Goal: Task Accomplishment & Management: Complete application form

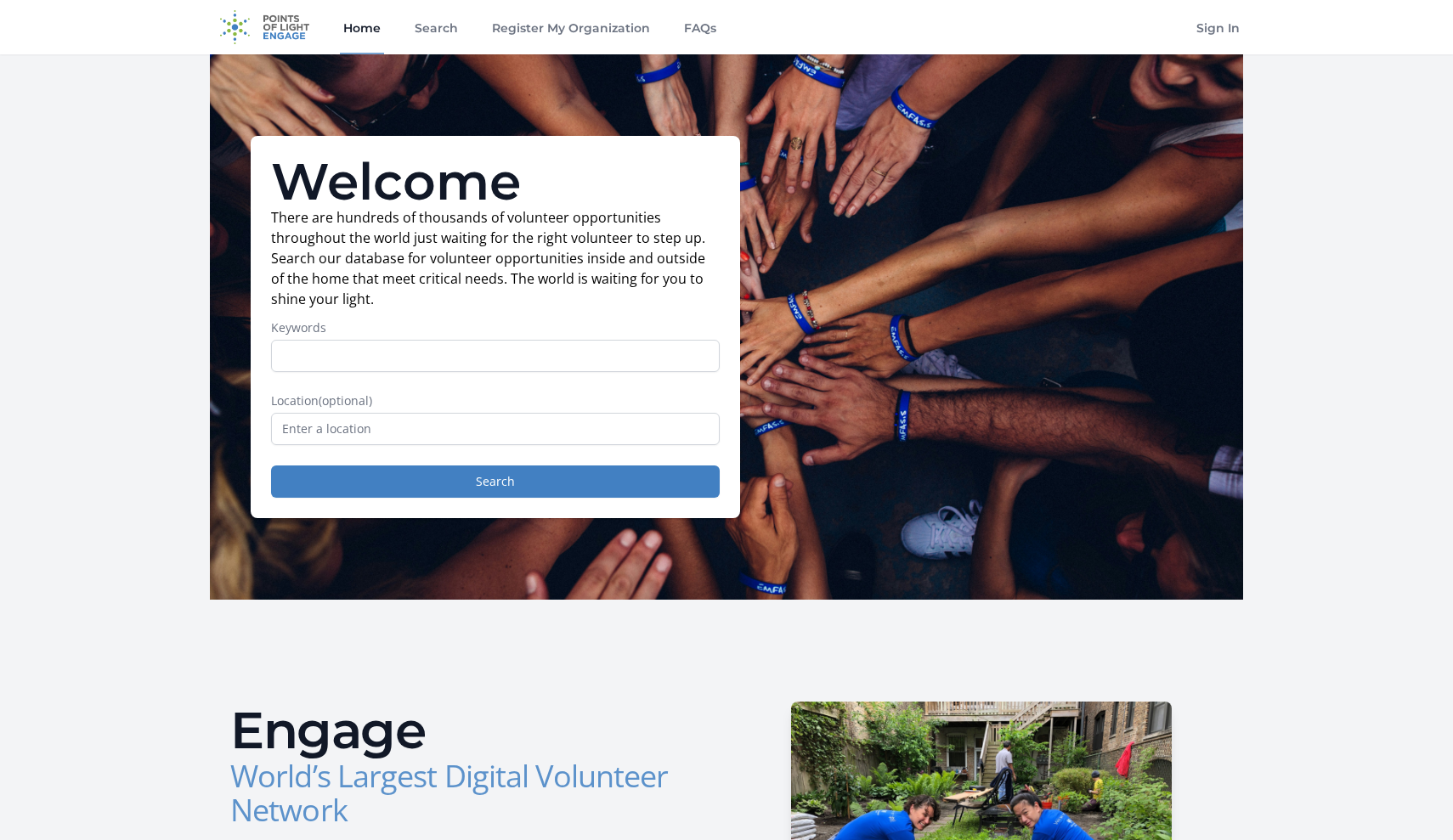
click at [462, 352] on input "Keywords" at bounding box center [495, 355] width 449 height 32
click at [586, 29] on link "Register My Organization" at bounding box center [571, 27] width 165 height 54
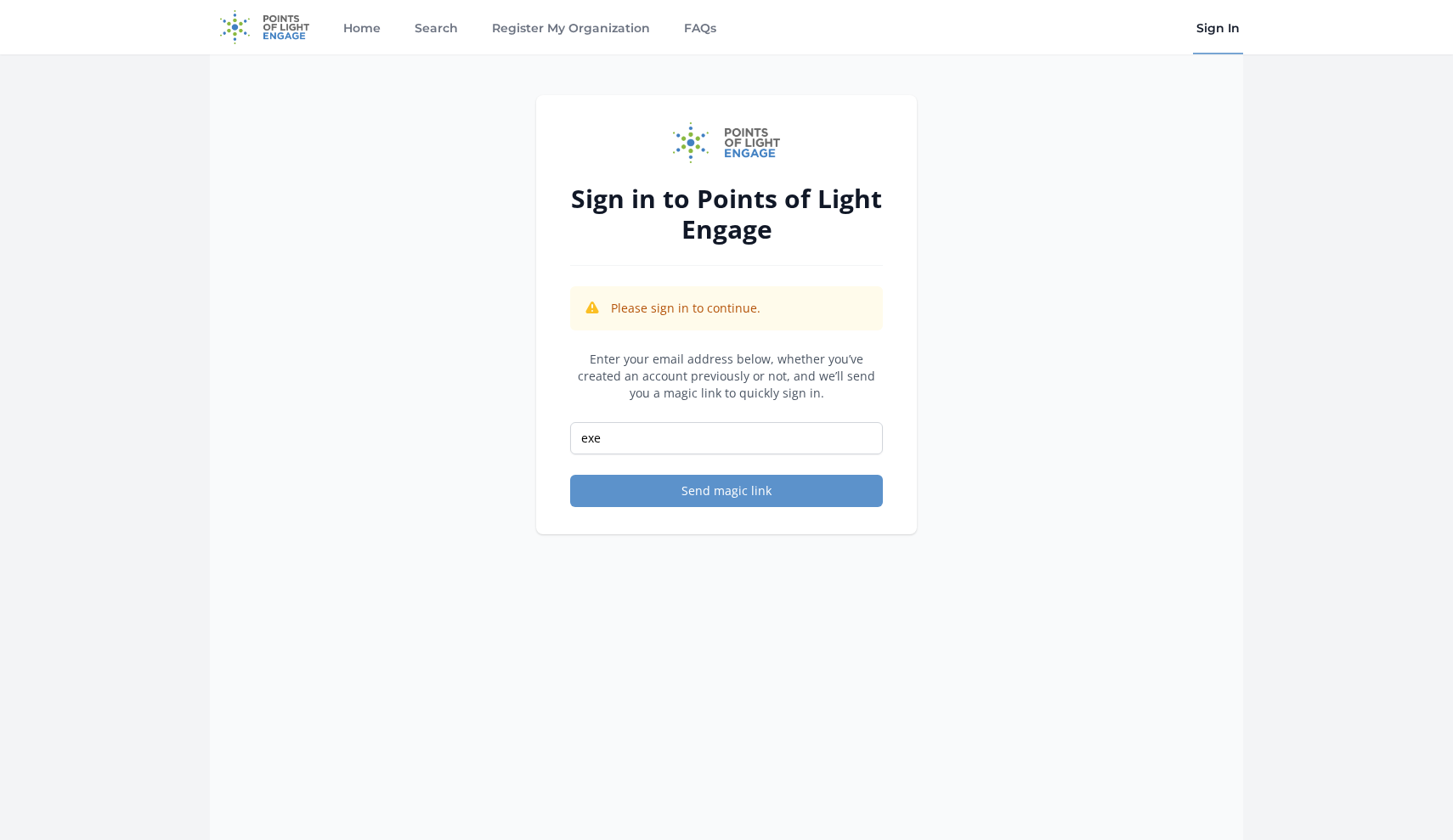
click at [293, 770] on div "Sign in to Points of Light Engage Please sign in to continue. Enter your email …" at bounding box center [726, 474] width 1033 height 840
click at [733, 433] on input "exe" at bounding box center [727, 437] width 313 height 32
paste input "cdirector@teamjennifercahillcharities.org"
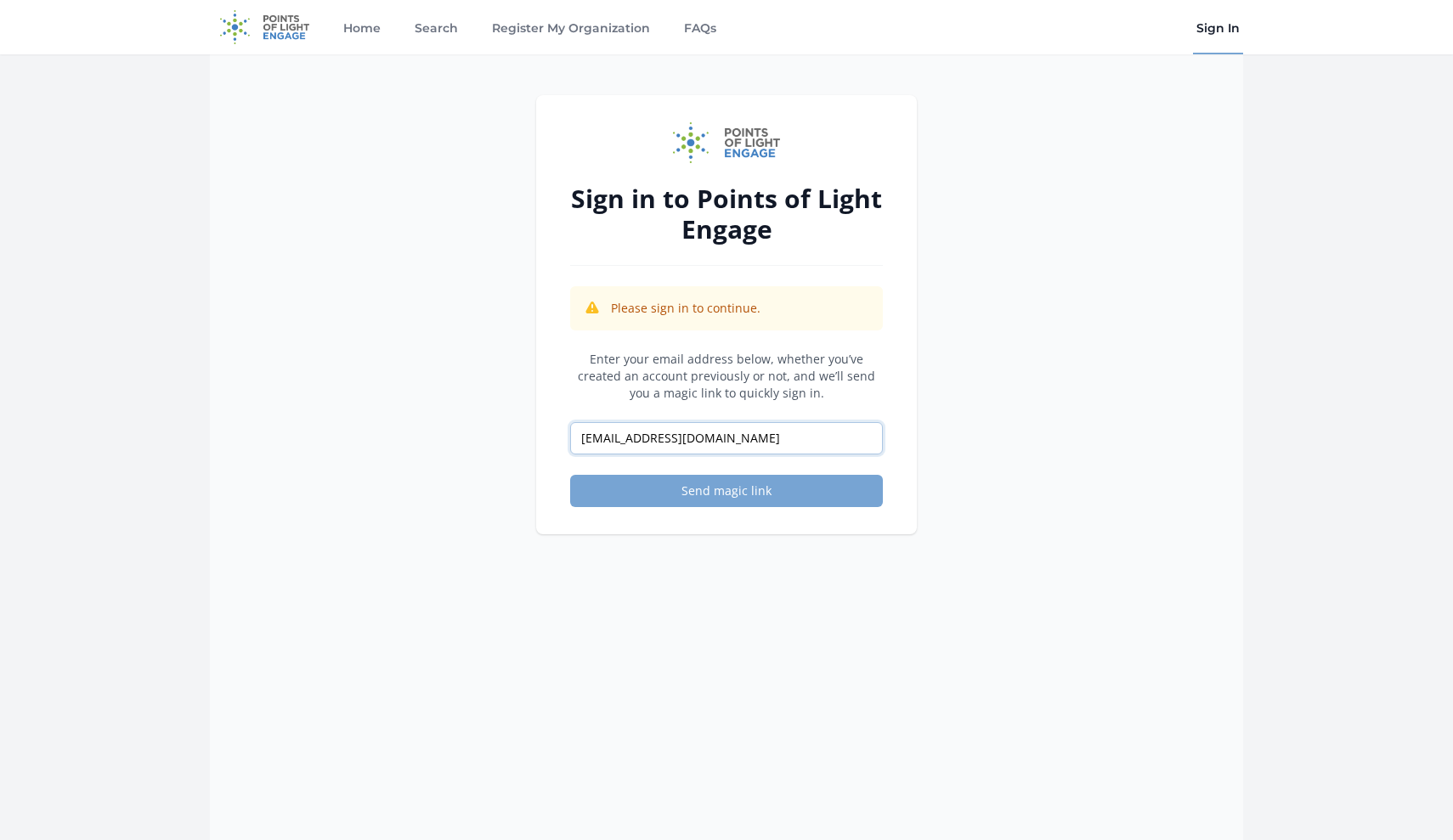
type input "execdirector@teamjennifercahillcharities.org"
click at [730, 497] on button "Send magic link" at bounding box center [727, 490] width 313 height 32
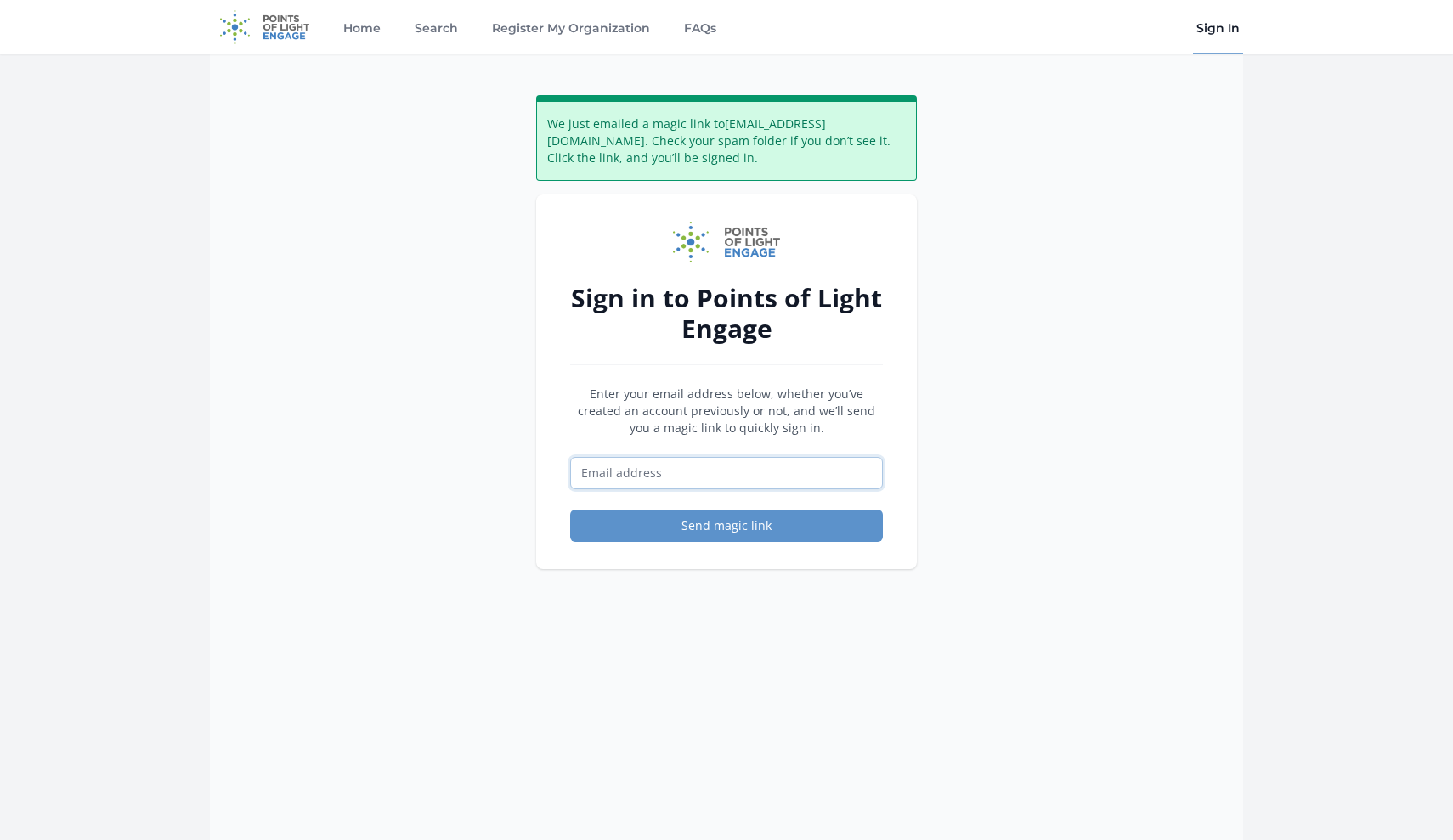
paste input "execdirector@teamjennifercahillcharities.org"
type input "execdirector@teamjennifercahillcharities.org"
click at [536, 33] on link "Register My Organization" at bounding box center [571, 27] width 165 height 54
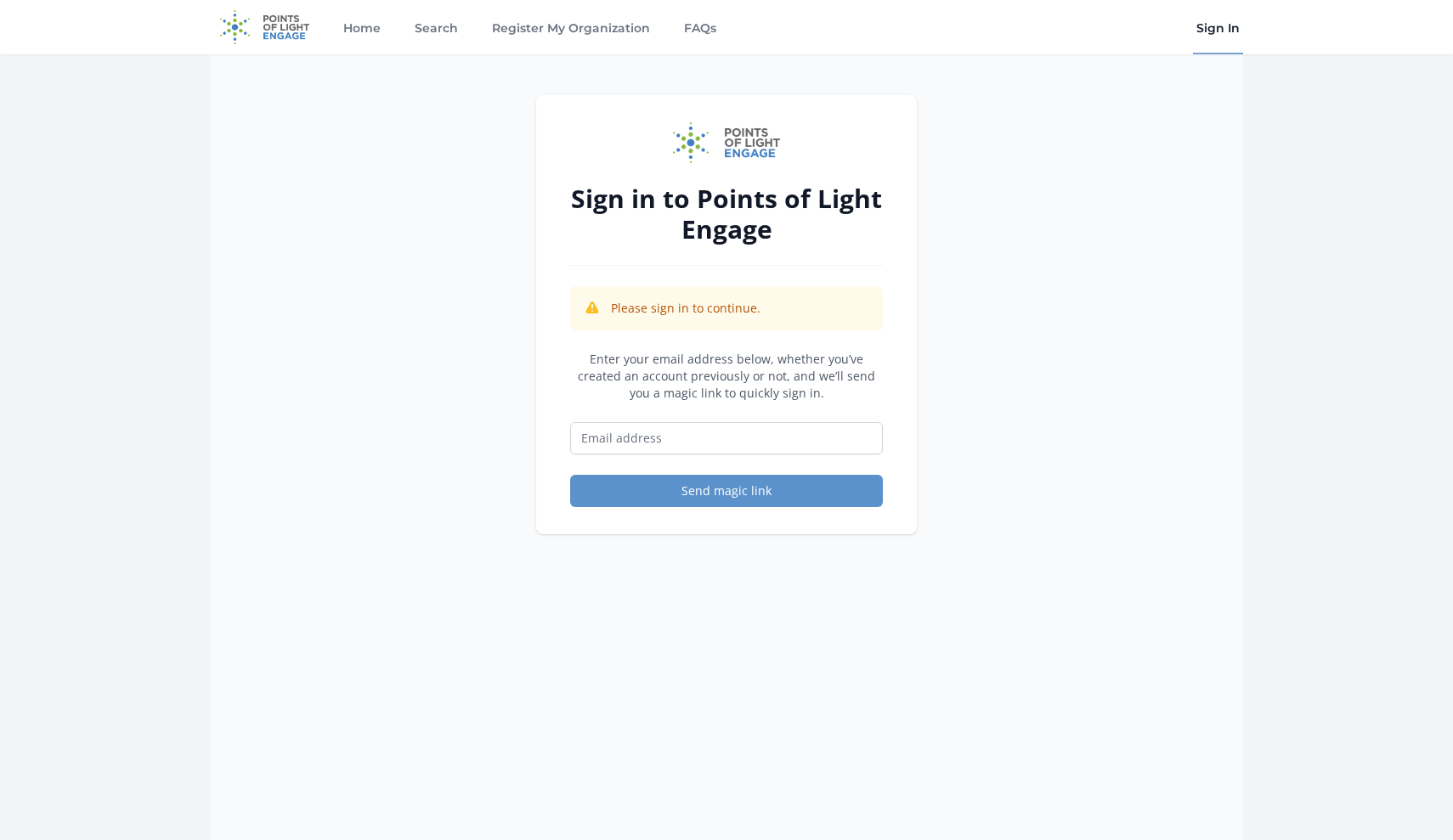
click at [1208, 33] on link "Sign In" at bounding box center [1218, 27] width 50 height 54
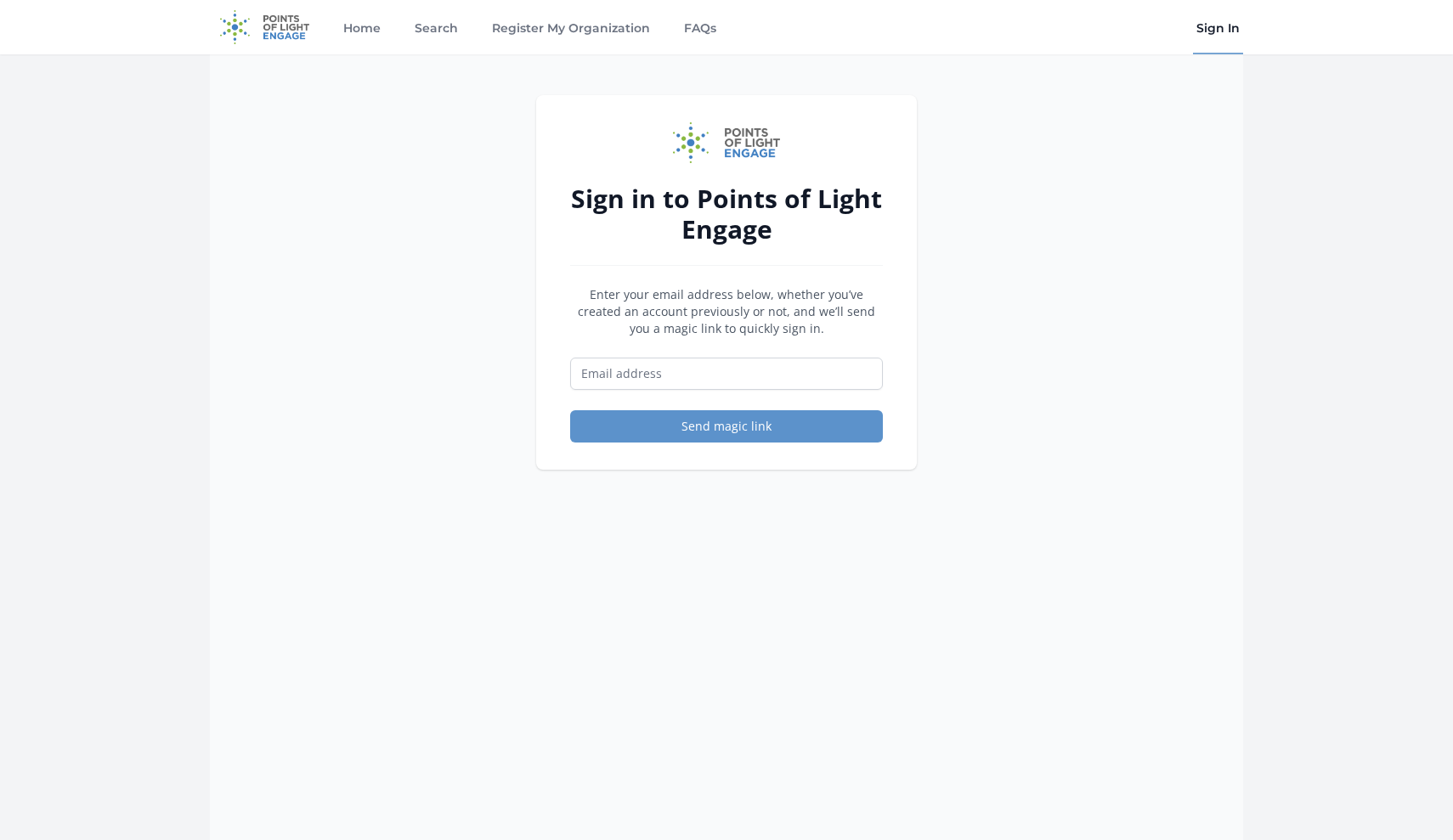
click at [1208, 33] on link "Sign In" at bounding box center [1218, 27] width 50 height 54
click at [1226, 30] on link "Sign In" at bounding box center [1218, 27] width 50 height 54
click at [1226, 32] on link "Sign In" at bounding box center [1218, 27] width 50 height 54
click at [363, 30] on link "Home" at bounding box center [362, 27] width 44 height 54
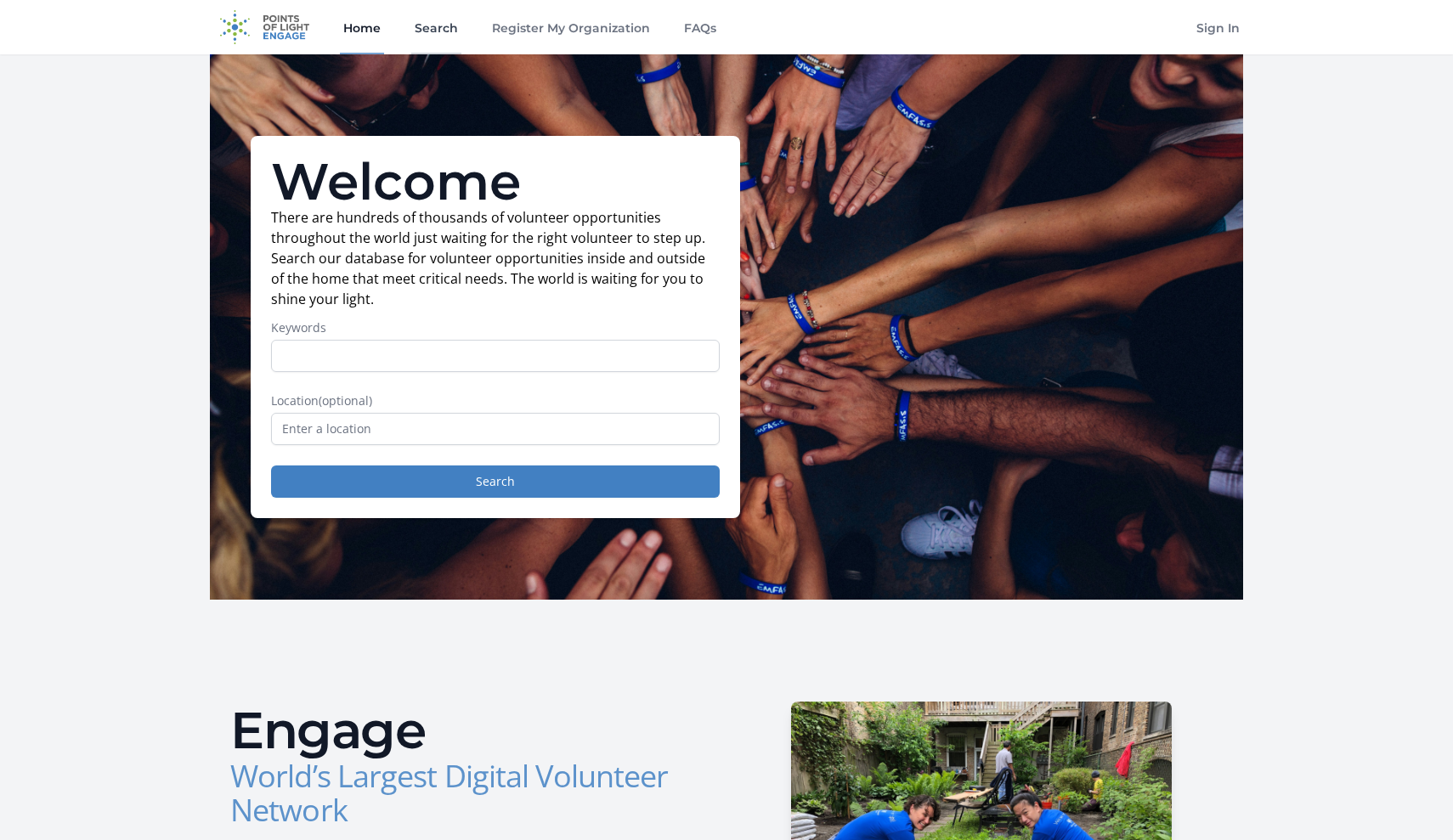
click at [434, 29] on link "Search" at bounding box center [436, 27] width 50 height 54
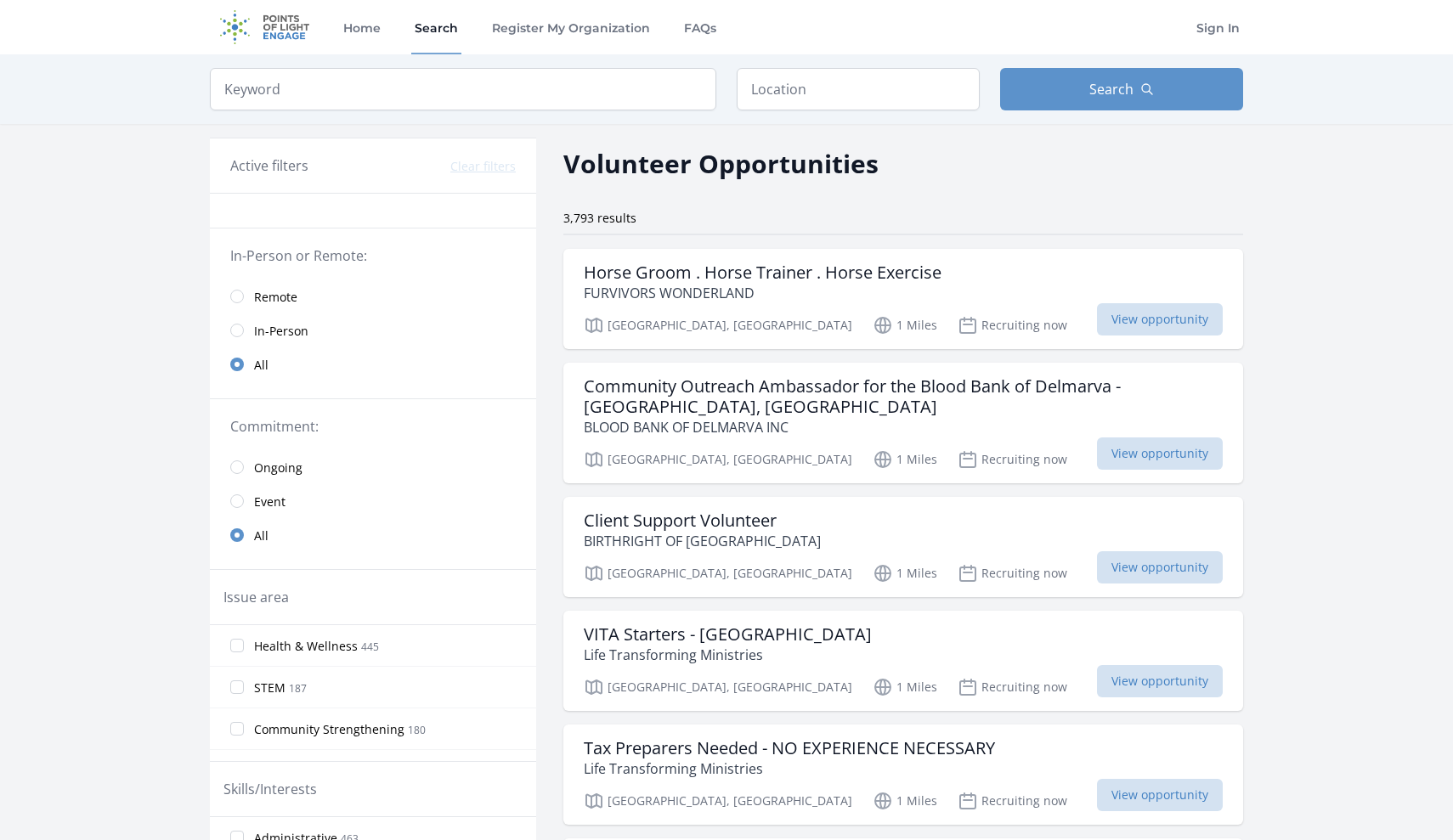
click at [236, 300] on input "radio" at bounding box center [237, 296] width 14 height 14
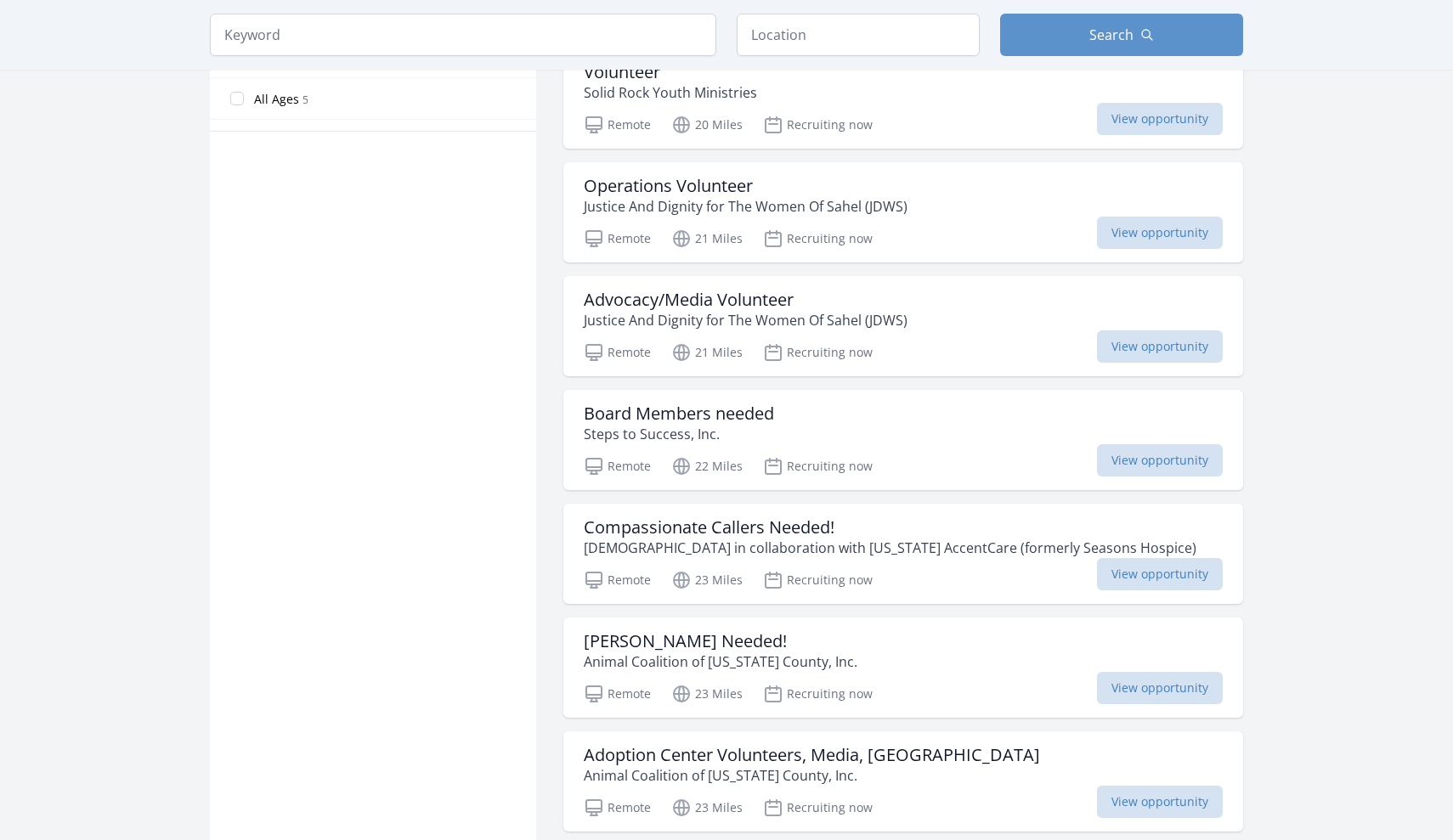
scroll to position [1038, 0]
click at [1165, 442] on span "View opportunity" at bounding box center [1160, 458] width 126 height 32
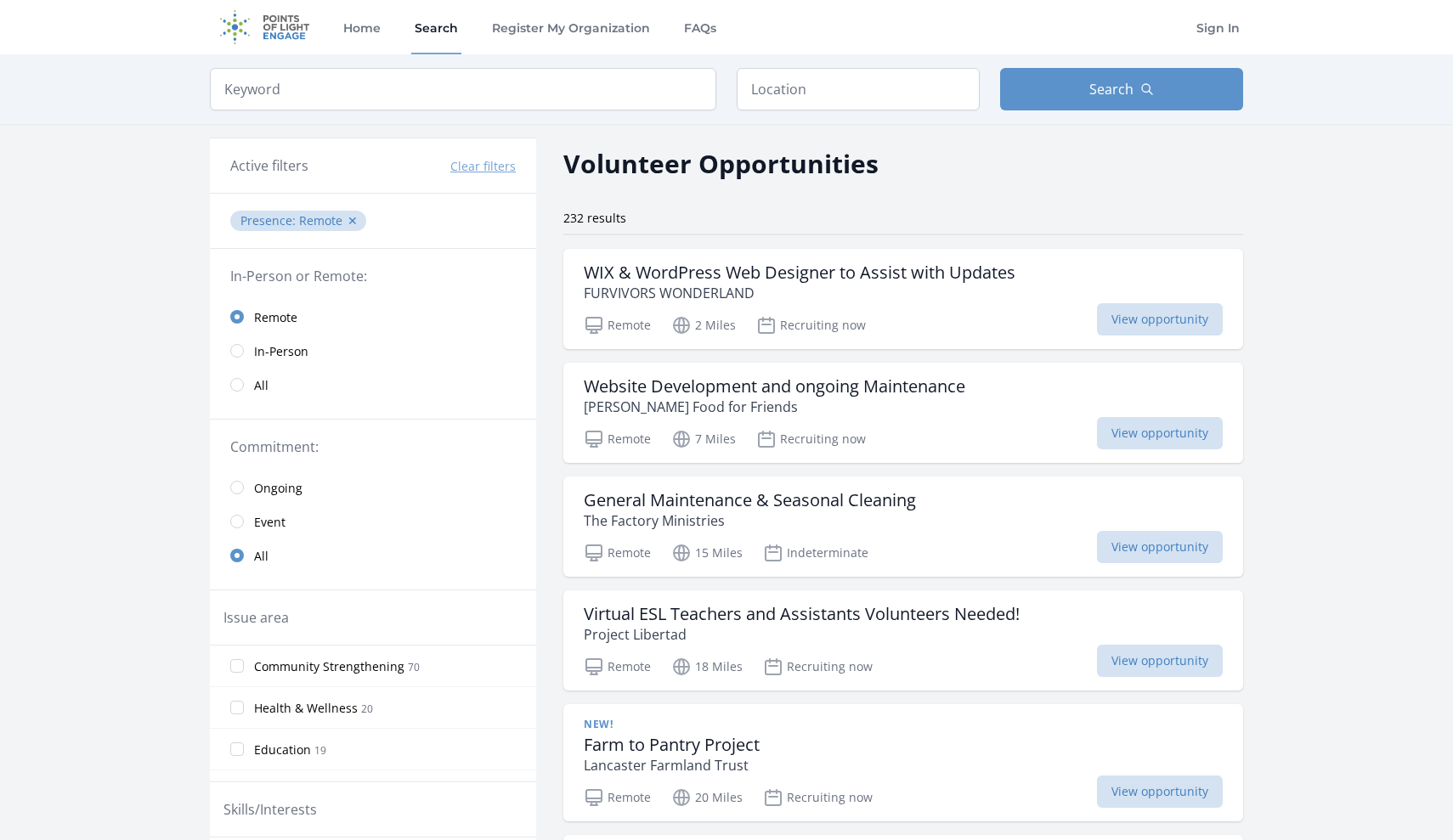
scroll to position [0, 0]
click at [1227, 26] on link "Sign In" at bounding box center [1218, 27] width 50 height 54
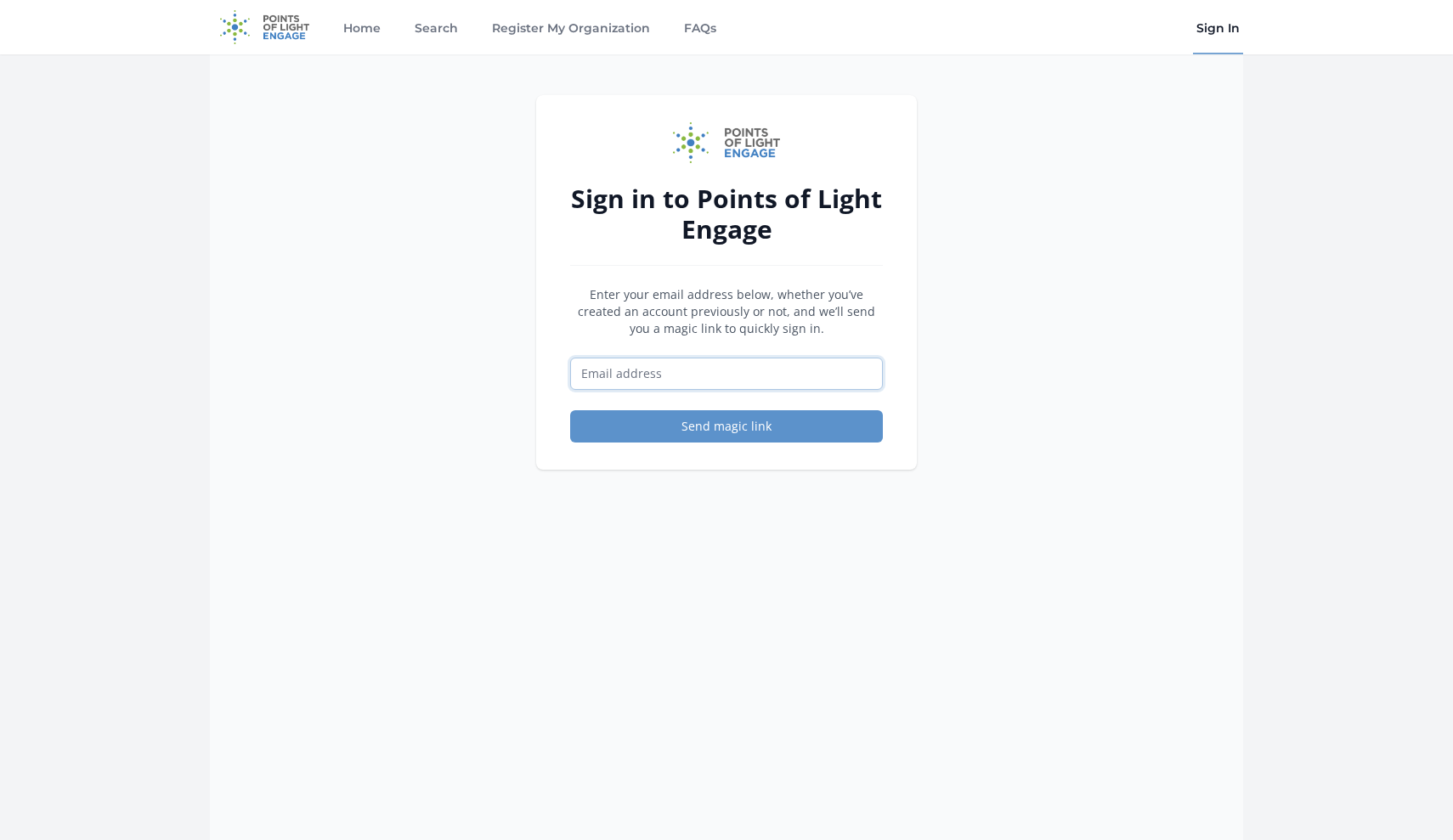
paste input "[EMAIL_ADDRESS][DOMAIN_NAME]"
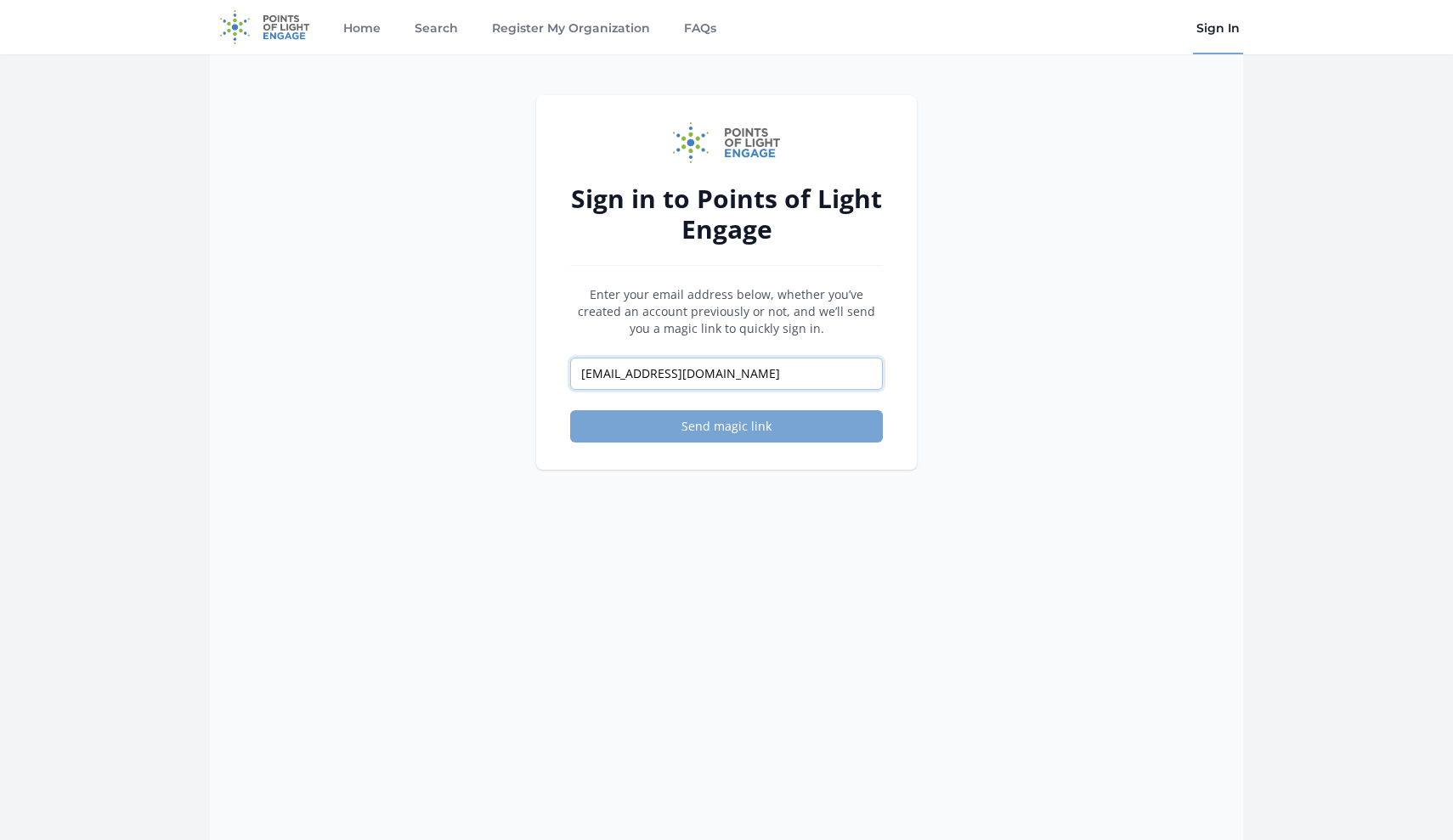
type input "[EMAIL_ADDRESS][DOMAIN_NAME]"
click at [760, 425] on button "Send magic link" at bounding box center [727, 426] width 313 height 32
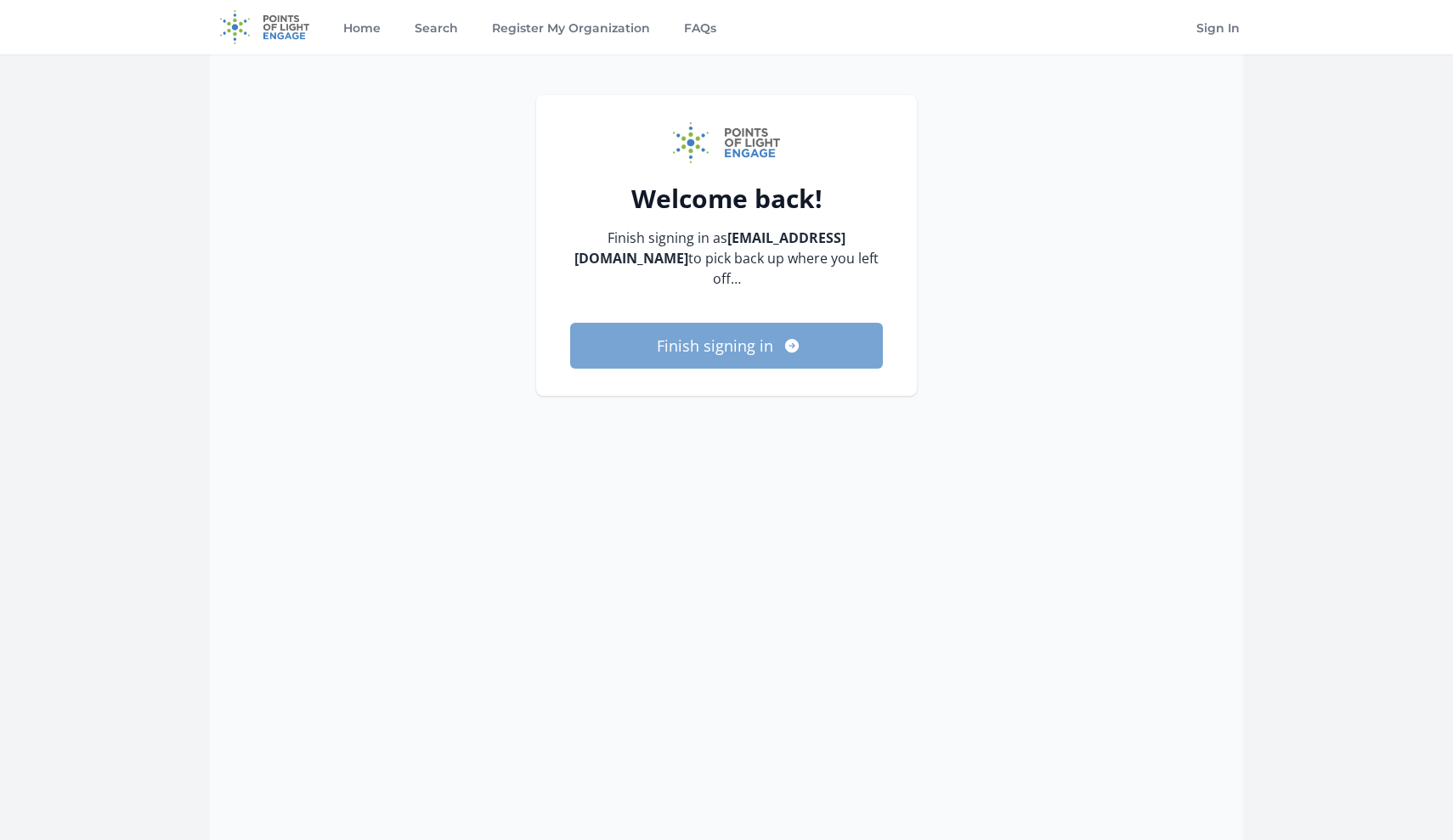
click at [779, 344] on button "Finish signing in" at bounding box center [727, 346] width 313 height 46
click at [705, 348] on button "Finish signing in" at bounding box center [727, 346] width 313 height 46
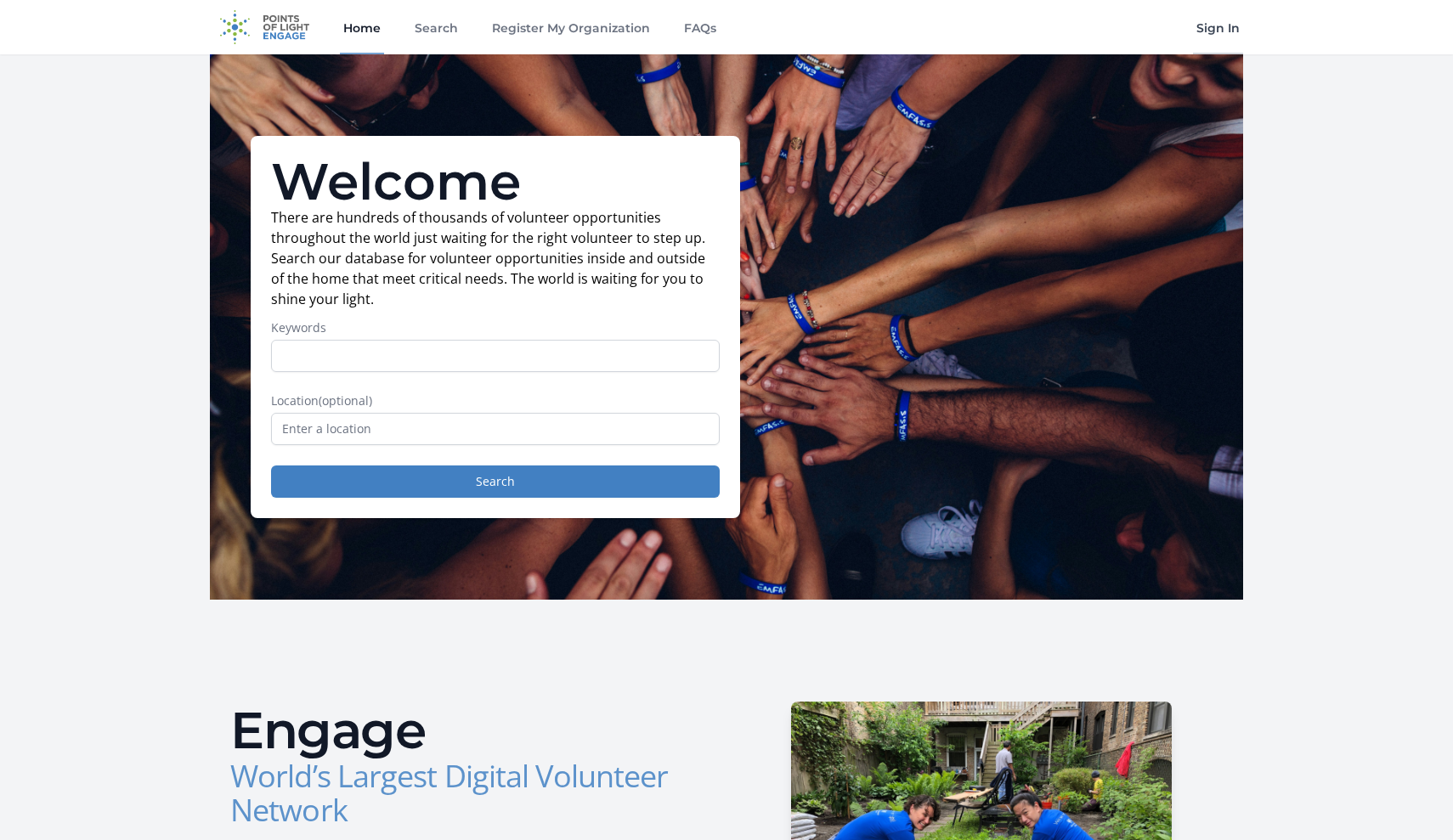
click at [1209, 27] on link "Sign In" at bounding box center [1218, 27] width 50 height 54
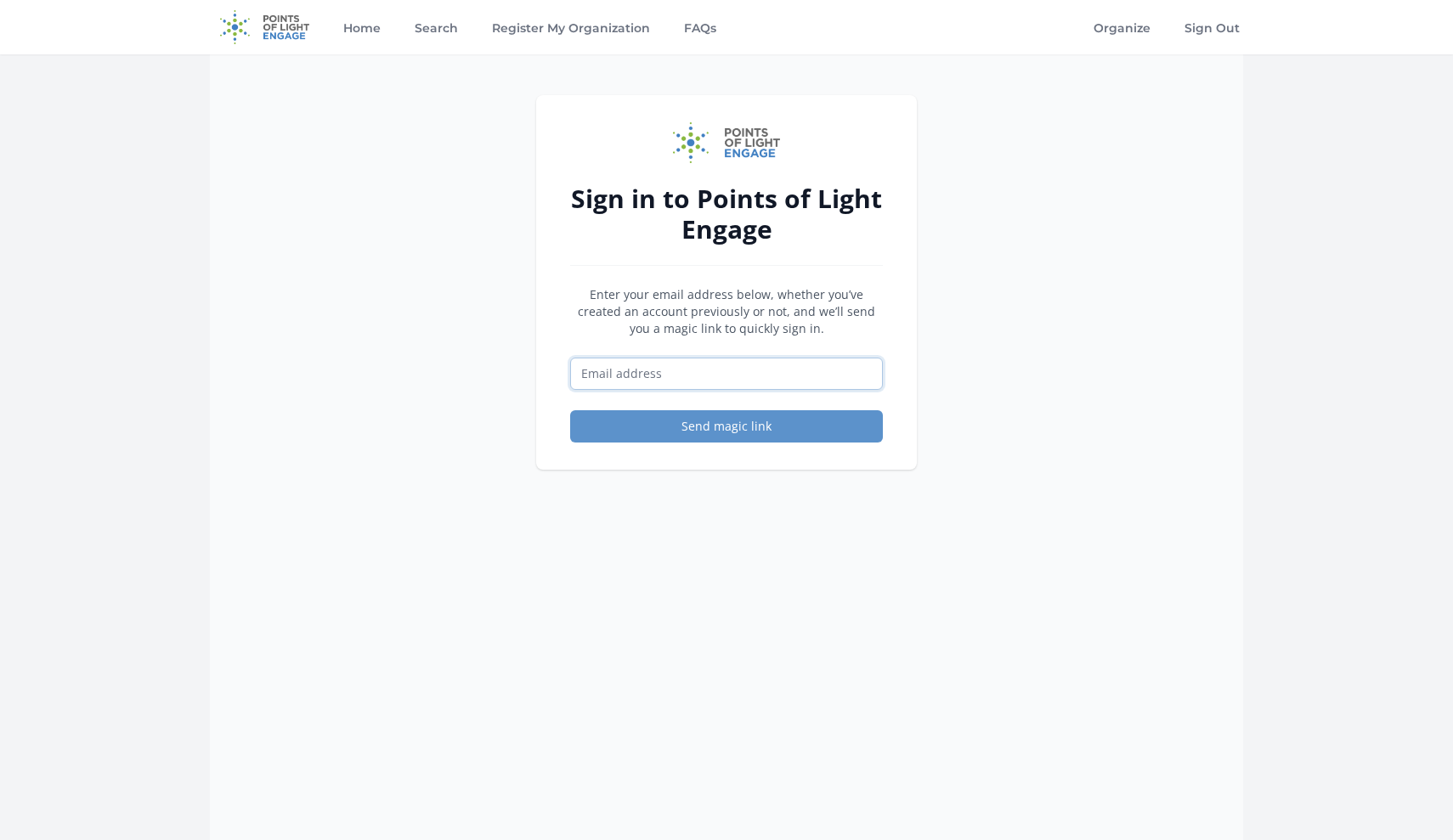
paste input "[EMAIL_ADDRESS][DOMAIN_NAME]"
type input "[EMAIL_ADDRESS][DOMAIN_NAME]"
click at [762, 447] on div "Sign in to Points of Light Engage Enter your email address below, whether you’v…" at bounding box center [726, 283] width 380 height 375
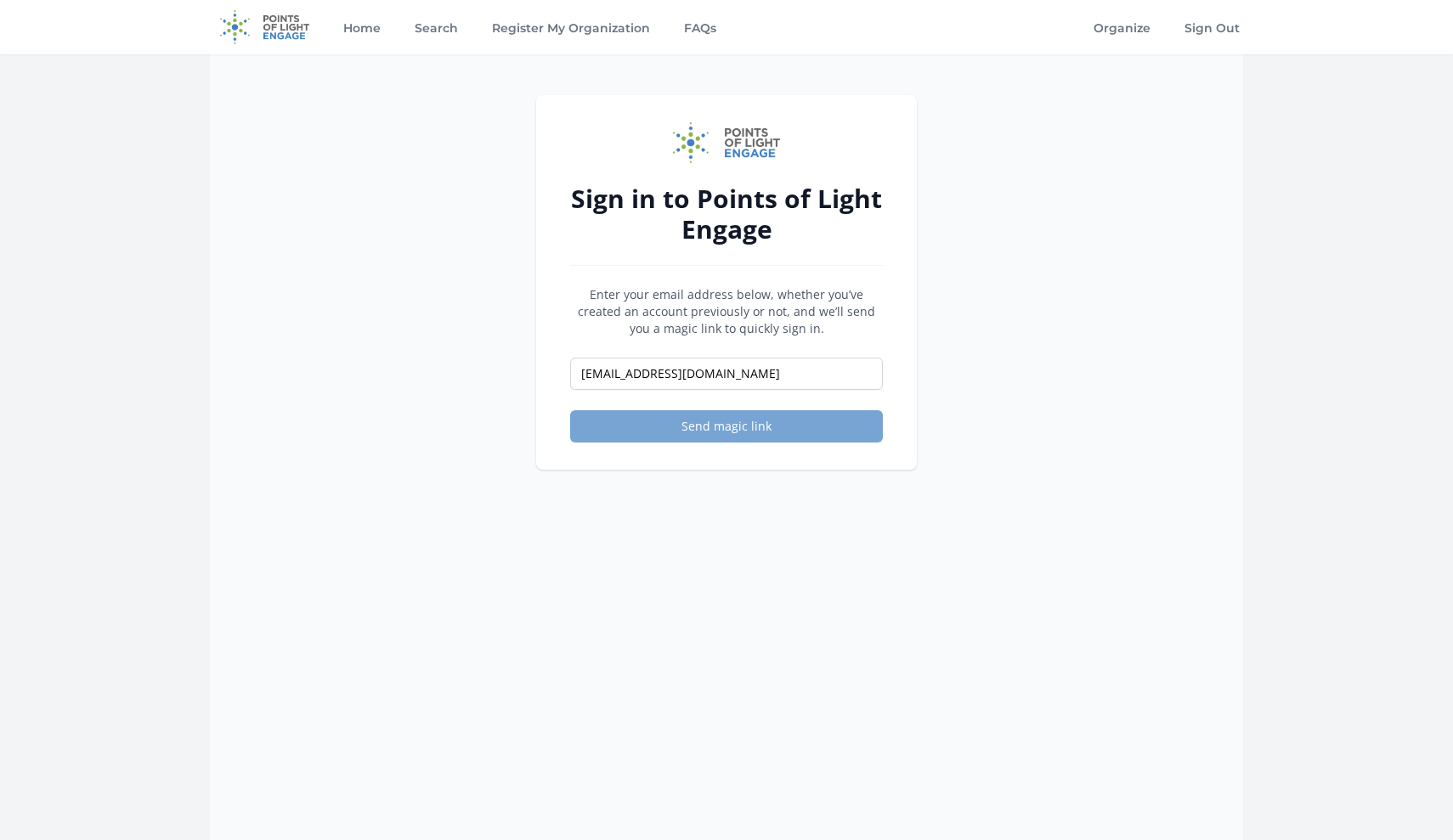
click at [760, 422] on button "Send magic link" at bounding box center [727, 426] width 313 height 32
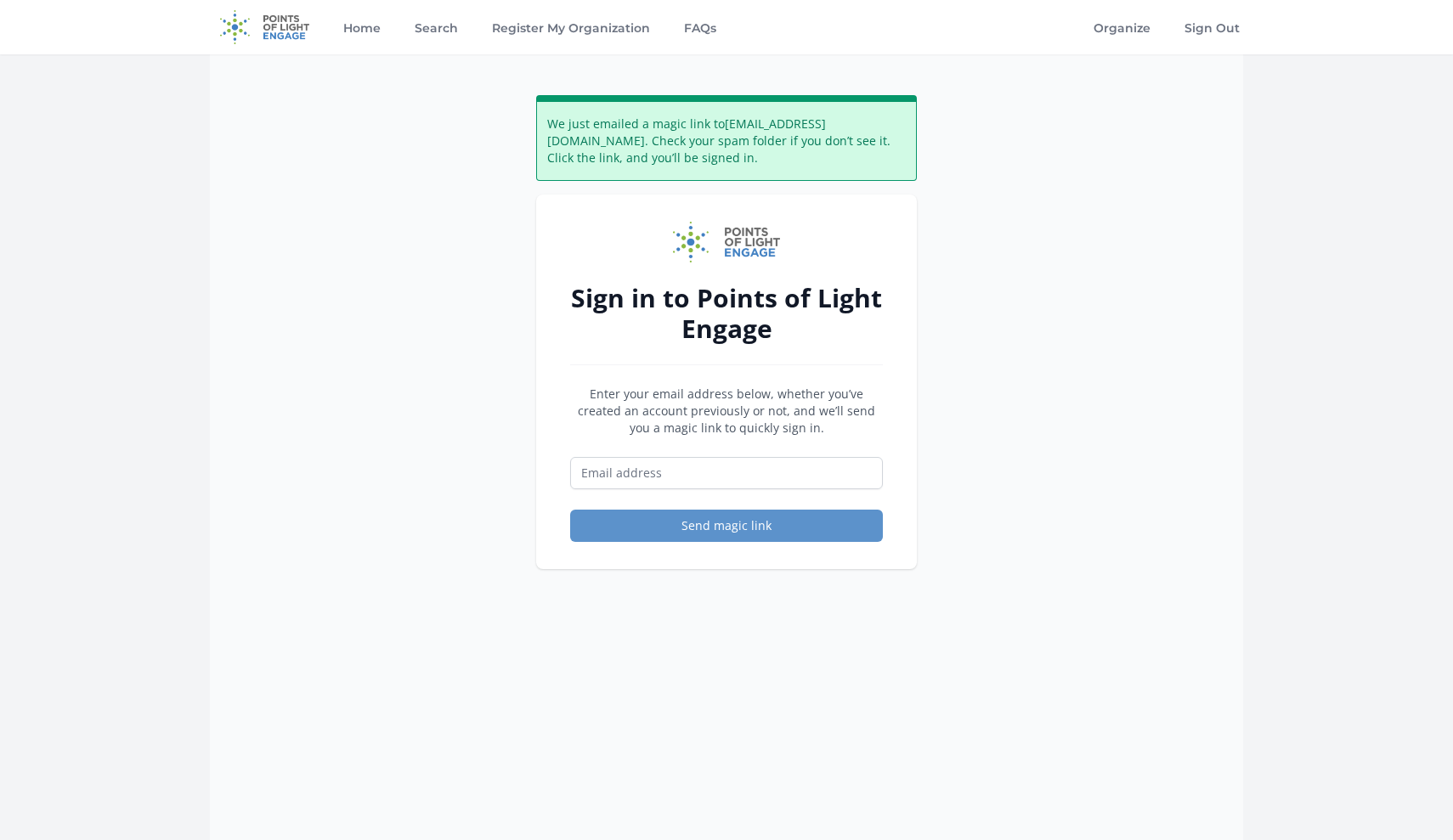
drag, startPoint x: 0, startPoint y: 0, endPoint x: 1020, endPoint y: 110, distance: 1025.9
click at [768, 404] on p "Enter your email address below, whether you’ve created an account previously or…" at bounding box center [727, 411] width 313 height 51
click at [1130, 27] on link "Organize" at bounding box center [1122, 27] width 64 height 54
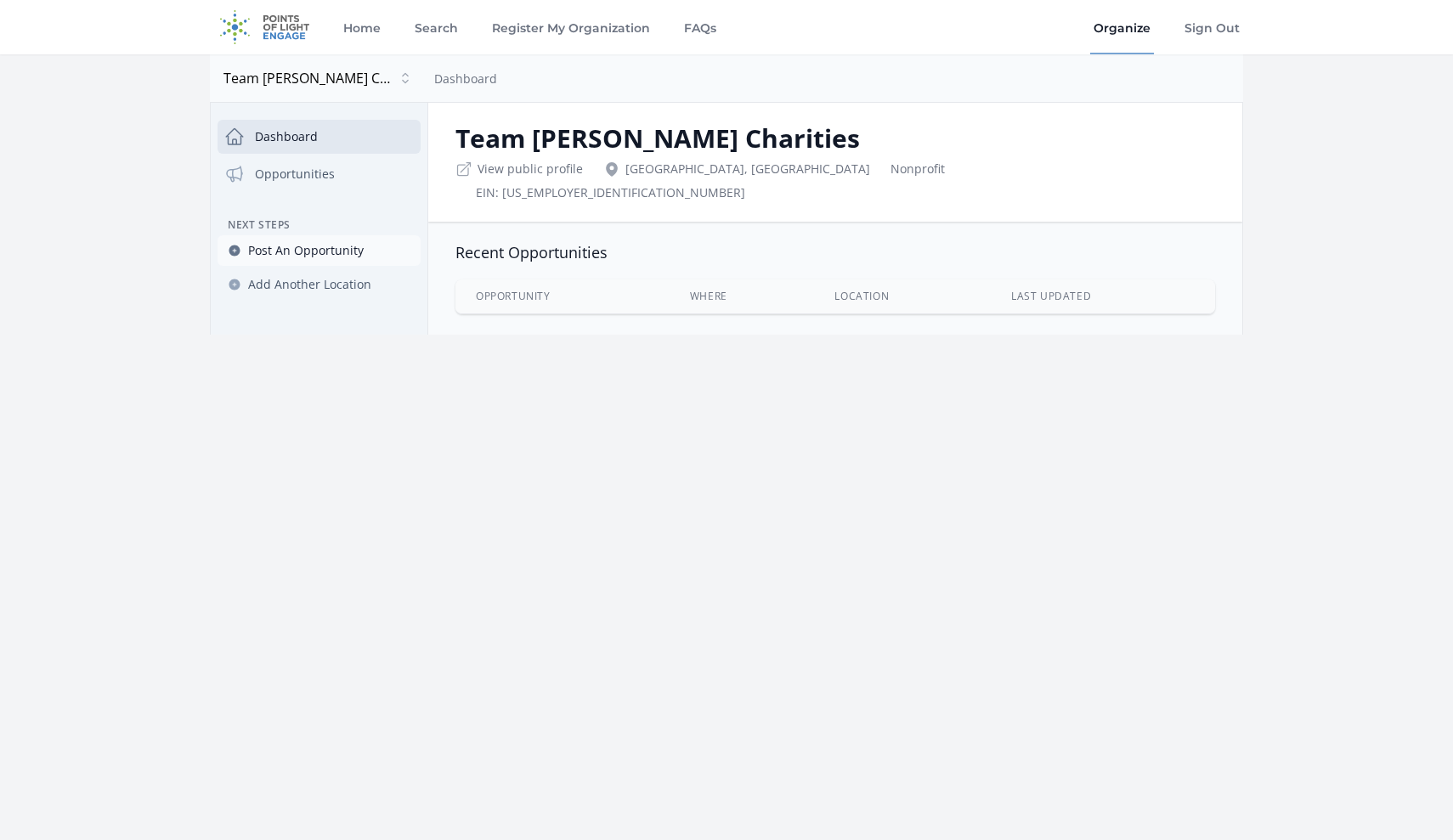
click at [320, 253] on span "Post An Opportunity" at bounding box center [306, 251] width 116 height 17
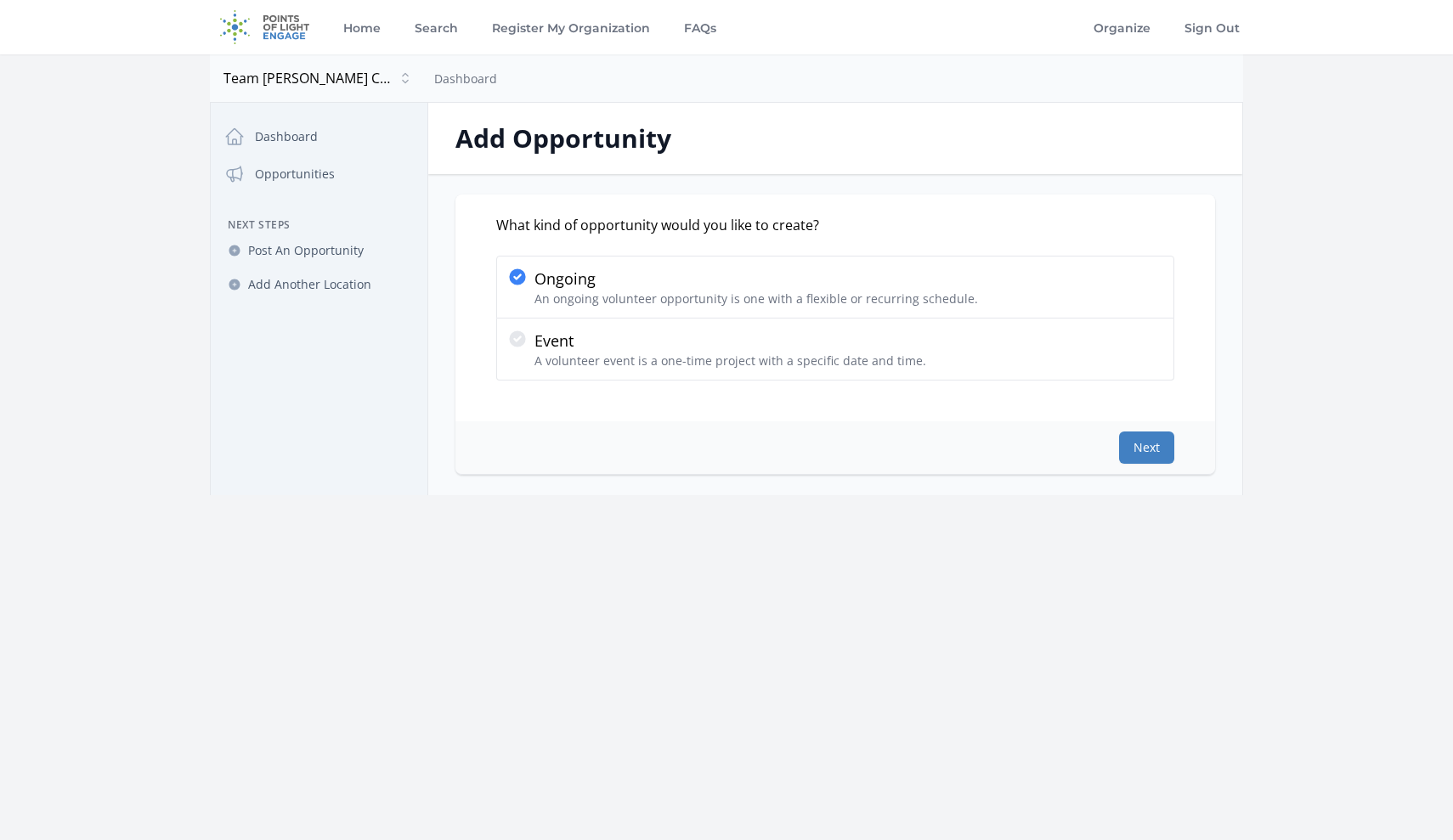
click at [1148, 449] on button "Next" at bounding box center [1146, 447] width 55 height 32
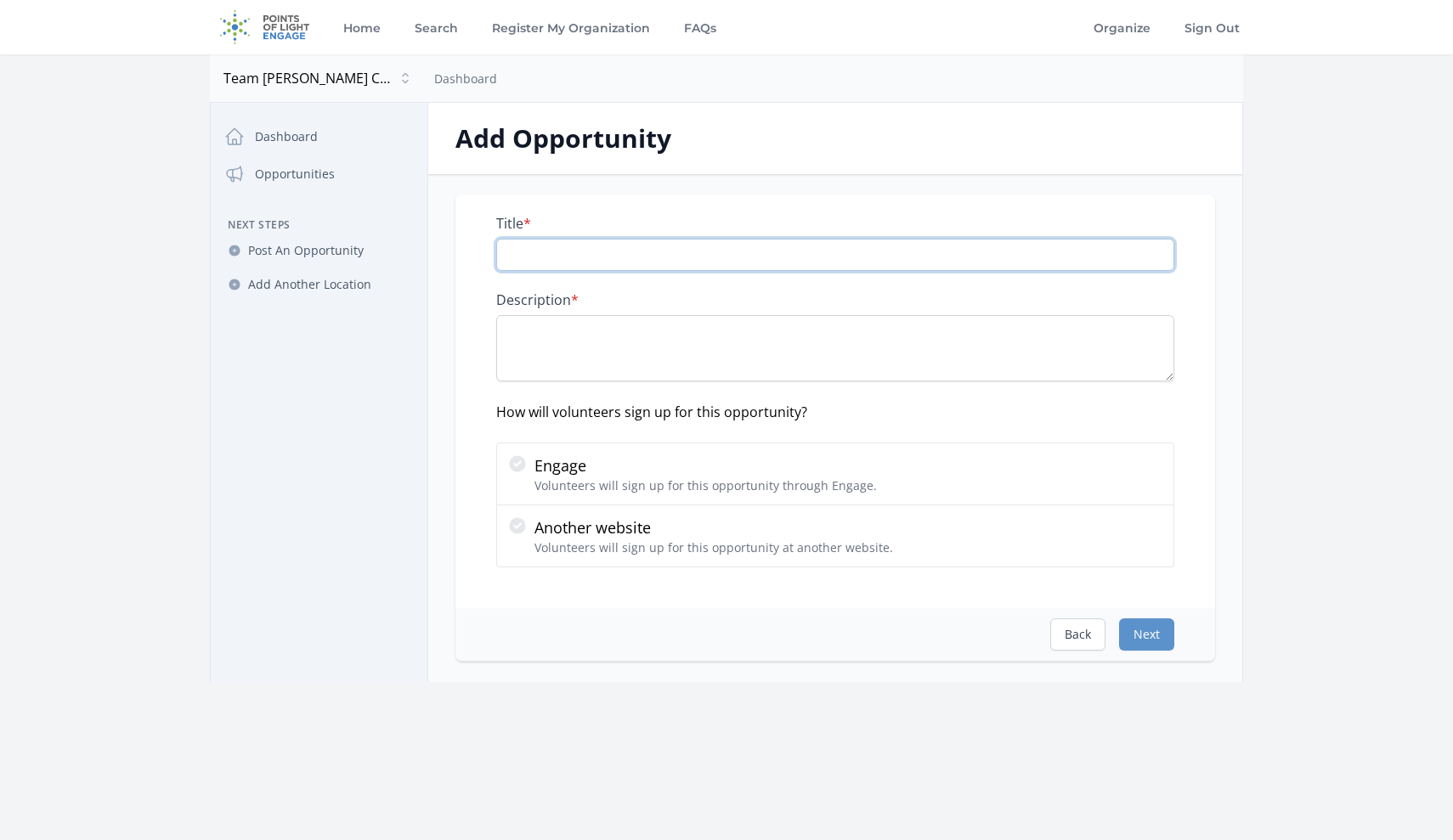
click at [600, 248] on input "Title *" at bounding box center [835, 254] width 678 height 32
paste input "Executive Director"
type input "Executive Director"
click at [719, 349] on textarea "Description *" at bounding box center [835, 348] width 678 height 67
paste textarea "About Team Jennifer Cahill Charities (TJCC) Team Jennifer Cahill Charities (TJC…"
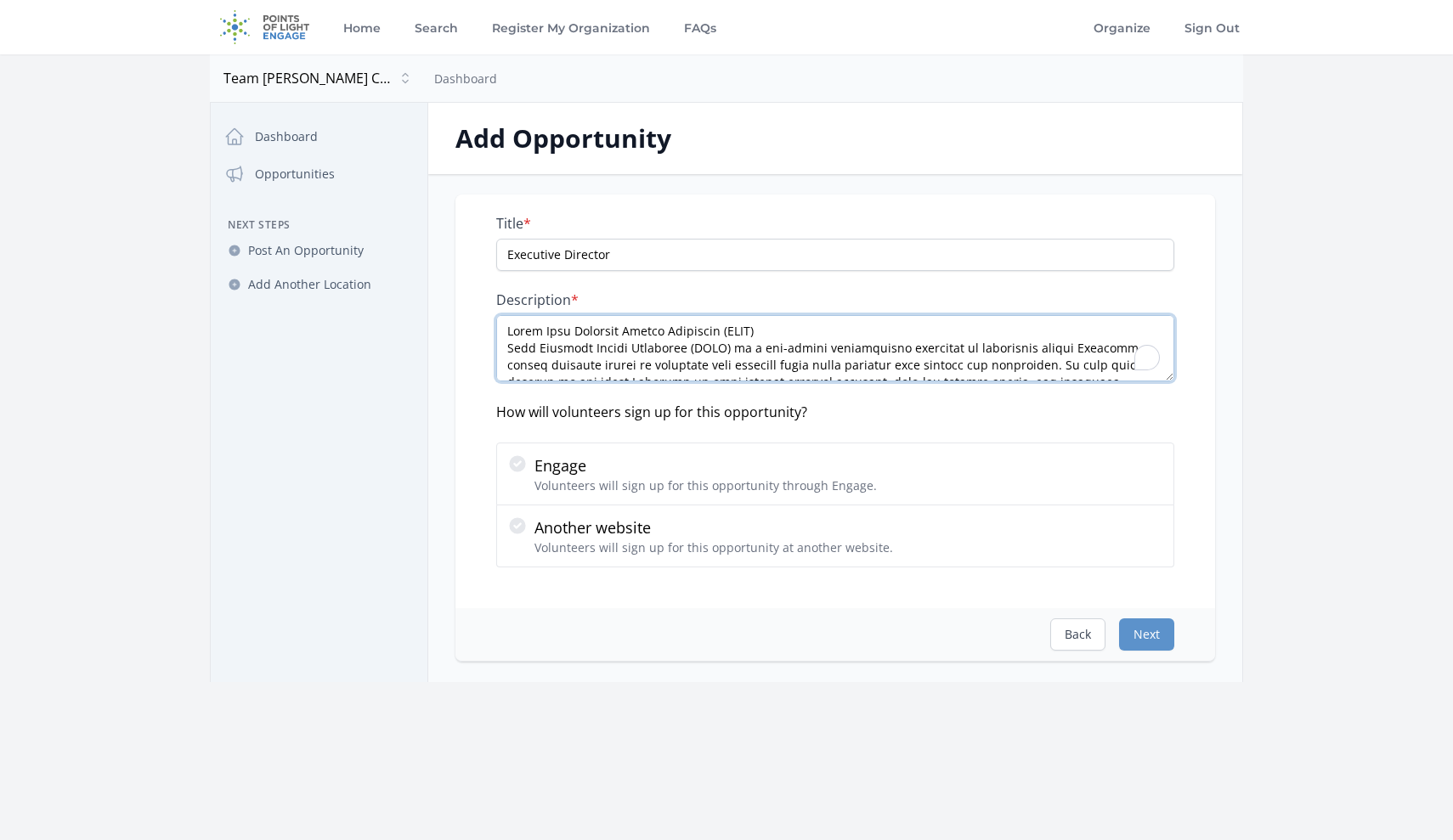
scroll to position [1632, 0]
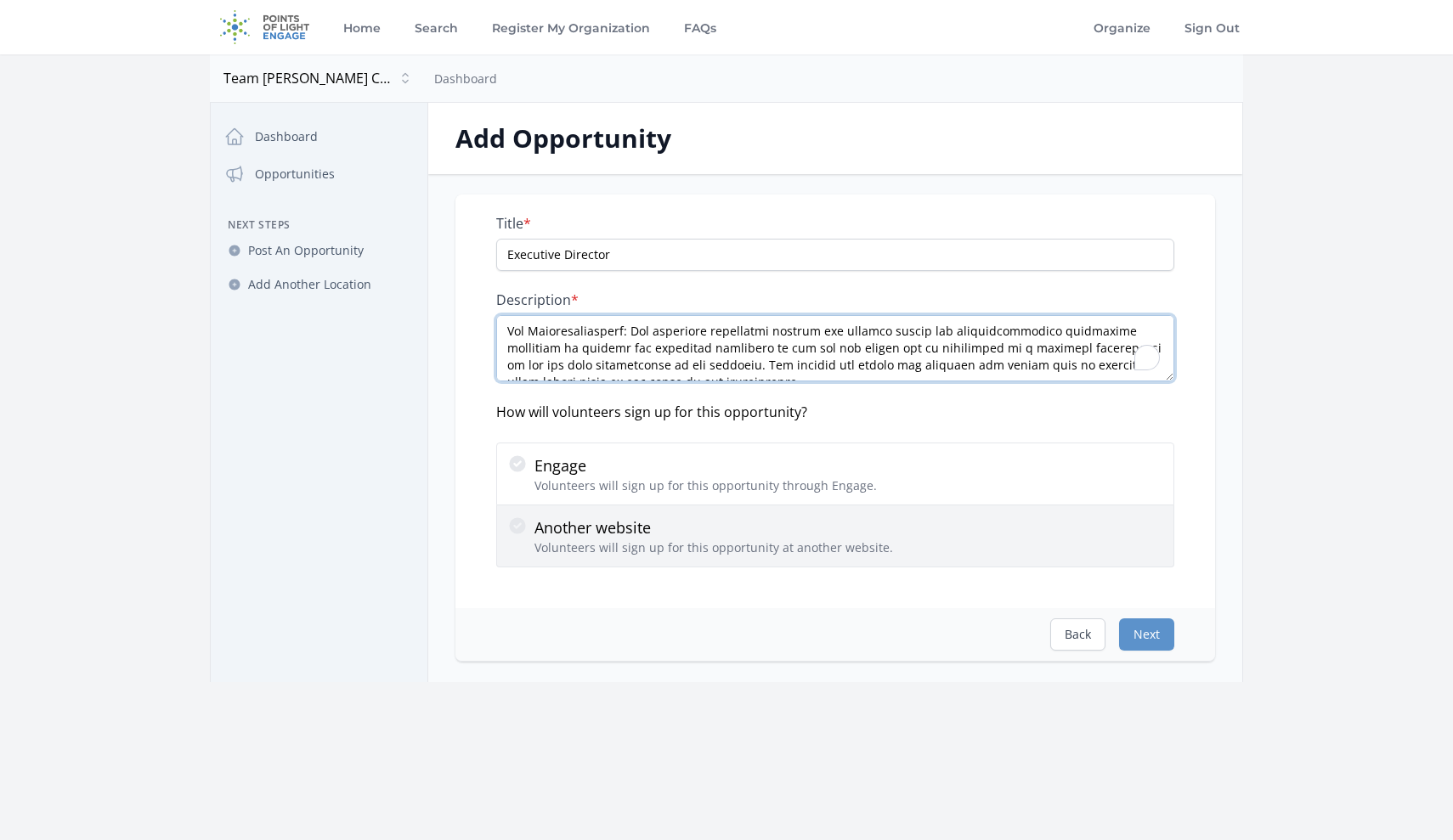
type textarea "About Team Jennifer Cahill Charities (TJCC) Team Jennifer Cahill Charities (TJC…"
click at [520, 525] on icon at bounding box center [517, 525] width 16 height 16
click at [0, 0] on input "Another website Volunteers will sign up for this opportunity at another website." at bounding box center [0, 0] width 0 height 0
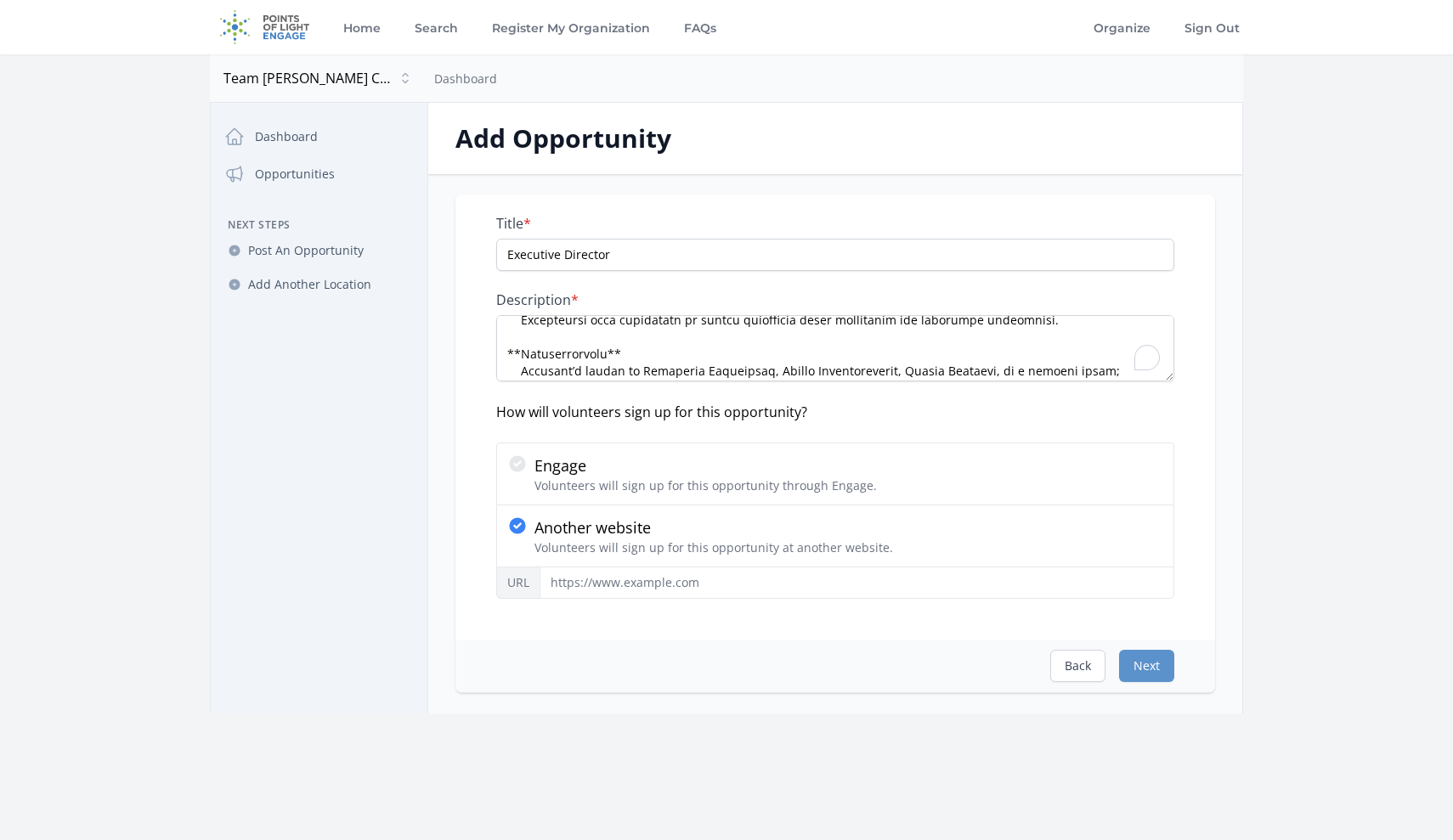
scroll to position [0, 0]
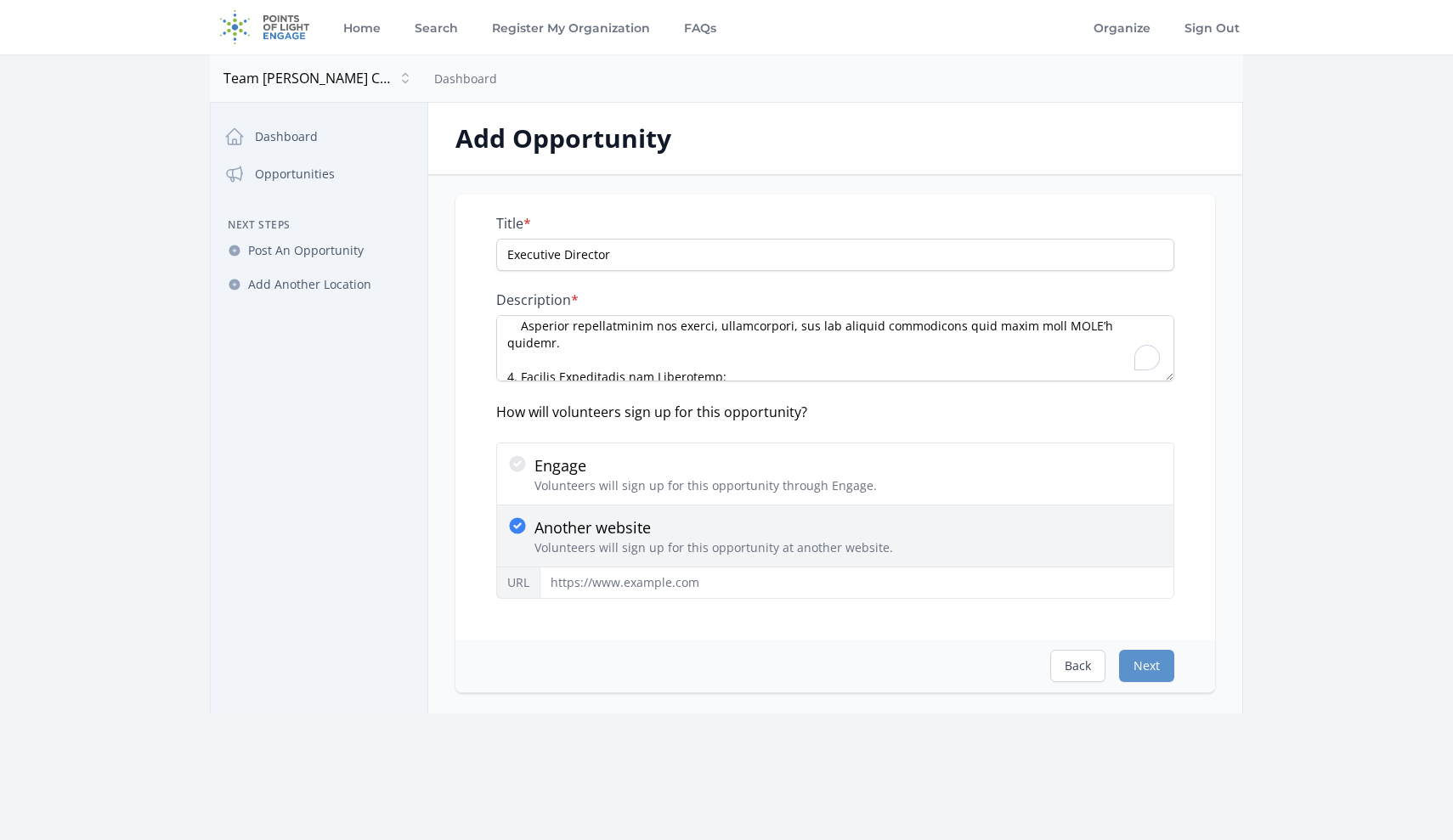
click at [514, 526] on icon at bounding box center [517, 525] width 16 height 16
click at [0, 0] on input "Another website Volunteers will sign up for this opportunity at another website." at bounding box center [0, 0] width 0 height 0
click at [517, 527] on icon at bounding box center [517, 525] width 20 height 20
click at [0, 0] on input "Another website Volunteers will sign up for this opportunity at another website." at bounding box center [0, 0] width 0 height 0
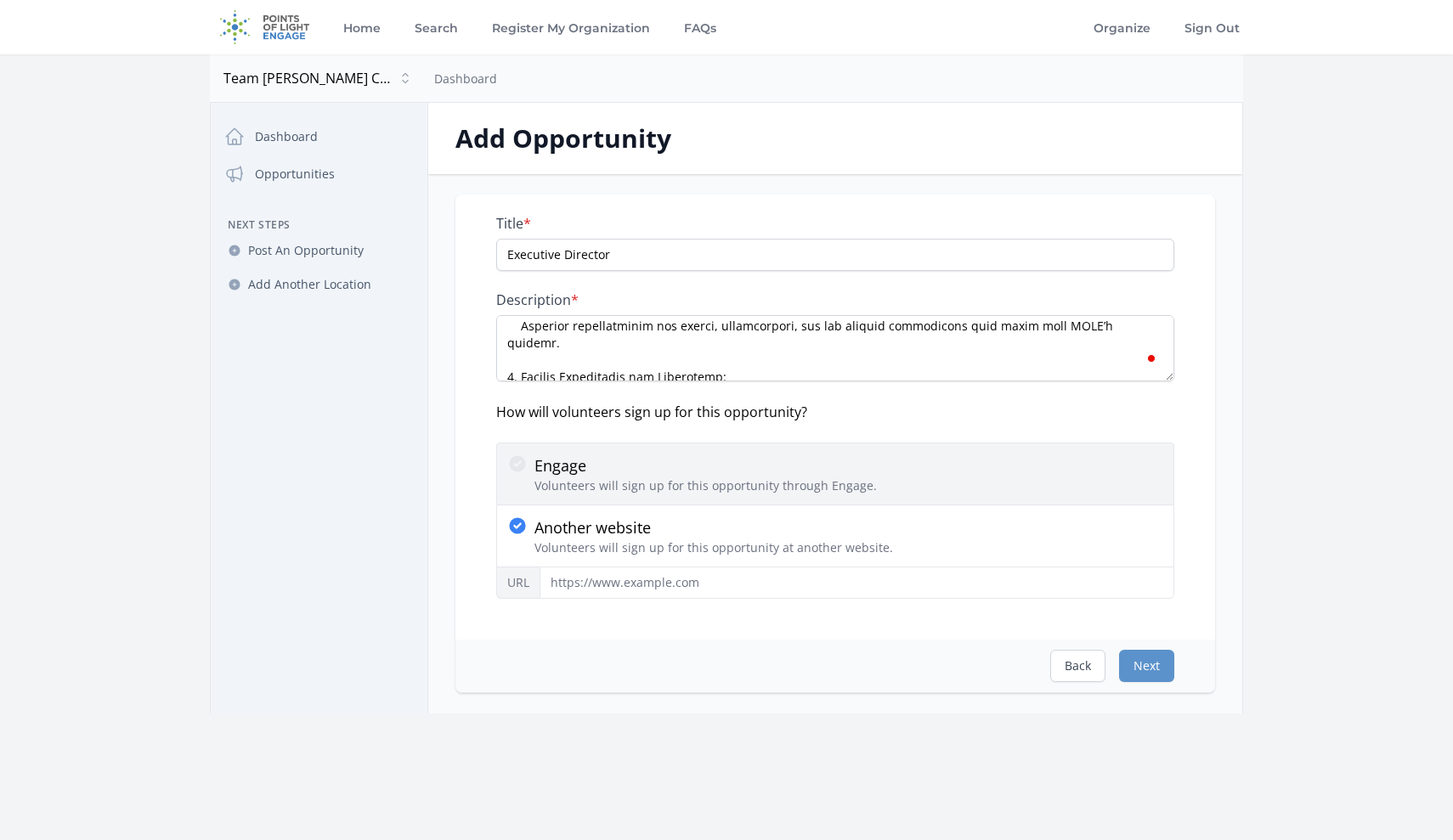
click at [521, 456] on icon at bounding box center [517, 463] width 20 height 20
click at [0, 0] on input "Engage Volunteers will sign up for this opportunity through Engage." at bounding box center [0, 0] width 0 height 0
click at [515, 465] on icon at bounding box center [517, 463] width 20 height 20
click at [0, 0] on input "Engage Volunteers will sign up for this opportunity through Engage." at bounding box center [0, 0] width 0 height 0
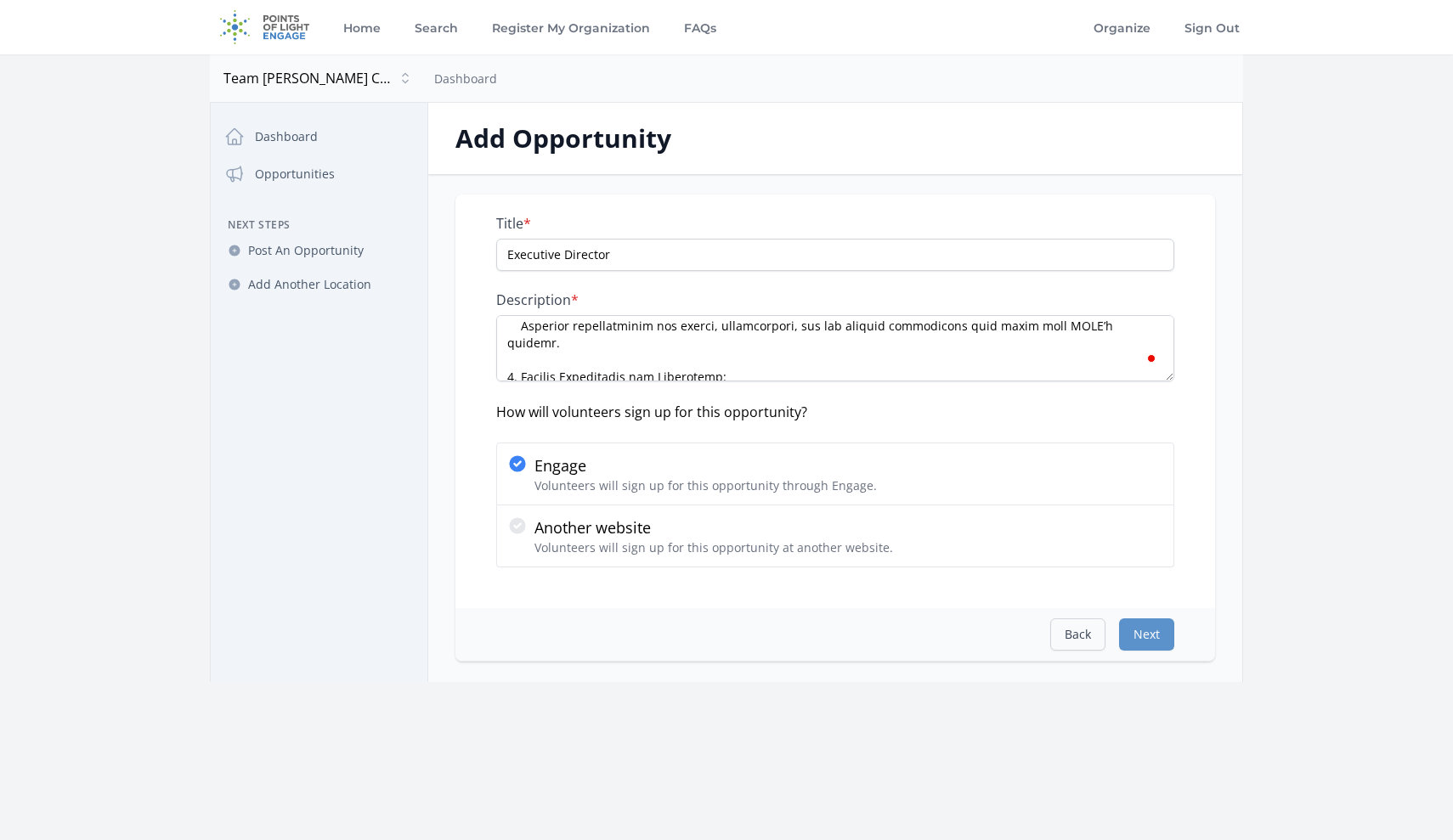
click at [1080, 631] on button "Back" at bounding box center [1077, 634] width 55 height 32
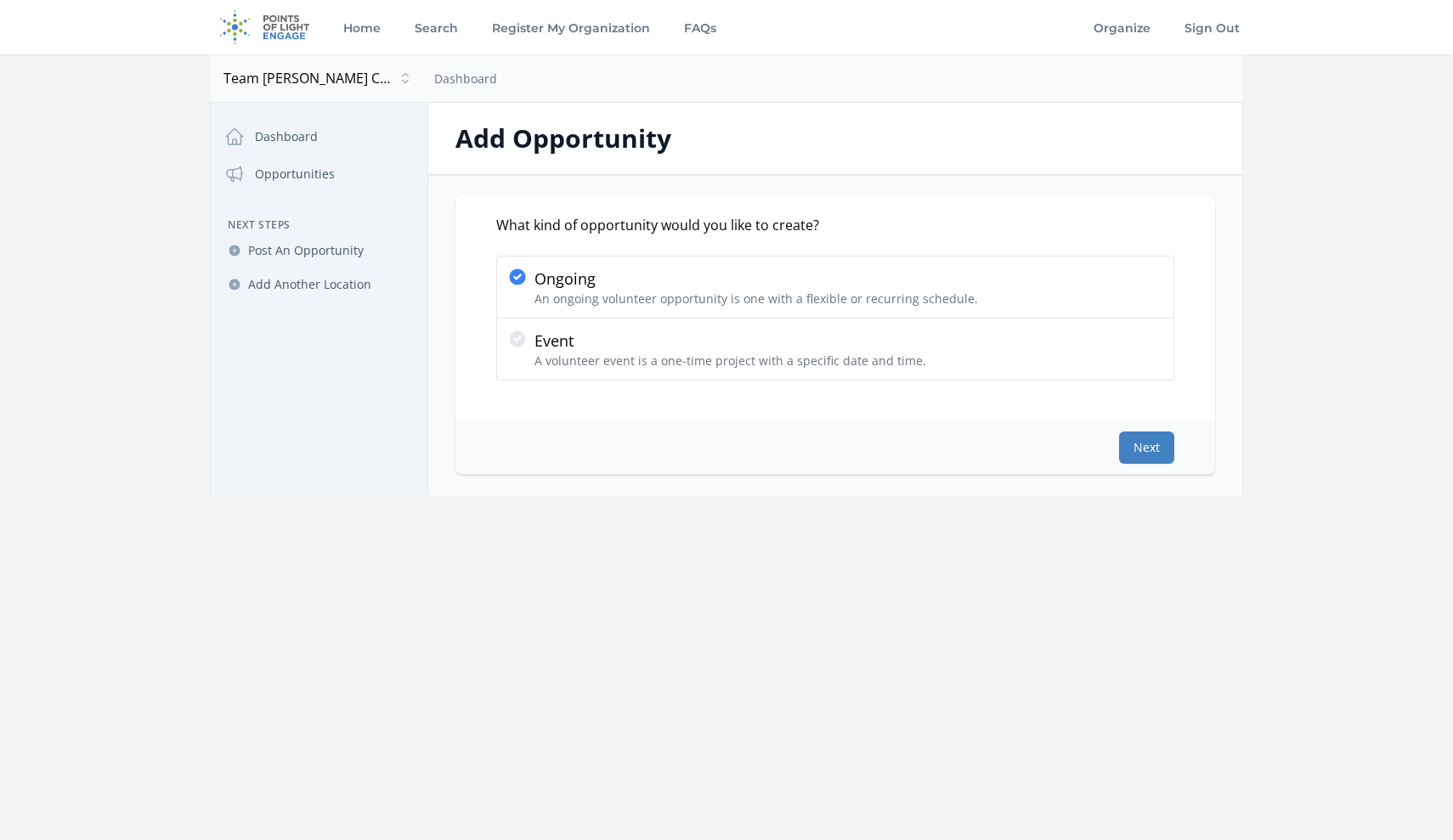
click at [1149, 456] on button "Next" at bounding box center [1146, 447] width 55 height 32
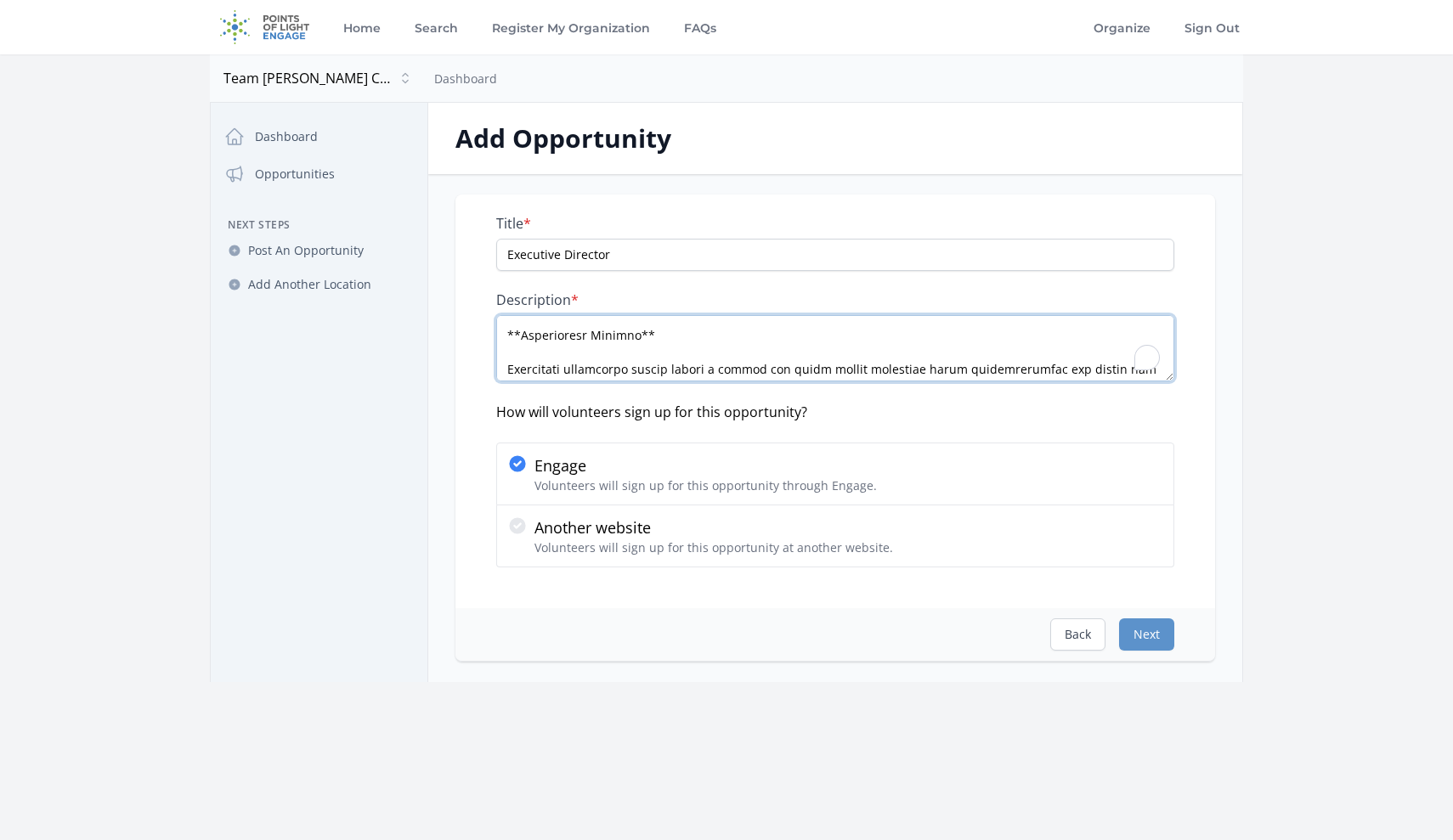
scroll to position [1356, 0]
drag, startPoint x: 683, startPoint y: 353, endPoint x: 506, endPoint y: 351, distance: 177.0
click at [506, 351] on textarea "Description *" at bounding box center [835, 348] width 678 height 67
click at [509, 353] on textarea "Description *" at bounding box center [835, 348] width 678 height 67
drag, startPoint x: 507, startPoint y: 352, endPoint x: 683, endPoint y: 354, distance: 176.0
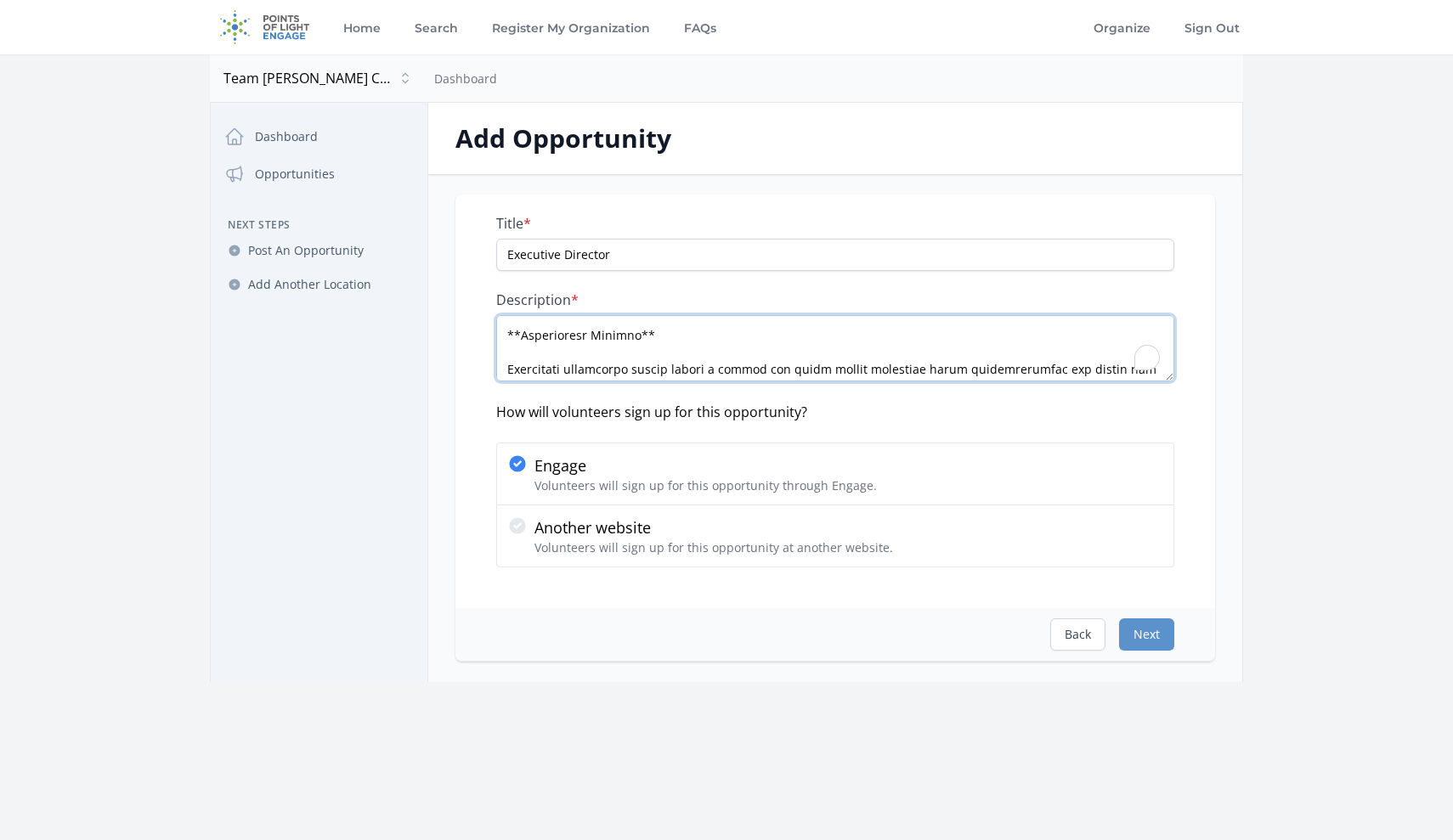
click at [683, 354] on textarea "Description *" at bounding box center [835, 348] width 678 height 67
paste textarea "execdirector@teamjennifercahillcharities.org"
drag, startPoint x: 932, startPoint y: 350, endPoint x: 755, endPoint y: 351, distance: 177.0
click at [755, 351] on textarea "Description *" at bounding box center [835, 348] width 678 height 67
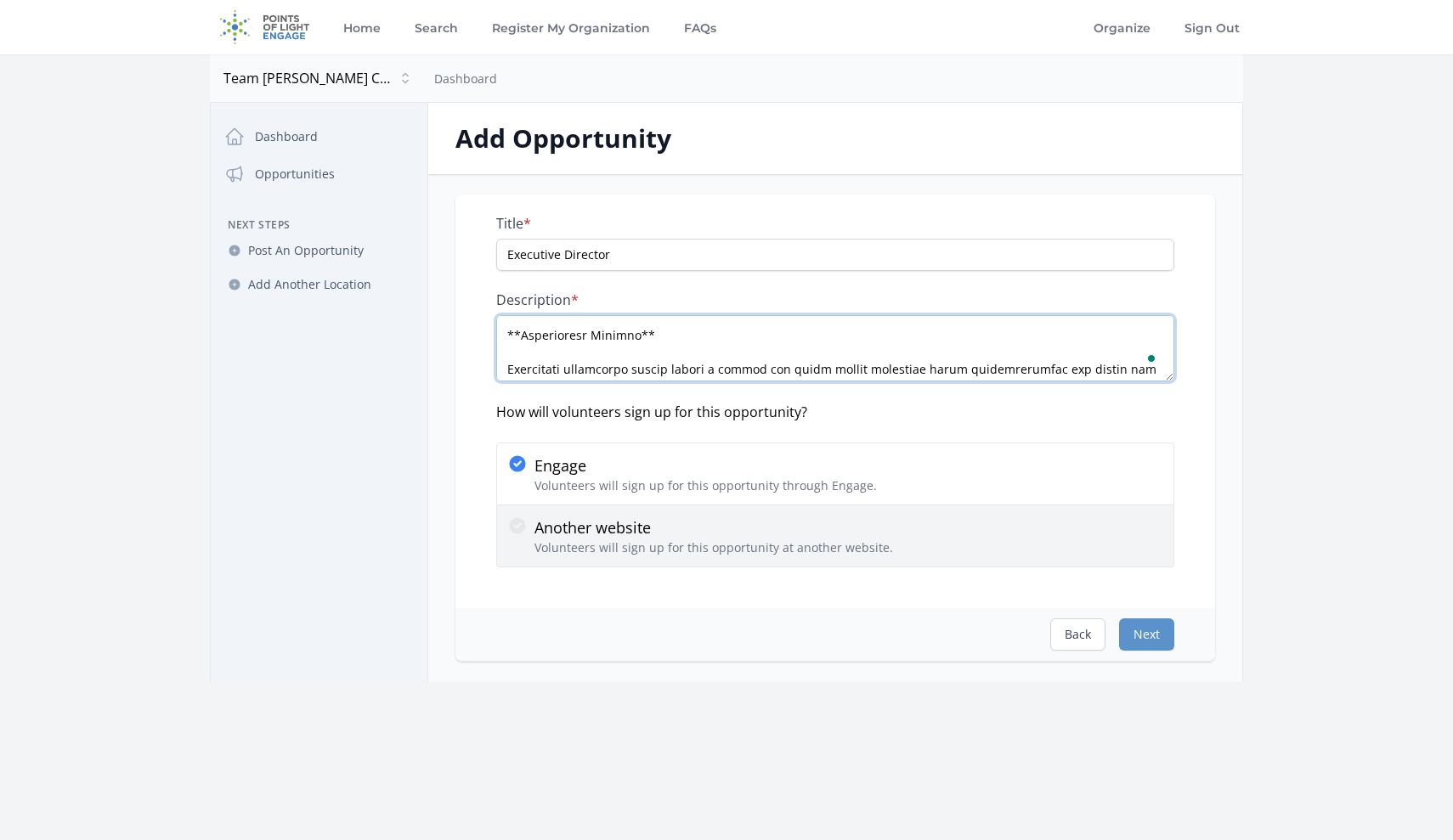
type textarea "About Team Jennifer Cahill Charities (TJCC) Team Jennifer Cahill Charities (TJC…"
click at [1148, 636] on button "Next" at bounding box center [1146, 634] width 55 height 32
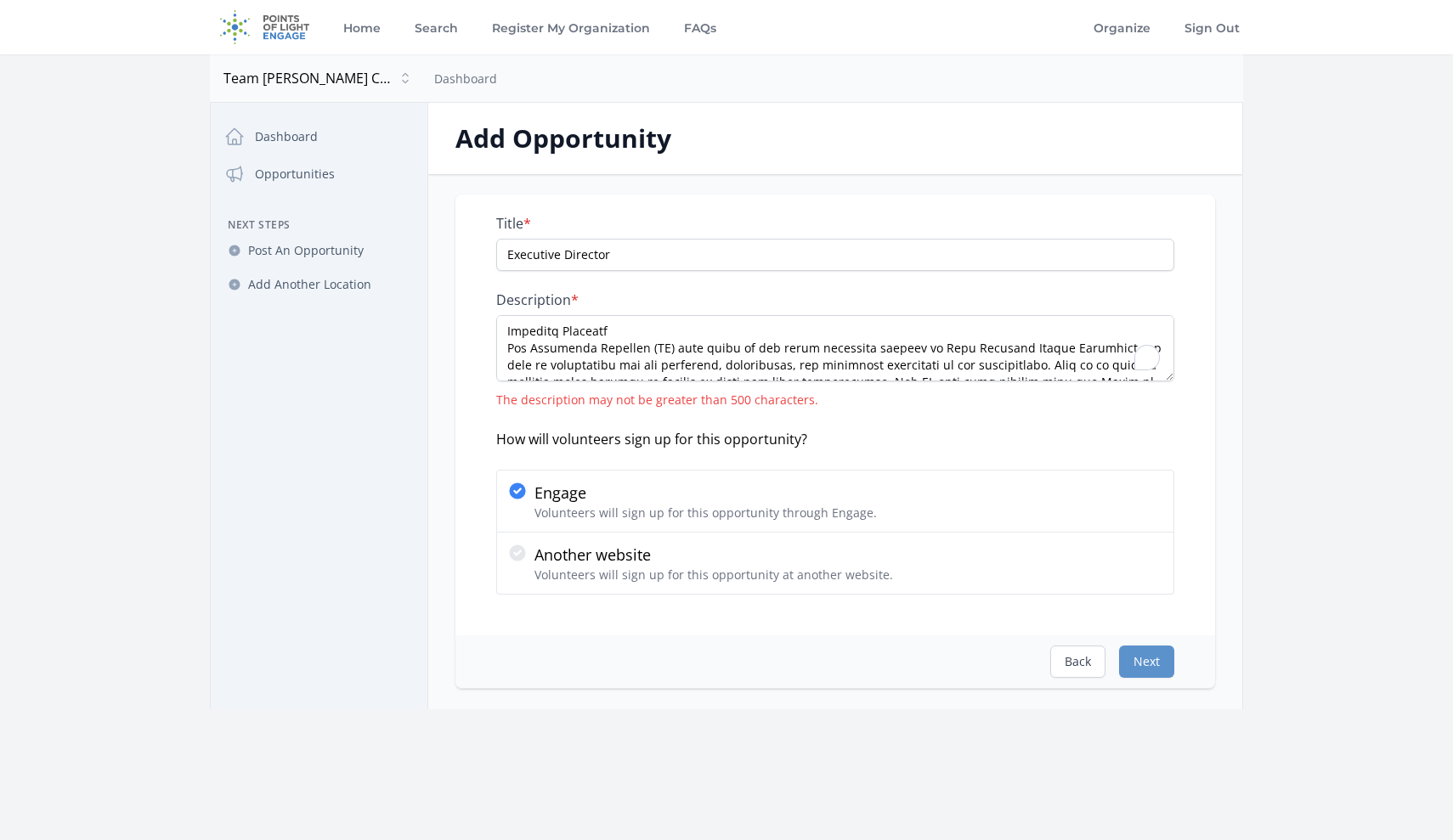
scroll to position [0, 0]
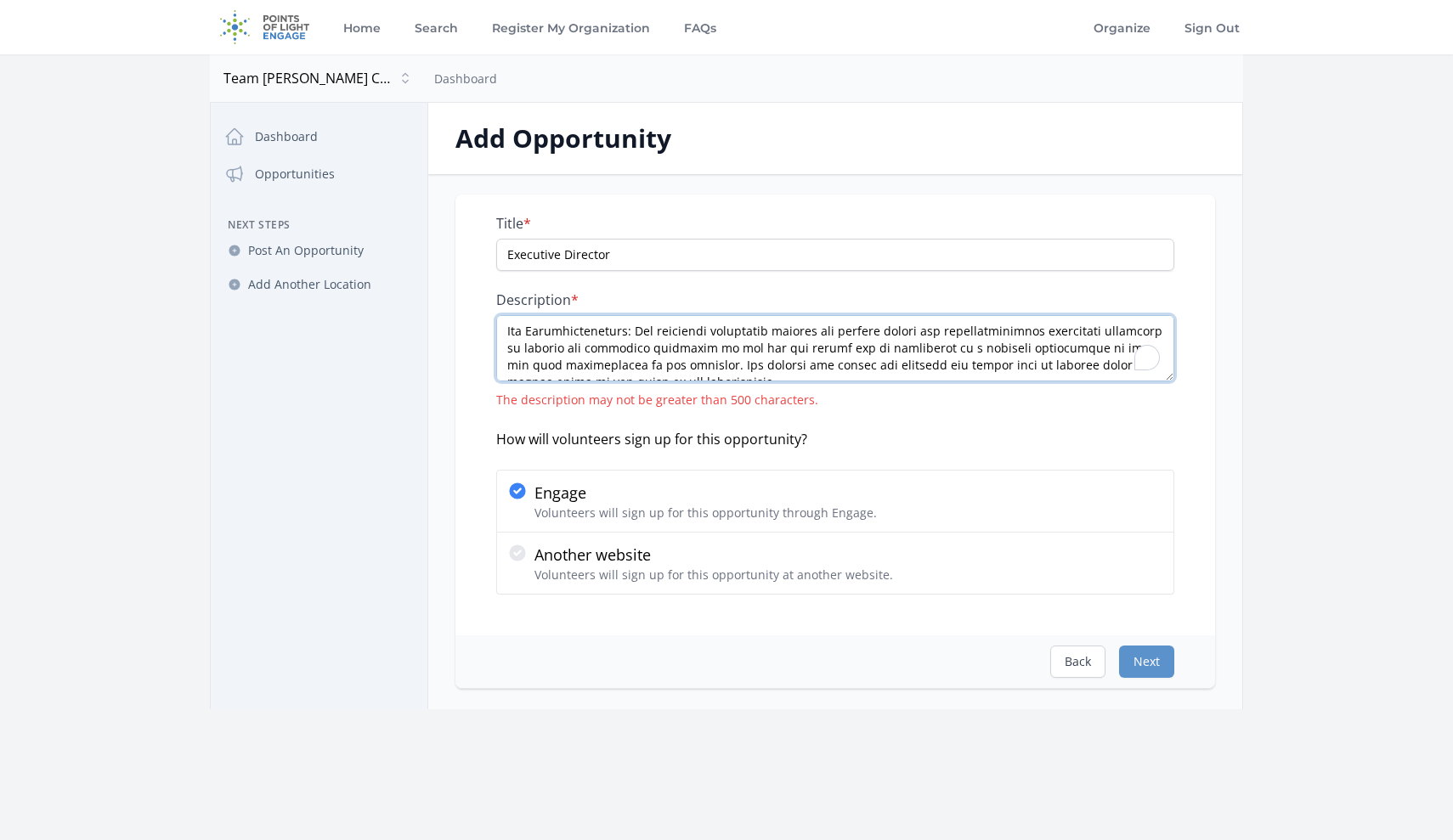
drag, startPoint x: 507, startPoint y: 331, endPoint x: 819, endPoint y: 347, distance: 312.4
click at [819, 347] on textarea "Description *" at bounding box center [835, 348] width 678 height 67
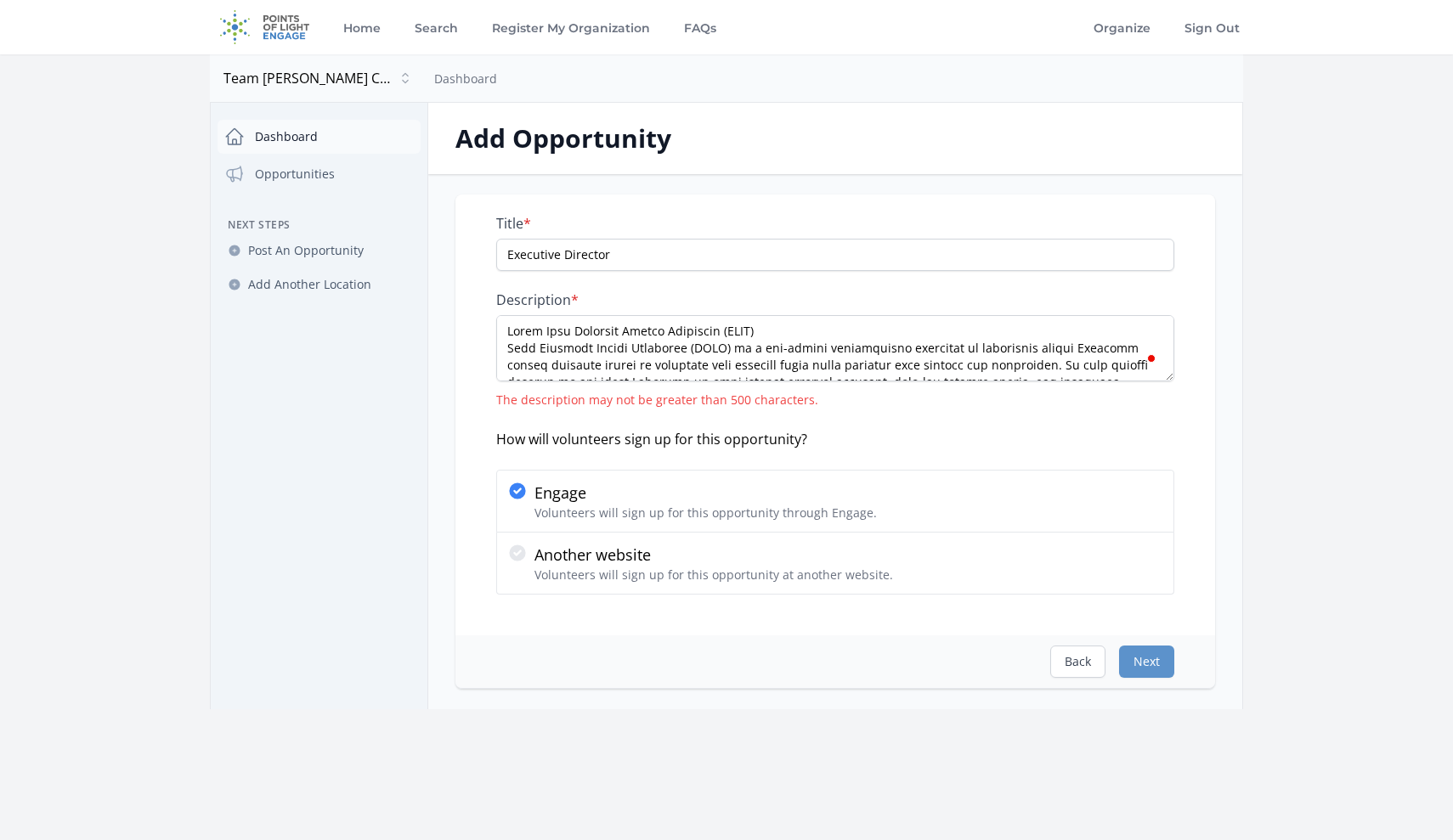
click at [295, 141] on link "Dashboard" at bounding box center [319, 136] width 203 height 34
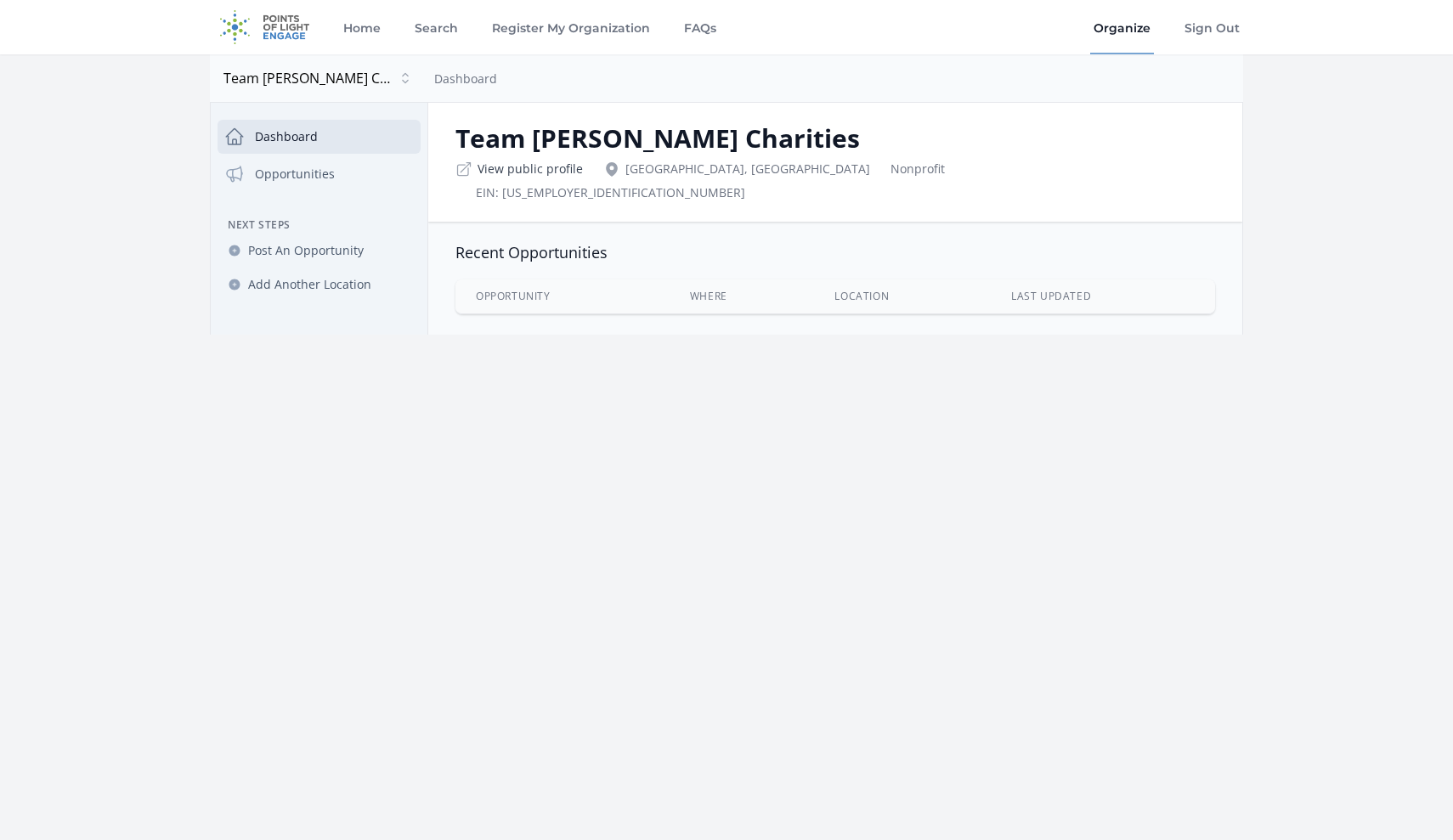
click at [499, 168] on link "View public profile" at bounding box center [530, 169] width 105 height 17
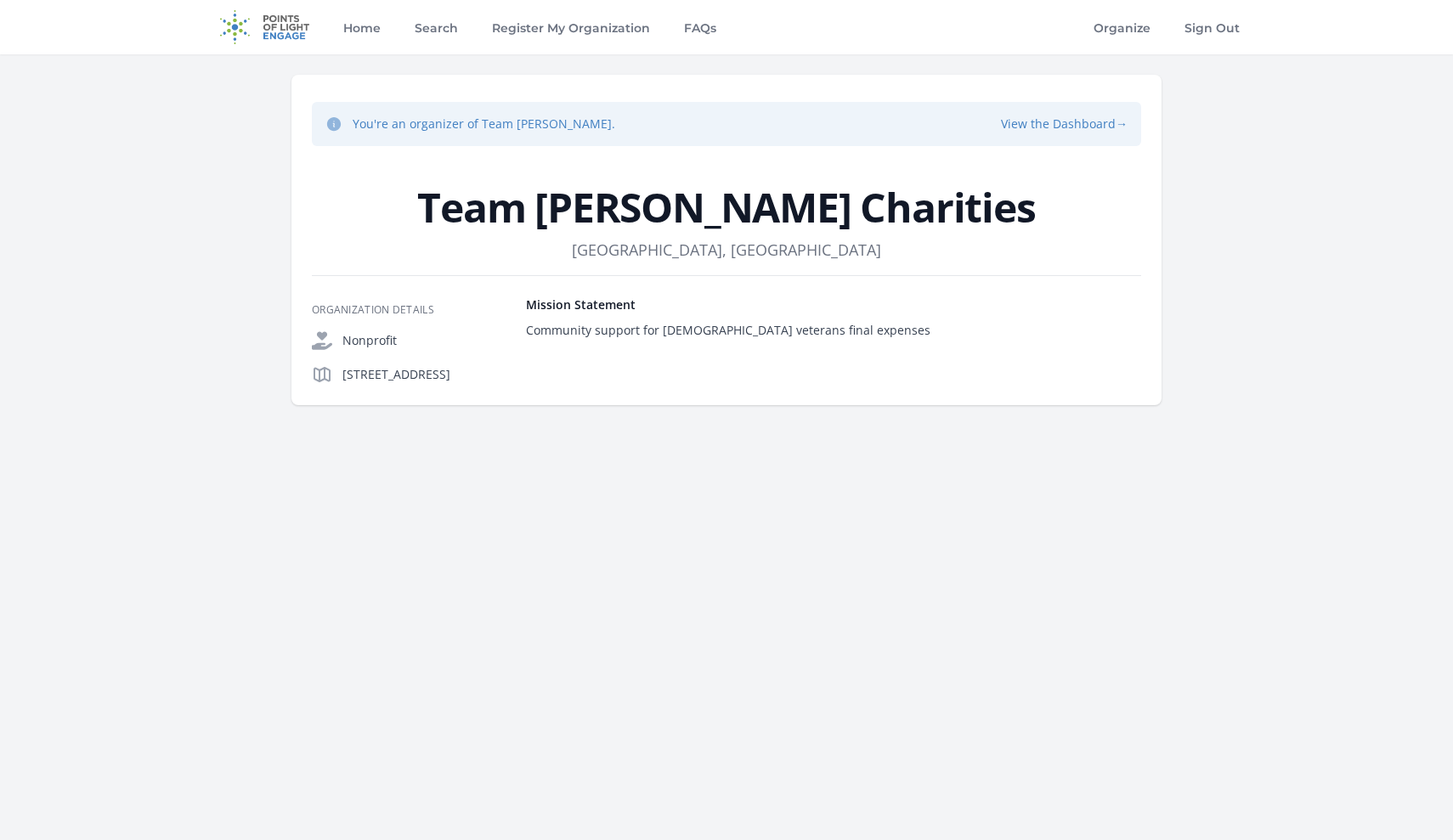
click at [535, 332] on div "Community support for [DEMOGRAPHIC_DATA] veterans final expenses" at bounding box center [833, 330] width 615 height 20
click at [631, 285] on div "Organization Details Nonprofit" at bounding box center [726, 330] width 829 height 110
click at [1110, 123] on button "View the Dashboard →" at bounding box center [1064, 125] width 126 height 17
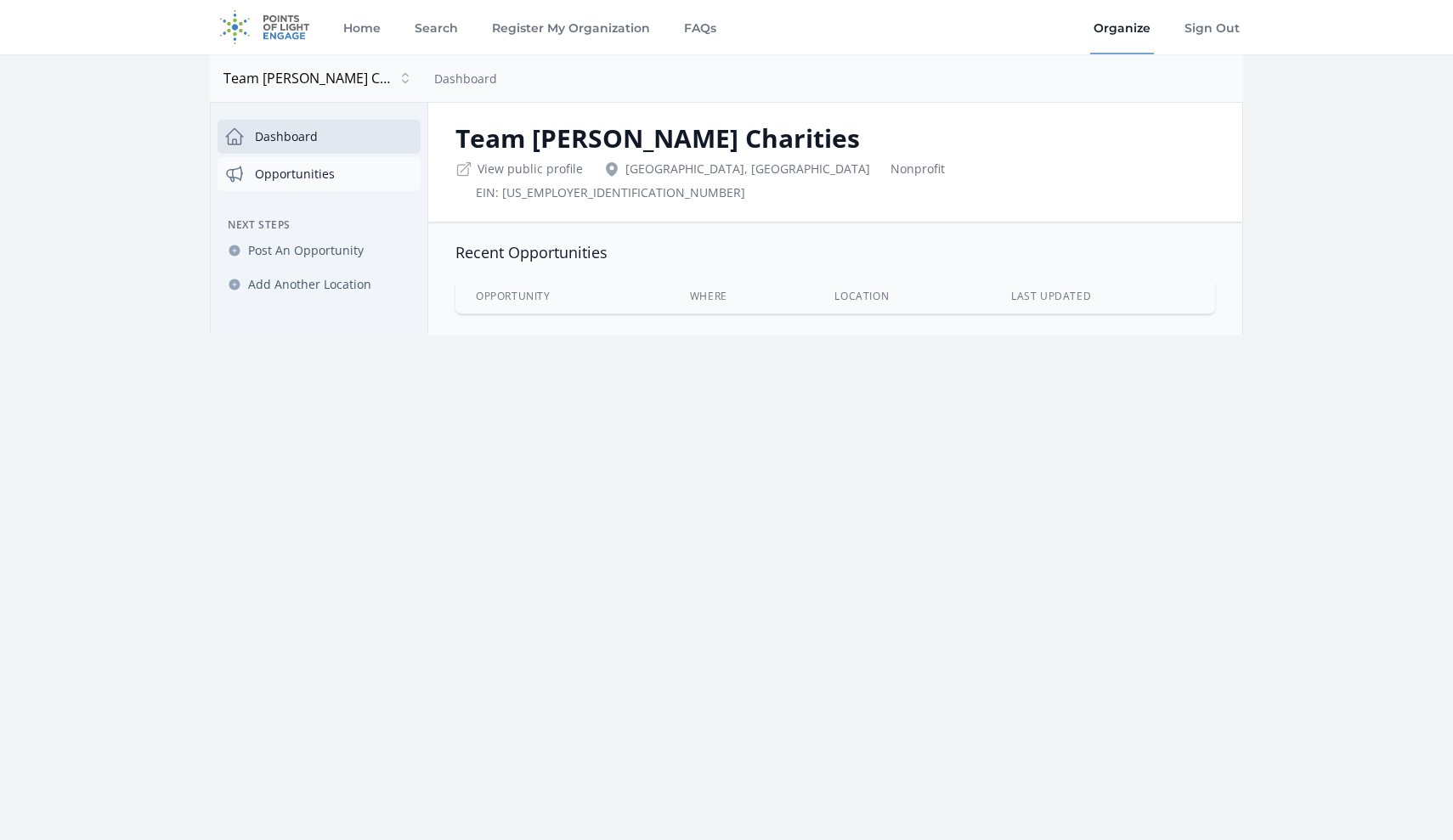
click at [294, 176] on link "Opportunities" at bounding box center [319, 174] width 203 height 34
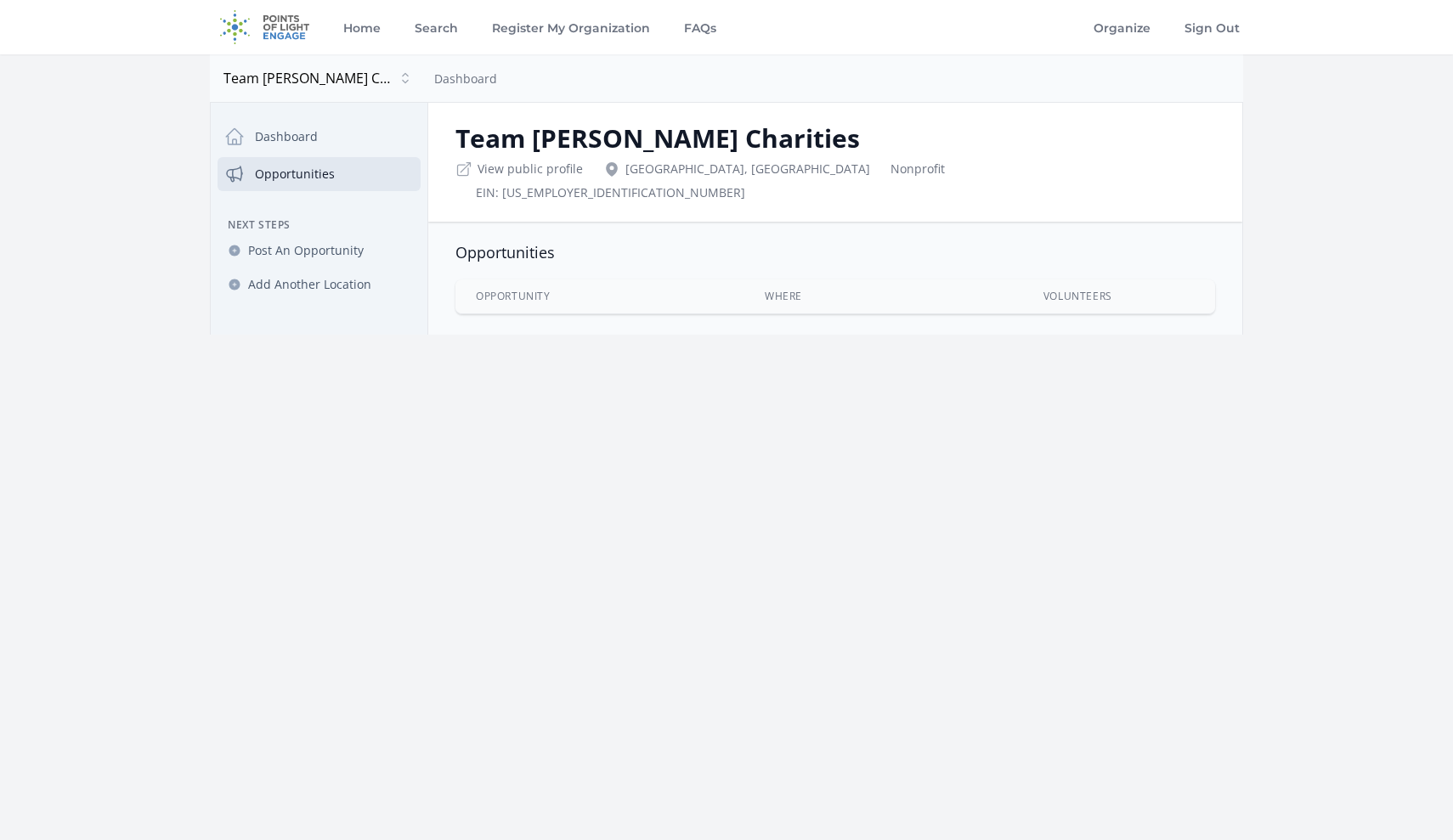
click at [303, 171] on link "Opportunities" at bounding box center [319, 174] width 203 height 34
click at [287, 257] on span "Post An Opportunity" at bounding box center [306, 251] width 116 height 17
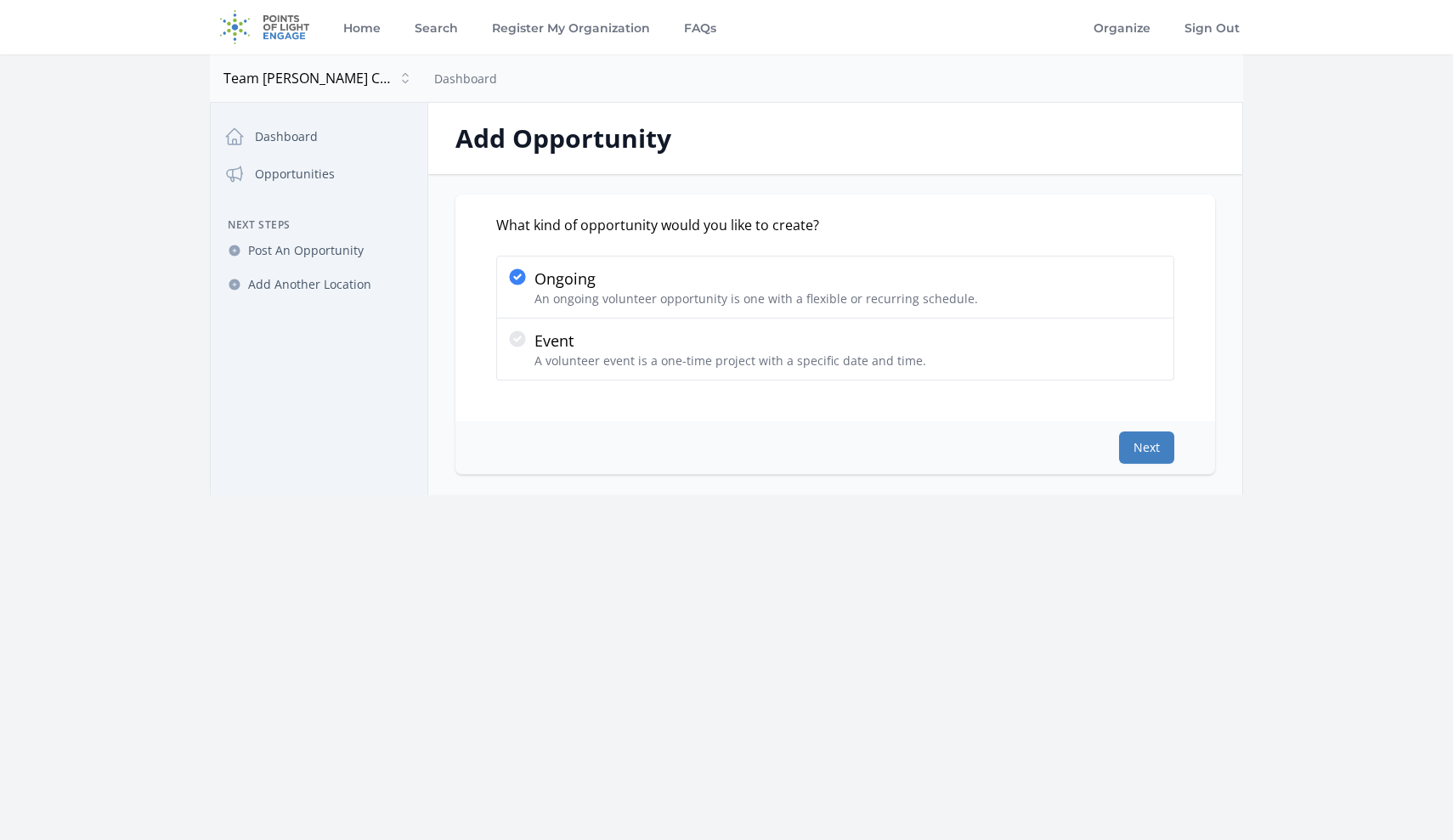
click at [1156, 444] on button "Next" at bounding box center [1146, 447] width 55 height 32
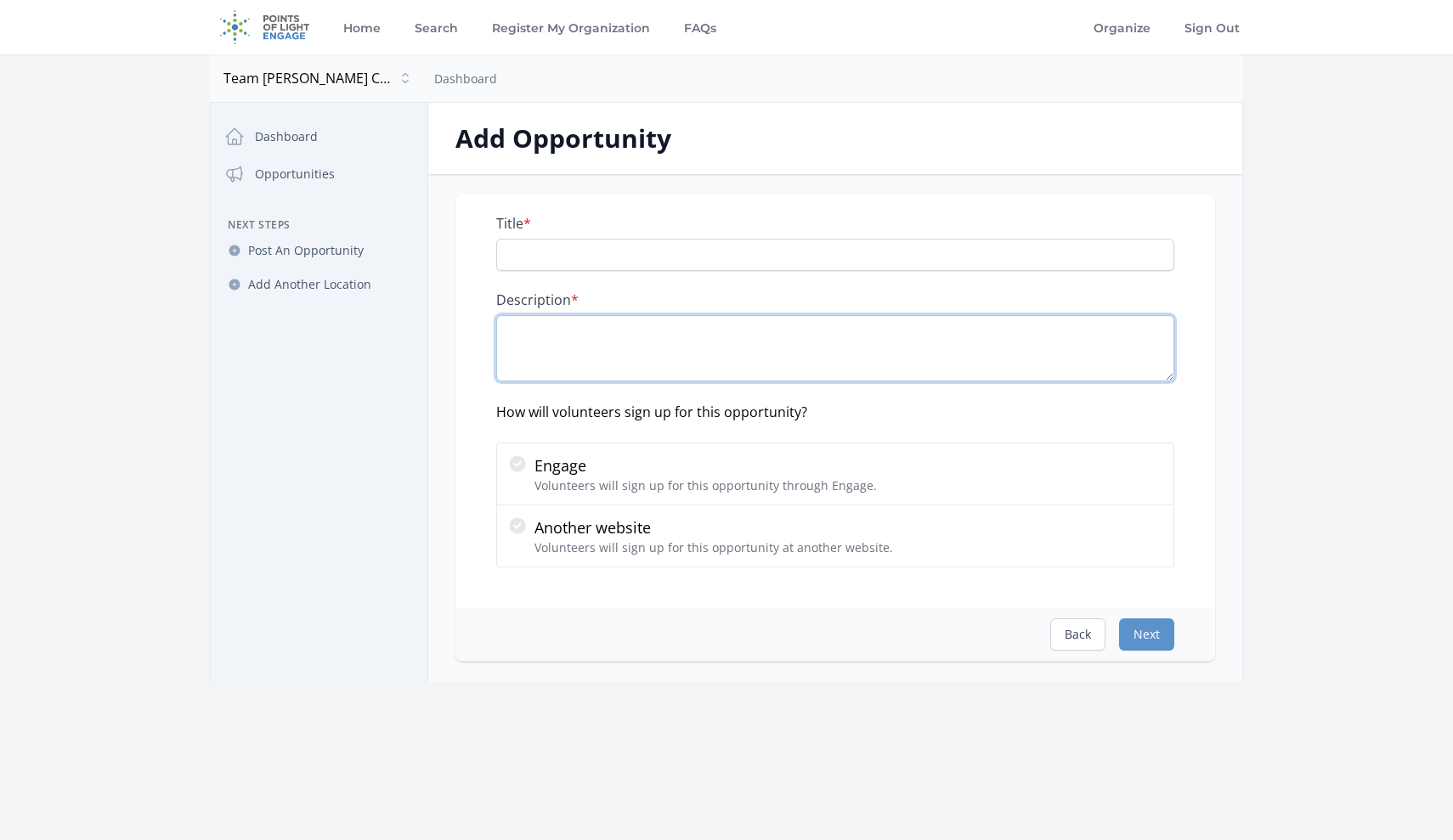
click at [609, 322] on textarea "Description *" at bounding box center [835, 348] width 678 height 67
paste textarea "execdirector@teamjennifercahillcharities.org"
drag, startPoint x: 775, startPoint y: 339, endPoint x: 448, endPoint y: 327, distance: 327.2
click at [448, 327] on div "Title * Description * execdirector@teamjennifercahillcharities.org How will vol…" at bounding box center [835, 429] width 814 height 467
paste textarea "Team Jennifer Cahill Charities (TJCC) supports female Veterans with terminal ca…"
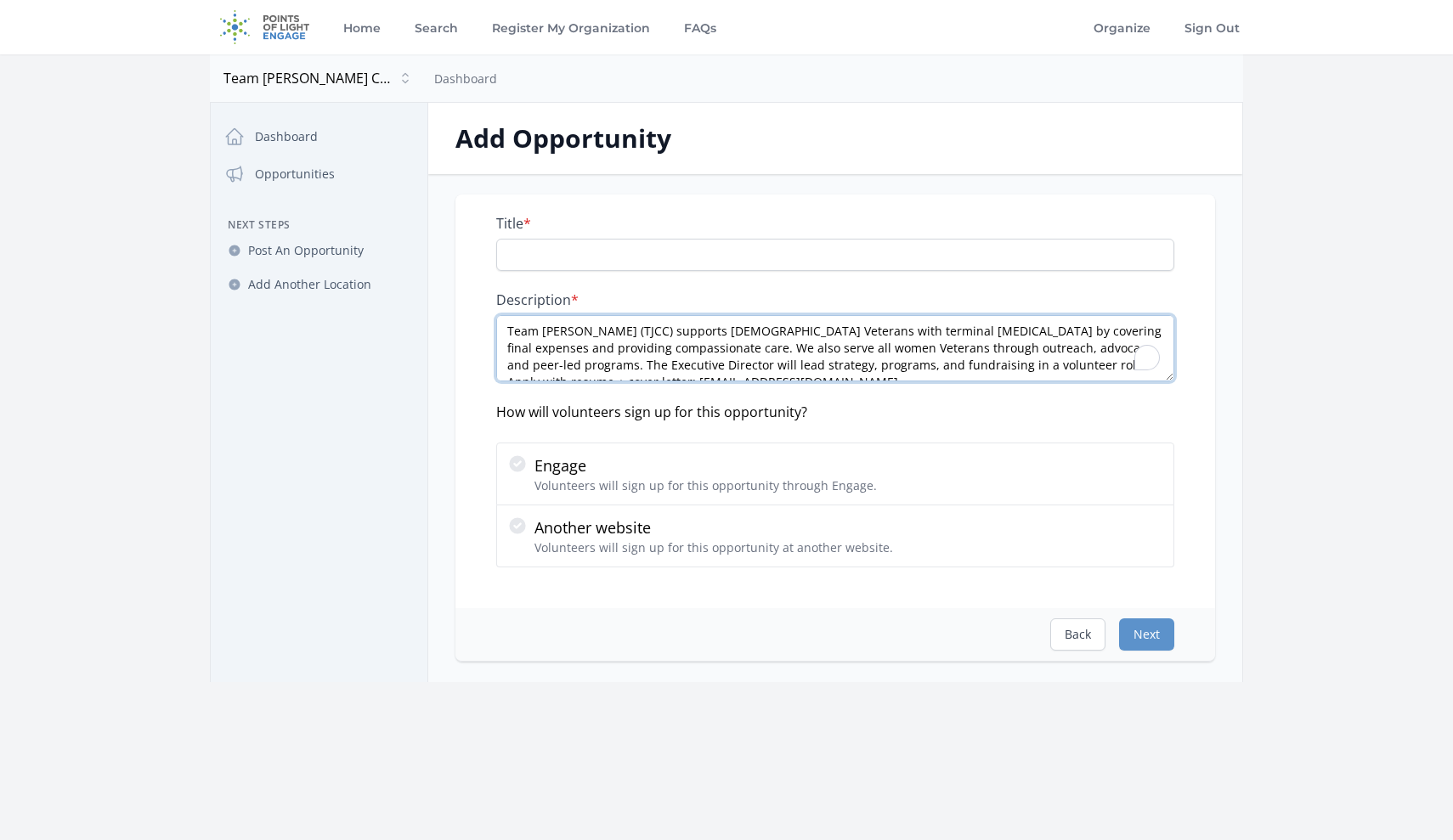
scroll to position [10, 0]
drag, startPoint x: 532, startPoint y: 358, endPoint x: 628, endPoint y: 350, distance: 96.3
click at [629, 350] on textarea "Team Jennifer Cahill Charities (TJCC) supports female Veterans with terminal ca…" at bounding box center [835, 348] width 678 height 67
type textarea "Team Jennifer Cahill Charities (TJCC) supports female Veterans with terminal ca…"
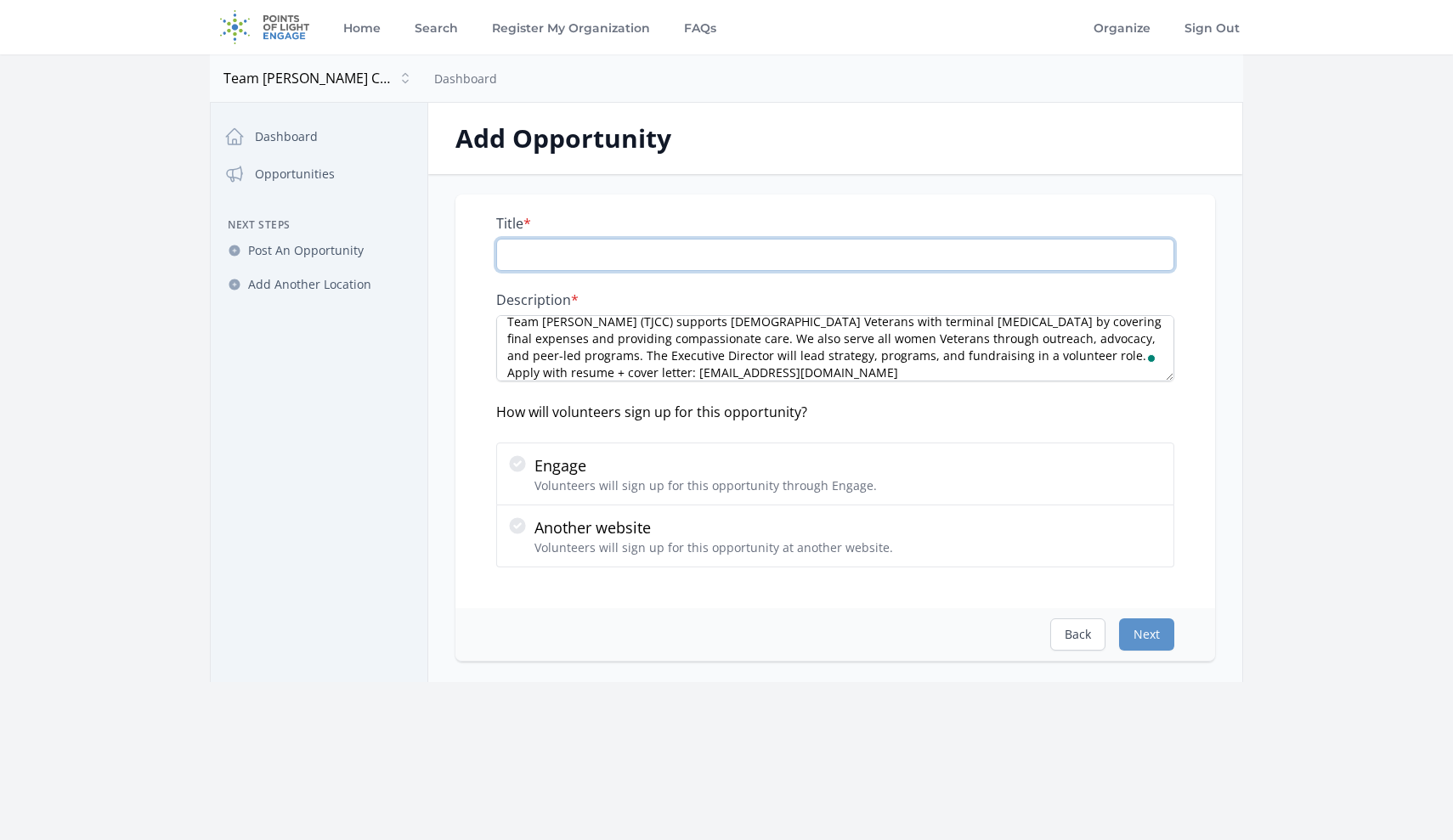
click at [677, 260] on input "Title *" at bounding box center [835, 254] width 678 height 32
paste input "Executive Director"
type input "Executive Director"
click at [899, 372] on textarea "Team Jennifer Cahill Charities (TJCC) supports female Veterans with terminal ca…" at bounding box center [835, 348] width 678 height 67
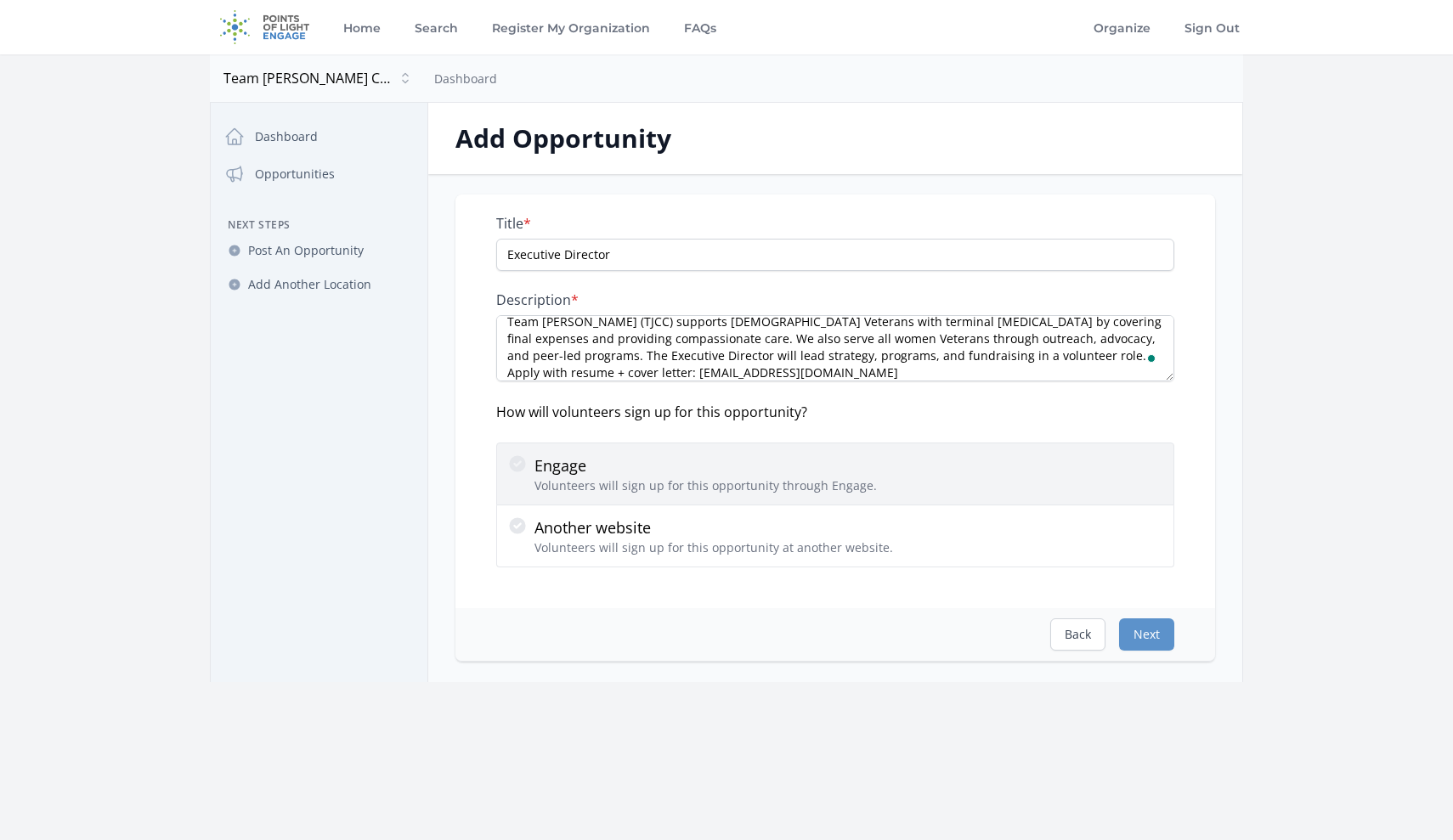
click at [516, 464] on icon at bounding box center [517, 463] width 20 height 20
click at [0, 0] on input "Engage Volunteers will sign up for this opportunity through Engage." at bounding box center [0, 0] width 0 height 0
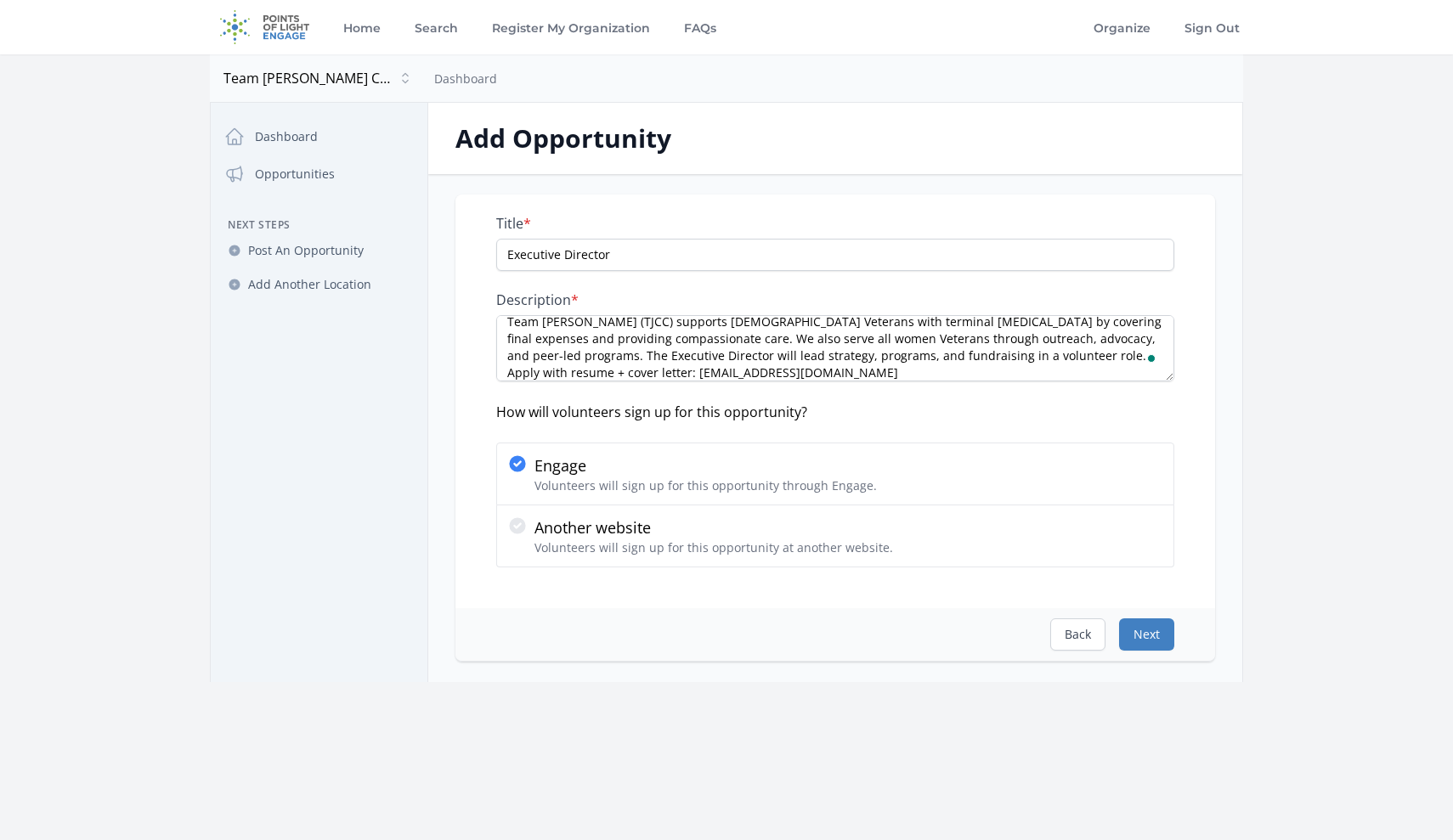
click at [1148, 634] on button "Next" at bounding box center [1146, 634] width 55 height 32
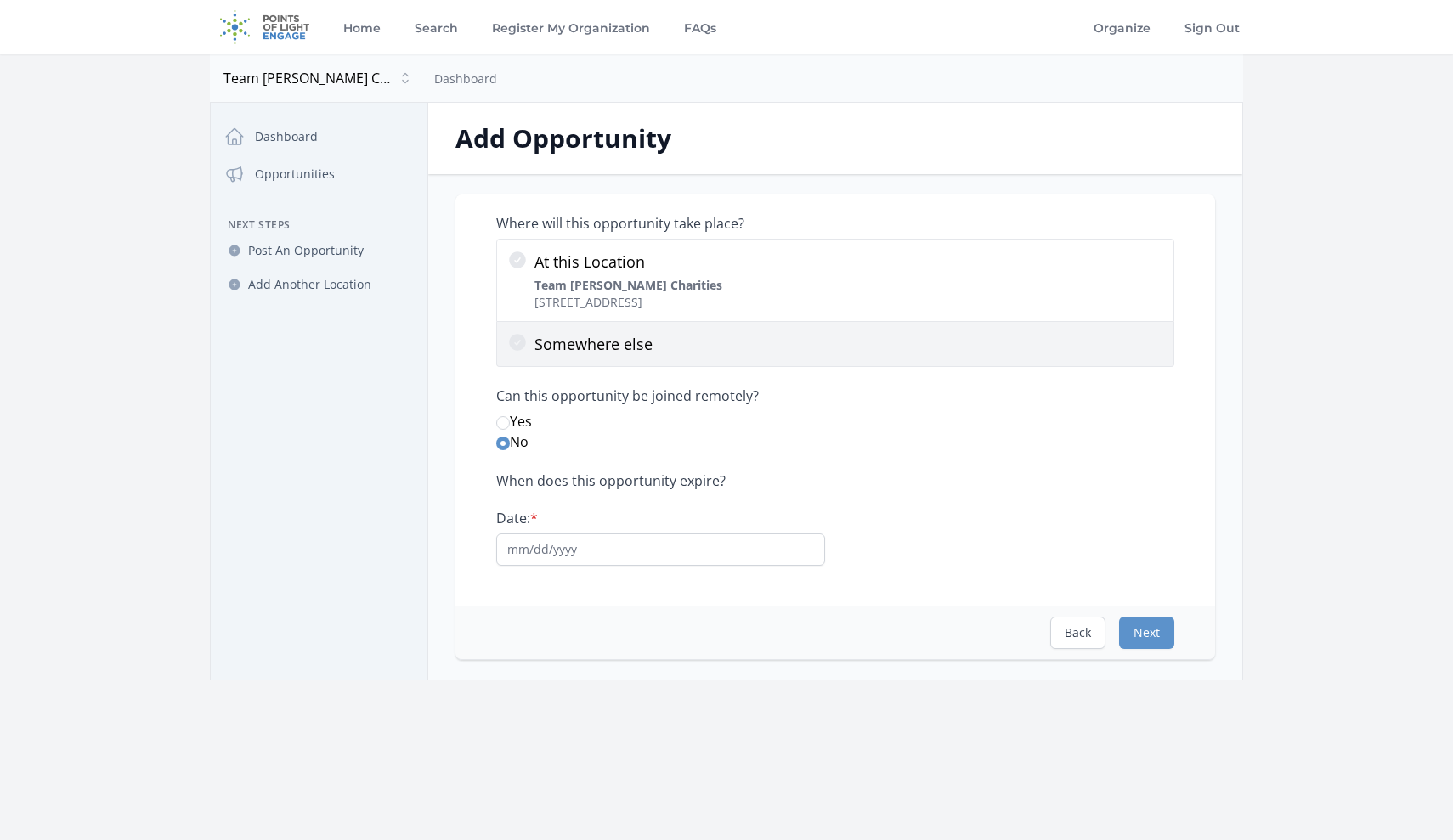
click at [517, 346] on icon at bounding box center [517, 343] width 17 height 17
click at [0, 0] on input "Somewhere else" at bounding box center [0, 0] width 0 height 0
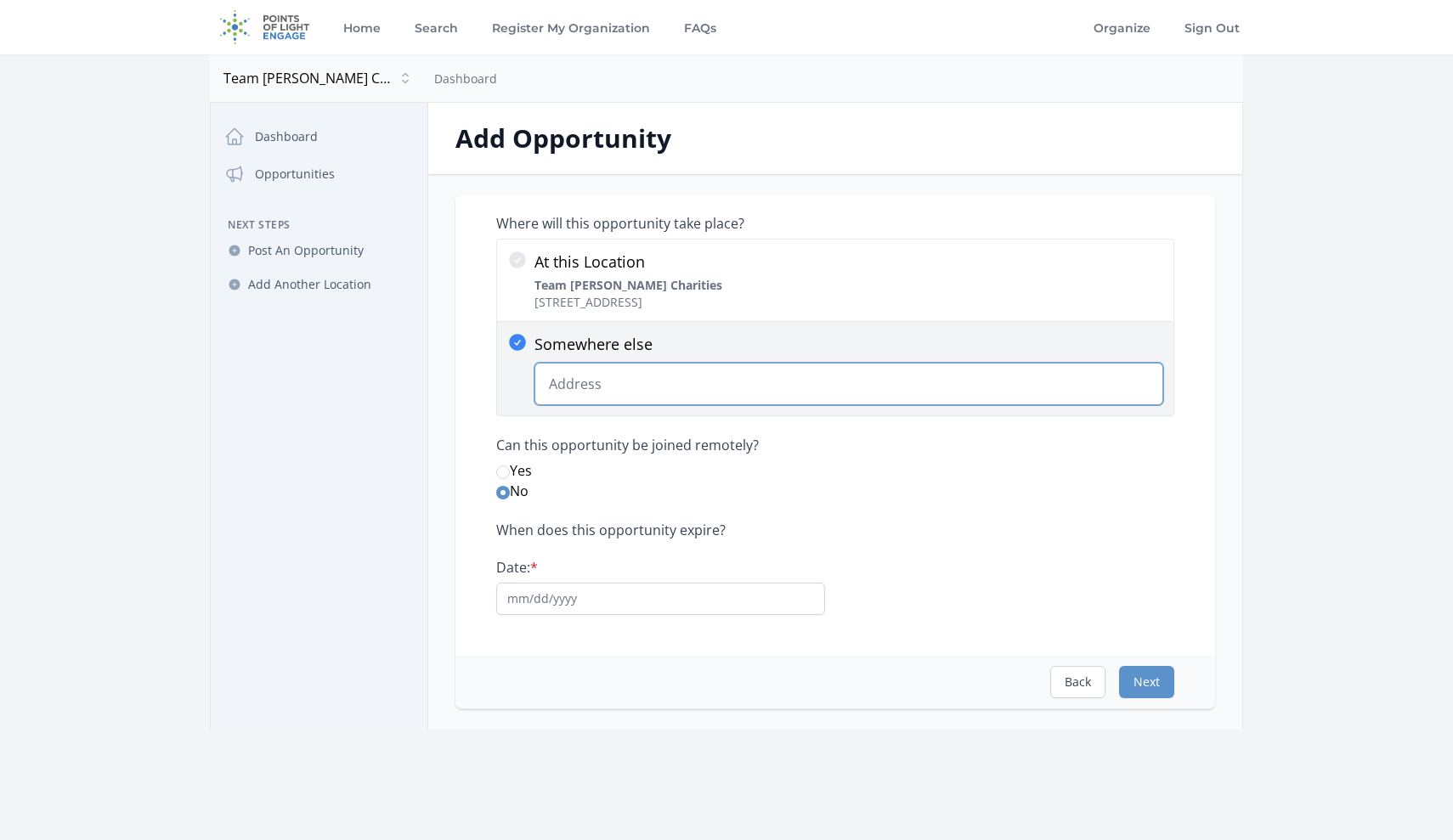
click at [593, 391] on input "Somewhere else Change Predictions" at bounding box center [849, 384] width 629 height 42
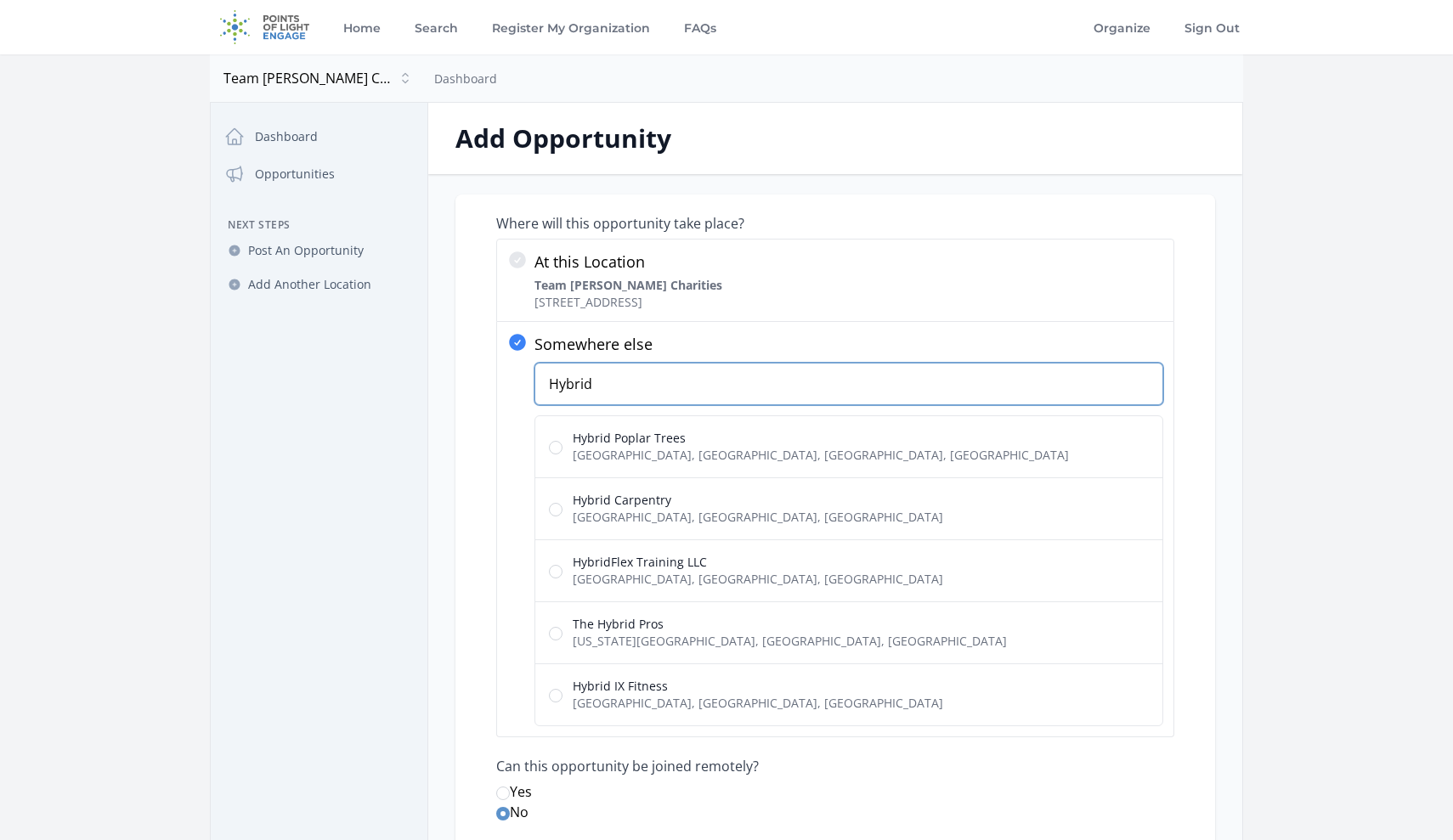
type input "Hybrid"
click at [505, 792] on input "Yes" at bounding box center [503, 794] width 14 height 14
radio input "true"
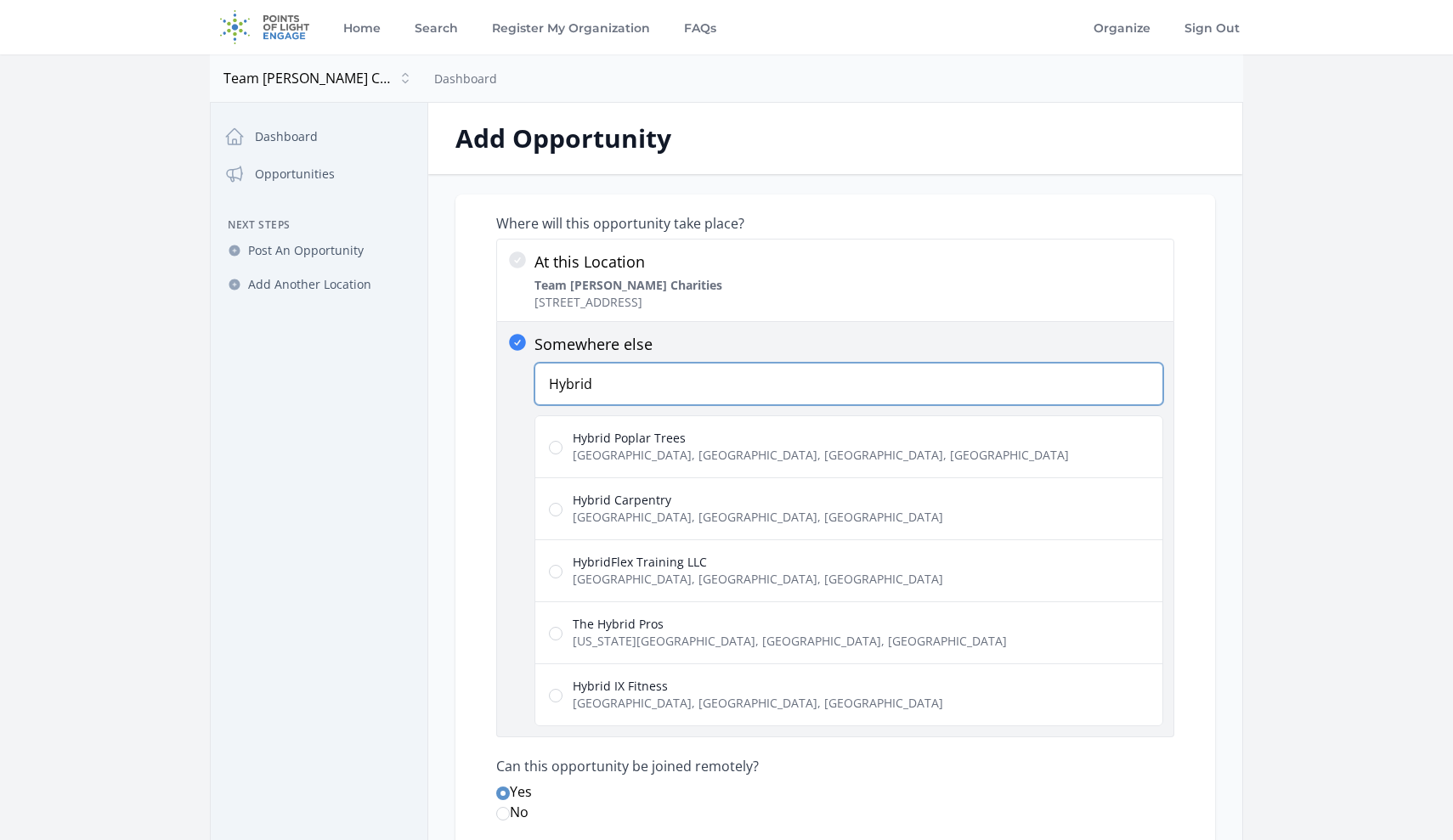
click at [715, 384] on input "Hybrid" at bounding box center [849, 384] width 629 height 42
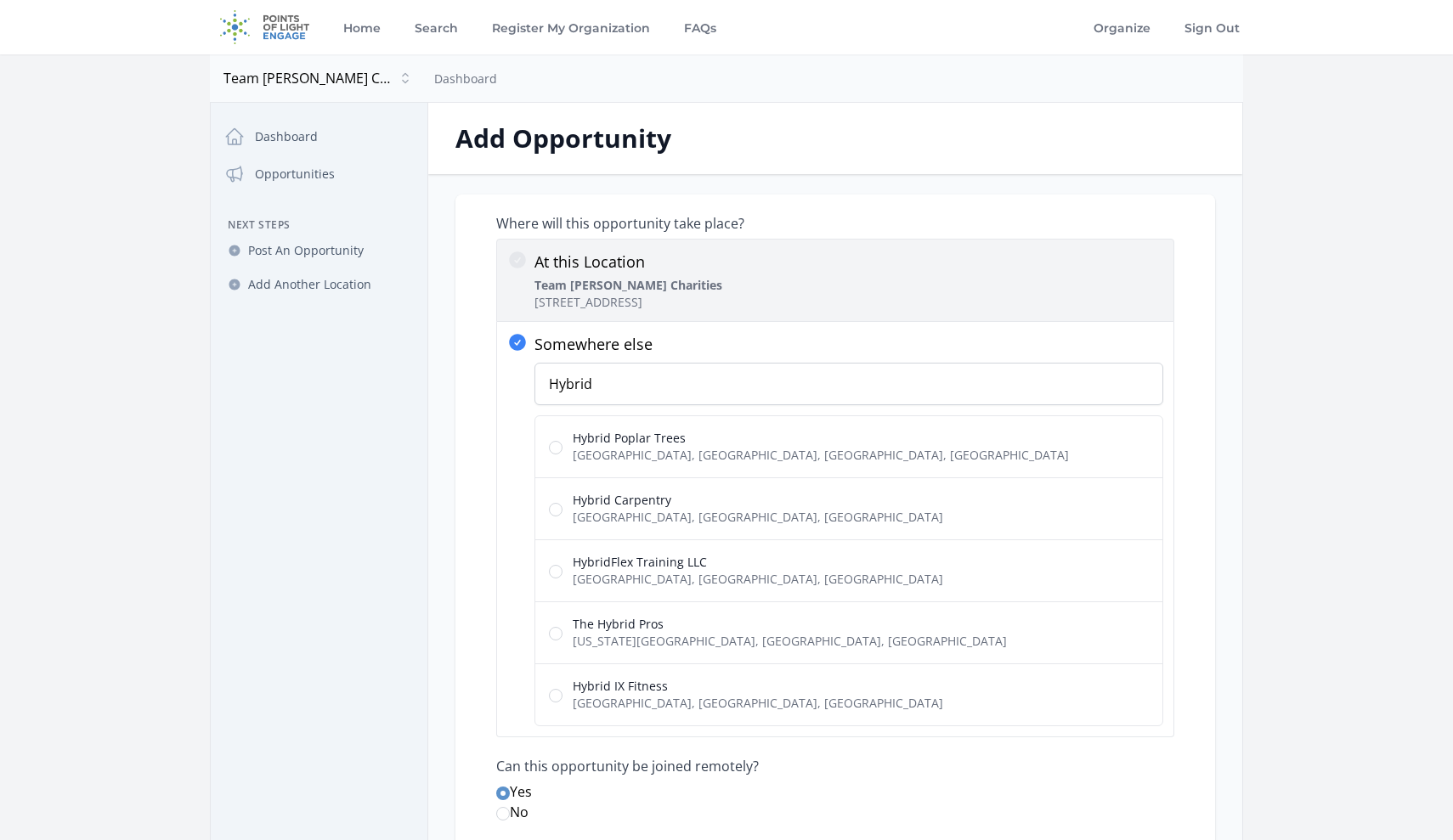
click at [515, 265] on icon at bounding box center [517, 260] width 17 height 17
click at [0, 0] on input "At this Location Team Jennifer Cahill Charities 108 N Reading Rd, Ephrata, PA 1…" at bounding box center [0, 0] width 0 height 0
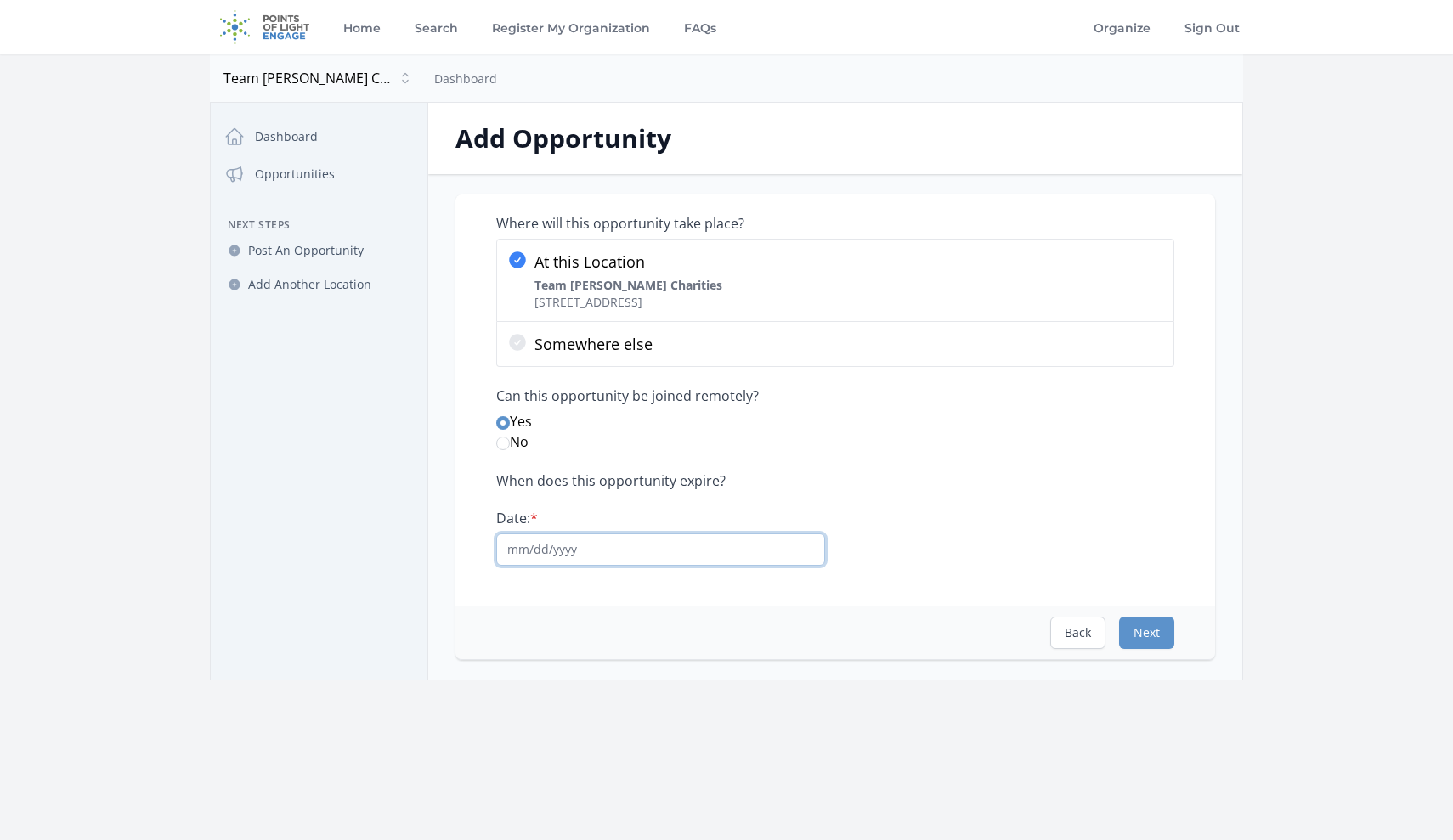
click at [650, 548] on input "Date: *" at bounding box center [660, 549] width 329 height 32
click at [541, 542] on input "Date: *" at bounding box center [660, 549] width 329 height 32
type input "1"
type input "12/31/2026"
click at [1144, 630] on button "Next" at bounding box center [1146, 632] width 55 height 32
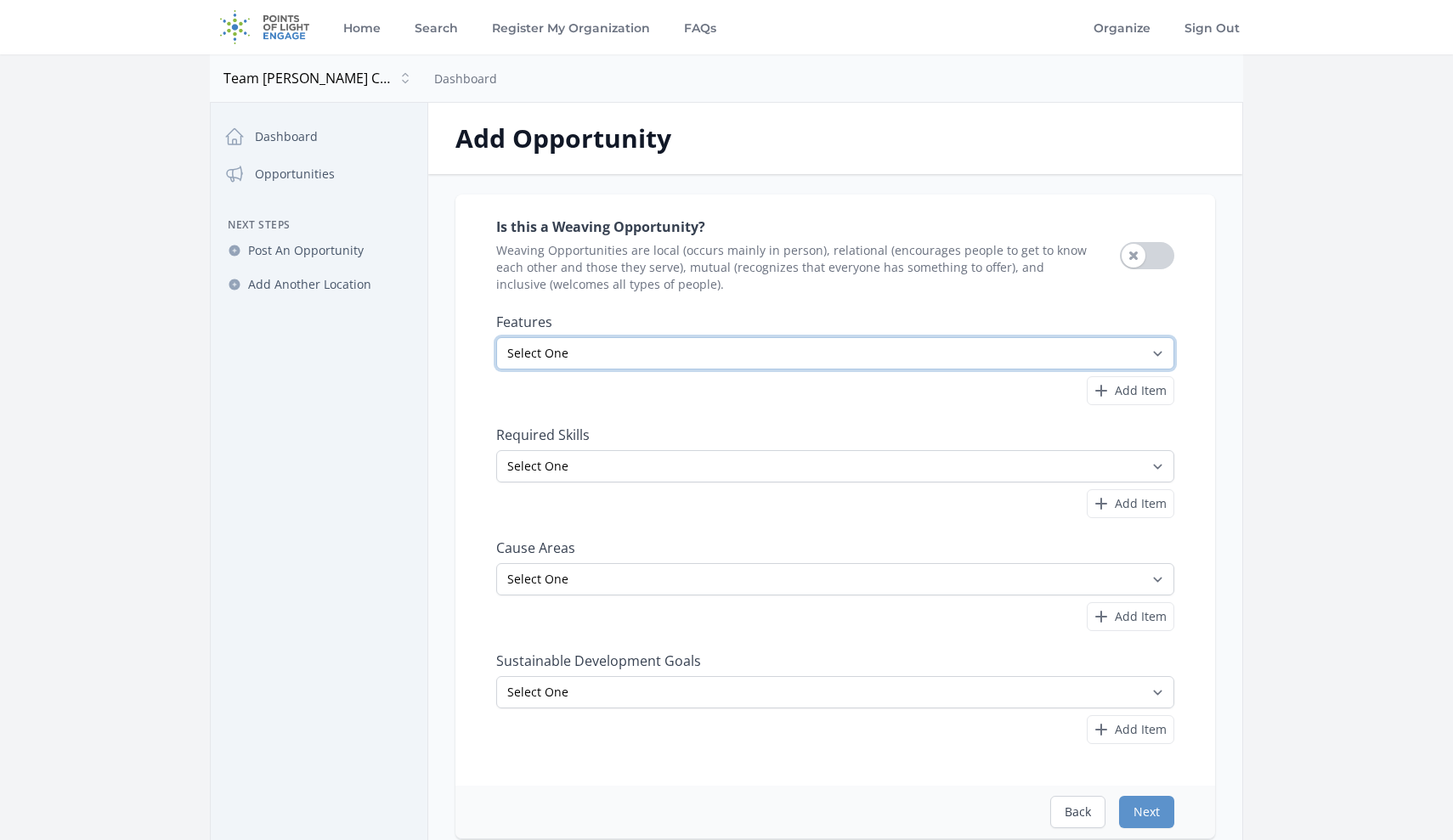
select select "Good for Groups"
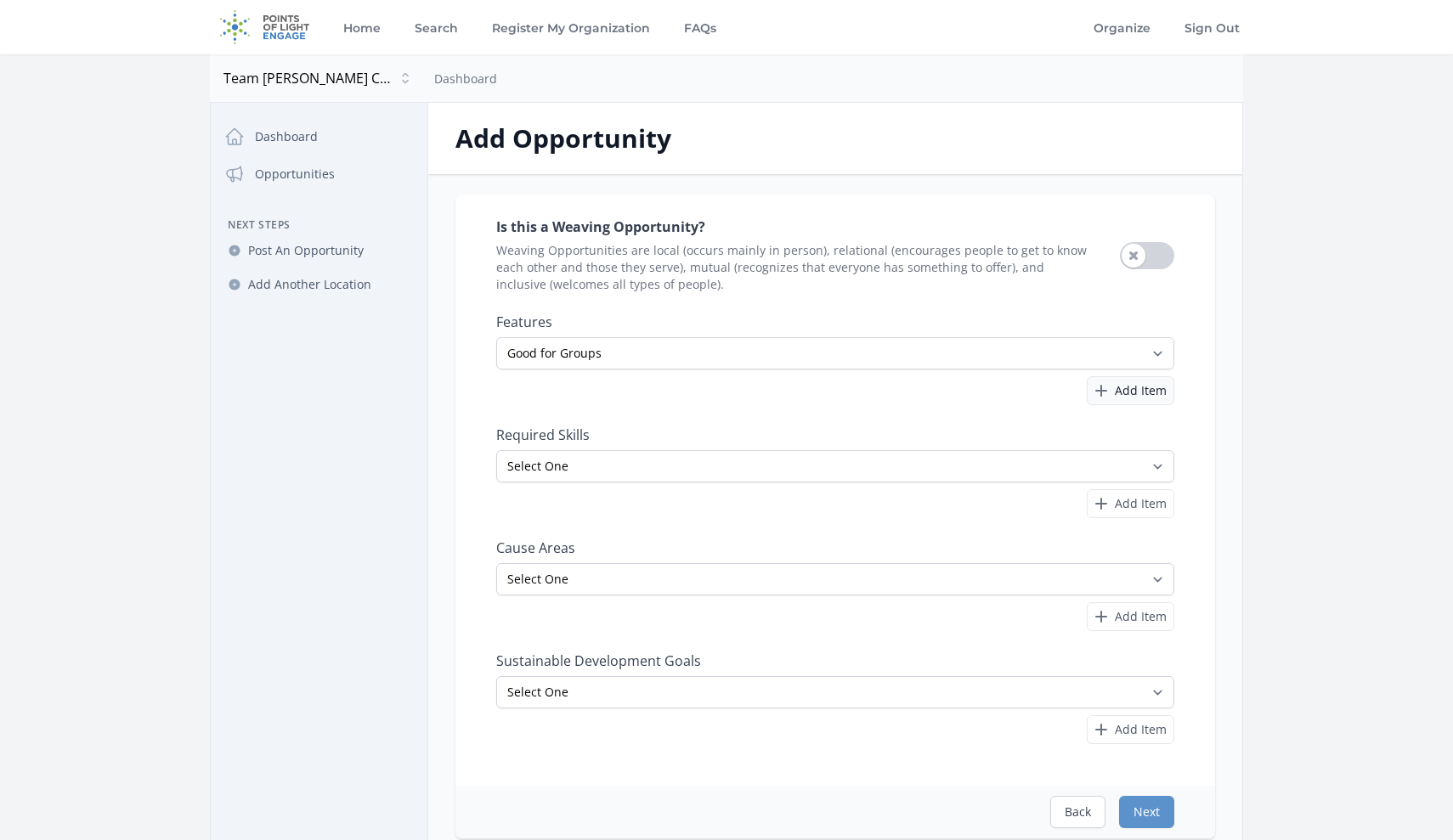
click at [1107, 387] on icon "button" at bounding box center [1101, 390] width 20 height 20
click at [1159, 392] on icon "button" at bounding box center [1160, 392] width 10 height 11
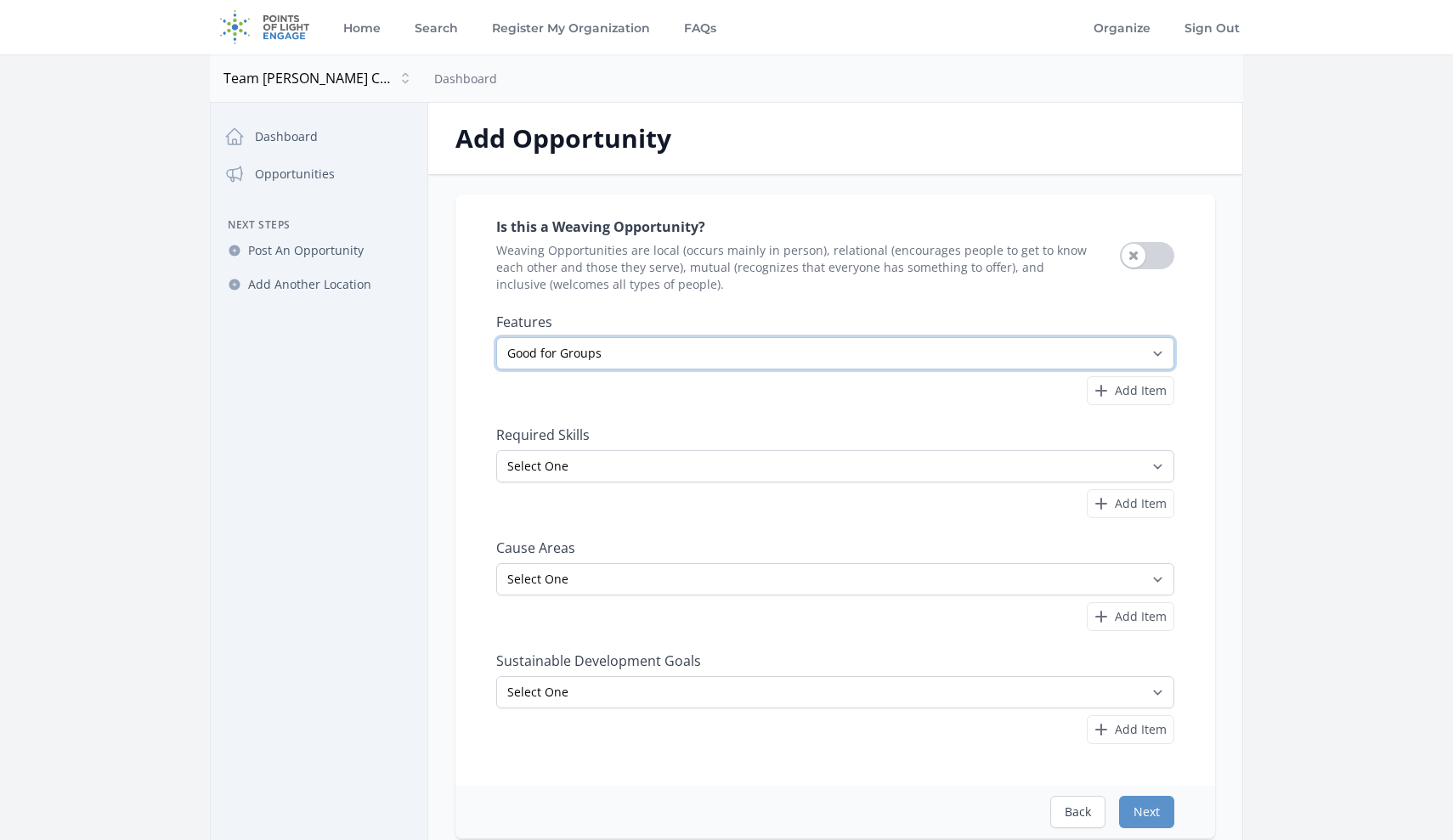
select select
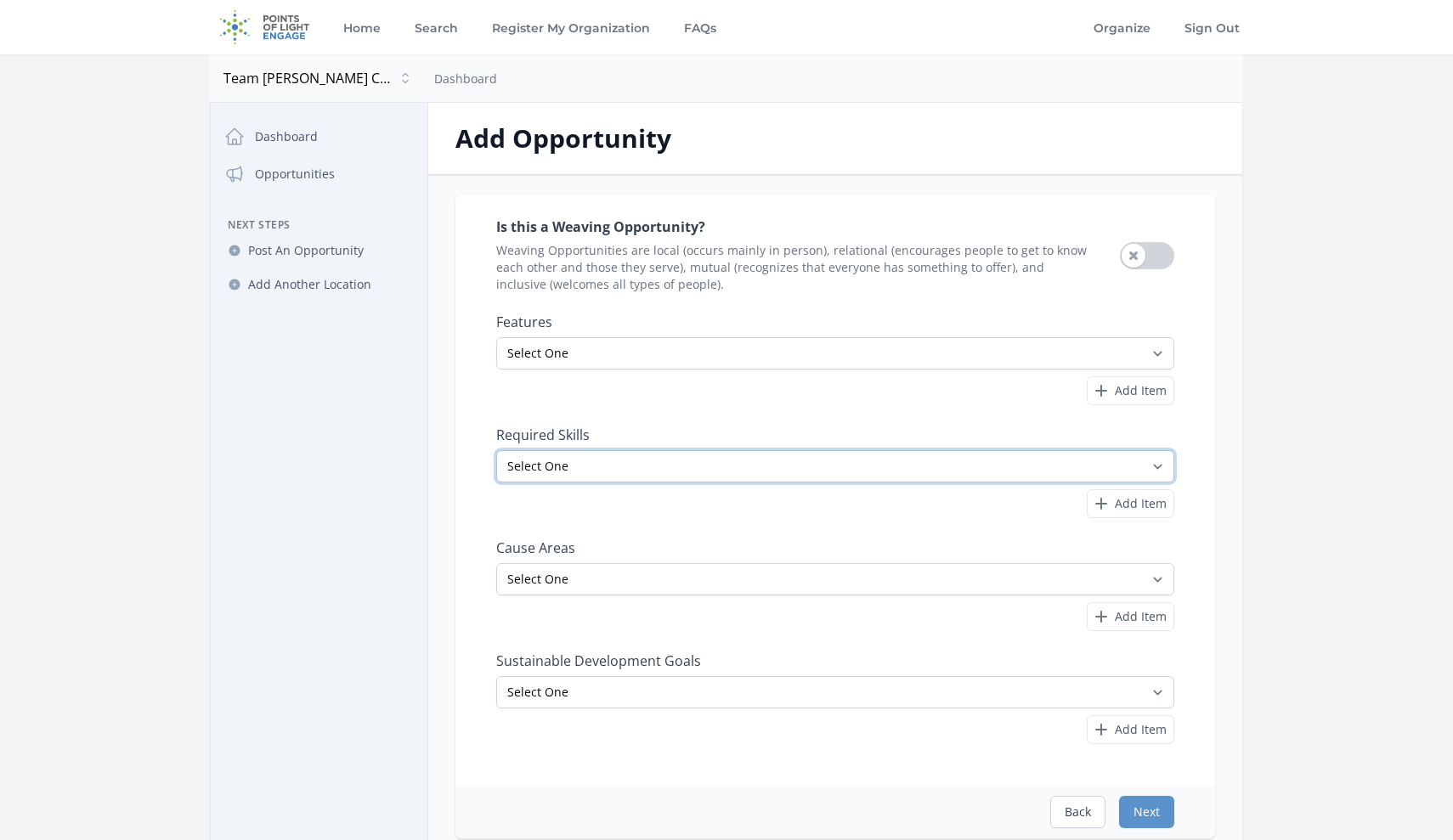
select select "Nonprofit Management"
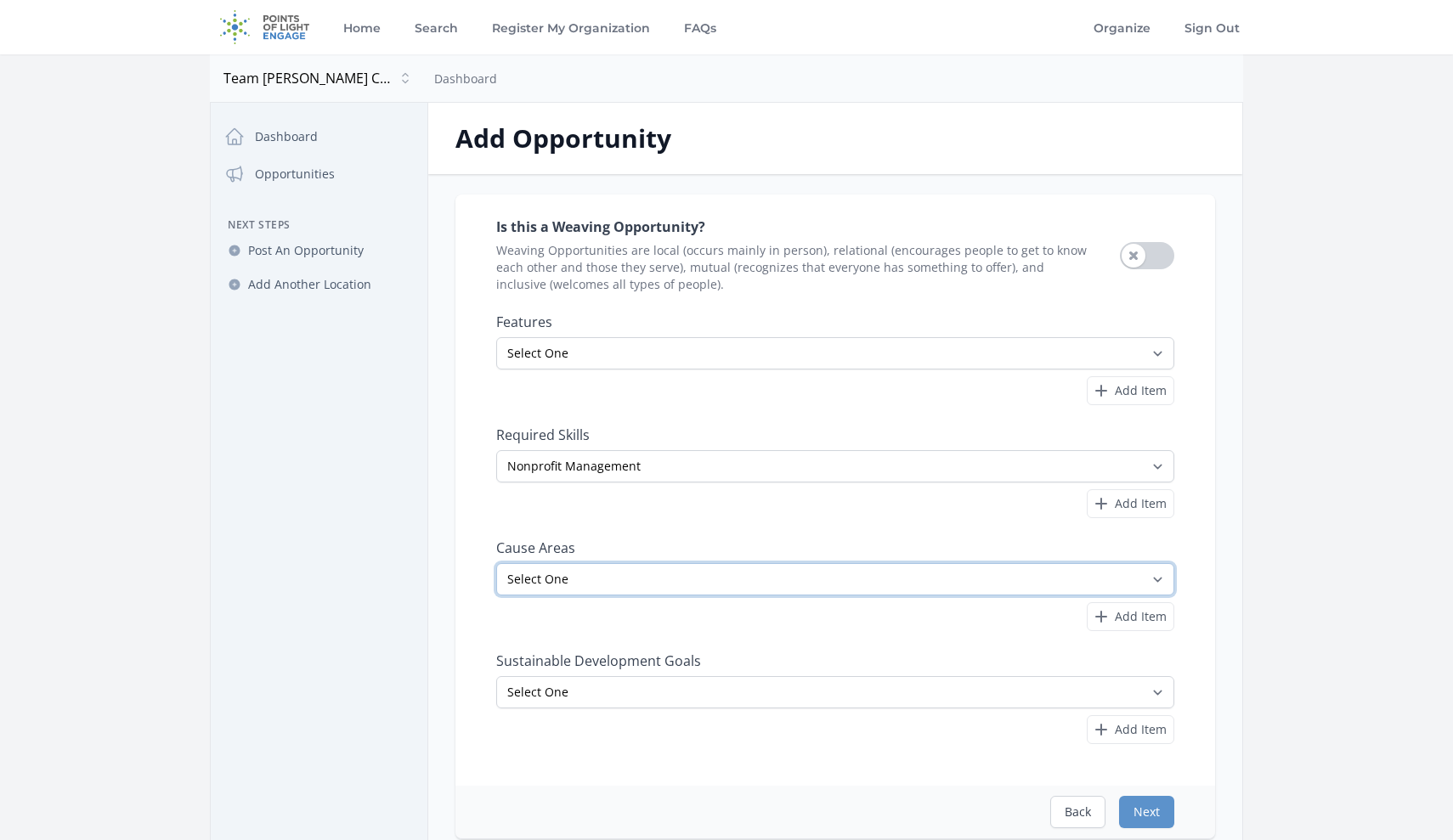
select select "Veterans & Military Families"
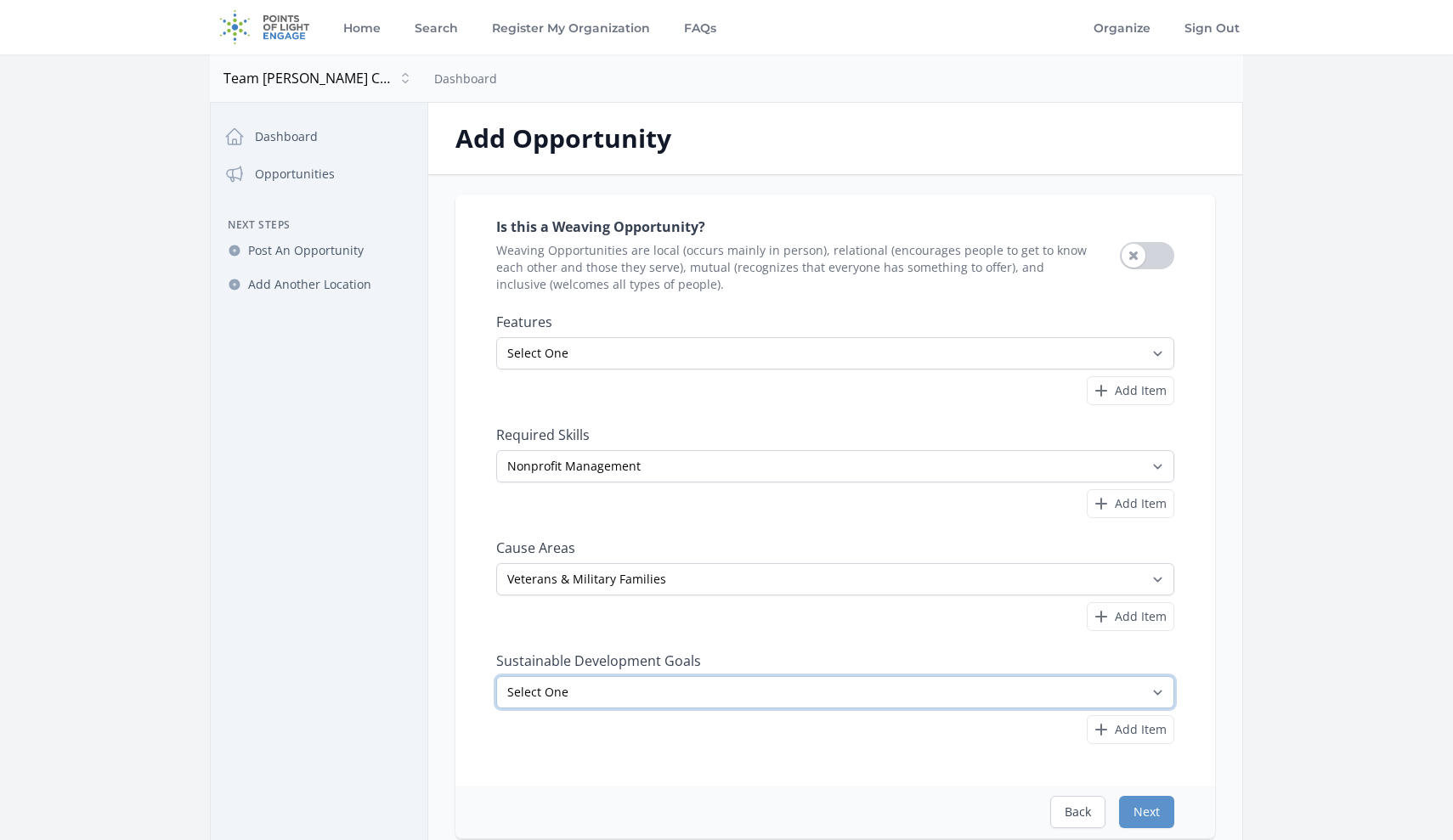
select select "Reduced Inequalities"
click at [1108, 726] on icon "button" at bounding box center [1101, 729] width 20 height 20
select select "Sustainable Cities and Communities"
click at [1160, 732] on icon "button" at bounding box center [1160, 732] width 14 height 14
select select "Life on Land"
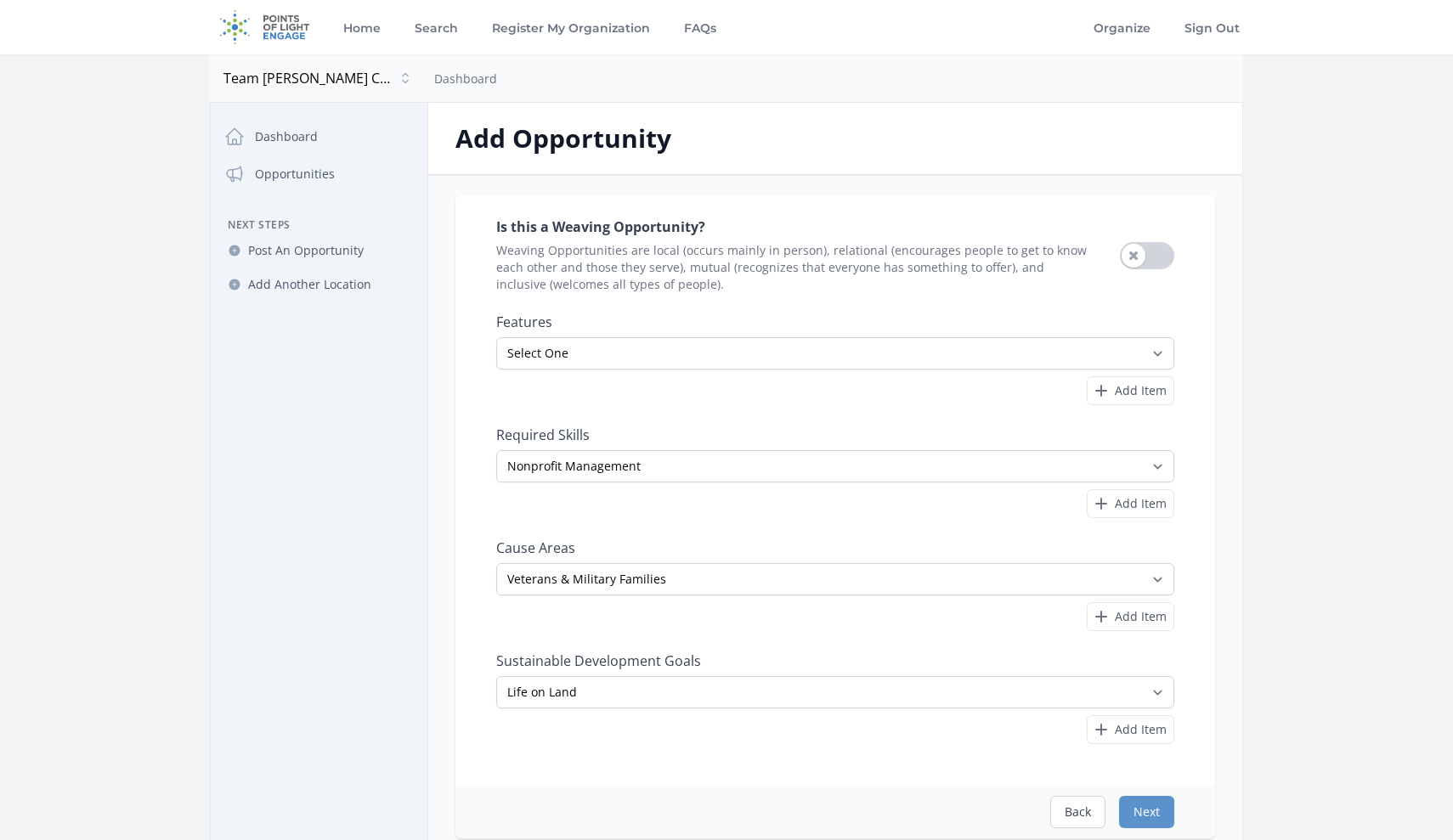
click at [908, 674] on div "Sustainable Development Goals Select One No Poverty Zero Hunger Good Health and…" at bounding box center [835, 699] width 678 height 93
select select
click at [1152, 814] on button "Next" at bounding box center [1146, 812] width 55 height 32
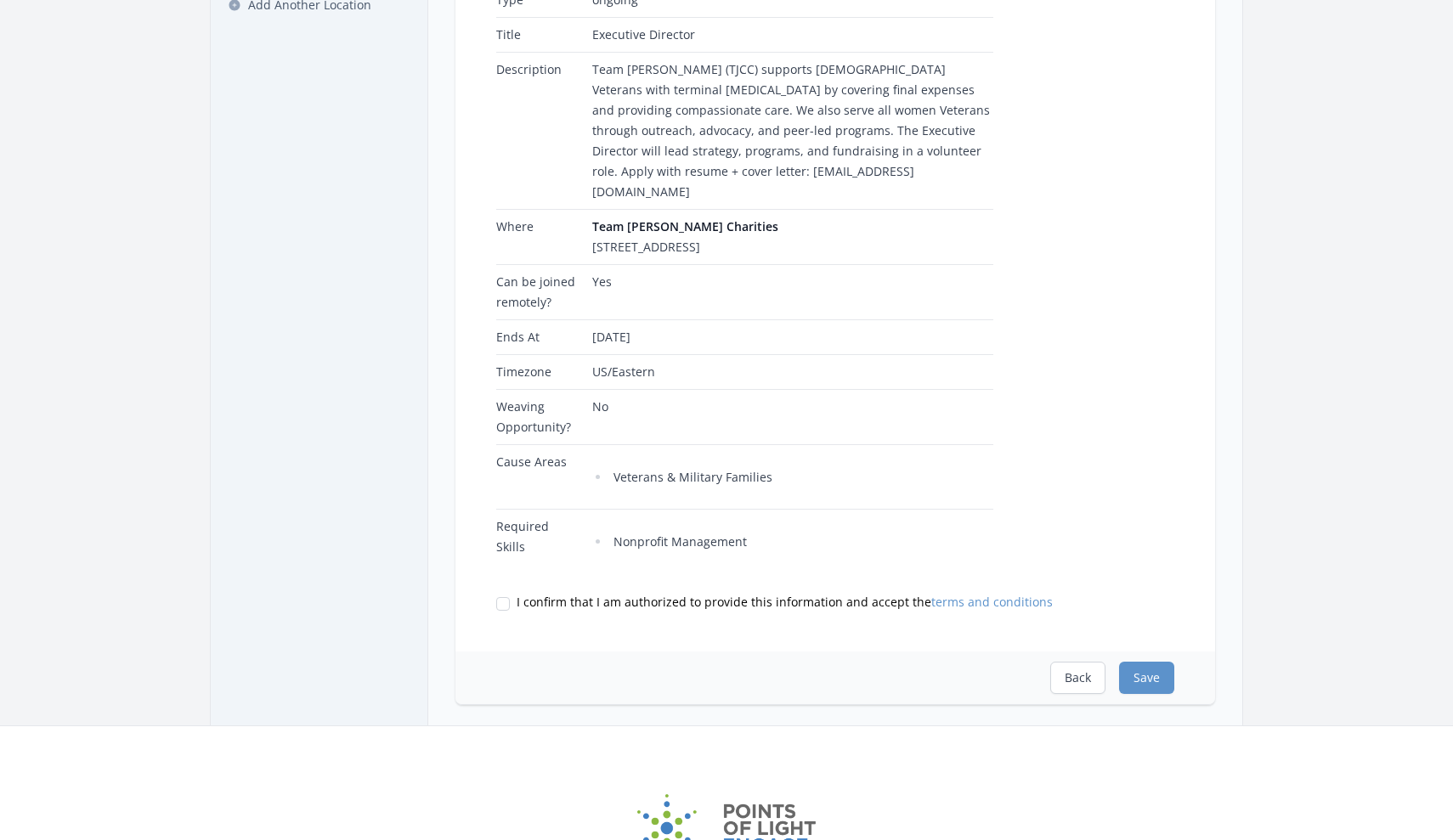
scroll to position [282, 0]
click at [496, 605] on input "I confirm that I am authorized to provide this information and accept the terms…" at bounding box center [503, 602] width 14 height 14
checkbox input "true"
click at [1147, 682] on button "Save" at bounding box center [1146, 675] width 55 height 32
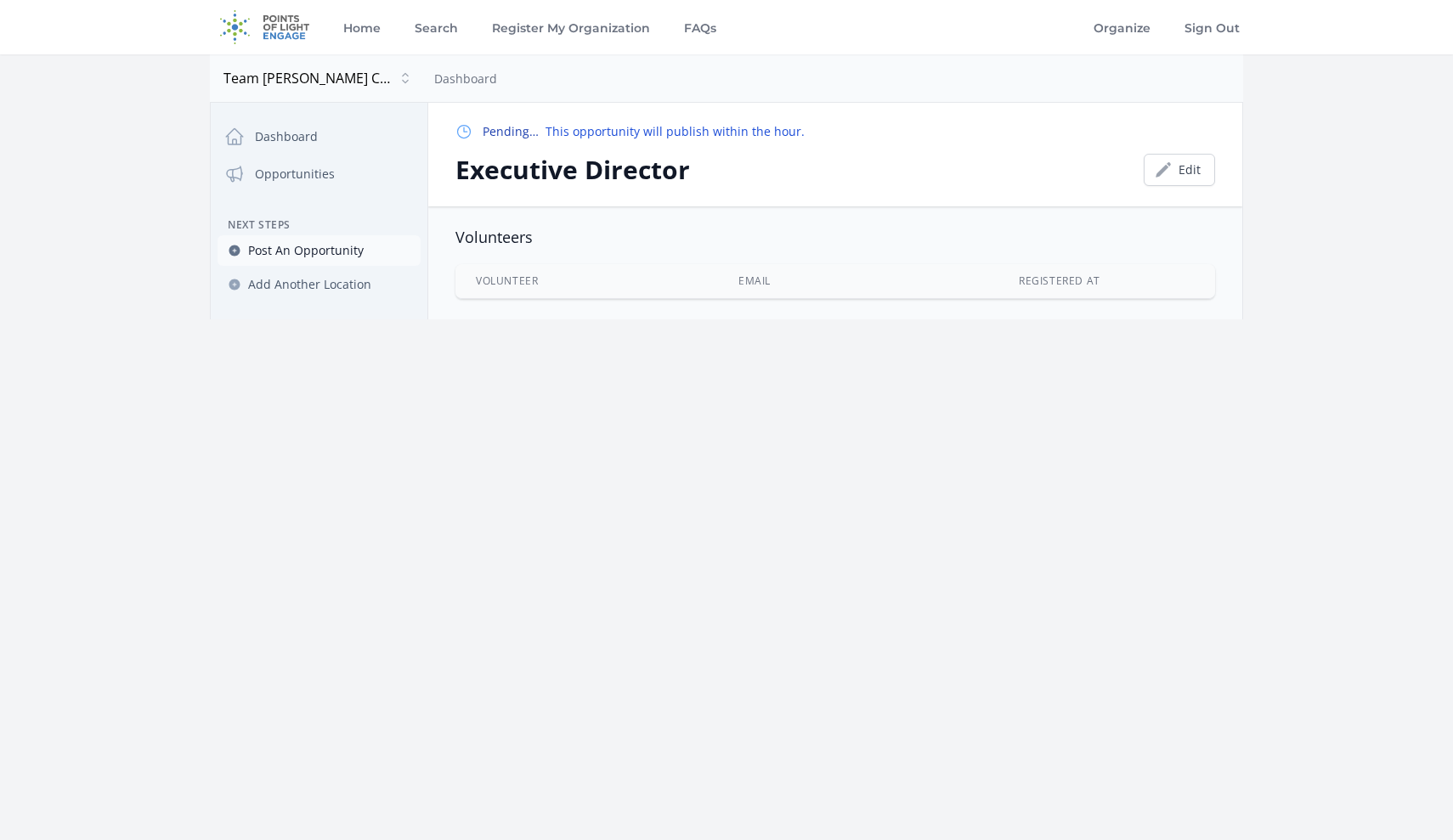
click at [287, 249] on span "Post An Opportunity" at bounding box center [306, 251] width 116 height 17
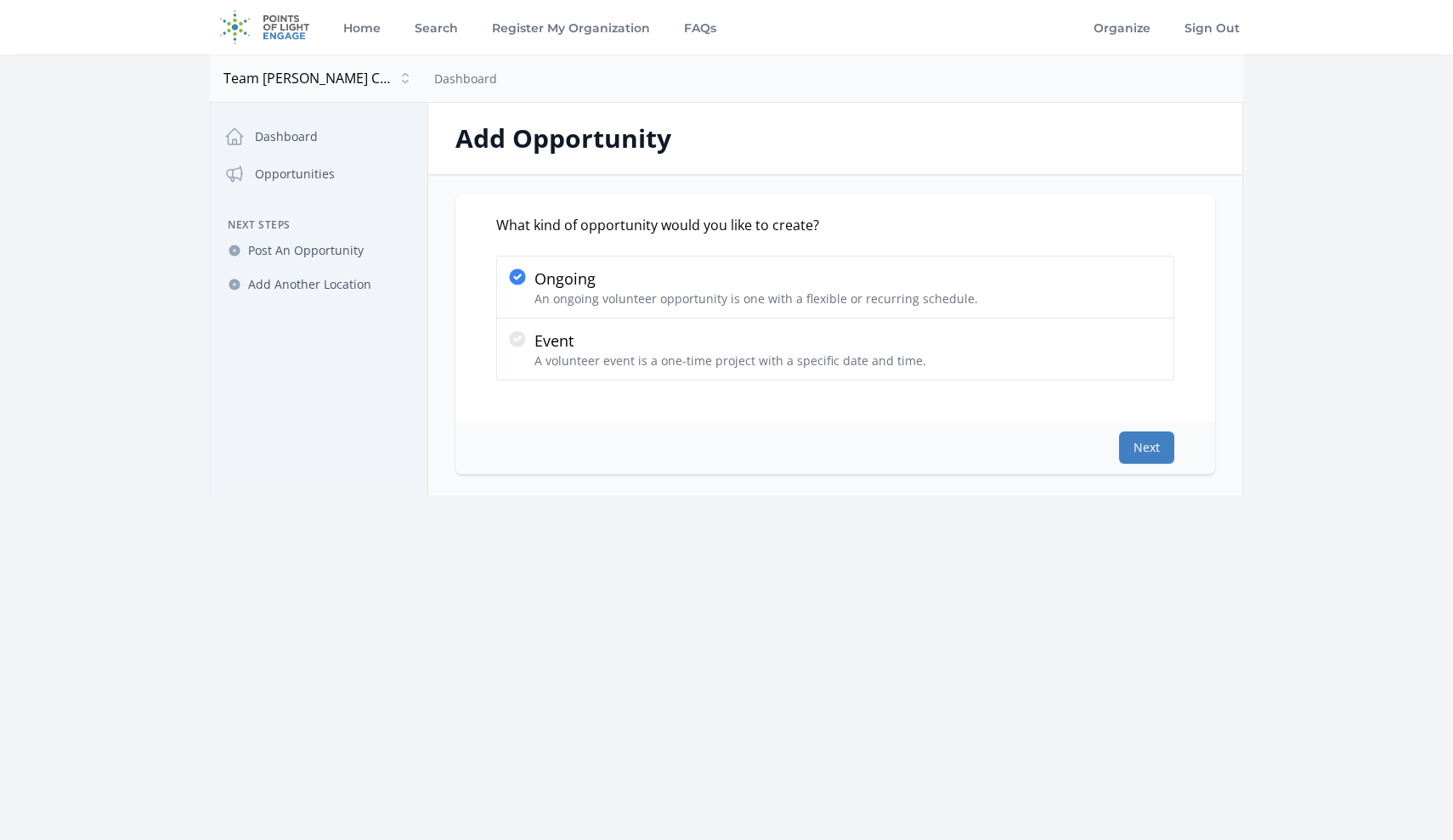
click at [1144, 450] on button "Next" at bounding box center [1146, 447] width 55 height 32
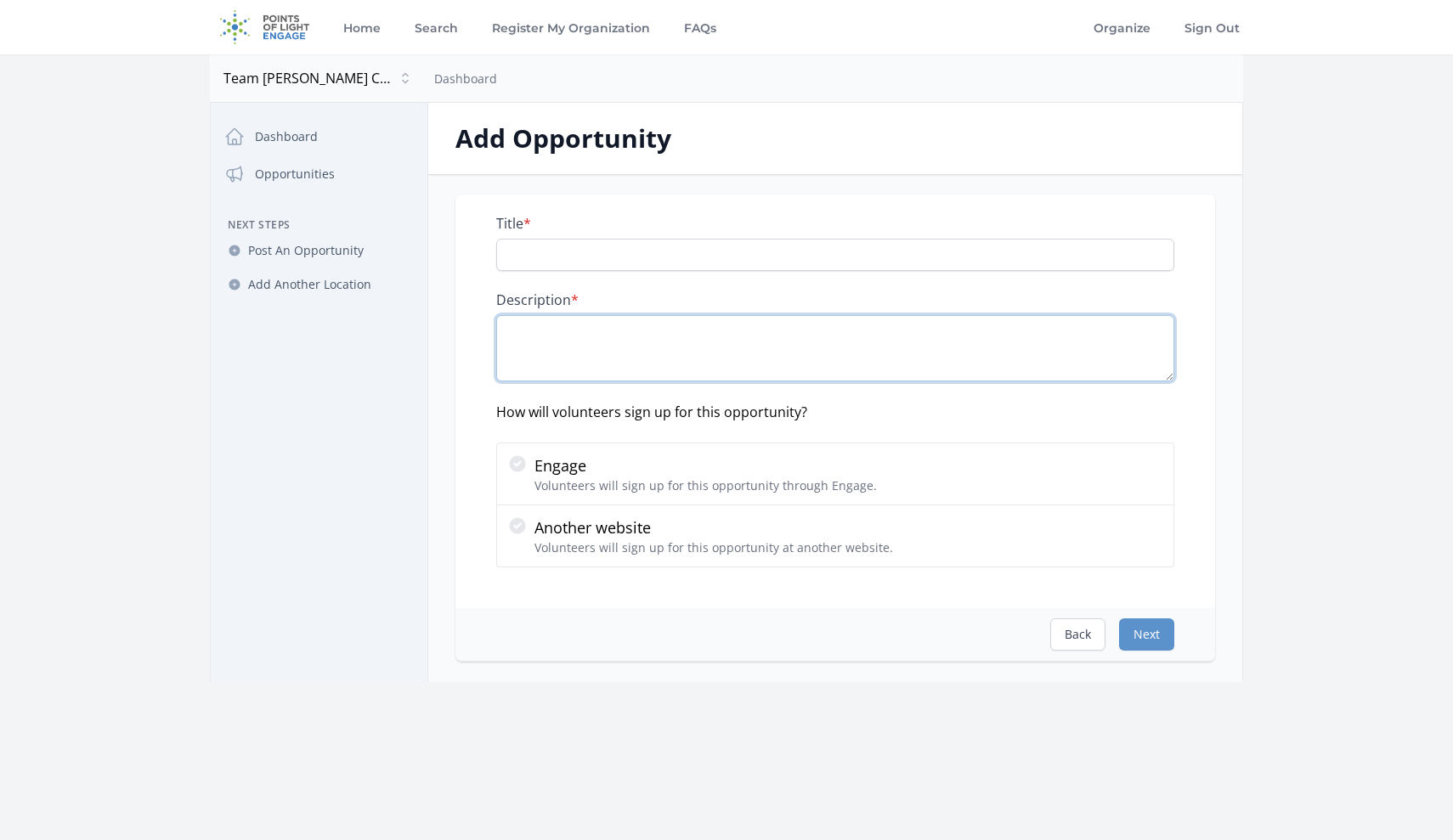
click at [606, 339] on textarea "Description *" at bounding box center [835, 348] width 678 height 67
paste textarea "Team Jennifer Cahill Charities (TJCC) supports female Veterans with terminal ca…"
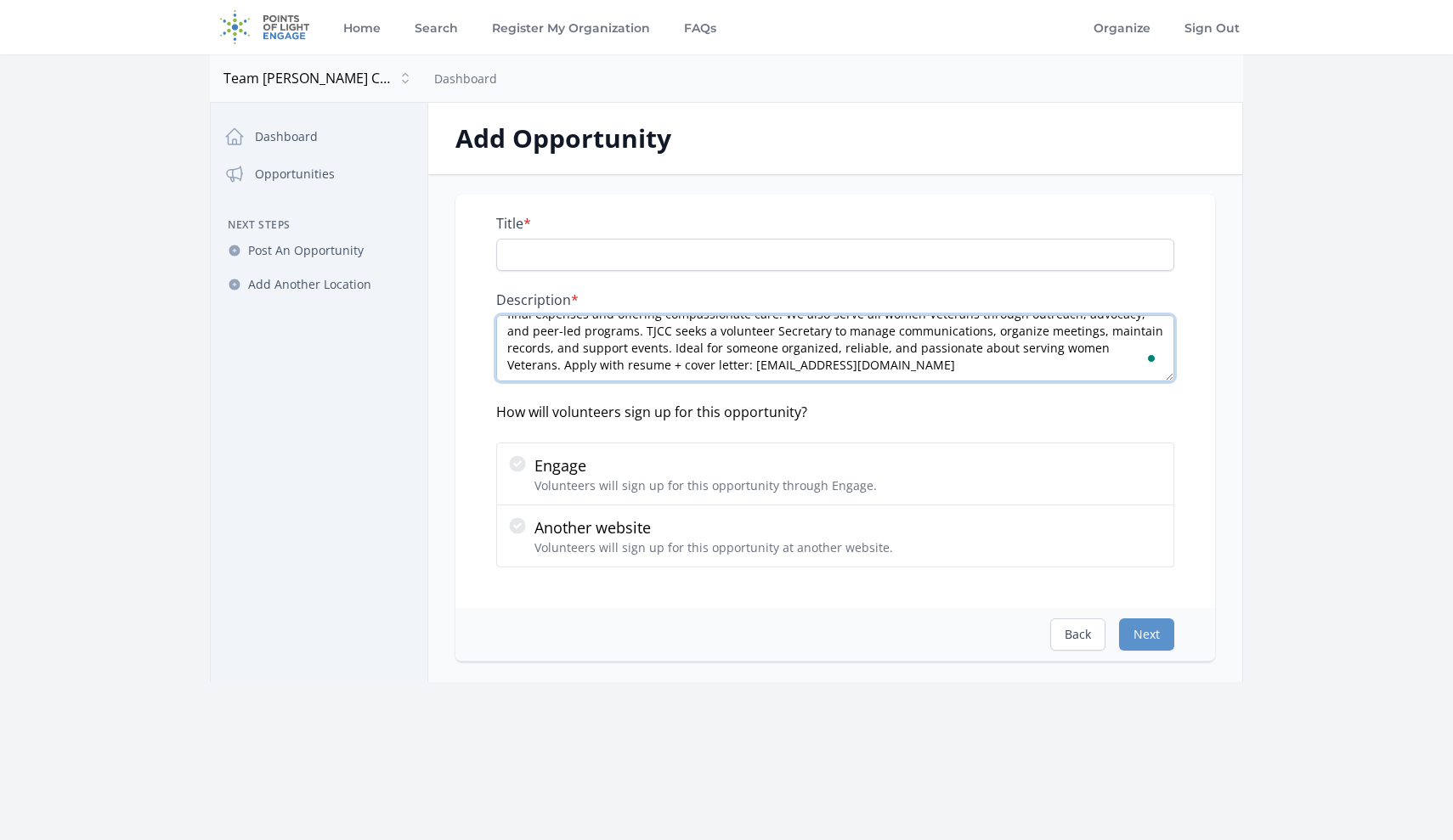
scroll to position [31, 0]
click at [660, 331] on textarea "Team Jennifer Cahill Charities (TJCC) supports female Veterans with terminal ca…" at bounding box center [835, 348] width 678 height 67
type textarea "Team Jennifer Cahill Charities (TJCC) supports female Veterans with terminal ca…"
click at [642, 259] on input "Title *" at bounding box center [835, 254] width 678 height 32
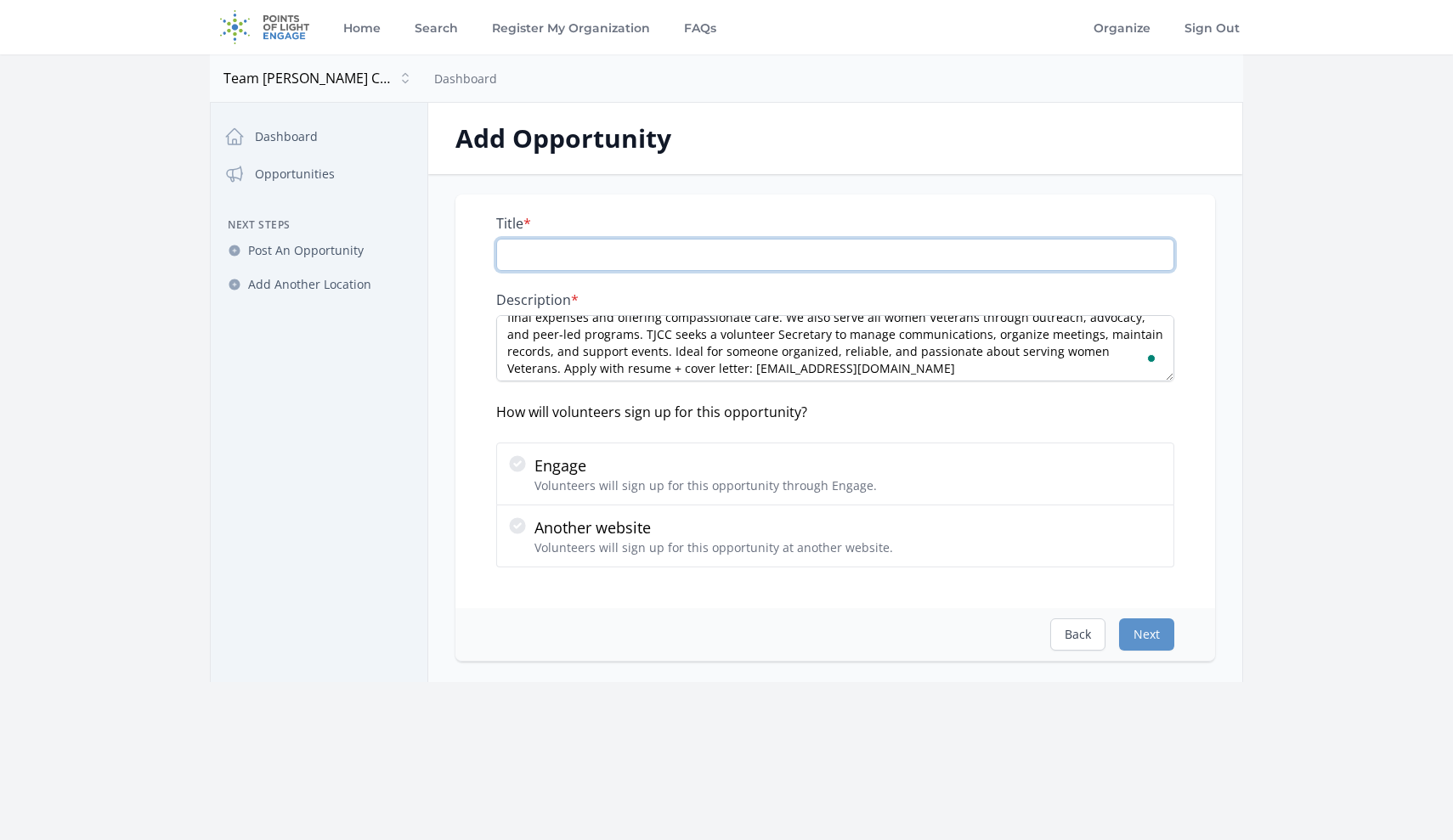
paste input "Secretary"
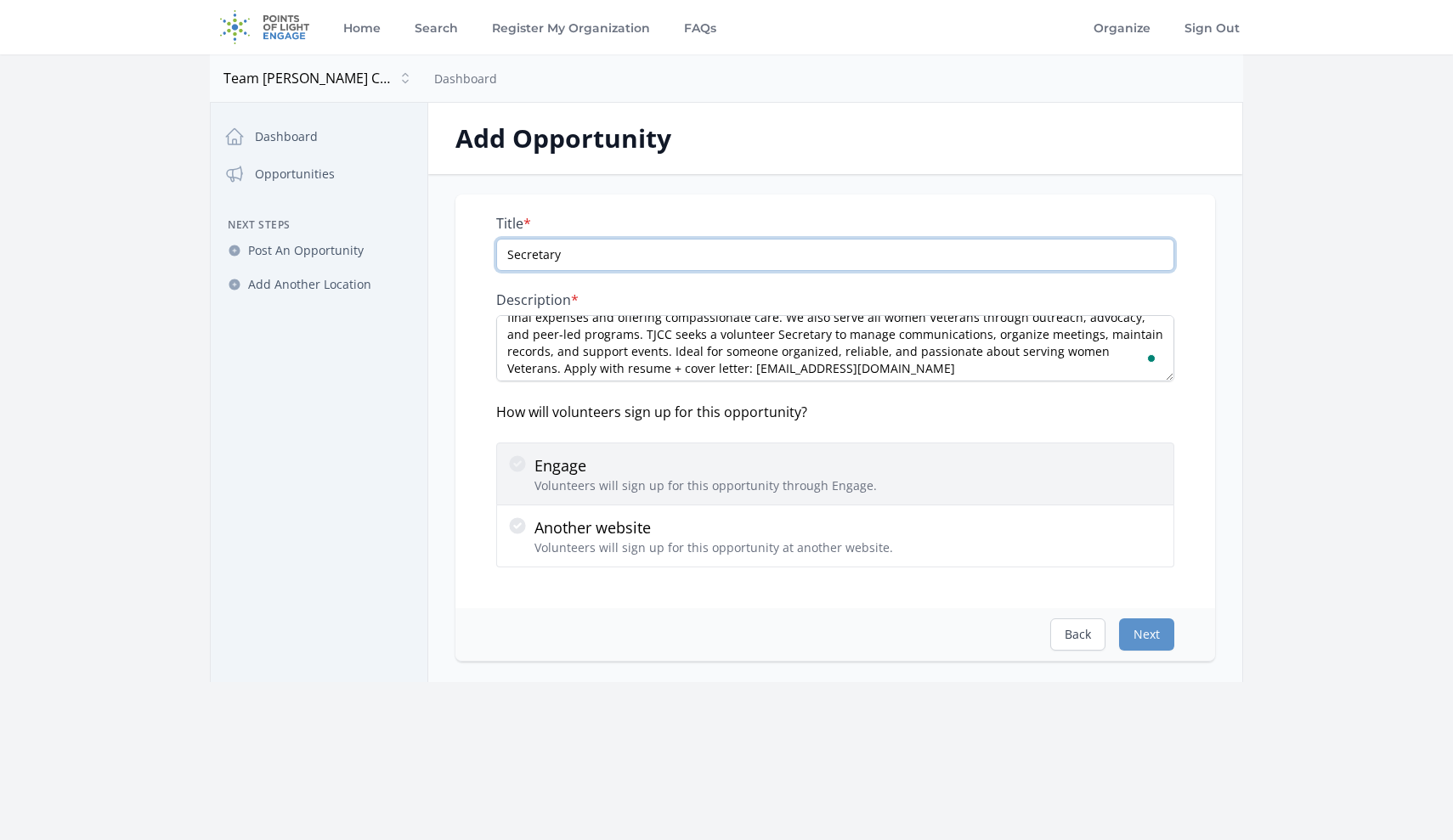
type input "Secretary"
click at [513, 464] on icon at bounding box center [517, 463] width 16 height 16
click at [0, 0] on input "Engage Volunteers will sign up for this opportunity through Engage." at bounding box center [0, 0] width 0 height 0
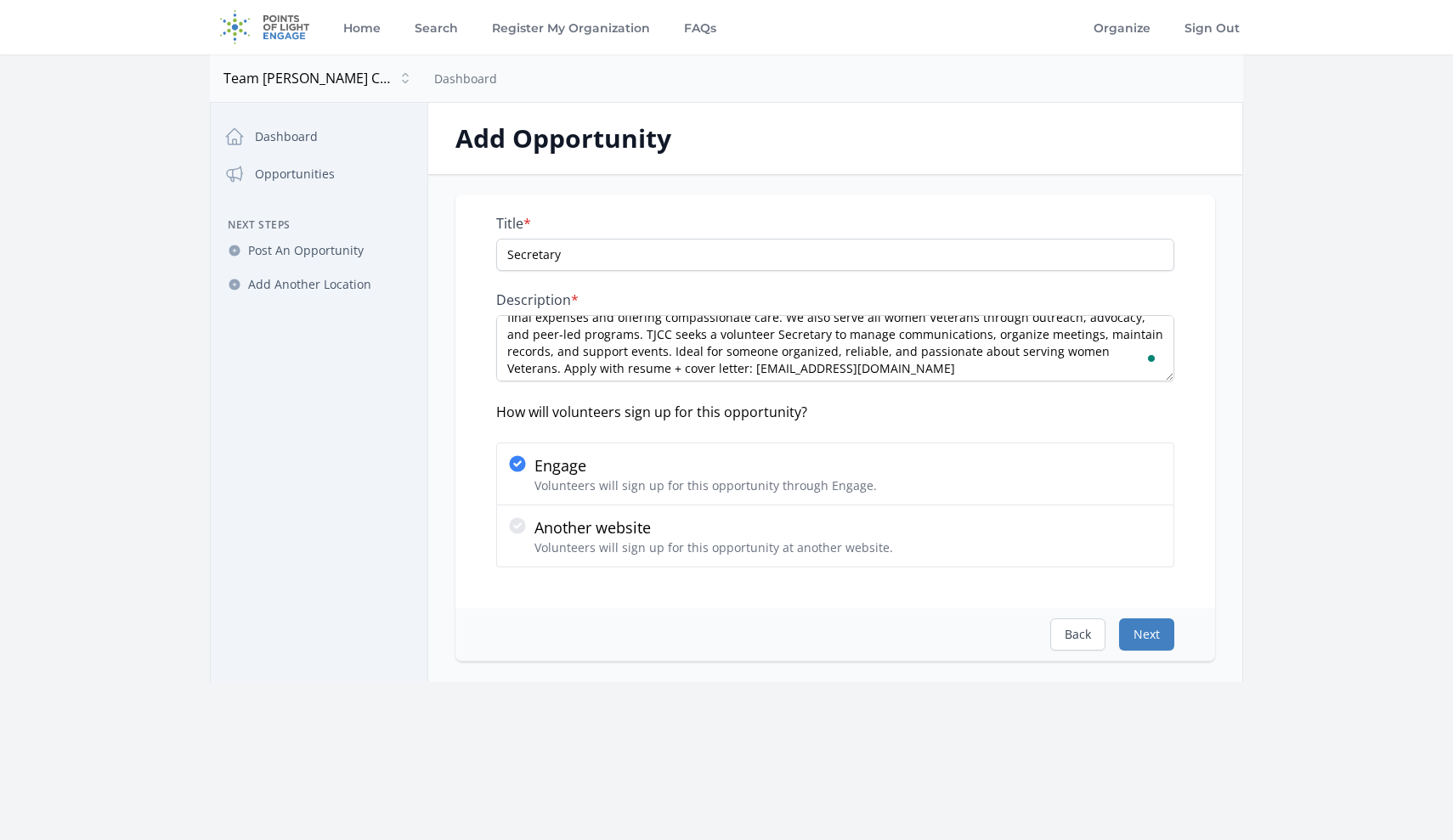
click at [1150, 633] on button "Next" at bounding box center [1146, 634] width 55 height 32
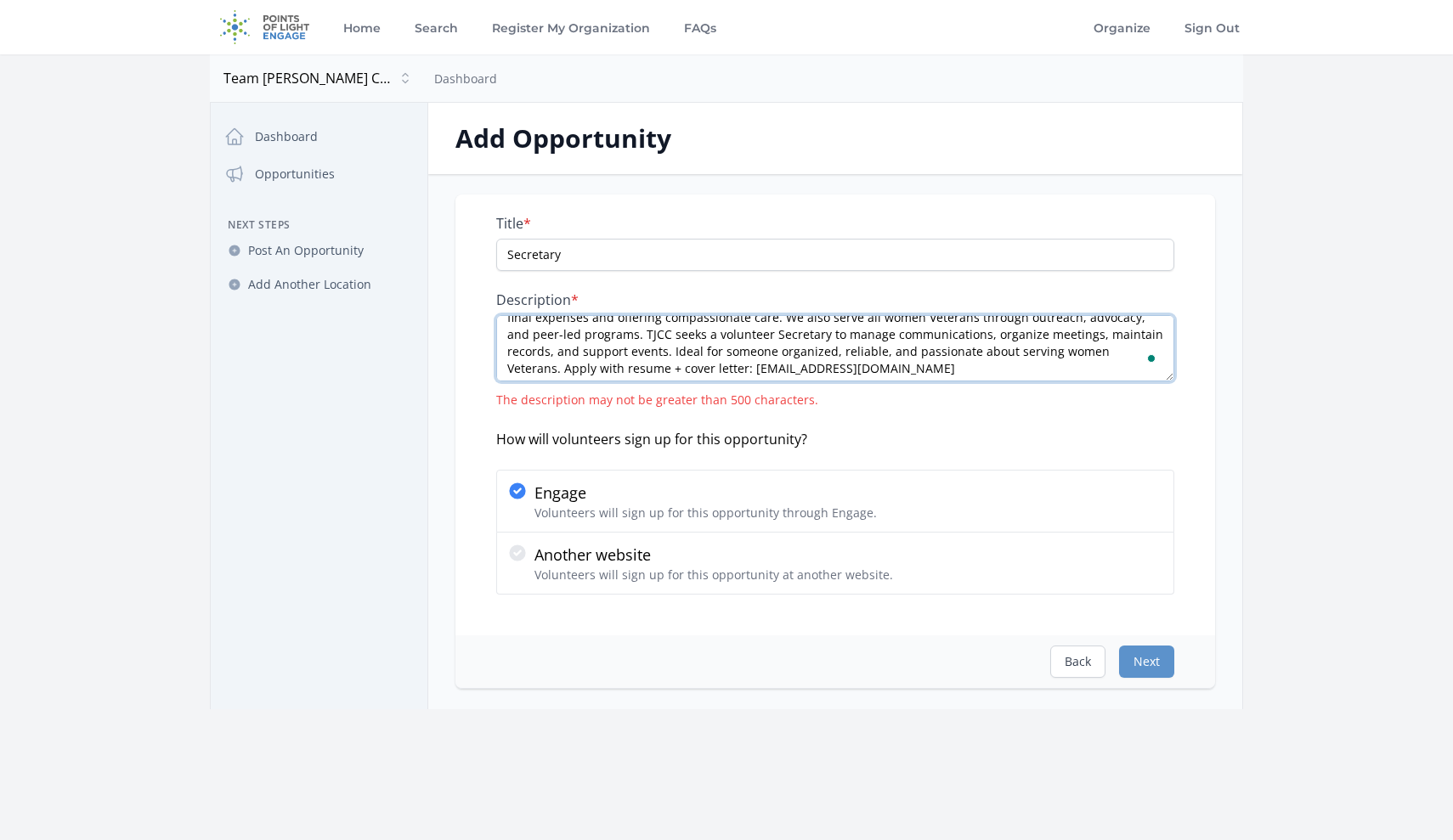
click at [982, 372] on textarea "Team Jennifer Cahill Charities (TJCC) supports female Veterans with terminal ca…" at bounding box center [835, 348] width 678 height 67
drag, startPoint x: 1031, startPoint y: 349, endPoint x: 1090, endPoint y: 354, distance: 59.2
click at [1090, 354] on textarea "Team Jennifer Cahill Charities (TJCC) supports female Veterans with terminal ca…" at bounding box center [835, 348] width 678 height 67
type textarea "Team Jennifer Cahill Charities (TJCC) supports female Veterans with terminal ca…"
click at [1147, 662] on button "Next" at bounding box center [1146, 661] width 55 height 32
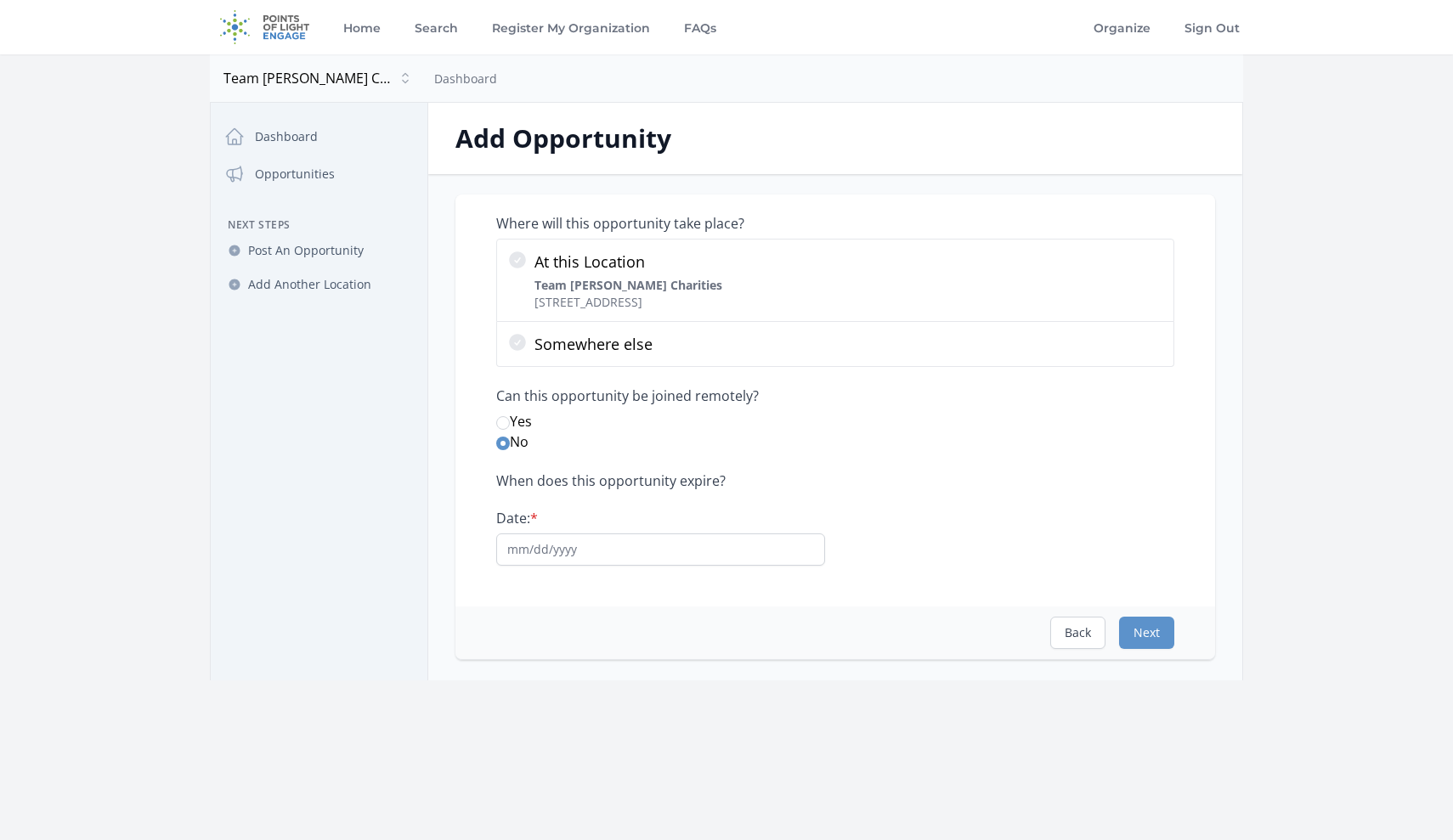
click at [499, 422] on input "Yes" at bounding box center [503, 423] width 14 height 14
radio input "true"
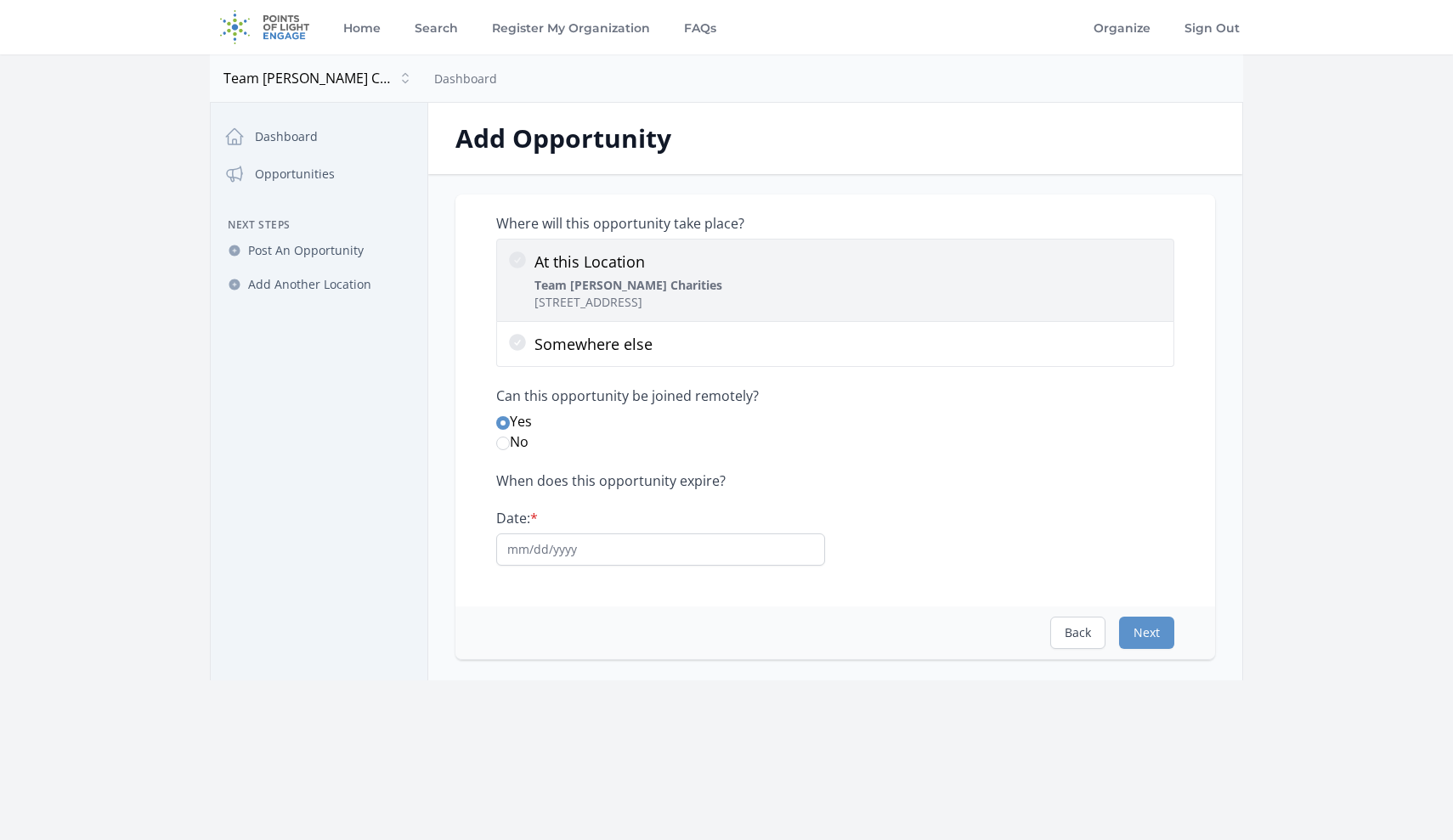
click at [645, 273] on div "At this Location Team Jennifer Cahill Charities 108 N Reading Rd, Ephrata, PA 1…" at bounding box center [629, 280] width 187 height 61
click at [0, 0] on input "At this Location Team Jennifer Cahill Charities 108 N Reading Rd, Ephrata, PA 1…" at bounding box center [0, 0] width 0 height 0
click at [520, 264] on icon at bounding box center [517, 260] width 17 height 17
click at [0, 0] on input "At this Location Team Jennifer Cahill Charities 108 N Reading Rd, Ephrata, PA 1…" at bounding box center [0, 0] width 0 height 0
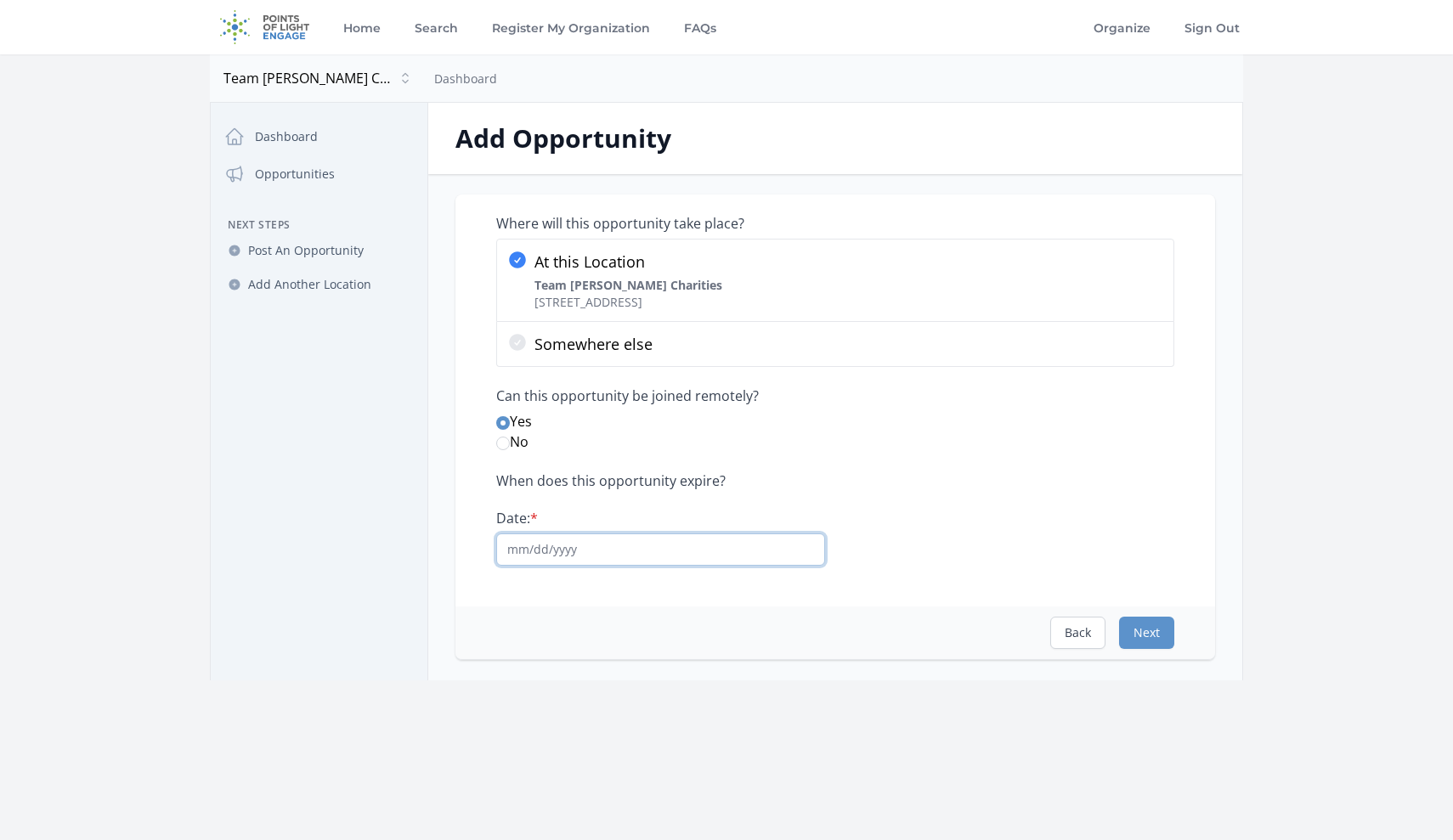
click at [658, 560] on input "Date: *" at bounding box center [660, 549] width 329 height 32
type input "12/31/2026"
click at [1144, 629] on button "Next" at bounding box center [1146, 632] width 55 height 32
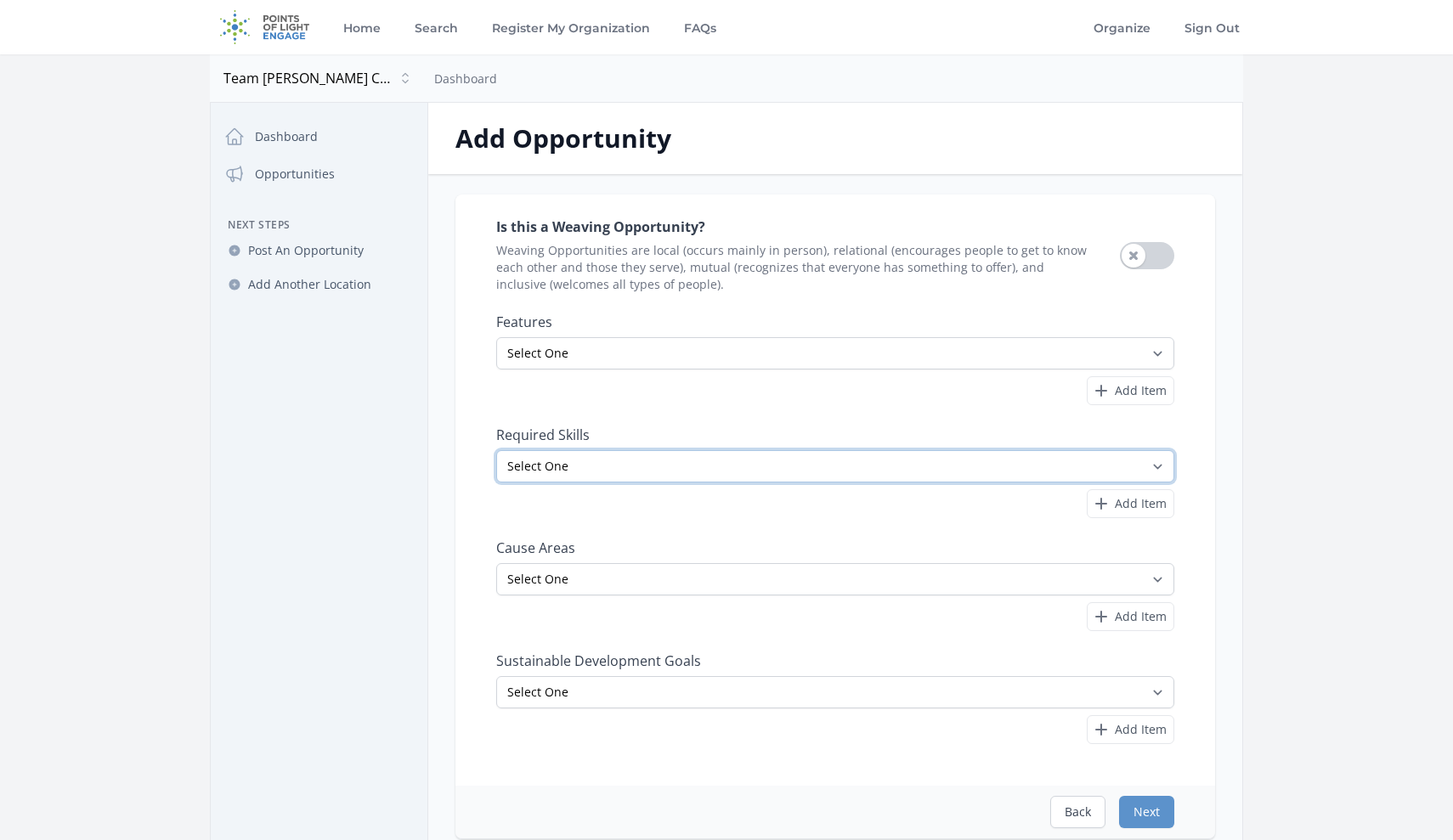
select select "Administrative"
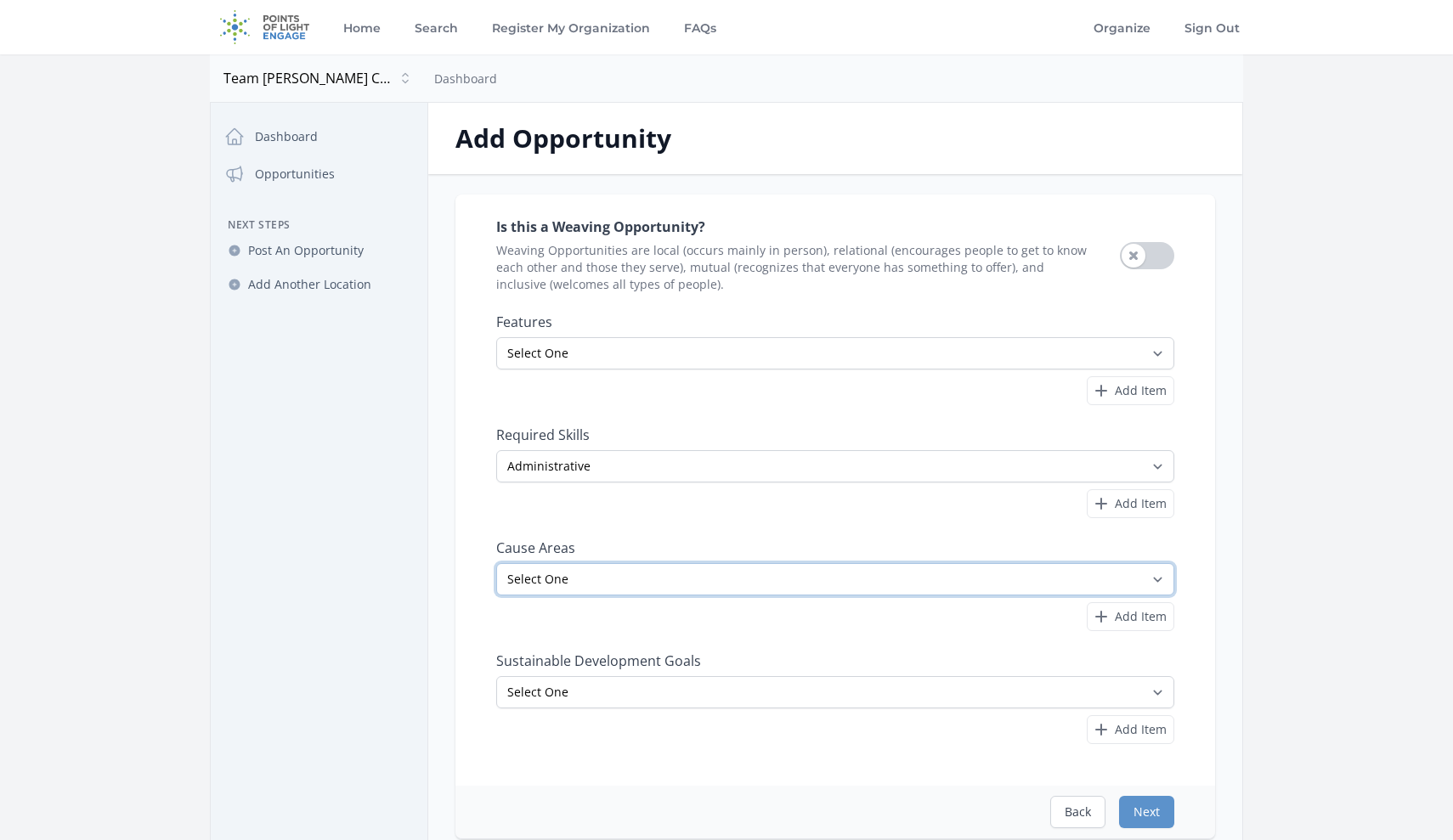
select select "Veterans & Military Families"
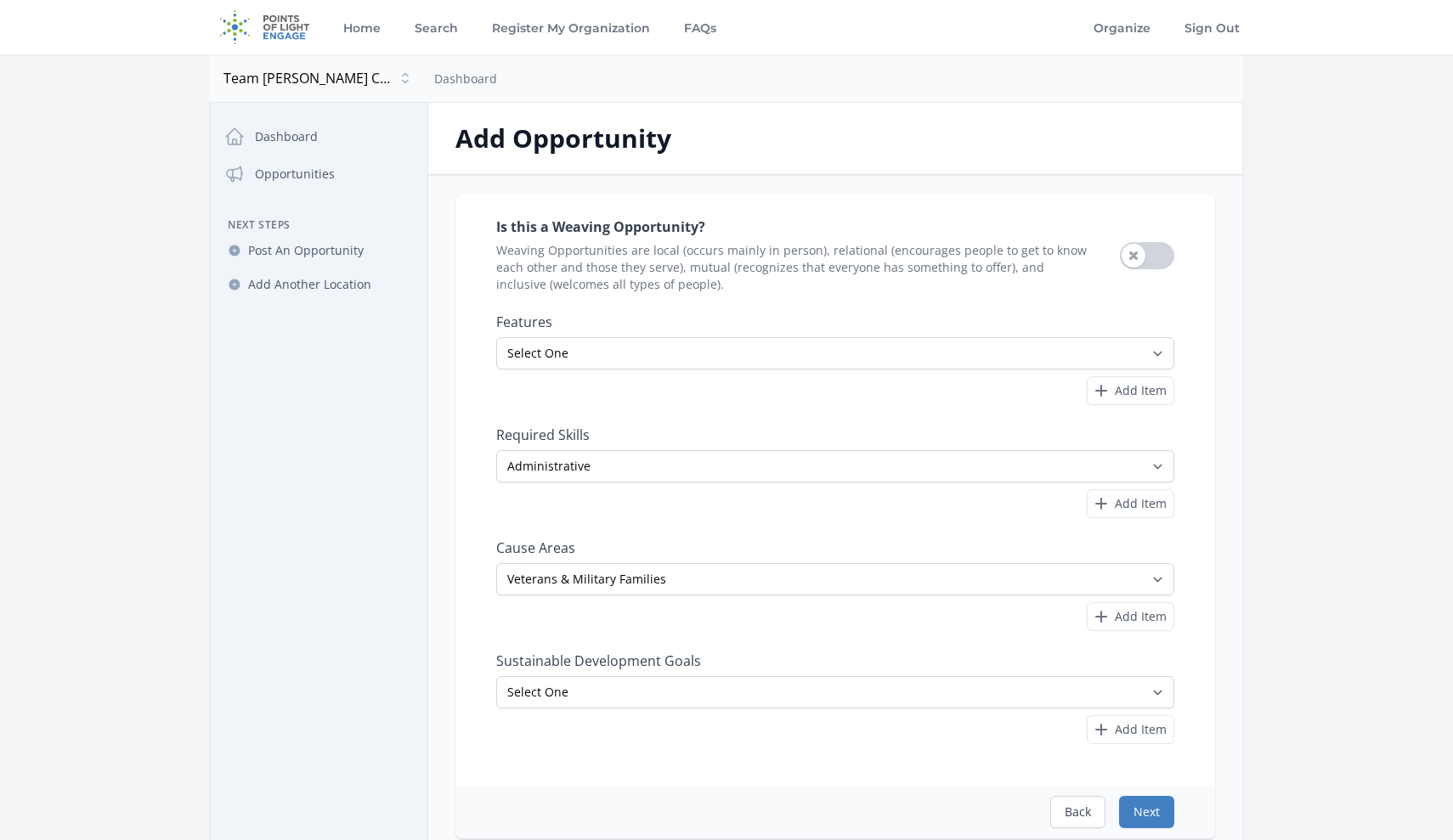
click at [1142, 808] on button "Next" at bounding box center [1146, 812] width 55 height 32
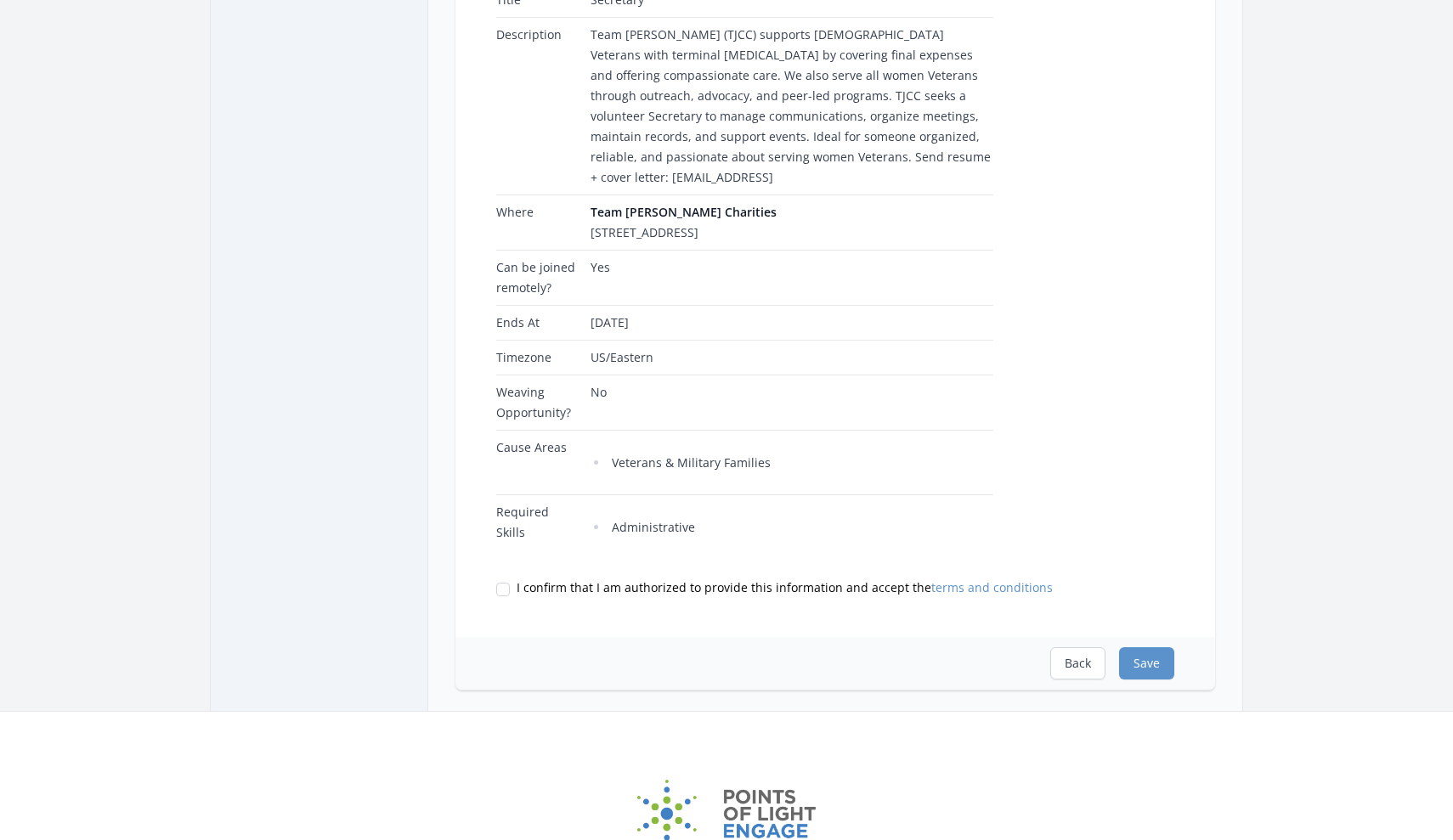
scroll to position [315, 0]
click at [1072, 680] on button "Back" at bounding box center [1077, 663] width 55 height 32
select select "Administrative"
select select "Veterans & Military Families"
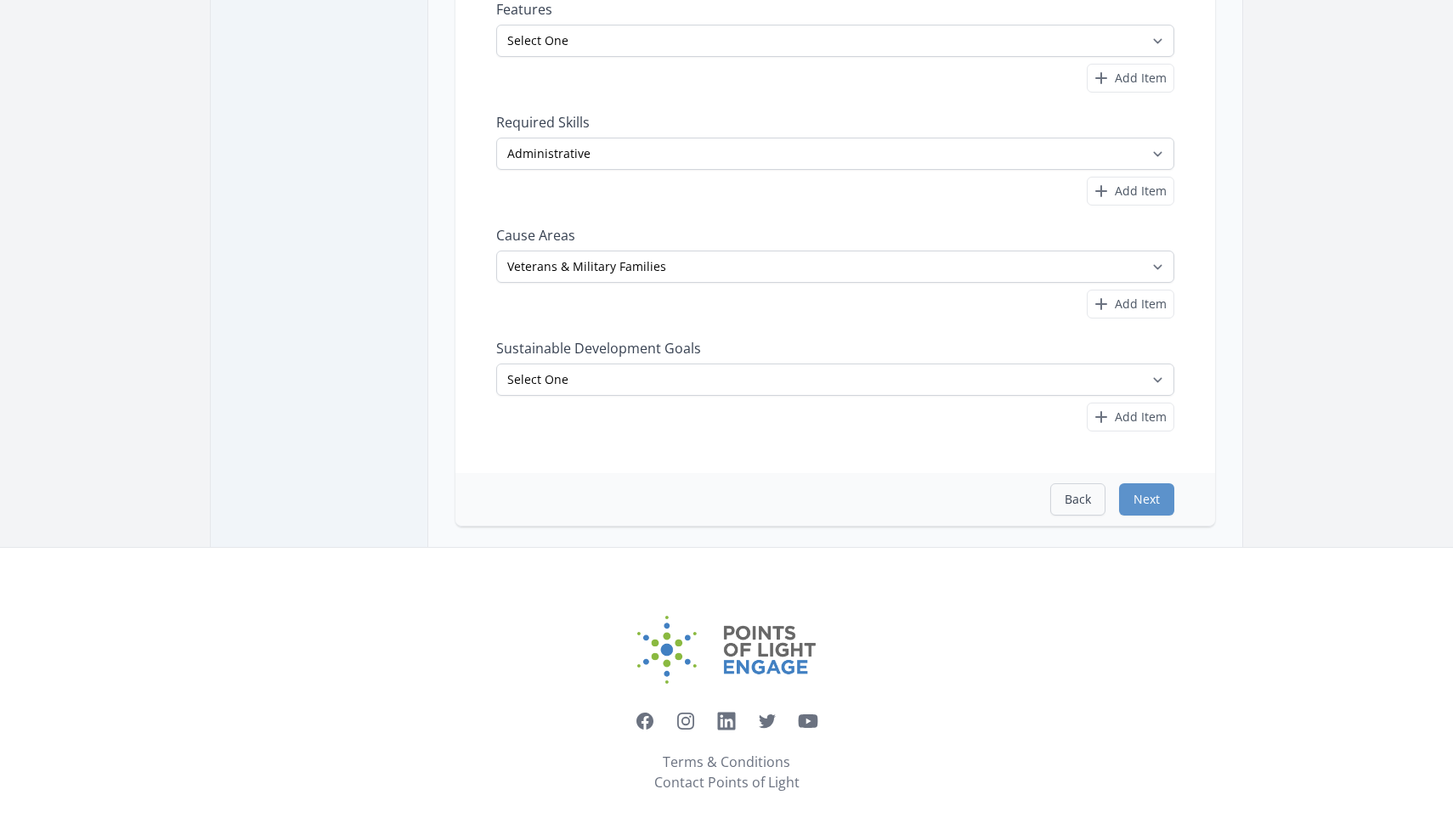
click at [1080, 490] on button "Back" at bounding box center [1077, 499] width 55 height 32
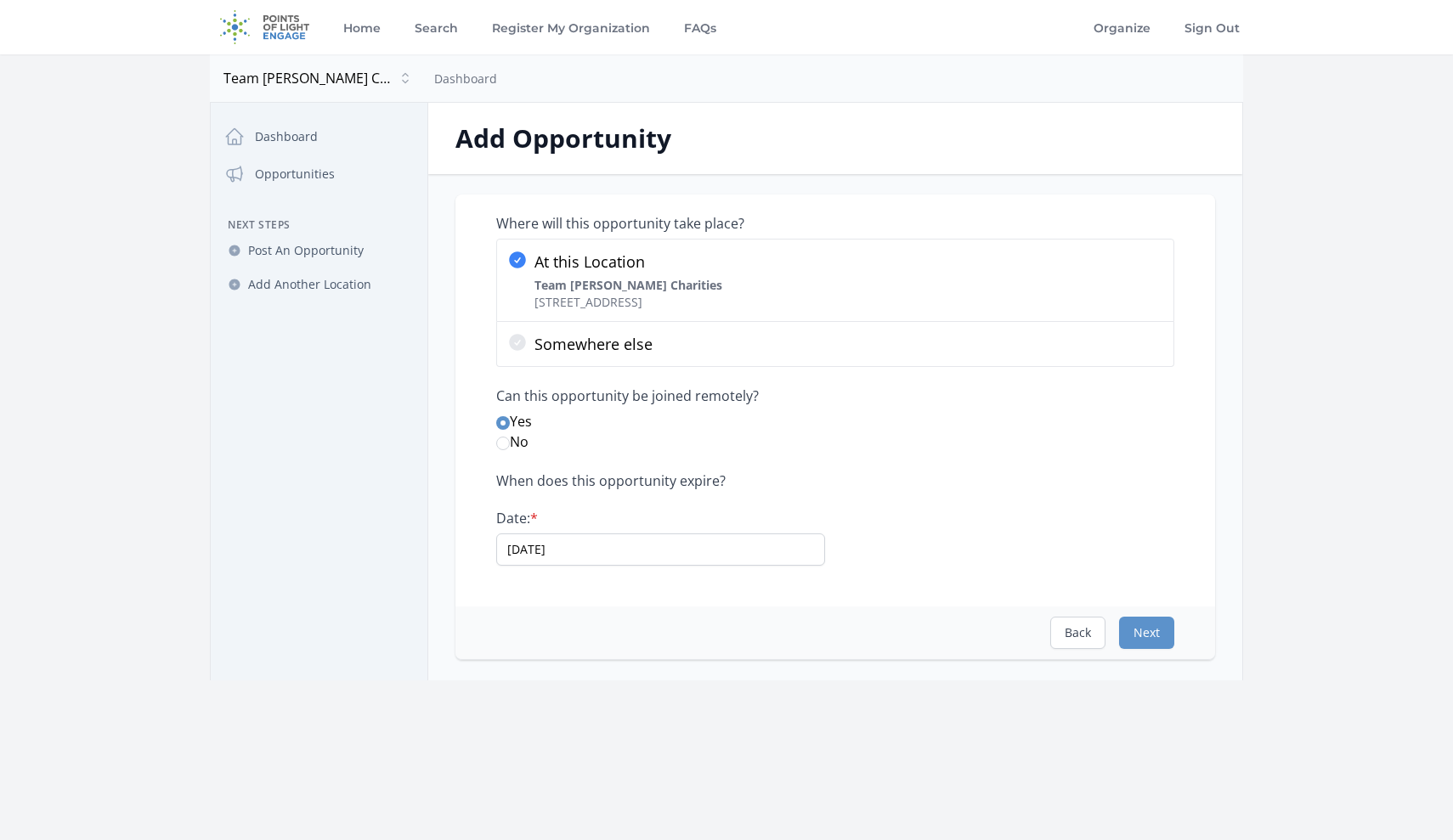
scroll to position [0, 0]
click at [1075, 622] on button "Back" at bounding box center [1077, 632] width 55 height 32
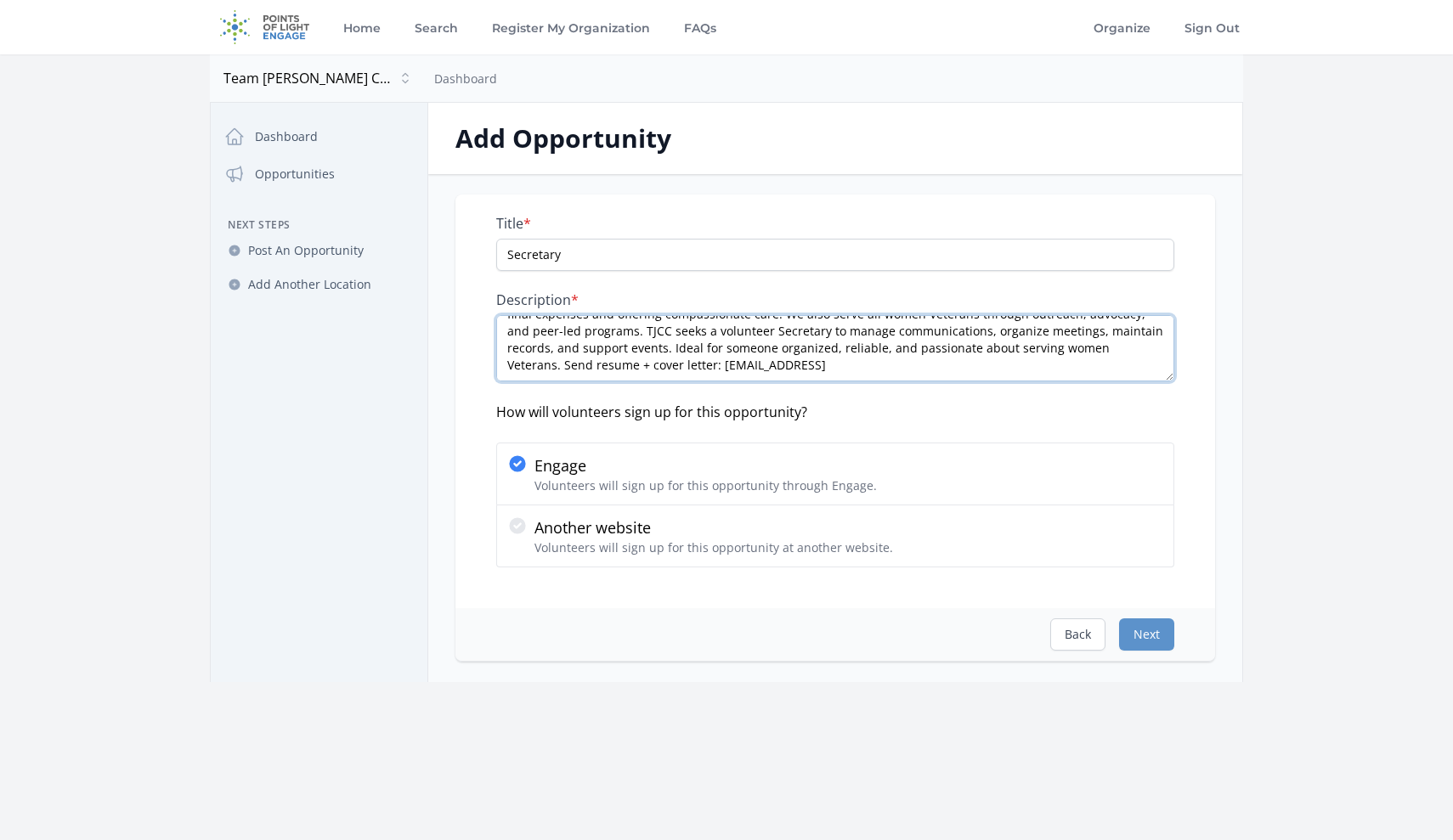
scroll to position [34, 0]
drag, startPoint x: 1106, startPoint y: 351, endPoint x: 826, endPoint y: 363, distance: 280.3
click at [826, 363] on textarea "Team Jennifer Cahill Charities (TJCC) supports female Veterans with terminal ca…" at bounding box center [835, 348] width 678 height 67
click at [1109, 352] on textarea "Team Jennifer Cahill Charities (TJCC) supports female Veterans with terminal ca…" at bounding box center [835, 348] width 678 height 67
drag, startPoint x: 1104, startPoint y: 350, endPoint x: 1160, endPoint y: 351, distance: 56.0
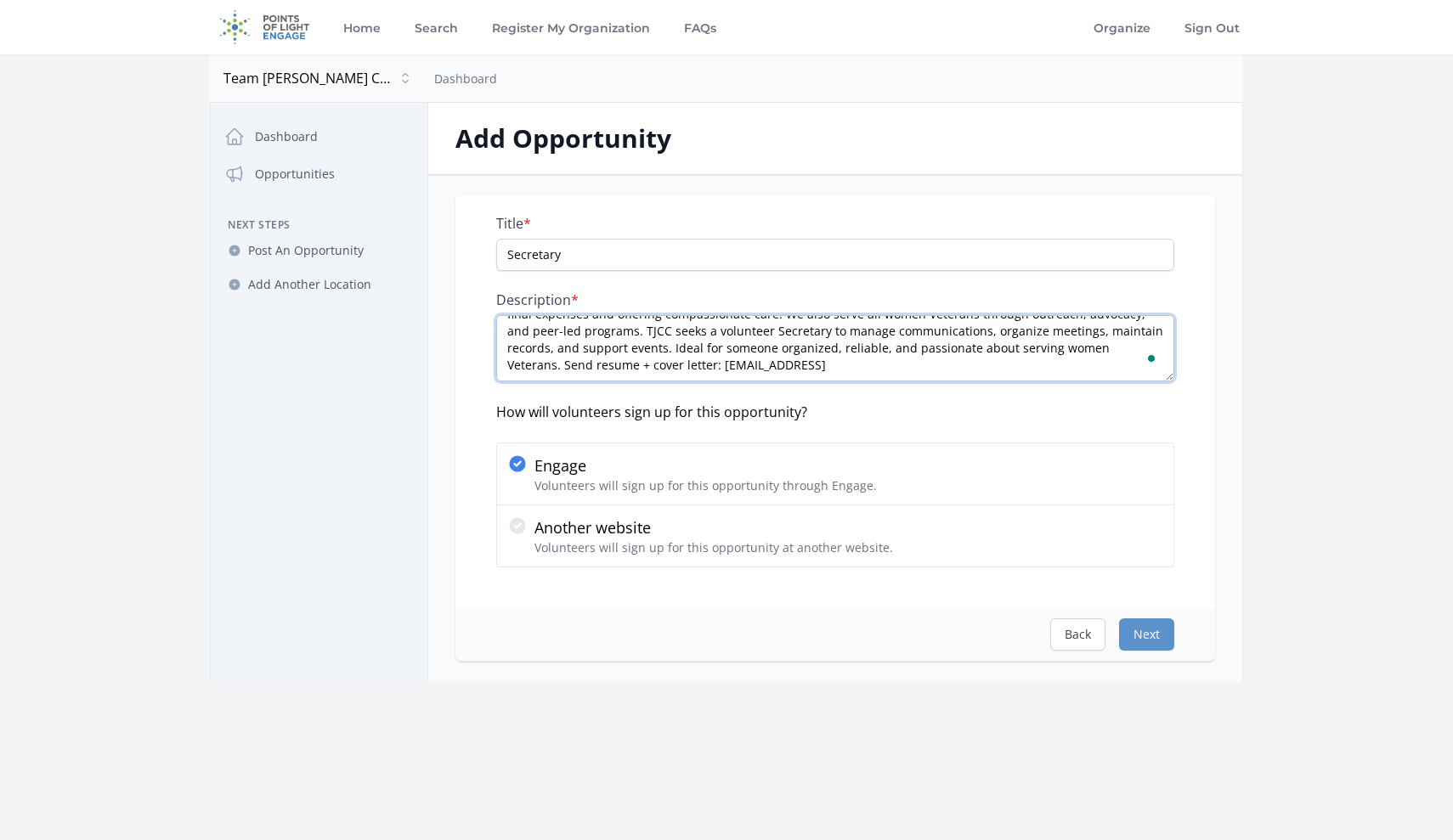
click at [1160, 352] on textarea "Team Jennifer Cahill Charities (TJCC) supports female Veterans with terminal ca…" at bounding box center [835, 348] width 678 height 67
click at [1127, 350] on textarea "Team Jennifer Cahill Charities (TJCC) supports female Veterans with terminal ca…" at bounding box center [835, 348] width 678 height 67
type textarea "Team Jennifer Cahill Charities (TJCC) supports female Veterans with terminal ca…"
click at [1155, 634] on button "Next" at bounding box center [1146, 634] width 55 height 32
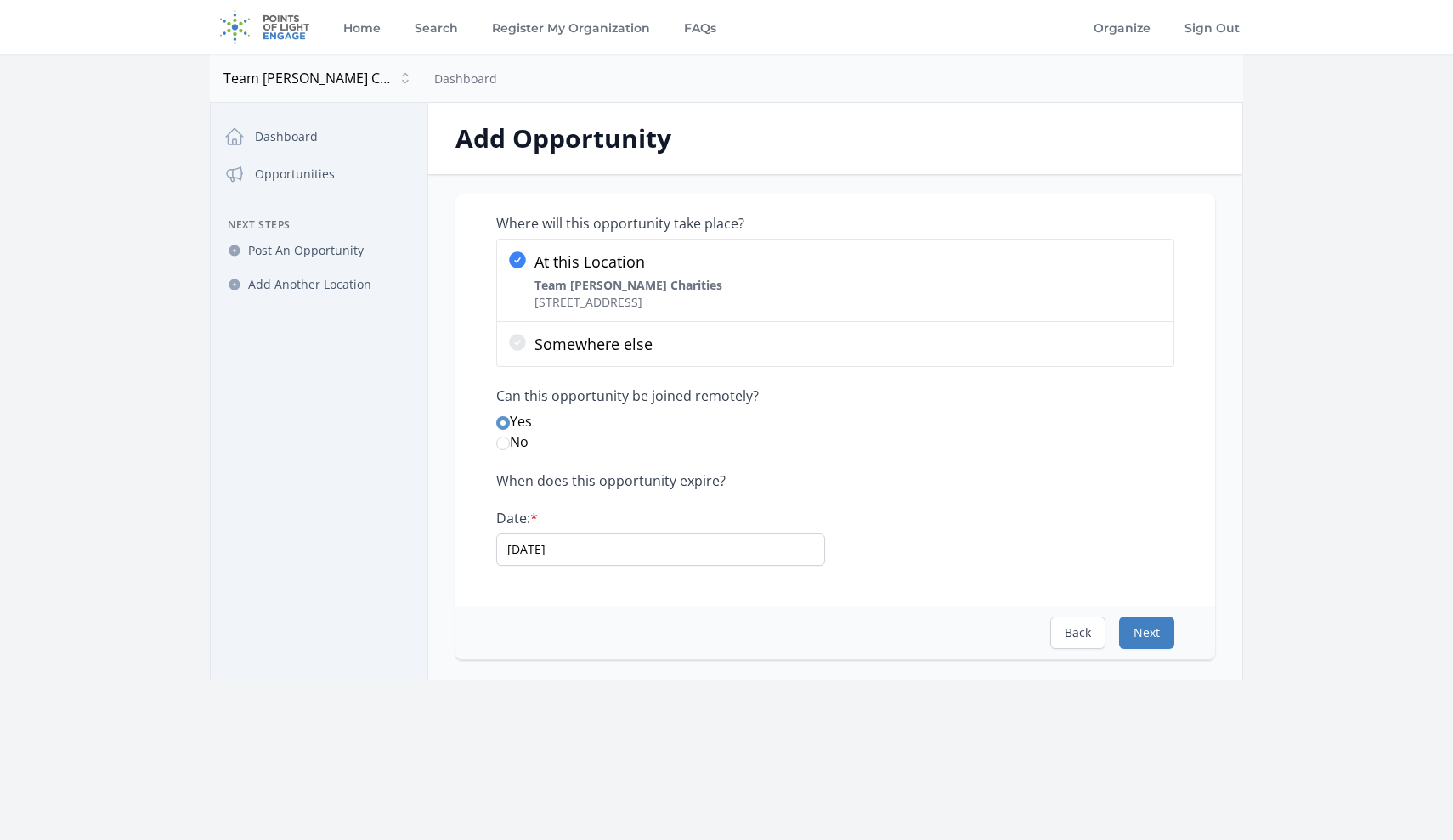
click at [1155, 637] on button "Next" at bounding box center [1146, 632] width 55 height 32
select select "Administrative"
select select "Veterans & Military Families"
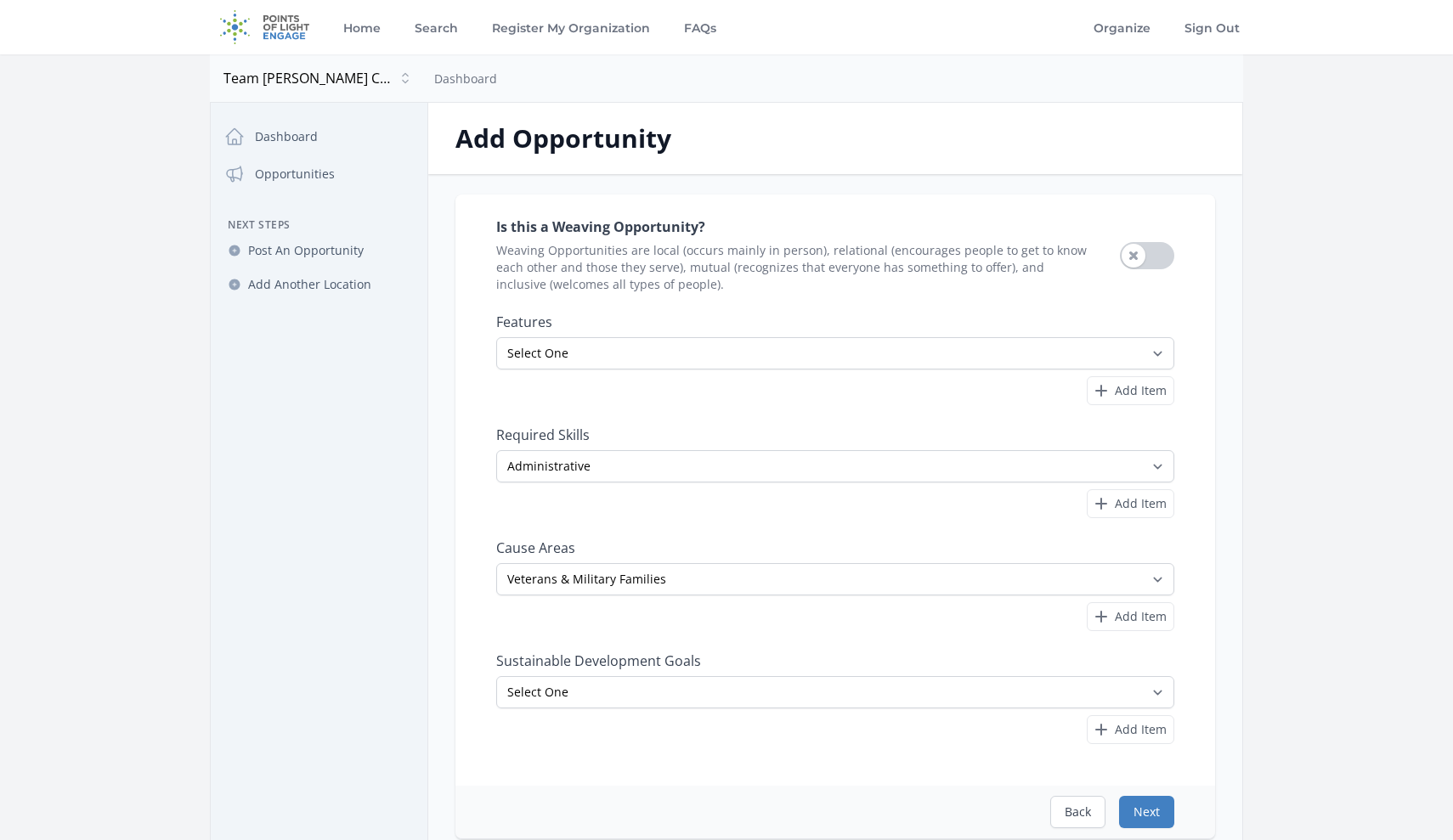
click at [1148, 818] on button "Next" at bounding box center [1146, 812] width 55 height 32
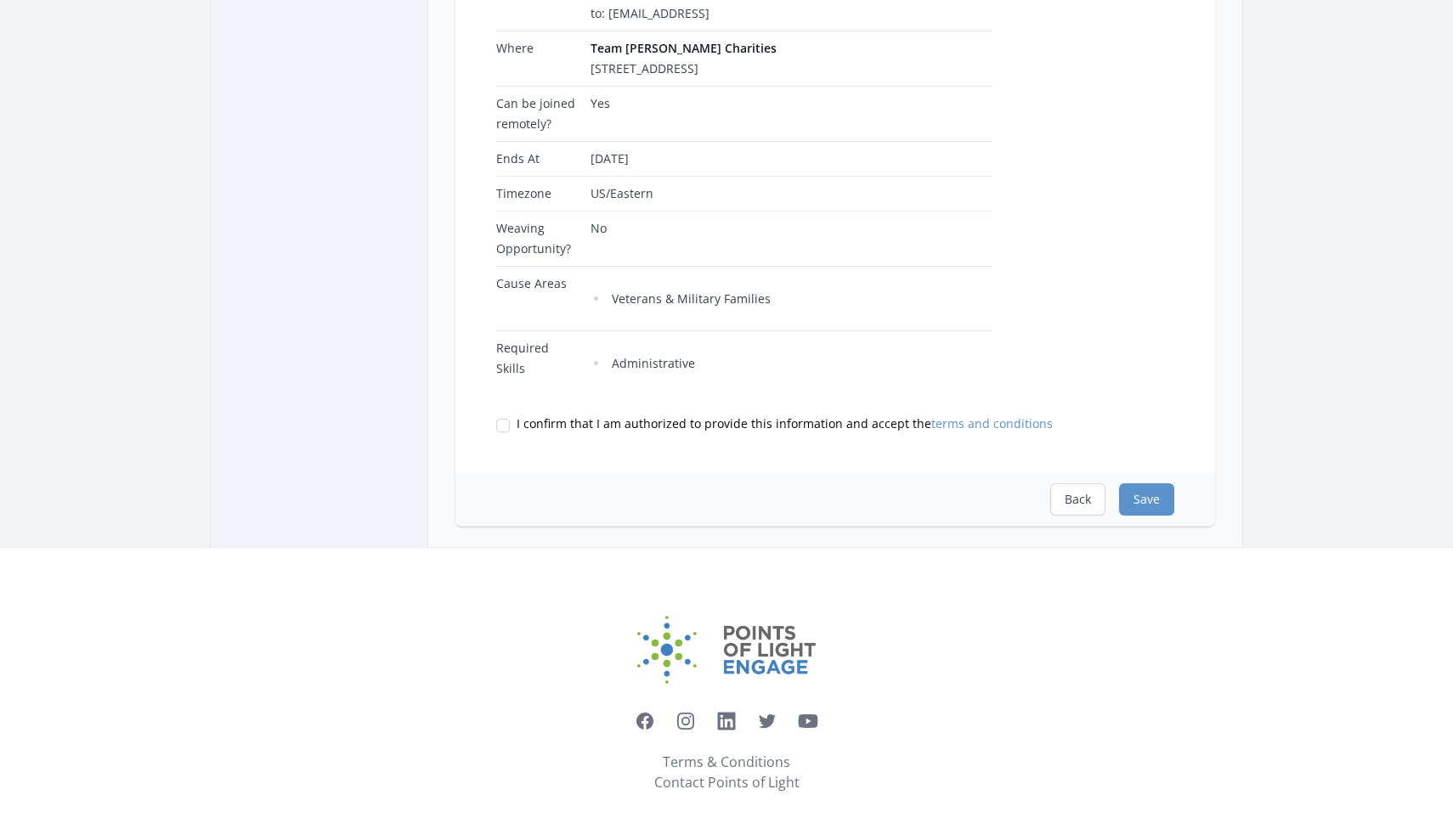
scroll to position [499, 0]
click at [500, 429] on input "I confirm that I am authorized to provide this information and accept the terms…" at bounding box center [503, 426] width 14 height 14
checkbox input "true"
click at [1149, 507] on button "Save" at bounding box center [1146, 499] width 55 height 32
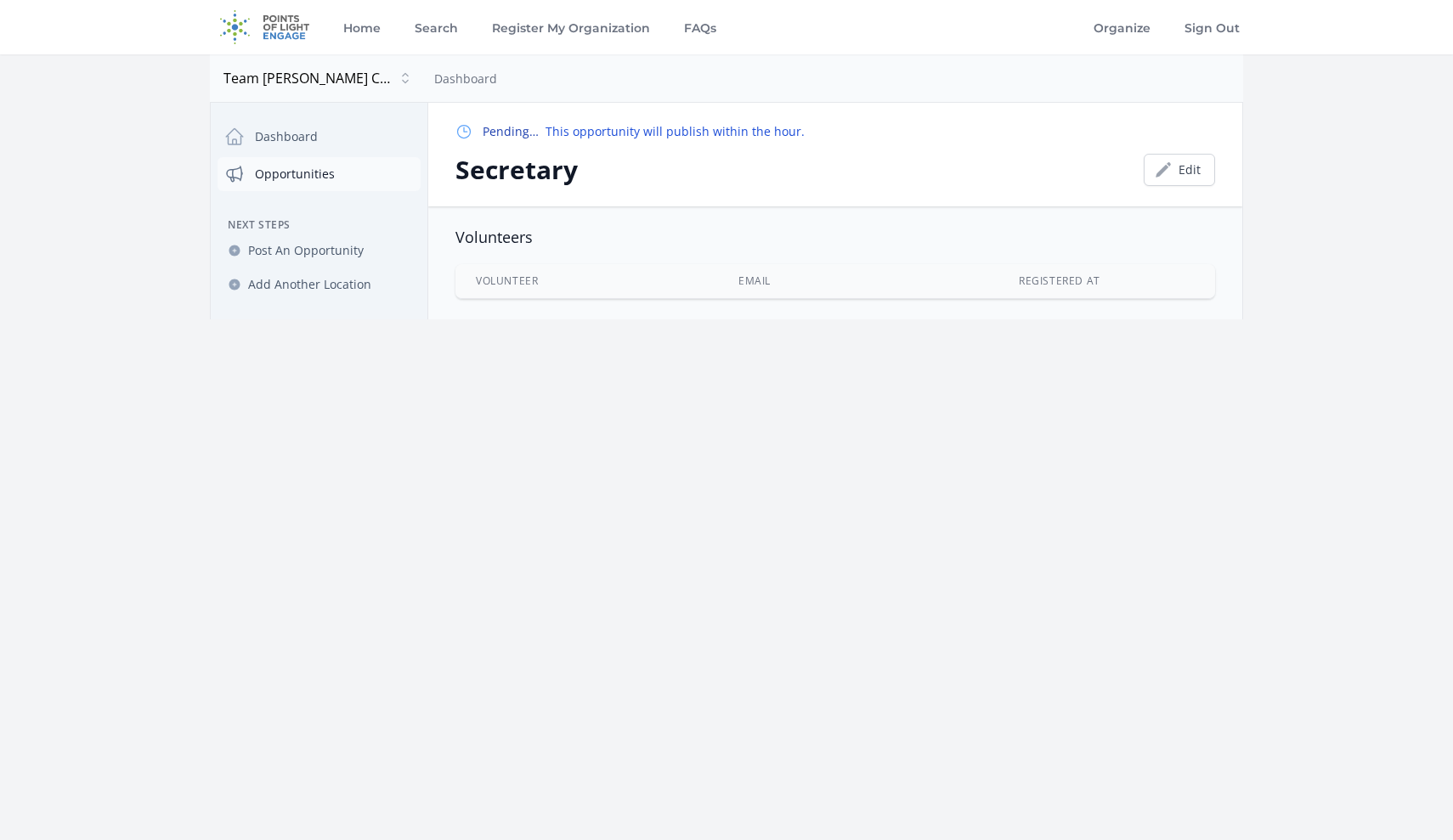
click at [293, 175] on link "Opportunities" at bounding box center [319, 174] width 203 height 34
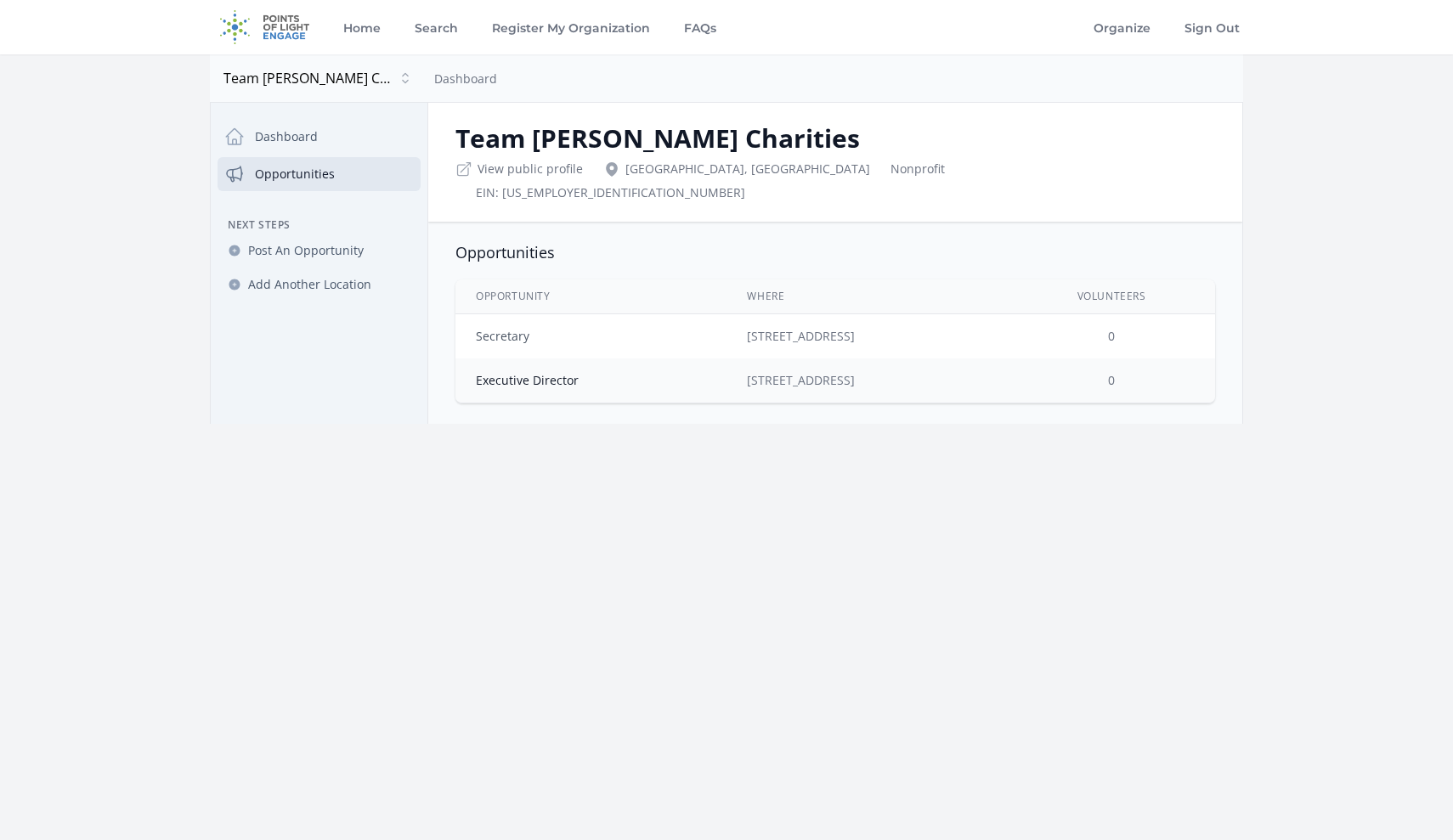
click at [509, 328] on link "Secretary" at bounding box center [502, 336] width 53 height 16
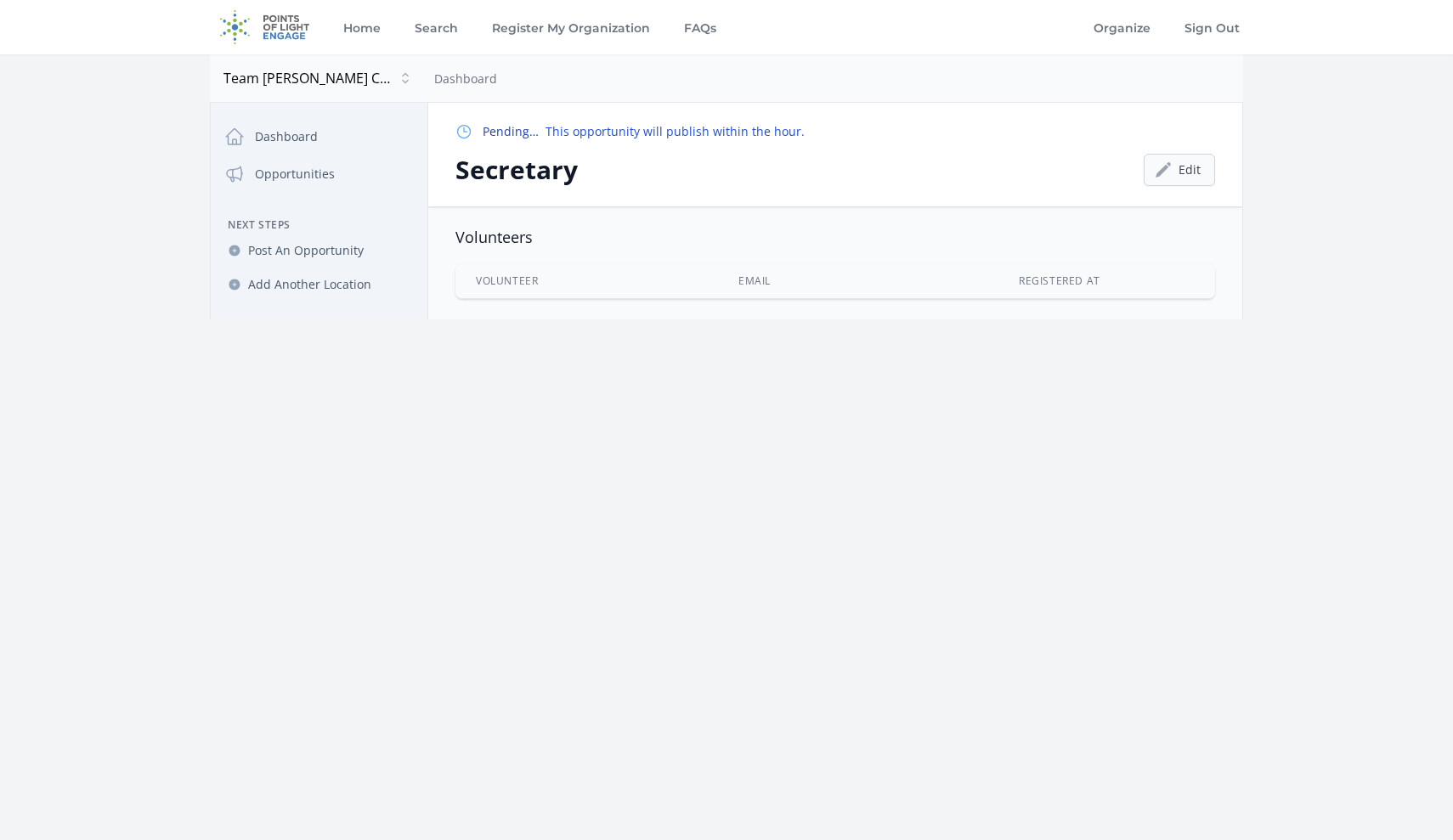
click at [1196, 170] on link "Edit" at bounding box center [1180, 169] width 71 height 32
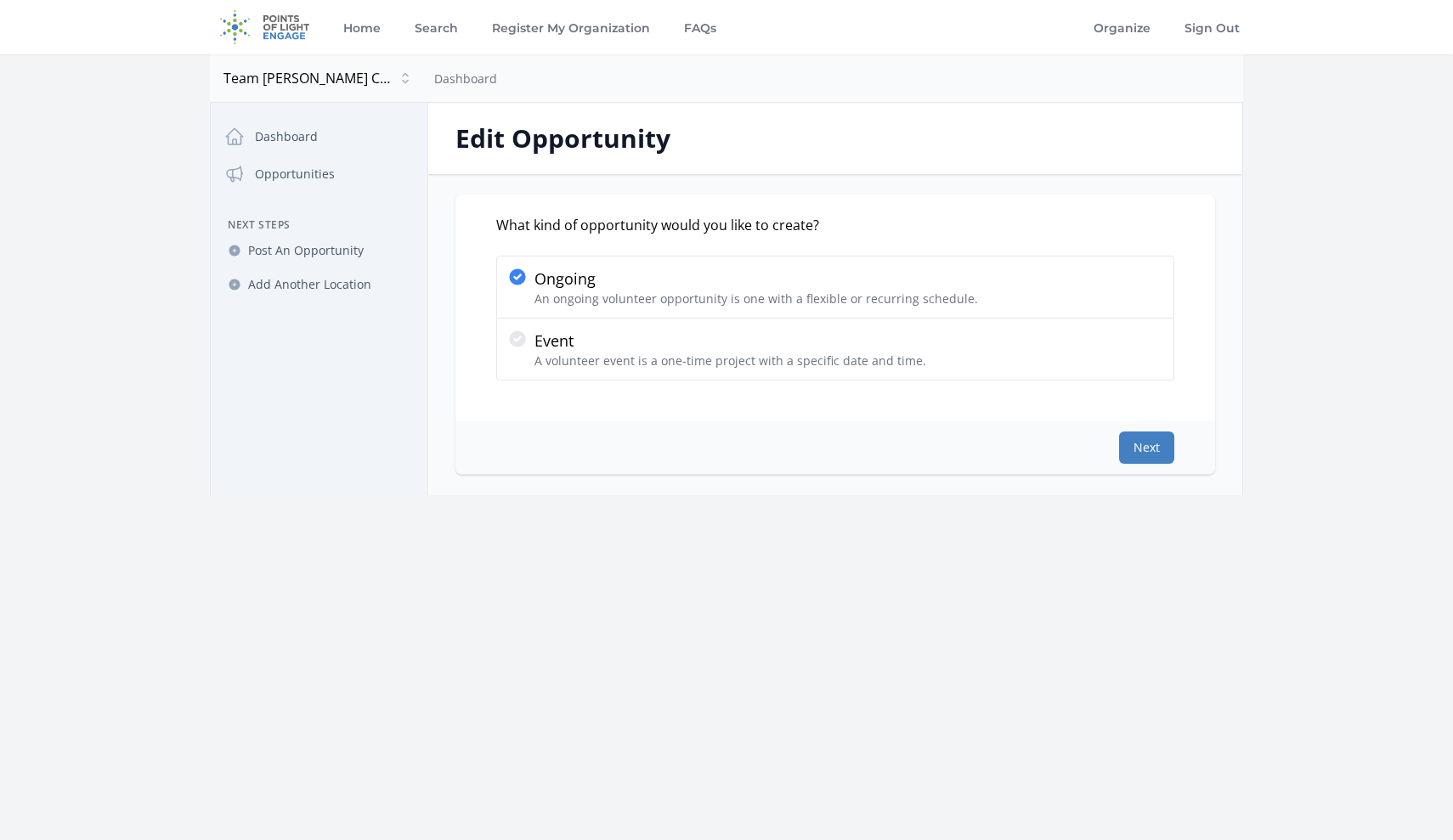
click at [1144, 443] on button "Next" at bounding box center [1146, 447] width 55 height 32
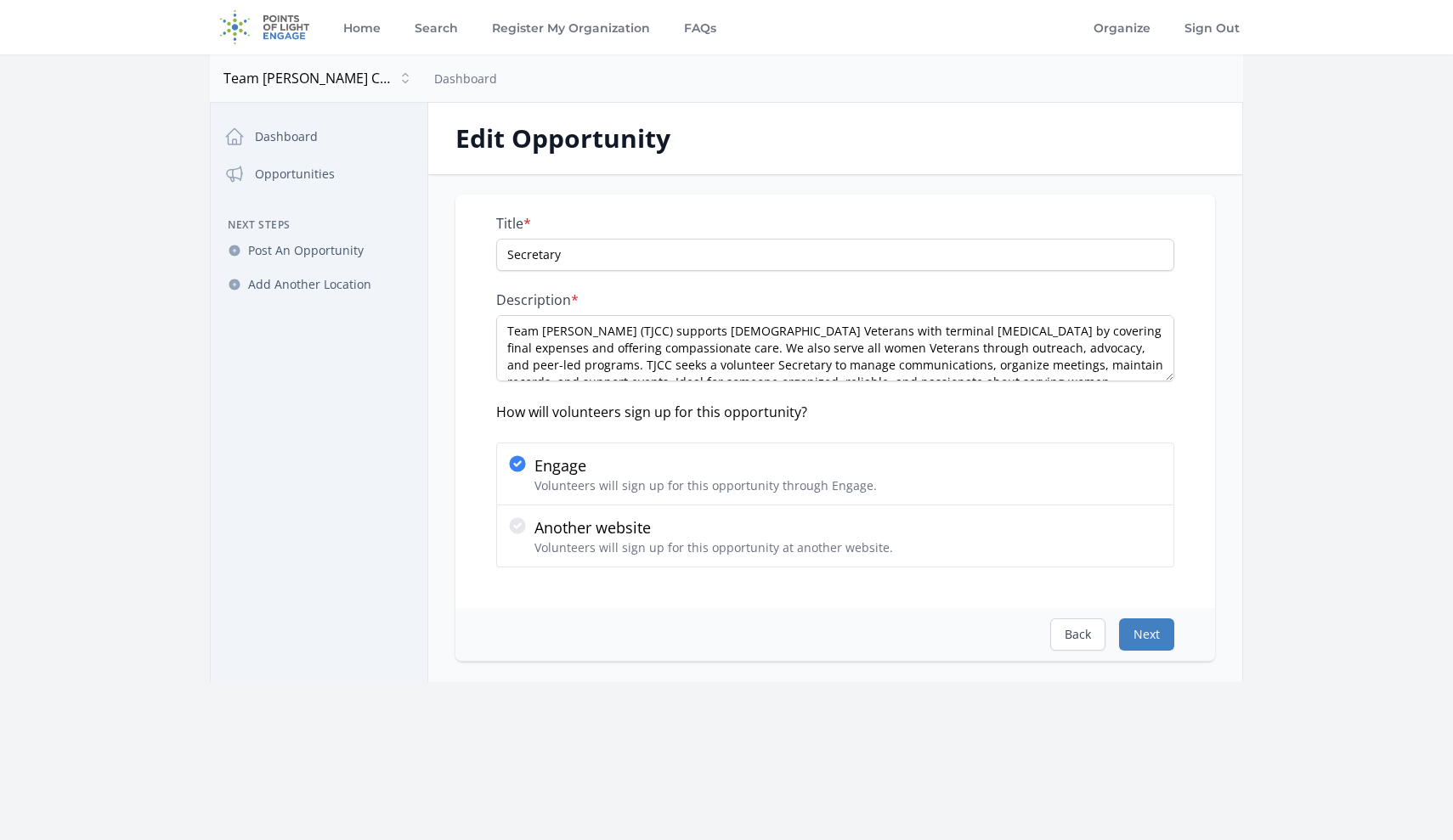
click at [1151, 634] on button "Next" at bounding box center [1146, 634] width 55 height 32
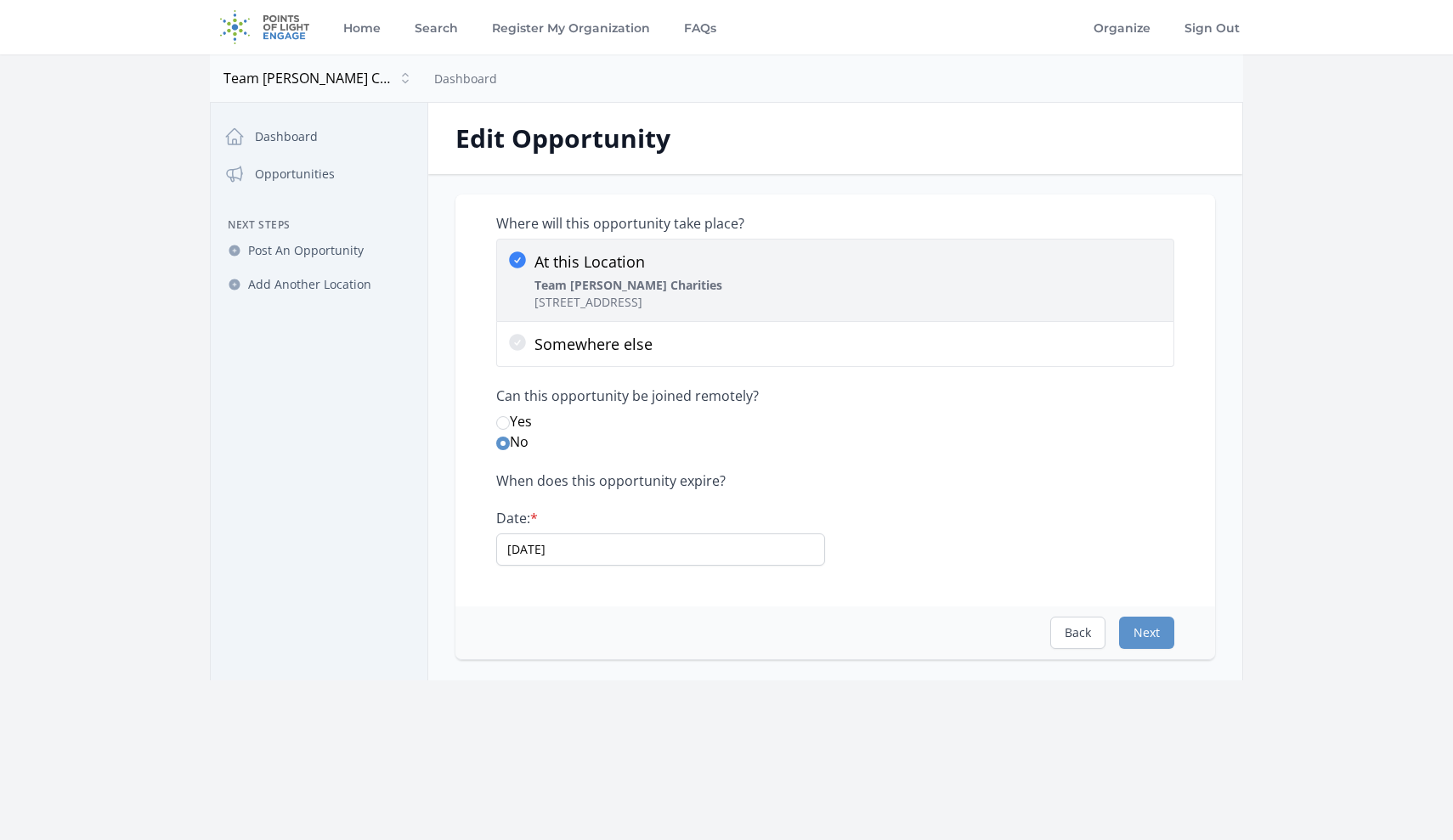
click at [516, 259] on icon at bounding box center [517, 260] width 17 height 17
click at [0, 0] on input "At this Location Team [PERSON_NAME] Charities [STREET_ADDRESS]" at bounding box center [0, 0] width 0 height 0
click at [516, 259] on icon at bounding box center [517, 260] width 17 height 17
click at [0, 0] on input "At this Location Team [PERSON_NAME] Charities [STREET_ADDRESS]" at bounding box center [0, 0] width 0 height 0
click at [516, 259] on icon at bounding box center [517, 260] width 17 height 17
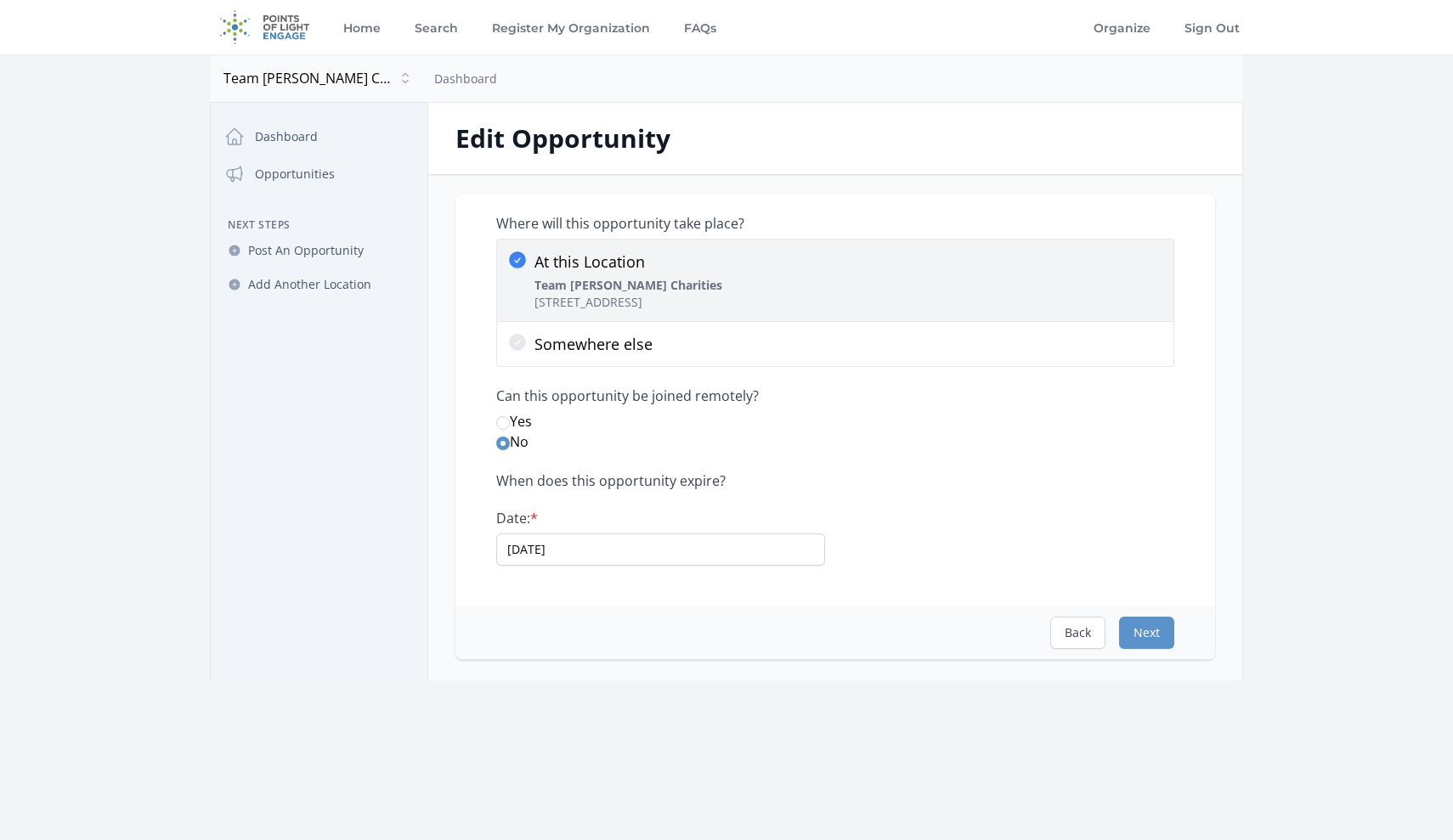
click at [0, 0] on input "At this Location Team [PERSON_NAME] Charities [STREET_ADDRESS]" at bounding box center [0, 0] width 0 height 0
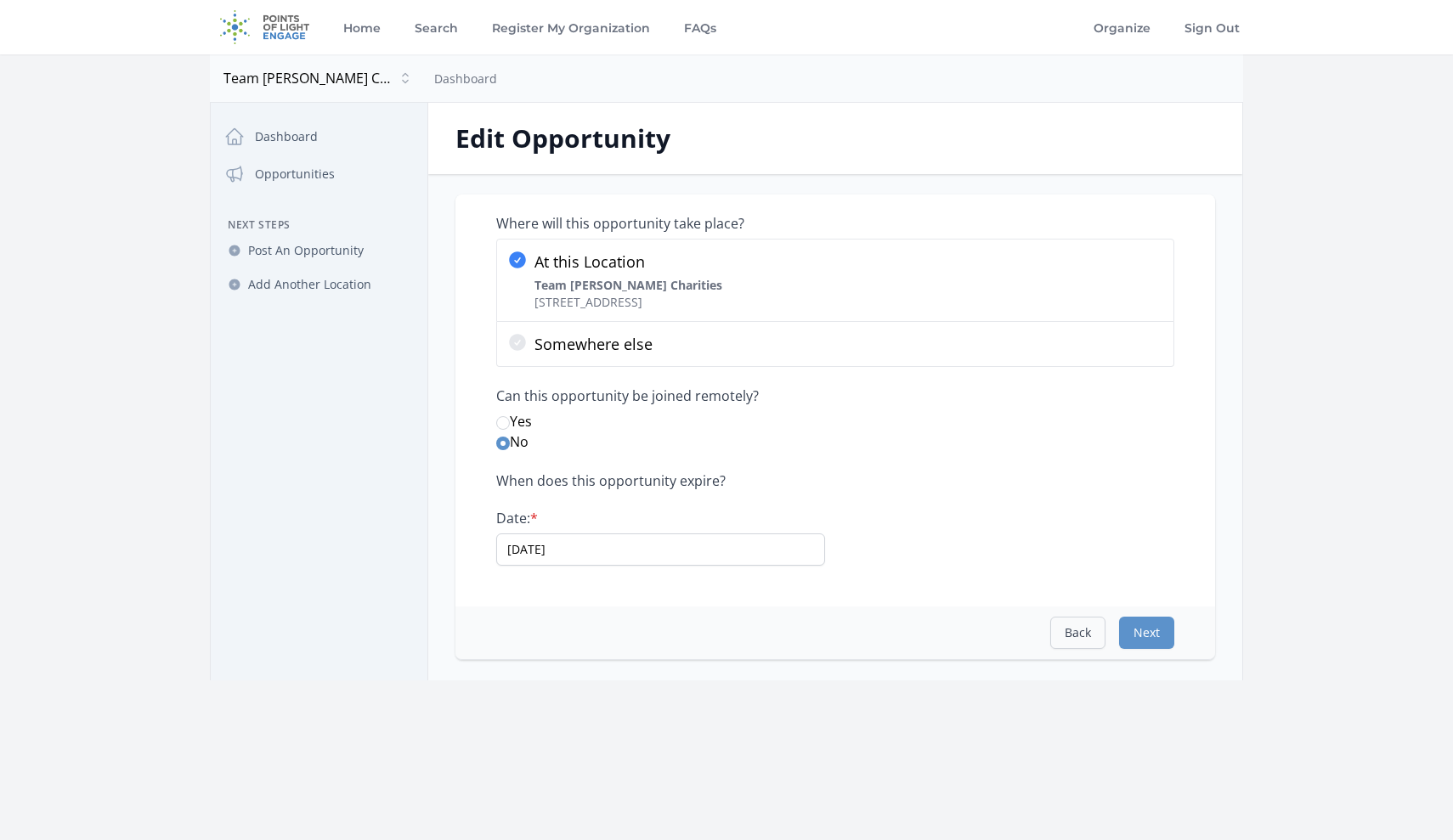
click at [1067, 627] on button "Back" at bounding box center [1077, 632] width 55 height 32
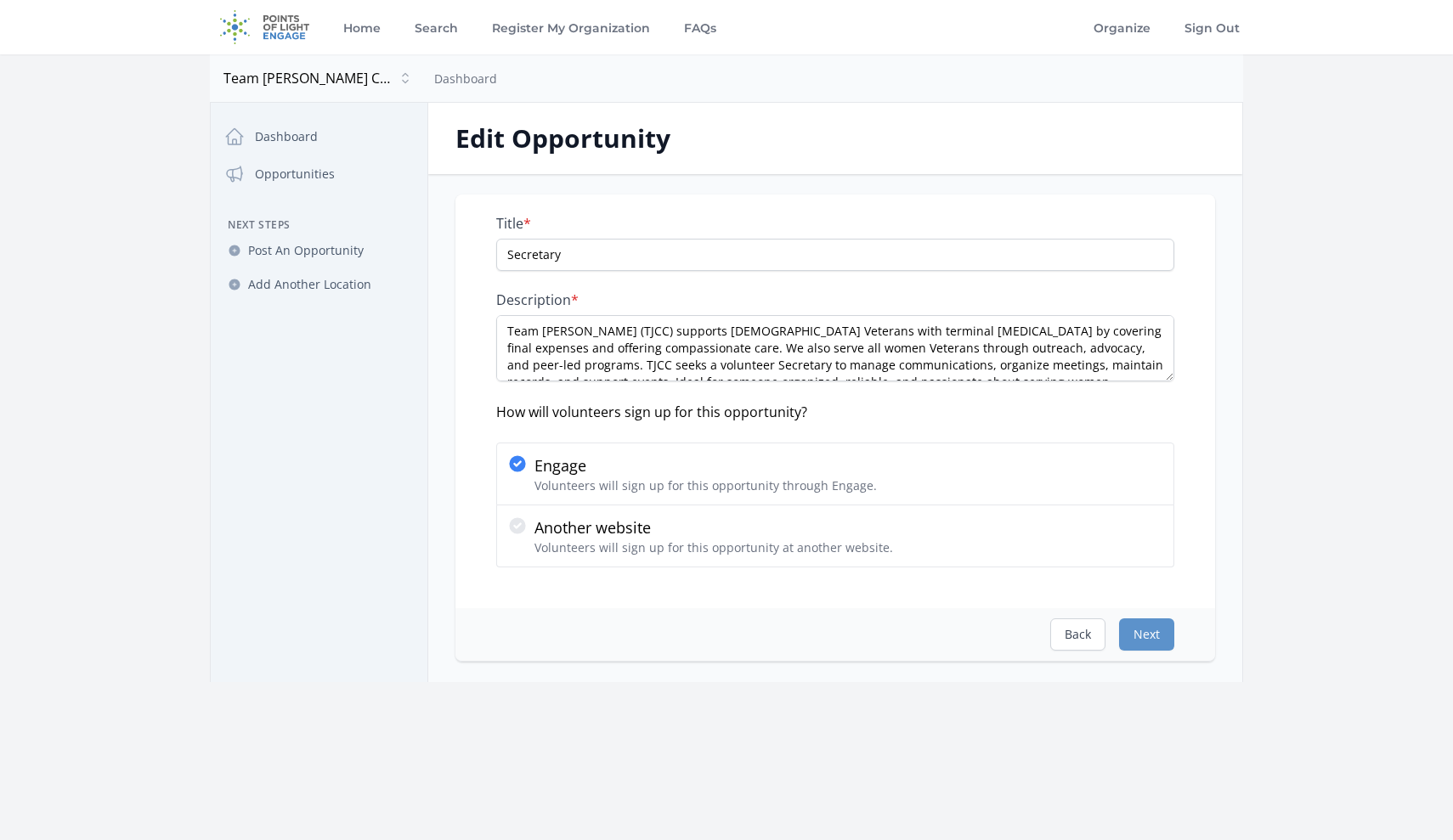
scroll to position [4, 0]
click at [1140, 633] on button "Next" at bounding box center [1146, 634] width 55 height 32
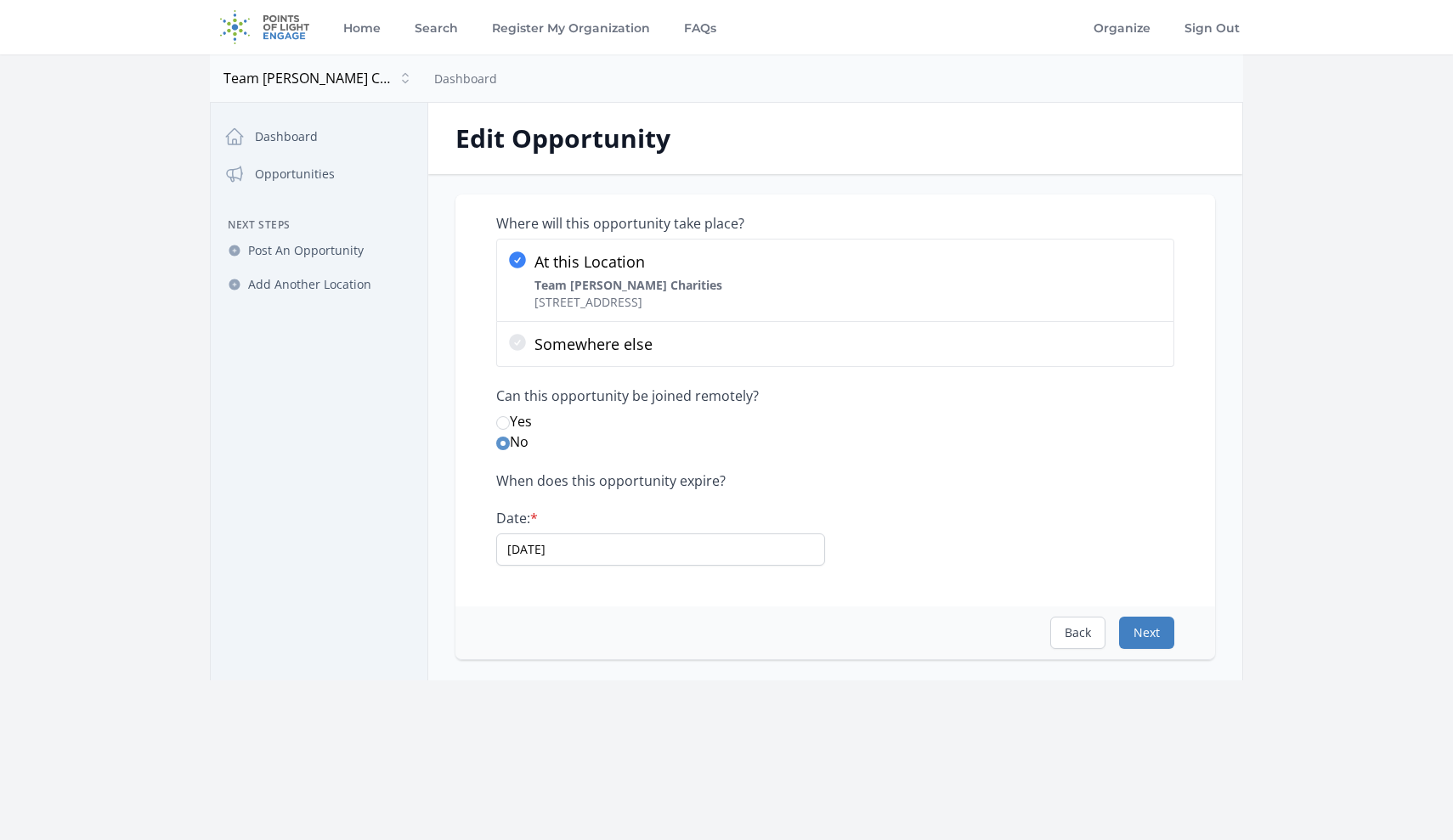
click at [1137, 636] on button "Next" at bounding box center [1146, 632] width 55 height 32
select select "Administrative"
select select "Veterans & Military Families"
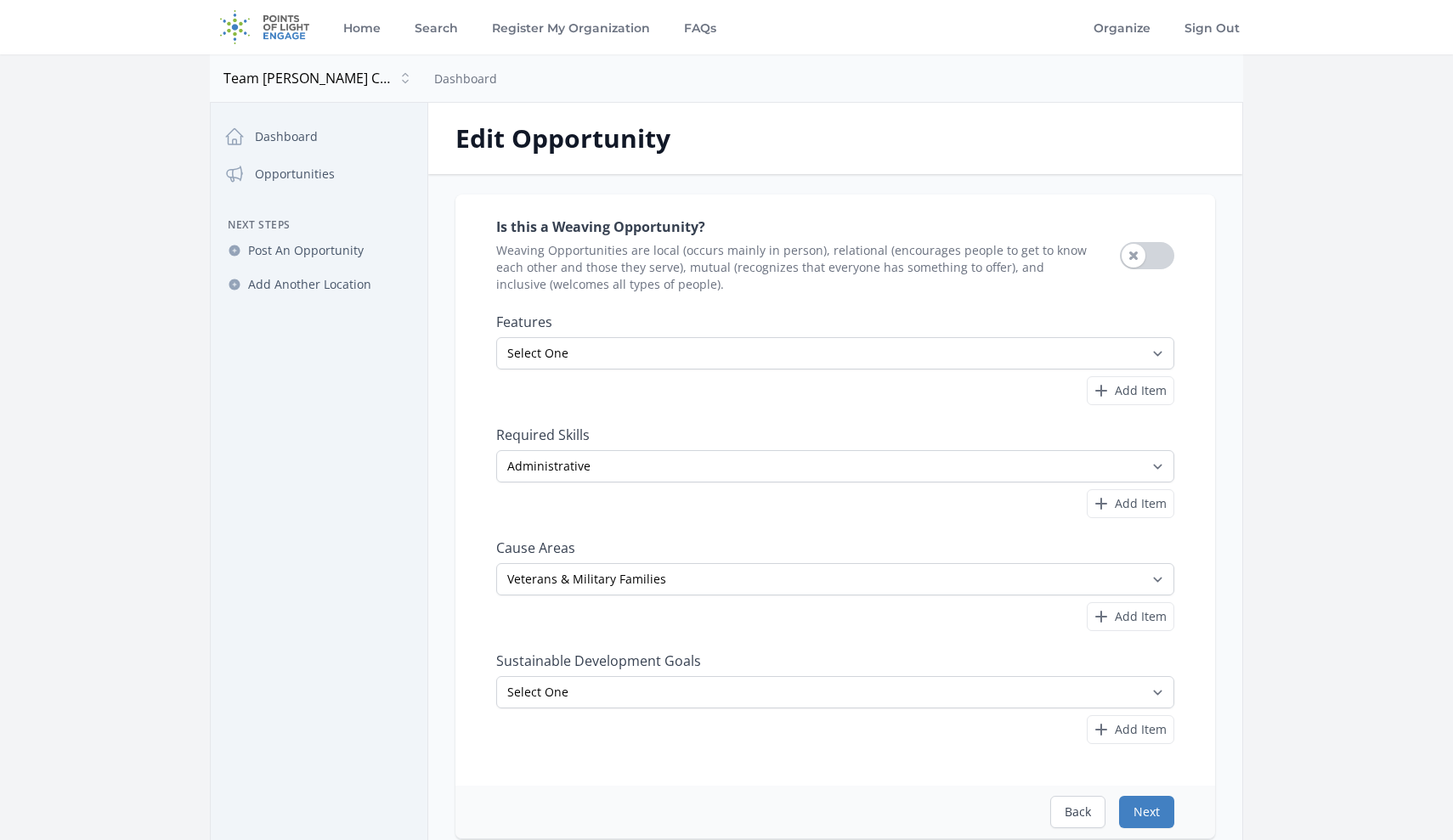
click at [1155, 806] on button "Next" at bounding box center [1146, 812] width 55 height 32
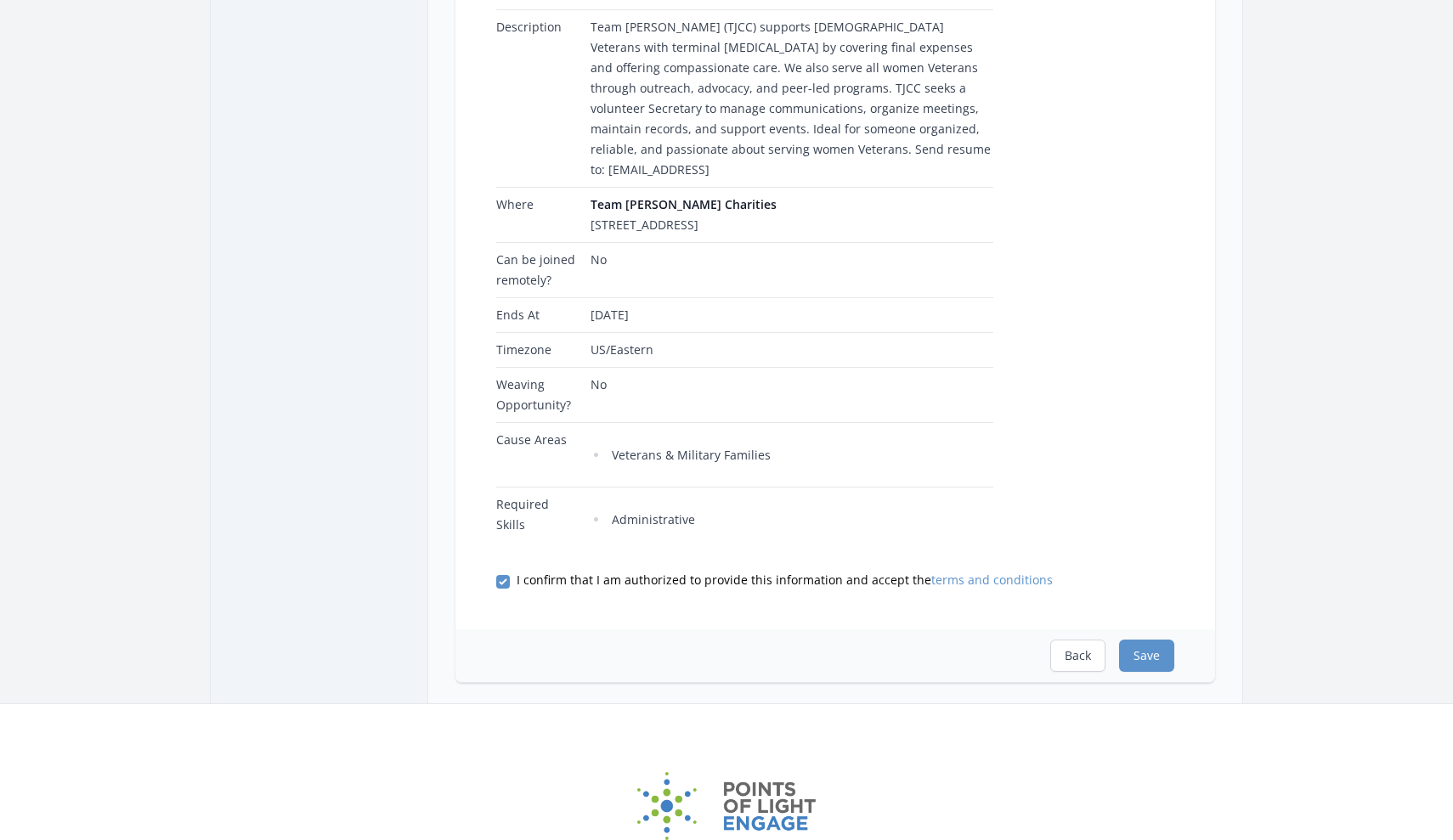
scroll to position [322, 0]
click at [1130, 671] on button "Save" at bounding box center [1146, 655] width 55 height 32
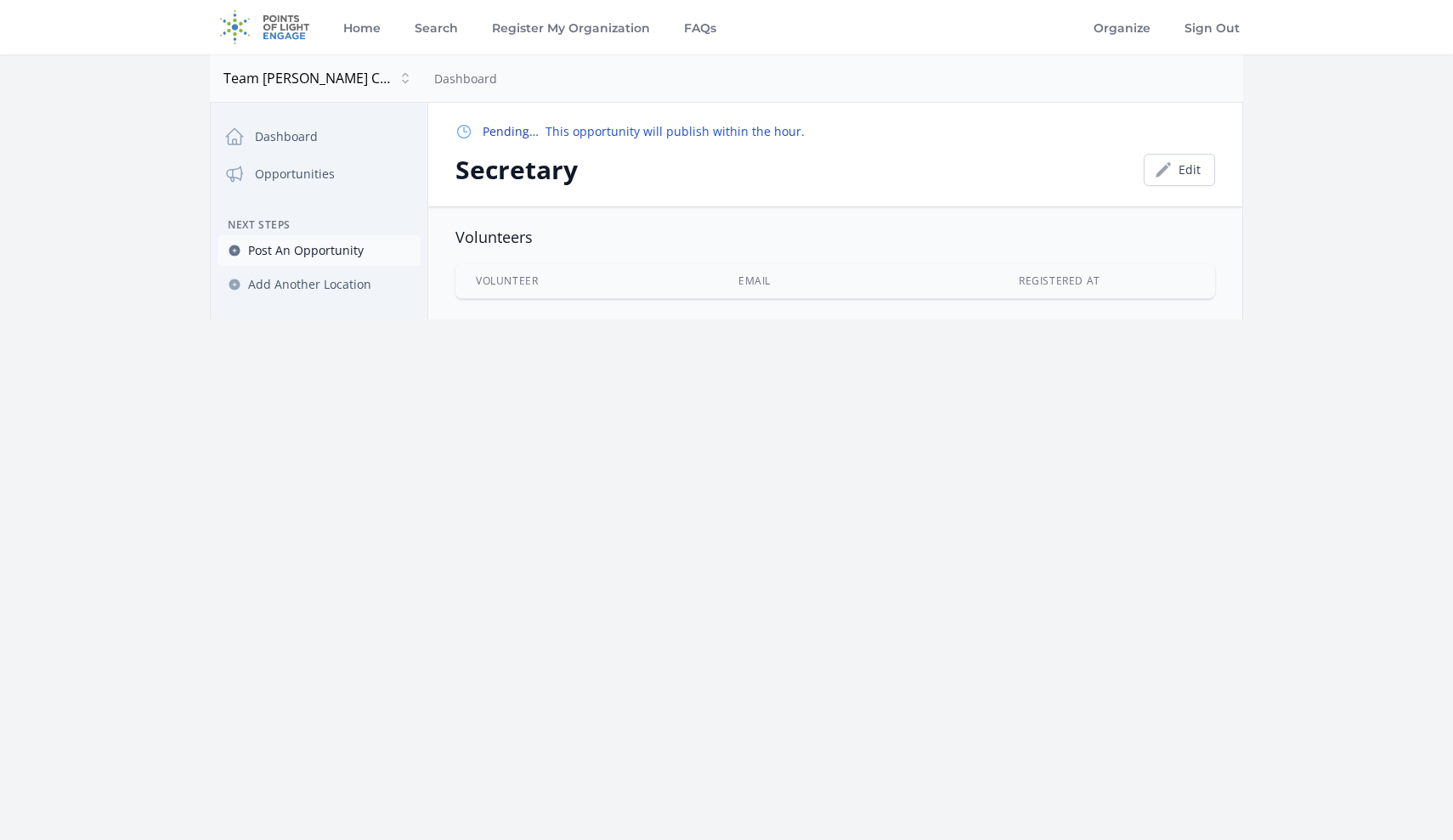
click at [328, 247] on span "Post An Opportunity" at bounding box center [306, 251] width 116 height 17
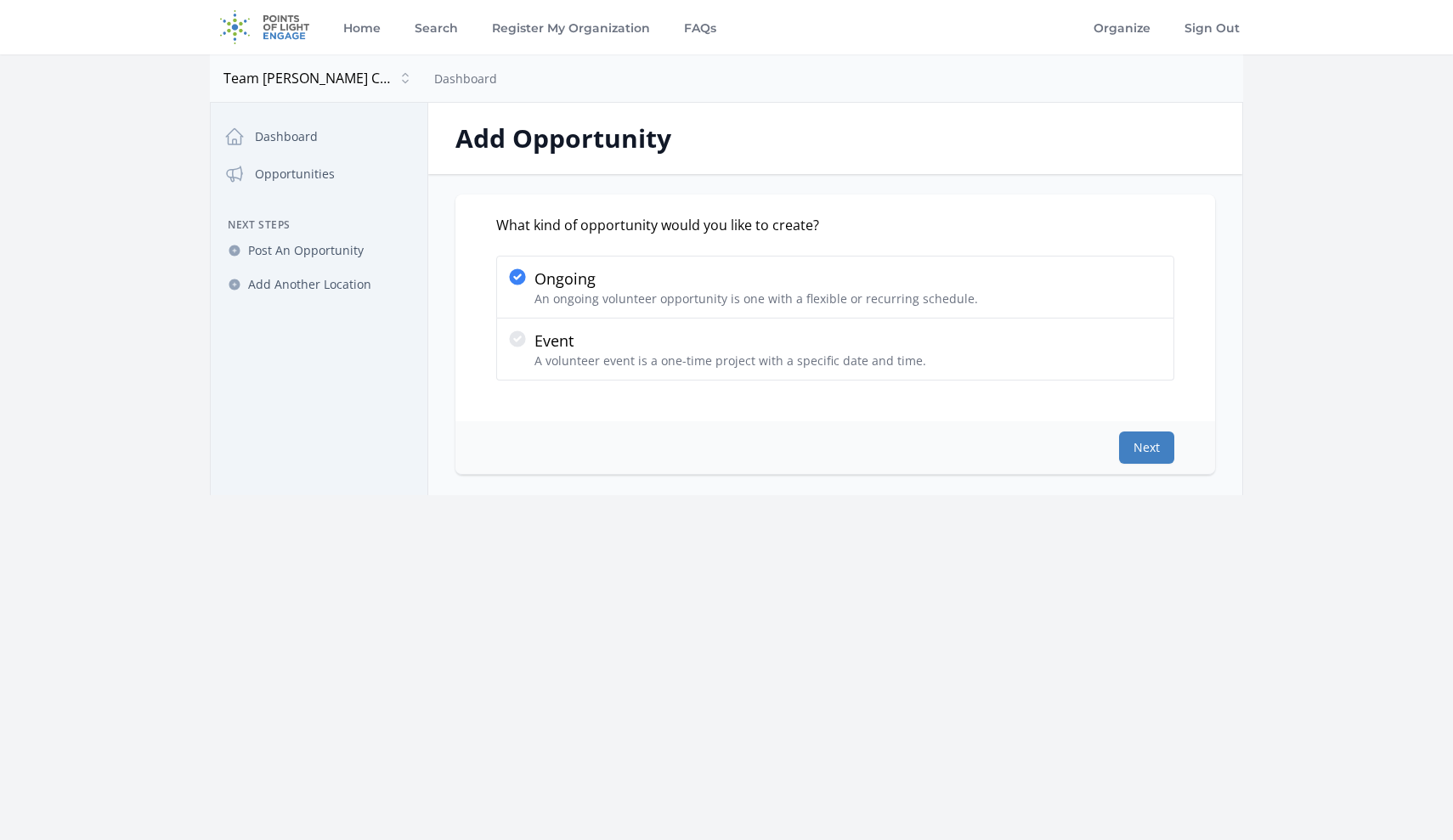
click at [1151, 453] on button "Next" at bounding box center [1146, 447] width 55 height 32
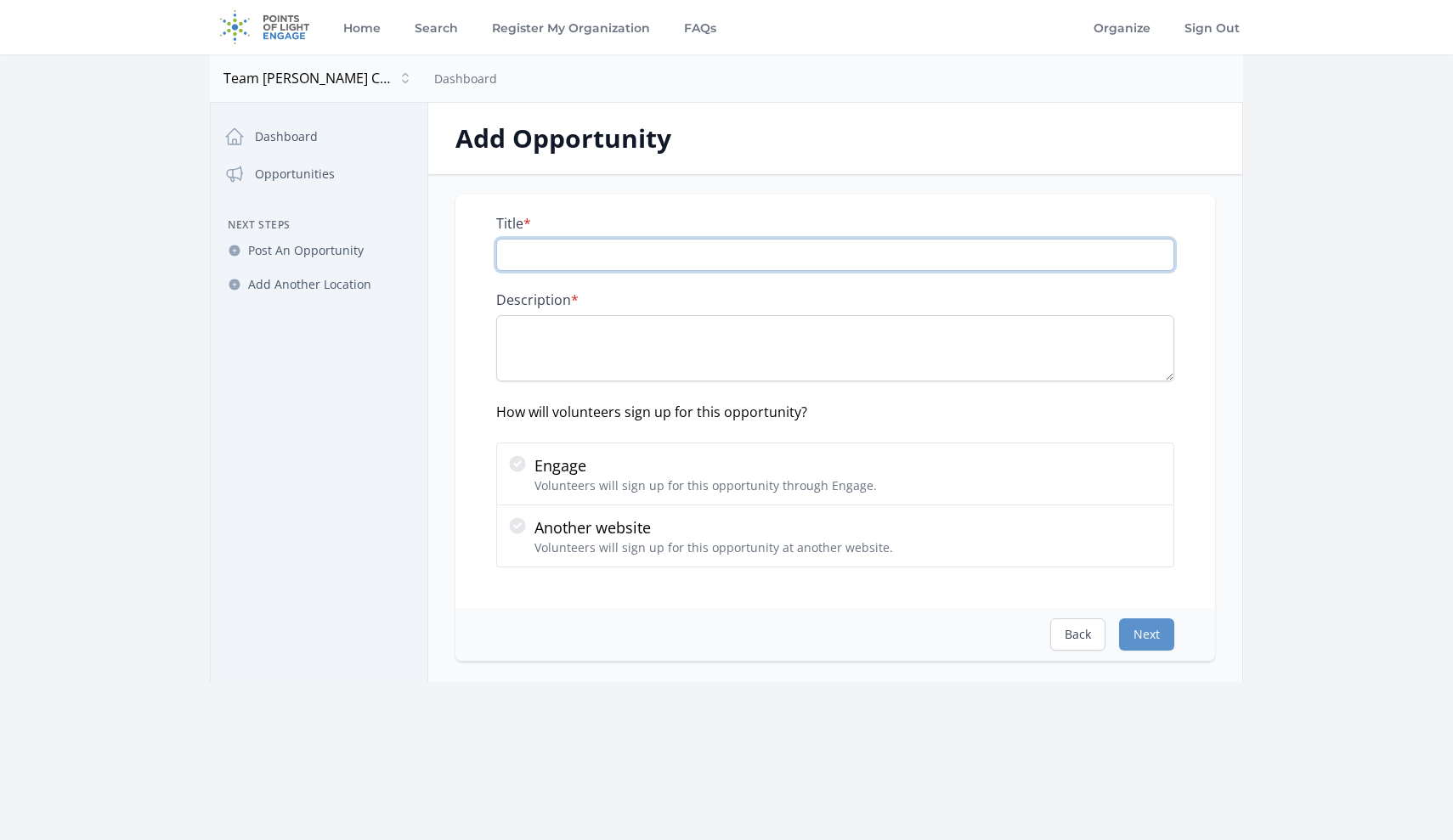
click at [564, 246] on input "Title *" at bounding box center [835, 254] width 678 height 32
paste input "Treasurer"
type input "Treasurer"
click at [612, 349] on textarea "Description *" at bounding box center [835, 348] width 678 height 67
paste textarea "TJCC supports [DEMOGRAPHIC_DATA] Veterans with terminal [MEDICAL_DATA] by cover…"
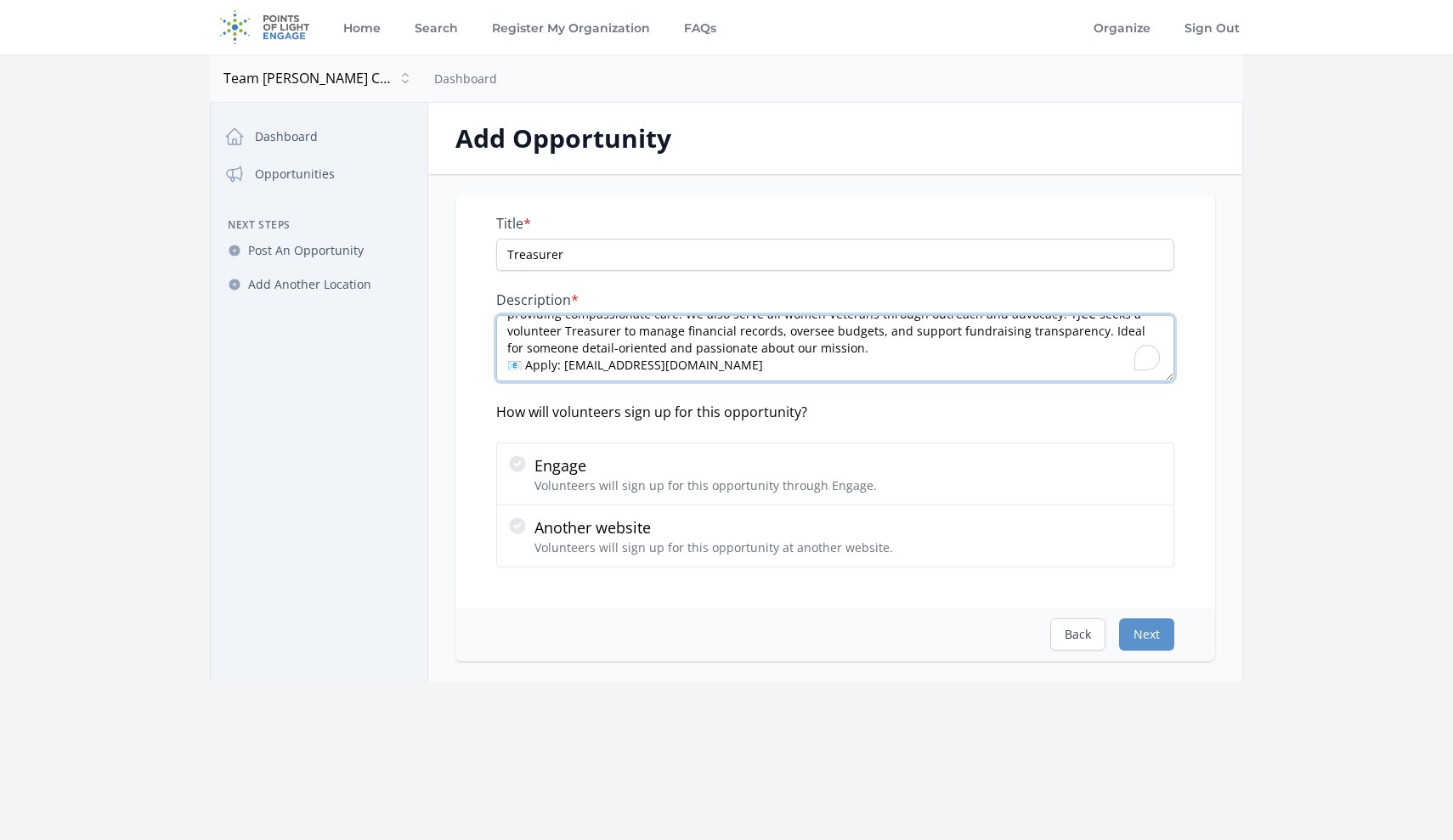
scroll to position [34, 0]
click at [1144, 640] on button "Next" at bounding box center [1146, 634] width 55 height 32
click at [528, 366] on textarea "TJCC supports [DEMOGRAPHIC_DATA] Veterans with terminal [MEDICAL_DATA] by cover…" at bounding box center [835, 348] width 678 height 67
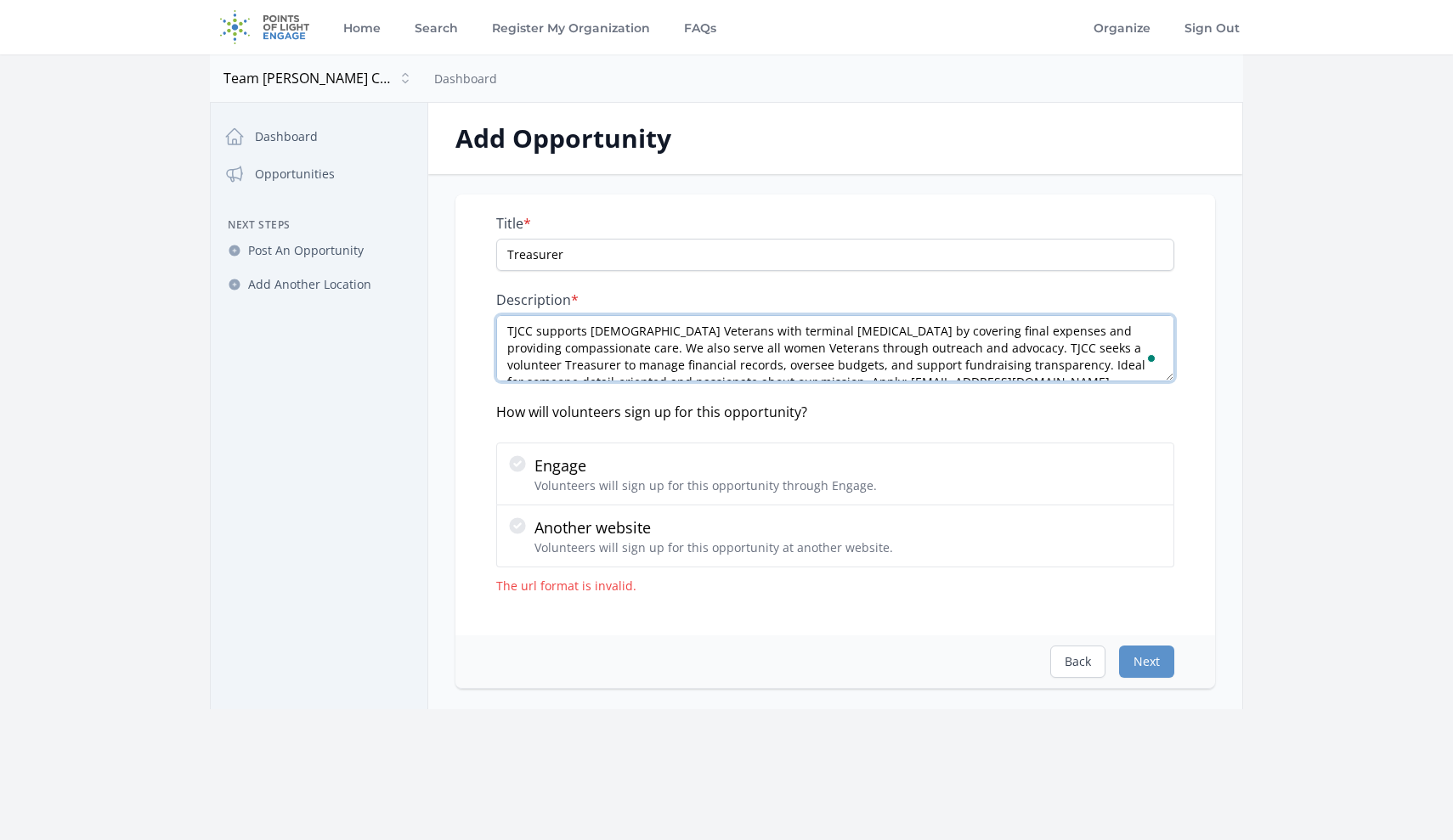
scroll to position [0, 0]
type textarea "TJCC supports [DEMOGRAPHIC_DATA] Veterans with terminal [MEDICAL_DATA] by cover…"
click at [1144, 659] on button "Next" at bounding box center [1146, 661] width 55 height 32
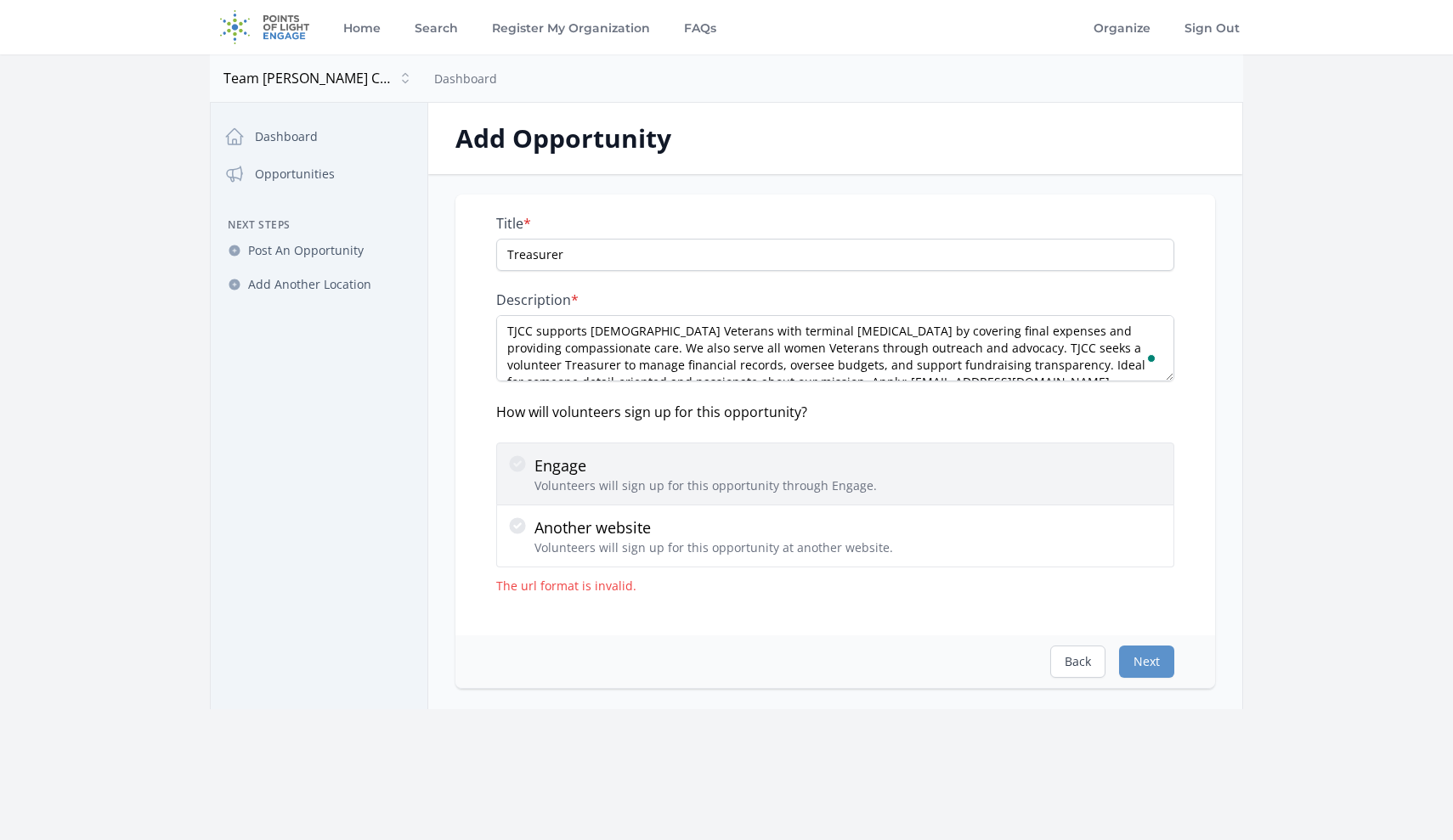
click at [521, 462] on icon at bounding box center [517, 463] width 16 height 16
click at [0, 0] on input "Engage Volunteers will sign up for this opportunity through Engage." at bounding box center [0, 0] width 0 height 0
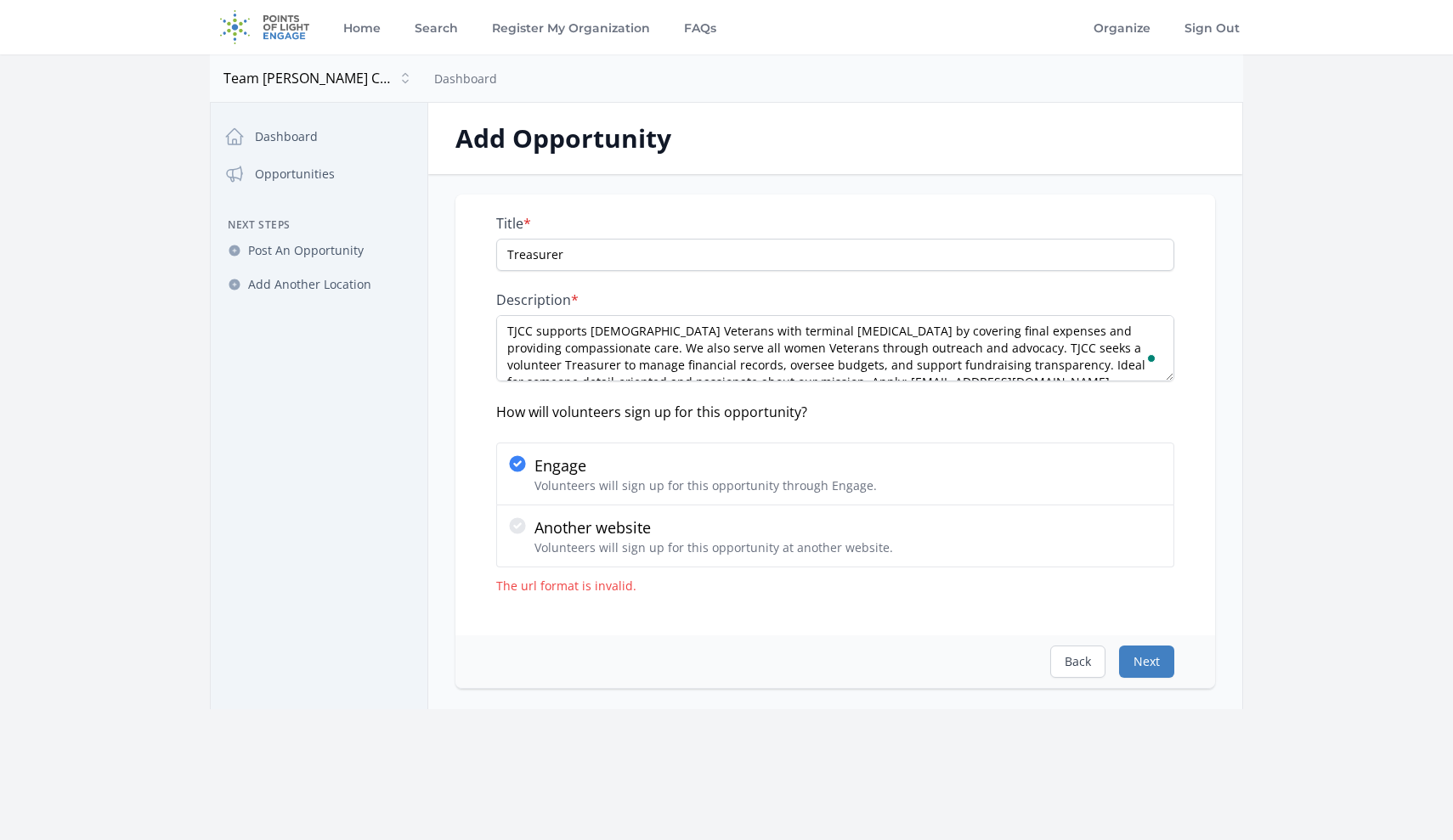
click at [1152, 668] on button "Next" at bounding box center [1146, 661] width 55 height 32
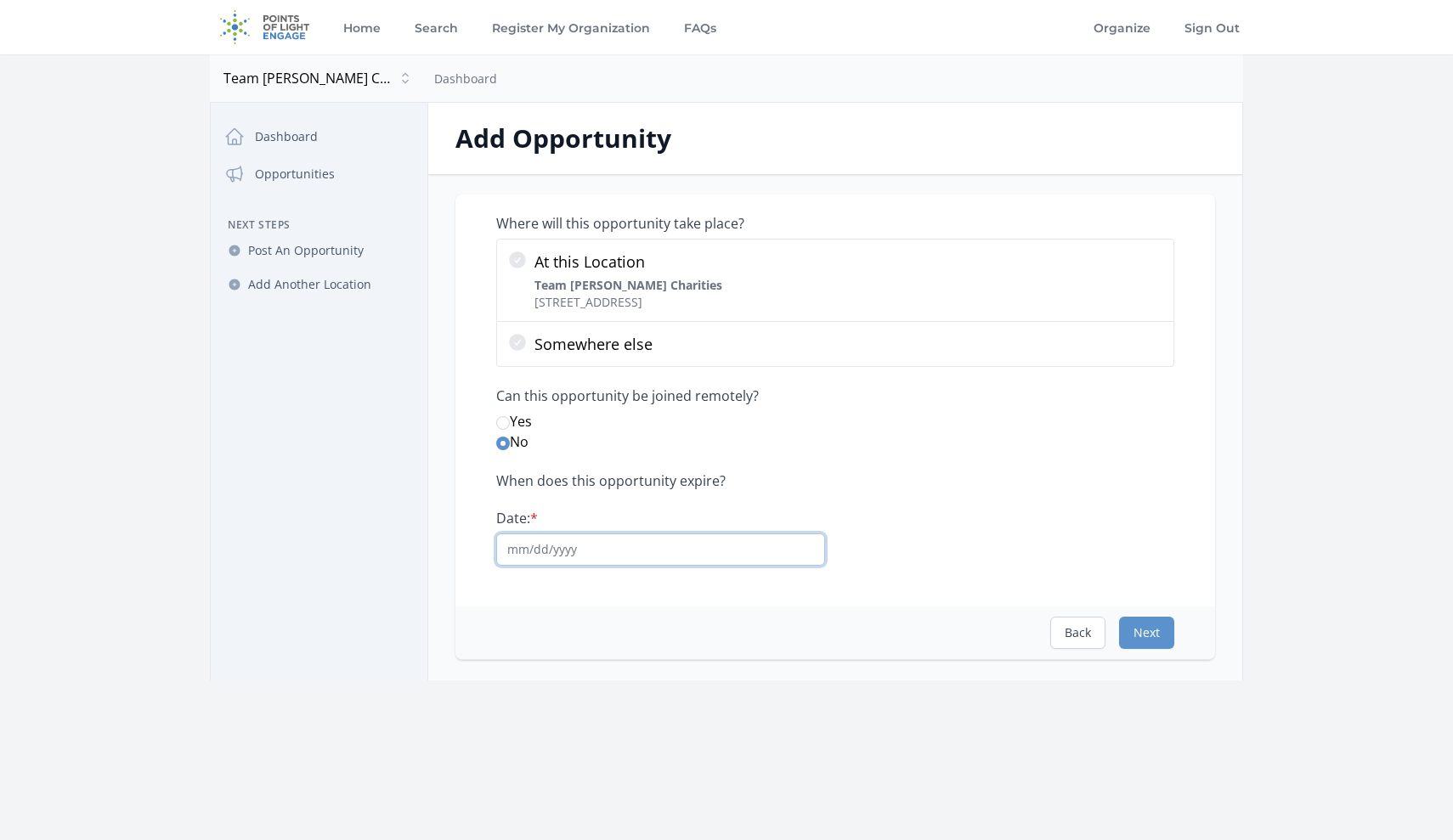
click at [638, 556] on input "Date: *" at bounding box center [660, 549] width 329 height 32
type input "[DATE]"
click at [1151, 637] on button "Next" at bounding box center [1146, 632] width 55 height 32
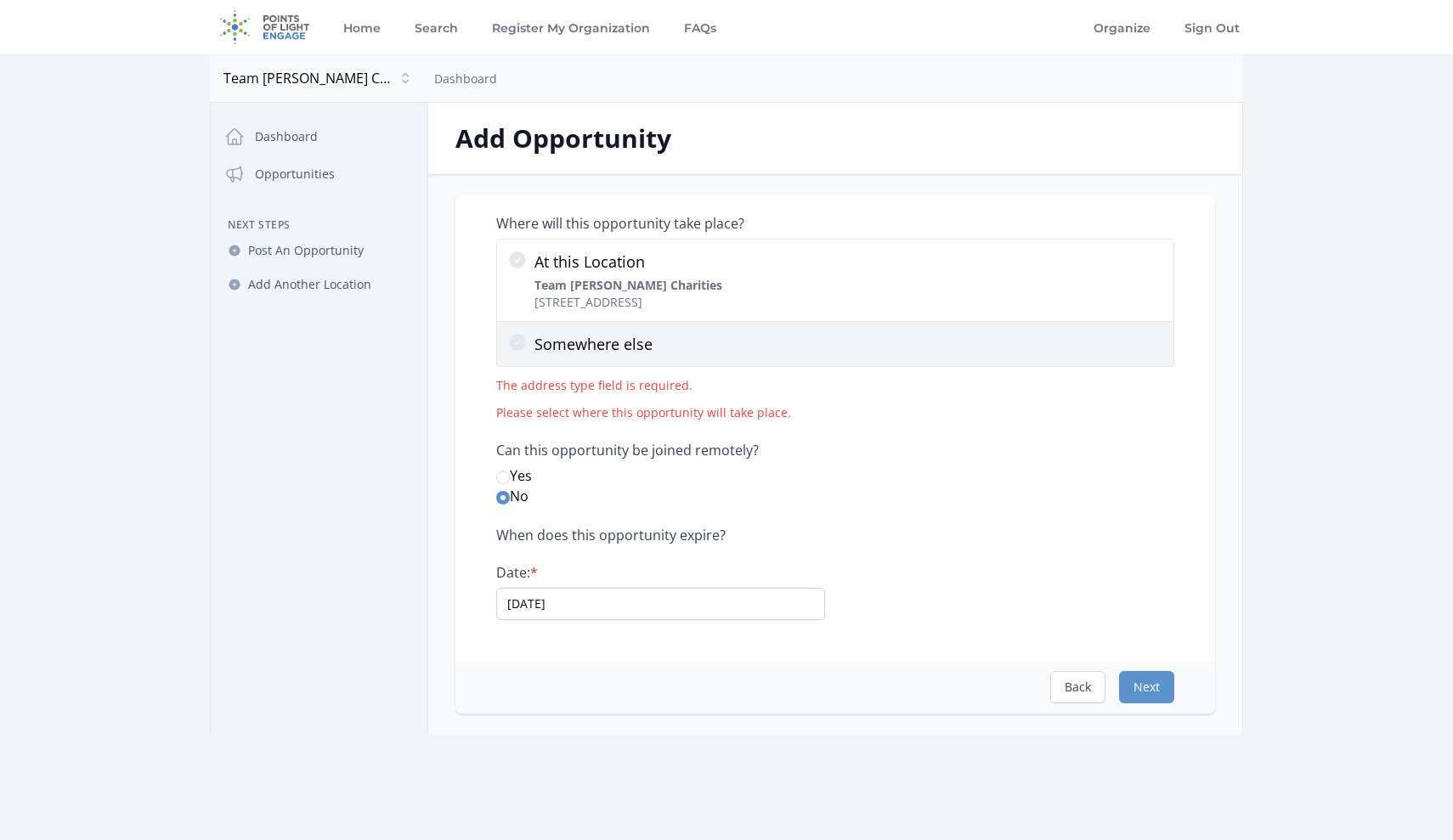
click at [518, 343] on icon at bounding box center [517, 342] width 20 height 20
click at [0, 0] on input "Somewhere else" at bounding box center [0, 0] width 0 height 0
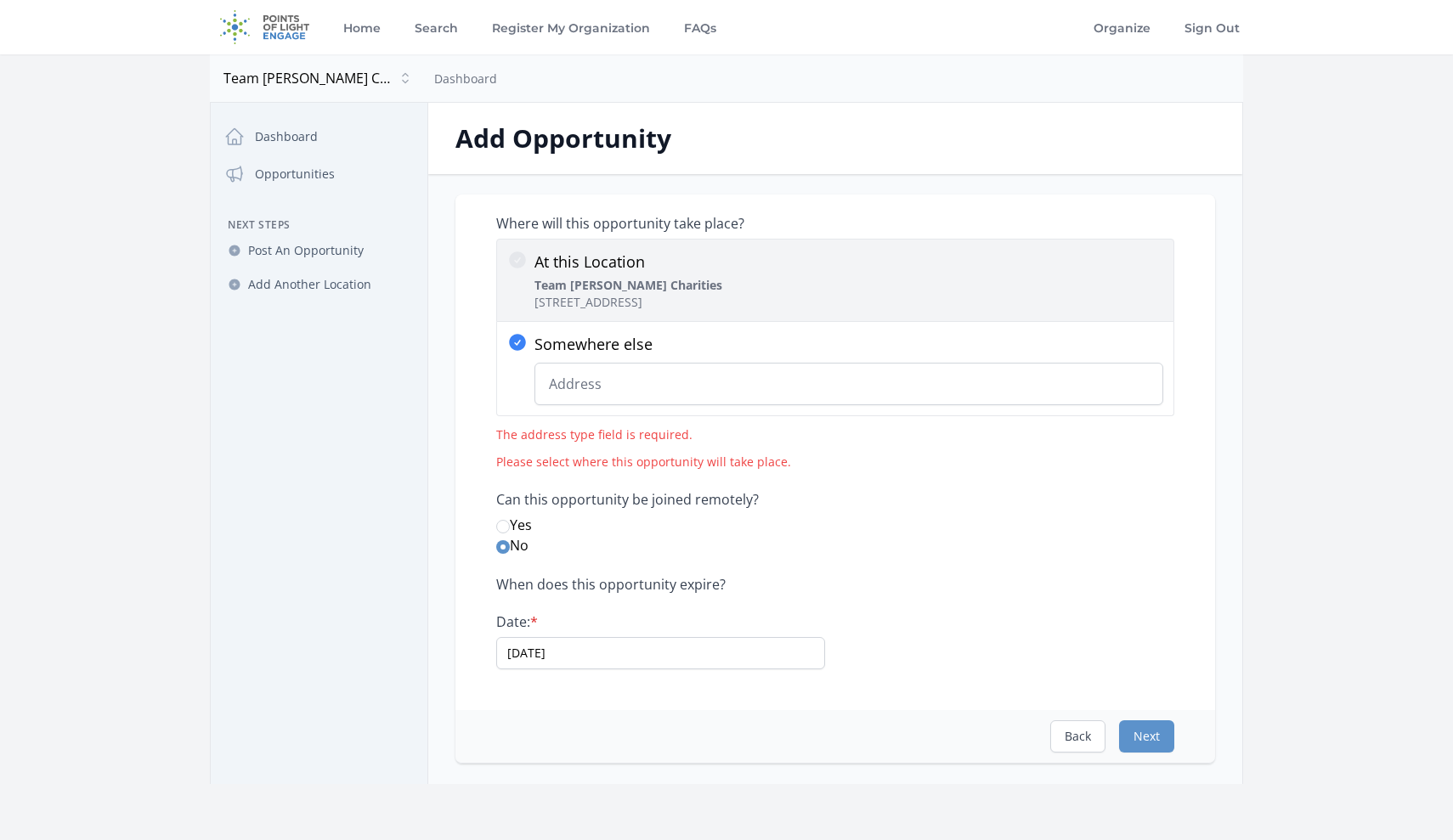
click at [523, 259] on icon at bounding box center [517, 260] width 17 height 17
click at [0, 0] on input "At this Location Team [PERSON_NAME] Charities [STREET_ADDRESS]" at bounding box center [0, 0] width 0 height 0
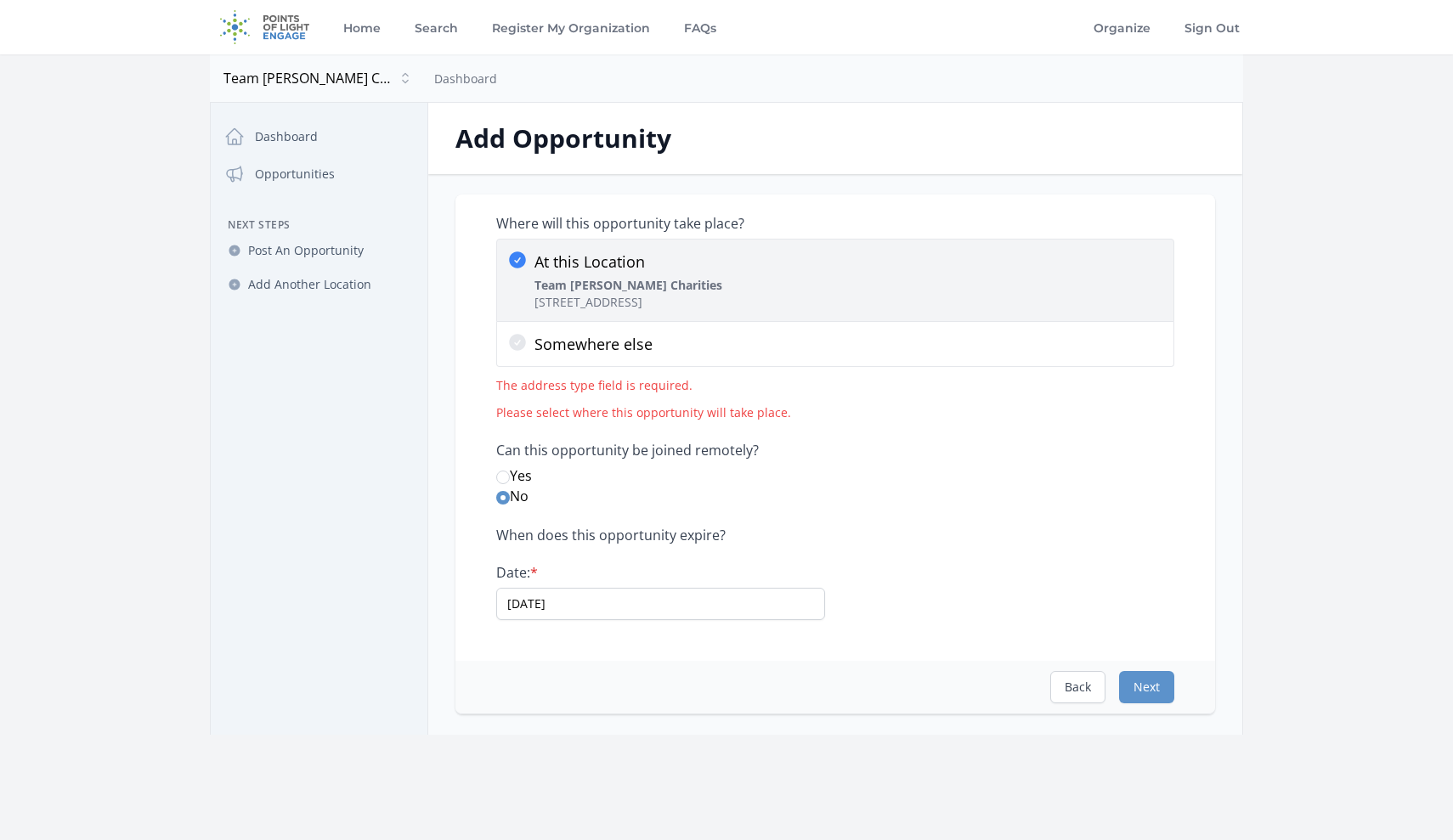
click at [519, 266] on icon at bounding box center [517, 260] width 17 height 17
click at [0, 0] on input "At this Location Team [PERSON_NAME] Charities [STREET_ADDRESS]" at bounding box center [0, 0] width 0 height 0
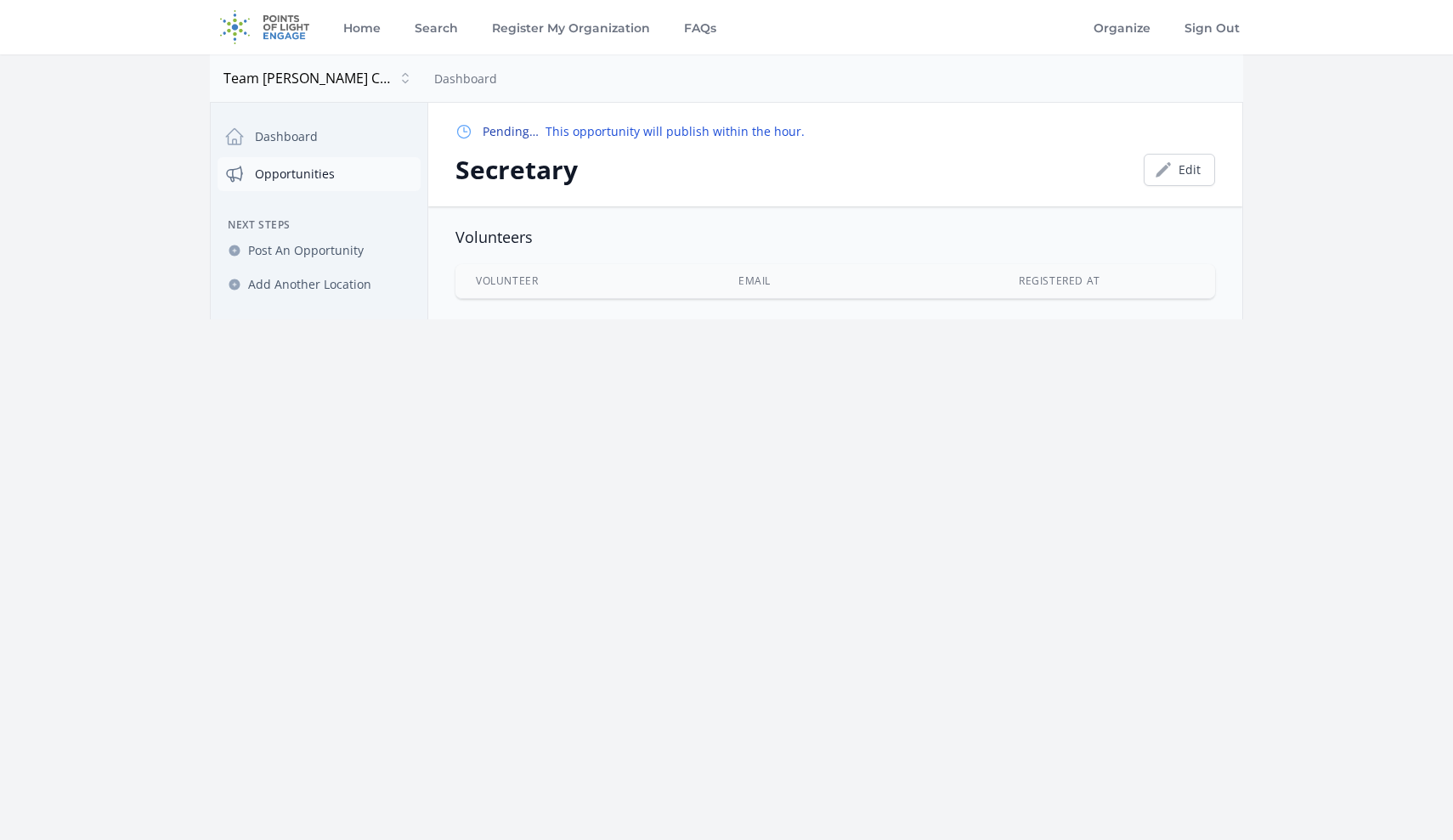
click at [313, 177] on link "Opportunities" at bounding box center [319, 174] width 203 height 34
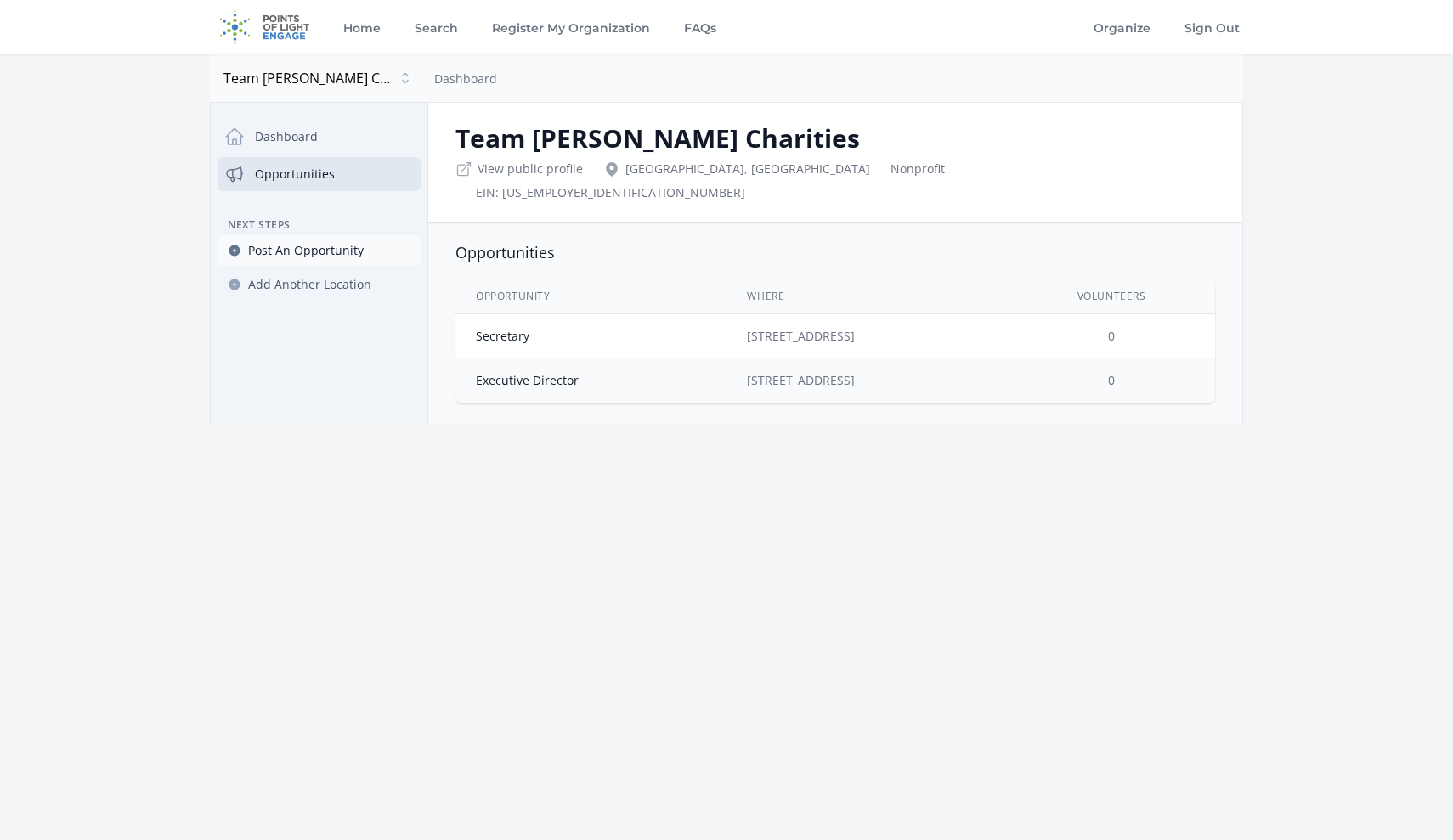
click at [301, 248] on span "Post An Opportunity" at bounding box center [306, 251] width 116 height 17
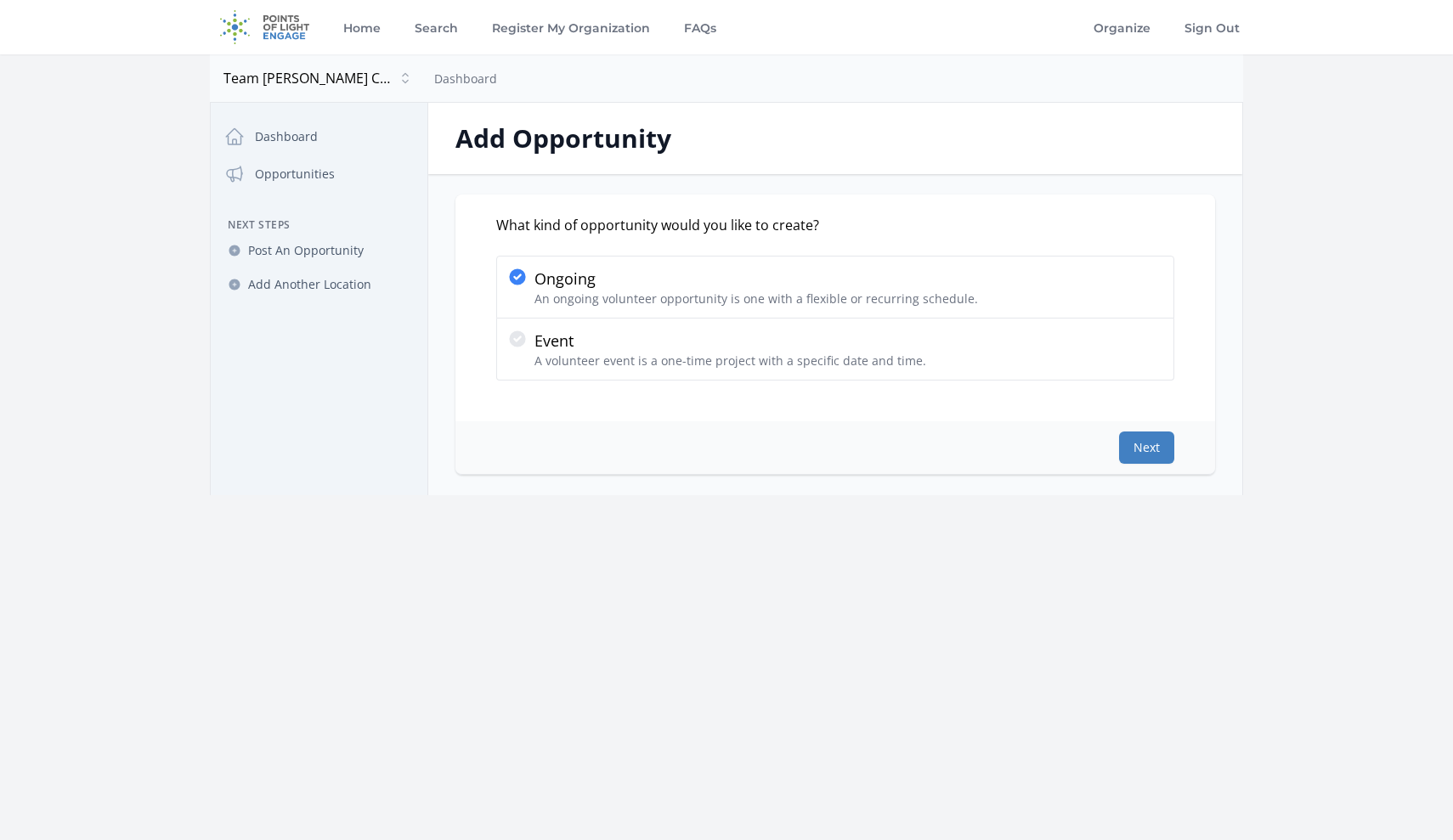
click at [1159, 440] on button "Next" at bounding box center [1146, 447] width 55 height 32
click at [1137, 449] on button "Next" at bounding box center [1146, 447] width 55 height 32
click at [1145, 454] on button "Next" at bounding box center [1146, 447] width 55 height 32
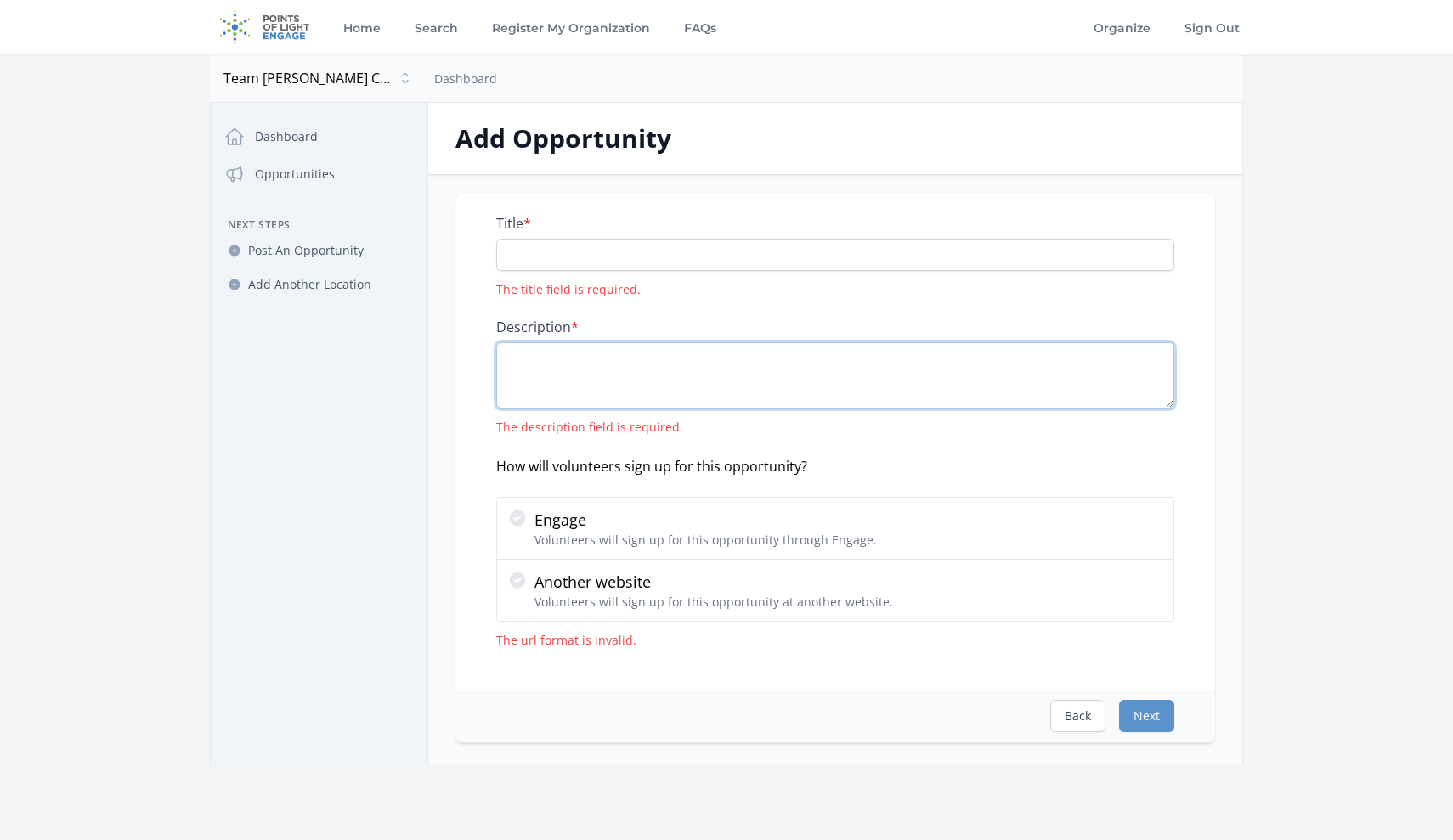
click at [676, 357] on textarea "Description *" at bounding box center [835, 376] width 678 height 67
paste textarea "TJCC supports [DEMOGRAPHIC_DATA] Veterans with terminal [MEDICAL_DATA] by cover…"
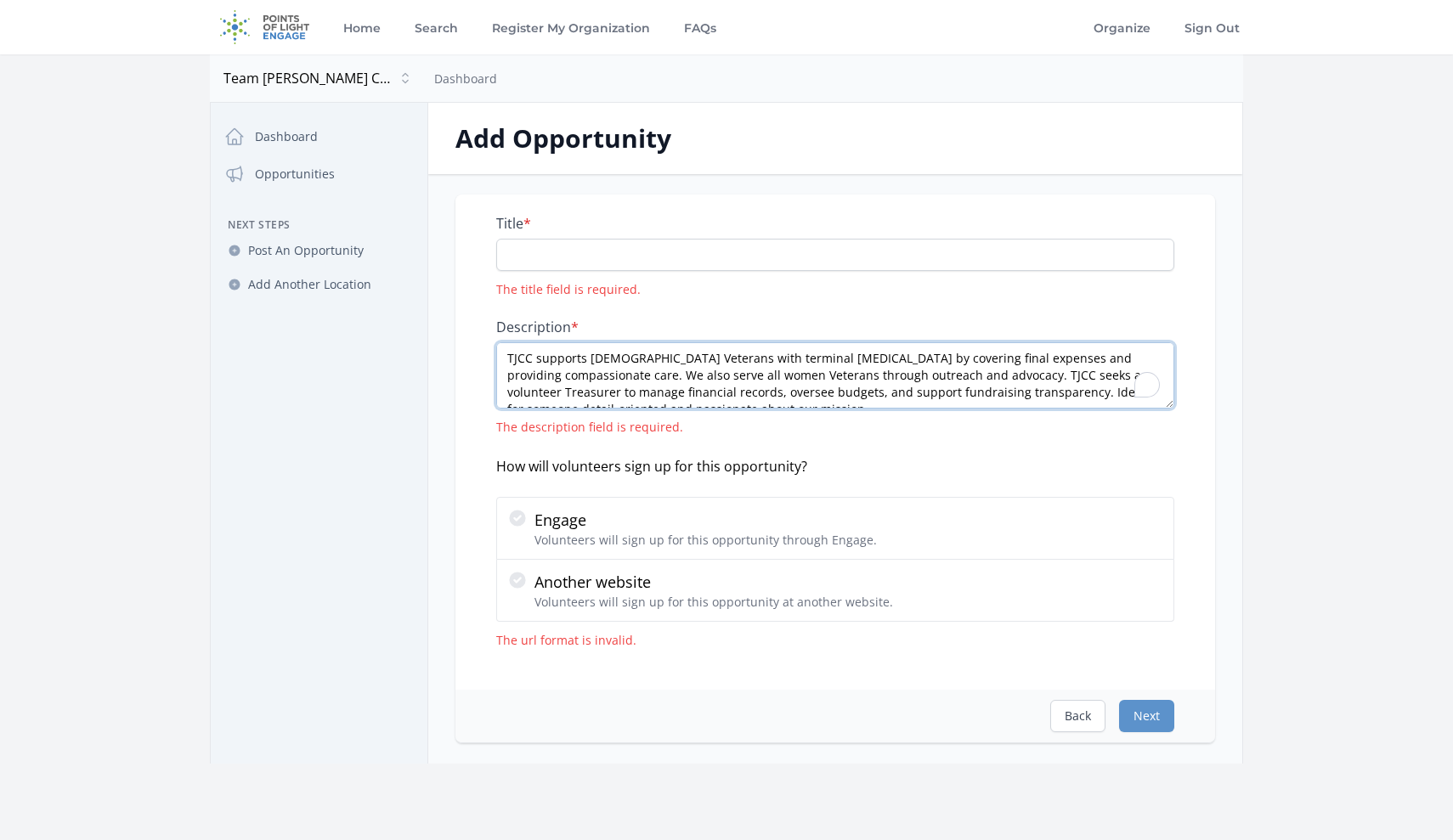
type textarea "TJCC supports [DEMOGRAPHIC_DATA] Veterans with terminal [MEDICAL_DATA] by cover…"
click at [830, 252] on input "T" at bounding box center [835, 254] width 678 height 32
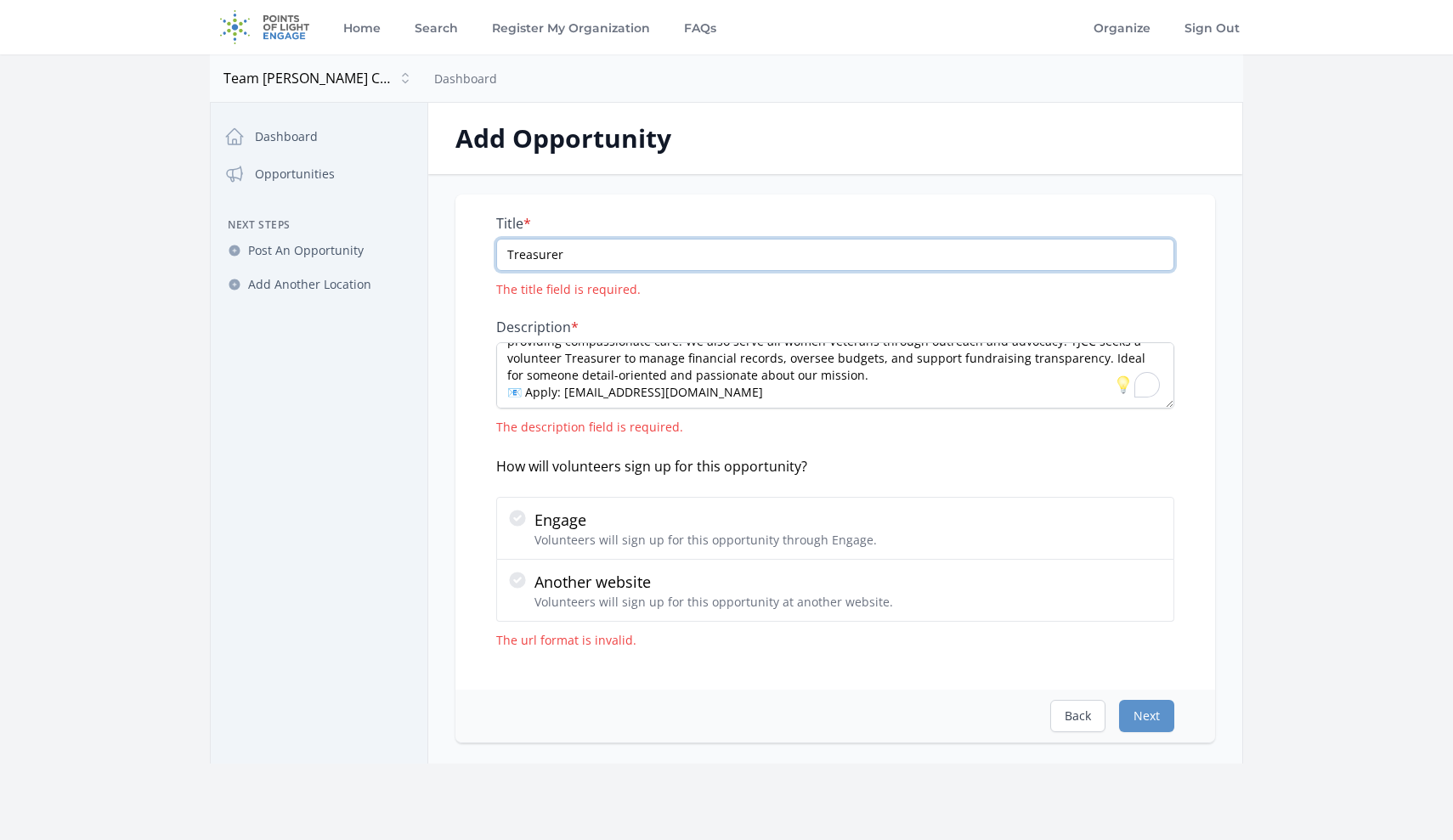
type input "Treasurer"
click at [528, 393] on textarea "TJCC supports [DEMOGRAPHIC_DATA] Veterans with terminal [MEDICAL_DATA] by cover…" at bounding box center [835, 376] width 678 height 67
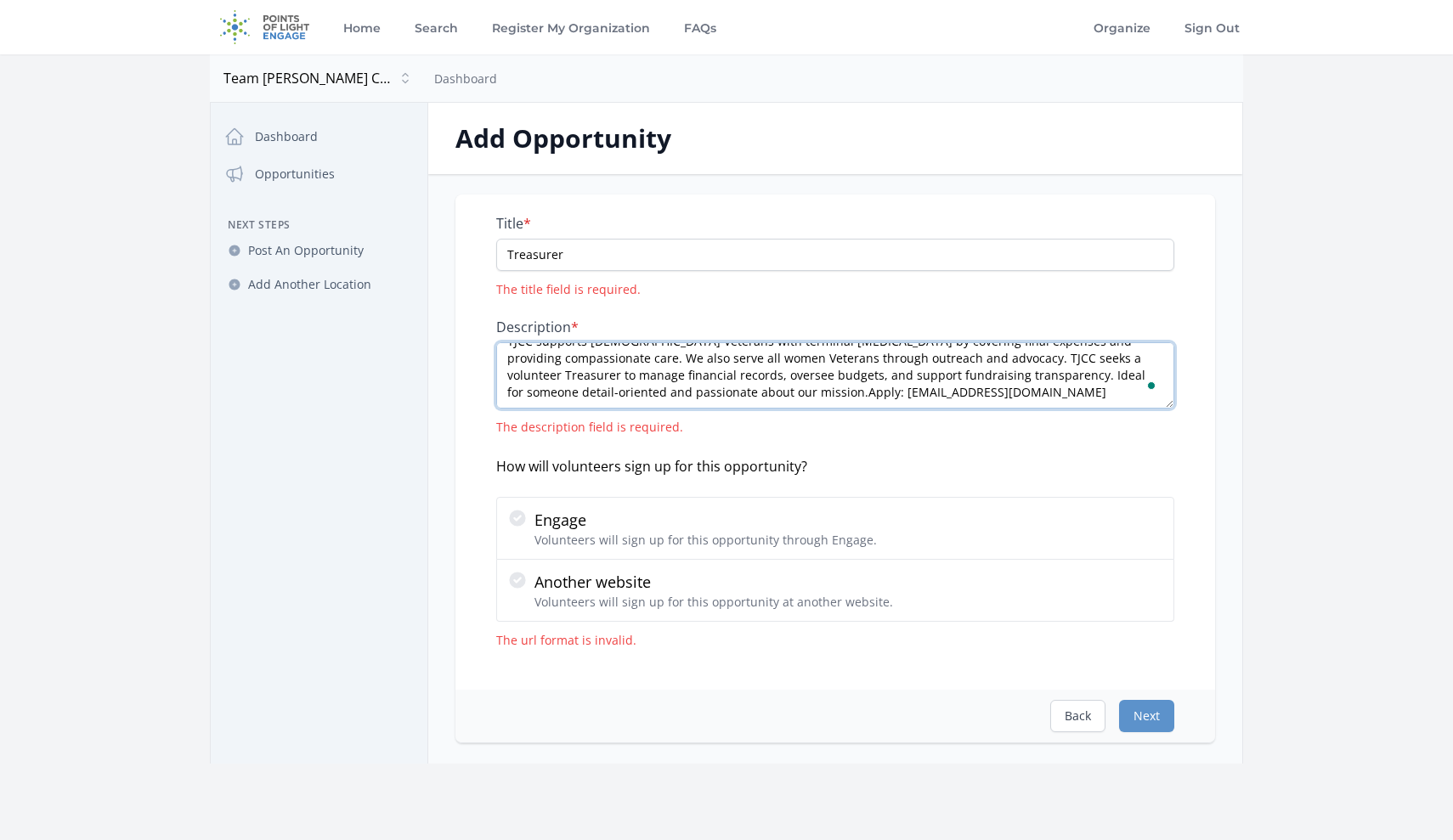
scroll to position [17, 0]
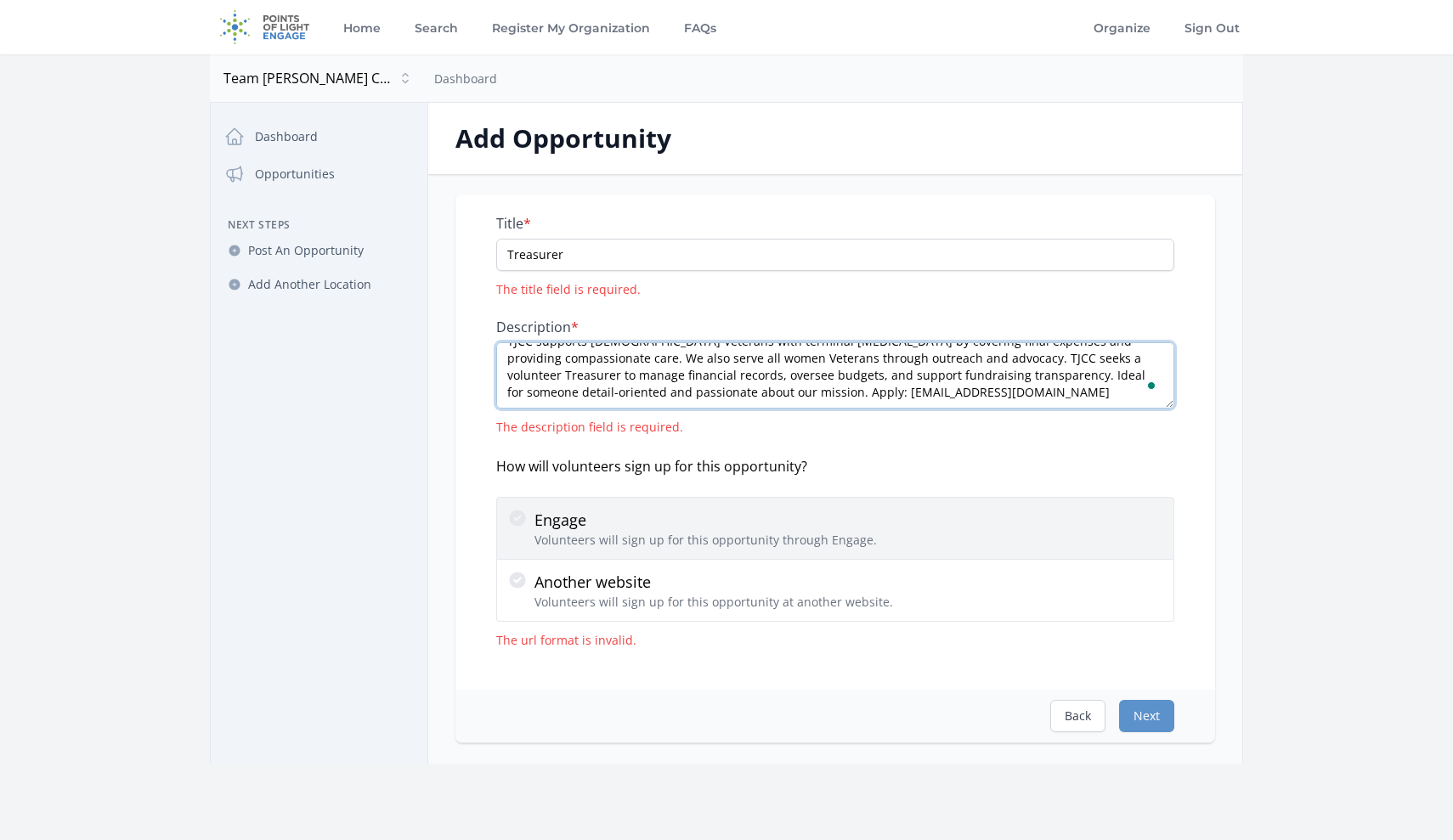
type textarea "TJCC supports [DEMOGRAPHIC_DATA] Veterans with terminal [MEDICAL_DATA] by cover…"
click at [527, 518] on icon at bounding box center [517, 518] width 20 height 20
click at [0, 0] on input "Engage Volunteers will sign up for this opportunity through Engage." at bounding box center [0, 0] width 0 height 0
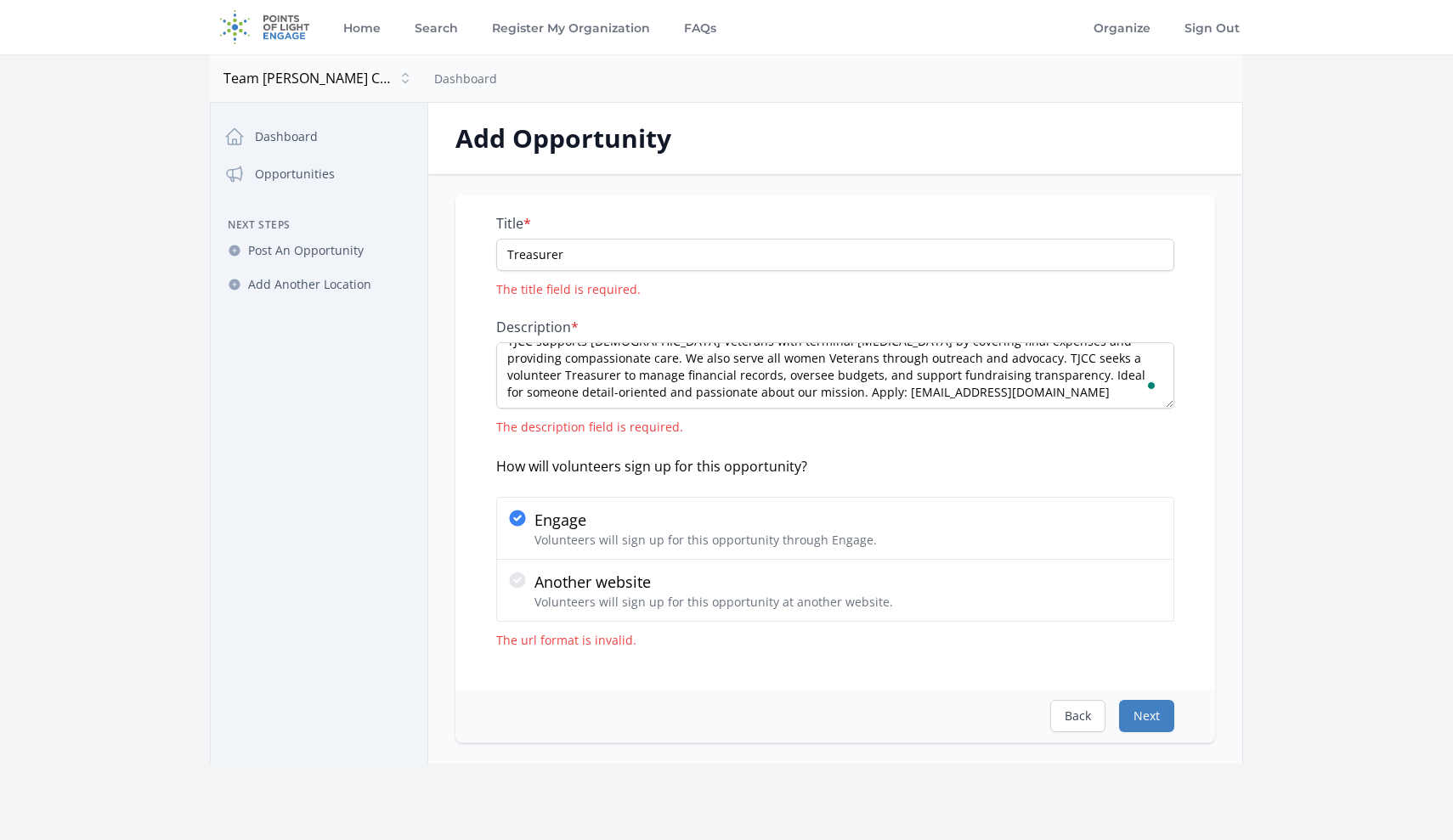
click at [1144, 720] on button "Next" at bounding box center [1146, 715] width 55 height 32
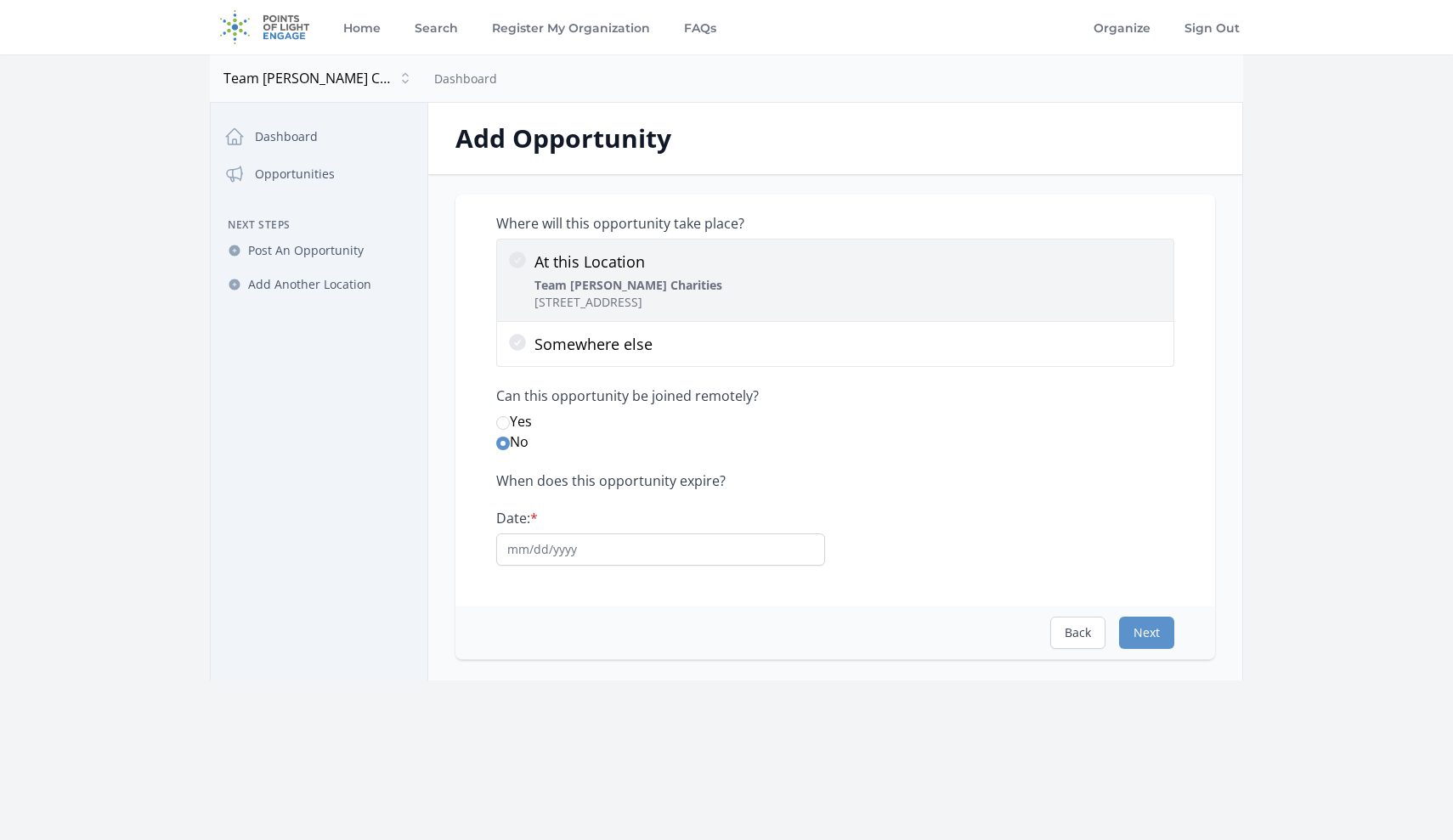
click at [516, 265] on icon at bounding box center [517, 260] width 17 height 17
click at [0, 0] on input "At this Location Team [PERSON_NAME] Charities [STREET_ADDRESS]" at bounding box center [0, 0] width 0 height 0
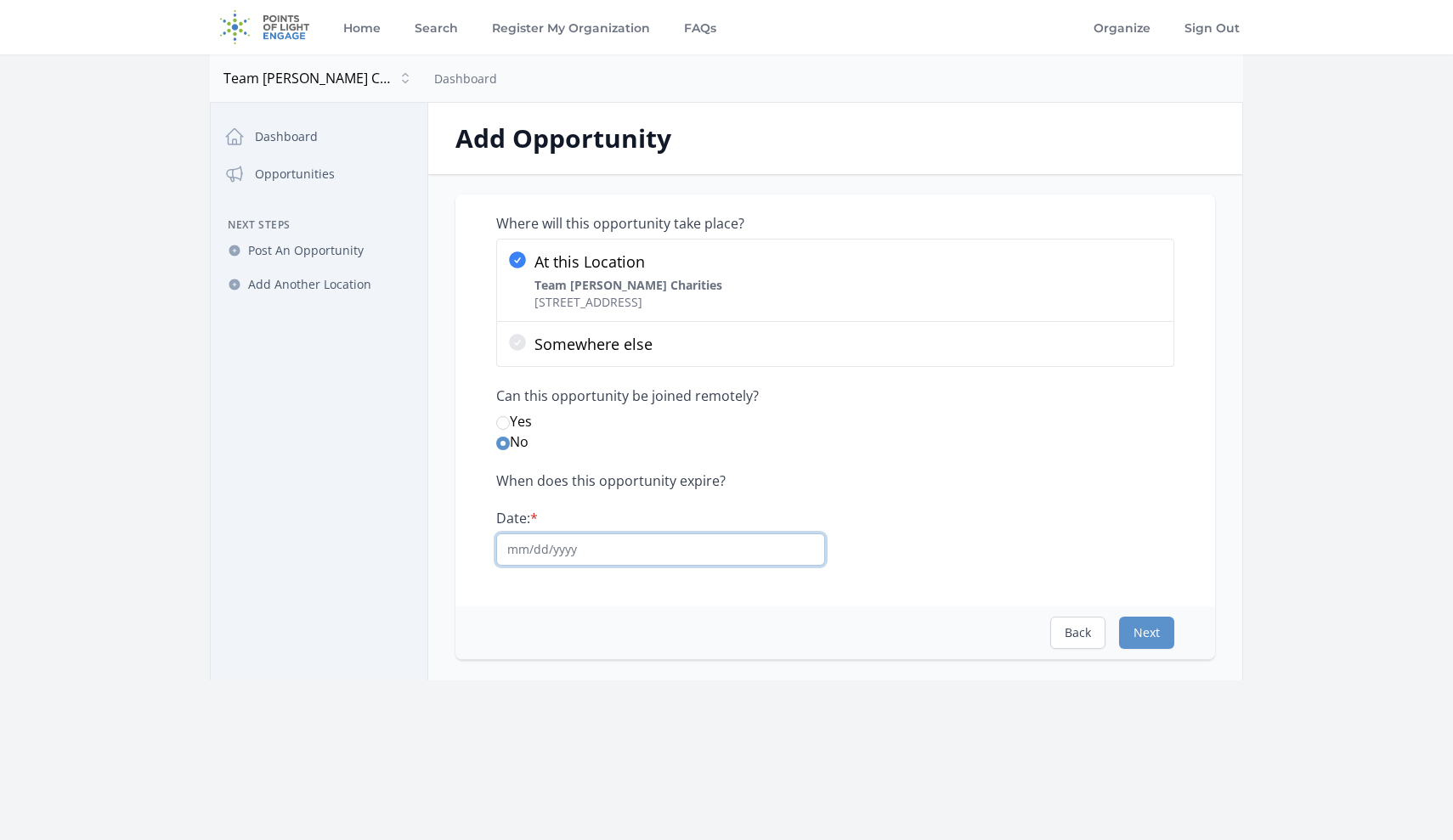
click at [721, 549] on input "Date: *" at bounding box center [660, 549] width 329 height 32
type input "[DATE]"
click at [1146, 634] on button "Next" at bounding box center [1146, 632] width 55 height 32
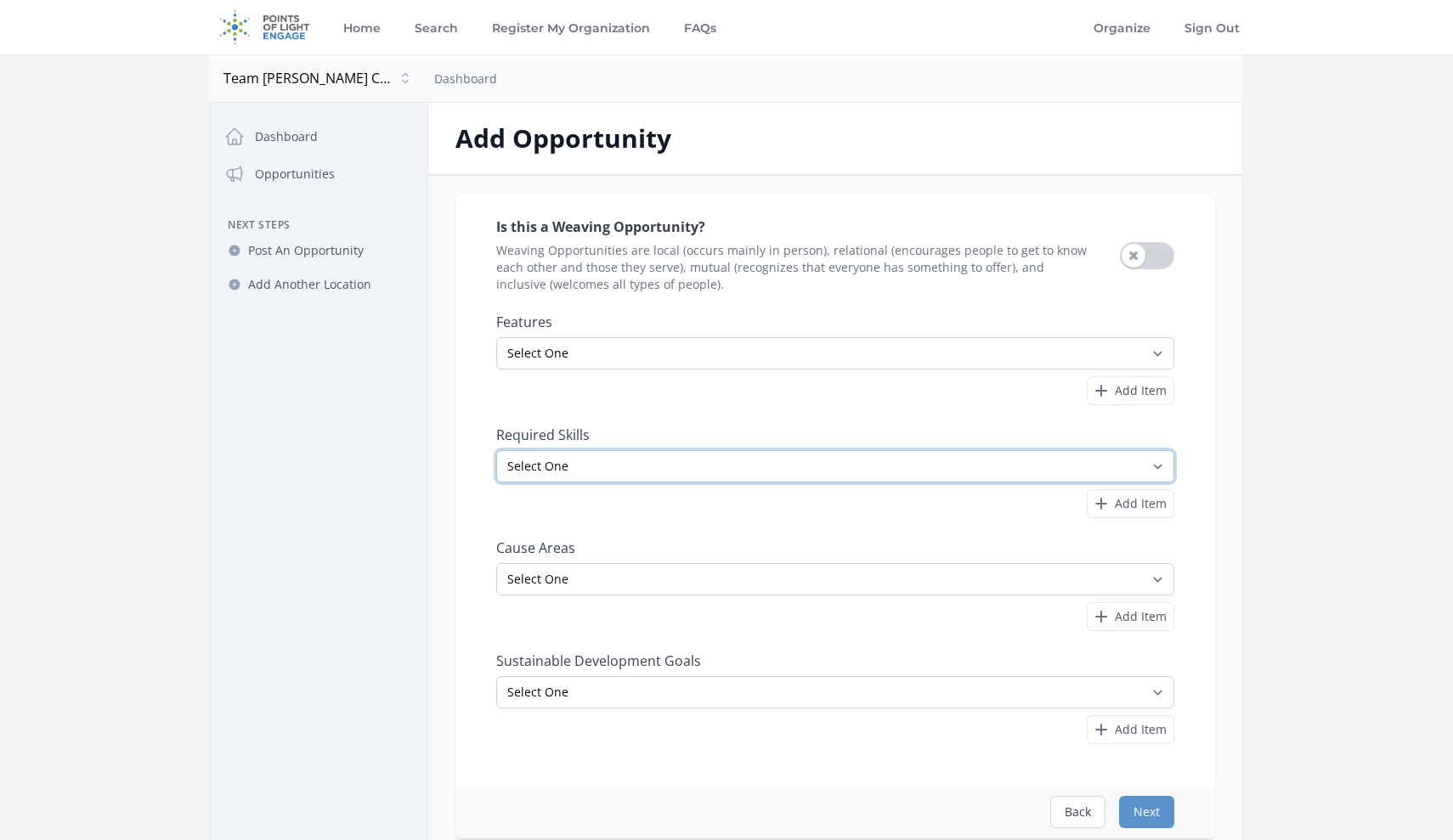
select select "Finance"
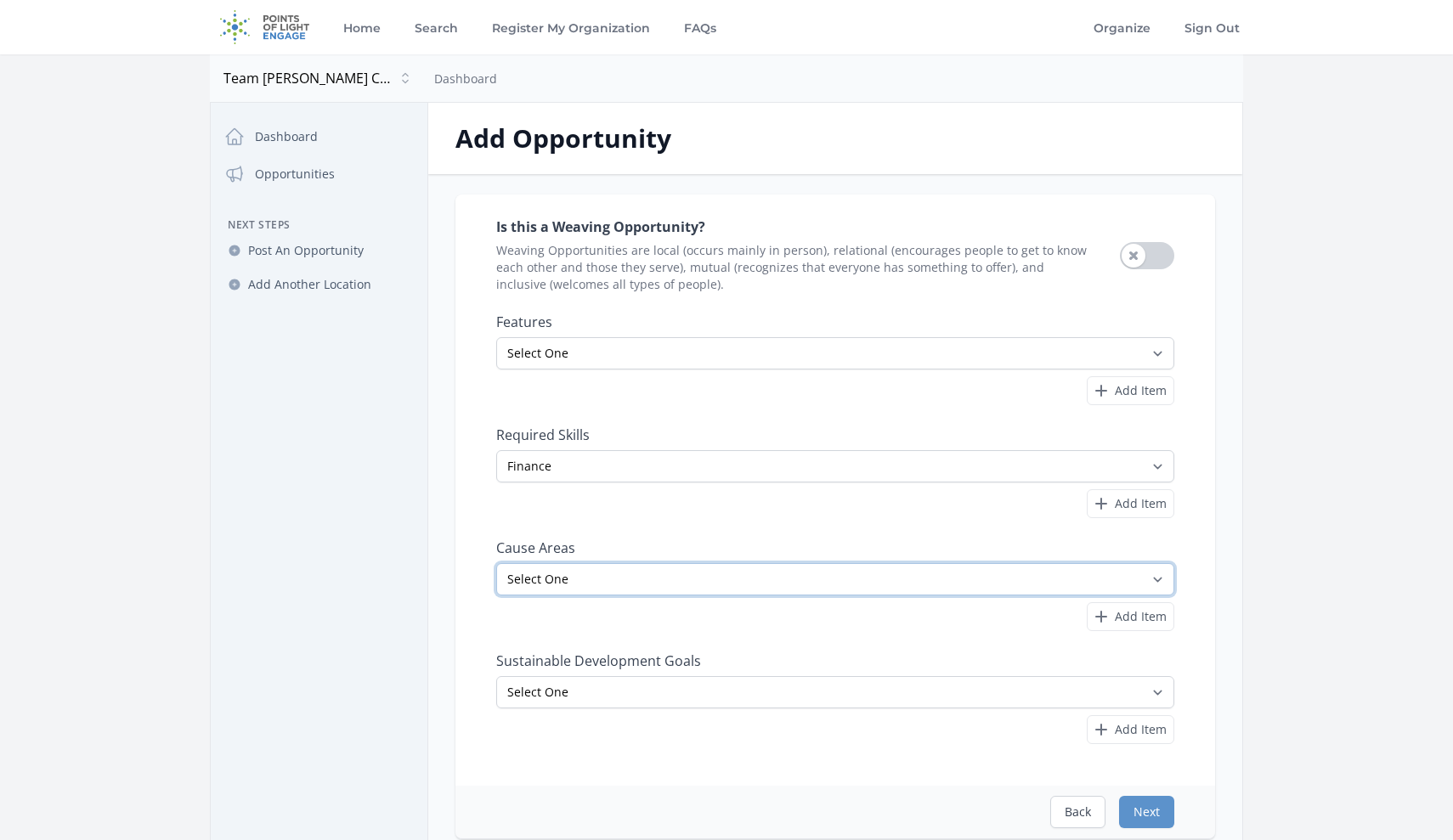
select select "Veterans & Military Families"
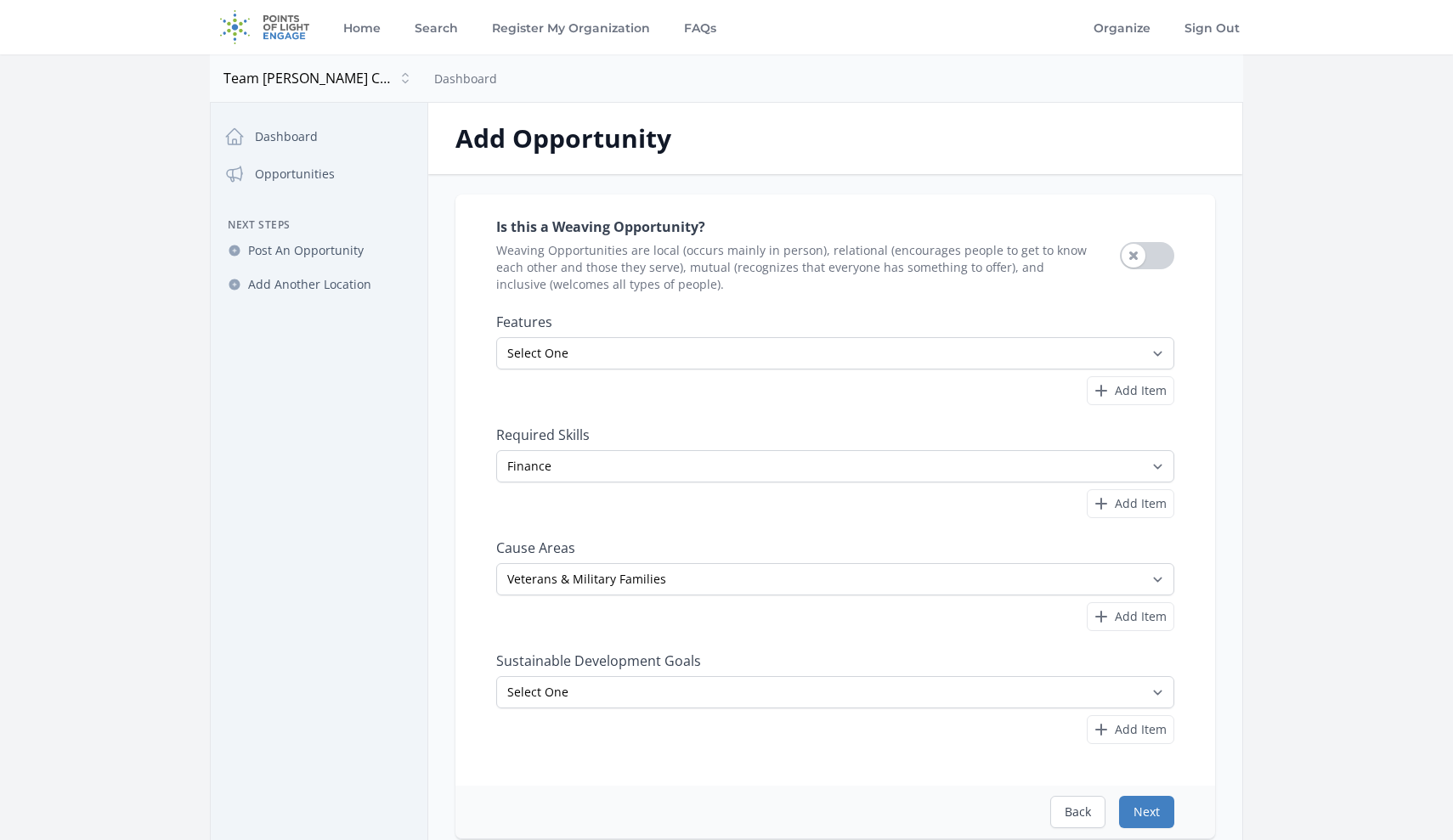
click at [1149, 812] on button "Next" at bounding box center [1146, 812] width 55 height 32
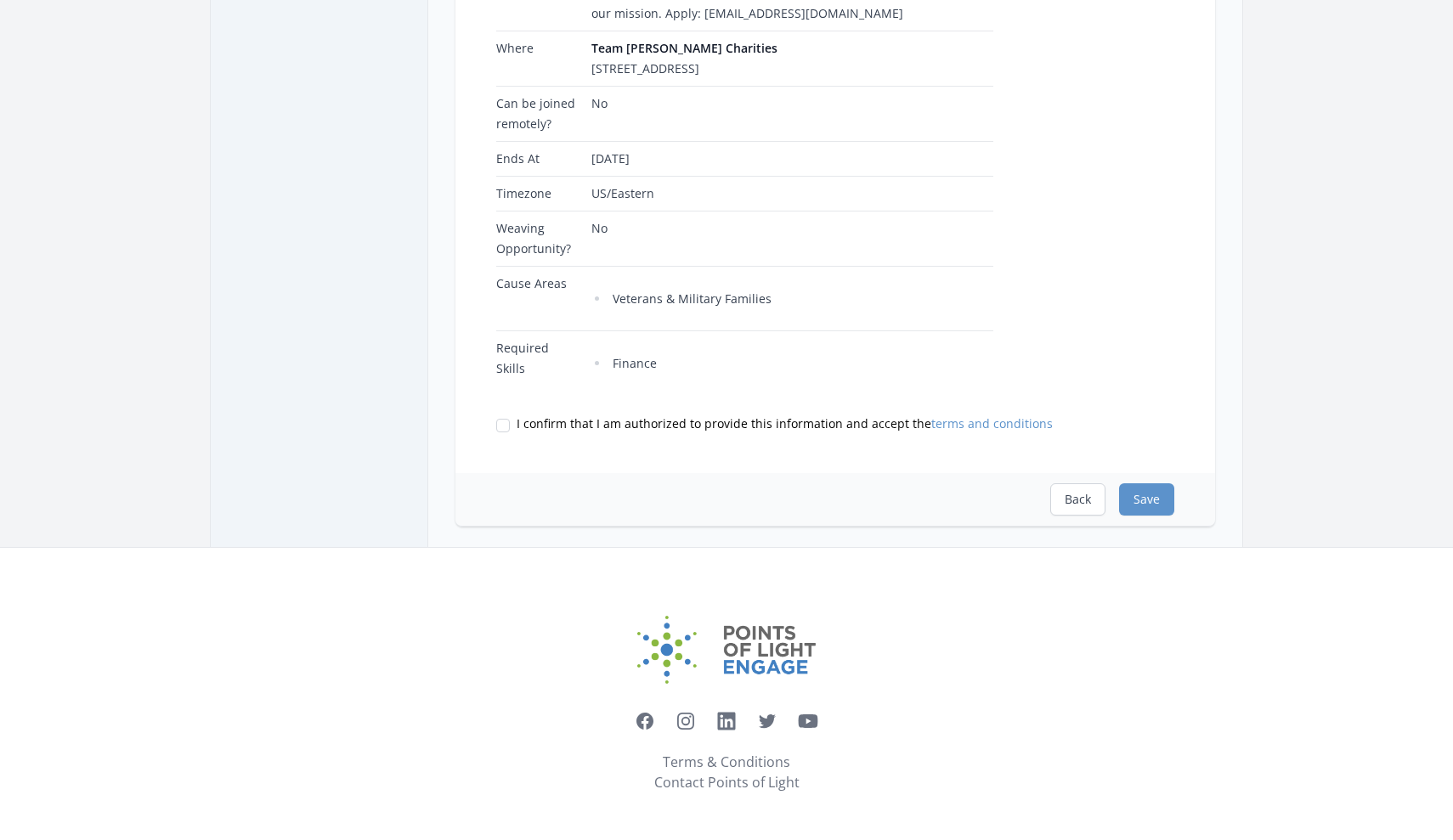
scroll to position [458, 0]
click at [507, 424] on input "I confirm that I am authorized to provide this information and accept the terms…" at bounding box center [503, 426] width 14 height 14
checkbox input "true"
click at [1146, 498] on button "Save" at bounding box center [1146, 499] width 55 height 32
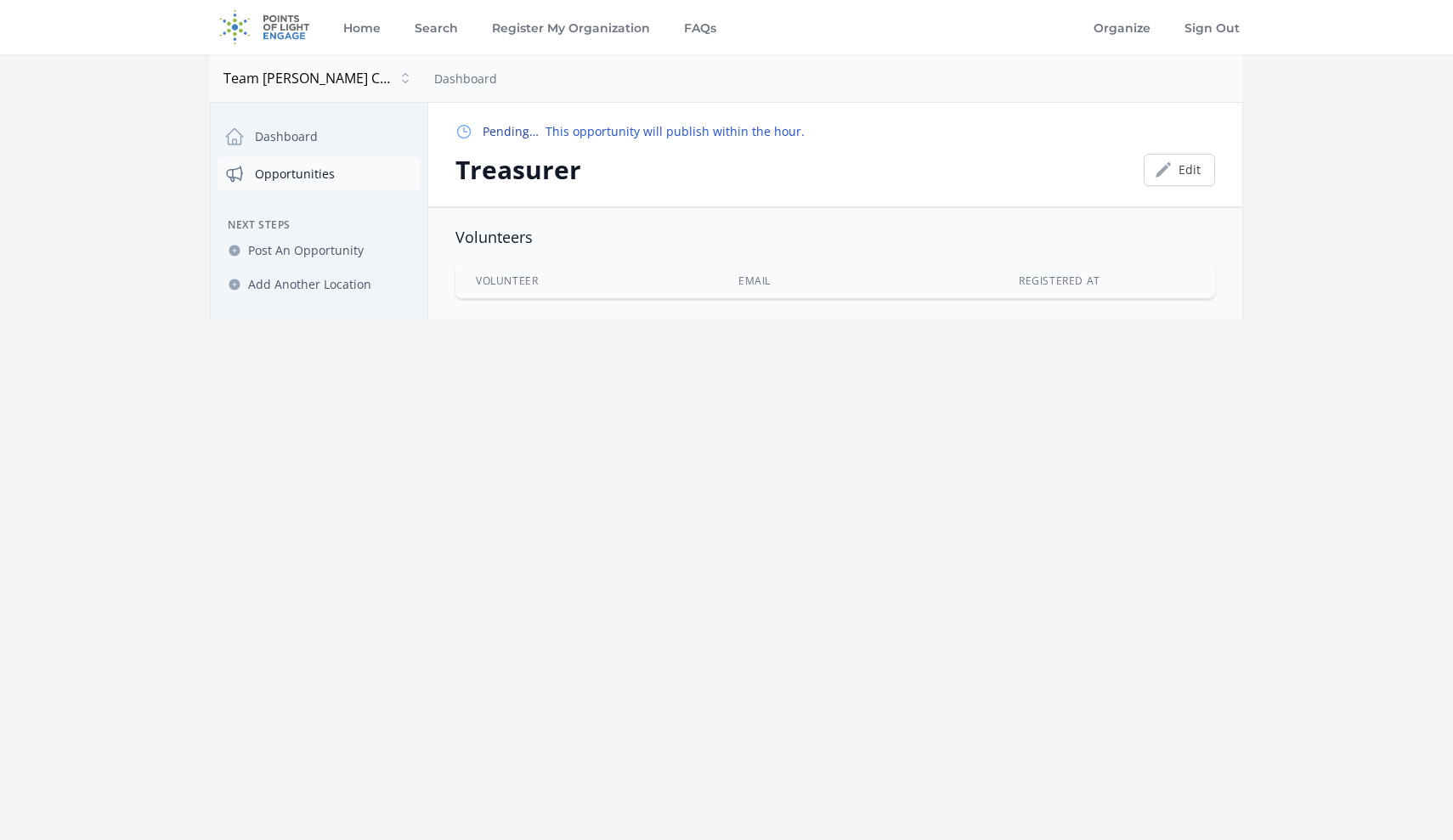
click at [302, 166] on link "Opportunities" at bounding box center [319, 174] width 203 height 34
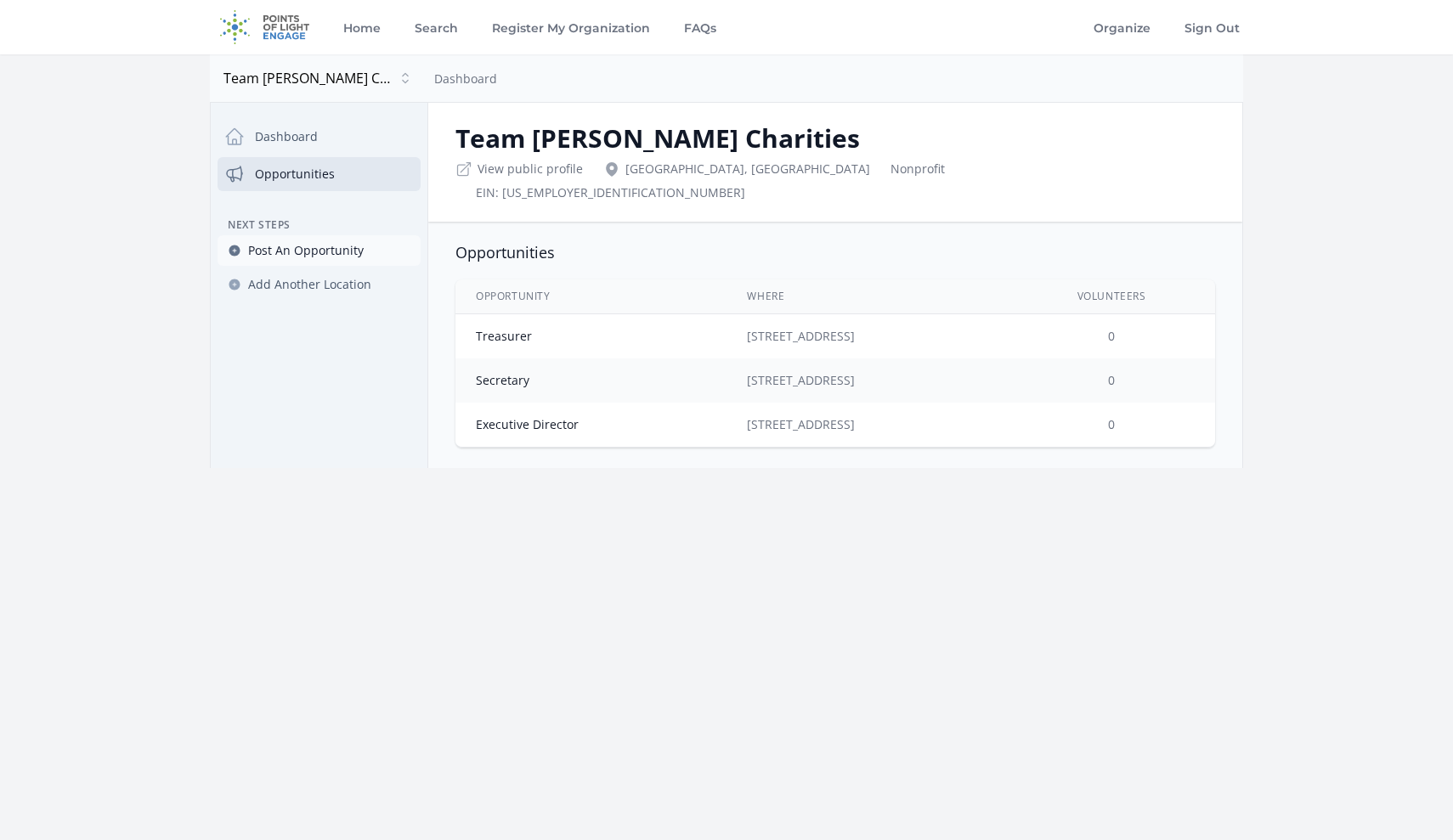
click at [296, 249] on span "Post An Opportunity" at bounding box center [306, 251] width 116 height 17
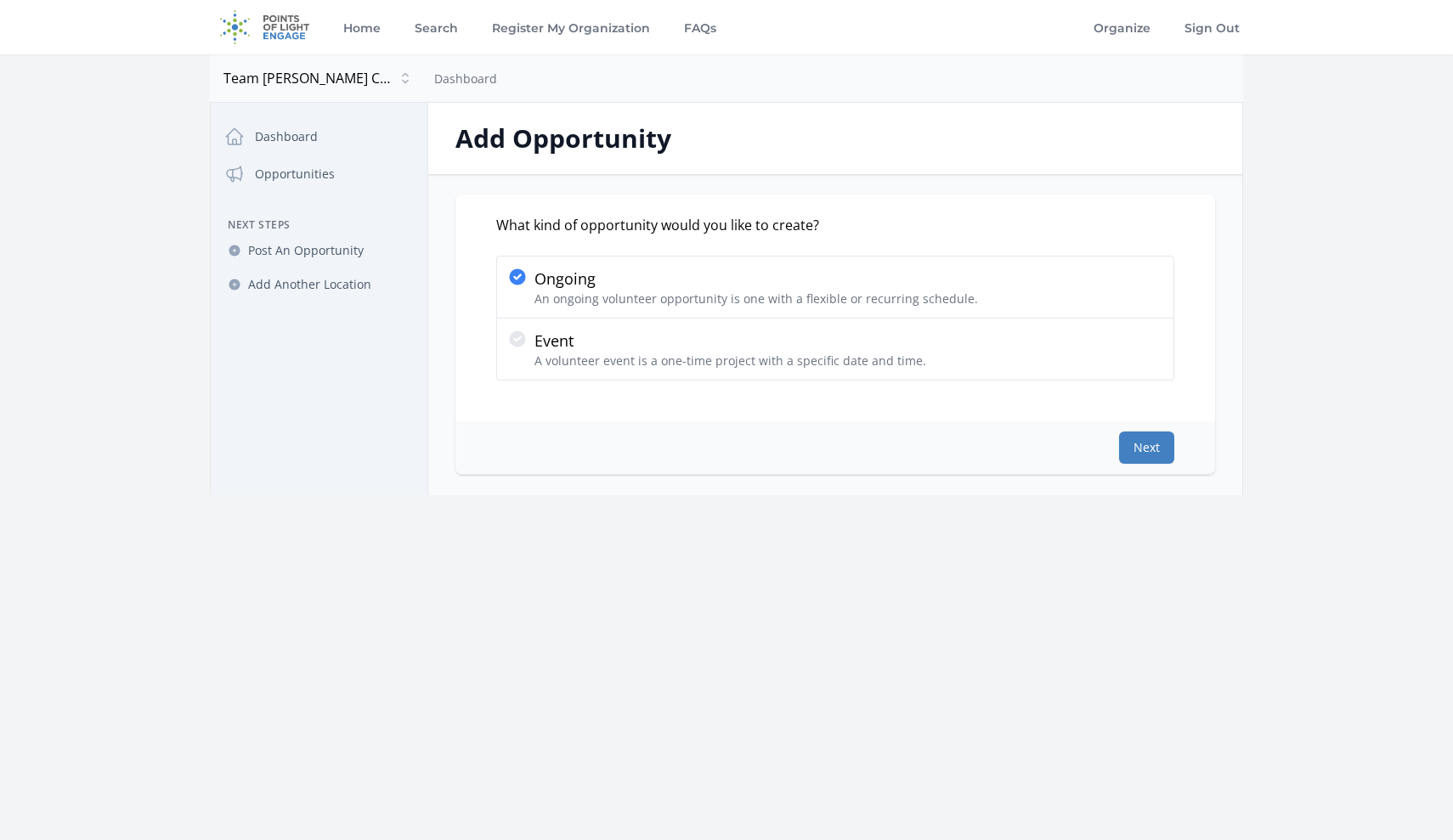
click at [1141, 451] on button "Next" at bounding box center [1146, 447] width 55 height 32
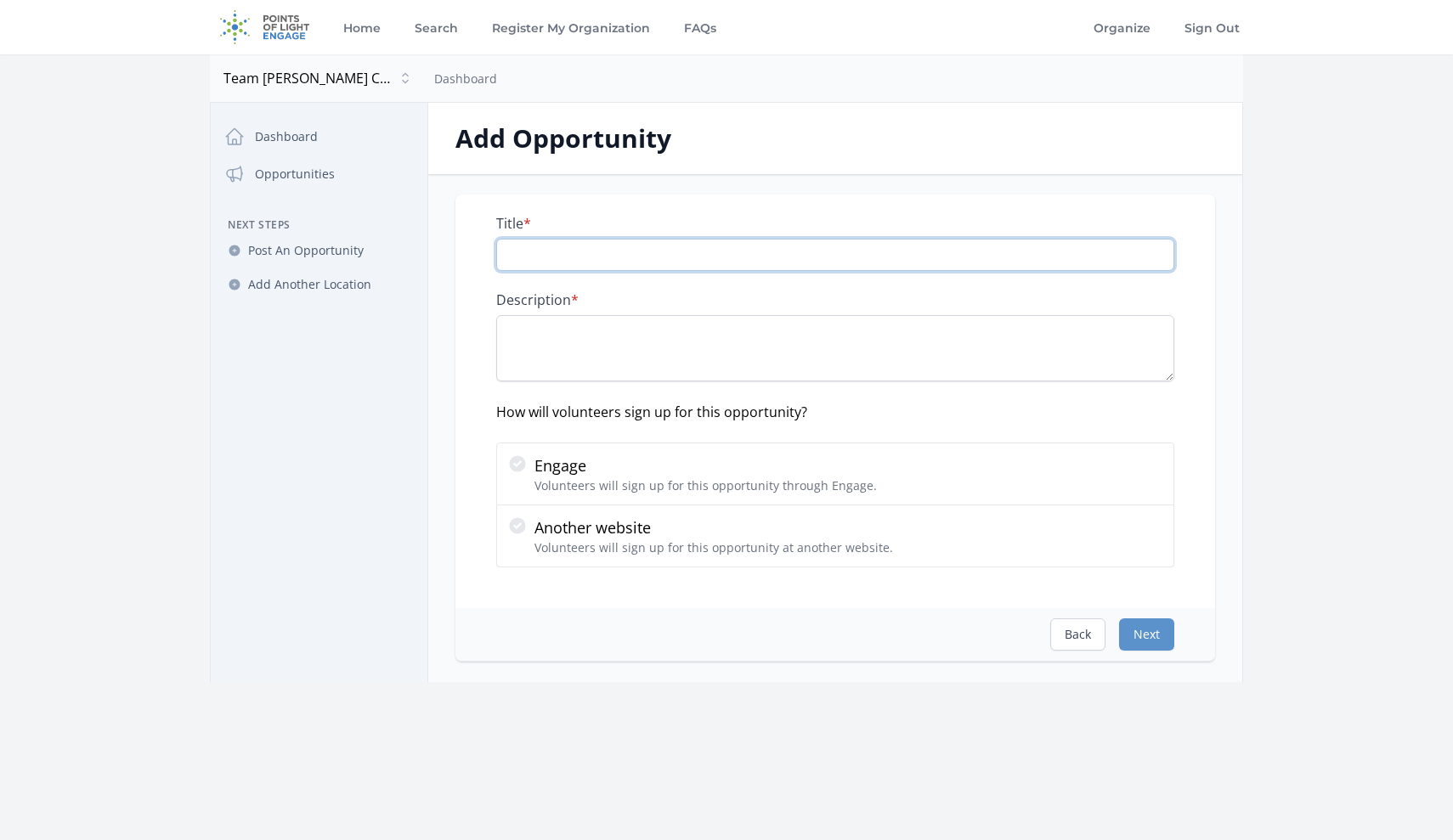
click at [604, 255] on input "Title *" at bounding box center [835, 254] width 678 height 32
paste input "Donation Manager"
type input "Donation Manager"
click at [617, 352] on textarea "Description *" at bounding box center [835, 348] width 678 height 67
paste textarea "TJCC supports female Veterans with terminal cancer by covering final expenses a…"
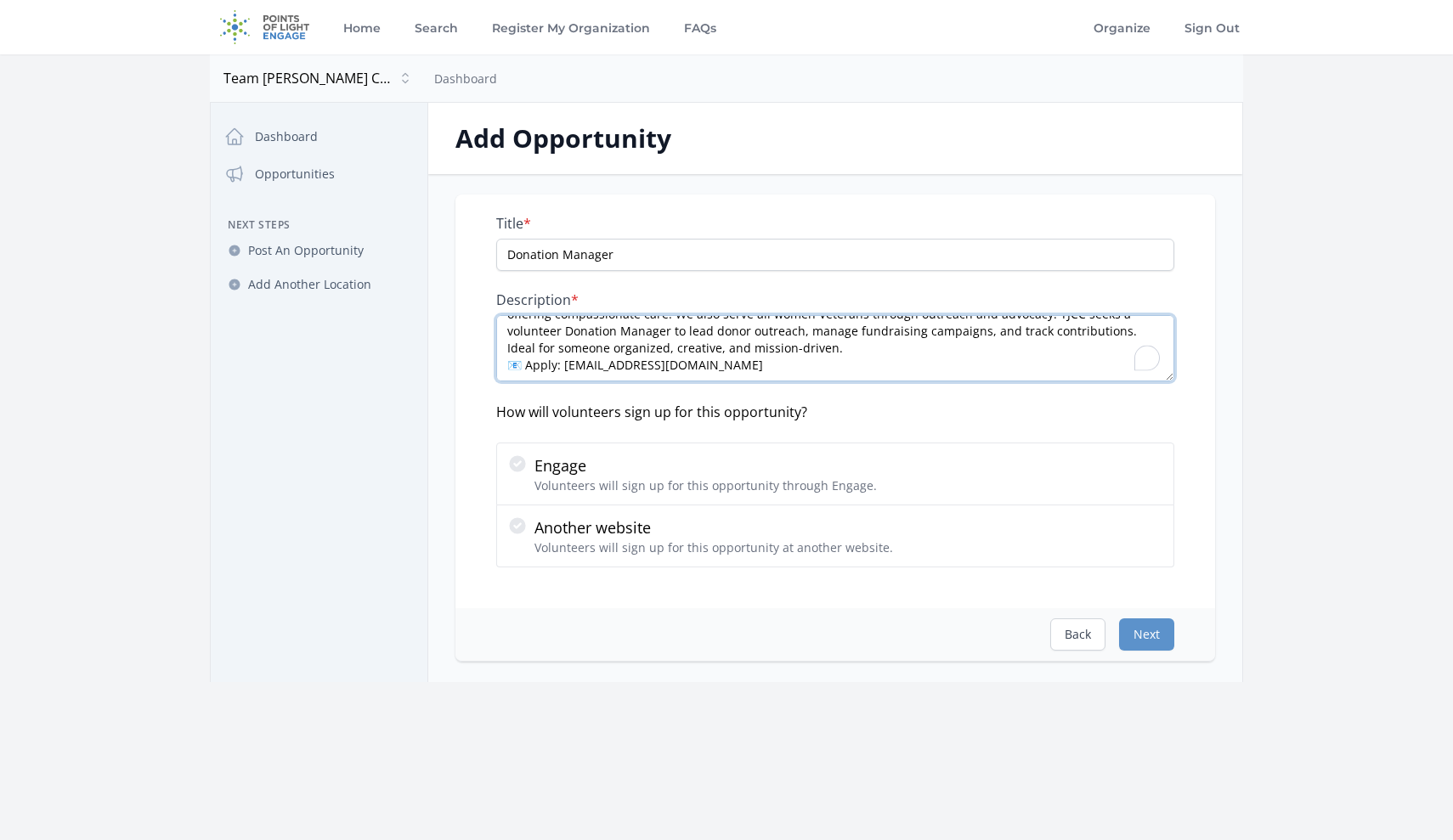
scroll to position [34, 0]
click at [528, 369] on textarea "TJCC supports female Veterans with terminal cancer by covering final expenses a…" at bounding box center [835, 348] width 678 height 67
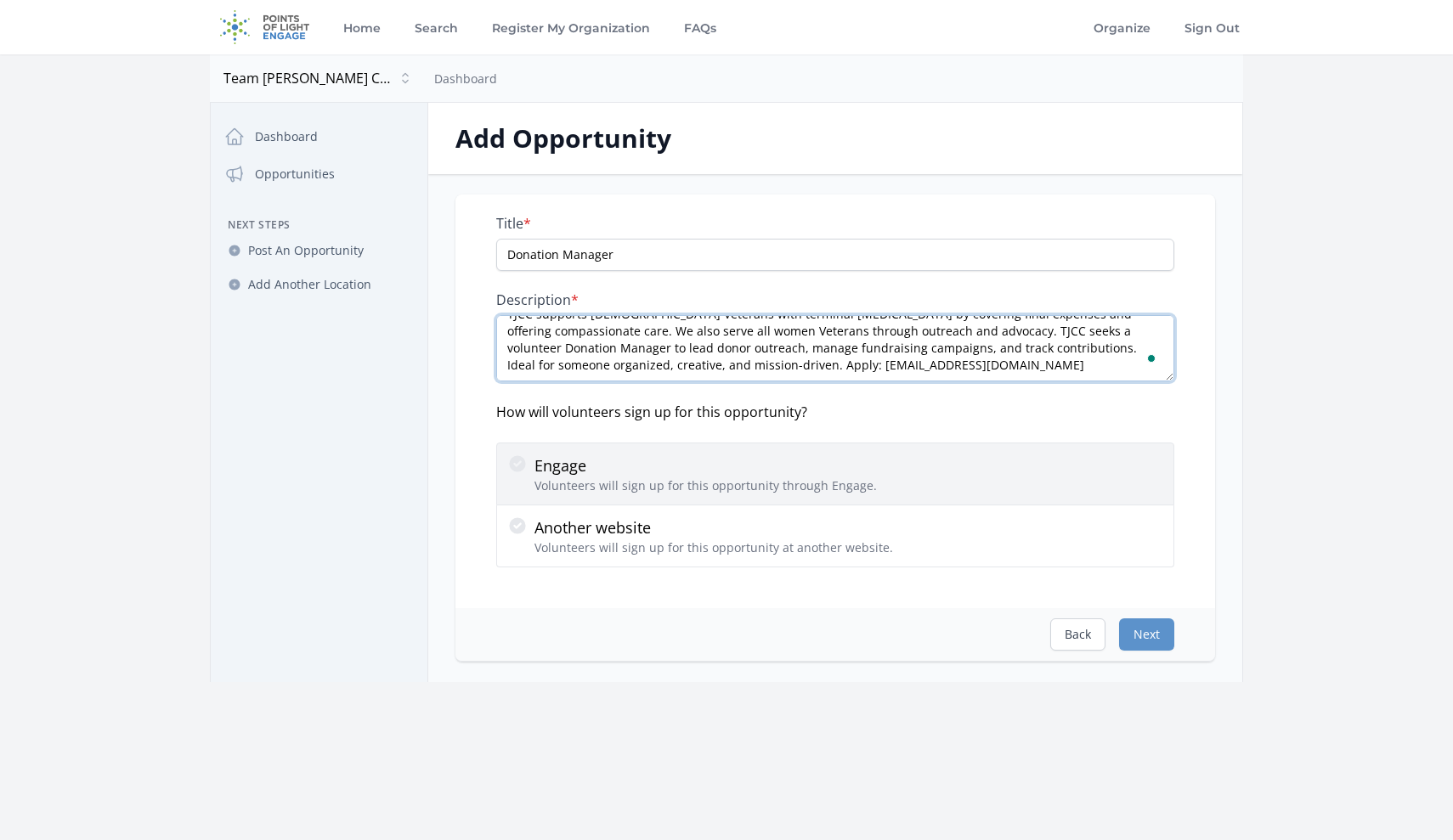
type textarea "TJCC supports female Veterans with terminal cancer by covering final expenses a…"
click at [516, 459] on icon at bounding box center [517, 463] width 16 height 16
click at [0, 0] on input "Engage Volunteers will sign up for this opportunity through Engage." at bounding box center [0, 0] width 0 height 0
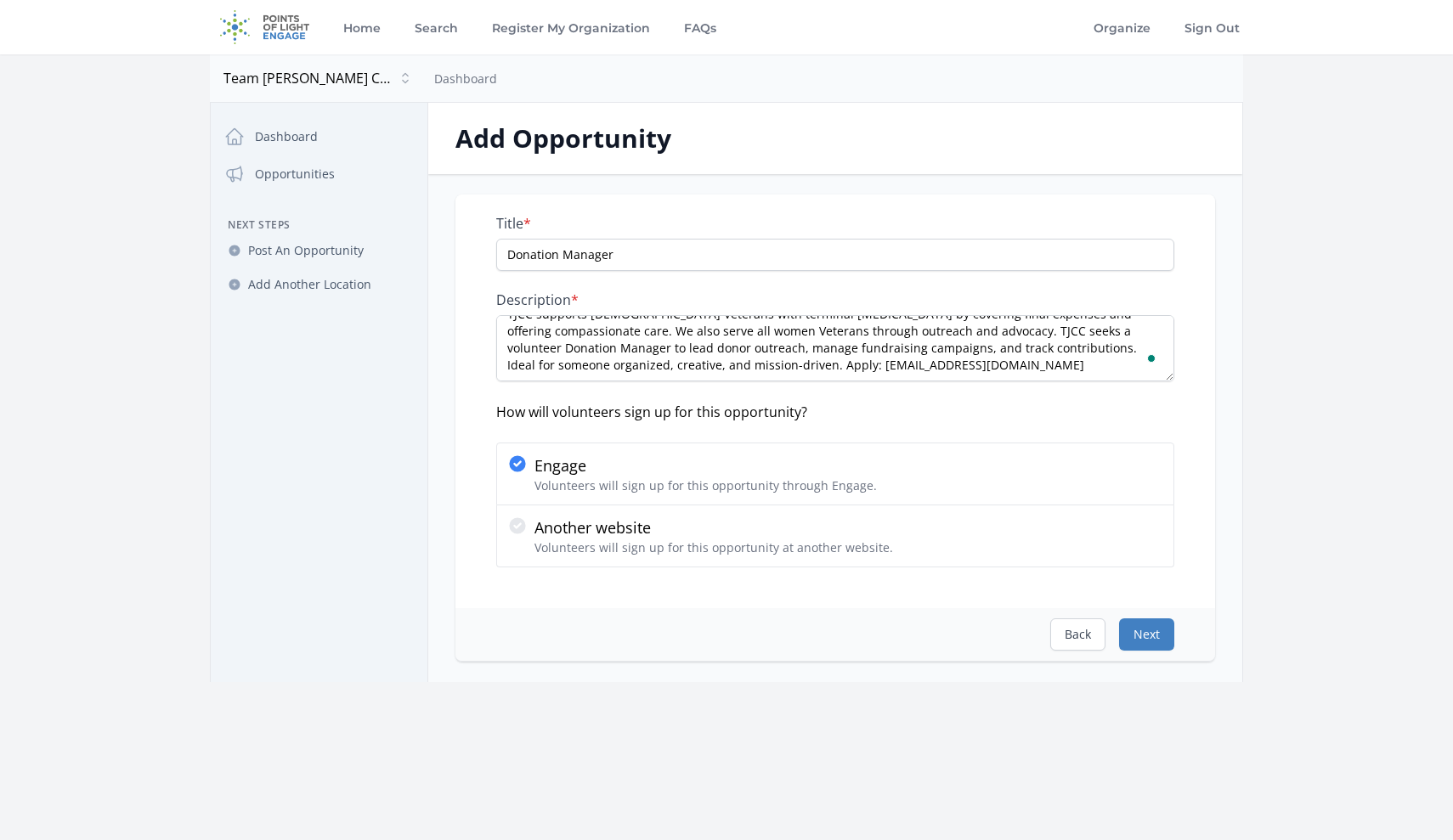
click at [1151, 638] on button "Next" at bounding box center [1146, 634] width 55 height 32
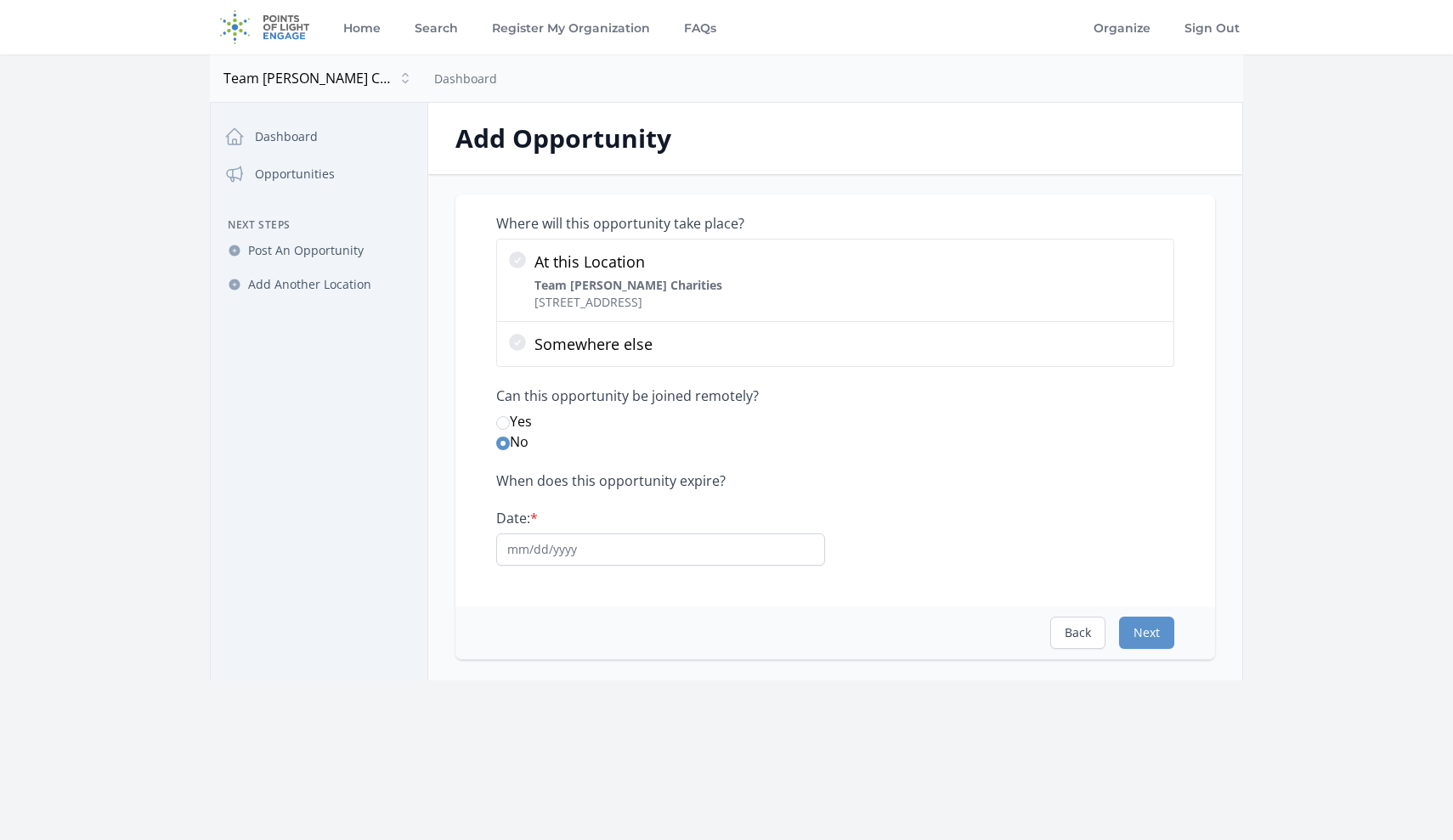
click at [506, 423] on input "Yes" at bounding box center [503, 423] width 14 height 14
radio input "true"
click at [620, 557] on input "Date: *" at bounding box center [660, 549] width 329 height 32
type input "12/31/2026"
click at [1146, 641] on button "Next" at bounding box center [1146, 632] width 55 height 32
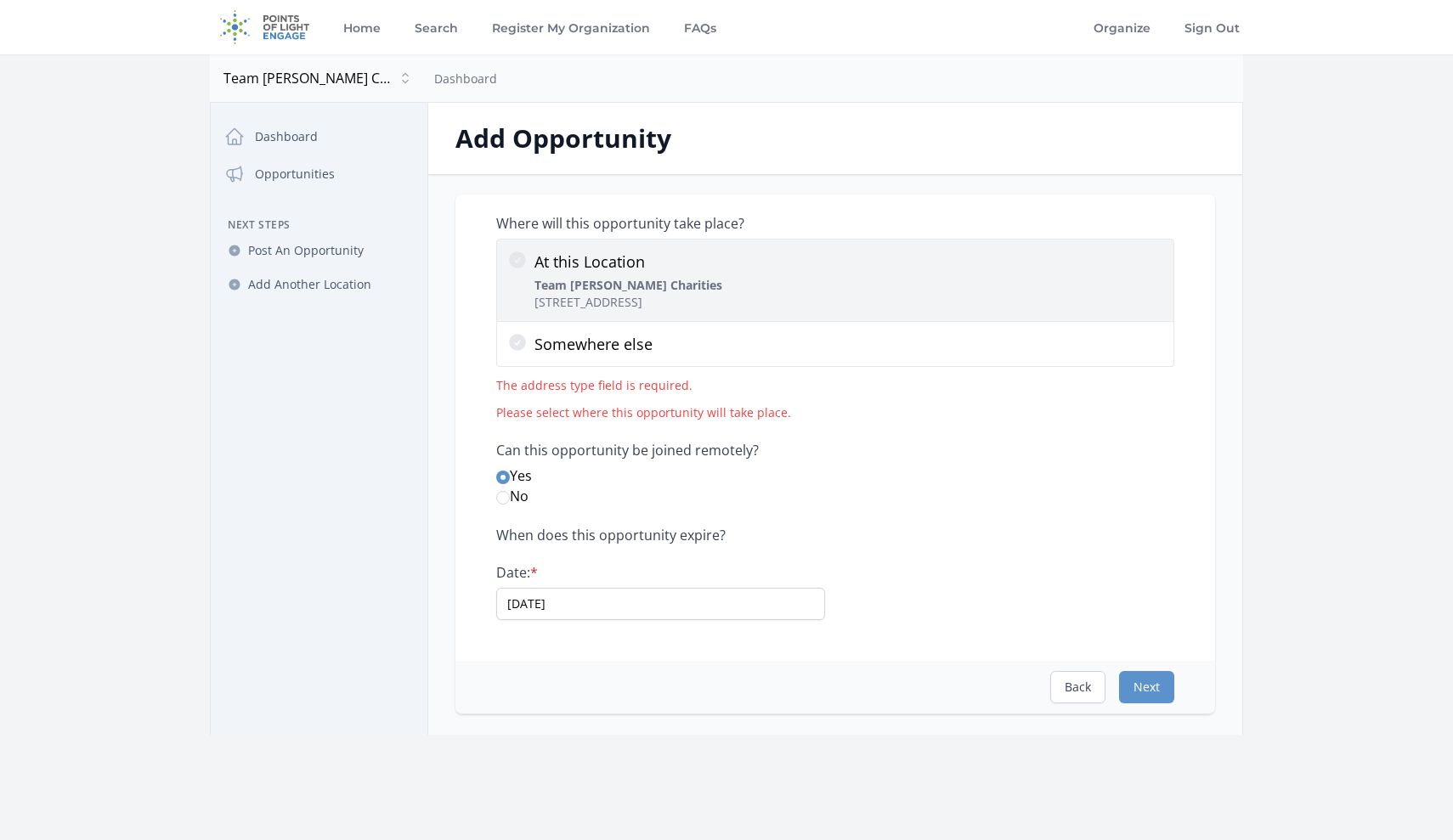
click at [518, 266] on icon at bounding box center [517, 260] width 17 height 17
click at [0, 0] on input "At this Location Team Jennifer Cahill Charities 108 N Reading Rd, Ephrata, PA 1…" at bounding box center [0, 0] width 0 height 0
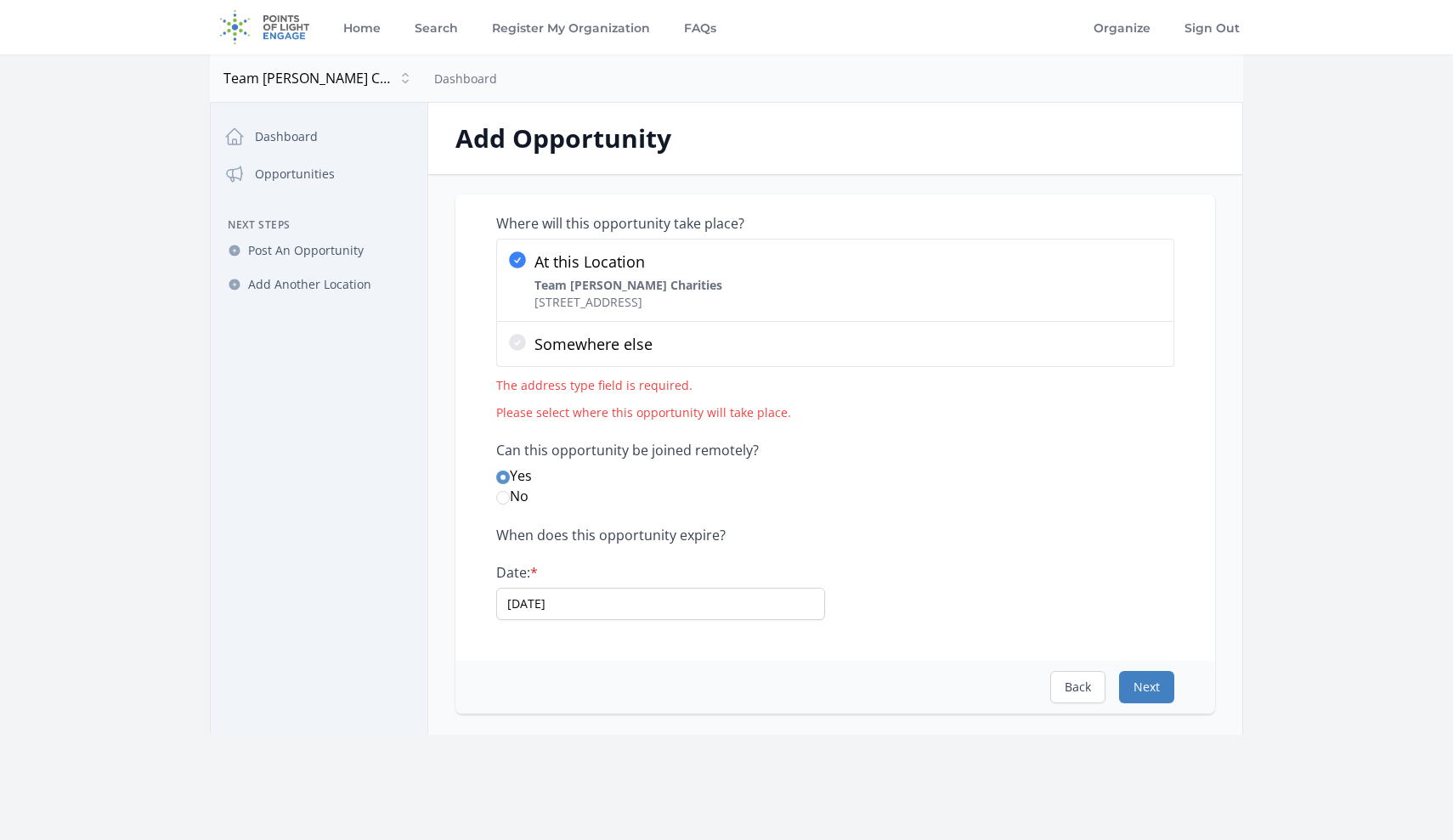
click at [1142, 679] on button "Next" at bounding box center [1146, 686] width 55 height 32
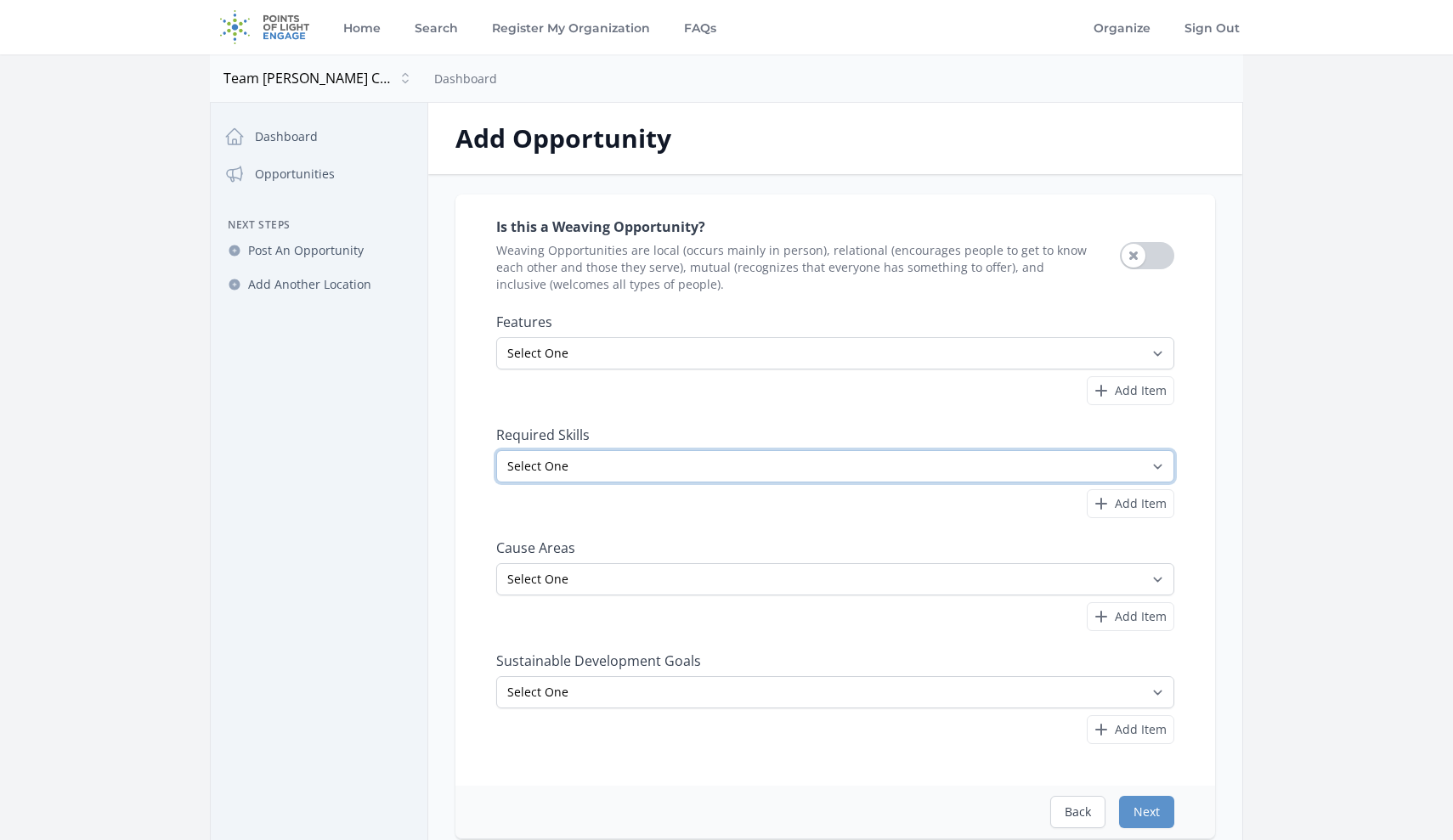
select select "Fundraising"
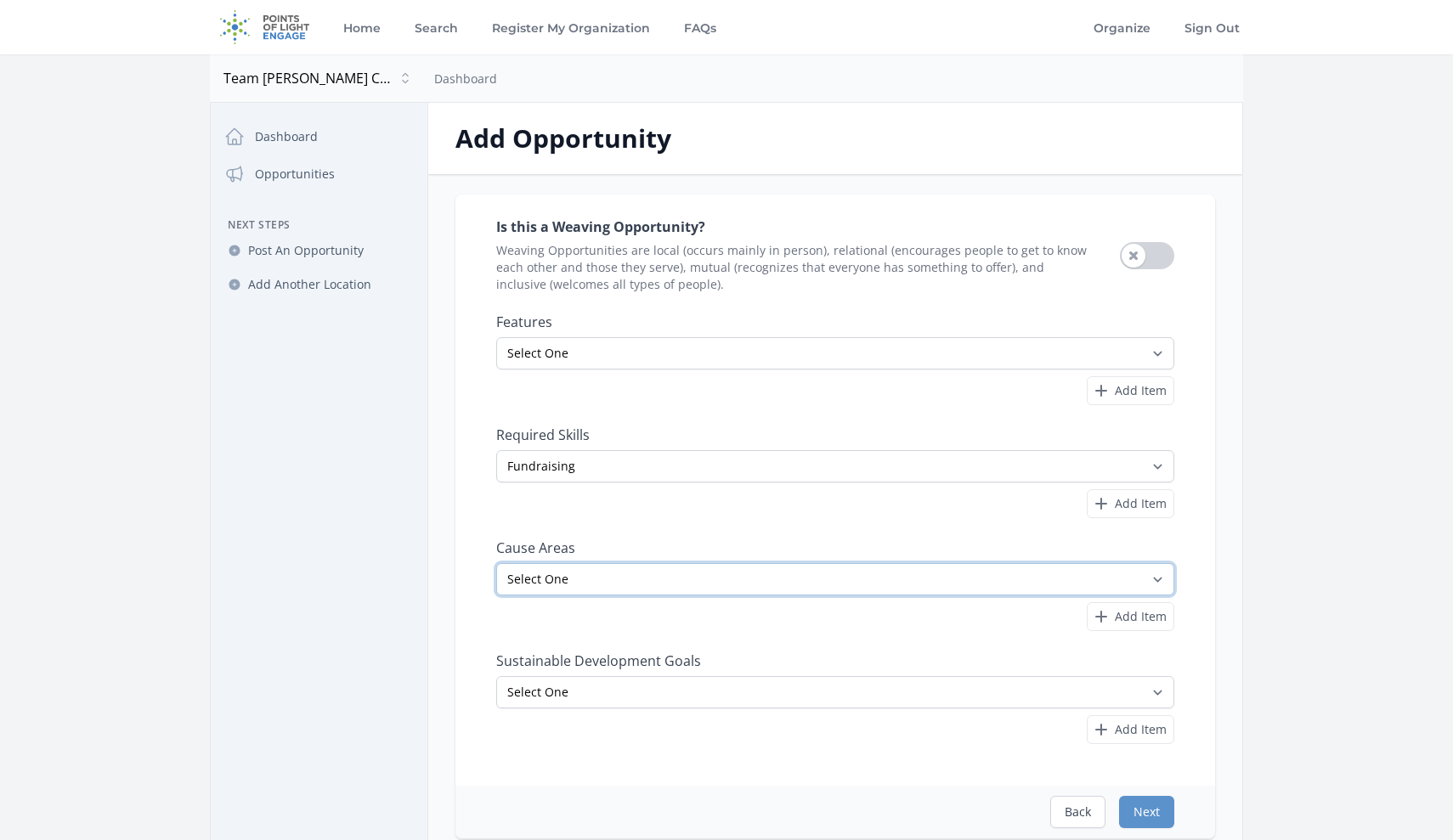
select select "Veterans & Military Families"
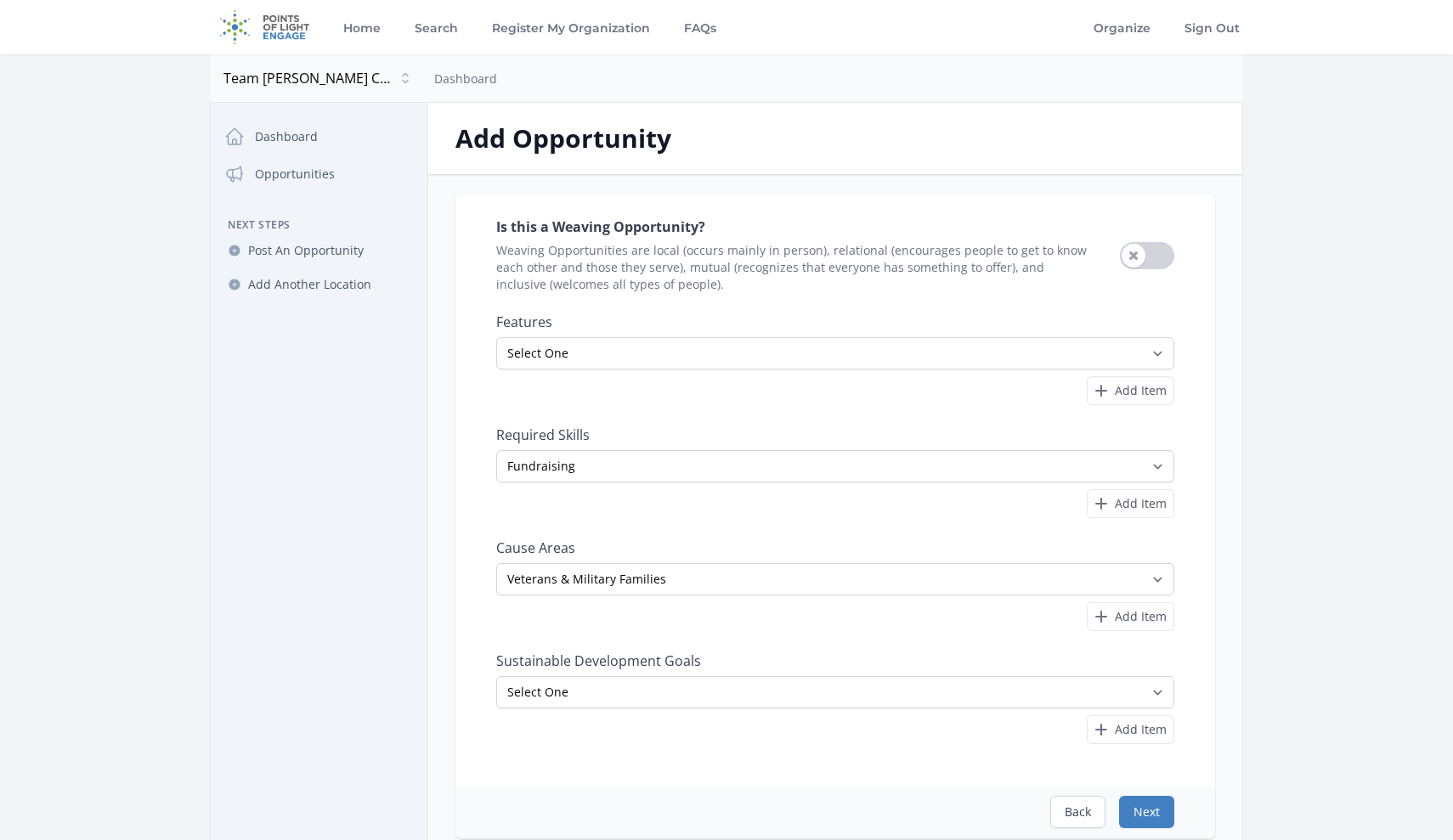
click at [1134, 815] on button "Next" at bounding box center [1146, 812] width 55 height 32
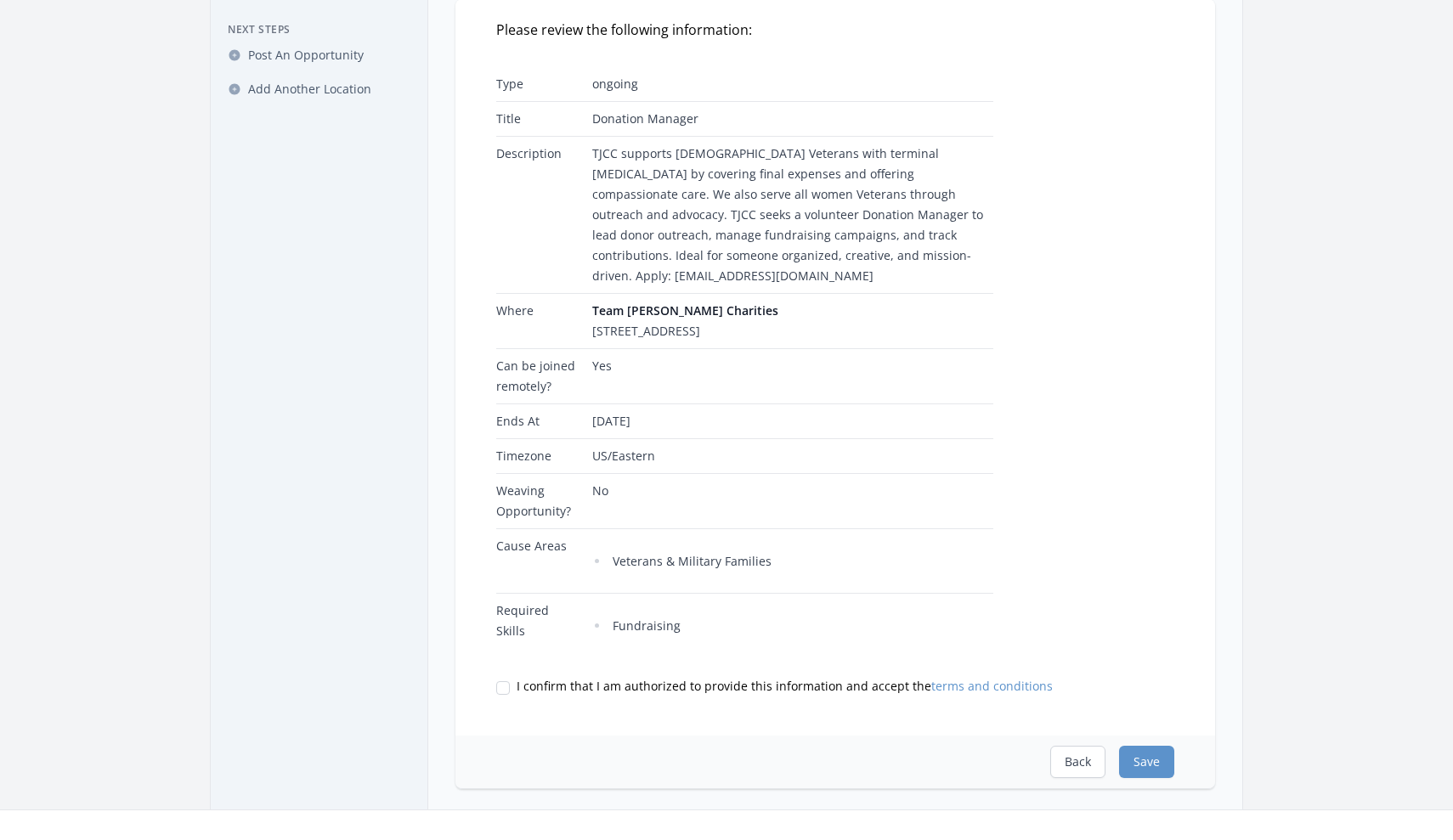
scroll to position [198, 0]
click at [497, 690] on input "I confirm that I am authorized to provide this information and accept the terms…" at bounding box center [503, 686] width 14 height 14
checkbox input "true"
click at [1150, 768] on button "Save" at bounding box center [1146, 759] width 55 height 32
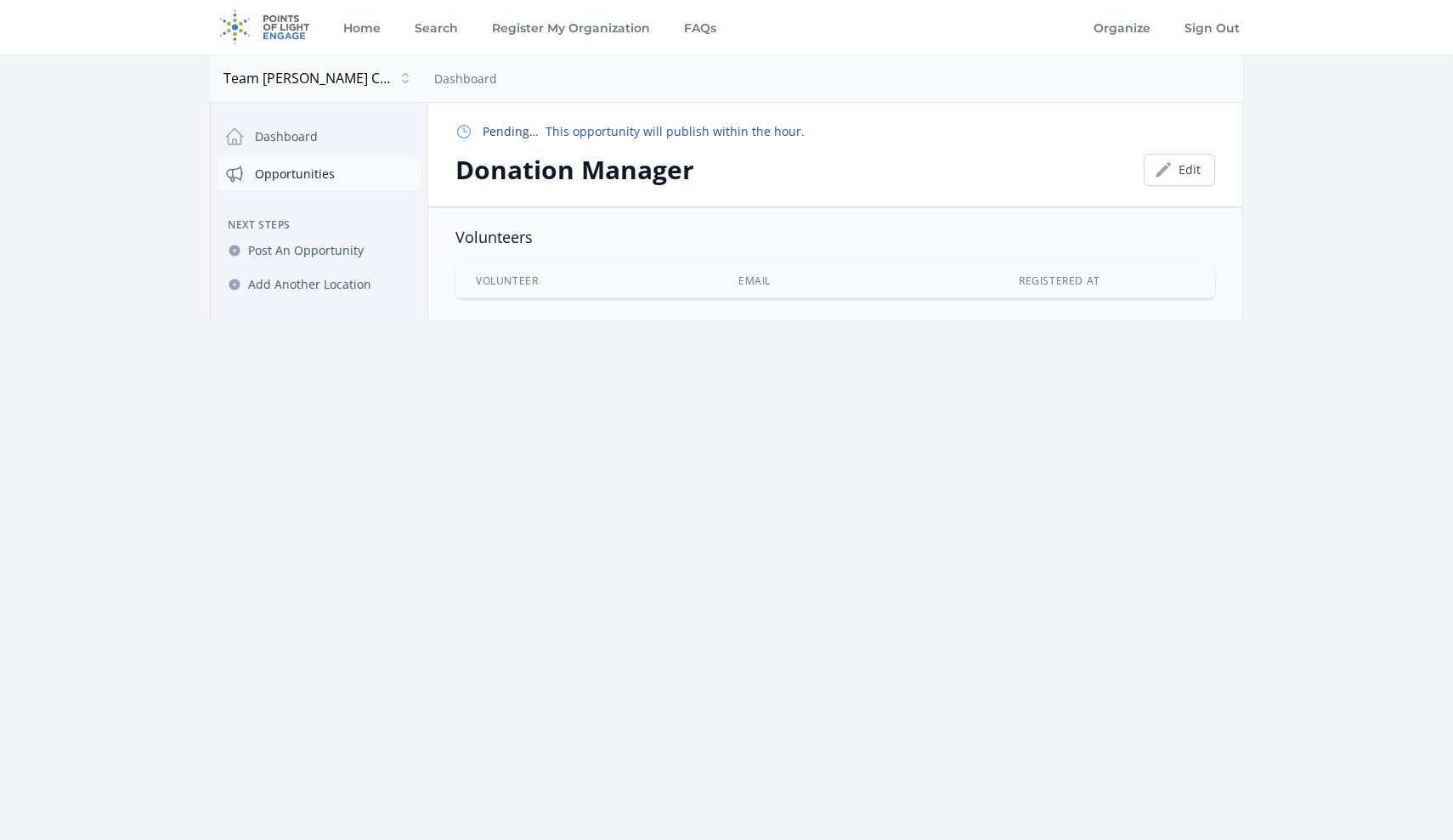
click at [301, 169] on link "Opportunities" at bounding box center [319, 174] width 203 height 34
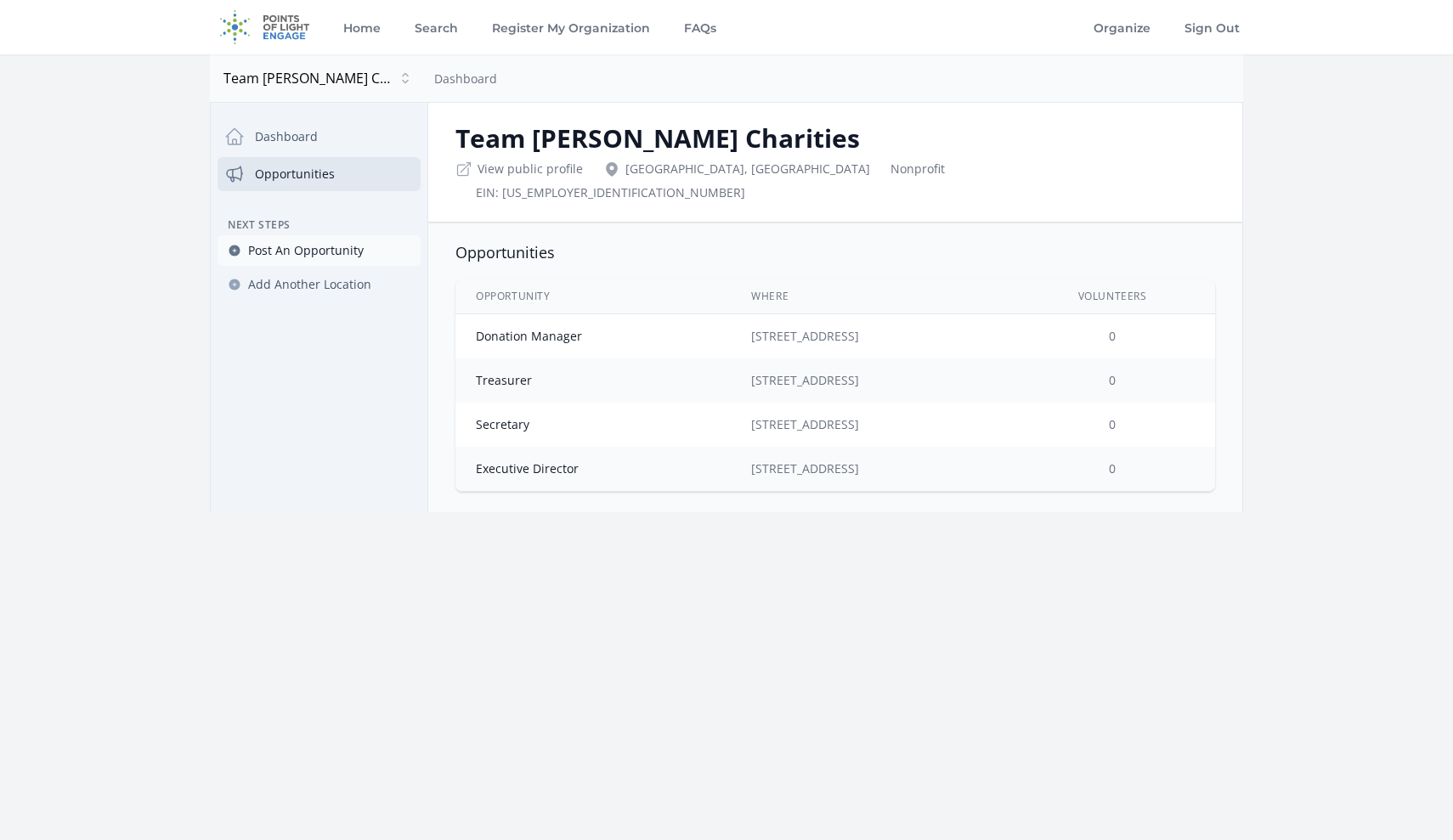
click at [320, 256] on span "Post An Opportunity" at bounding box center [306, 251] width 116 height 17
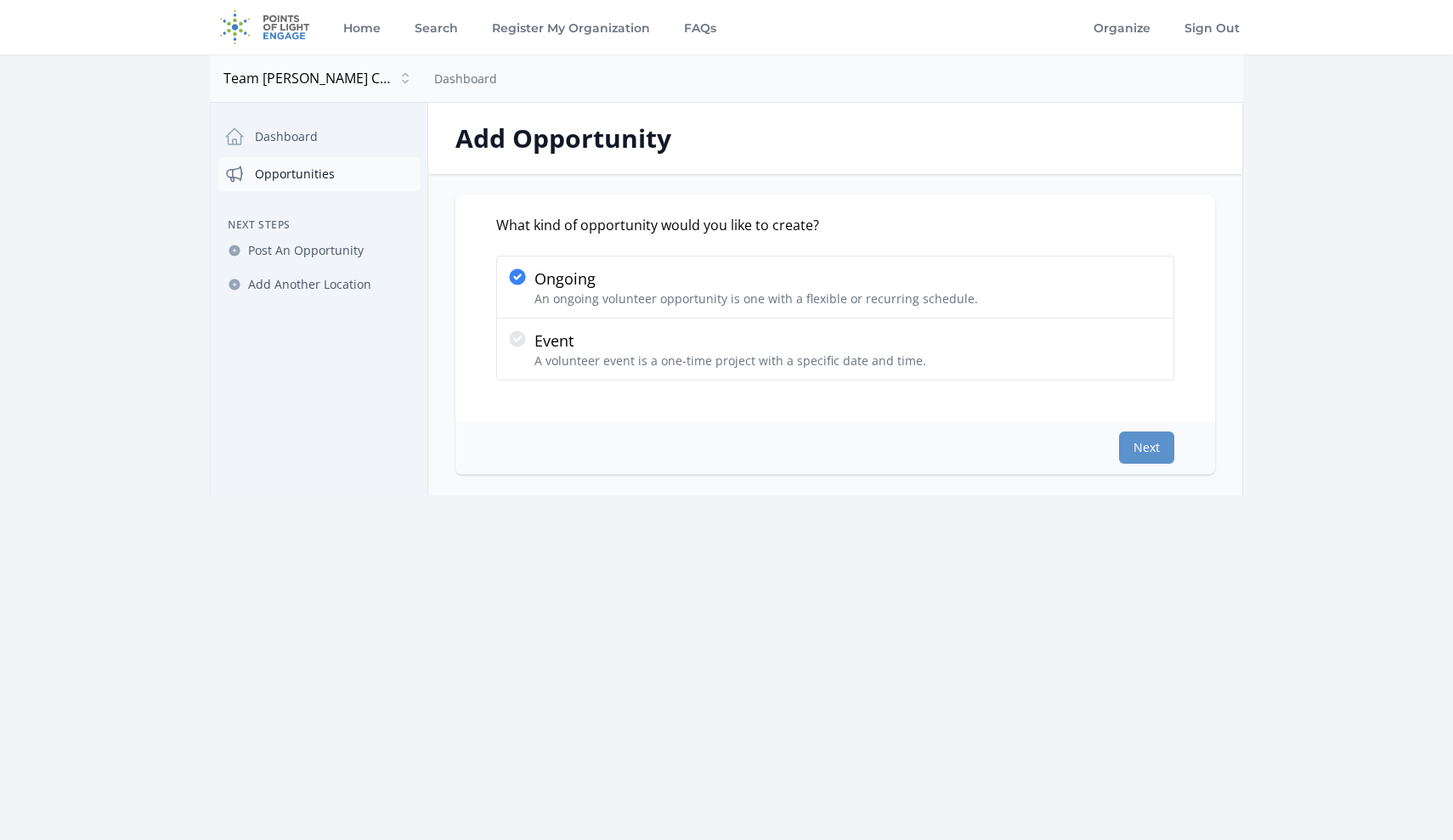
click at [314, 177] on link "Opportunities" at bounding box center [319, 174] width 203 height 34
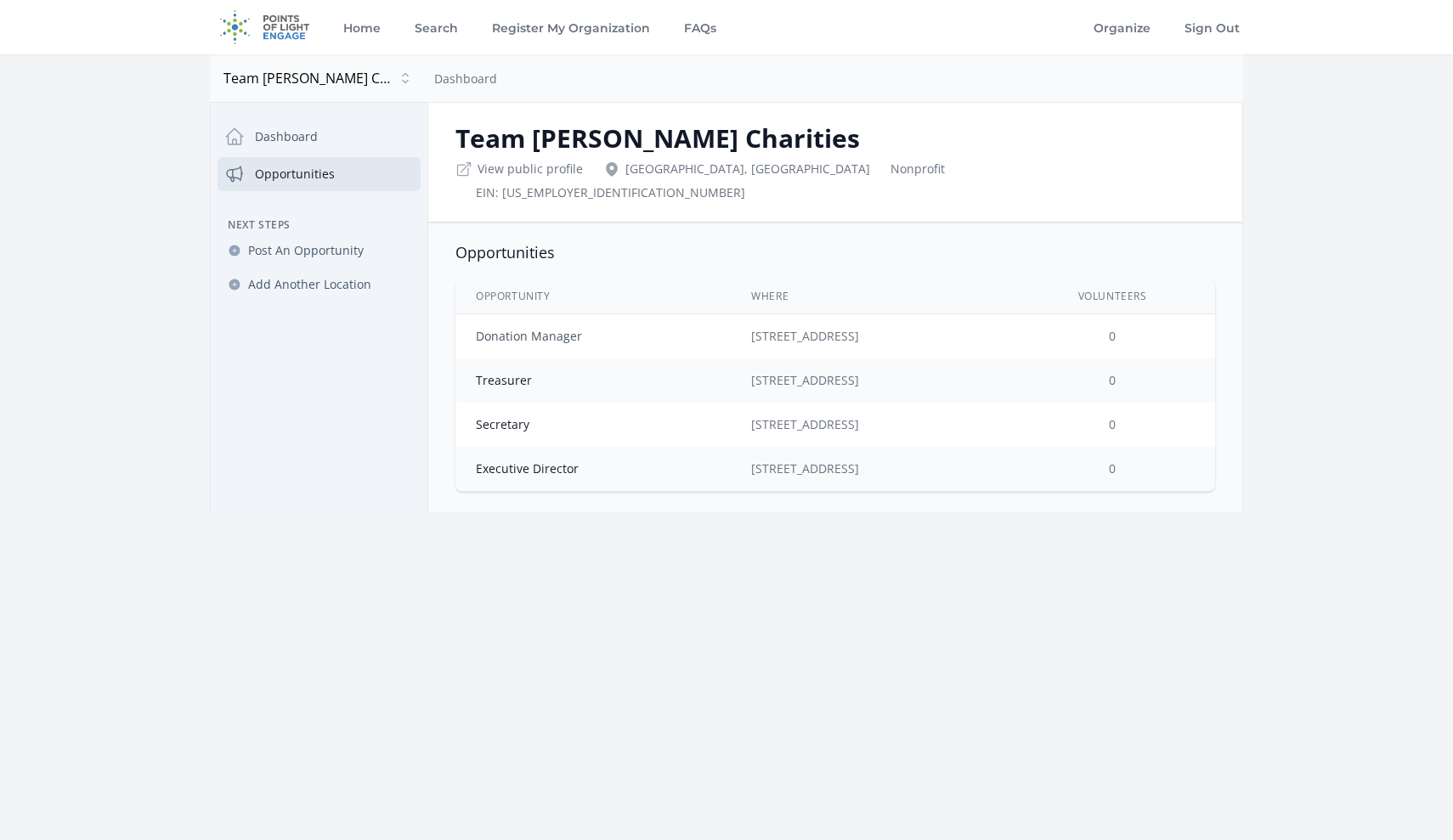
click at [562, 328] on link "Donation Manager" at bounding box center [529, 336] width 106 height 16
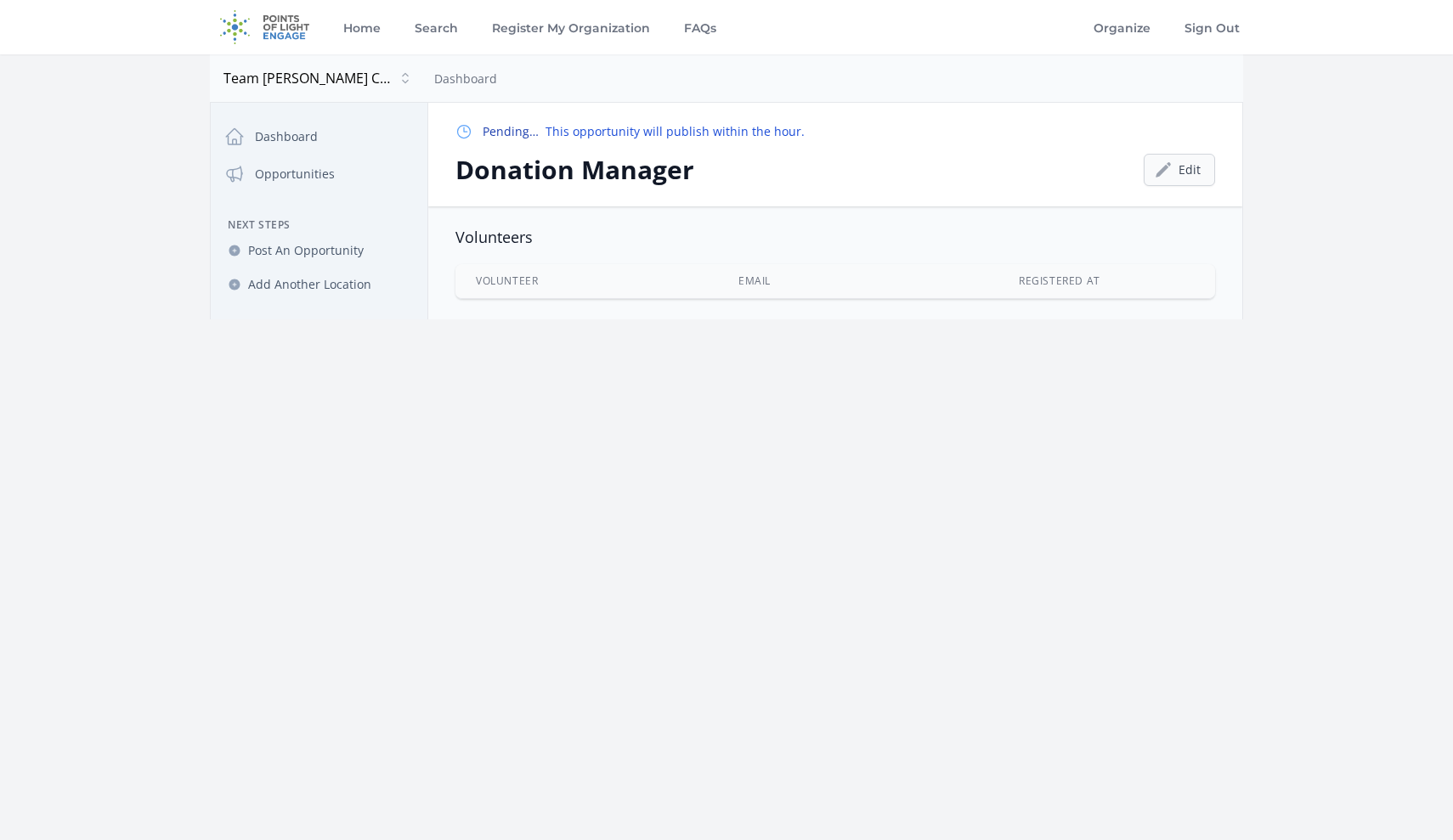
click at [1167, 169] on icon at bounding box center [1163, 169] width 15 height 14
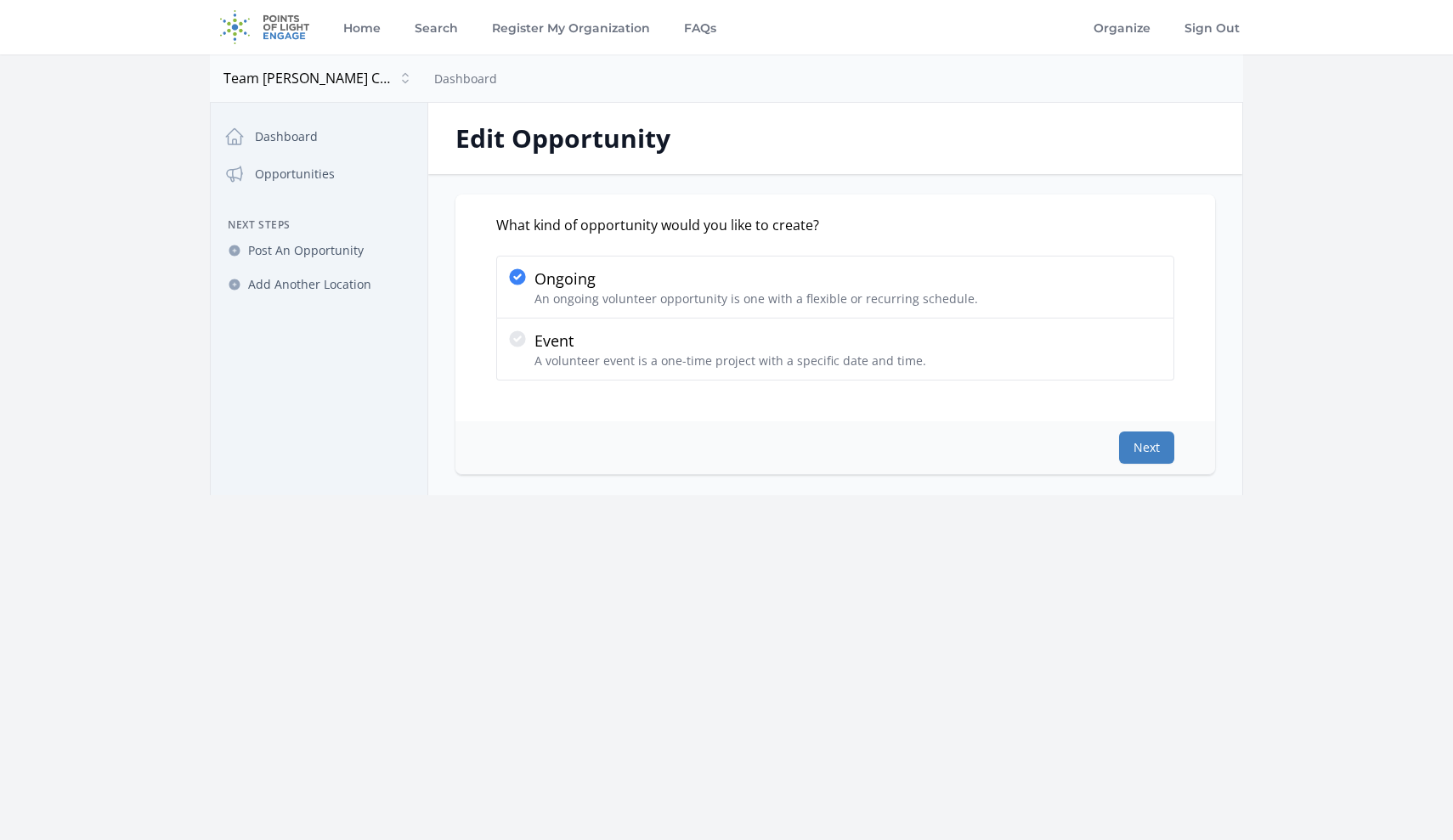
click at [1163, 445] on button "Next" at bounding box center [1146, 447] width 55 height 32
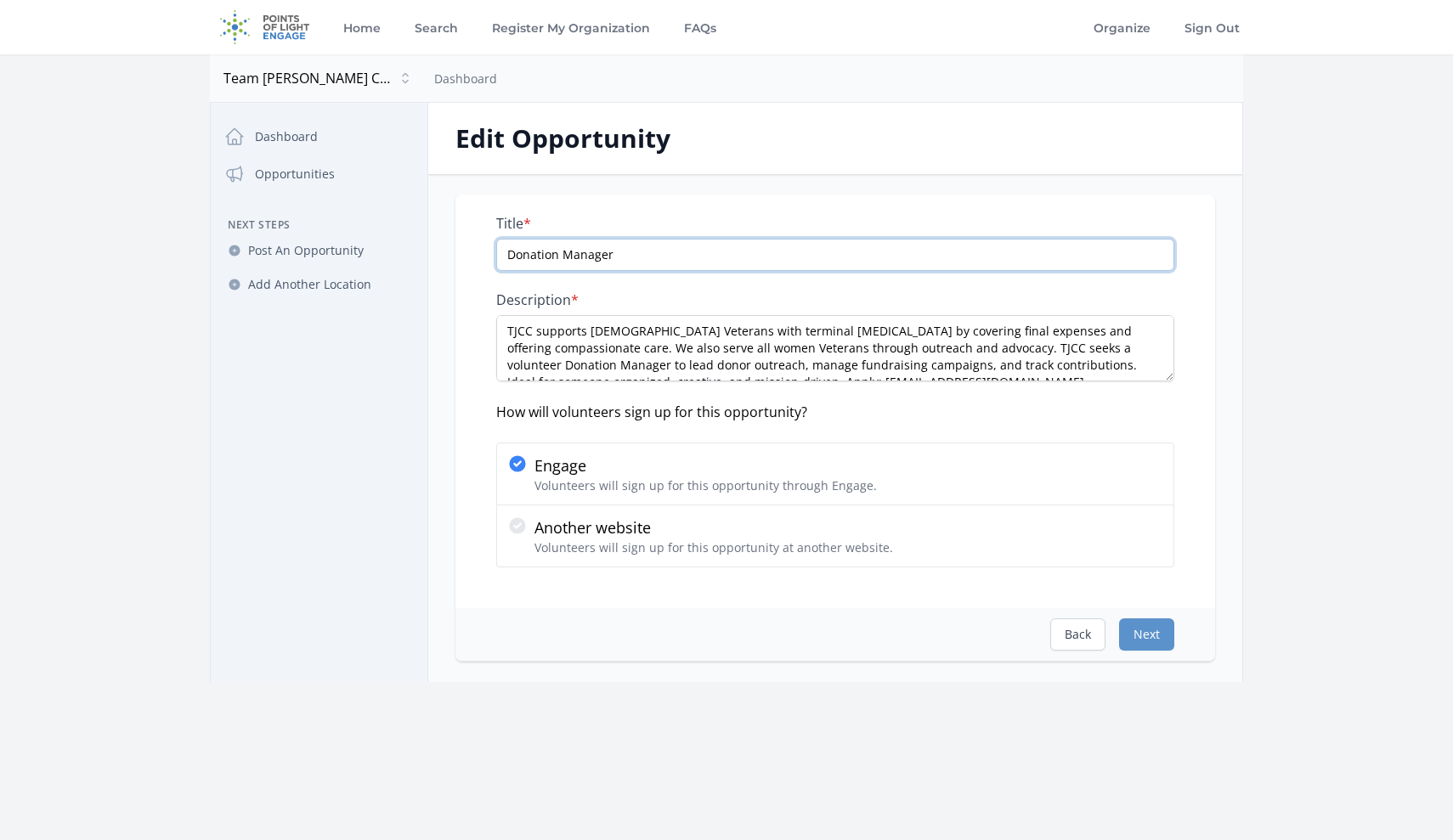
click at [690, 259] on input "Donation Manager" at bounding box center [835, 254] width 678 height 32
type input "Donation Manager - Hybrid mostly remote"
click at [1147, 641] on button "Next" at bounding box center [1146, 634] width 55 height 32
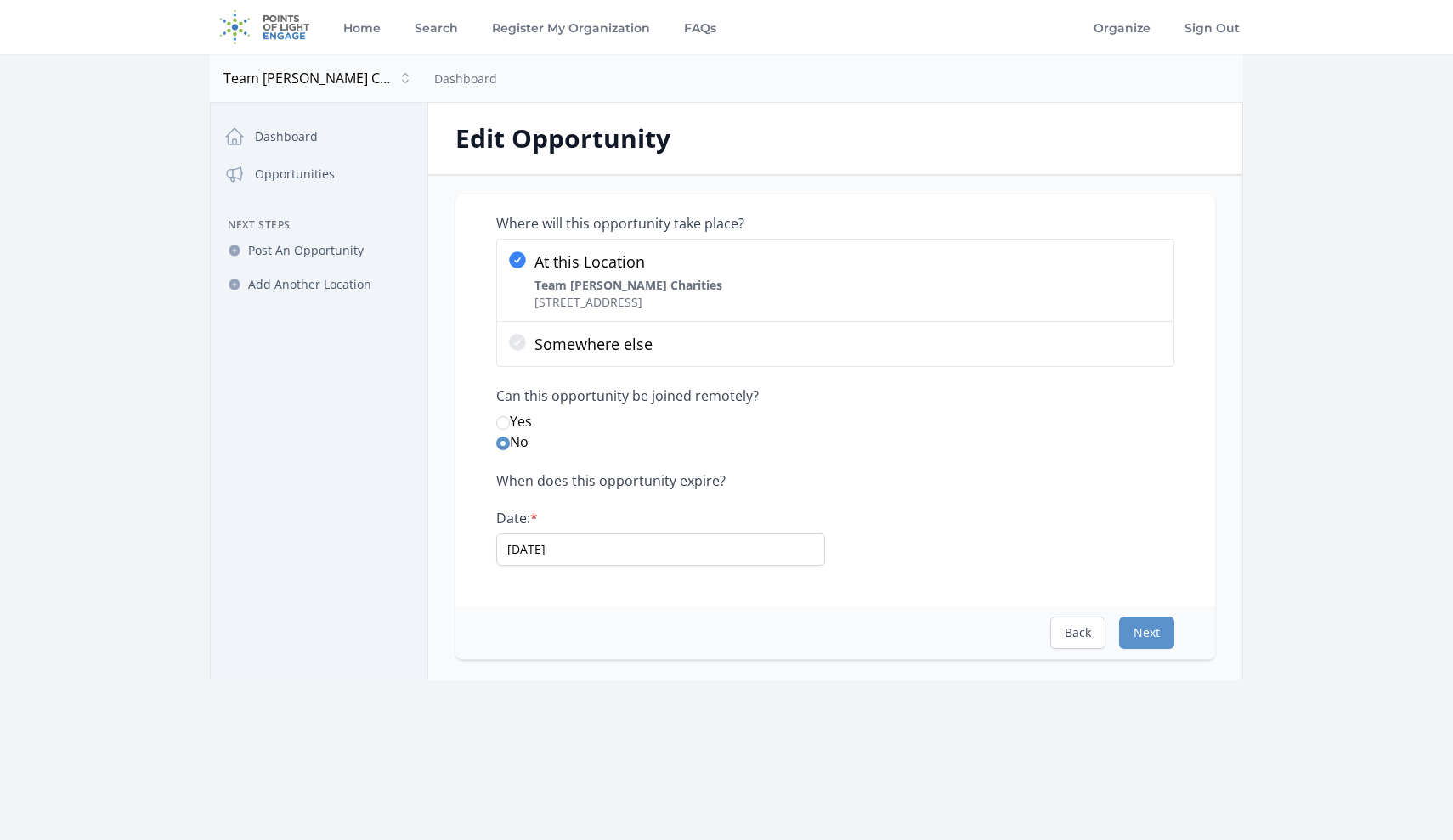
click at [507, 422] on input "Yes" at bounding box center [503, 423] width 14 height 14
radio input "true"
click at [1147, 631] on button "Next" at bounding box center [1146, 632] width 55 height 32
select select "Fundraising"
select select "Veterans & Military Families"
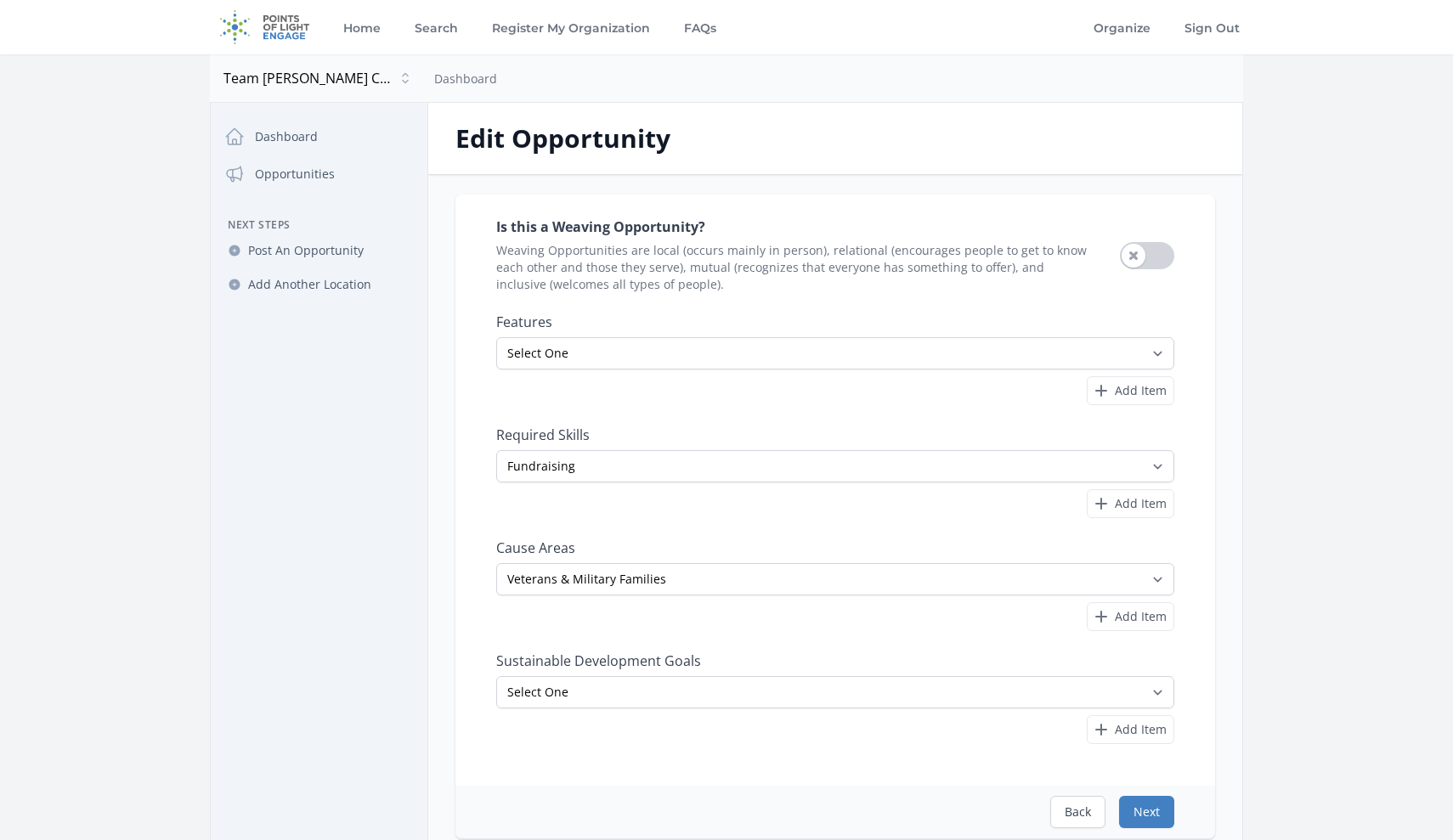
click at [1144, 818] on button "Next" at bounding box center [1146, 812] width 55 height 32
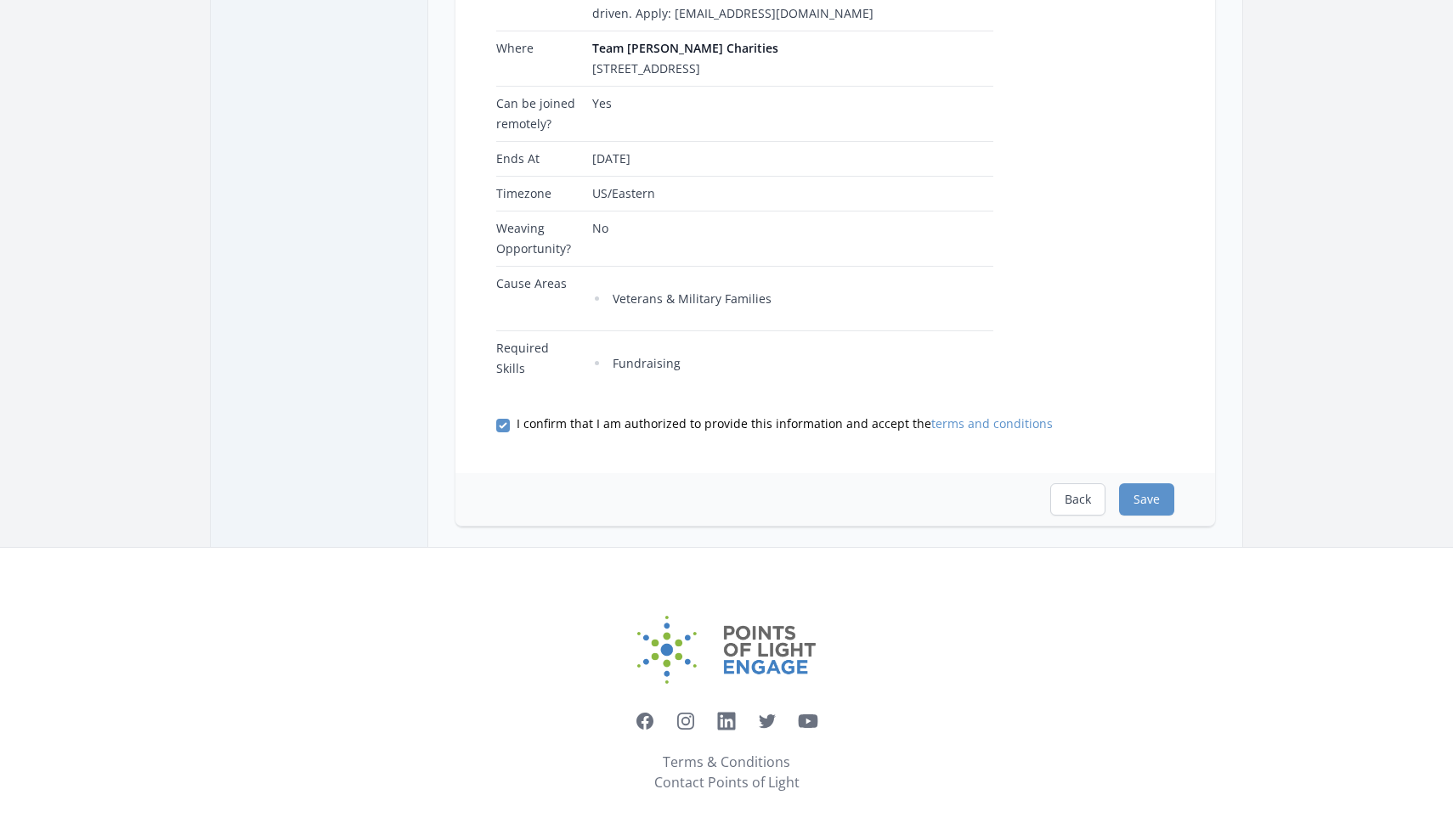
scroll to position [458, 0]
click at [1143, 502] on button "Save" at bounding box center [1146, 499] width 55 height 32
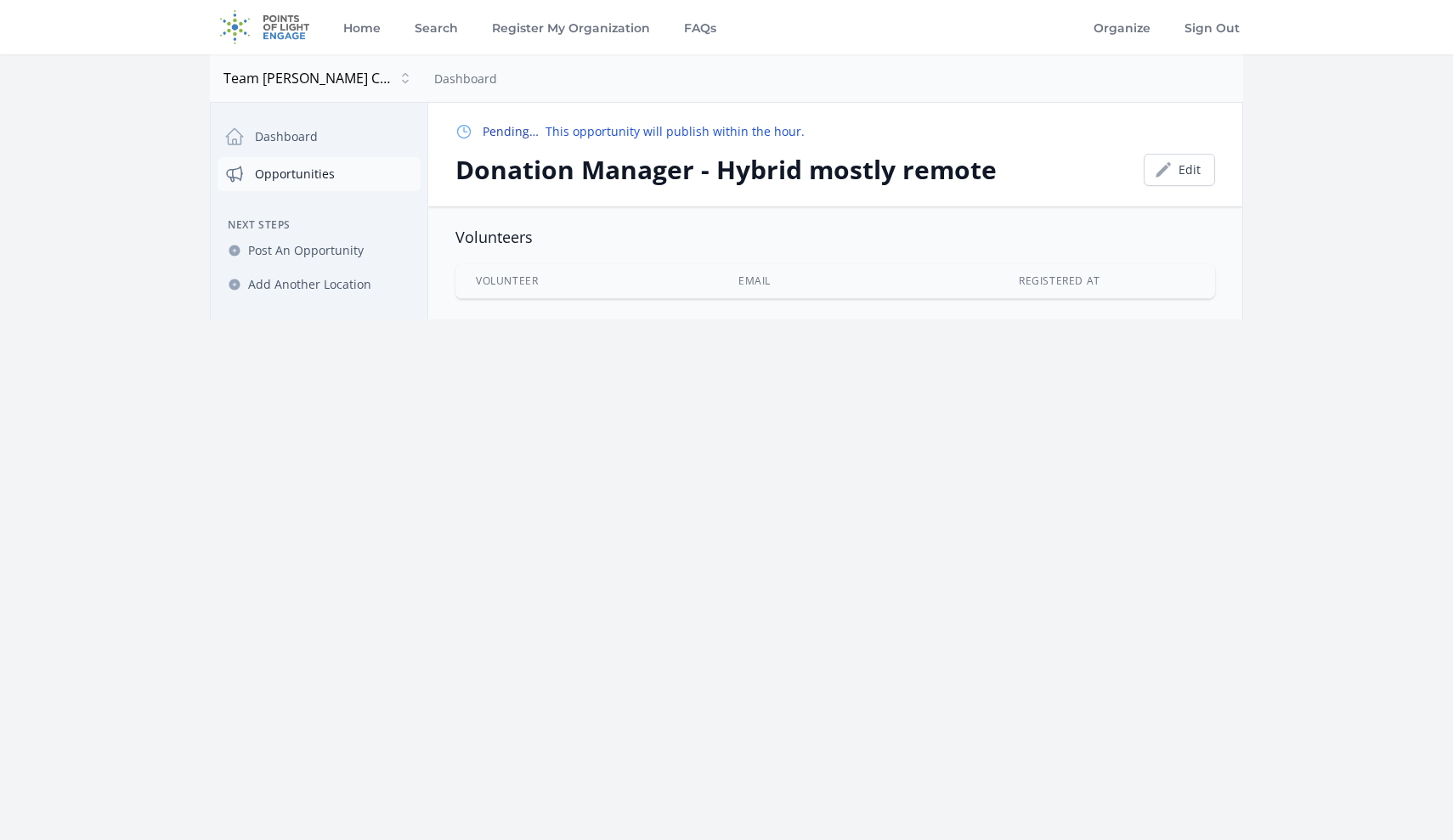
click at [291, 169] on link "Opportunities" at bounding box center [319, 174] width 203 height 34
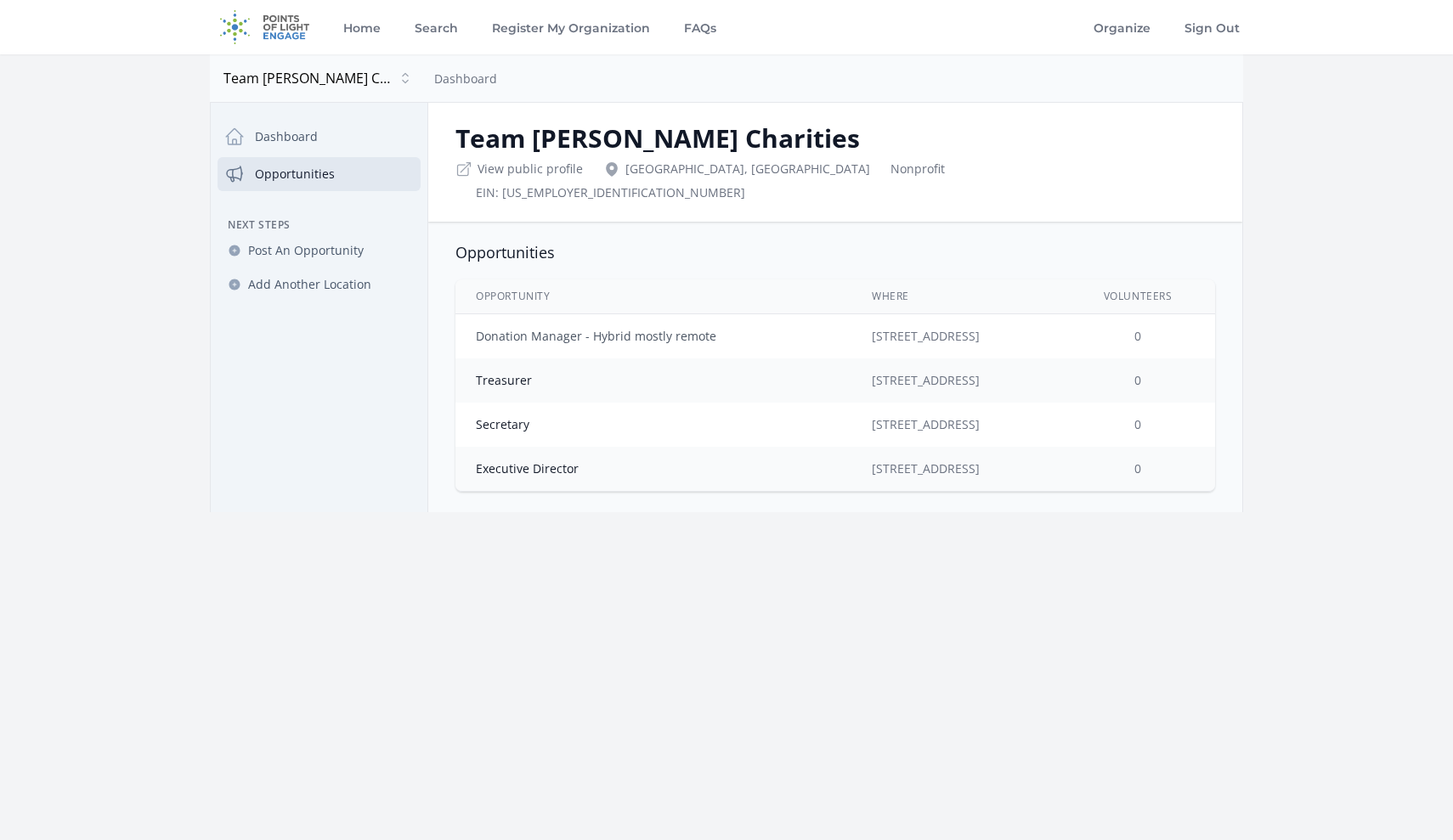
drag, startPoint x: 720, startPoint y: 310, endPoint x: 592, endPoint y: 310, distance: 128.0
click at [592, 315] on td "Donation Manager - Hybrid mostly remote" at bounding box center [654, 337] width 396 height 45
copy link "Hybrid mostly remote"
click at [509, 365] on td "Treasurer" at bounding box center [654, 380] width 396 height 44
click at [509, 372] on link "Treasurer" at bounding box center [504, 379] width 56 height 16
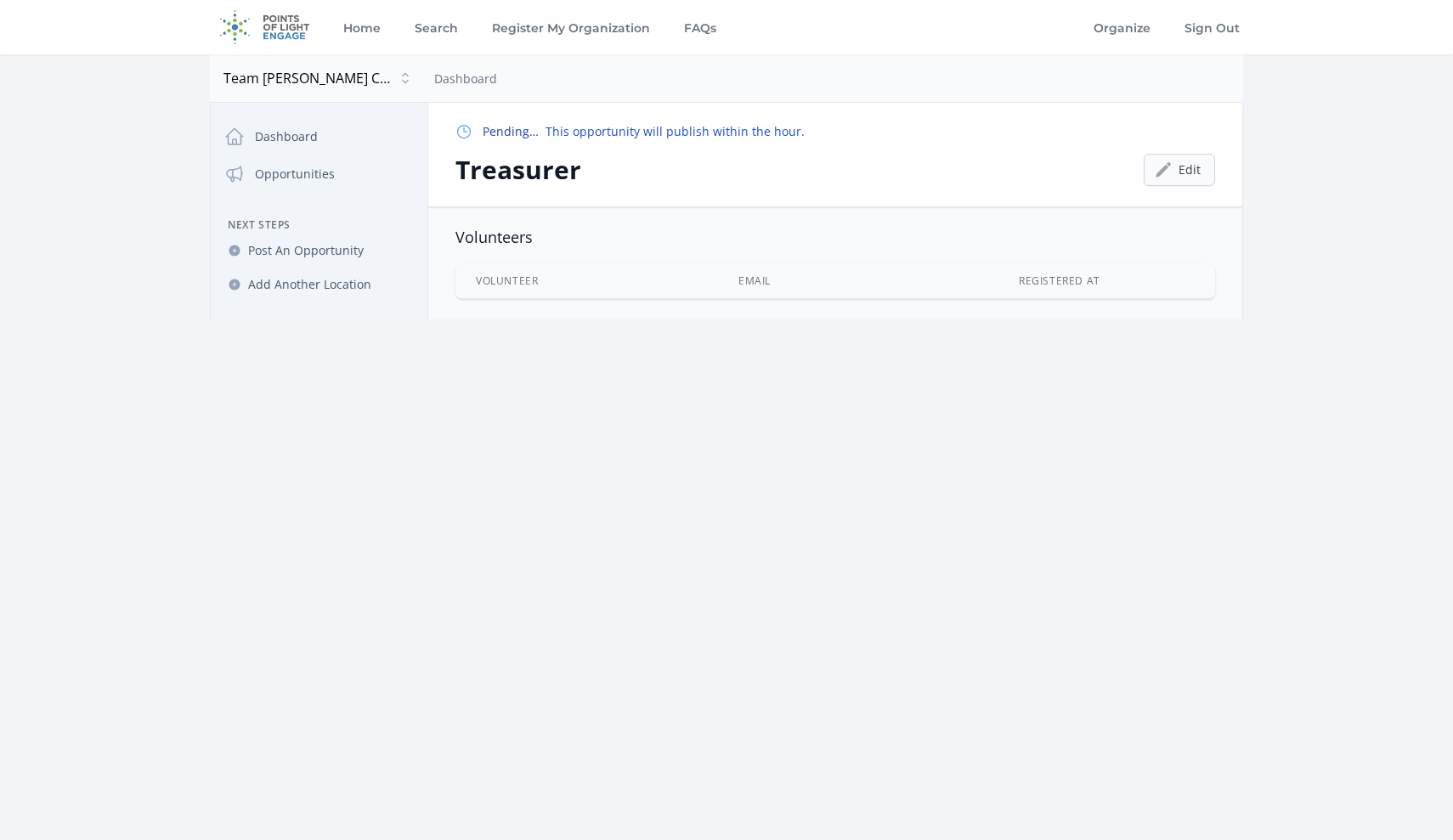
click at [1181, 176] on link "Edit" at bounding box center [1180, 169] width 71 height 32
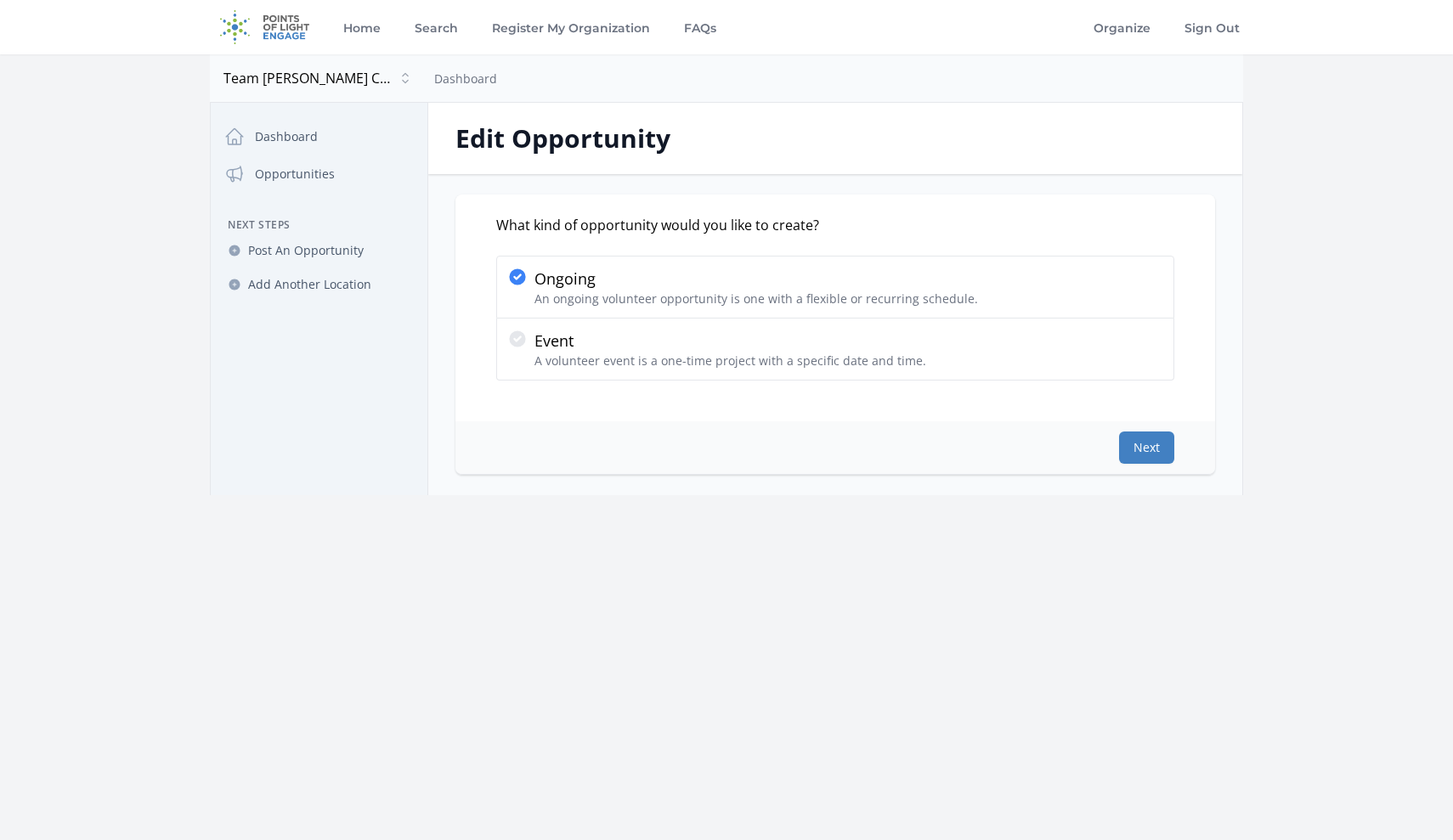
click at [1160, 443] on button "Next" at bounding box center [1146, 447] width 55 height 32
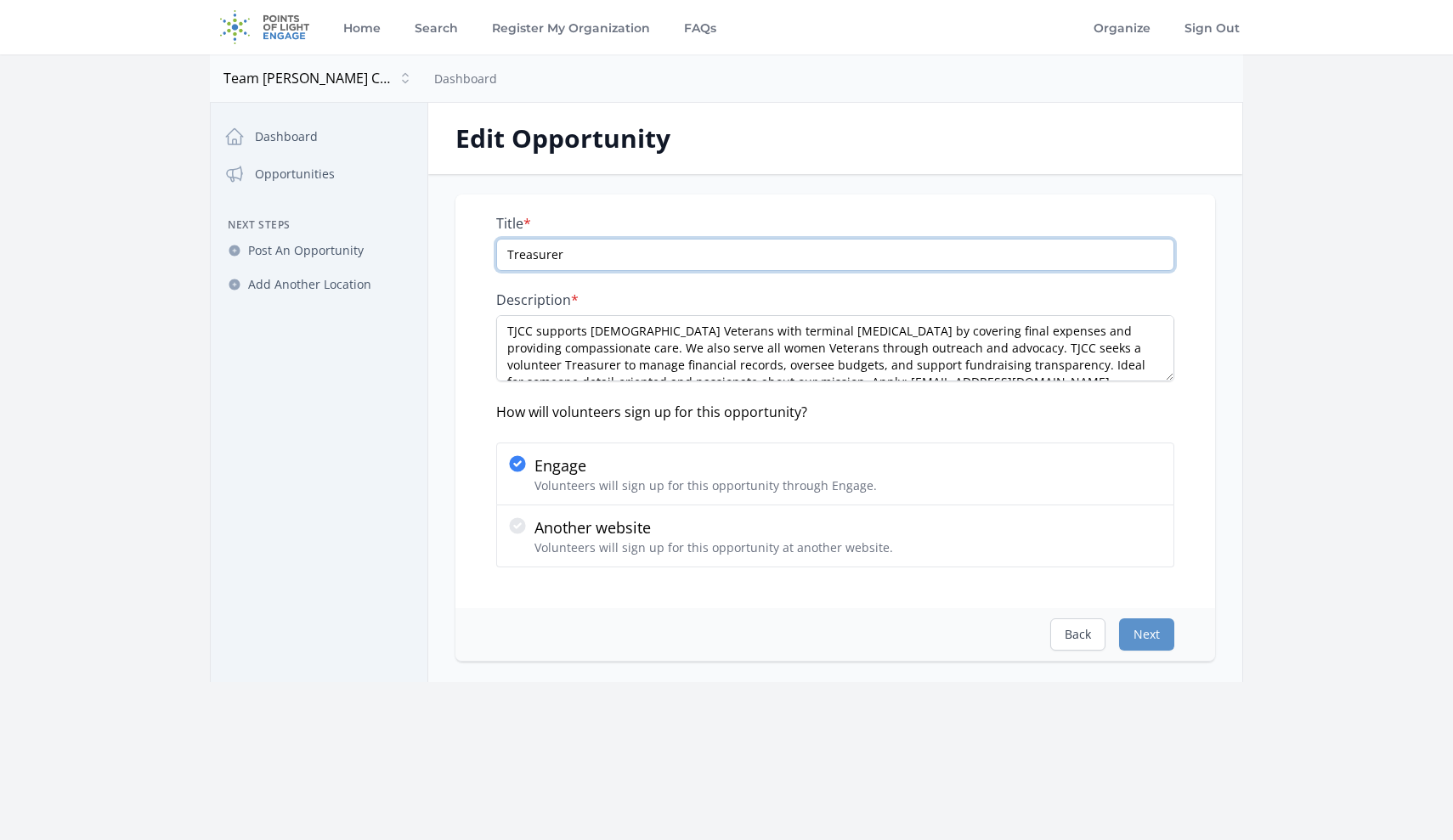
click at [907, 252] on input "Treasurer" at bounding box center [835, 254] width 678 height 32
paste input "Hybrid mostly remote"
type input "Treasurer - Hybrid mostly remote"
click at [1131, 646] on button "Next" at bounding box center [1146, 634] width 55 height 32
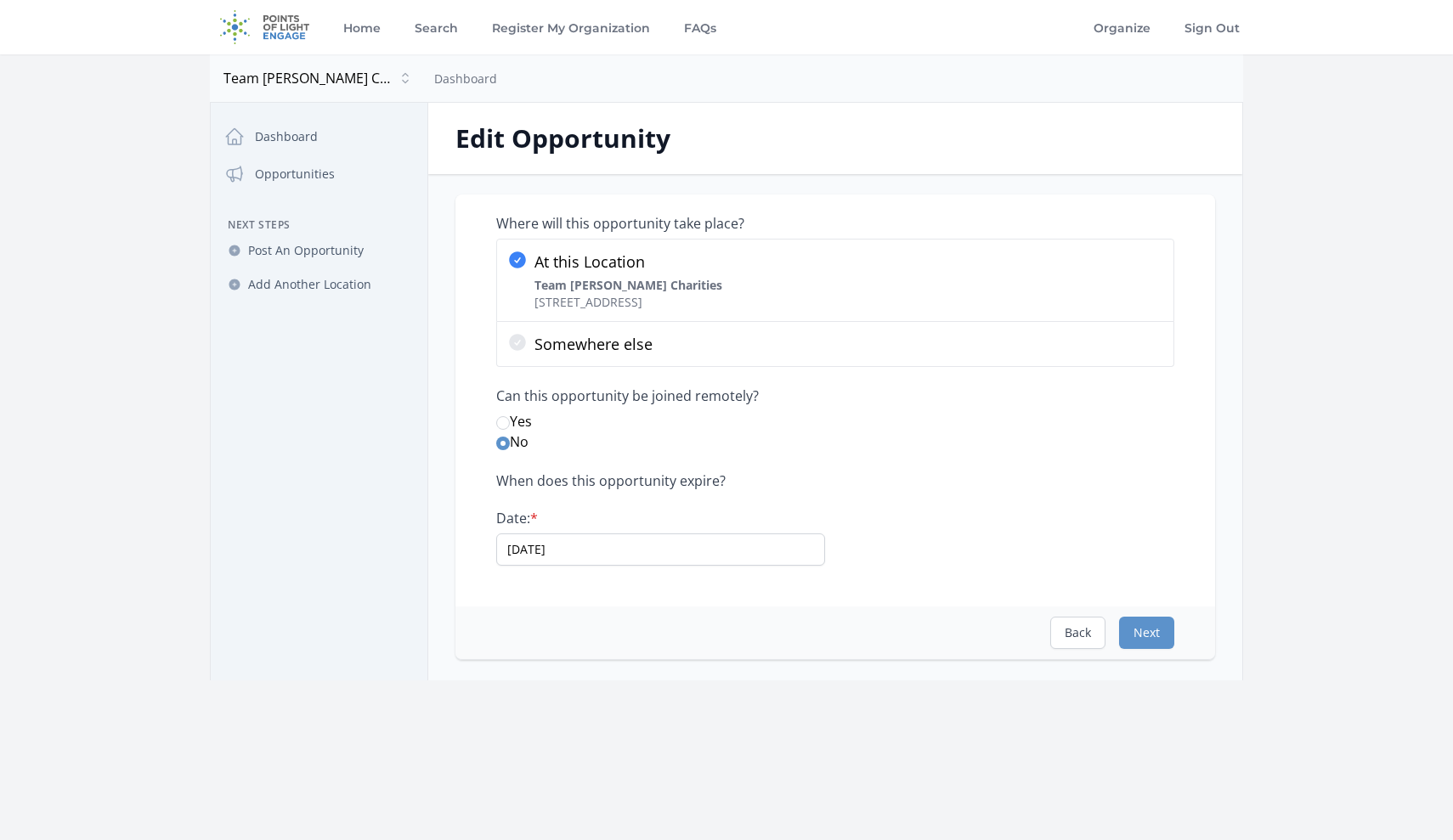
click at [503, 425] on input "Yes" at bounding box center [503, 423] width 14 height 14
radio input "true"
click at [1144, 627] on button "Next" at bounding box center [1146, 632] width 55 height 32
select select "Finance"
select select "Veterans & Military Families"
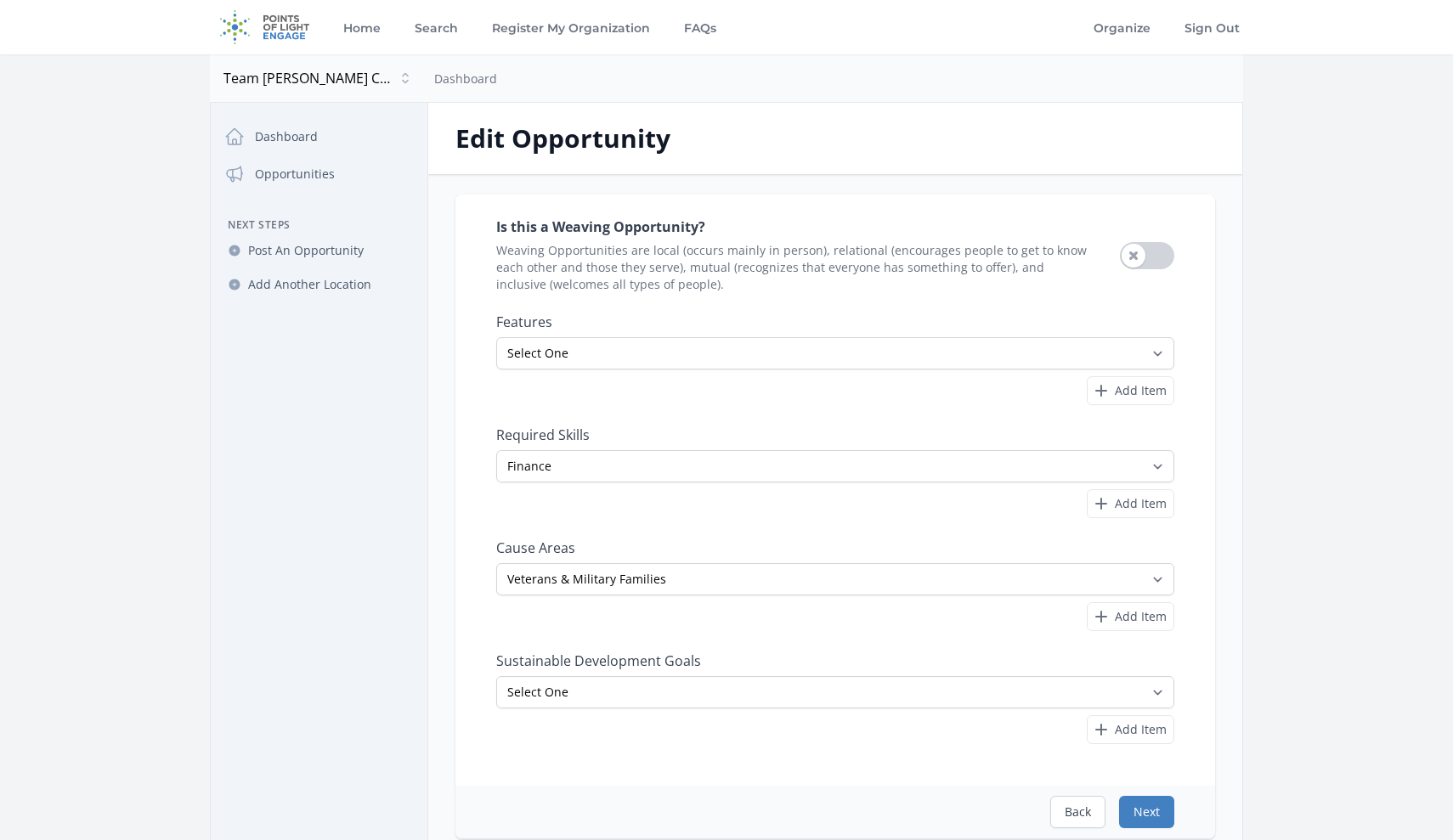
click at [1150, 814] on button "Next" at bounding box center [1146, 812] width 55 height 32
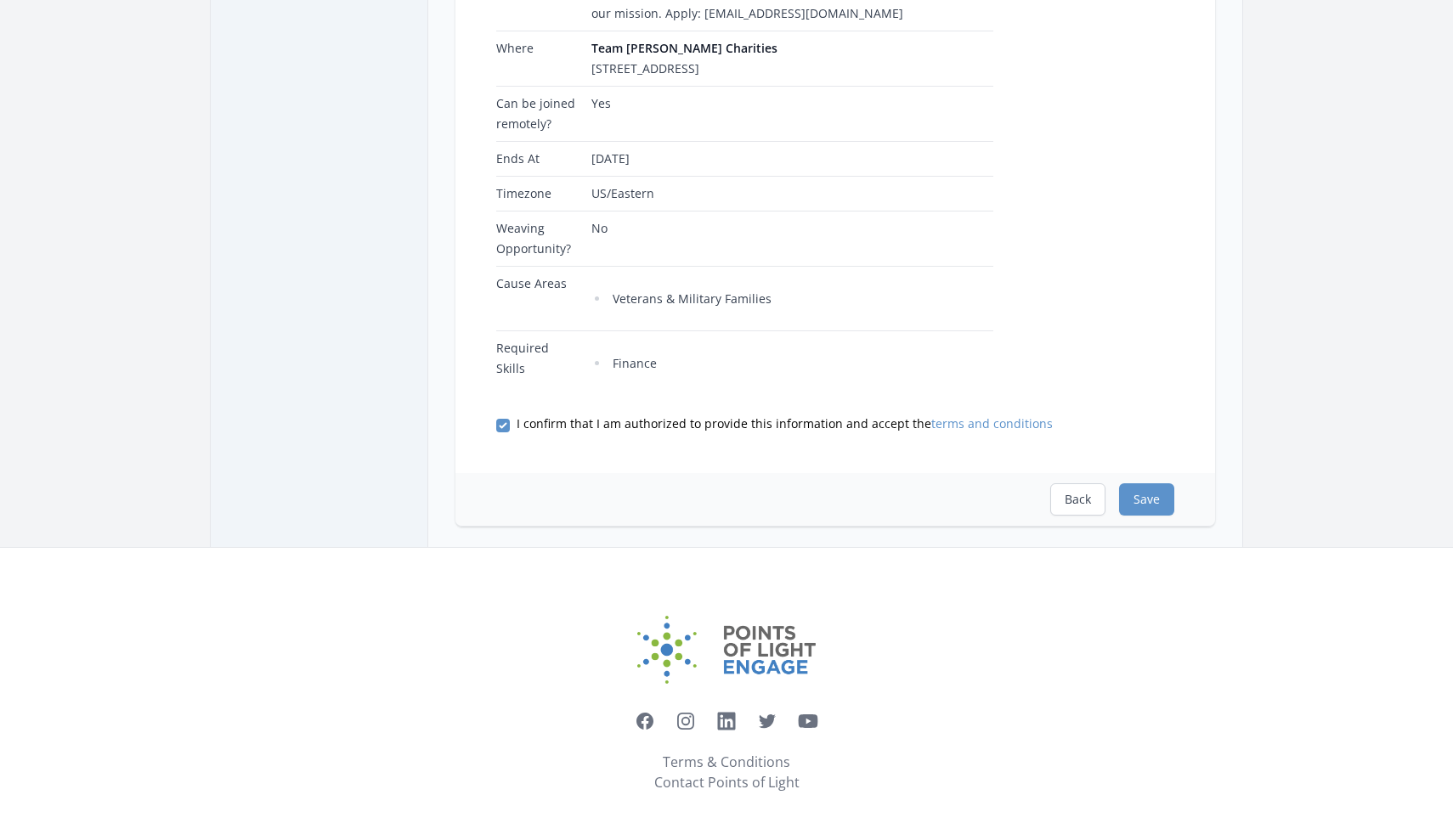
scroll to position [458, 0]
click at [1147, 506] on button "Save" at bounding box center [1146, 499] width 55 height 32
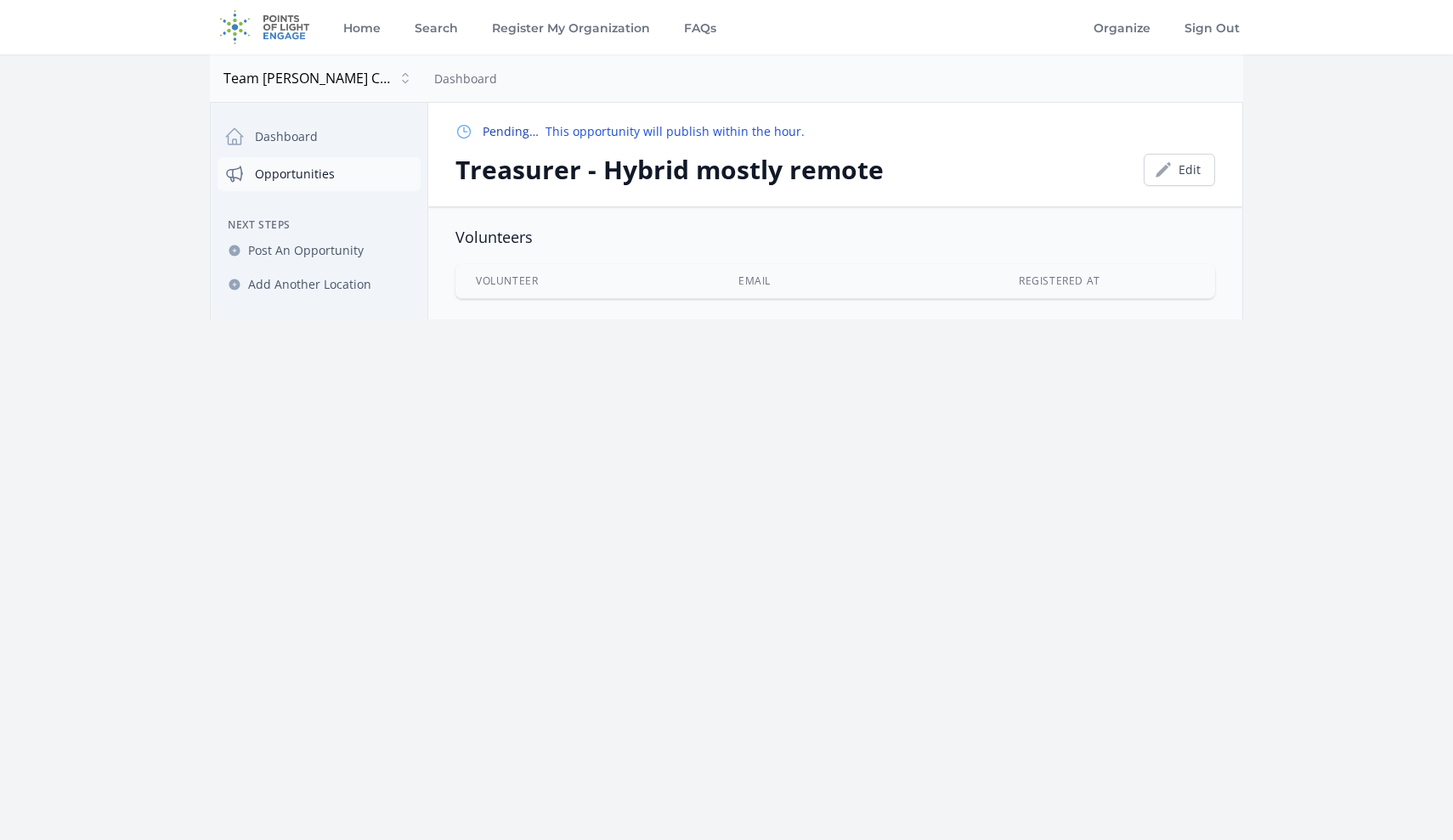
click at [301, 171] on link "Opportunities" at bounding box center [319, 174] width 203 height 34
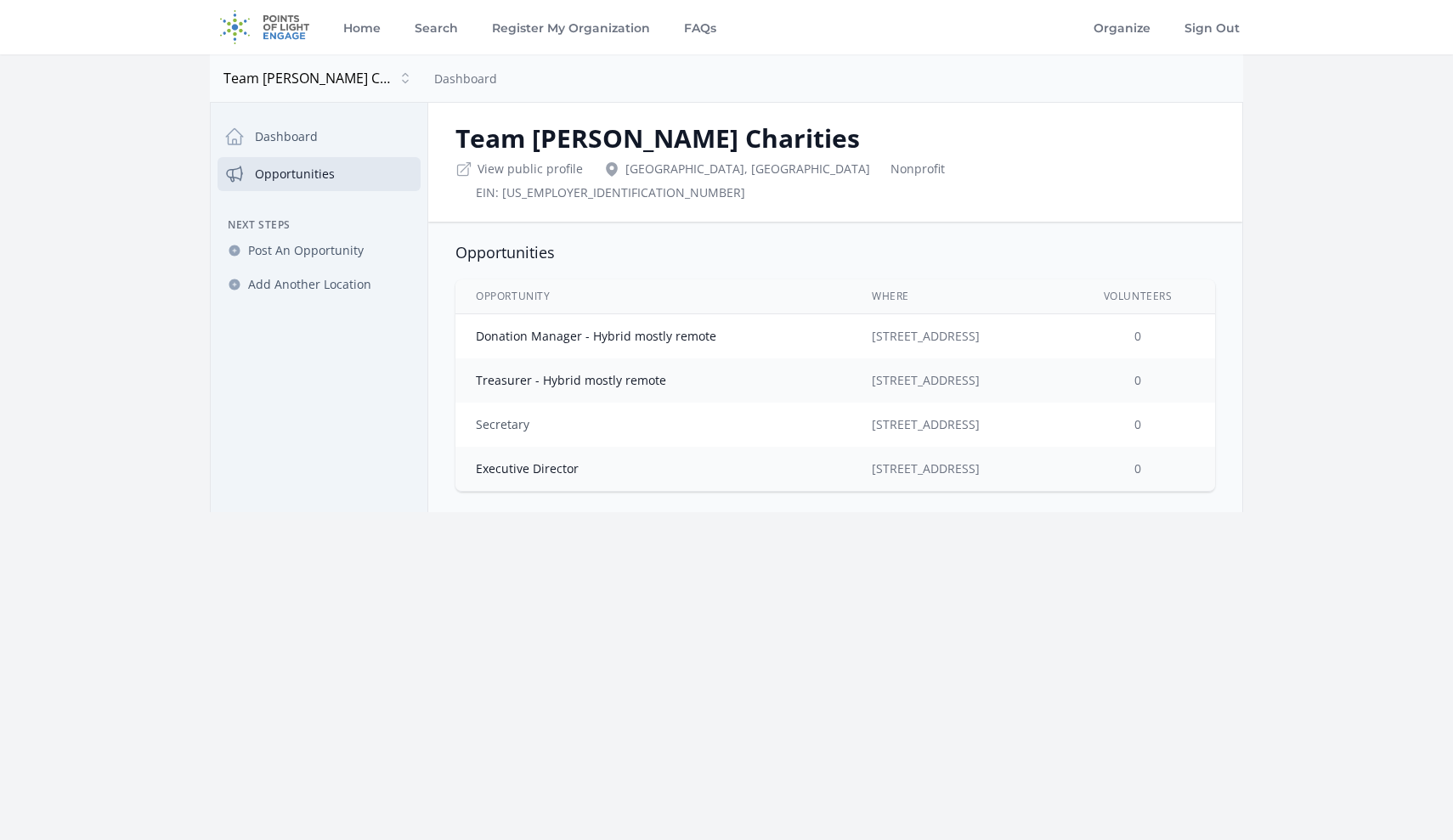
click at [501, 416] on link "Secretary" at bounding box center [502, 424] width 53 height 16
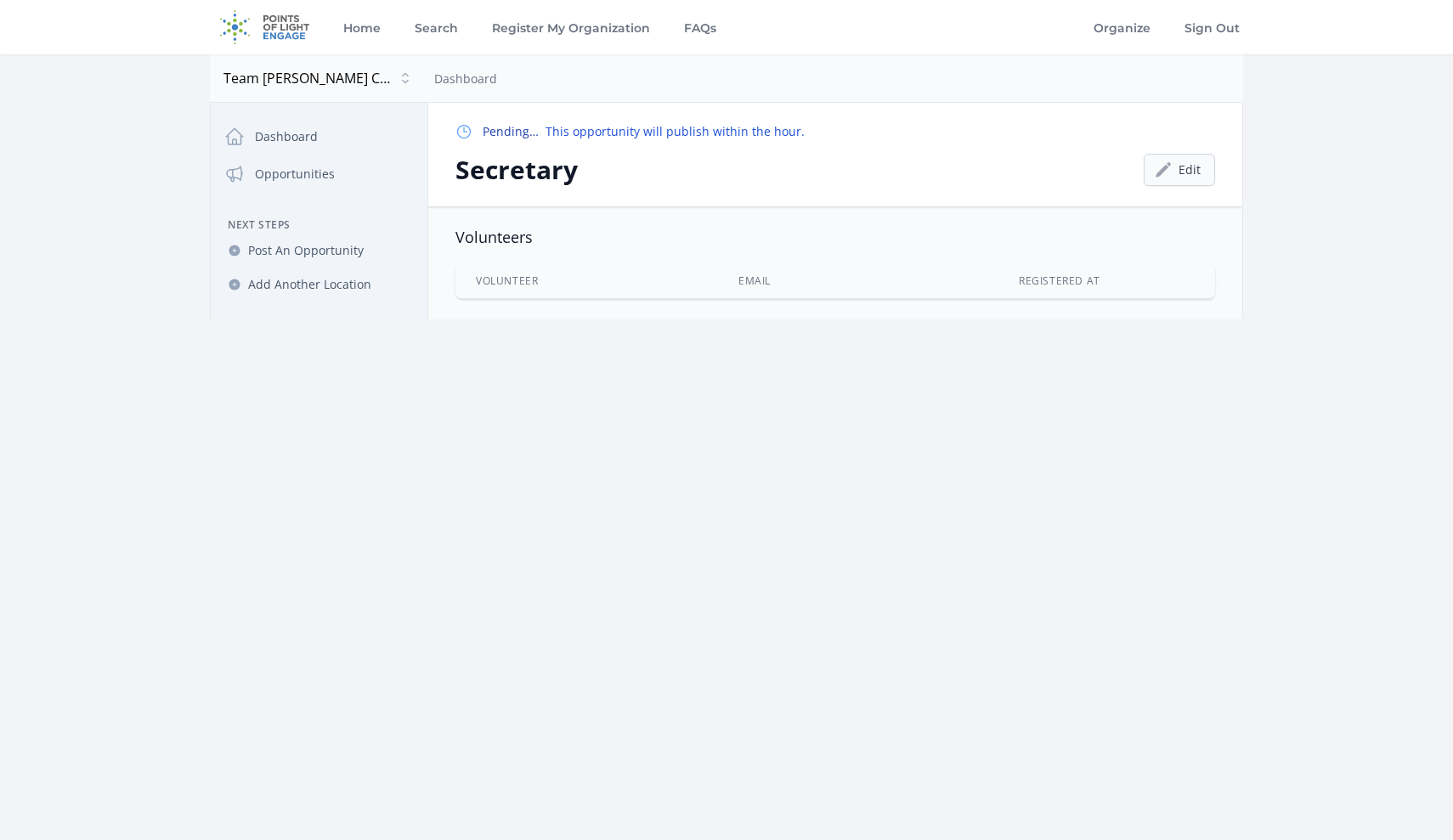
click at [1180, 176] on link "Edit" at bounding box center [1180, 169] width 71 height 32
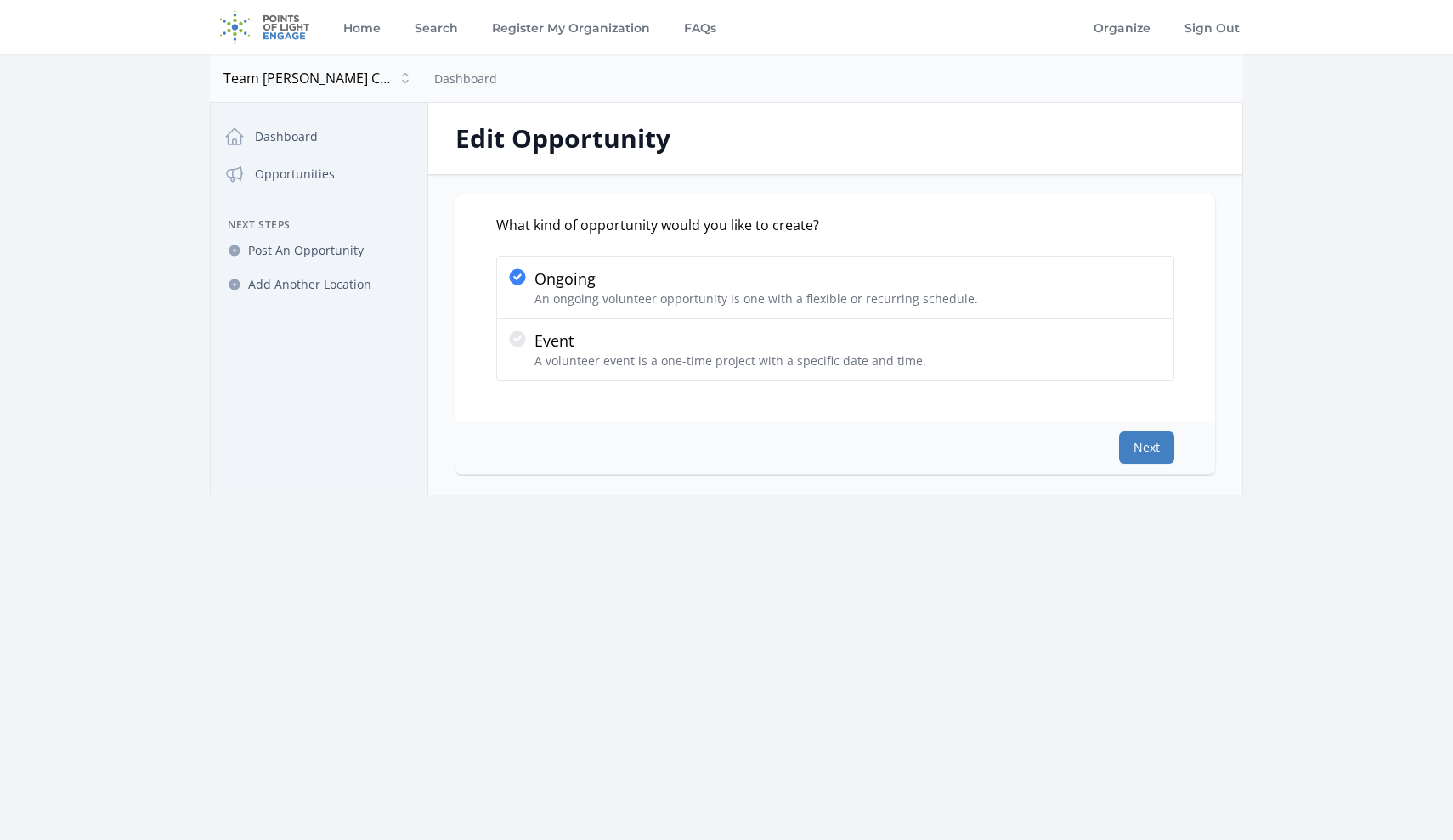
click at [1162, 443] on button "Next" at bounding box center [1146, 447] width 55 height 32
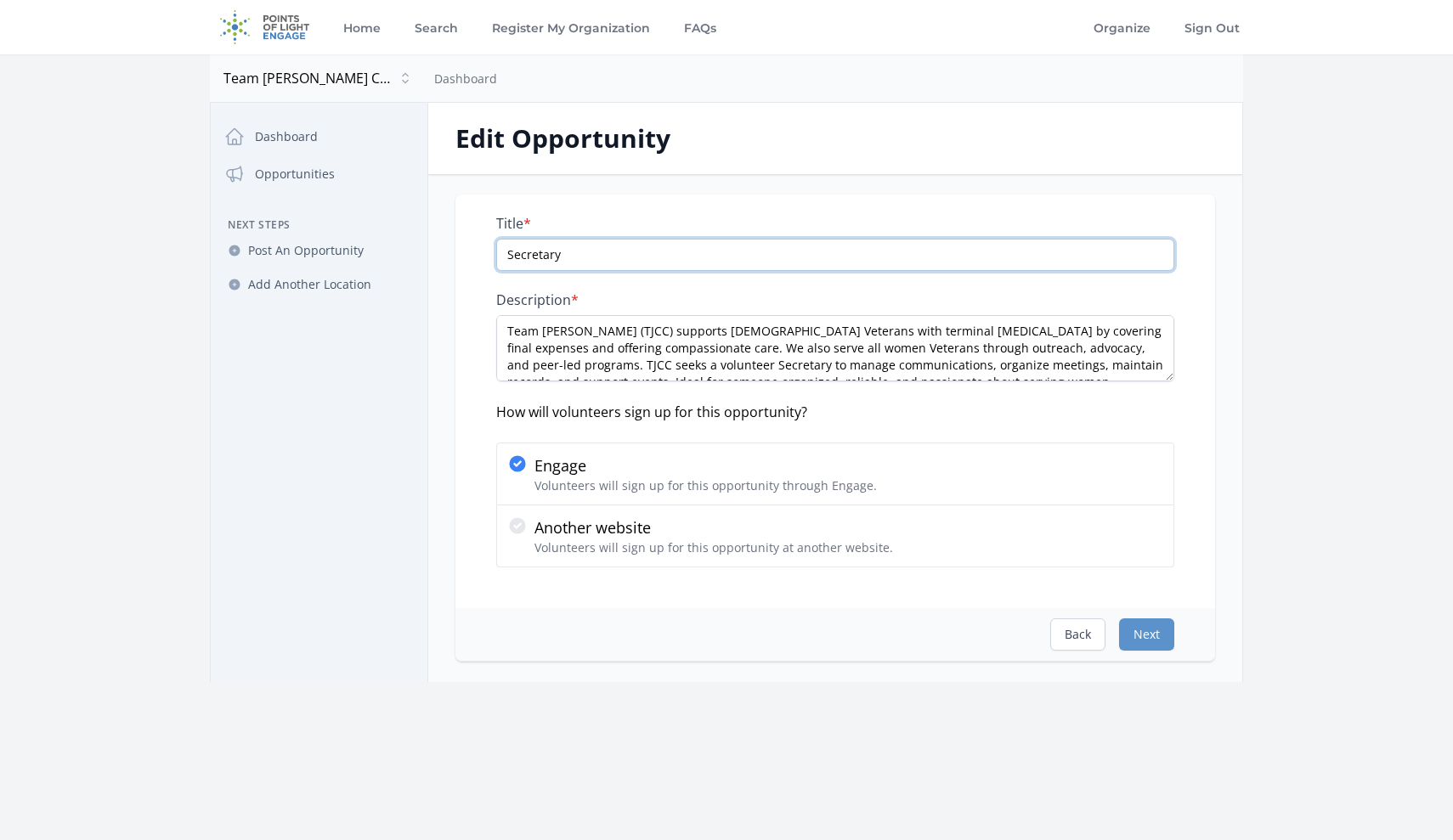
click at [935, 252] on input "Secretary" at bounding box center [835, 254] width 678 height 32
paste input "Hybrid mostly remote"
type input "Secretary - Hybrid mostly remote"
click at [1153, 641] on button "Next" at bounding box center [1146, 634] width 55 height 32
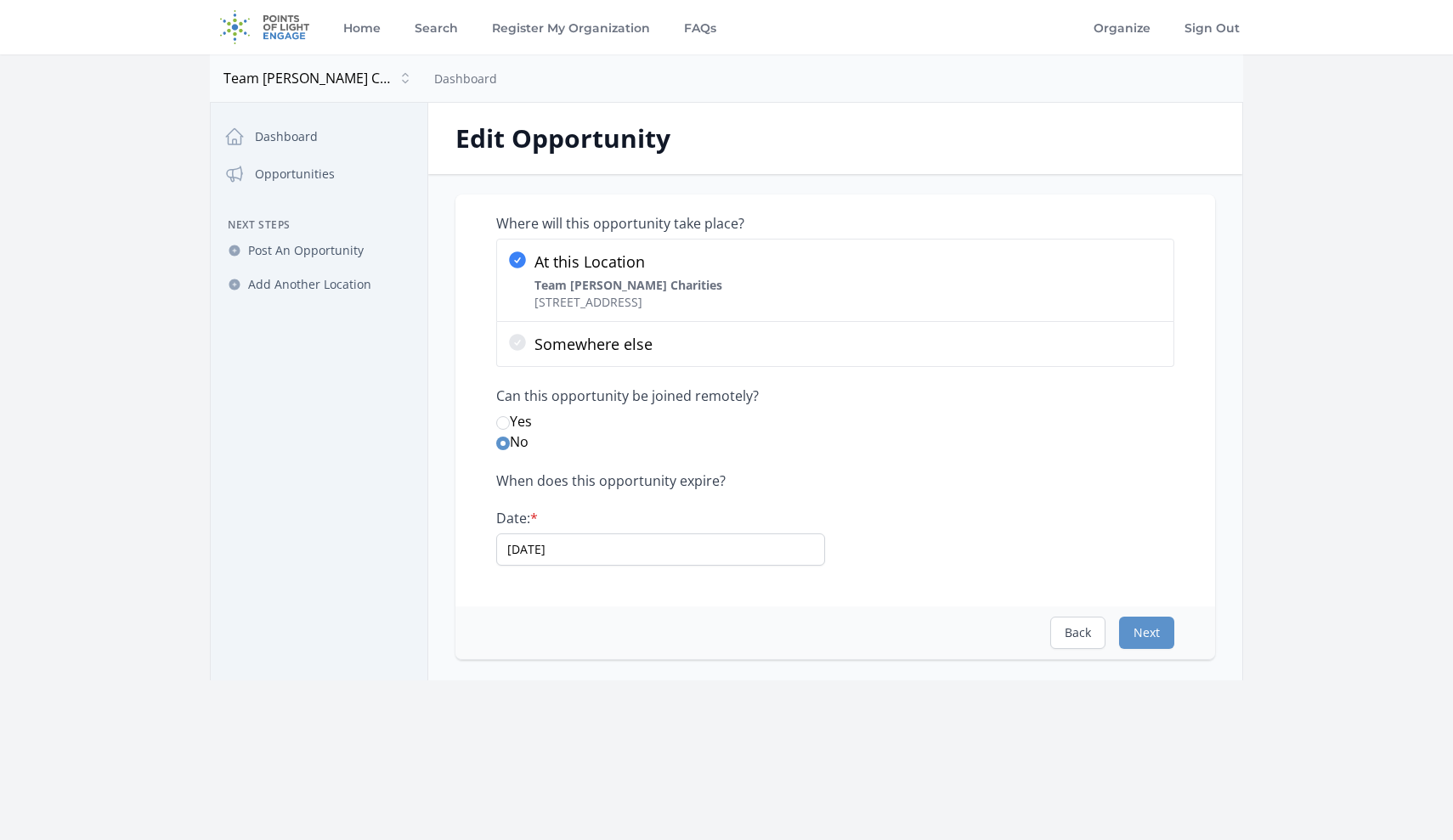
click at [502, 423] on input "Yes" at bounding box center [503, 423] width 14 height 14
radio input "true"
click at [1152, 630] on button "Next" at bounding box center [1146, 632] width 55 height 32
select select "Administrative"
select select "Veterans & Military Families"
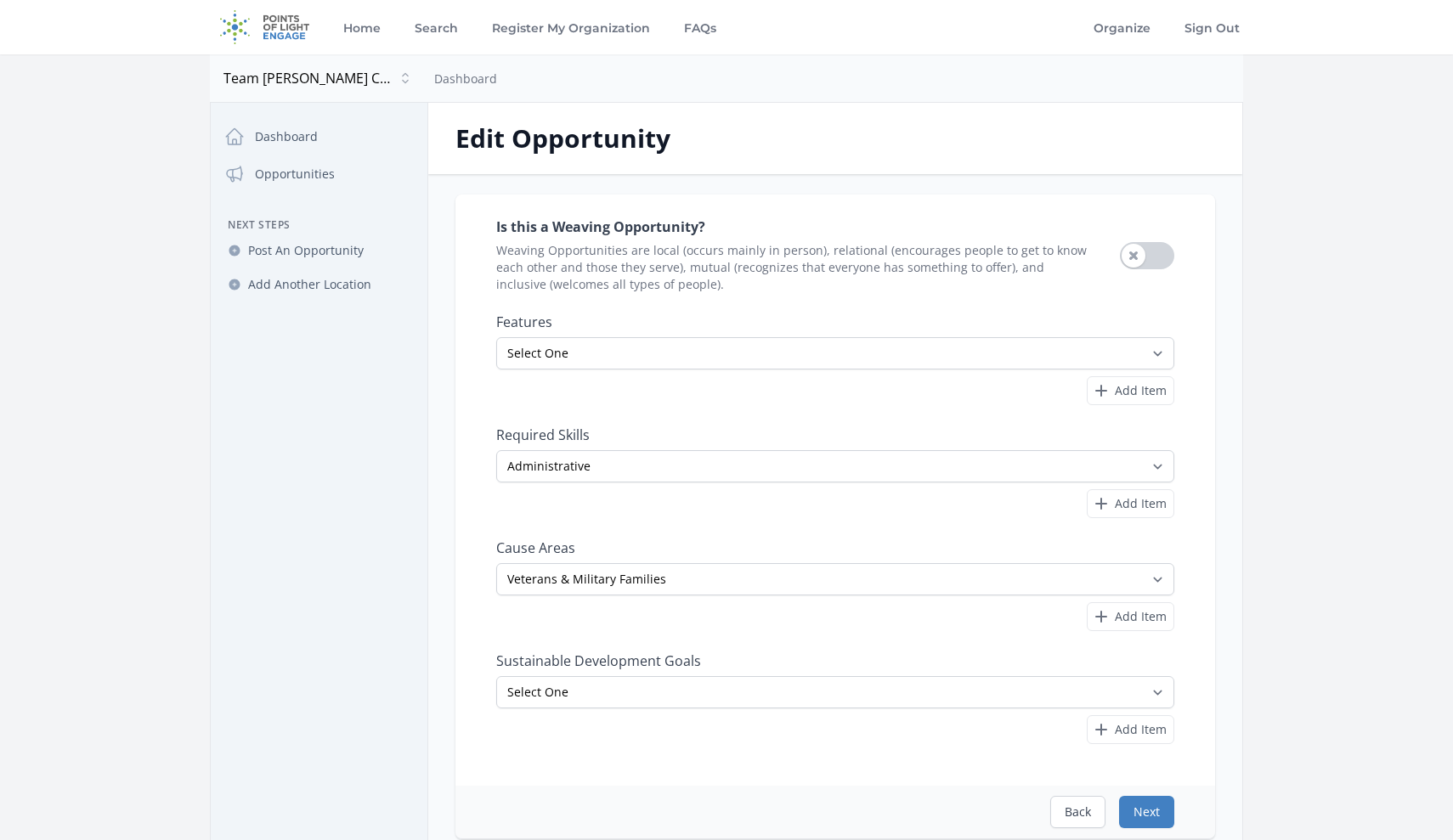
click at [1147, 816] on button "Next" at bounding box center [1146, 812] width 55 height 32
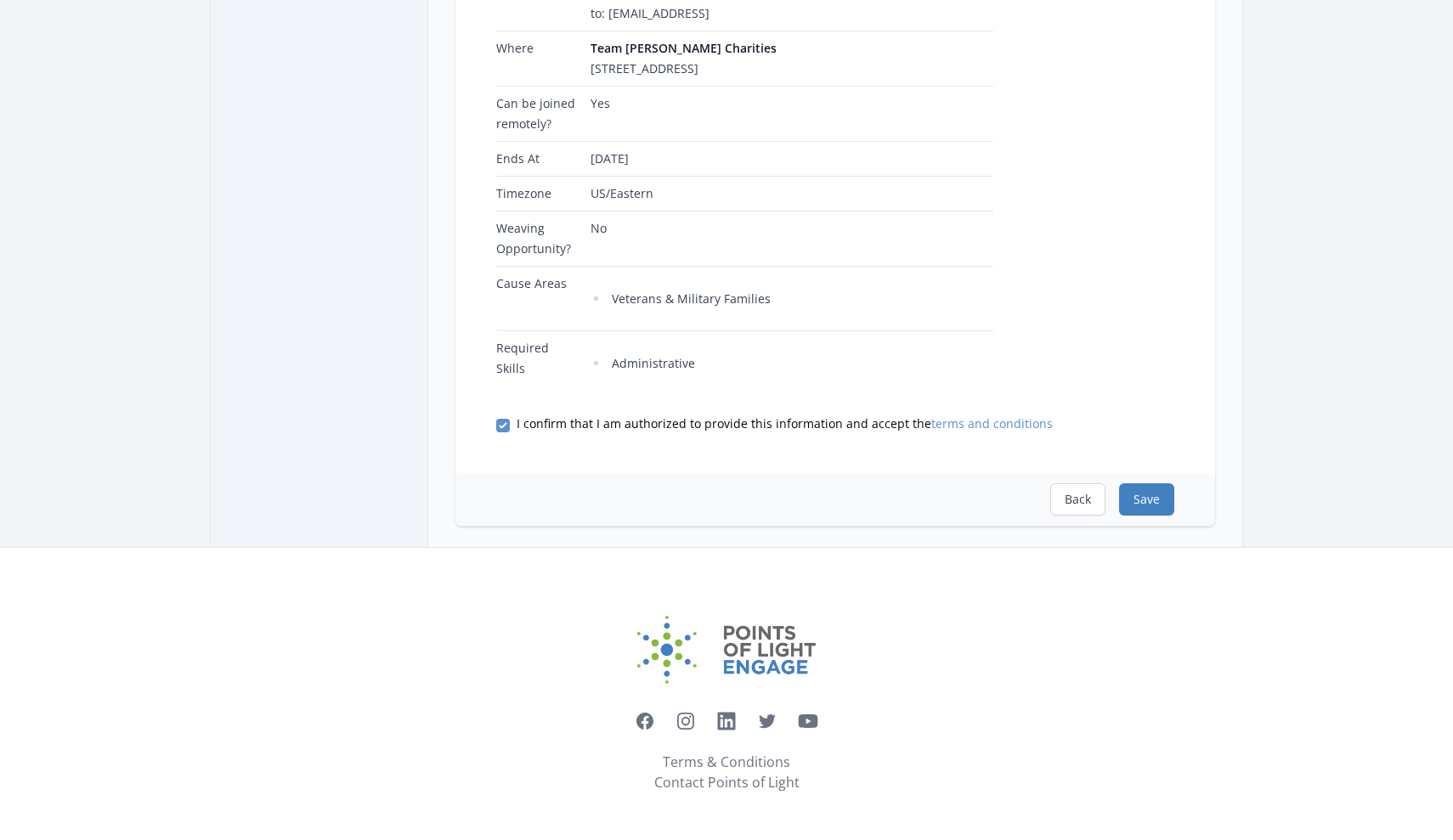
scroll to position [499, 0]
click at [1147, 498] on button "Save" at bounding box center [1146, 499] width 55 height 32
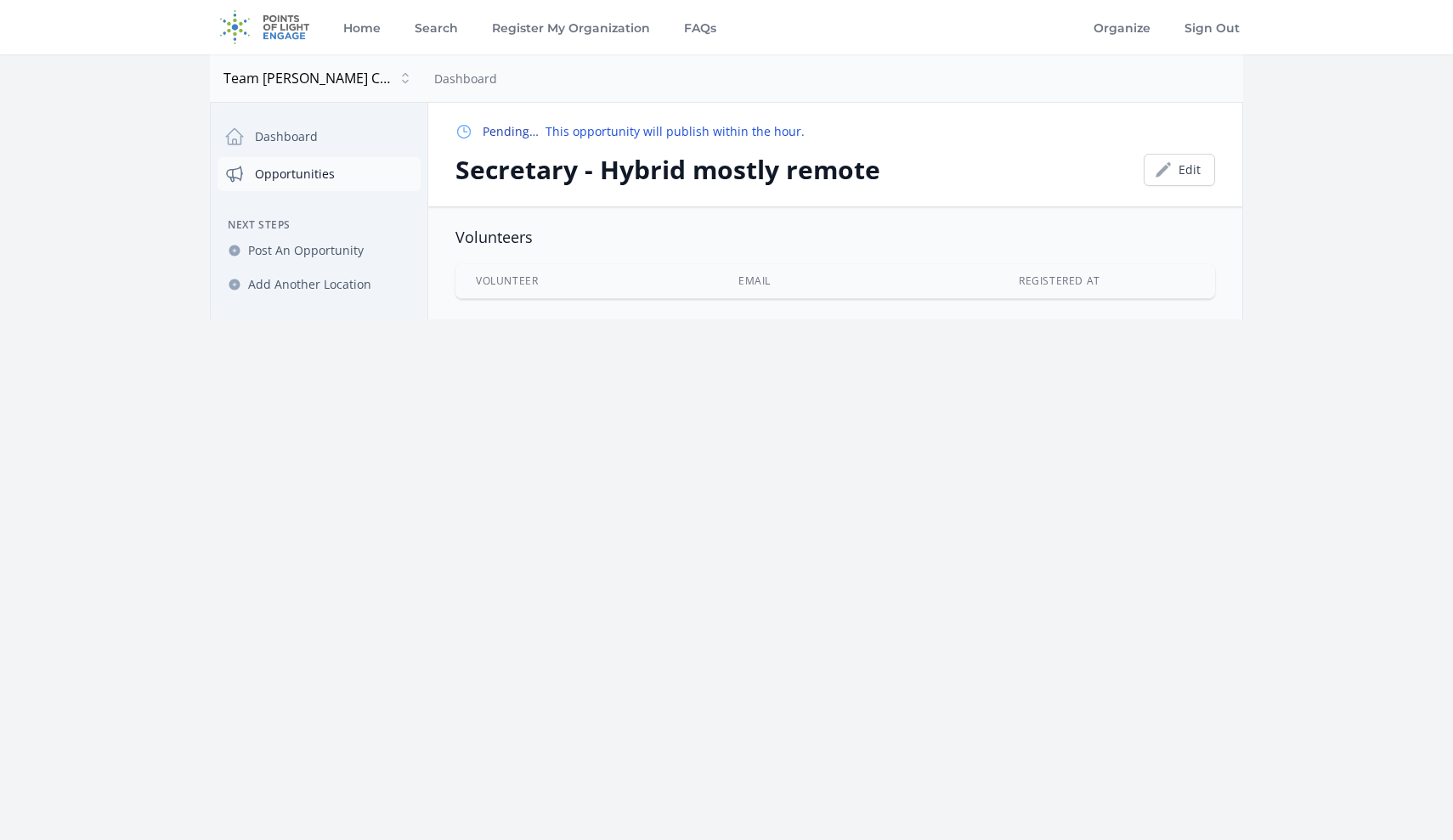
click at [295, 174] on link "Opportunities" at bounding box center [319, 174] width 203 height 34
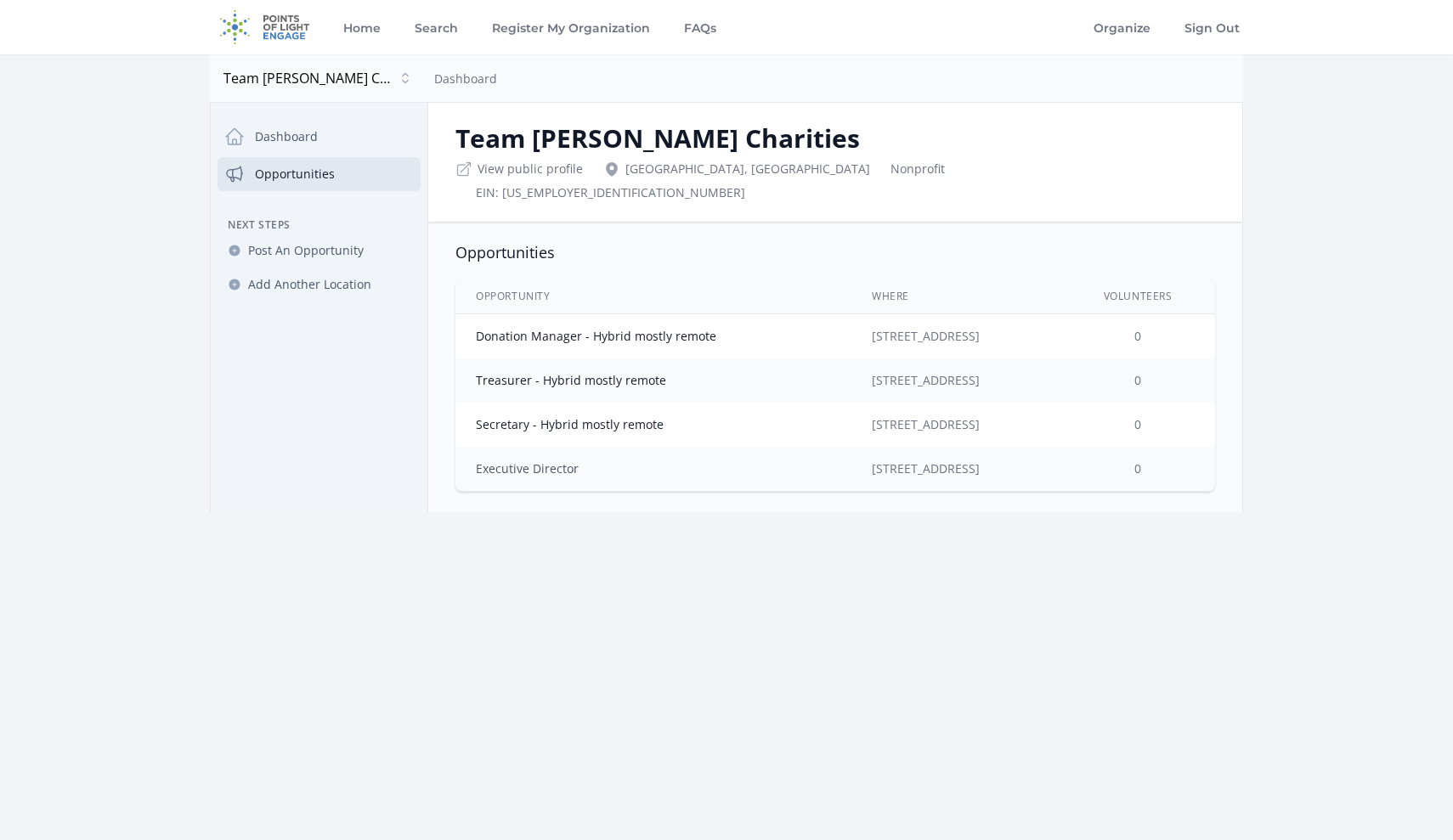
click at [520, 461] on link "Executive Director" at bounding box center [527, 468] width 102 height 16
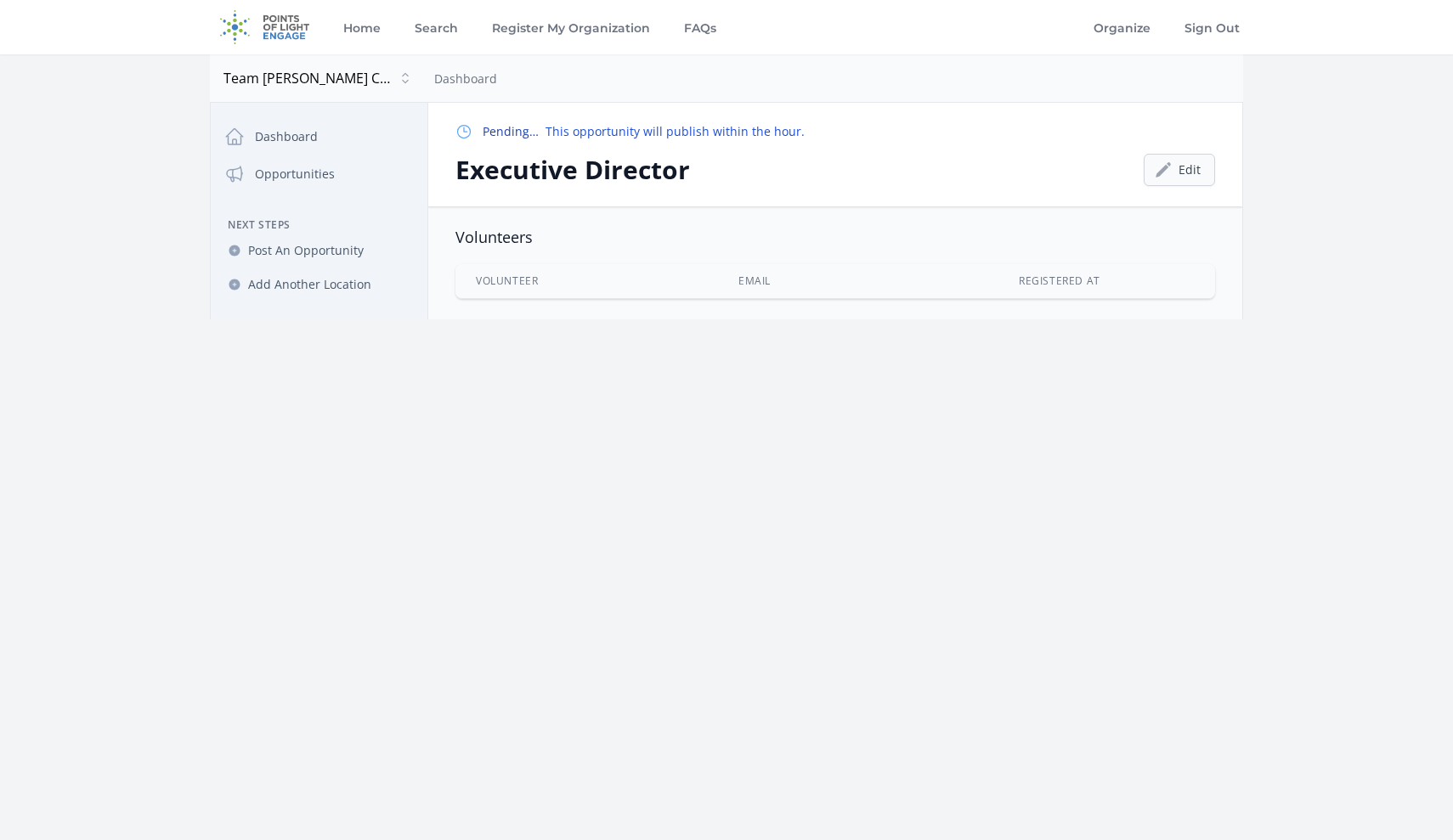
click at [1196, 167] on link "Edit" at bounding box center [1180, 169] width 71 height 32
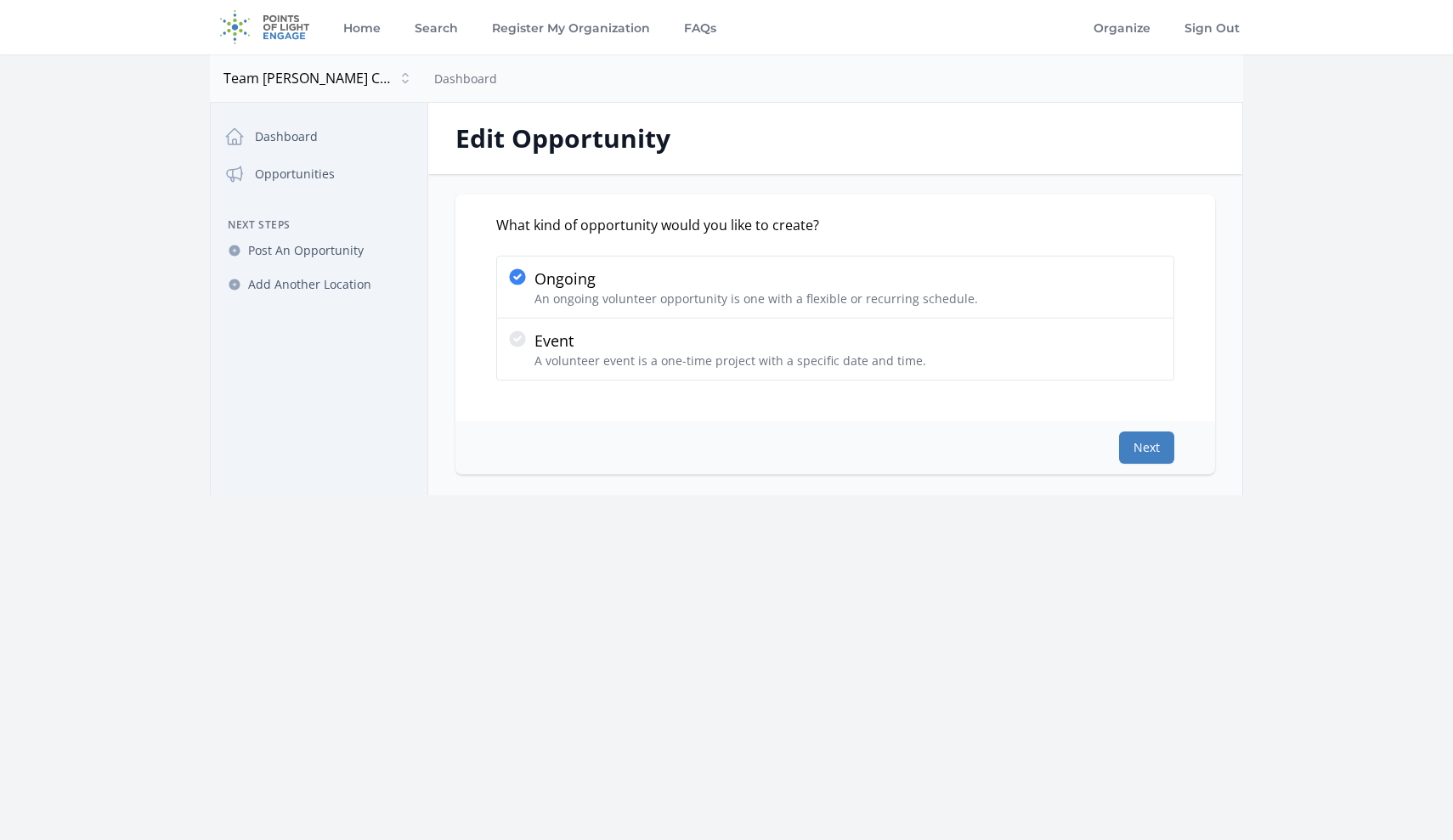
click at [1160, 443] on button "Next" at bounding box center [1146, 447] width 55 height 32
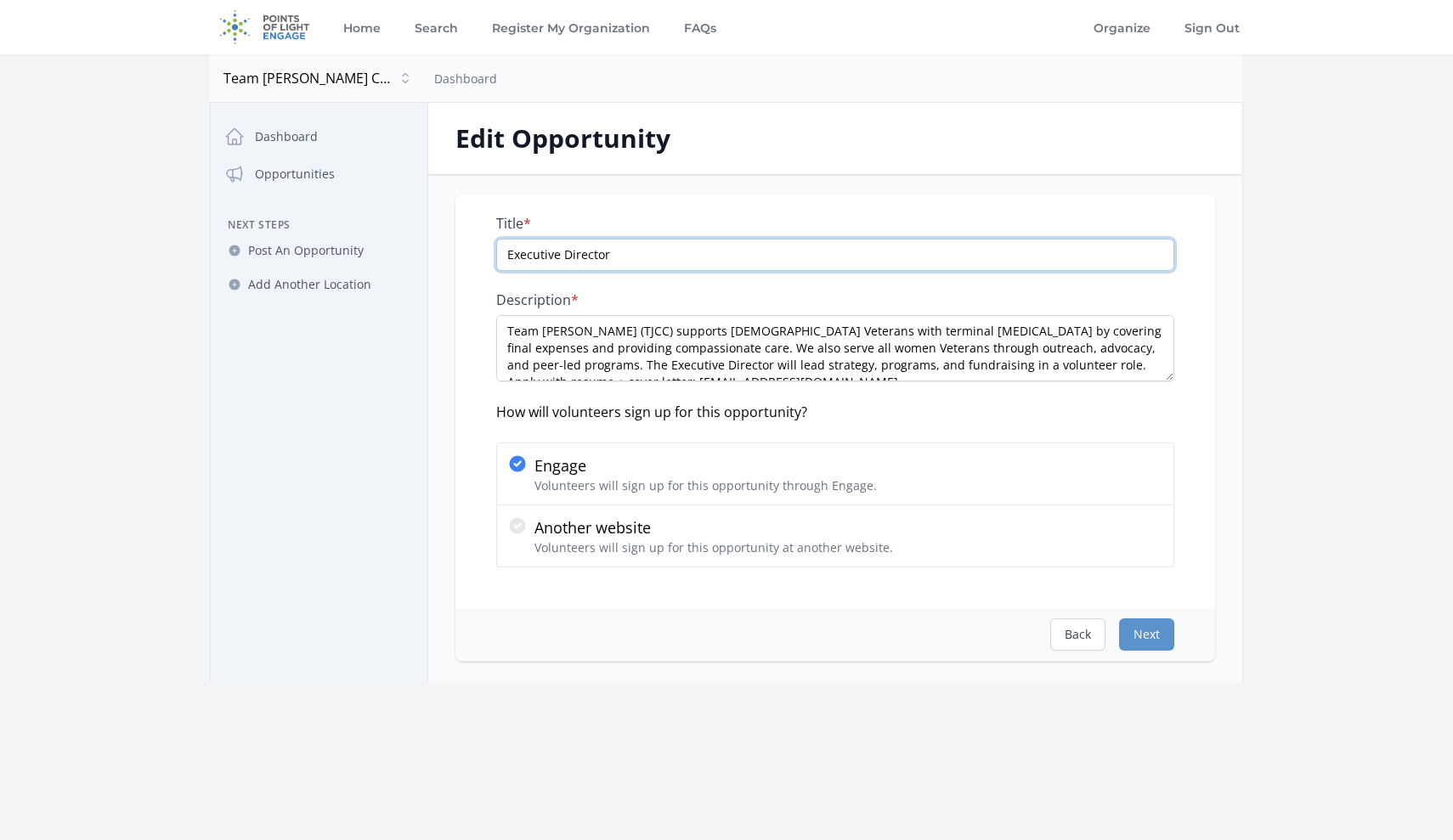
click at [807, 259] on input "Executive Director" at bounding box center [835, 254] width 678 height 32
paste input "Hybrid mostly remote"
type input "Executive Director - Hybrid mostly remote"
click at [1149, 638] on button "Next" at bounding box center [1146, 634] width 55 height 32
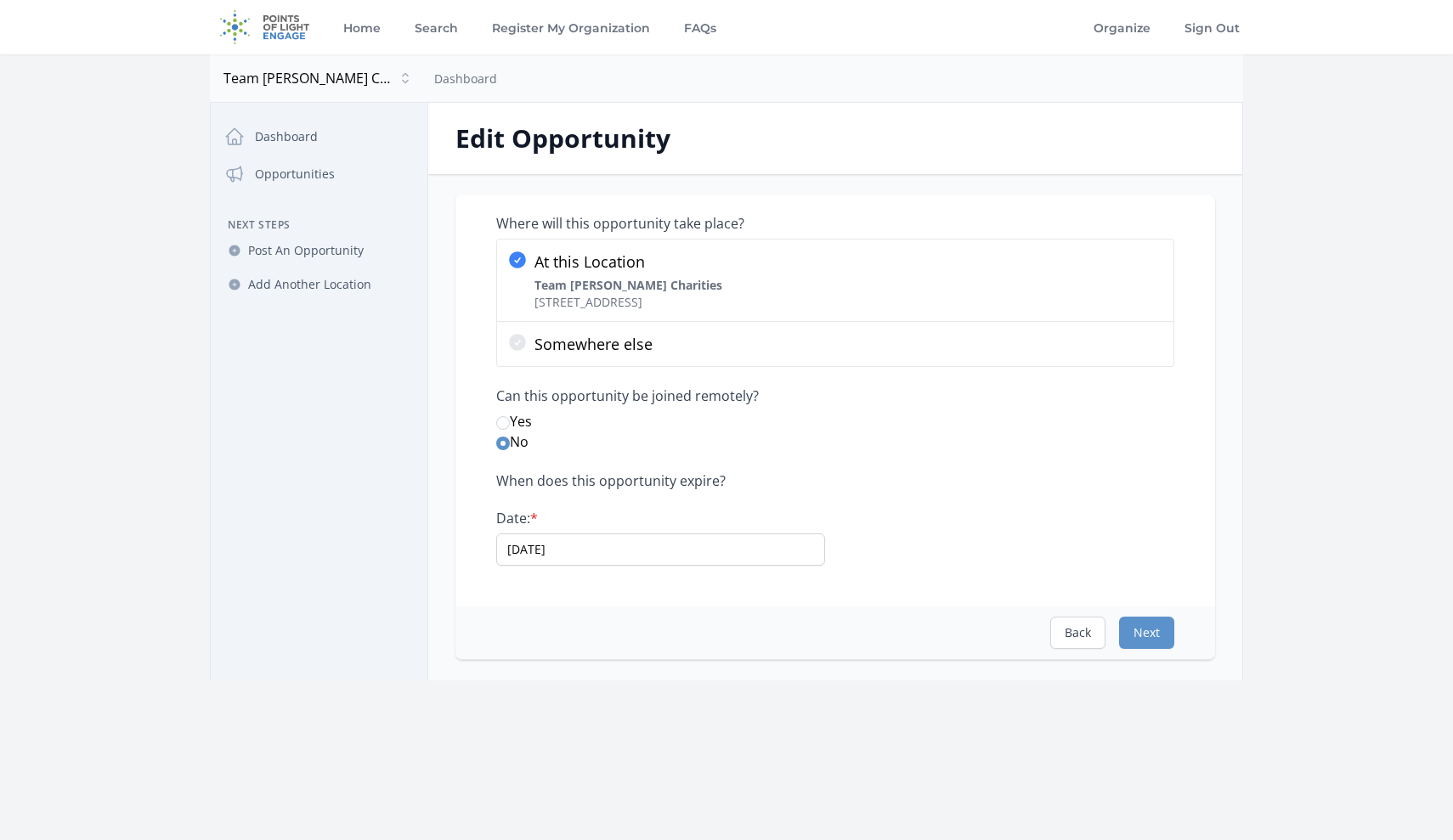
click at [502, 424] on input "Yes" at bounding box center [503, 423] width 14 height 14
radio input "true"
click at [1151, 630] on button "Next" at bounding box center [1146, 632] width 55 height 32
select select "Nonprofit Management"
select select "Veterans & Military Families"
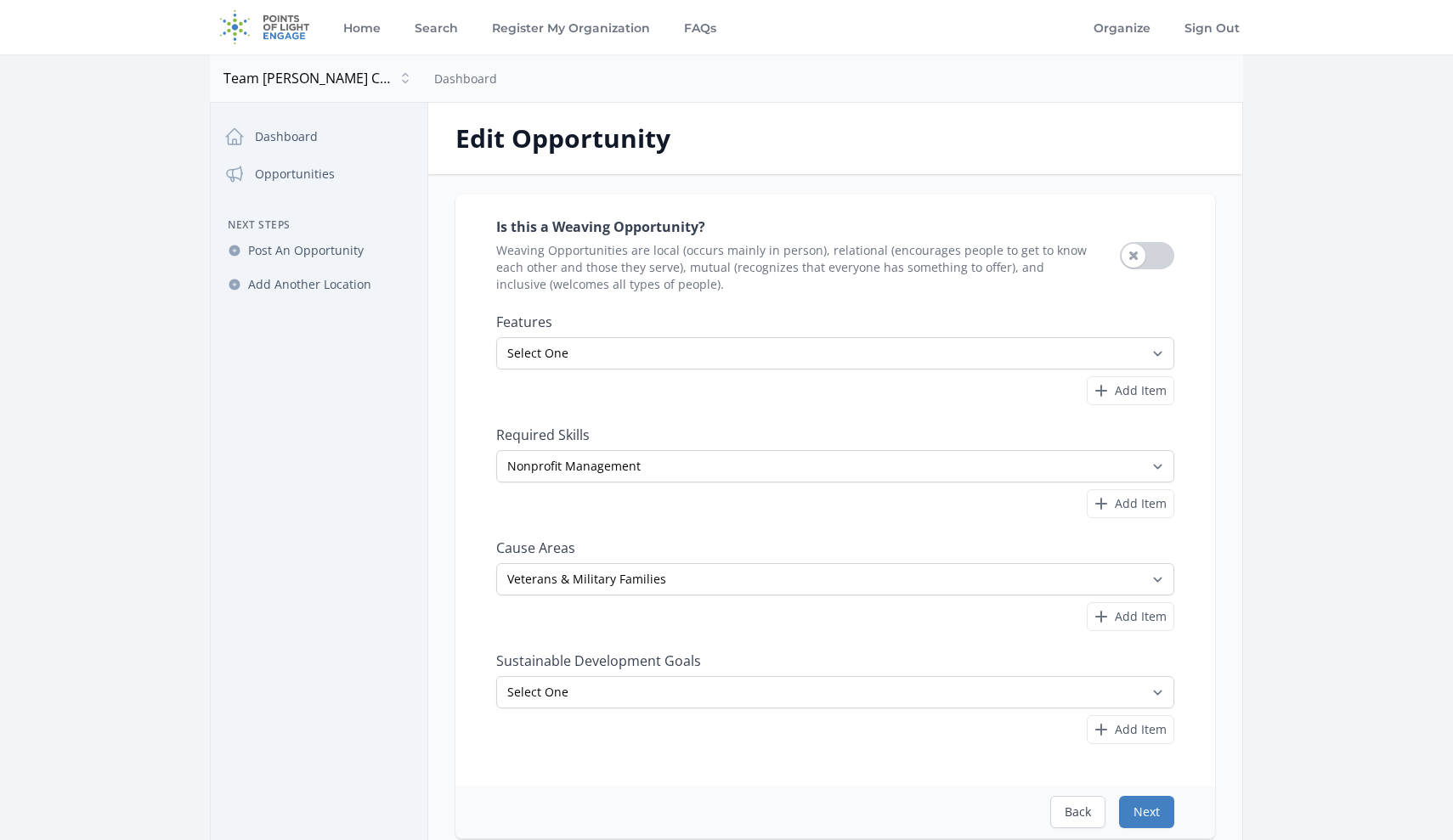
click at [1160, 814] on button "Next" at bounding box center [1146, 812] width 55 height 32
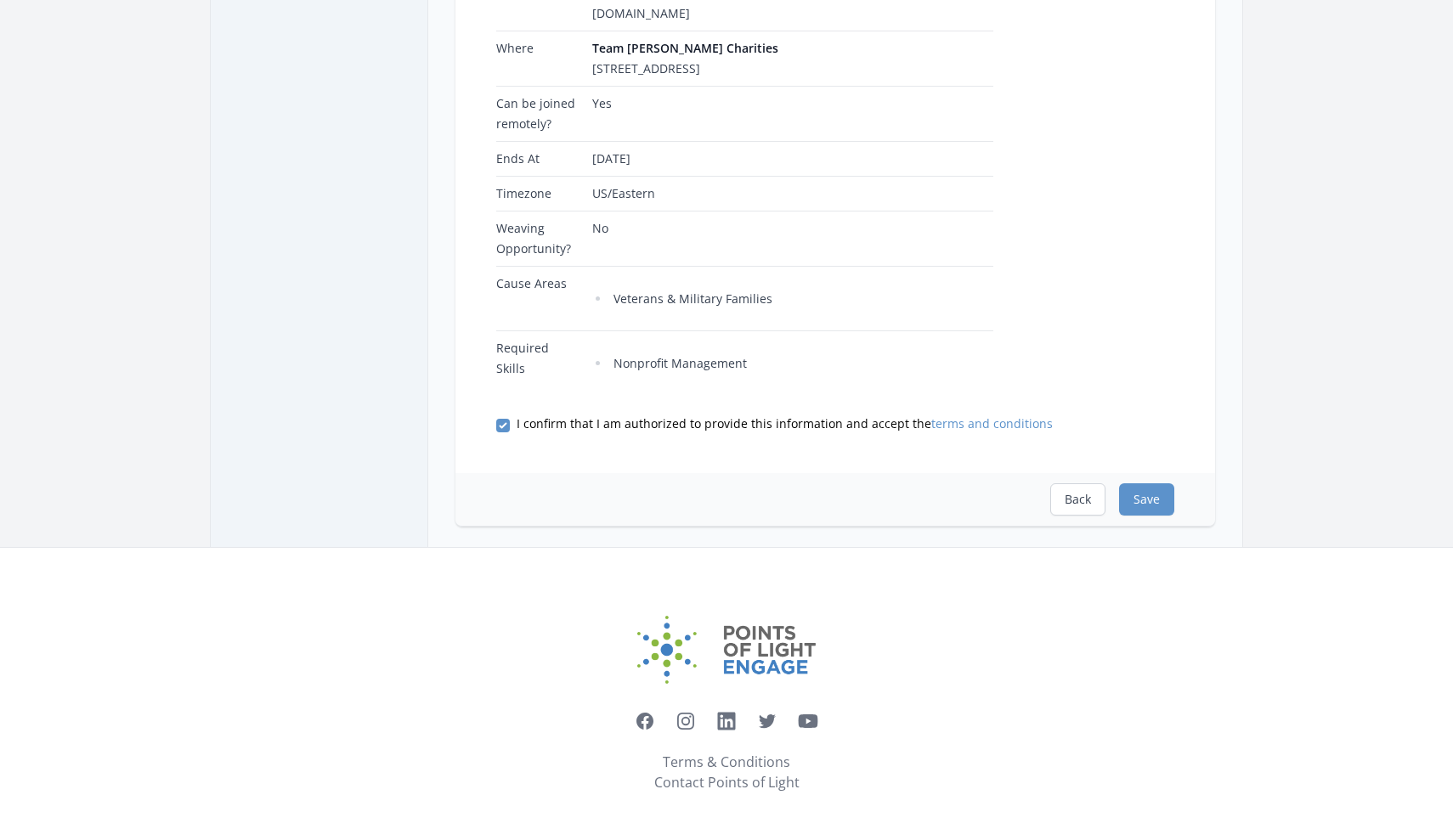
scroll to position [458, 0]
click at [1135, 504] on button "Save" at bounding box center [1146, 499] width 55 height 32
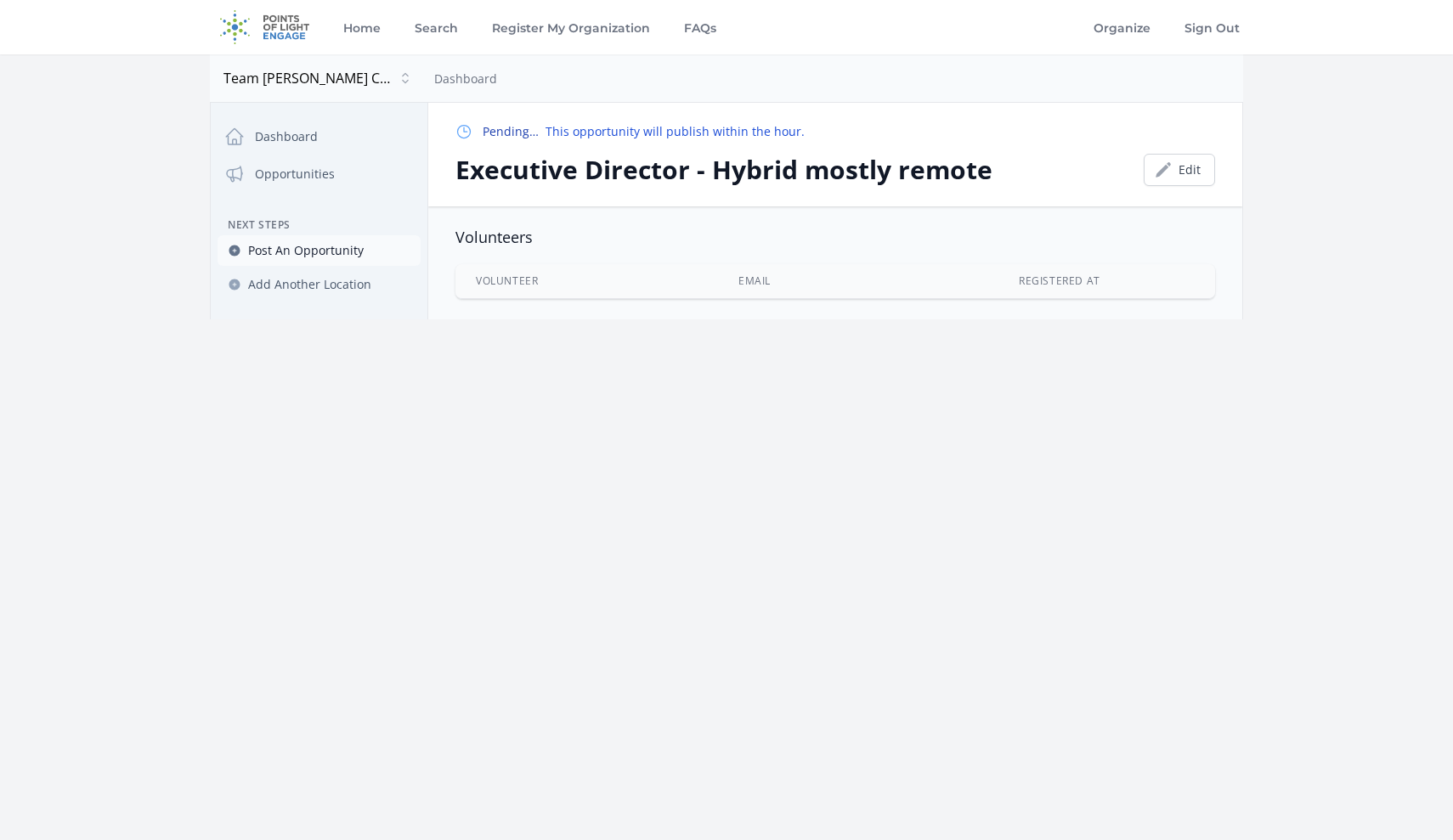
click at [306, 248] on span "Post An Opportunity" at bounding box center [306, 251] width 116 height 17
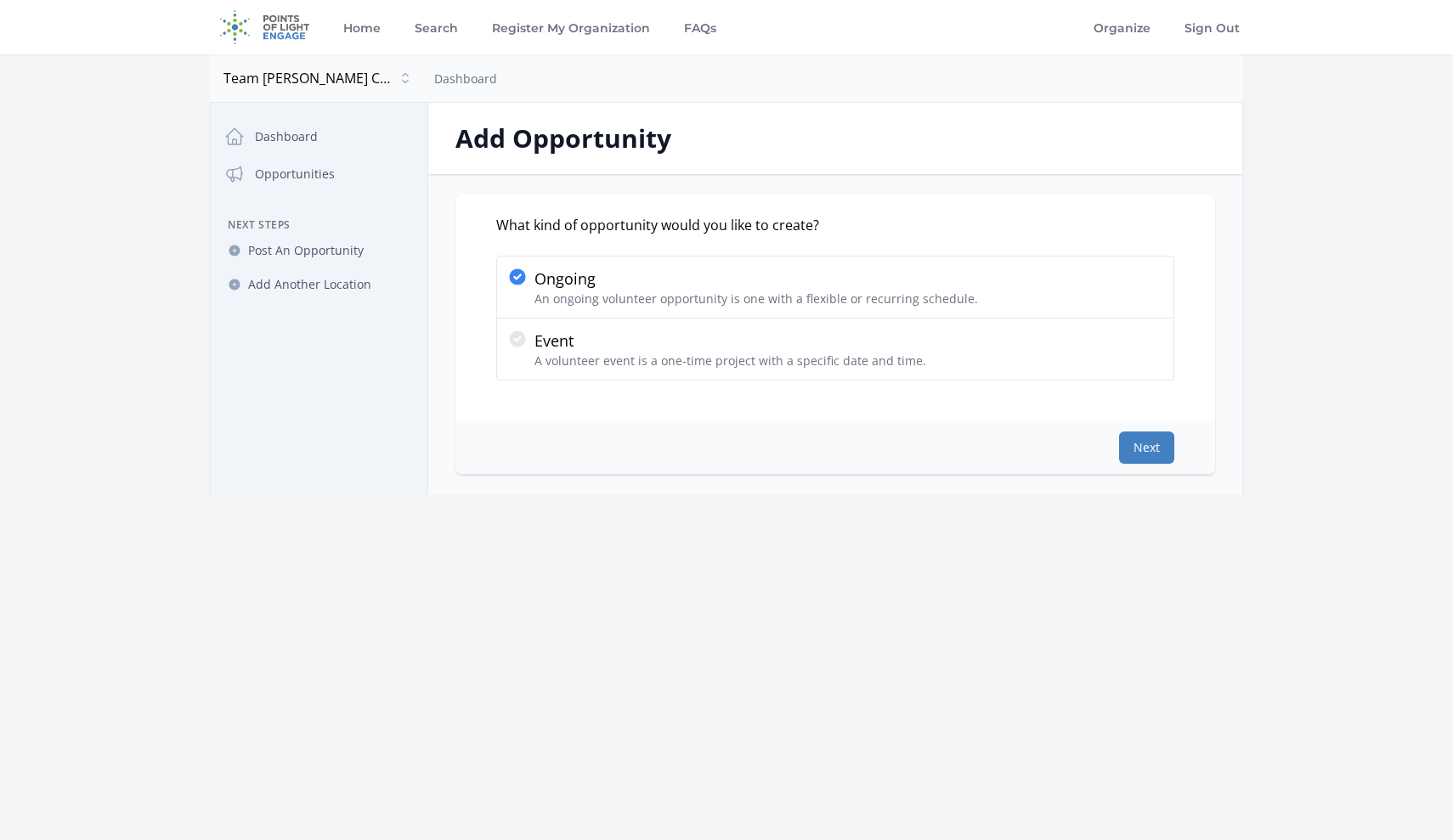
click at [1146, 450] on button "Next" at bounding box center [1146, 447] width 55 height 32
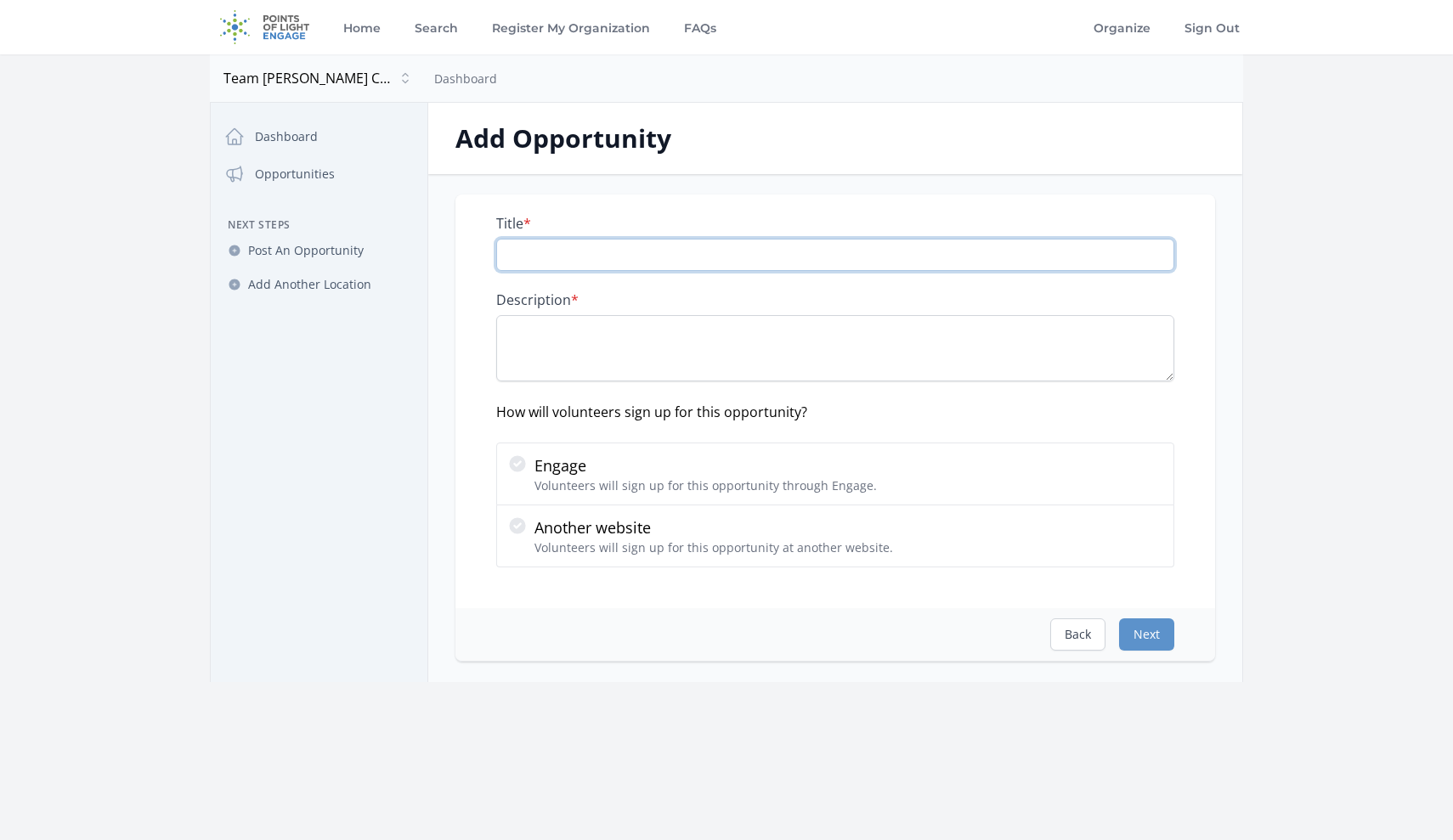
click at [729, 259] on input "Title *" at bounding box center [835, 254] width 678 height 32
paste input "Grant Writer"
type input "Grant Writer - Hybrid mostly remote"
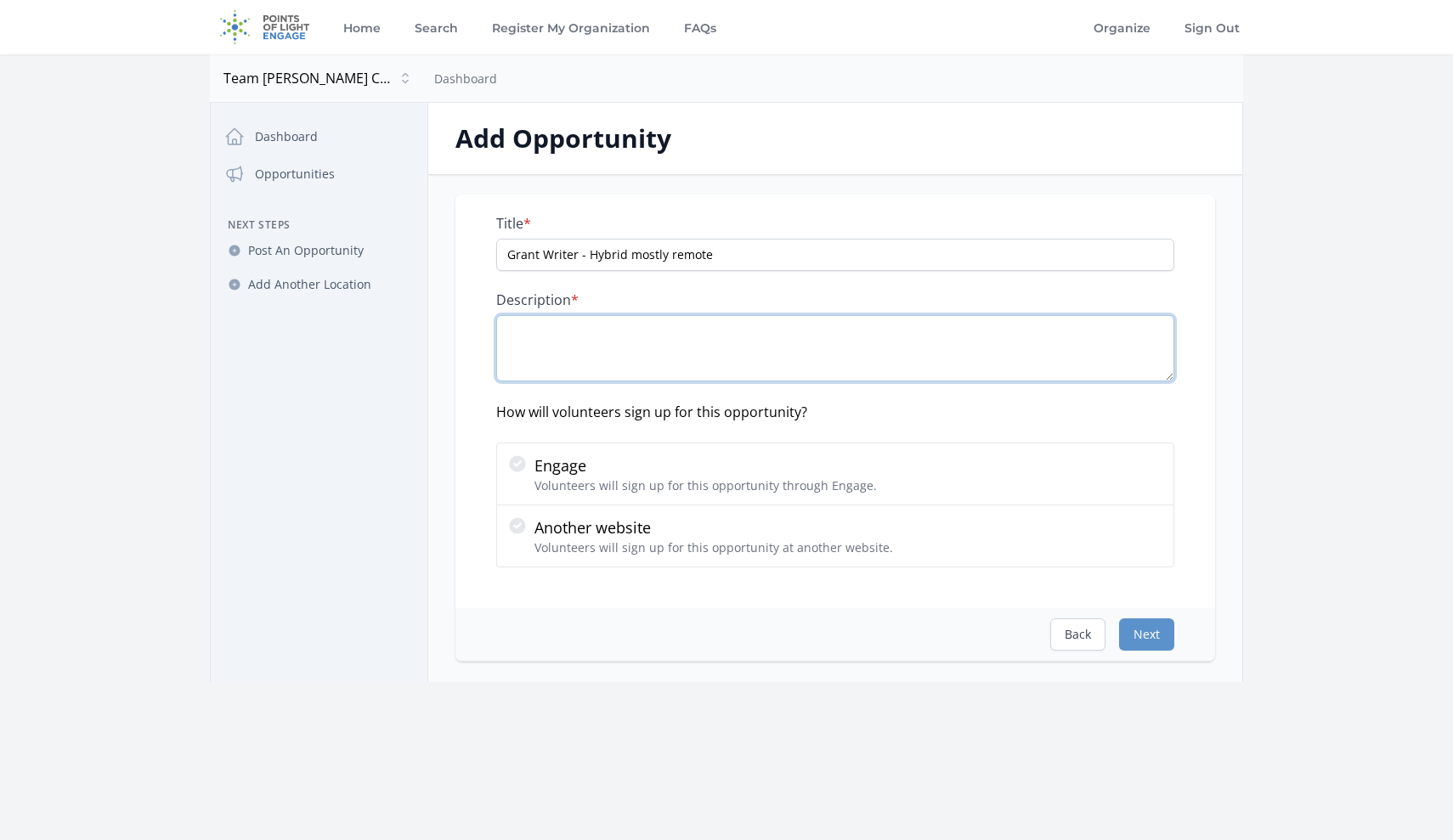
click at [675, 333] on textarea "Description *" at bounding box center [835, 348] width 678 height 67
click at [682, 340] on textarea "Description *" at bounding box center [835, 348] width 678 height 67
paste textarea "TJCC supports [DEMOGRAPHIC_DATA] Veterans with terminal [MEDICAL_DATA] through …"
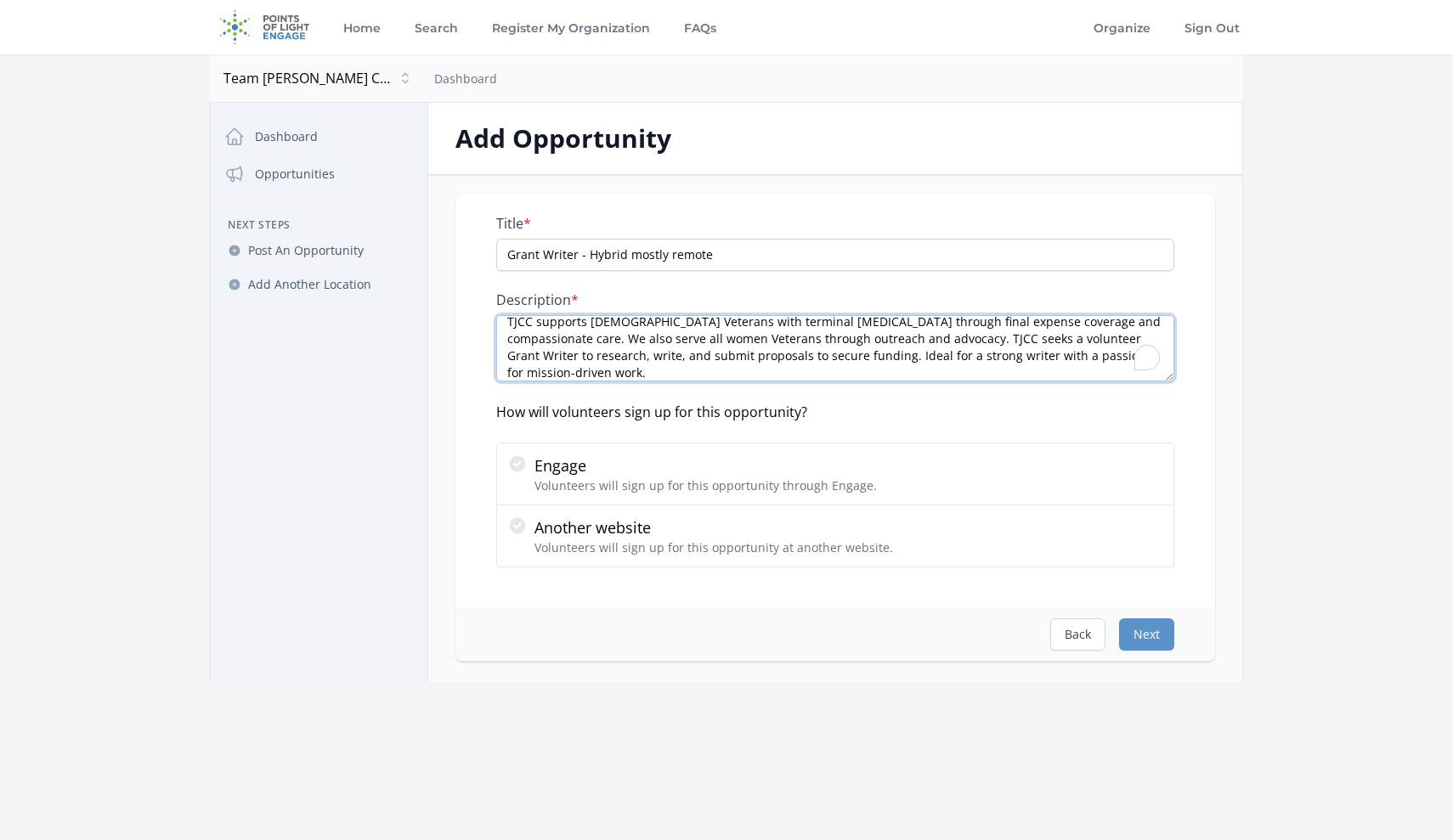
scroll to position [10, 0]
drag, startPoint x: 523, startPoint y: 378, endPoint x: 489, endPoint y: 367, distance: 35.7
click at [489, 367] on div "Title * Grant Writer - Hybrid mostly remote Description * TJCC supports [DEMOGR…" at bounding box center [835, 402] width 760 height 414
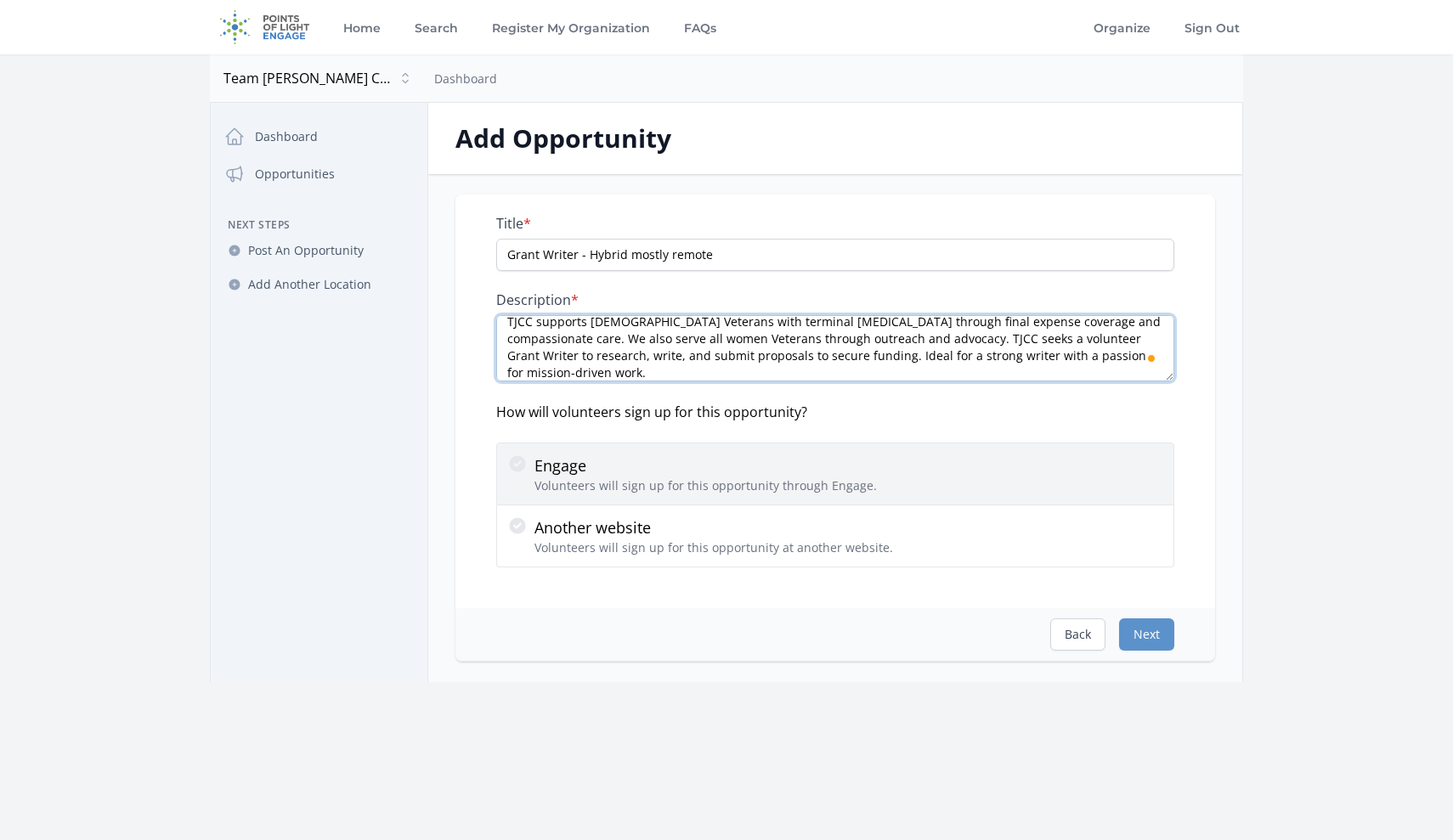
type textarea "TJCC supports [DEMOGRAPHIC_DATA] Veterans with terminal [MEDICAL_DATA] through …"
click at [609, 460] on p "Engage" at bounding box center [706, 465] width 343 height 24
click at [0, 0] on input "Engage Volunteers will sign up for this opportunity through Engage." at bounding box center [0, 0] width 0 height 0
click at [520, 468] on icon at bounding box center [517, 463] width 16 height 16
click at [0, 0] on input "Engage Volunteers will sign up for this opportunity through Engage." at bounding box center [0, 0] width 0 height 0
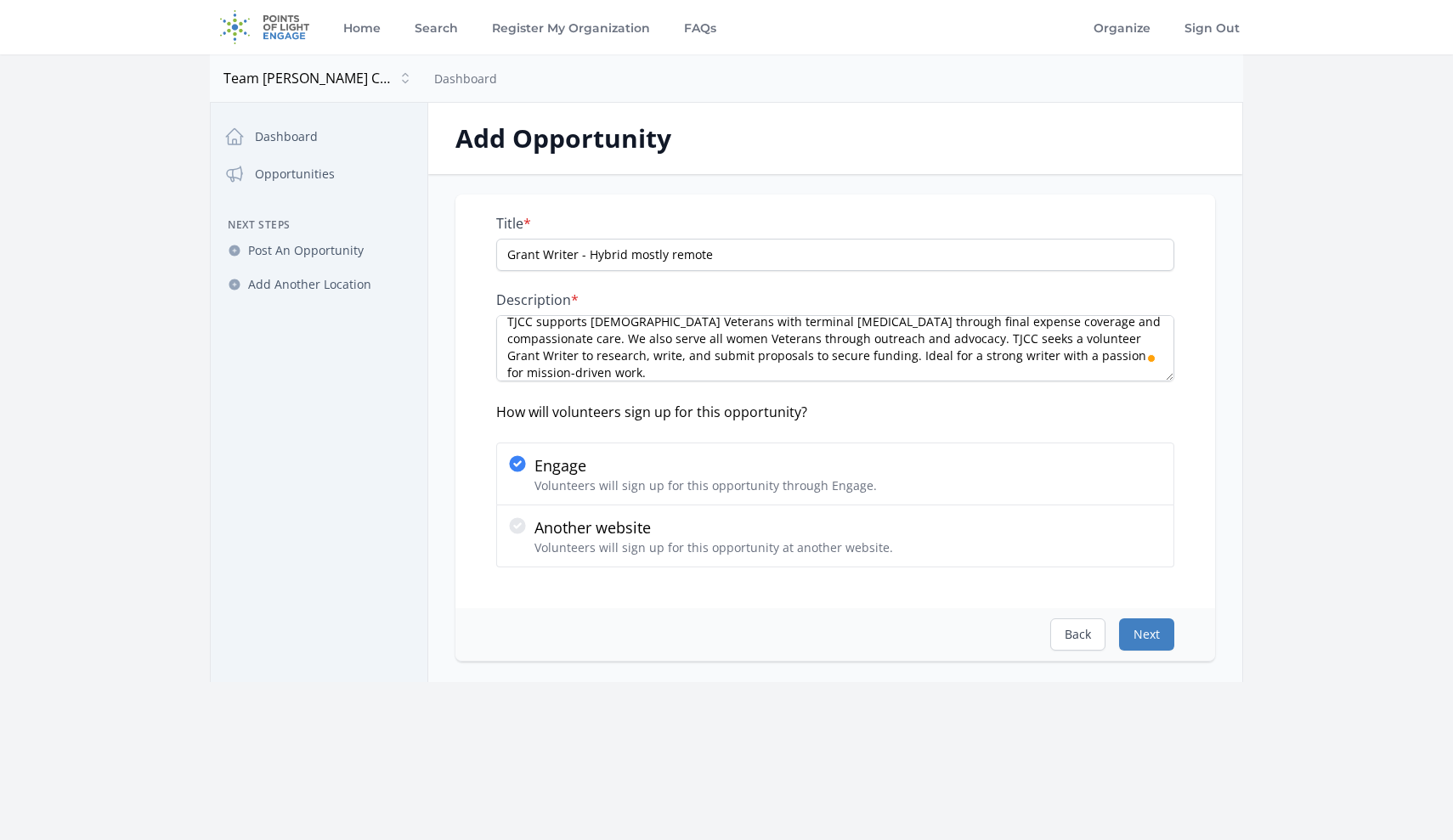
click at [1152, 633] on button "Next" at bounding box center [1146, 634] width 55 height 32
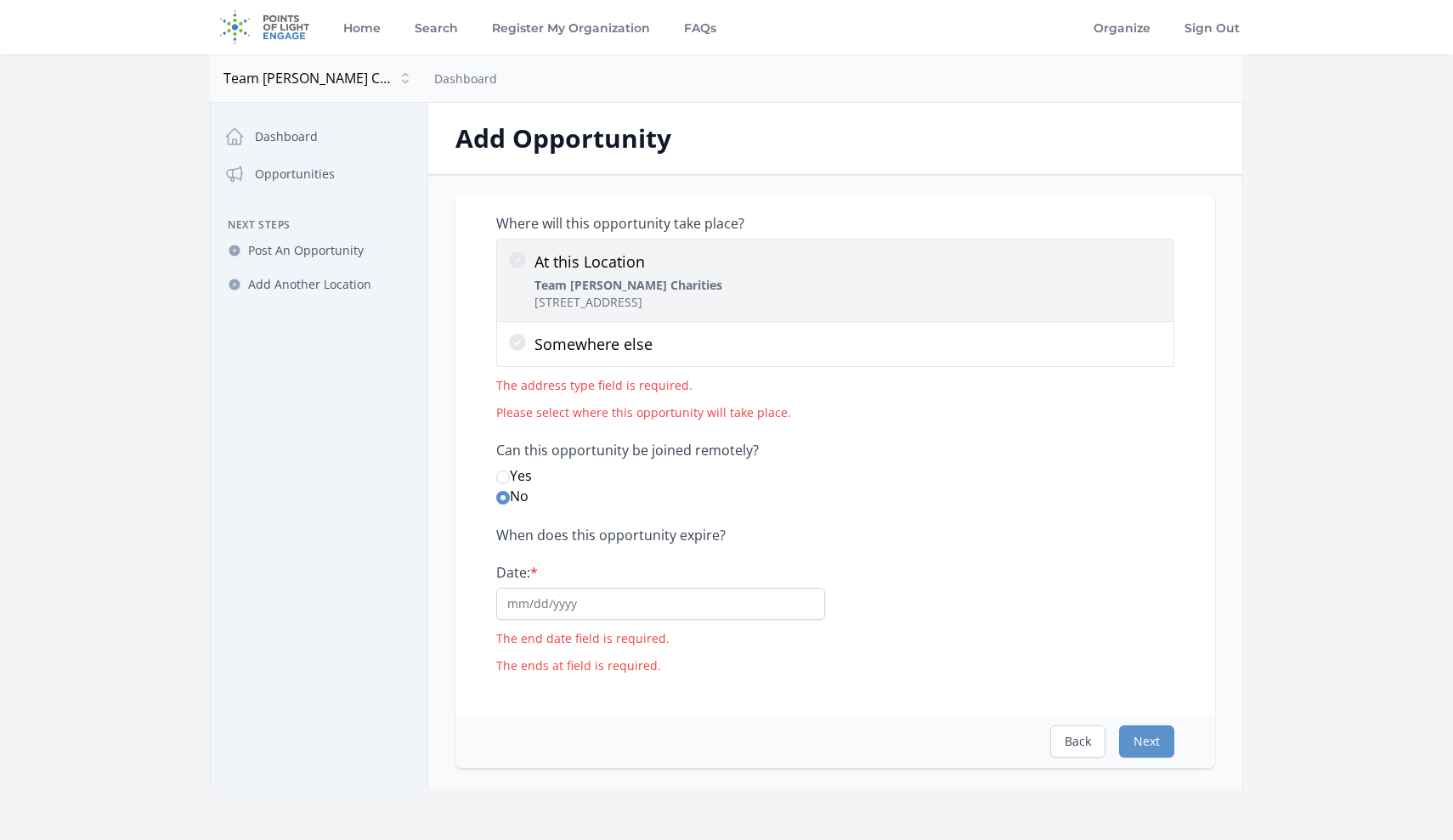
click at [518, 258] on icon at bounding box center [517, 260] width 17 height 17
click at [0, 0] on input "At this Location Team [PERSON_NAME] Charities [STREET_ADDRESS]" at bounding box center [0, 0] width 0 height 0
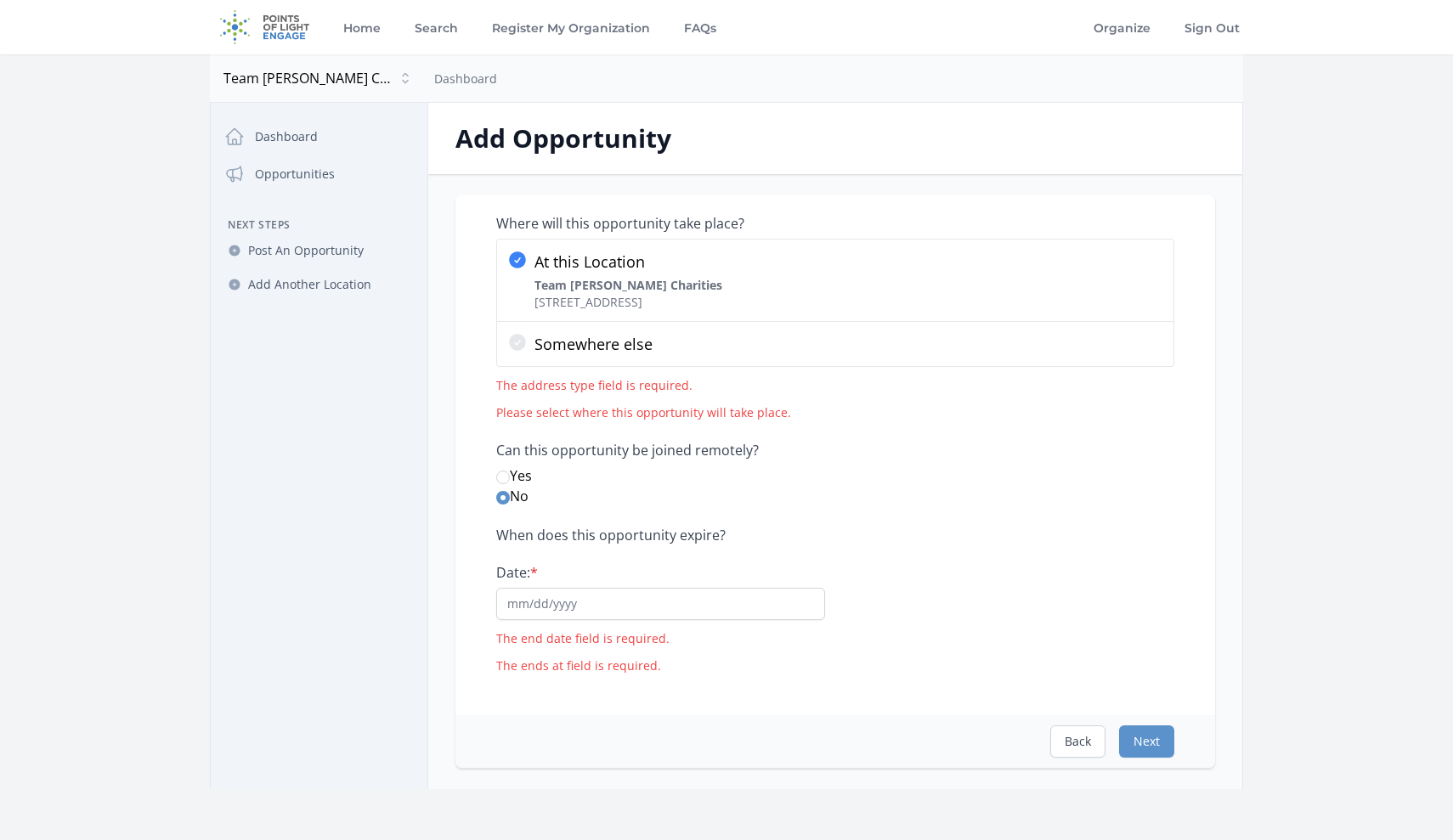
click at [504, 473] on input "Yes" at bounding box center [503, 478] width 14 height 14
radio input "true"
click at [664, 613] on input "Date: *" at bounding box center [660, 603] width 329 height 32
type input "[DATE]"
click at [872, 617] on div "When does this opportunity expire? Date: * [DATE] The end date field is require…" at bounding box center [835, 601] width 678 height 148
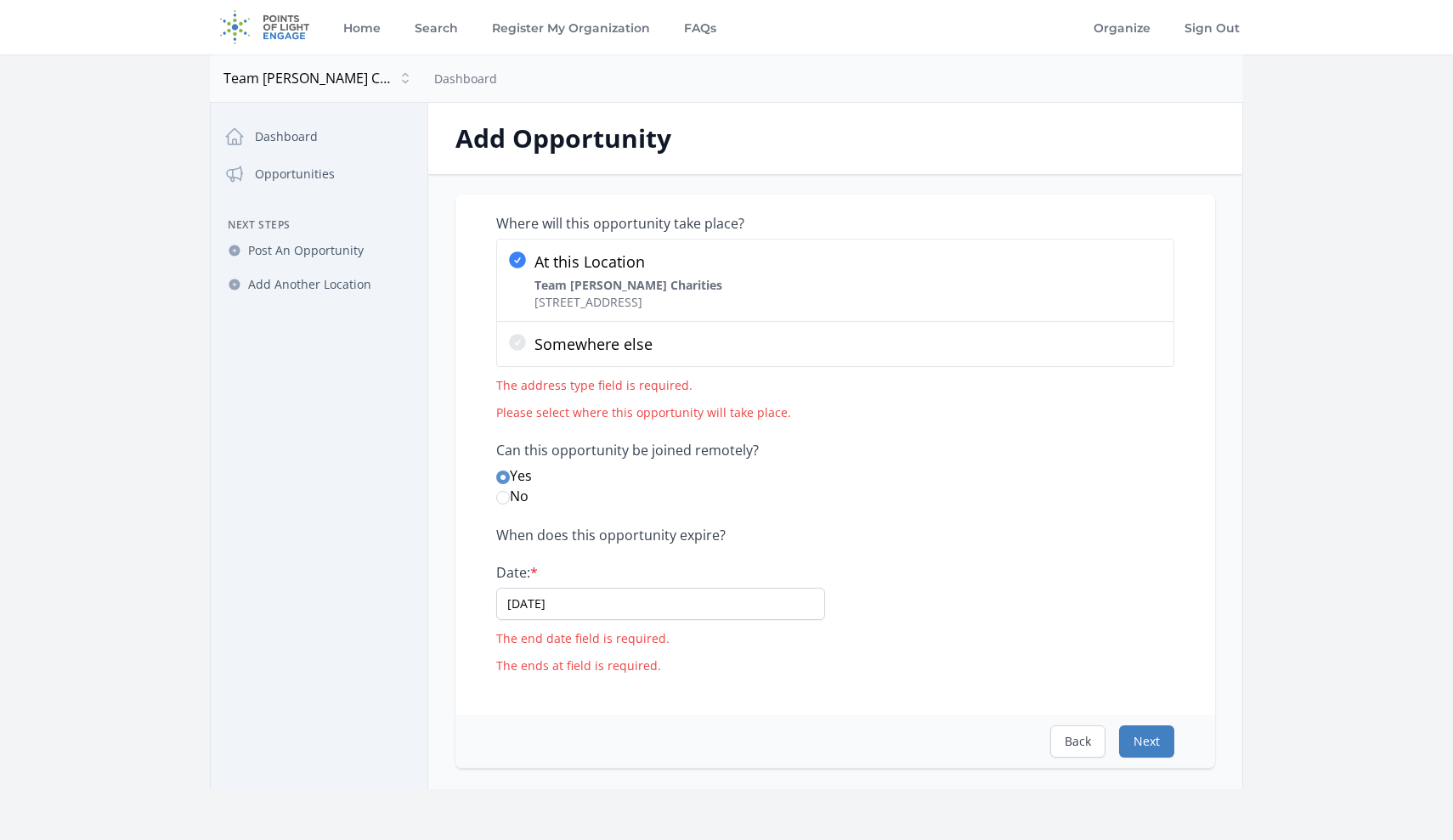
click at [1146, 742] on button "Next" at bounding box center [1146, 742] width 55 height 32
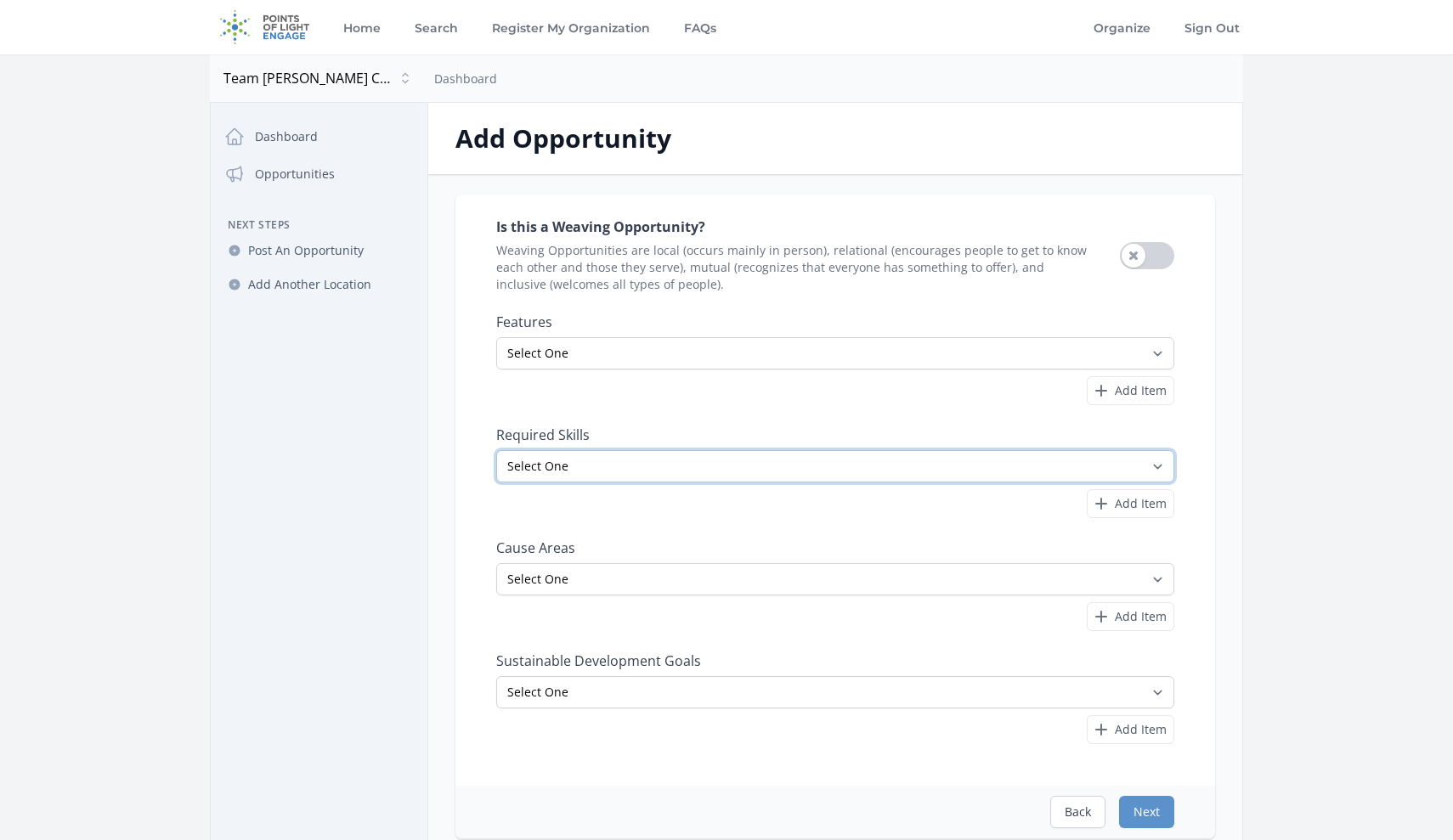
select select "Writing"
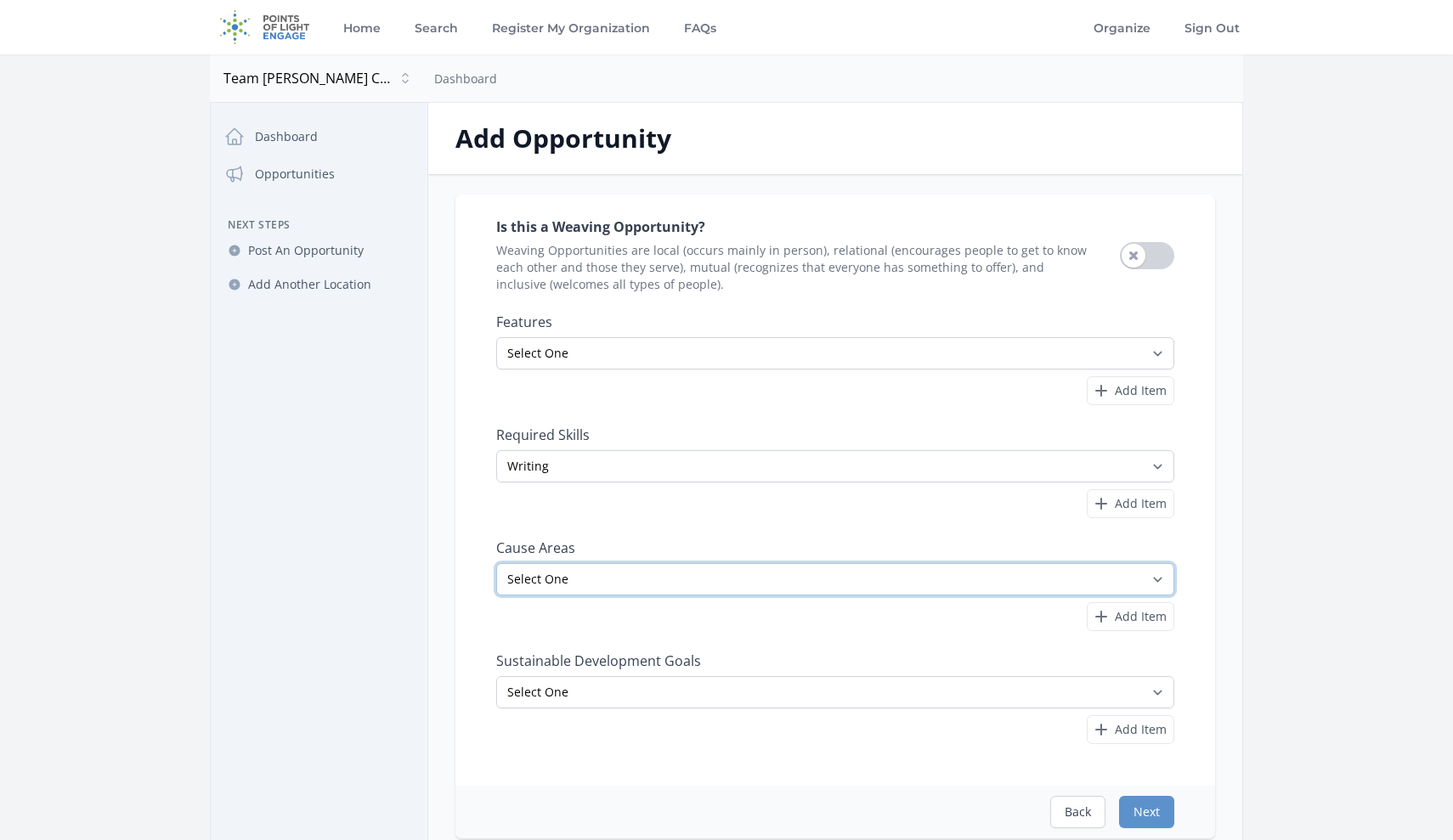
select select "Veterans & Military Families"
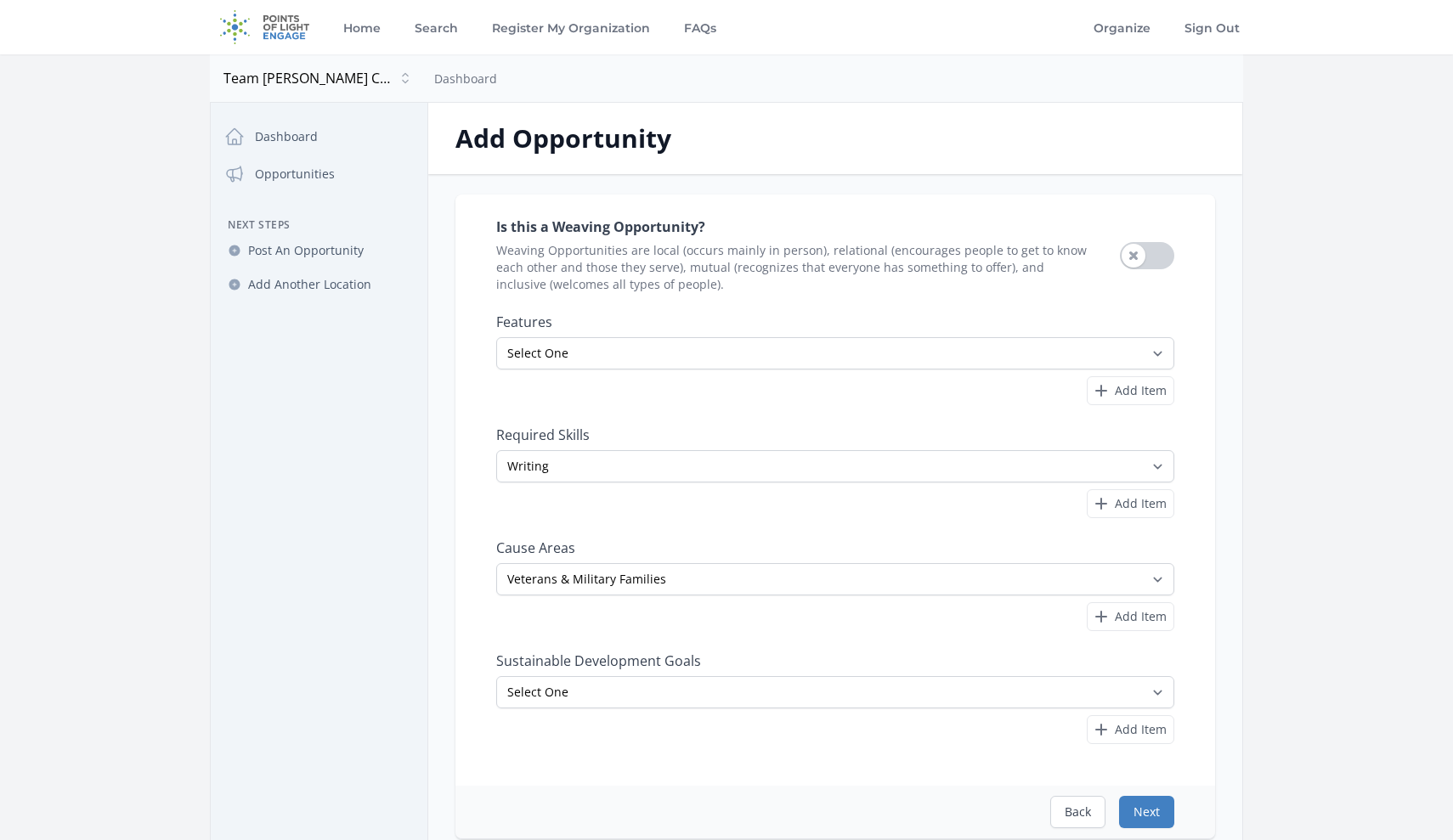
click at [1153, 808] on button "Next" at bounding box center [1146, 812] width 55 height 32
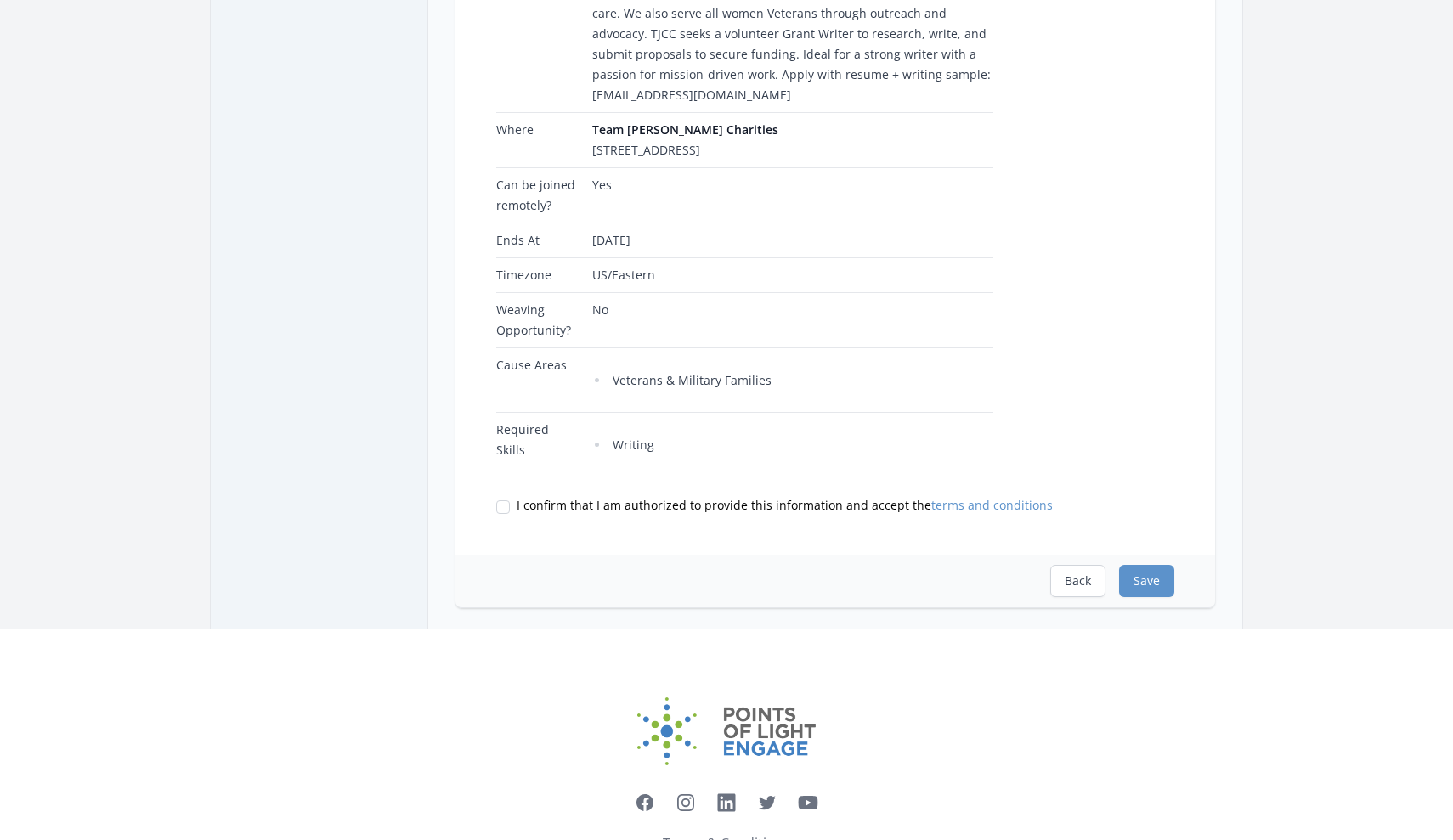
scroll to position [378, 0]
click at [662, 533] on div "Please review the following information: Type ongoing Title Grant Writer - Hybr…" at bounding box center [835, 184] width 760 height 737
click at [515, 507] on label "I confirm that I am authorized to provide this information and accept the terms…" at bounding box center [835, 504] width 678 height 17
click at [510, 507] on input "I confirm that I am authorized to provide this information and accept the terms…" at bounding box center [503, 506] width 14 height 14
checkbox input "true"
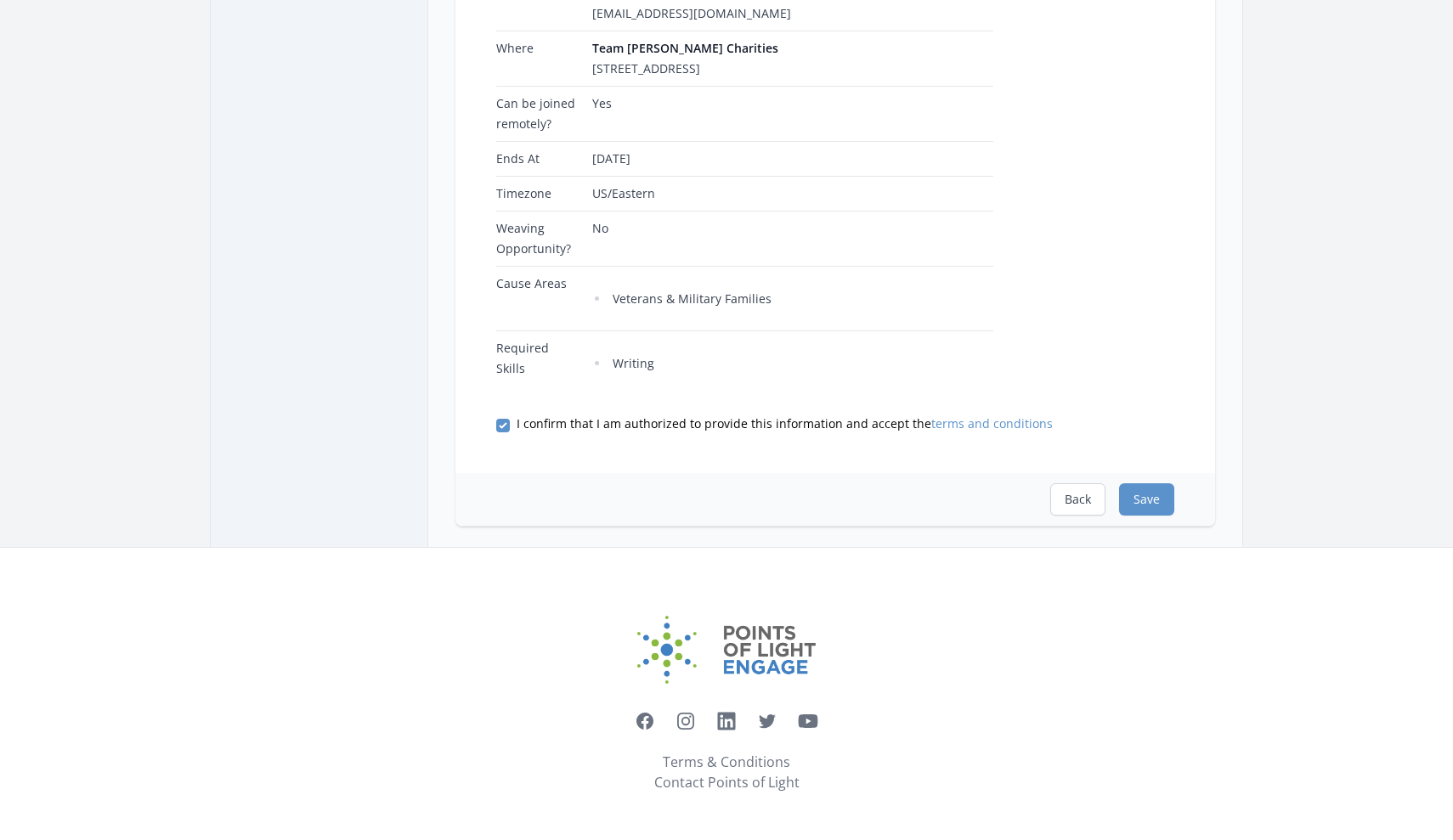
scroll to position [458, 0]
click at [1148, 501] on button "Save" at bounding box center [1146, 499] width 55 height 32
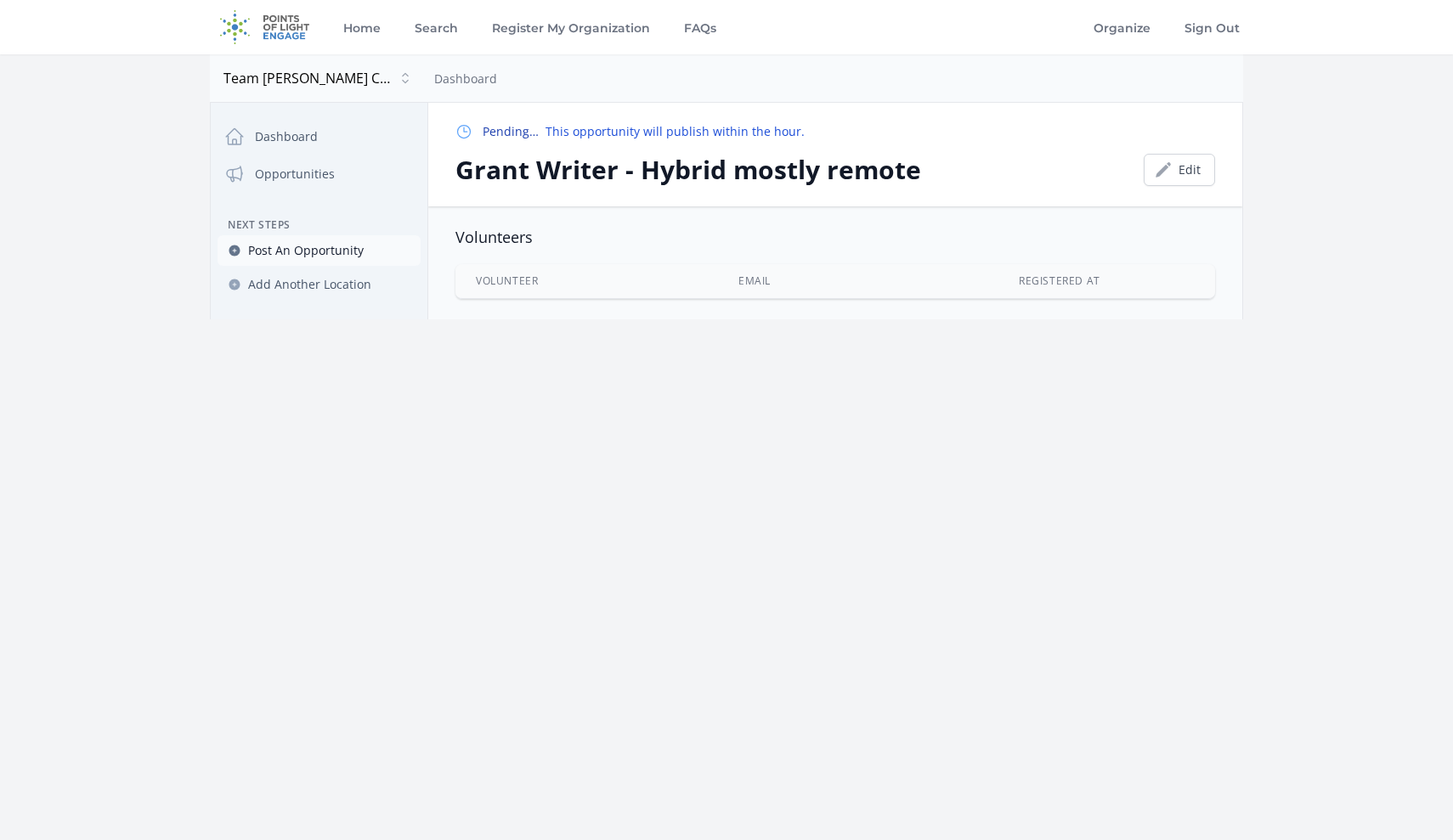
click at [287, 258] on span "Post An Opportunity" at bounding box center [306, 251] width 116 height 17
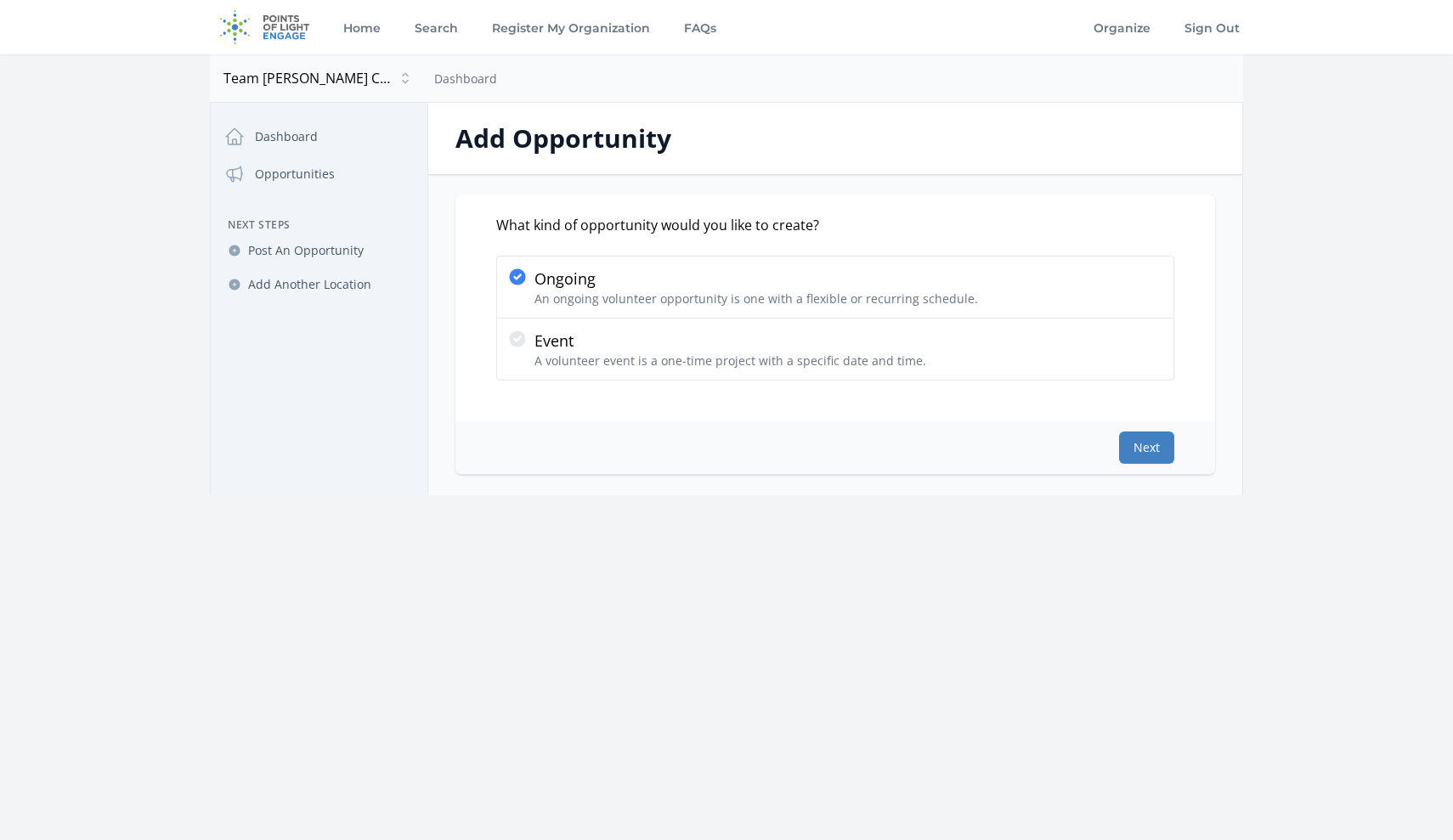
click at [1156, 449] on button "Next" at bounding box center [1146, 447] width 55 height 32
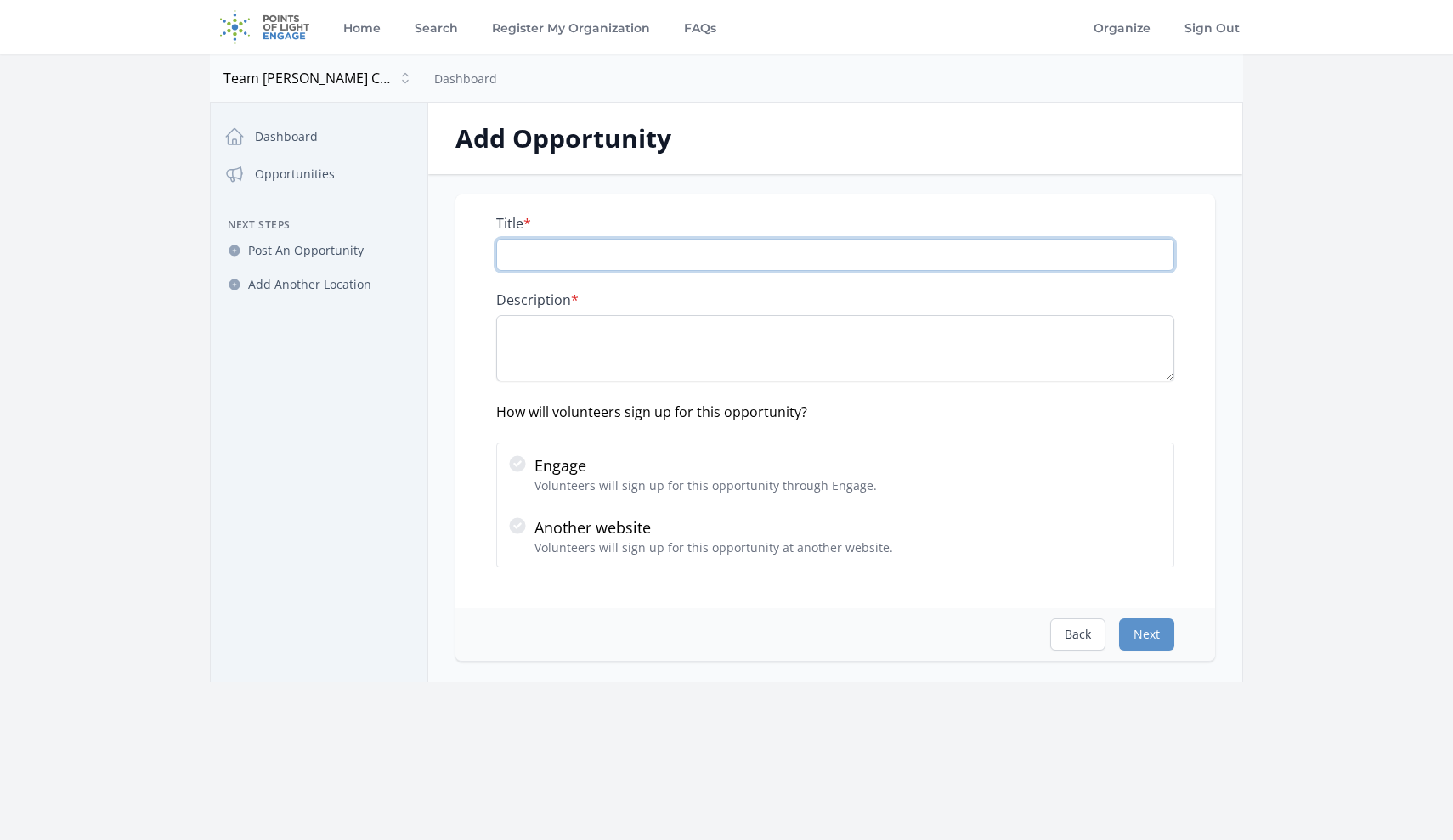
click at [650, 253] on input "Title *" at bounding box center [835, 254] width 678 height 32
paste input "Marketing Manager"
type input "Marketing Manager - Hybrid mostly remote"
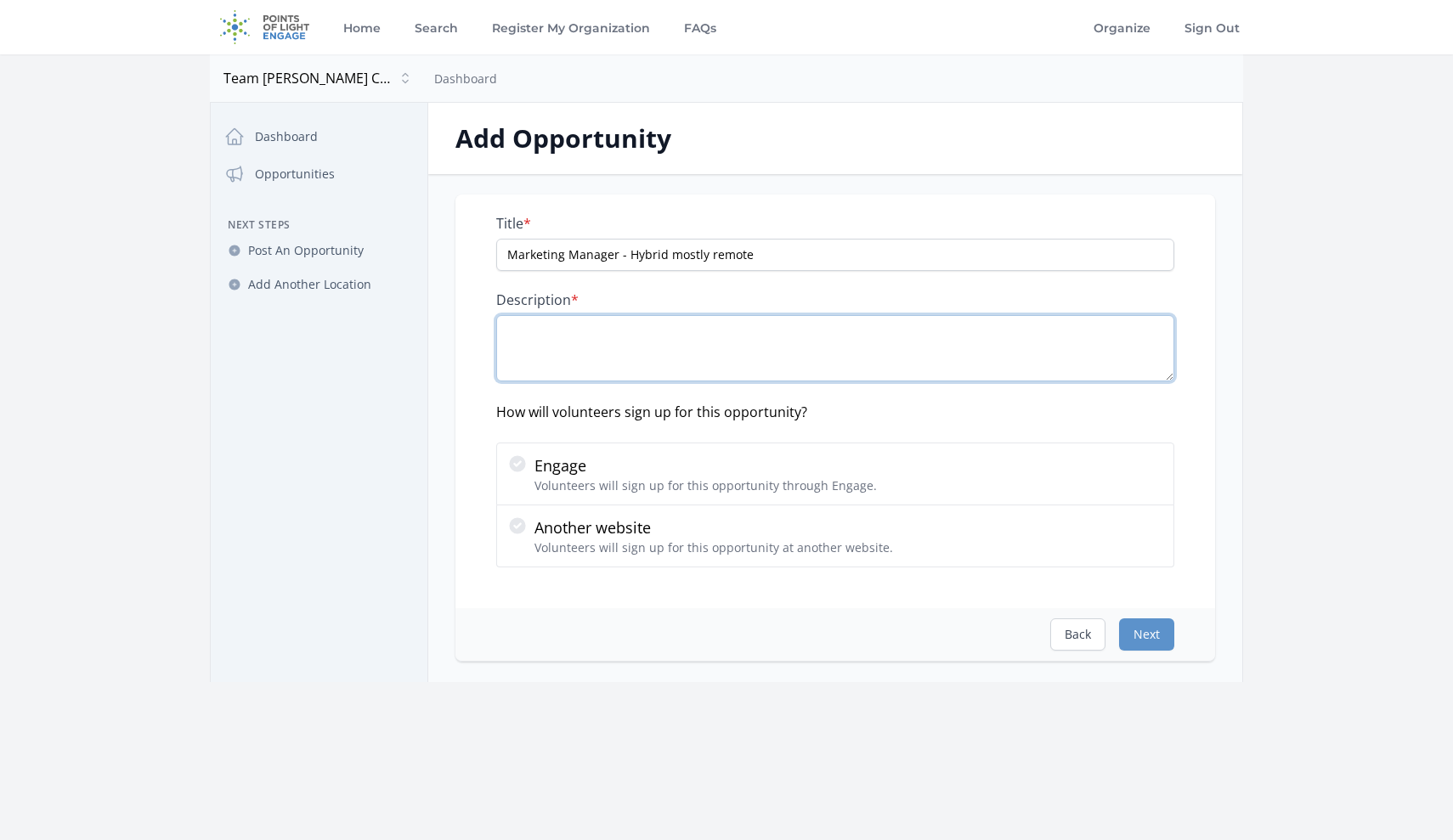
click at [674, 319] on textarea "Description *" at bounding box center [835, 348] width 678 height 67
click at [708, 322] on textarea "Description *" at bounding box center [835, 348] width 678 height 67
paste textarea "TJCC supports [DEMOGRAPHIC_DATA] Veterans with terminal [MEDICAL_DATA] through …"
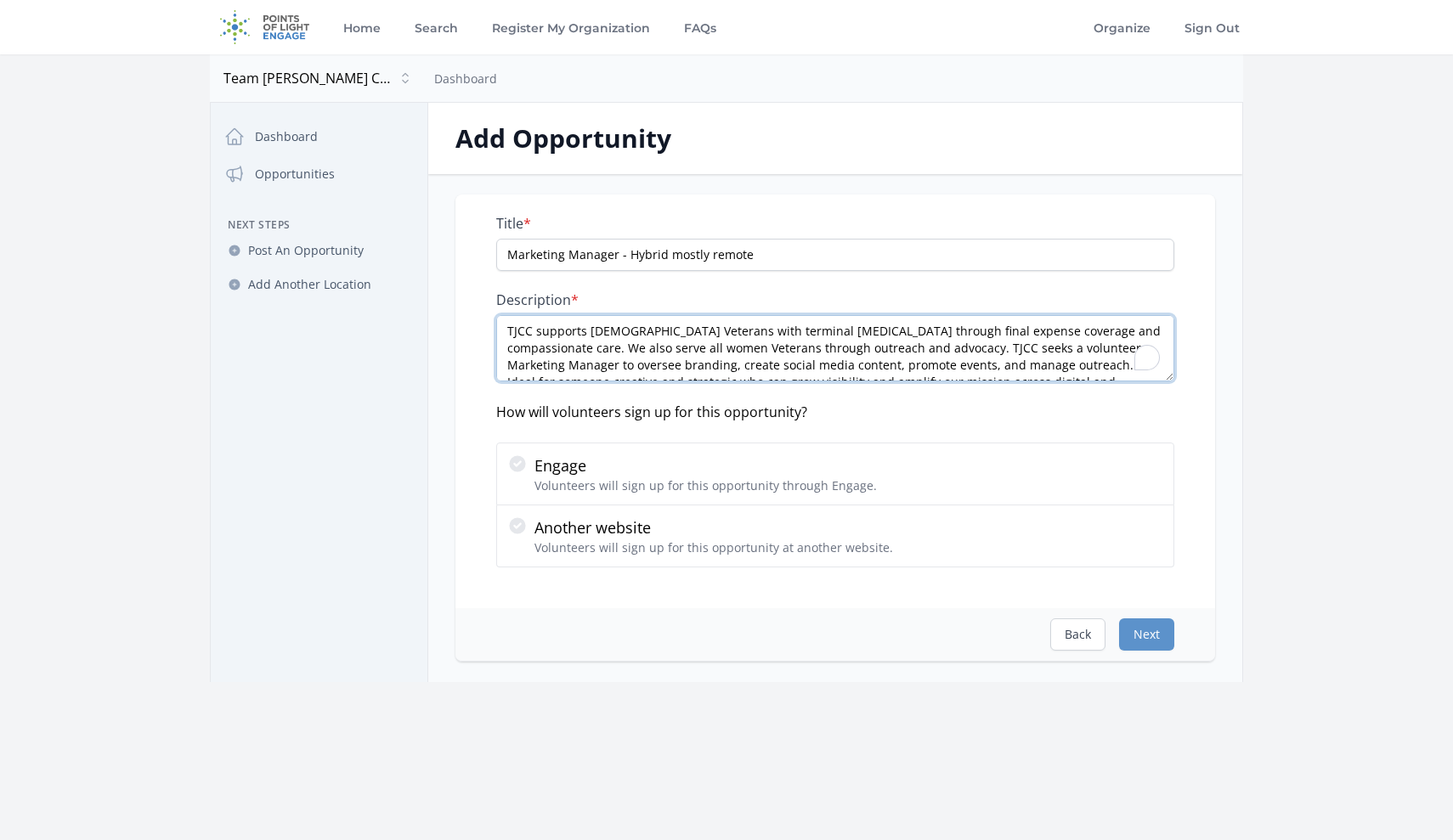
click at [669, 343] on textarea "TJCC supports [DEMOGRAPHIC_DATA] Veterans with terminal [MEDICAL_DATA] through …" at bounding box center [835, 348] width 678 height 67
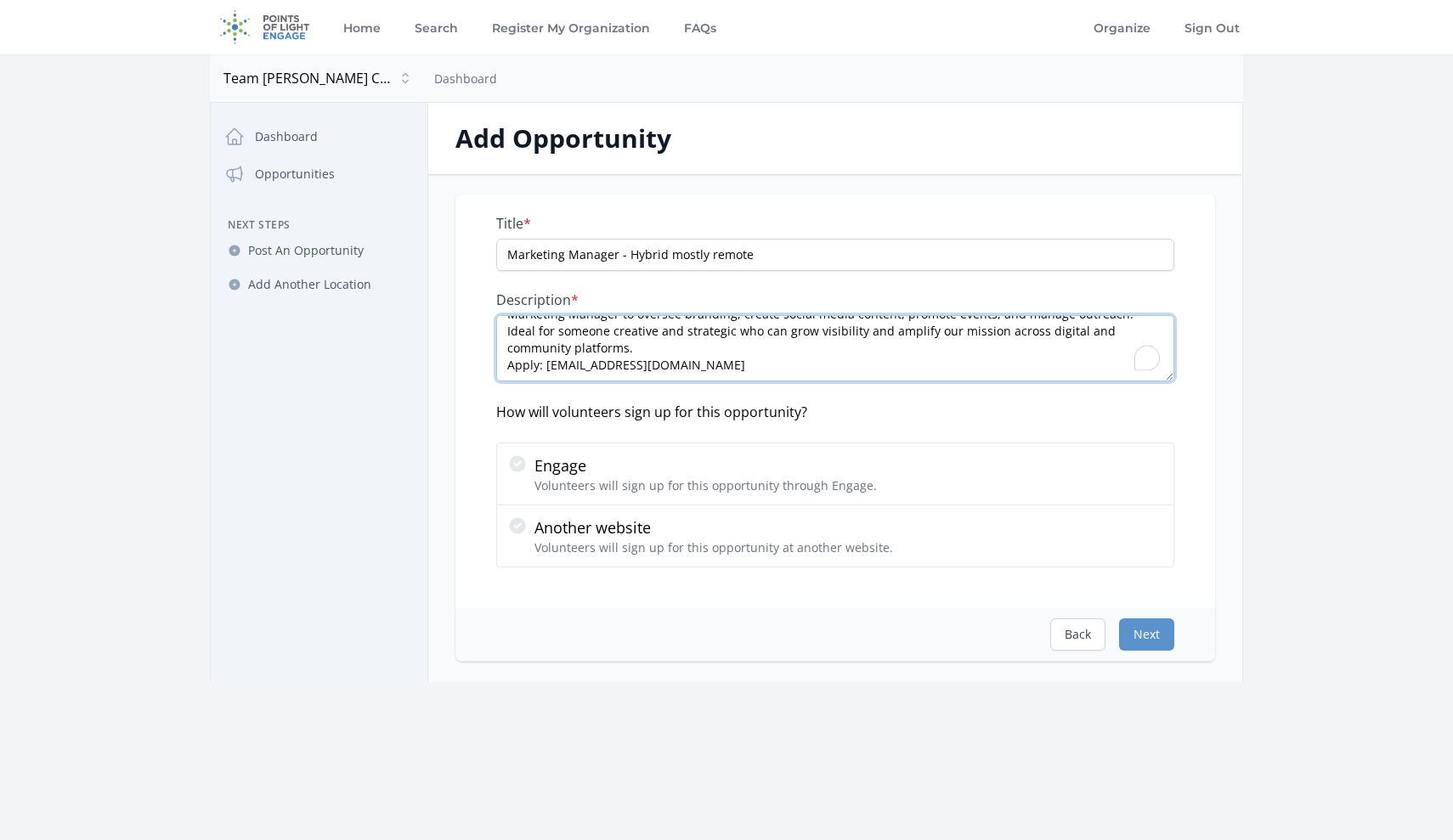
click at [848, 354] on textarea "TJCC supports [DEMOGRAPHIC_DATA] Veterans with terminal [MEDICAL_DATA] through …" at bounding box center [835, 348] width 678 height 67
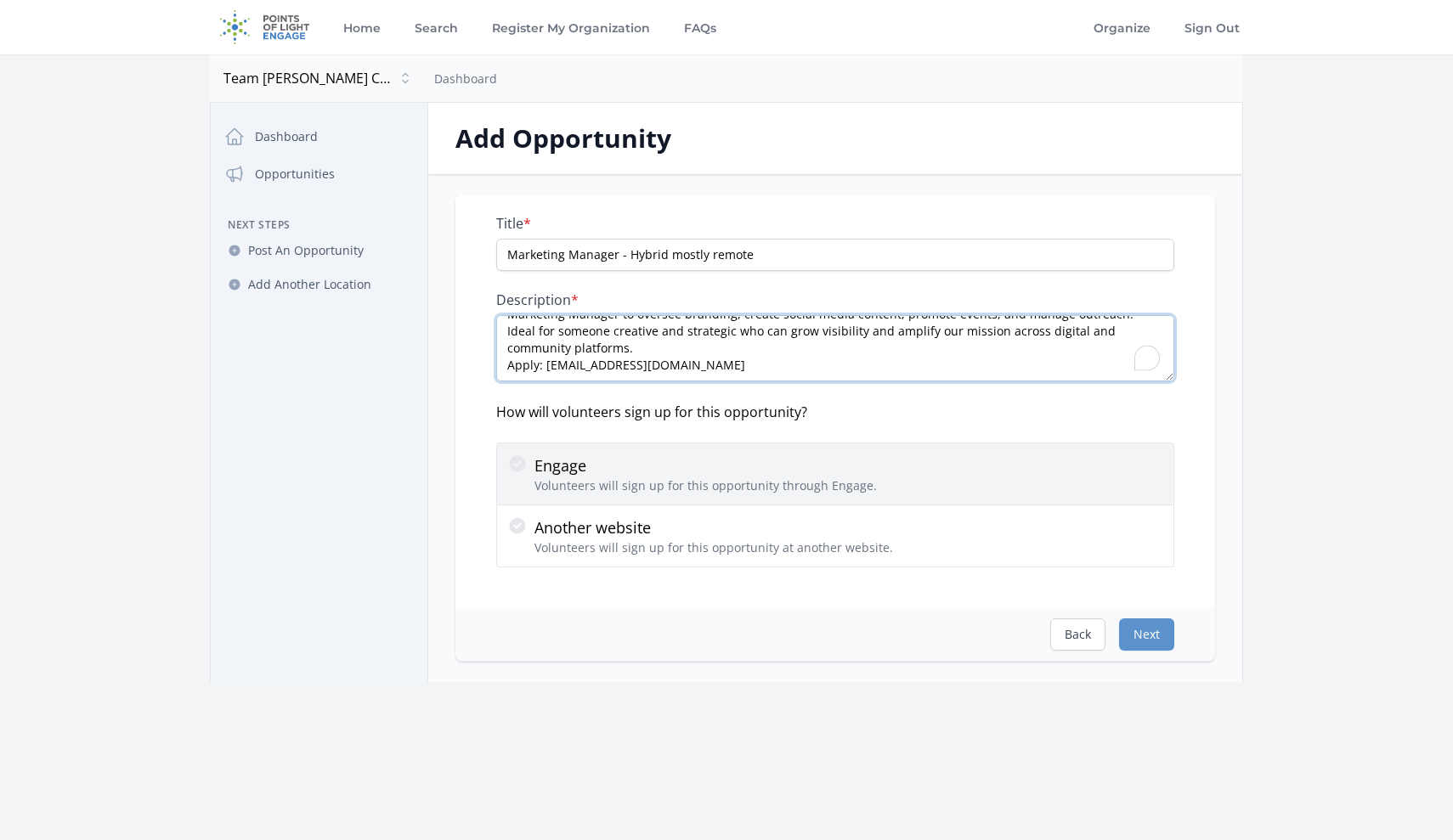
type textarea "TJCC supports [DEMOGRAPHIC_DATA] Veterans with terminal [MEDICAL_DATA] through …"
click at [519, 470] on icon at bounding box center [517, 463] width 16 height 16
click at [0, 0] on input "Engage Volunteers will sign up for this opportunity through Engage." at bounding box center [0, 0] width 0 height 0
click at [517, 470] on icon at bounding box center [517, 463] width 16 height 16
click at [0, 0] on input "Engage Volunteers will sign up for this opportunity through Engage." at bounding box center [0, 0] width 0 height 0
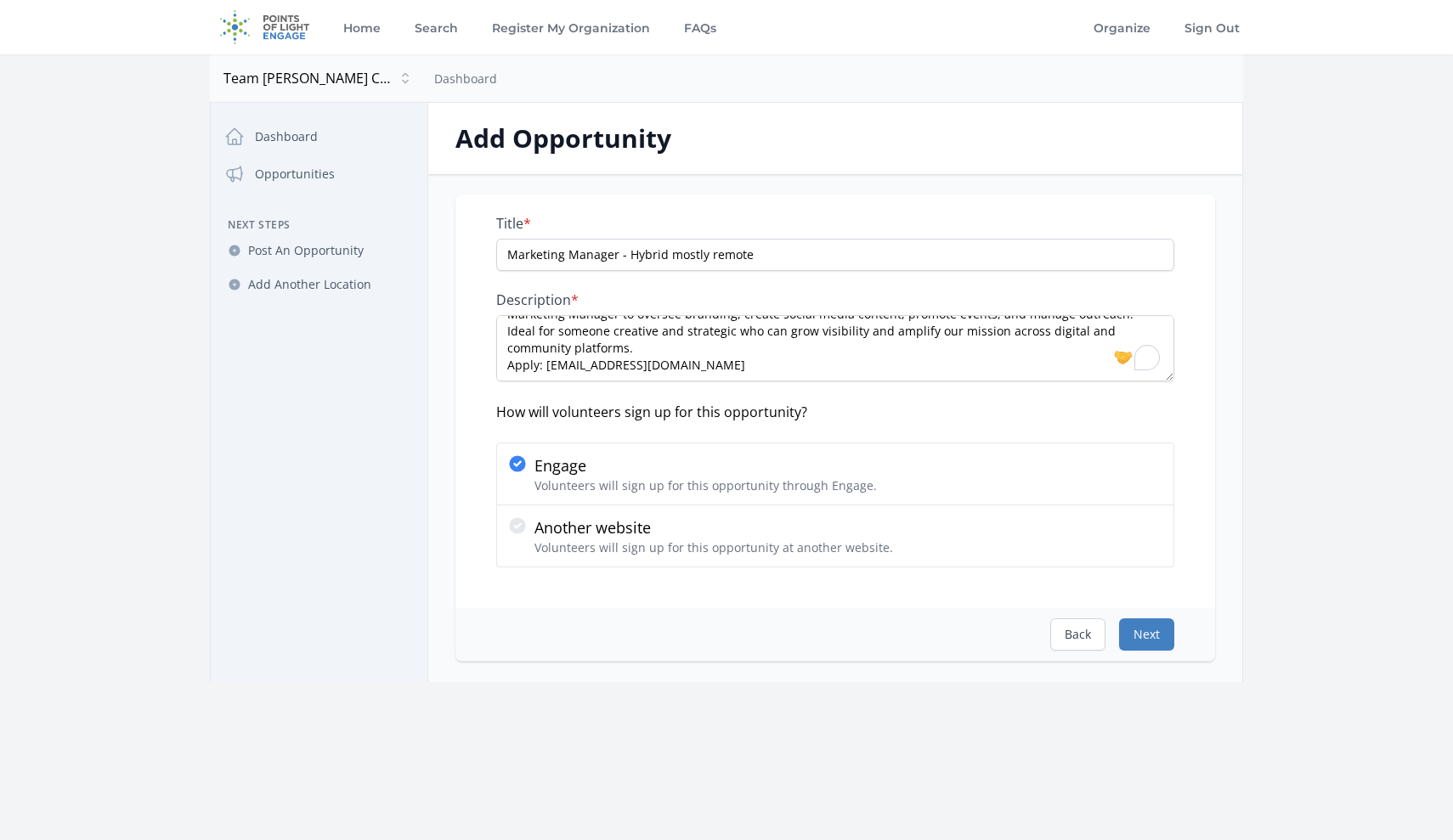
click at [1145, 641] on button "Next" at bounding box center [1146, 634] width 55 height 32
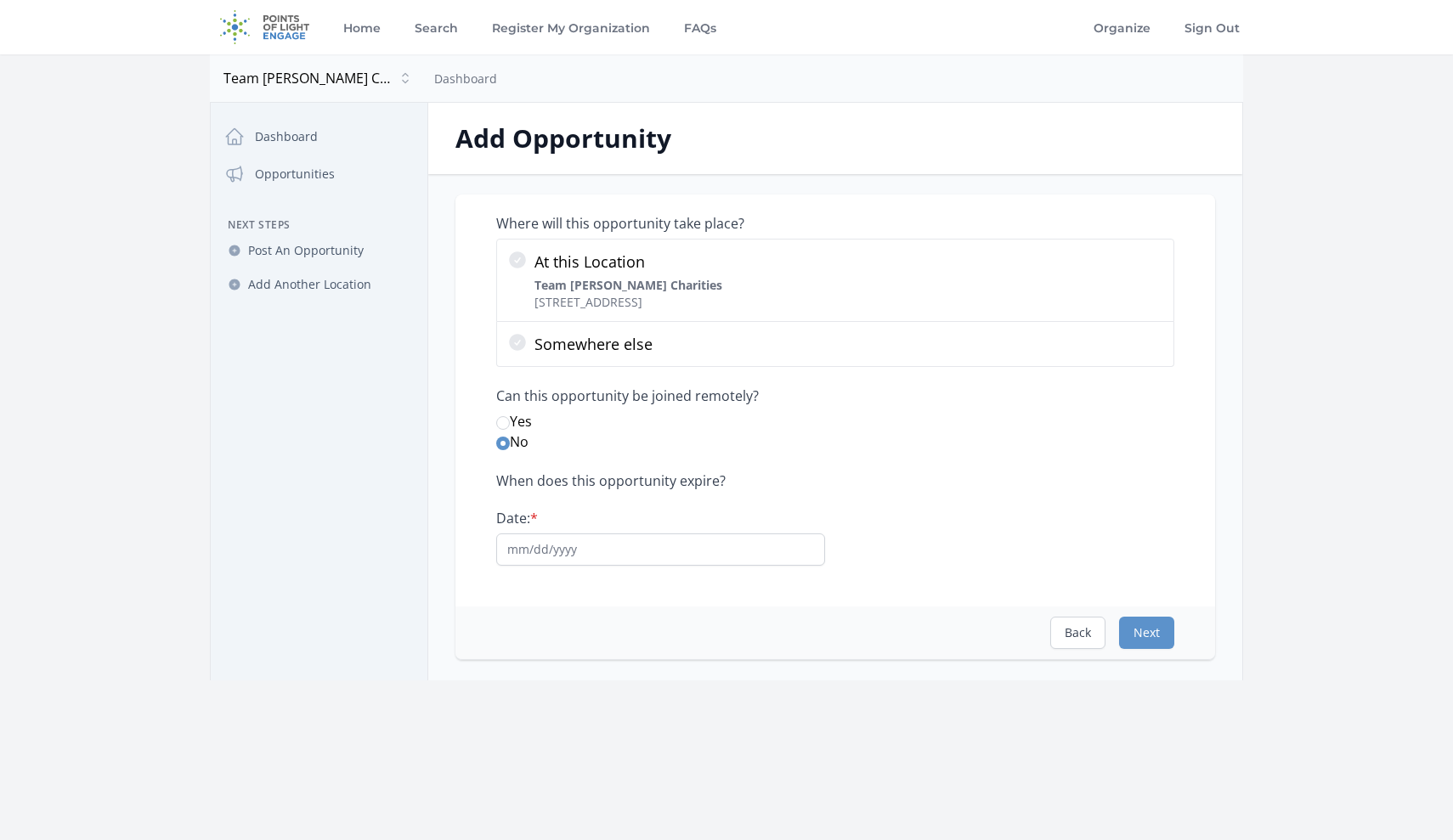
click at [504, 421] on input "Yes" at bounding box center [503, 423] width 14 height 14
radio input "true"
click at [684, 543] on input "Date: *" at bounding box center [660, 549] width 329 height 32
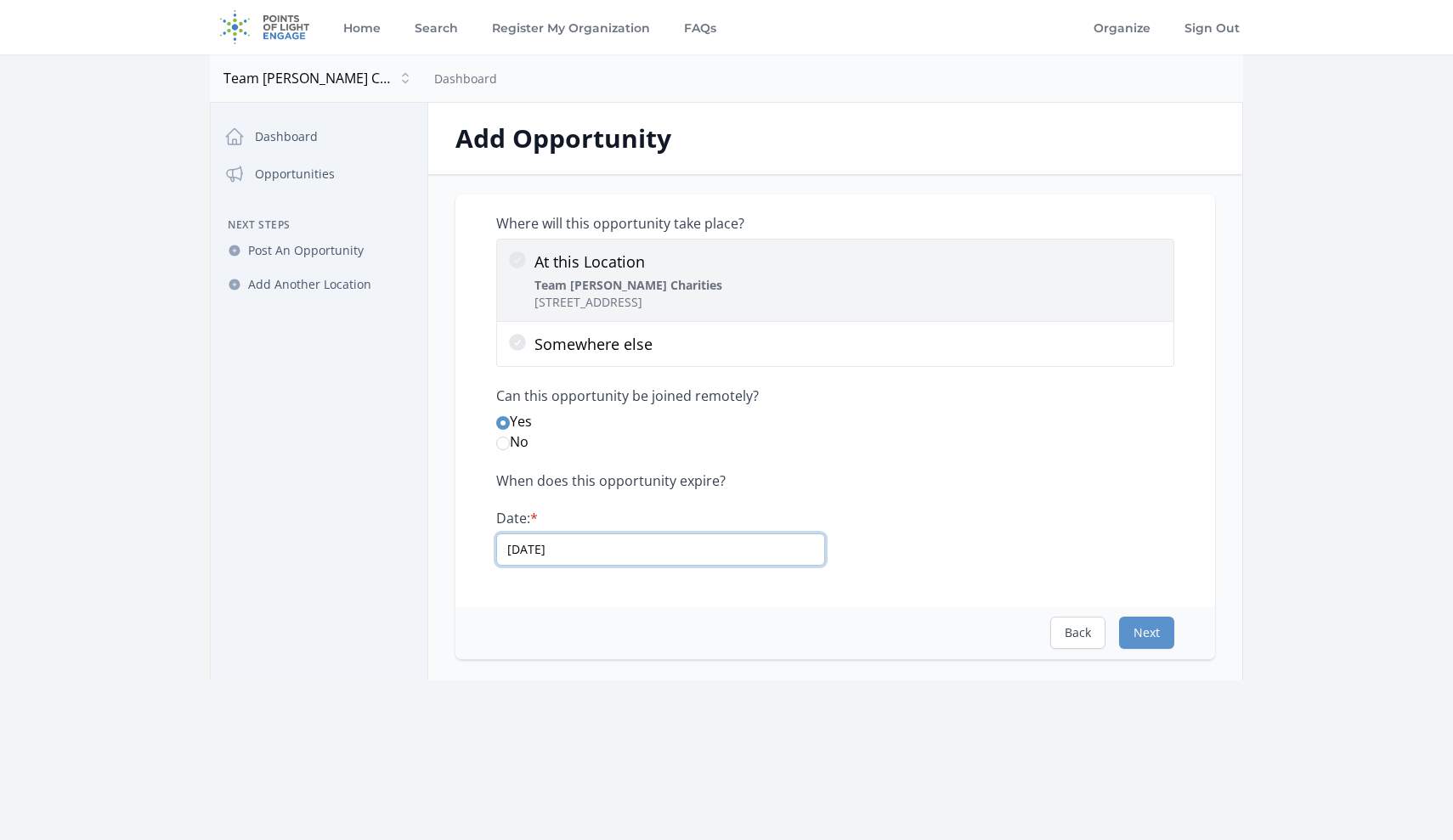
type input "[DATE]"
click at [513, 264] on icon at bounding box center [517, 260] width 17 height 17
click at [0, 0] on input "At this Location Team [PERSON_NAME] Charities [STREET_ADDRESS]" at bounding box center [0, 0] width 0 height 0
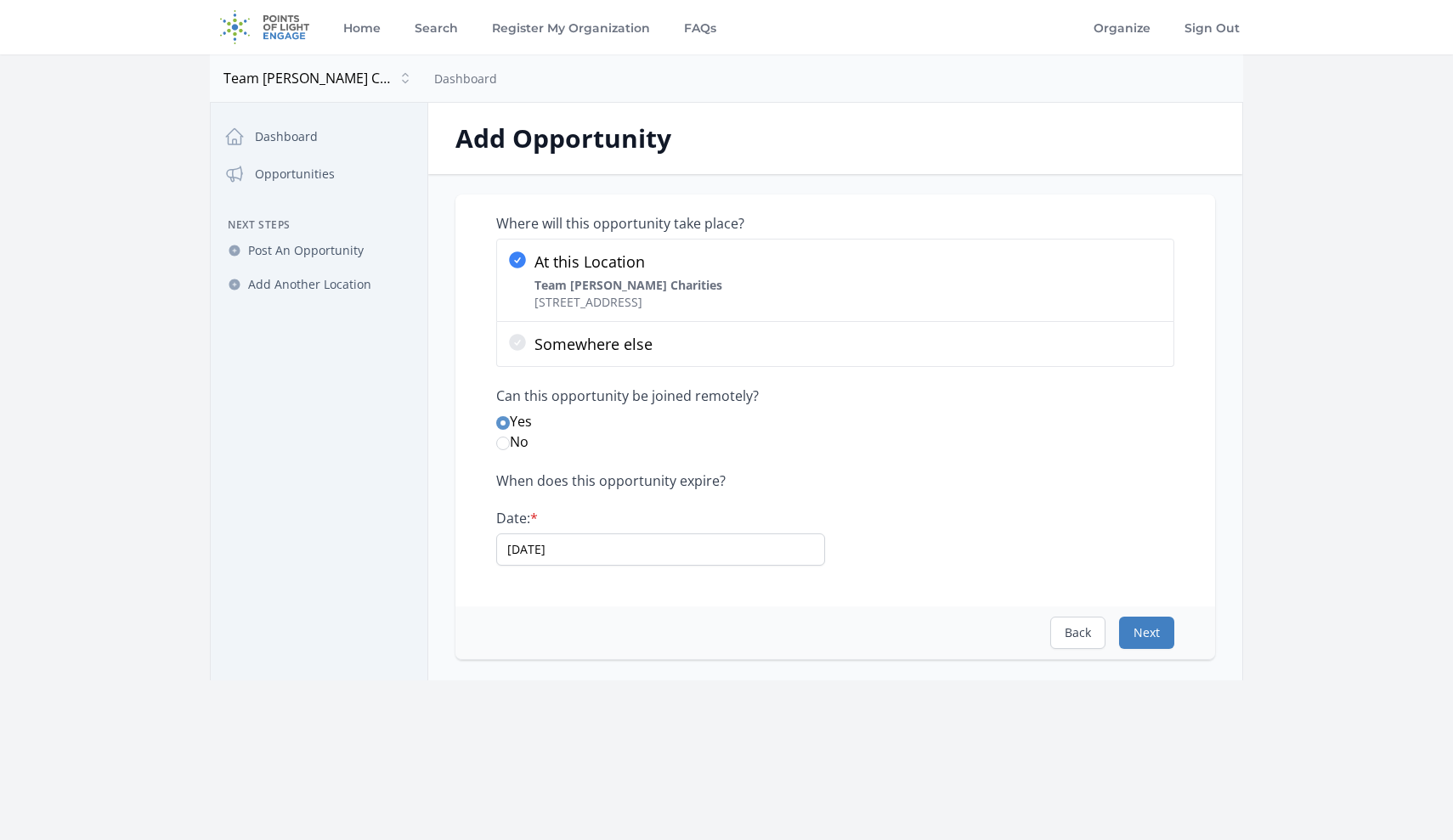
click at [1151, 629] on button "Next" at bounding box center [1146, 632] width 55 height 32
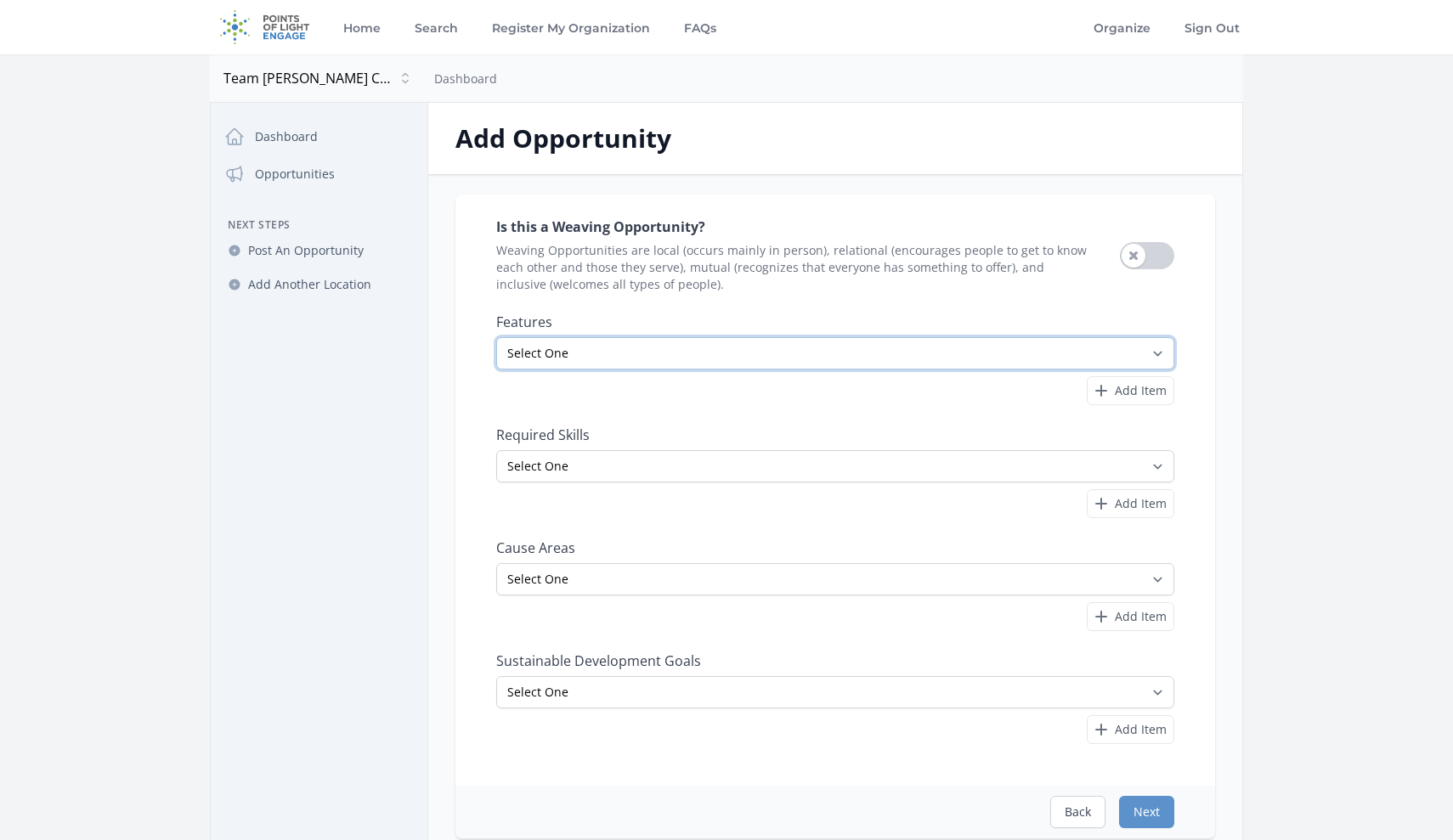
drag, startPoint x: 1158, startPoint y: 354, endPoint x: 891, endPoint y: 295, distance: 273.4
click at [891, 295] on div "Is this a Weaving Opportunity? Weaving Opportunities are local (occurs mainly i…" at bounding box center [835, 480] width 678 height 530
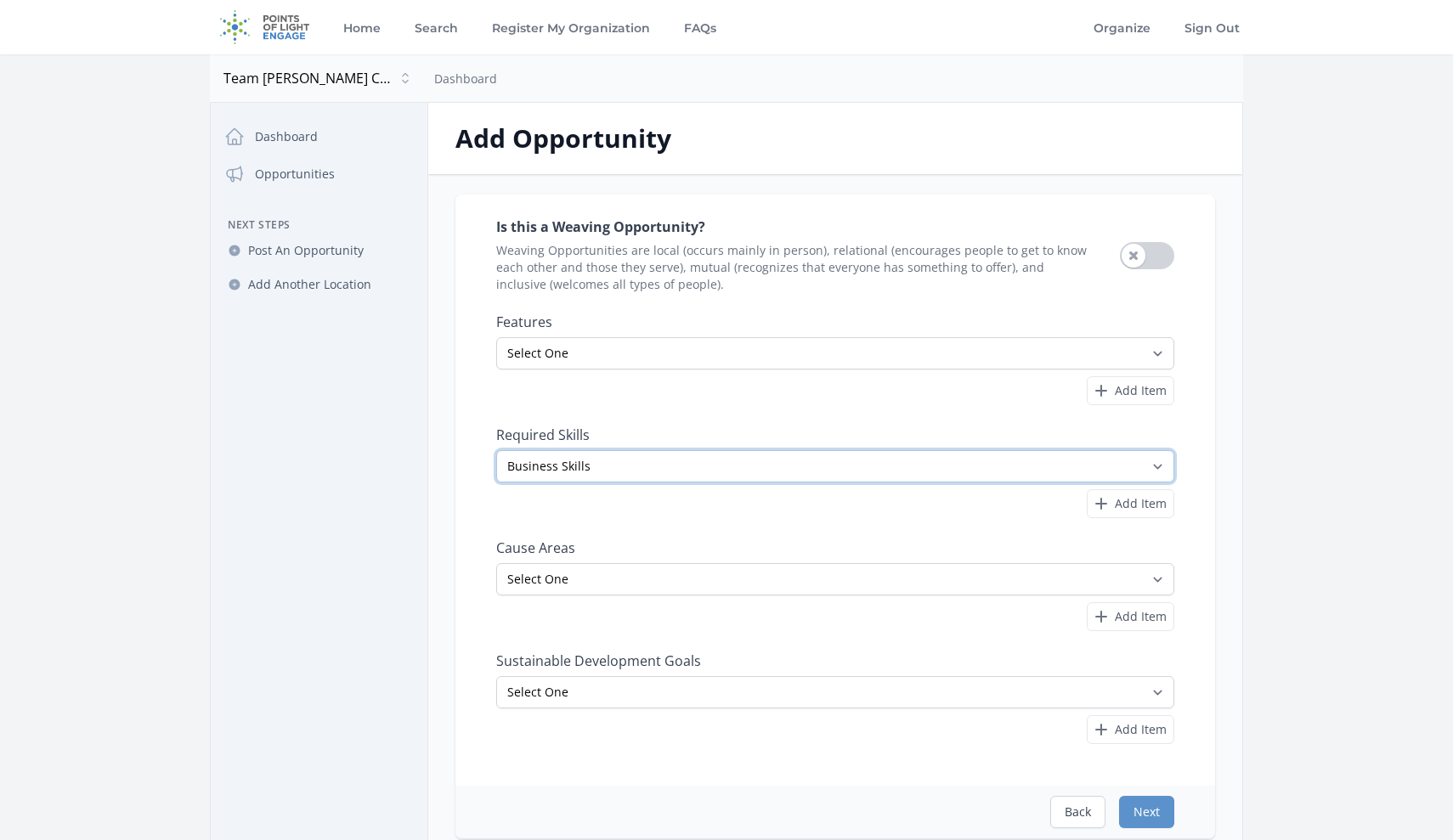
select select "Marketing"
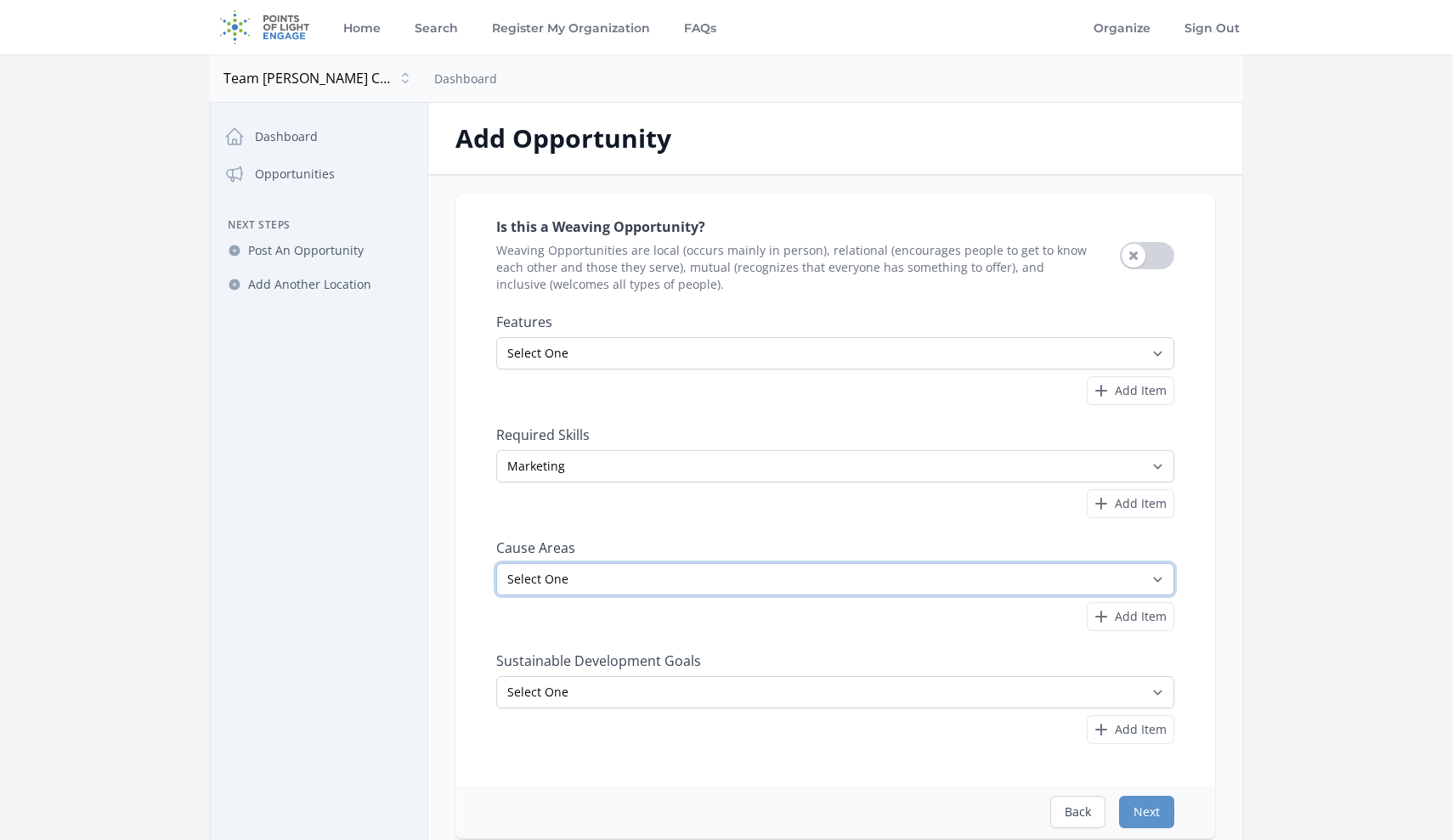
select select "Veterans & Military Families"
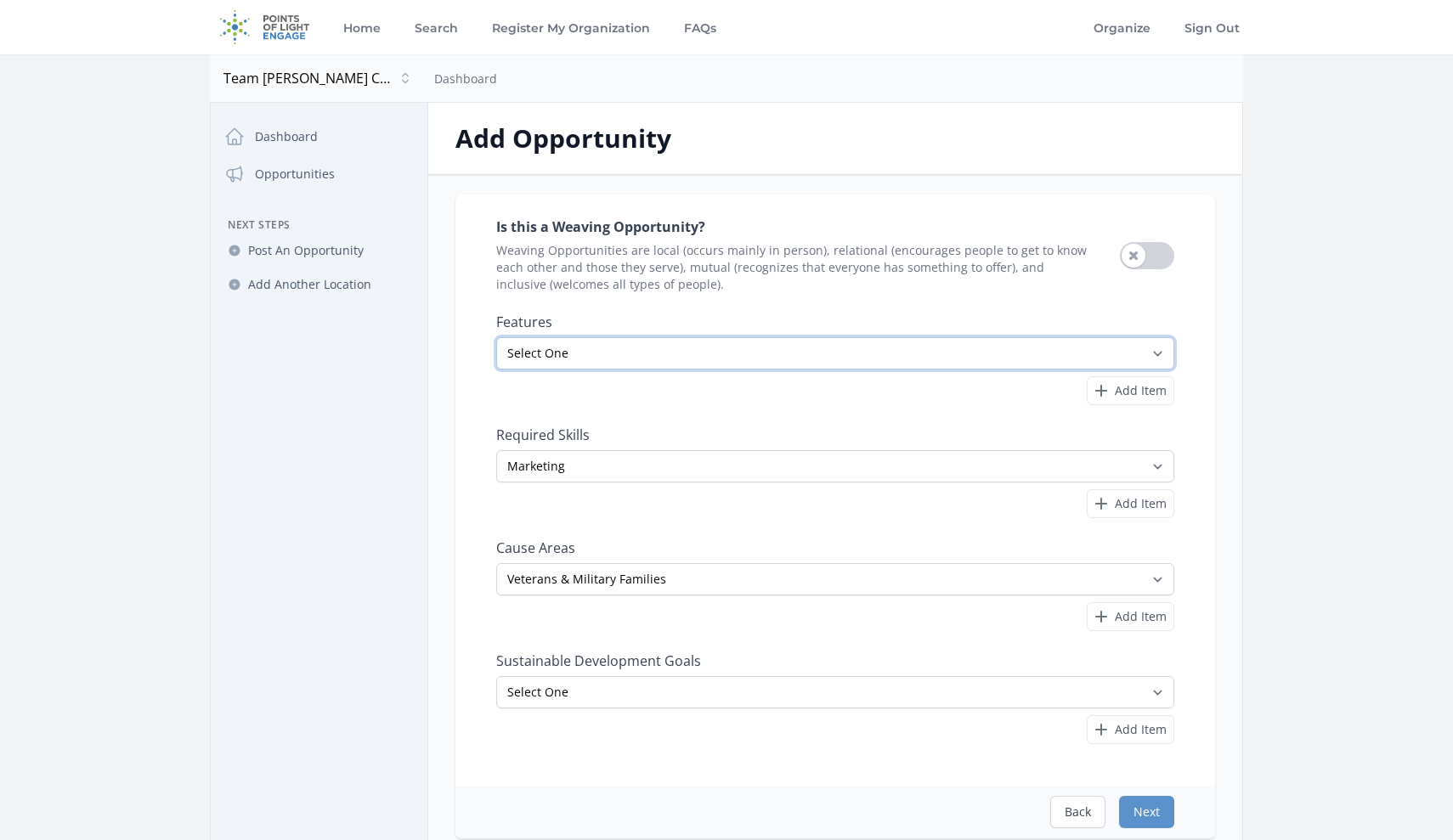
drag, startPoint x: 1164, startPoint y: 350, endPoint x: 563, endPoint y: 258, distance: 608.0
click at [563, 256] on div "Is this a Weaving Opportunity? Weaving Opportunities are local (occurs mainly i…" at bounding box center [835, 480] width 678 height 530
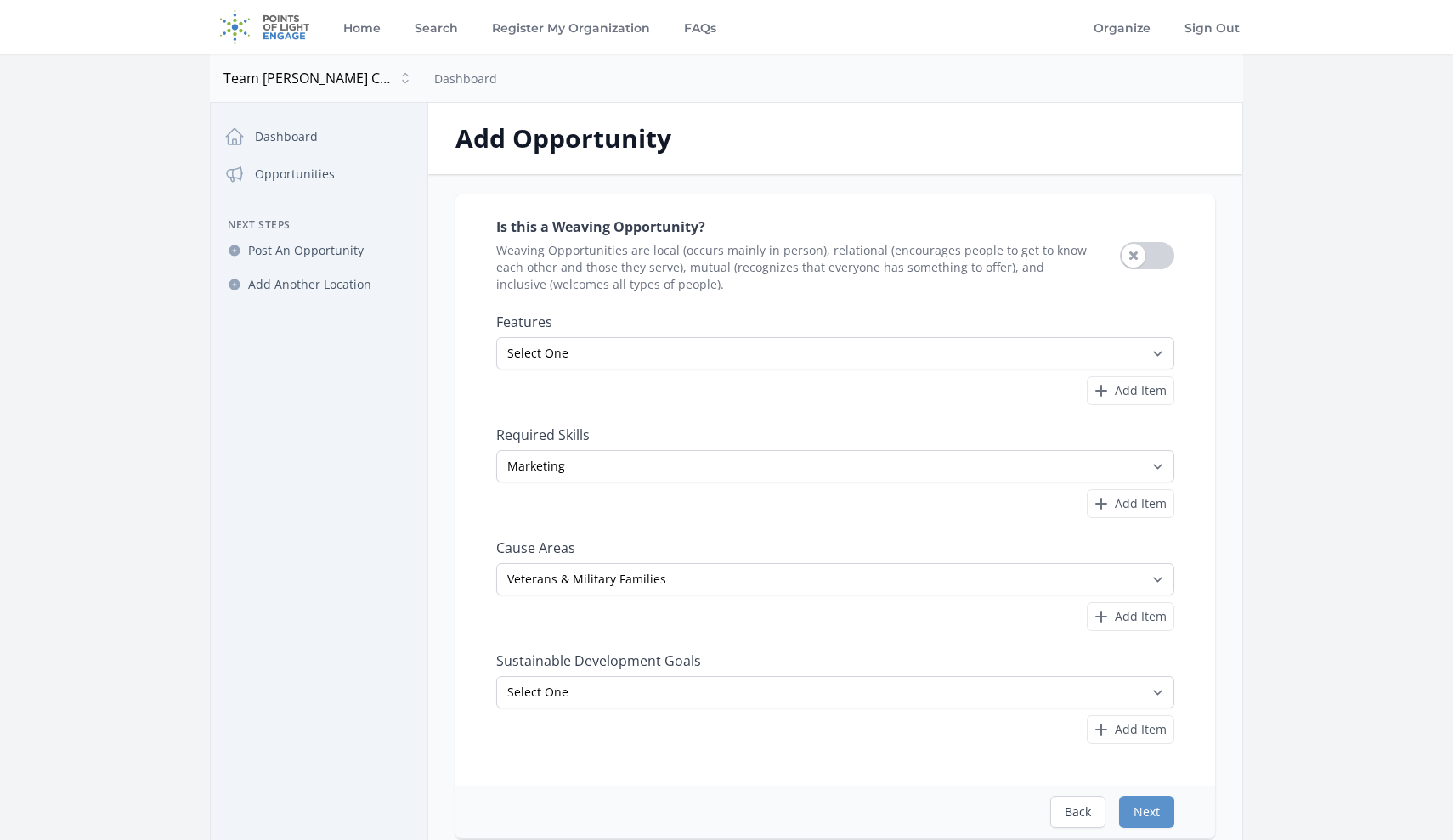
drag, startPoint x: 669, startPoint y: 284, endPoint x: 488, endPoint y: 250, distance: 184.2
click at [488, 250] on div "Is this a Weaving Opportunity? Weaving Opportunities are local (occurs mainly i…" at bounding box center [835, 490] width 760 height 592
copy span "Weaving Opportunities are local (occurs mainly in person), relational (encourag…"
click at [1141, 259] on button "Use setting" at bounding box center [1147, 256] width 54 height 27
drag, startPoint x: 731, startPoint y: 660, endPoint x: 486, endPoint y: 659, distance: 245.0
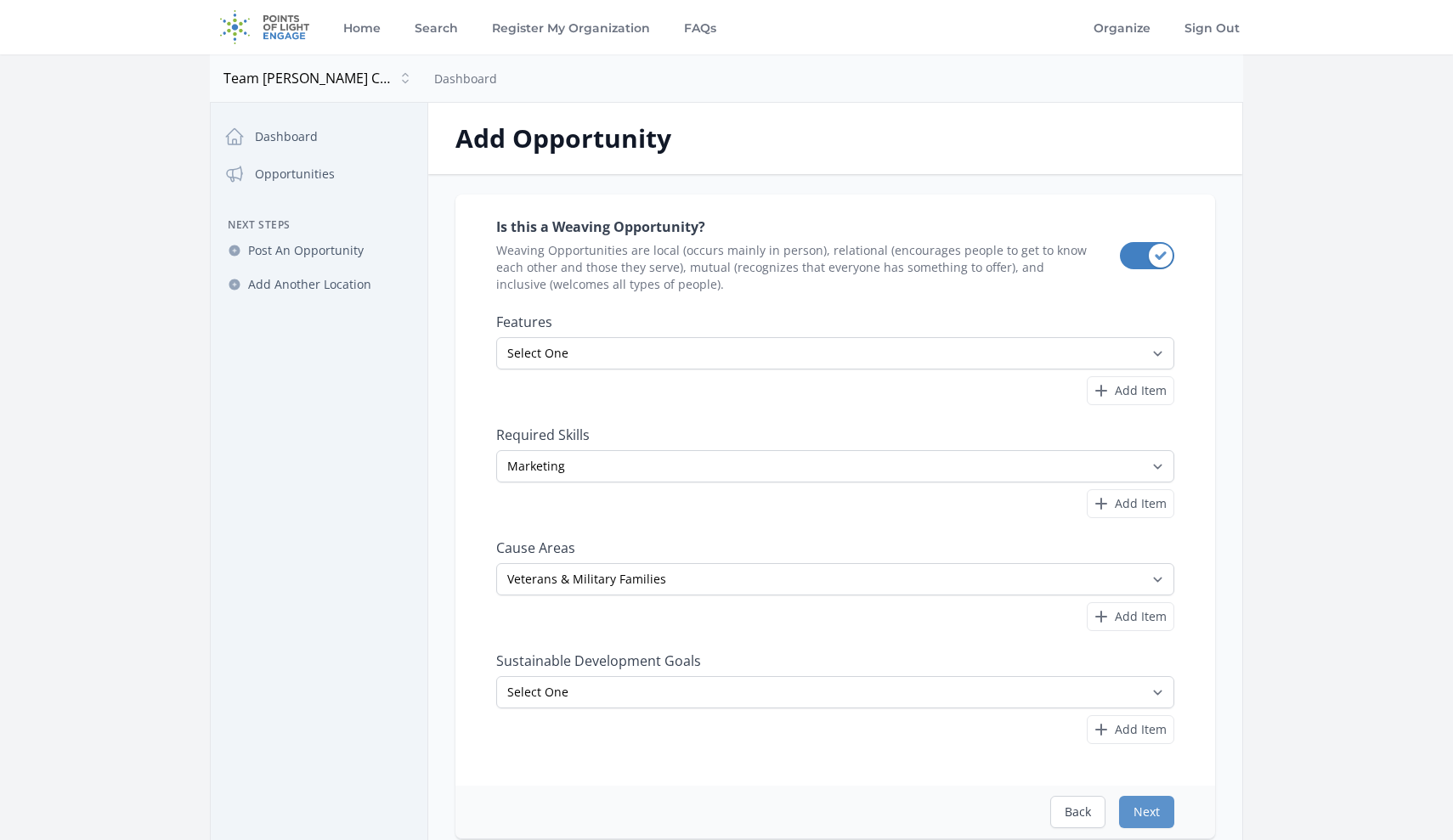
click at [486, 659] on div "Is this a Weaving Opportunity? Weaving Opportunities are local (occurs mainly i…" at bounding box center [835, 490] width 760 height 592
copy label "Sustainable Development Goals"
select select "Good Health and Well-Being"
click at [1144, 823] on button "Next" at bounding box center [1146, 812] width 55 height 32
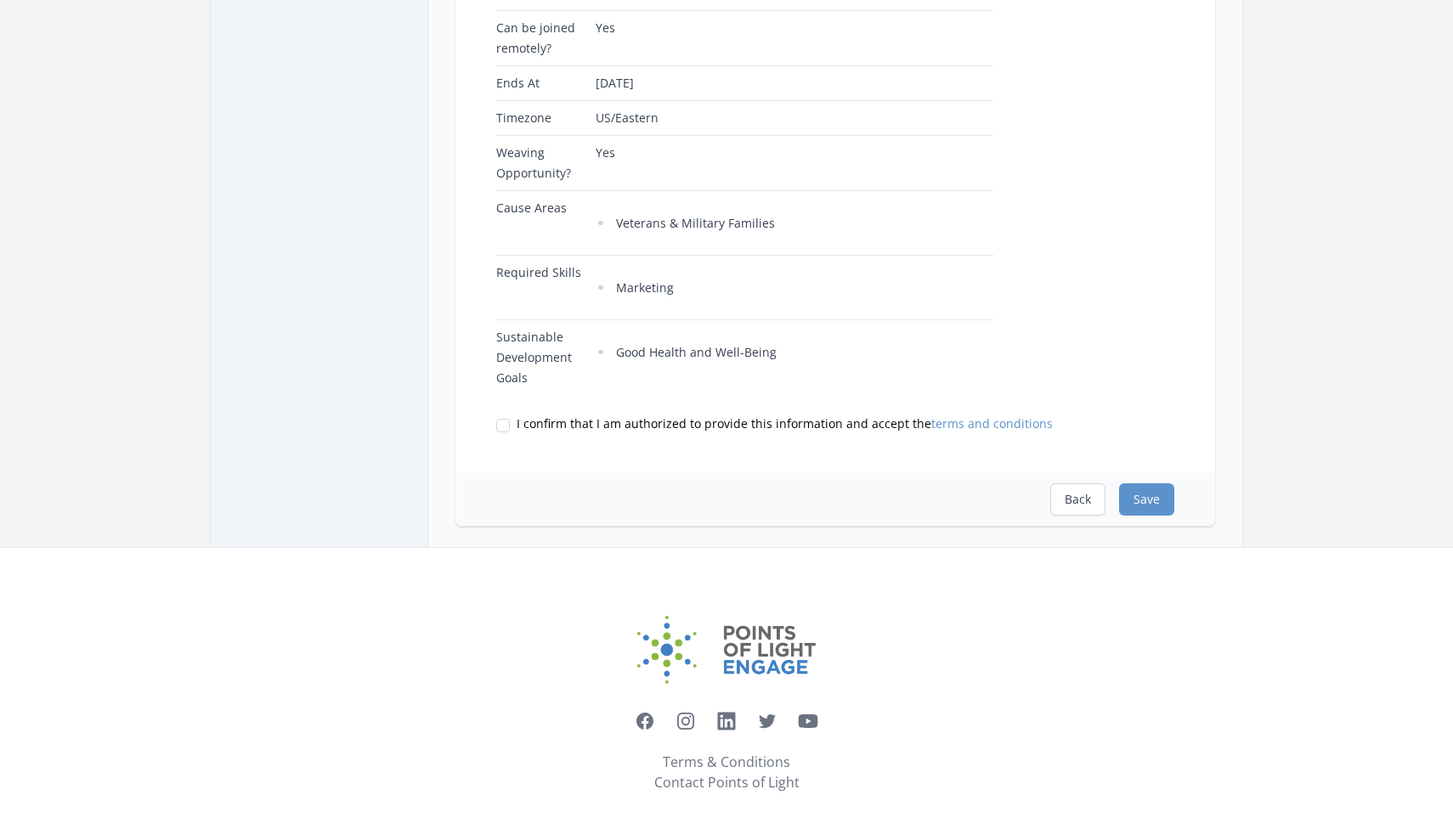
scroll to position [554, 0]
click at [505, 422] on input "I confirm that I am authorized to provide this information and accept the terms…" at bounding box center [503, 426] width 14 height 14
checkbox input "true"
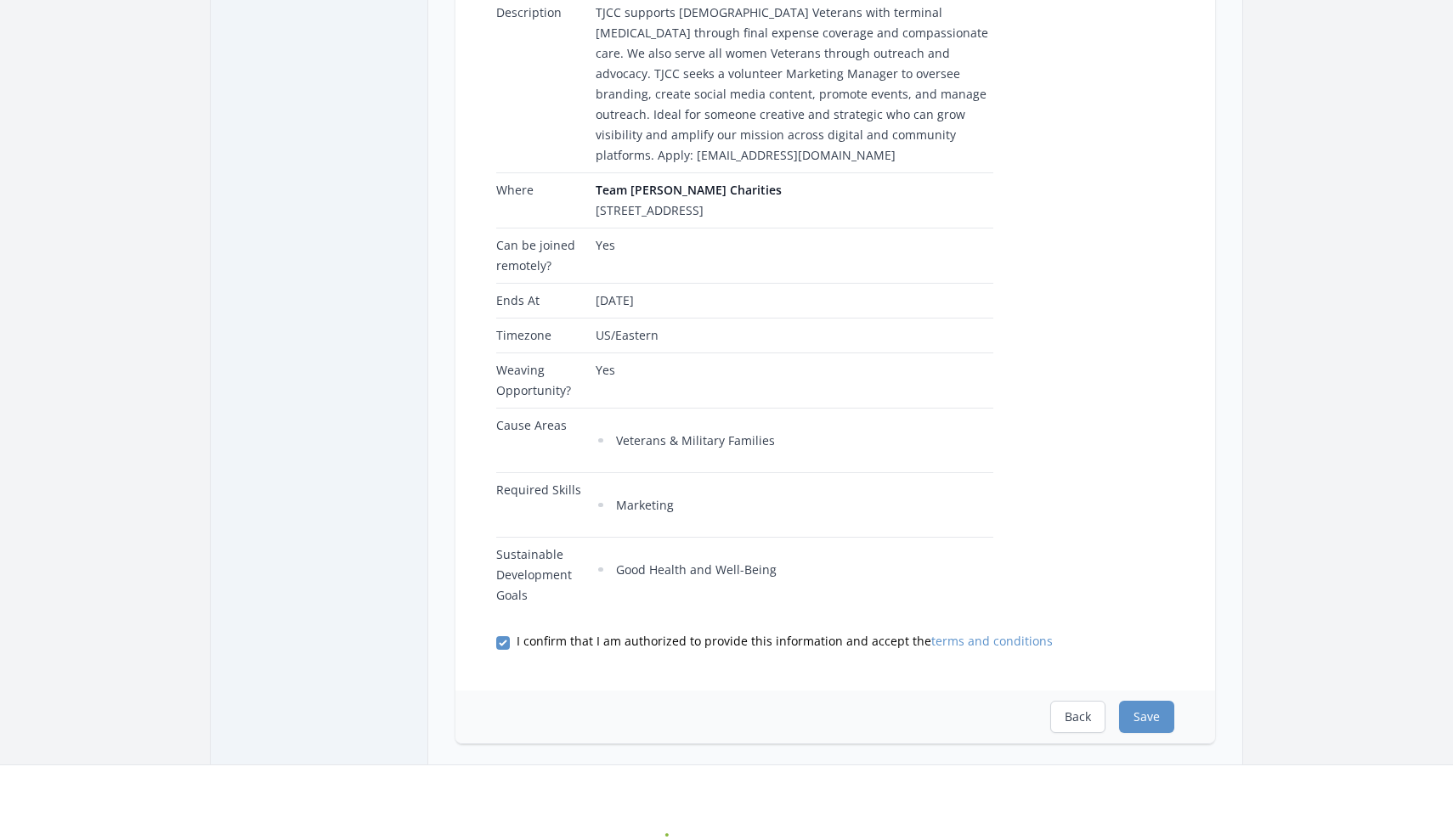
scroll to position [334, 0]
click at [1144, 725] on button "Save" at bounding box center [1146, 719] width 55 height 32
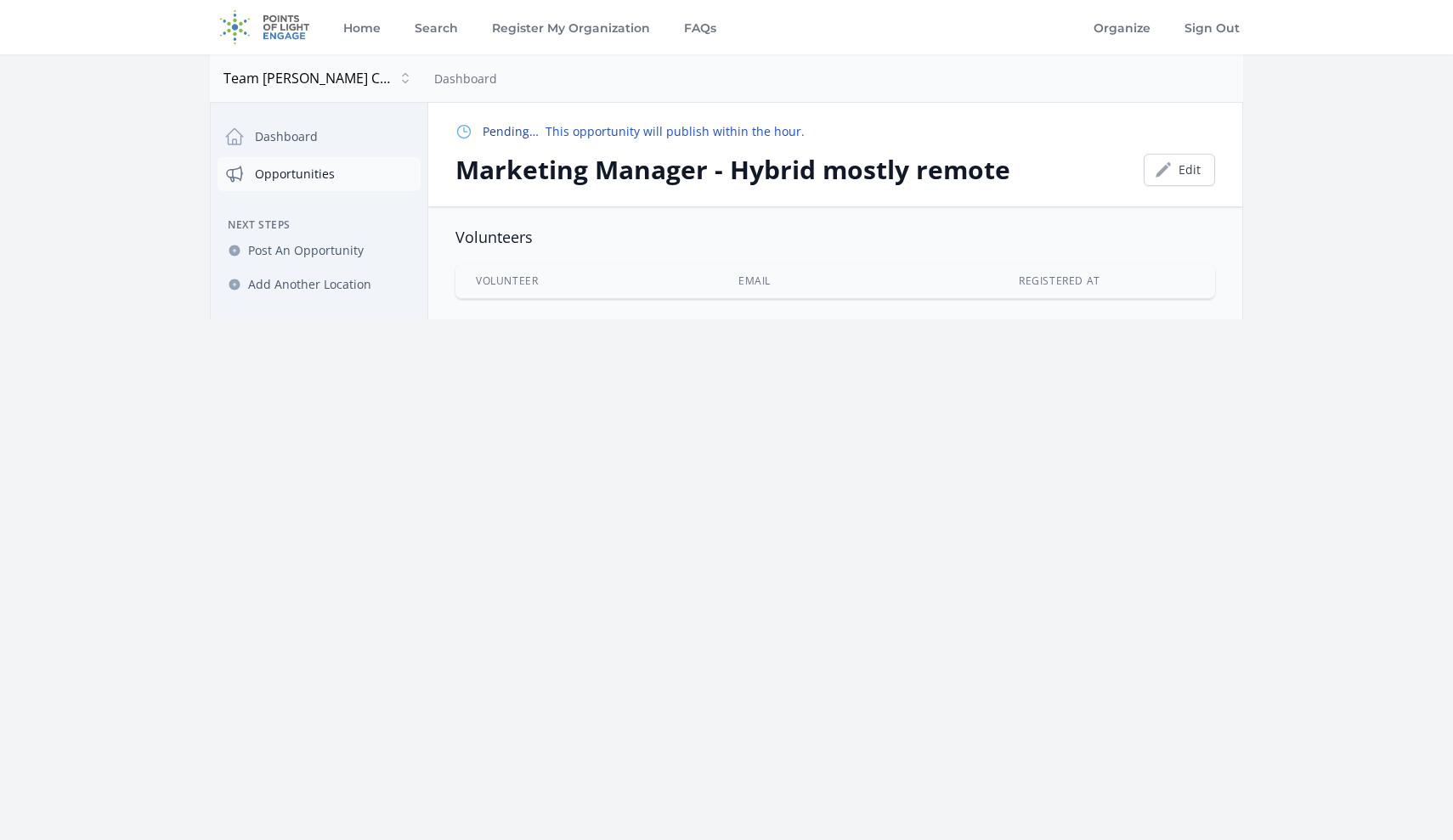
click at [303, 165] on link "Opportunities" at bounding box center [319, 174] width 203 height 34
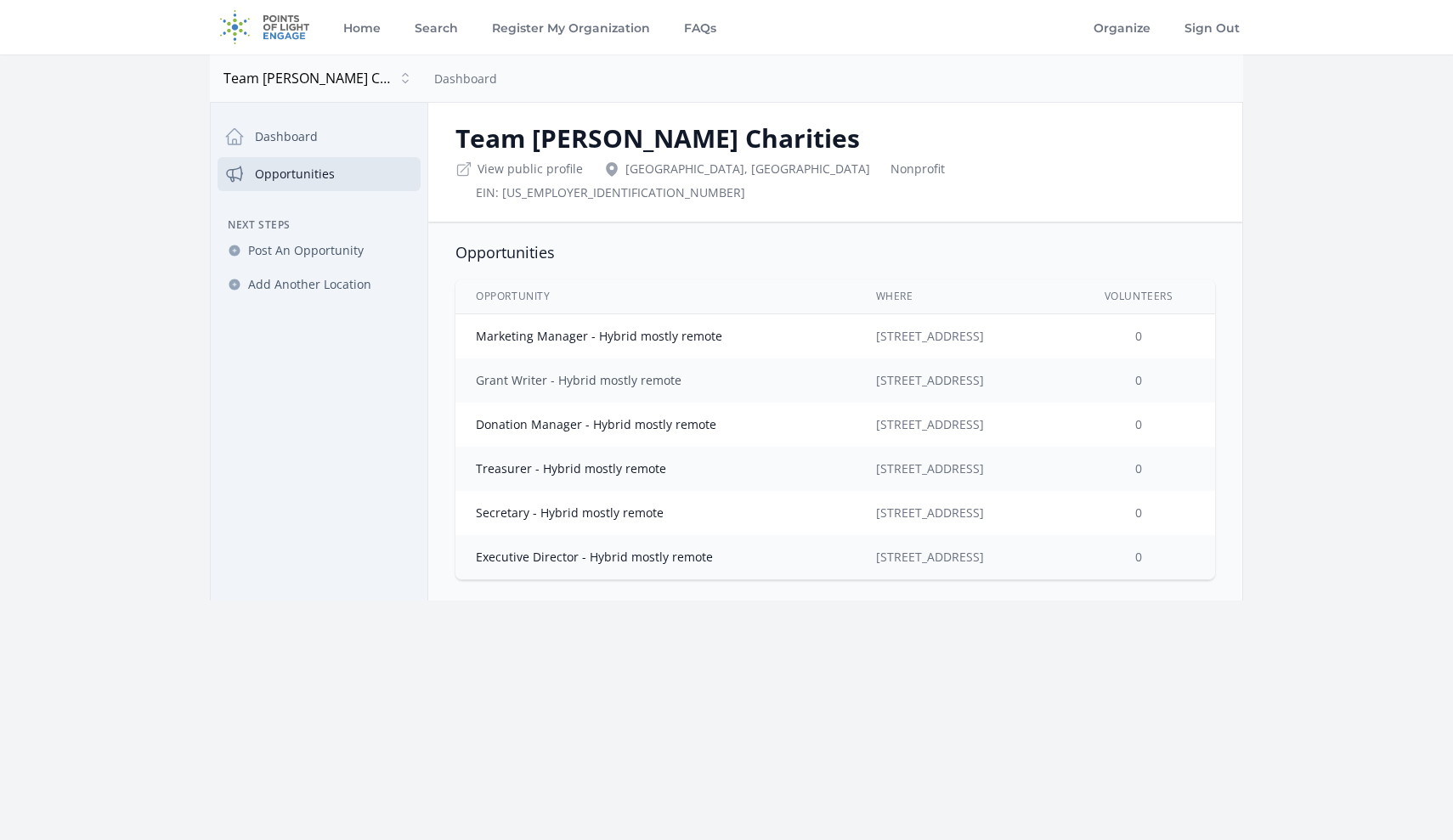
click at [517, 372] on link "Grant Writer - Hybrid mostly remote" at bounding box center [578, 379] width 206 height 16
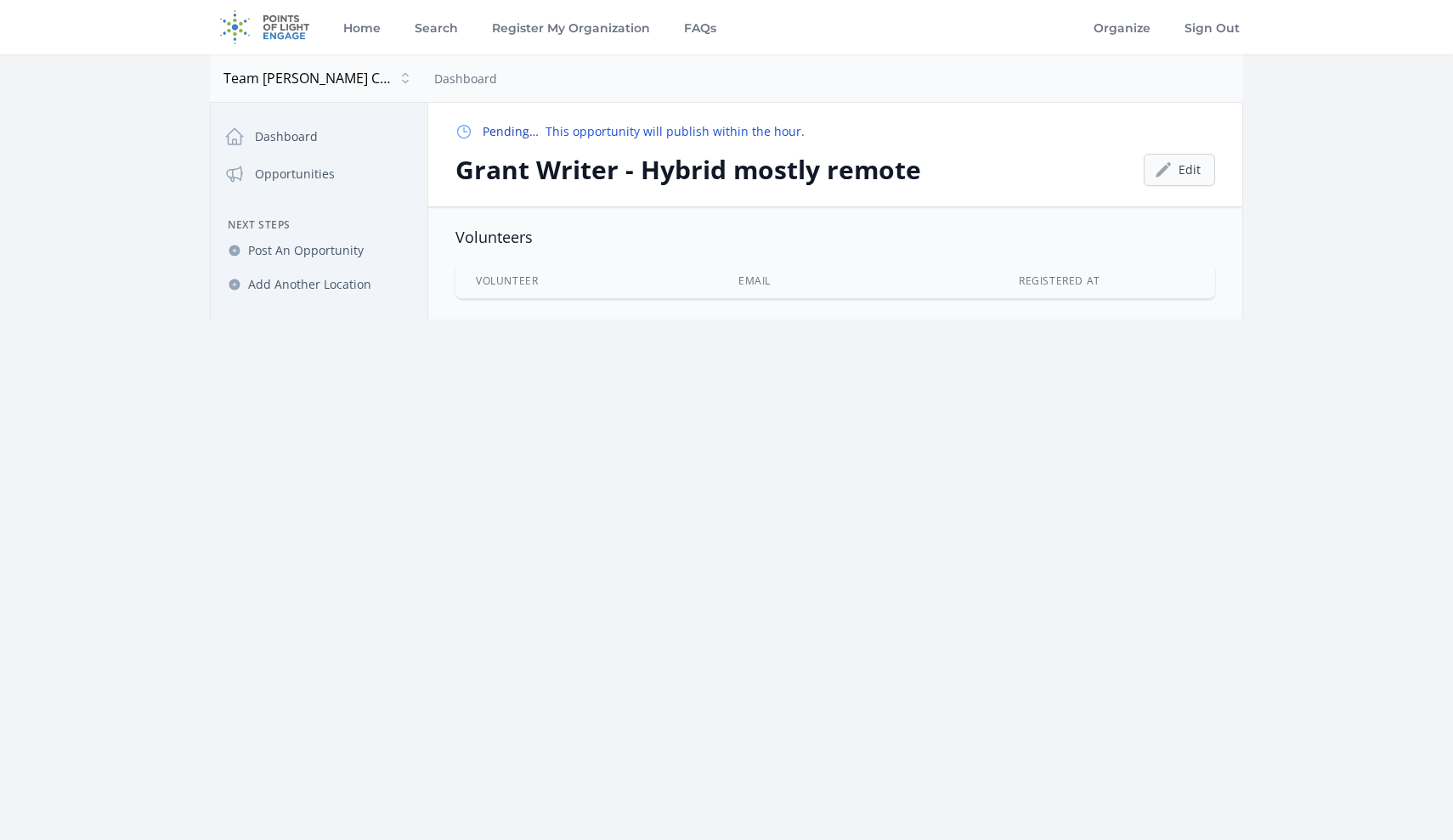
click at [1179, 164] on link "Edit" at bounding box center [1180, 169] width 71 height 32
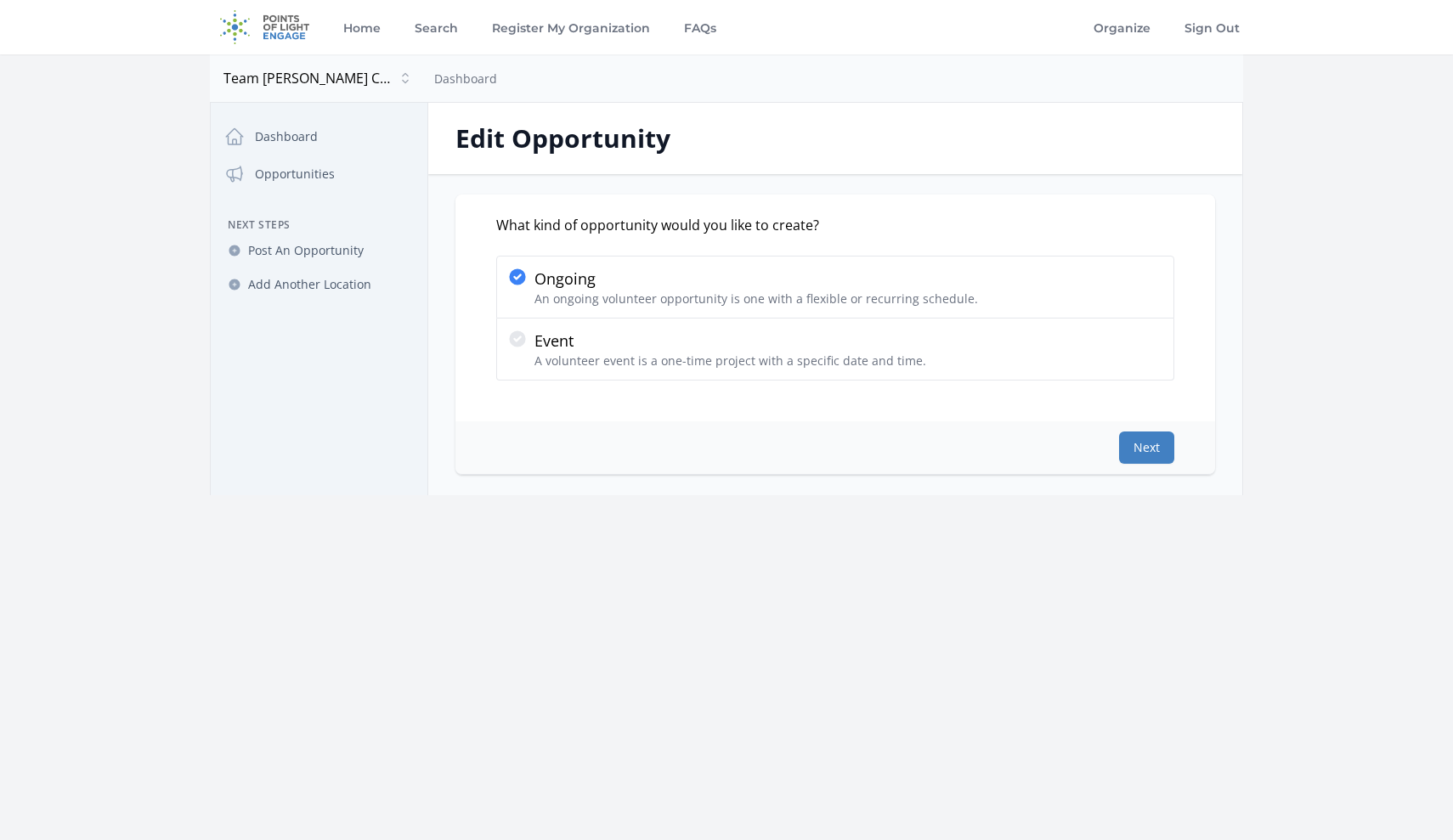
click at [1143, 450] on button "Next" at bounding box center [1146, 447] width 55 height 32
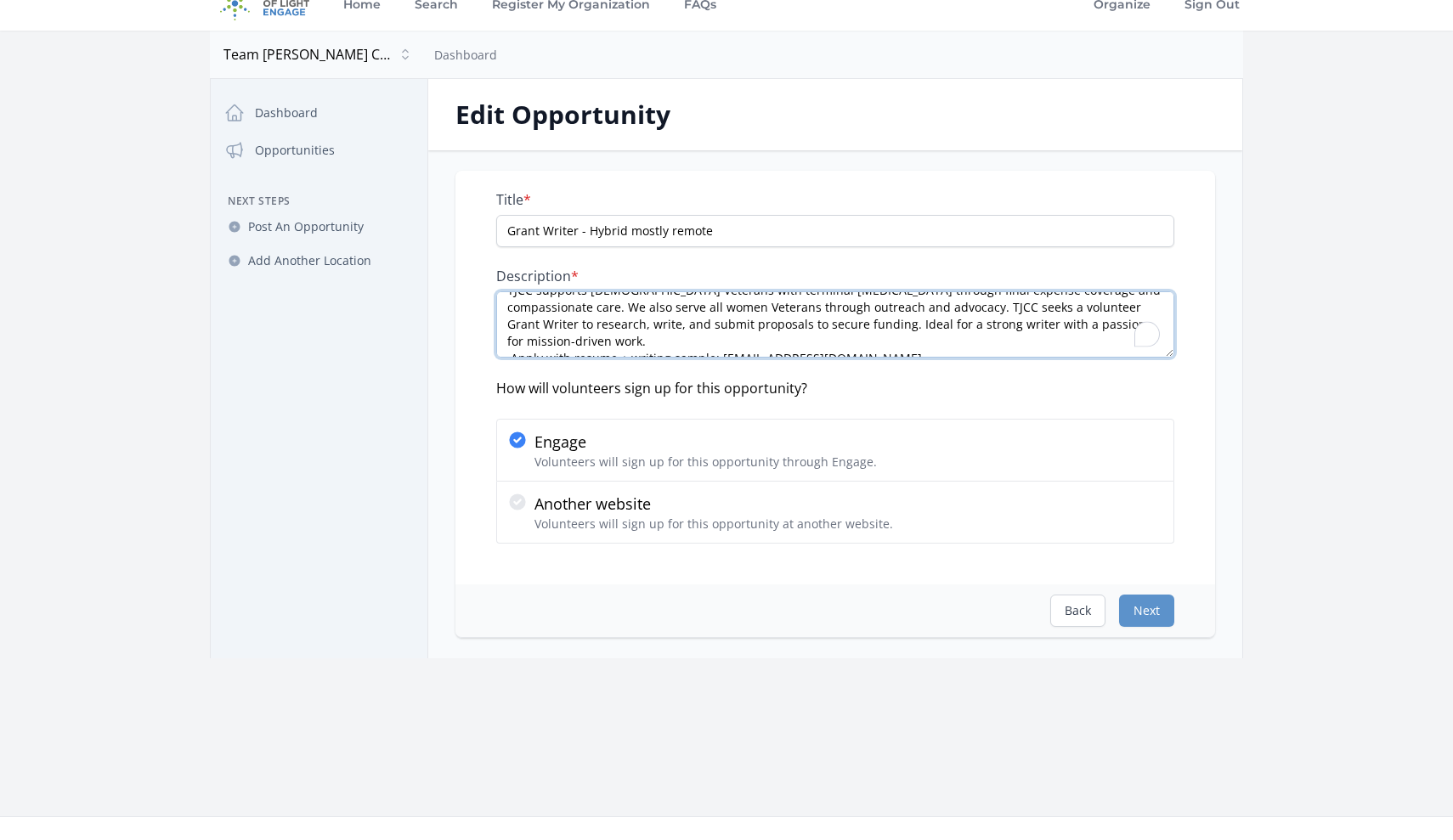
scroll to position [17, 0]
drag, startPoint x: 832, startPoint y: 299, endPoint x: 833, endPoint y: 318, distance: 19.0
click at [833, 318] on textarea "TJCC supports female Veterans with terminal cancer through final expense covera…" at bounding box center [835, 324] width 678 height 67
paste textarea "TJCC seeks a volunteer Grant Writer to research funders, write proposals, and m…"
drag, startPoint x: 953, startPoint y: 342, endPoint x: 1143, endPoint y: 342, distance: 190.0
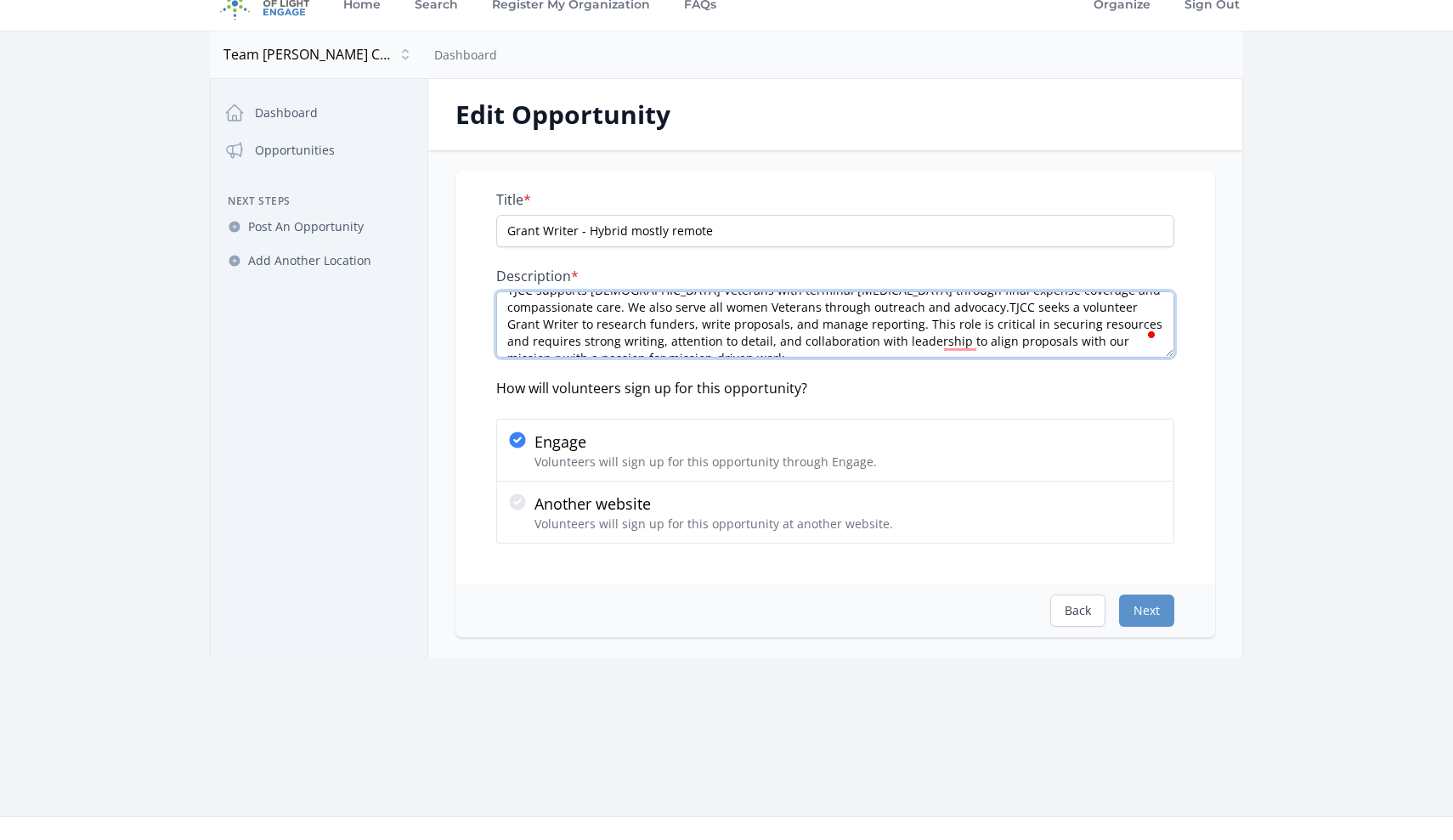
click at [1143, 343] on textarea "TJCC supports female Veterans with terminal cancer through final expense covera…" at bounding box center [835, 324] width 678 height 67
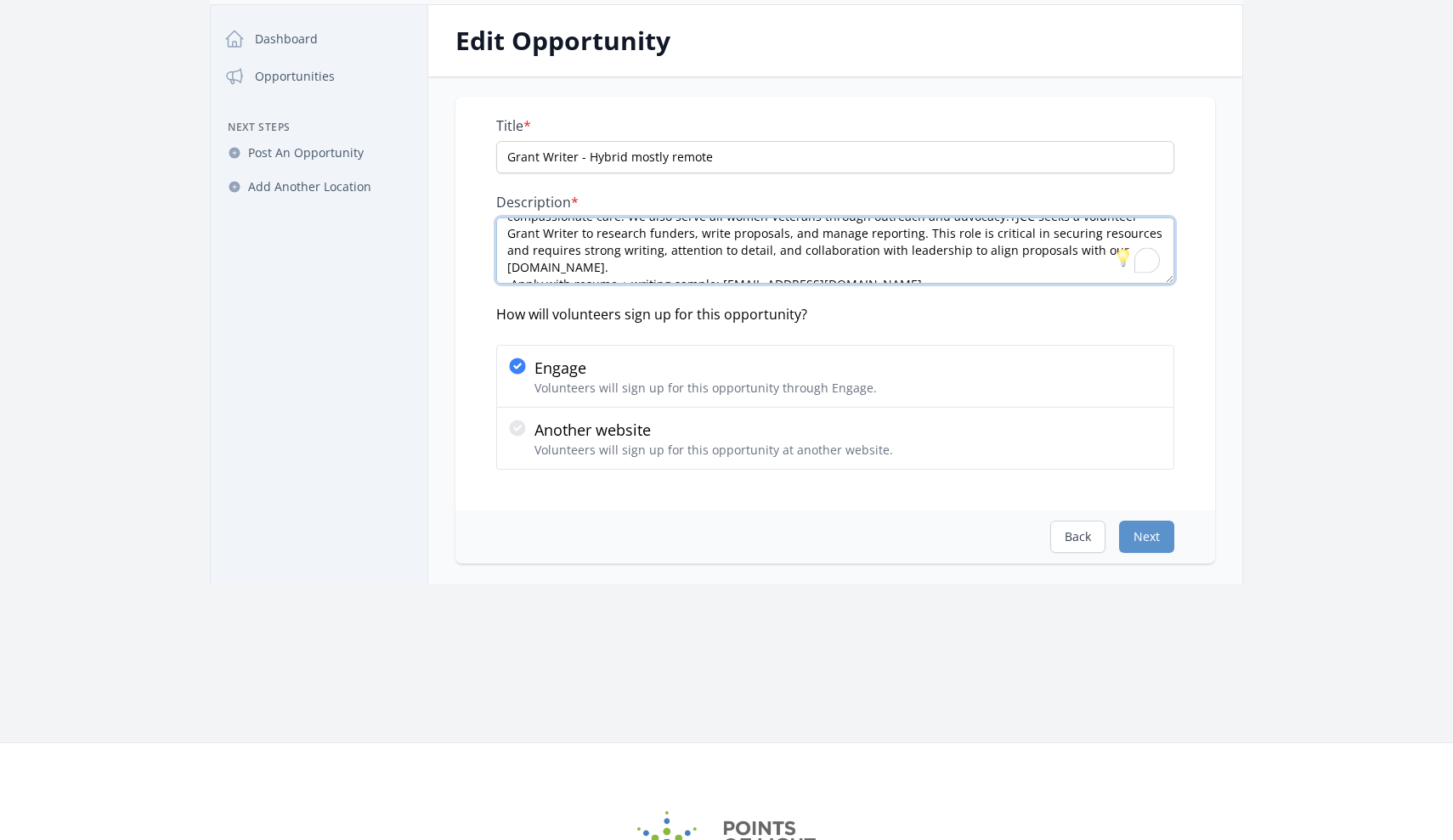
type textarea "TJCC supports female Veterans with terminal cancer through final expense covera…"
click at [981, 511] on div "Back Next" at bounding box center [835, 537] width 760 height 53
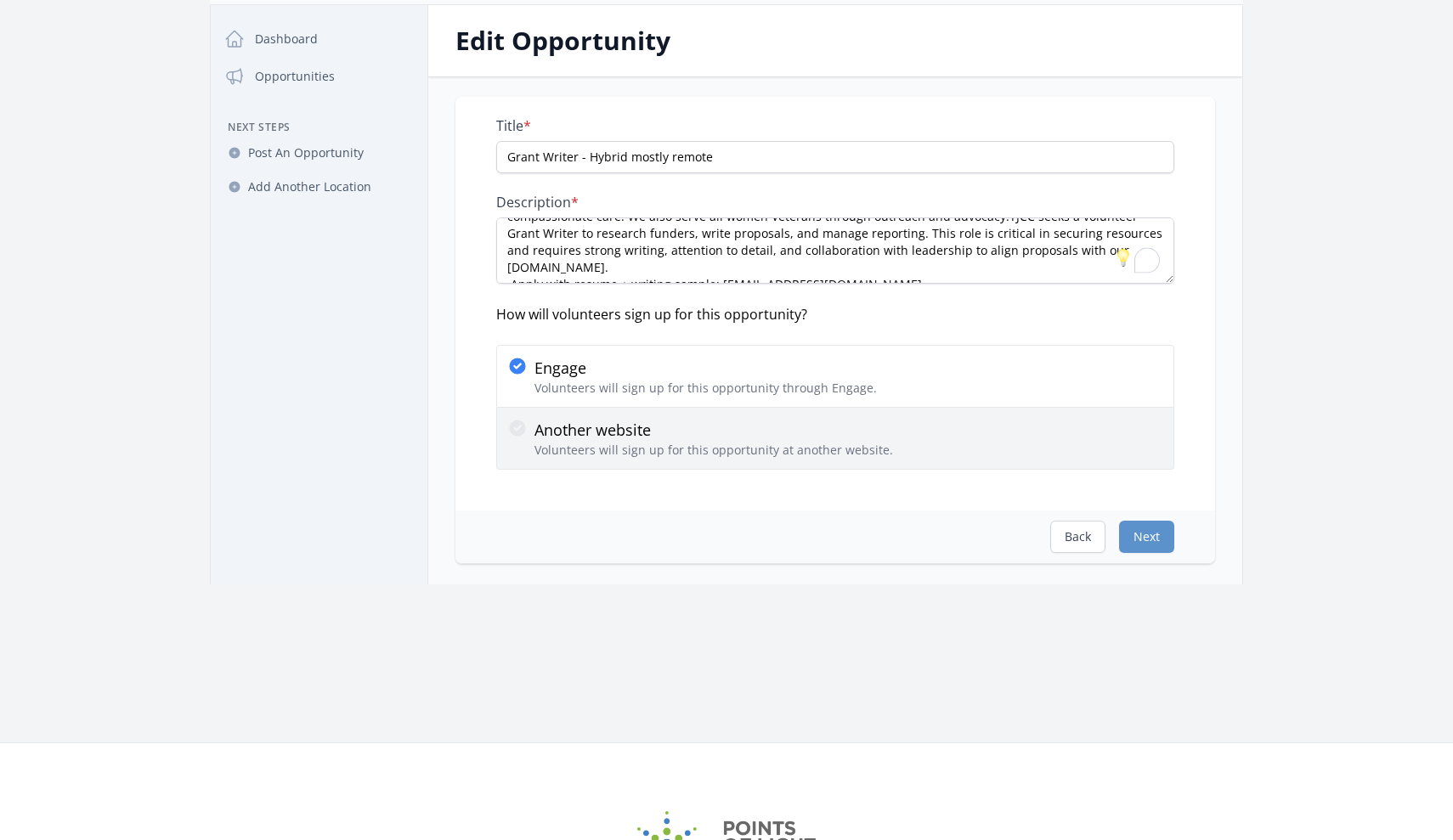
scroll to position [294, 0]
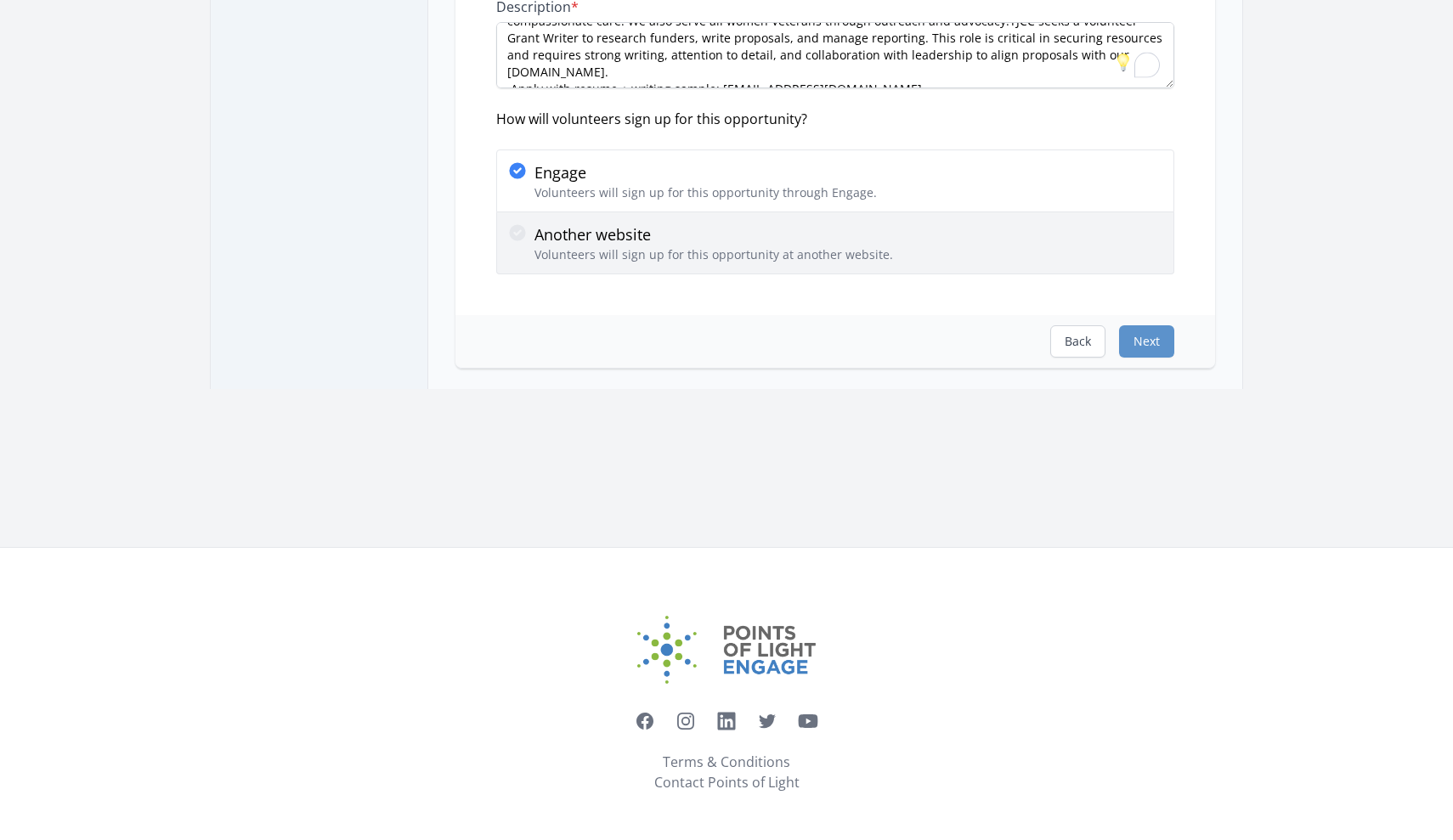
click at [988, 250] on div "Another website Volunteers will sign up for this opportunity at another website." at bounding box center [834, 243] width 656 height 41
click at [0, 0] on input "Another website Volunteers will sign up for this opportunity at another website." at bounding box center [0, 0] width 0 height 0
click at [956, 246] on div "Another website Volunteers will sign up for this opportunity at another website." at bounding box center [834, 243] width 656 height 41
click at [0, 0] on input "Another website Volunteers will sign up for this opportunity at another website." at bounding box center [0, 0] width 0 height 0
click at [956, 251] on div "Another website Volunteers will sign up for this opportunity at another website." at bounding box center [834, 243] width 656 height 41
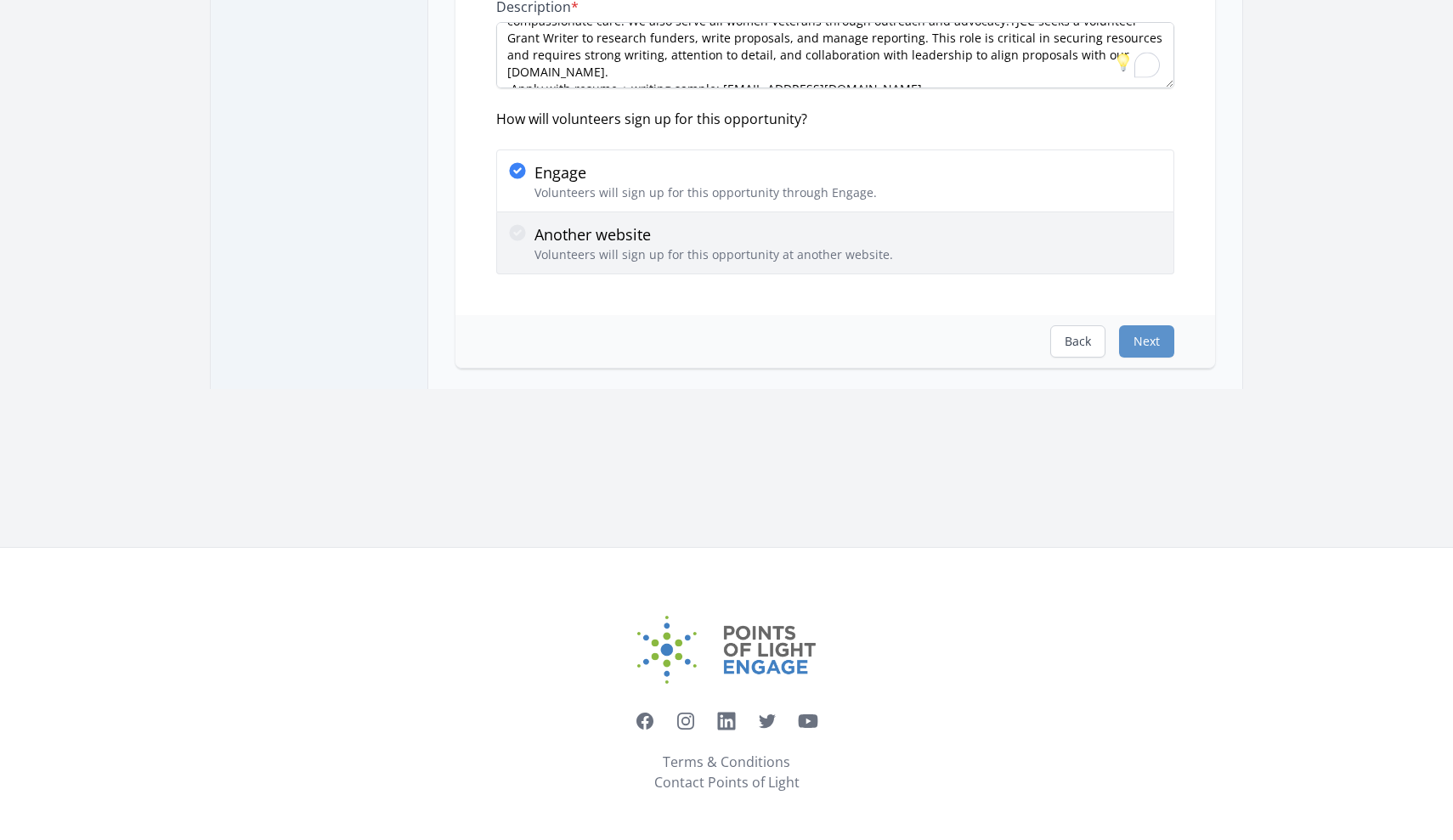
click at [0, 0] on input "Another website Volunteers will sign up for this opportunity at another website." at bounding box center [0, 0] width 0 height 0
click at [956, 251] on div "Another website Volunteers will sign up for this opportunity at another website." at bounding box center [834, 243] width 656 height 41
click at [0, 0] on input "Another website Volunteers will sign up for this opportunity at another website." at bounding box center [0, 0] width 0 height 0
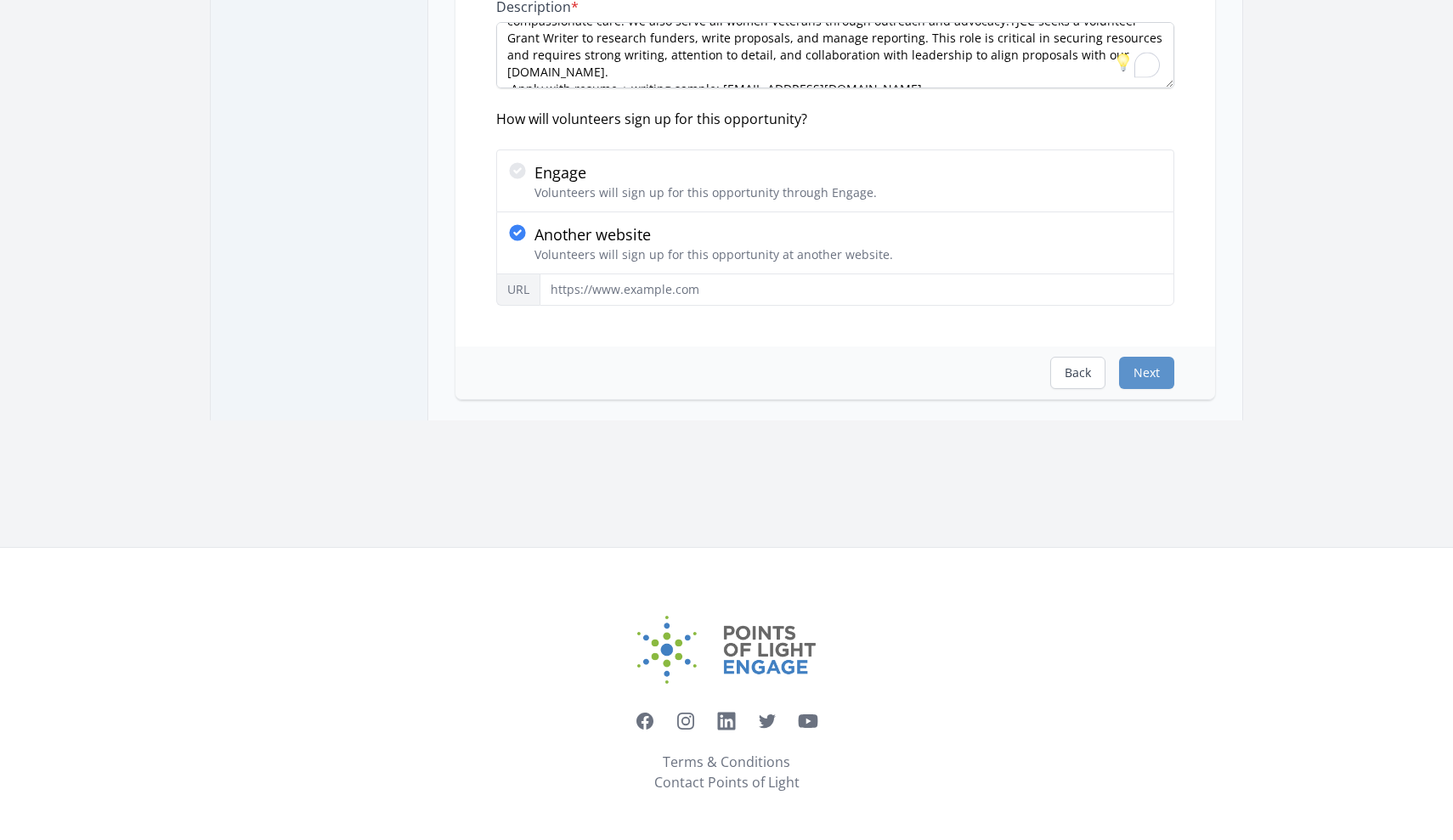
drag, startPoint x: 997, startPoint y: 245, endPoint x: 1116, endPoint y: 274, distance: 122.5
click at [997, 245] on div "Another website Volunteers will sign up for this opportunity at another website." at bounding box center [834, 243] width 656 height 41
click at [0, 0] on input "Another website Volunteers will sign up for this opportunity at another website." at bounding box center [0, 0] width 0 height 0
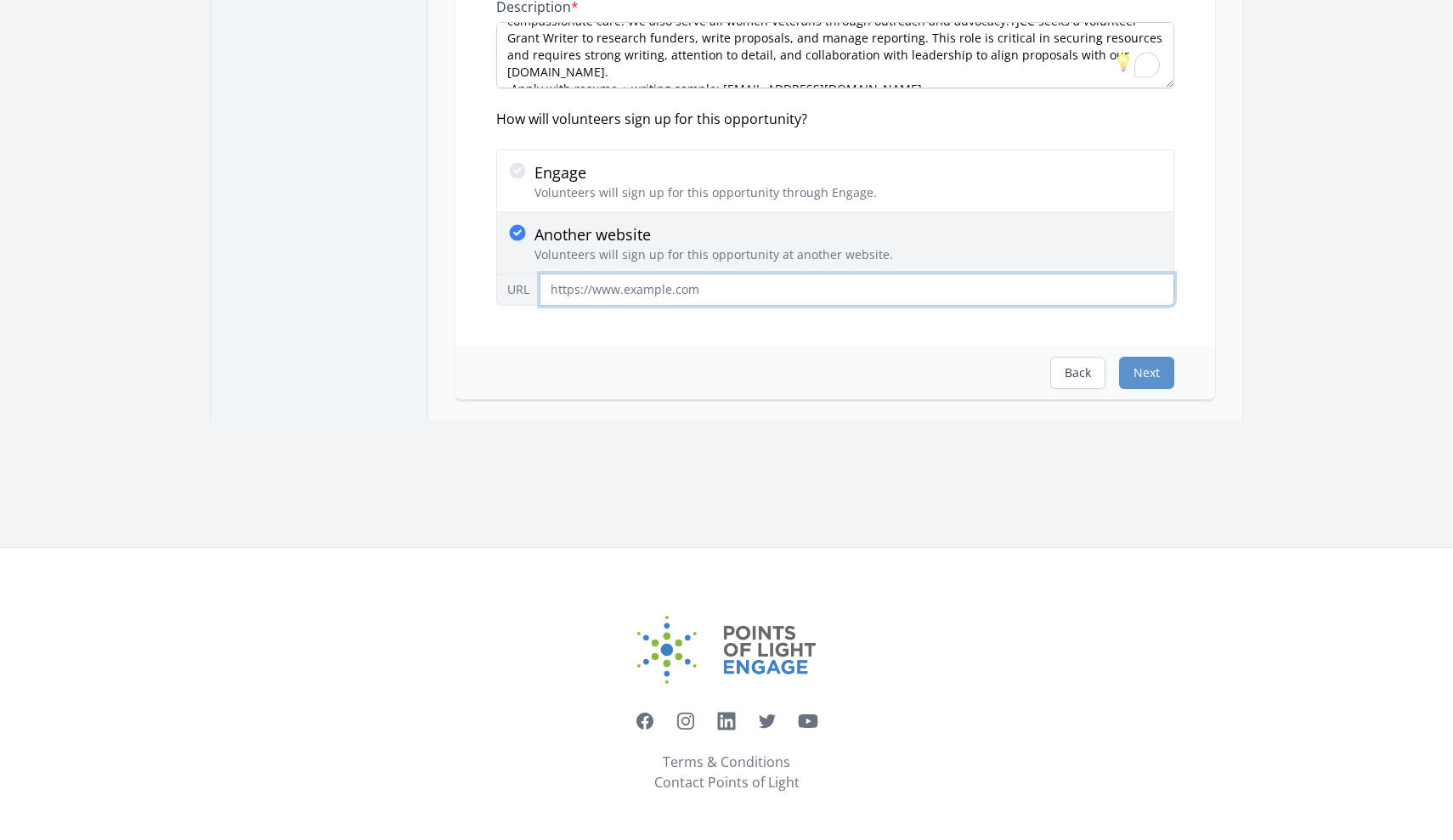
click at [1116, 274] on input "URL" at bounding box center [856, 289] width 634 height 32
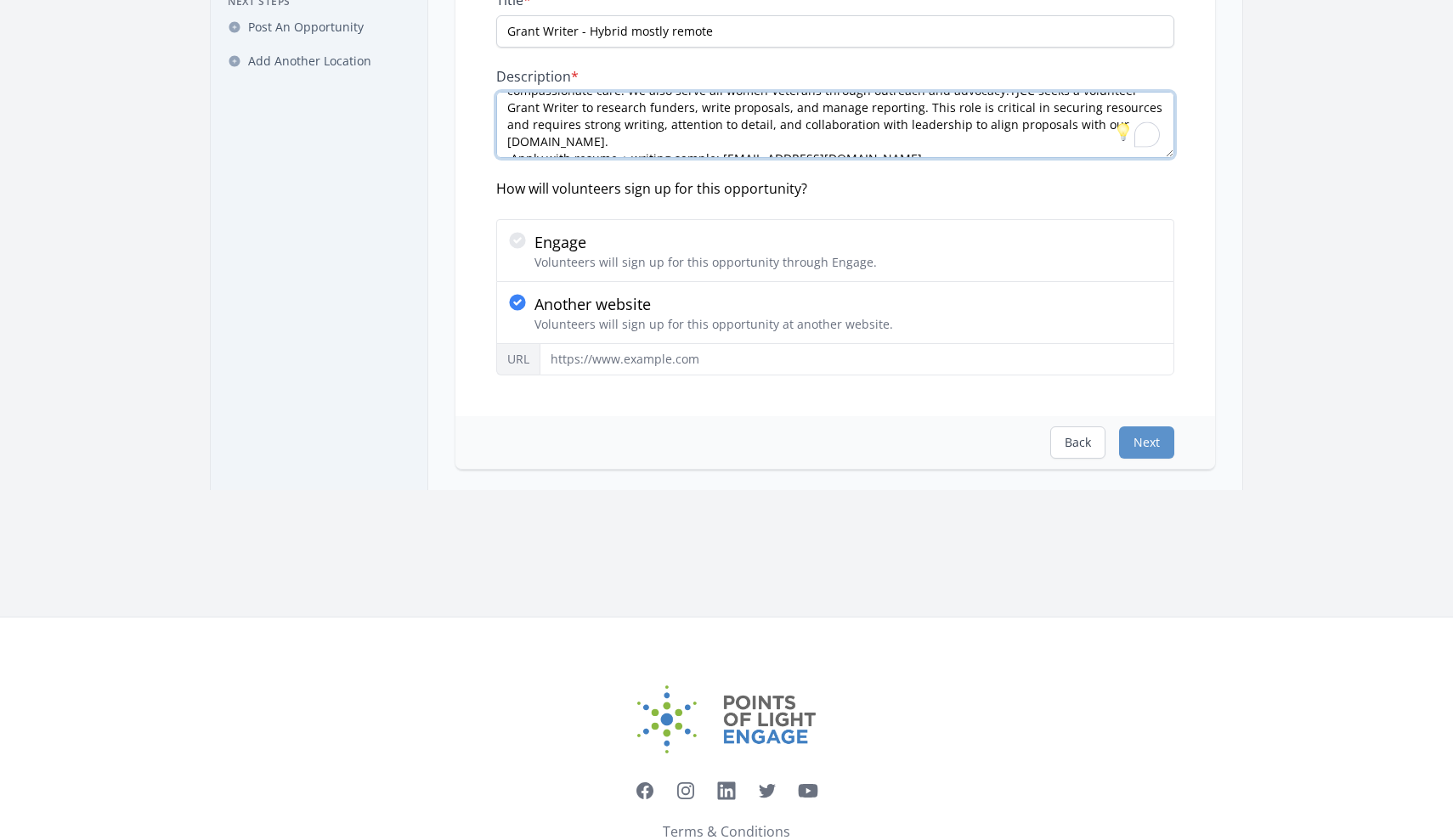
click at [524, 158] on textarea "TJCC supports female Veterans with terminal cancer through final expense covera…" at bounding box center [835, 125] width 678 height 67
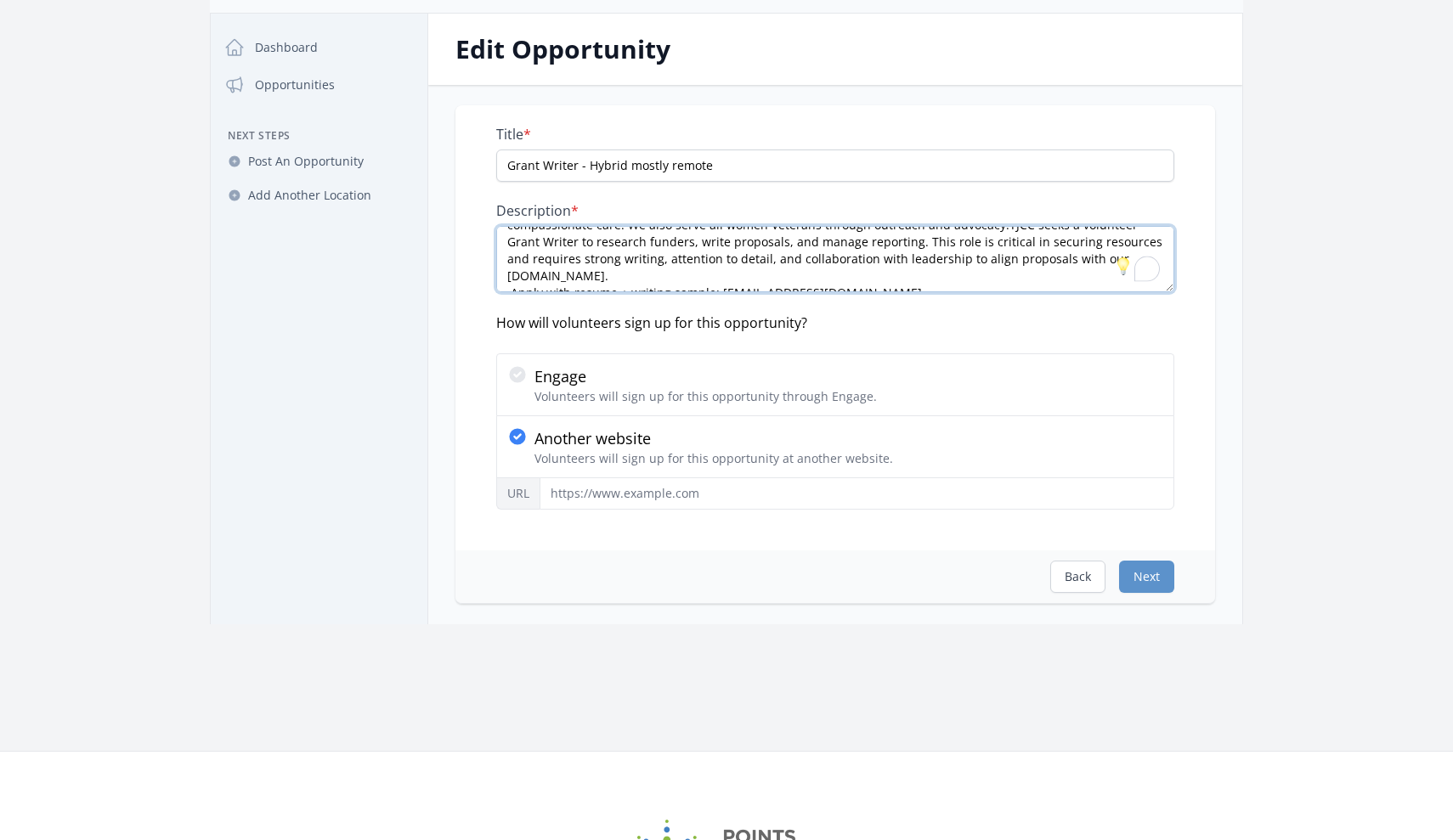
scroll to position [86, 0]
click at [1068, 284] on textarea "TJCC supports female Veterans with terminal cancer through final expense covera…" at bounding box center [835, 263] width 678 height 67
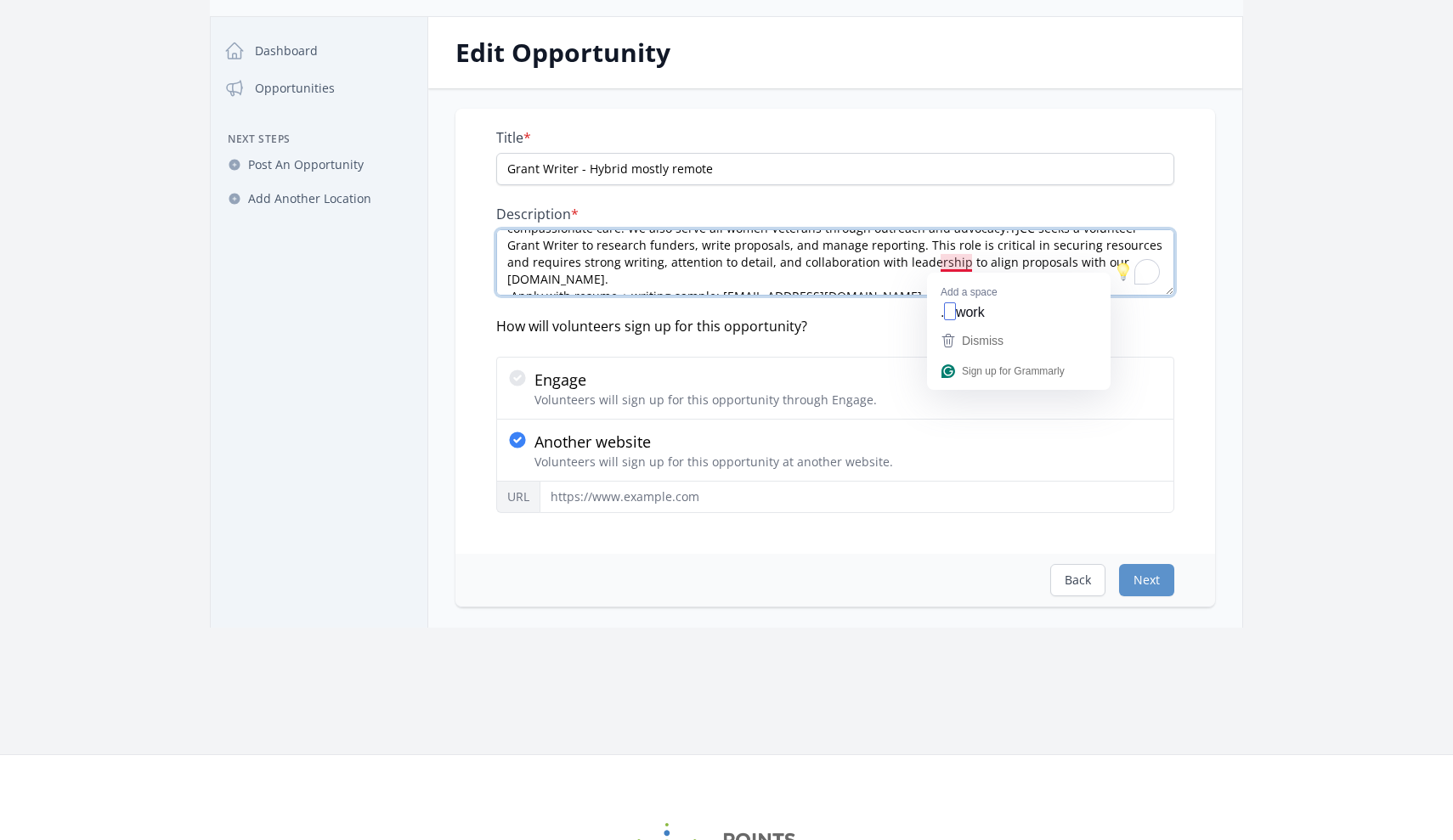
drag, startPoint x: 980, startPoint y: 262, endPoint x: 946, endPoint y: 257, distance: 34.4
click at [946, 257] on textarea "TJCC supports female Veterans with terminal cancer through final expense covera…" at bounding box center [835, 263] width 678 height 67
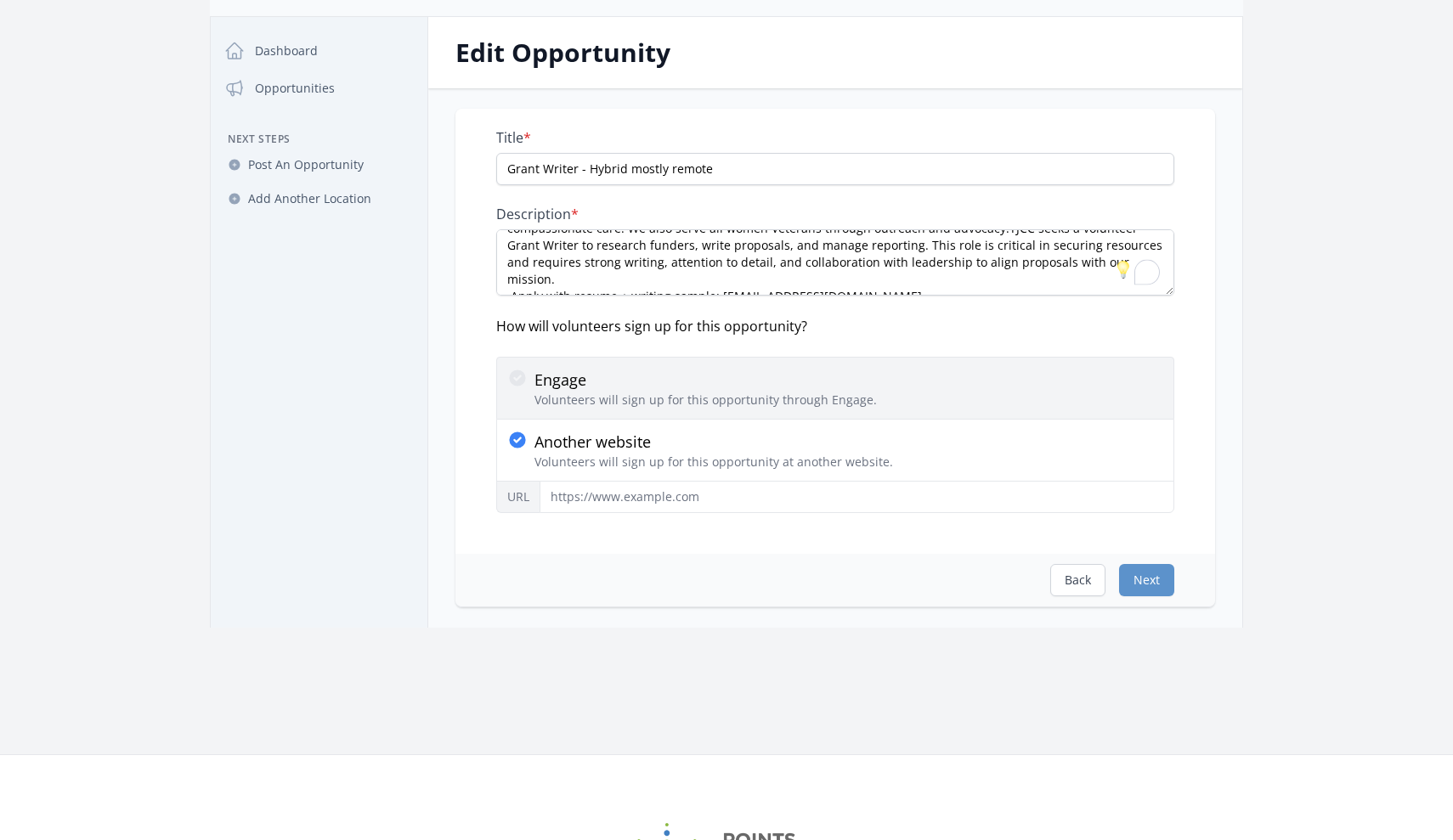
click at [524, 377] on icon at bounding box center [517, 378] width 16 height 16
click at [0, 0] on input "Engage Volunteers will sign up for this opportunity through Engage." at bounding box center [0, 0] width 0 height 0
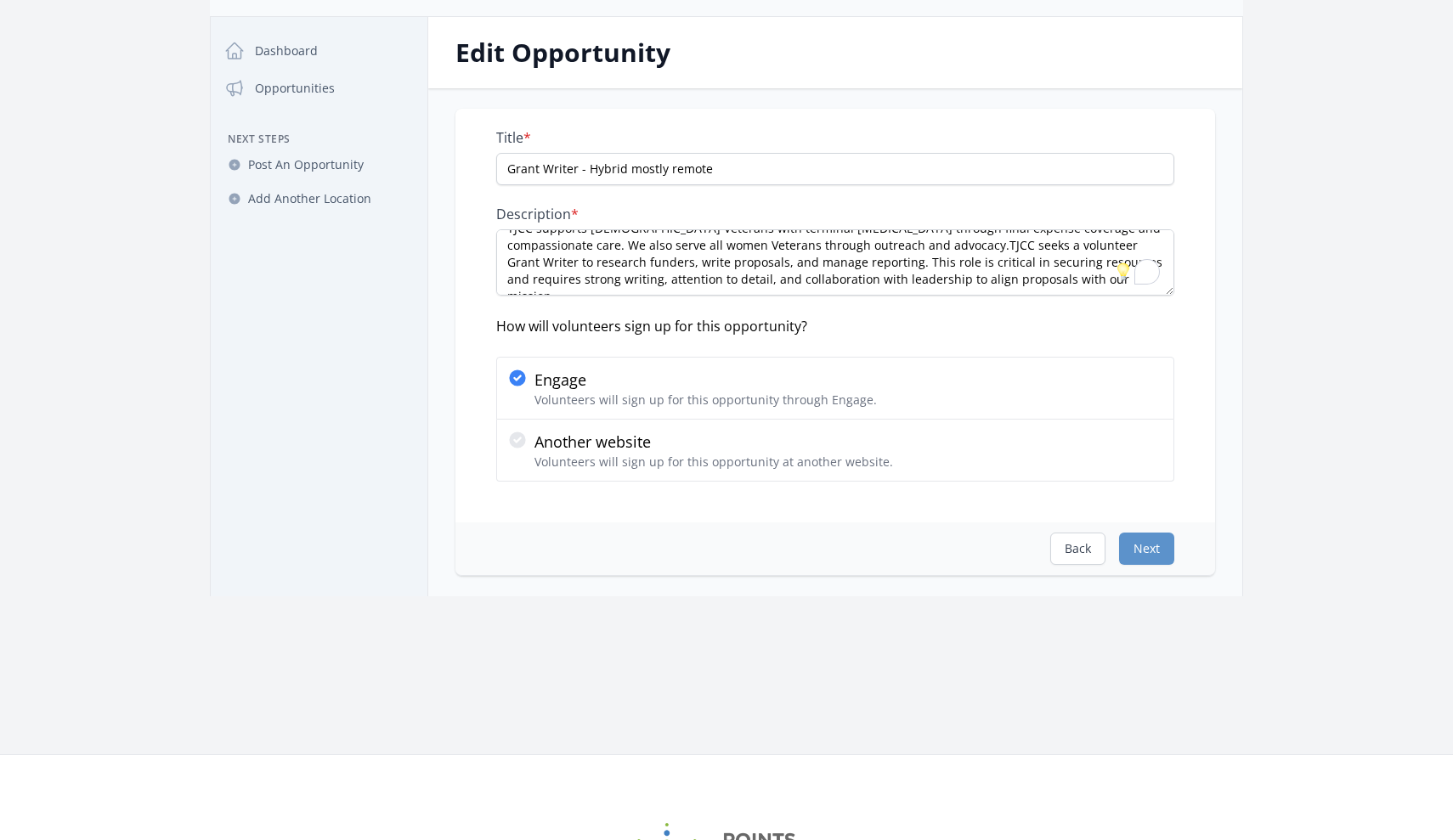
scroll to position [26, 0]
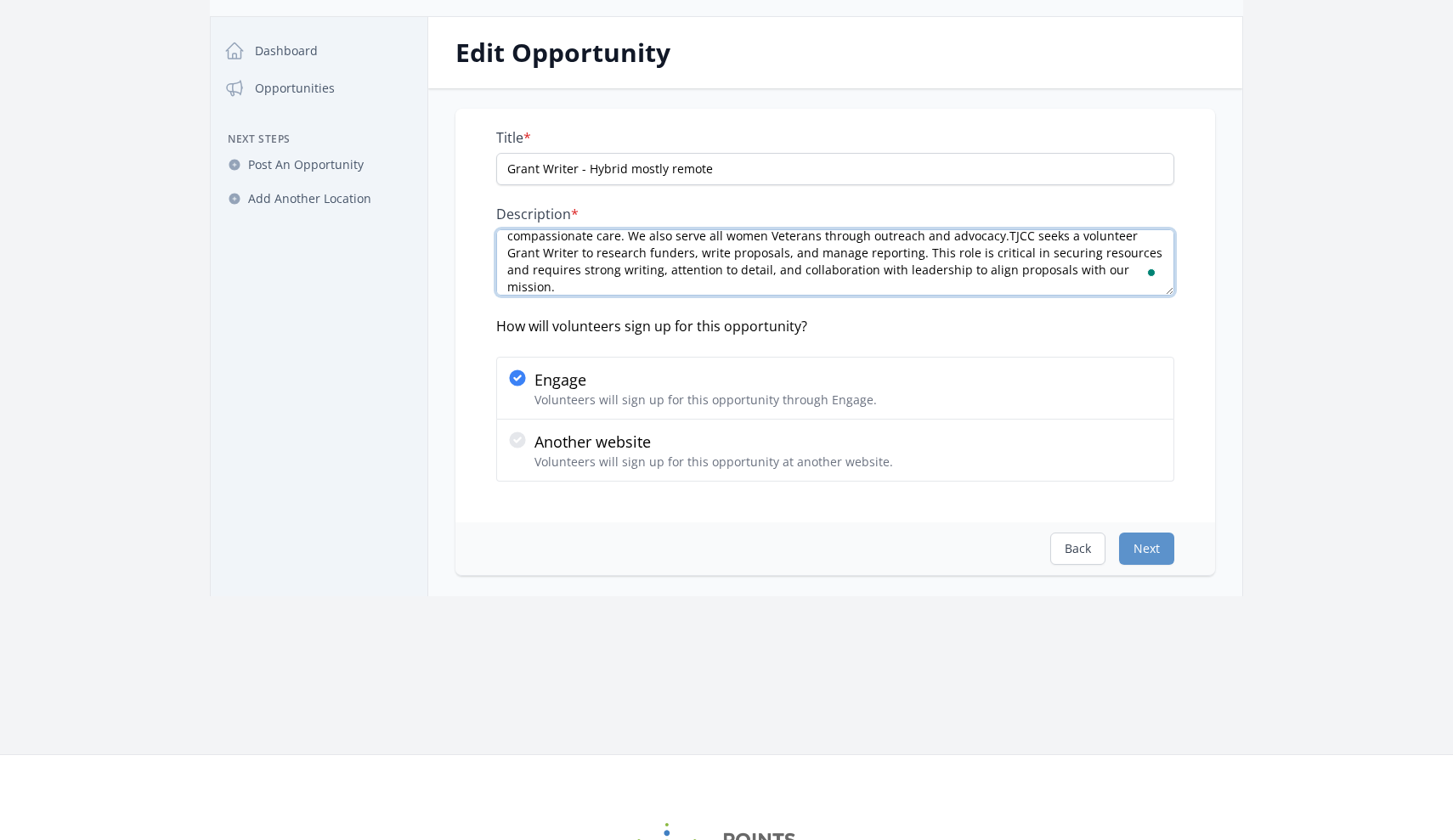
click at [832, 238] on textarea "TJCC supports female Veterans with terminal cancer through final expense covera…" at bounding box center [835, 263] width 678 height 67
click at [689, 259] on textarea "TJCC supports female Veterans with terminal cancer through final expense covera…" at bounding box center [835, 263] width 678 height 67
drag, startPoint x: 722, startPoint y: 261, endPoint x: 626, endPoint y: 255, distance: 96.2
click at [626, 255] on textarea "TJCC supports female Veterans with terminal cancer through final expense covera…" at bounding box center [835, 263] width 678 height 67
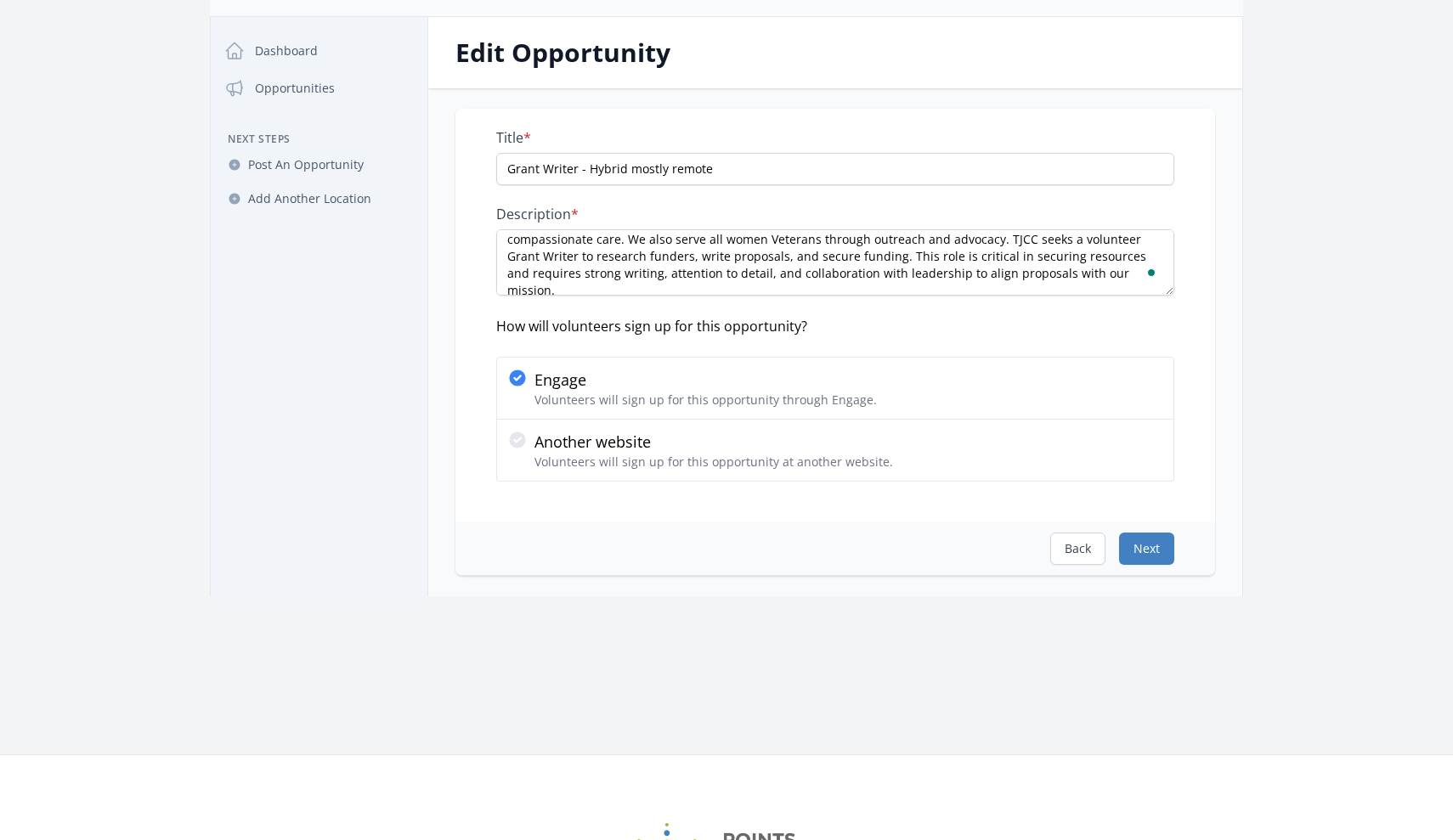
click at [1152, 550] on button "Next" at bounding box center [1146, 548] width 55 height 32
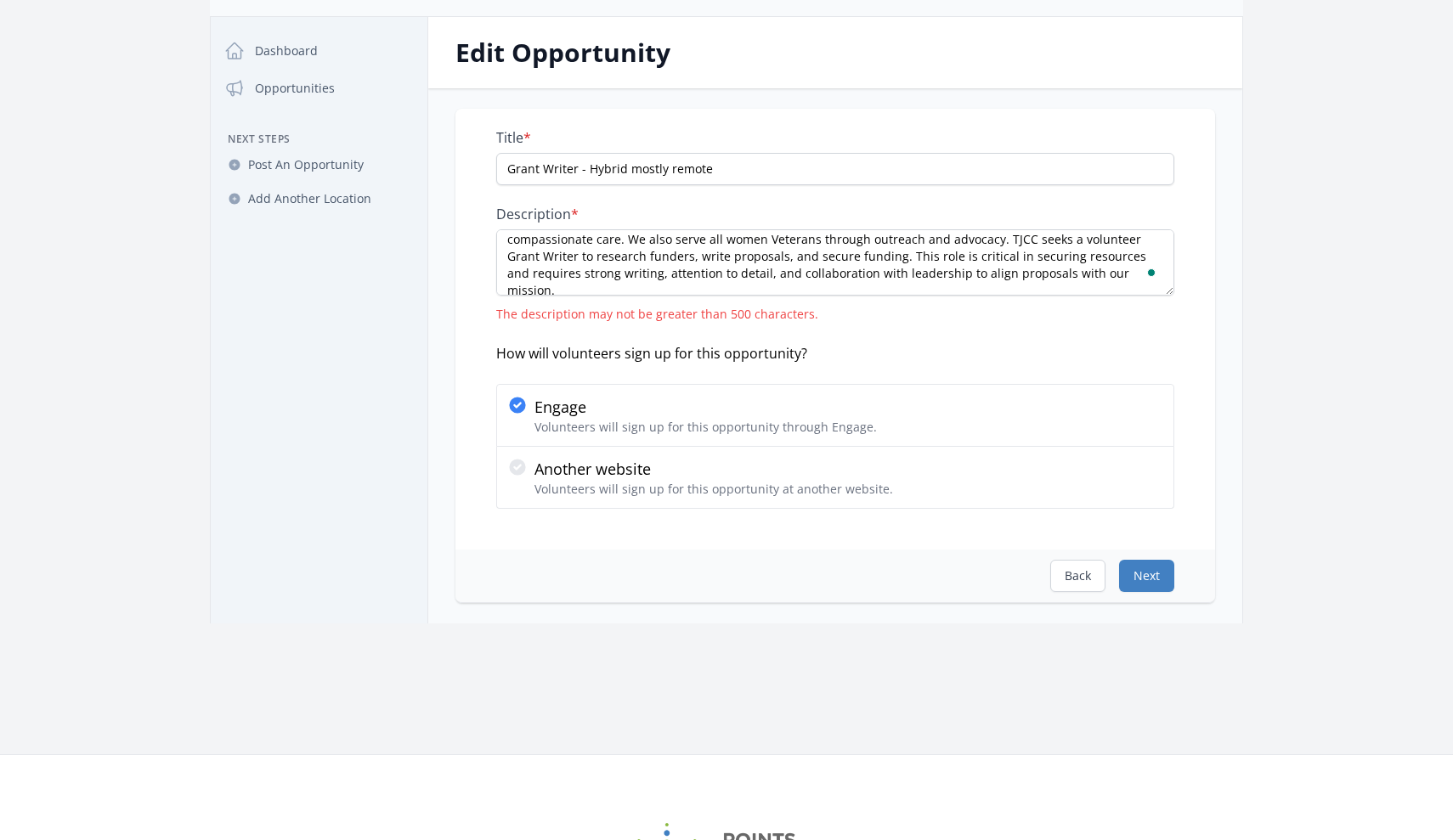
scroll to position [0, 0]
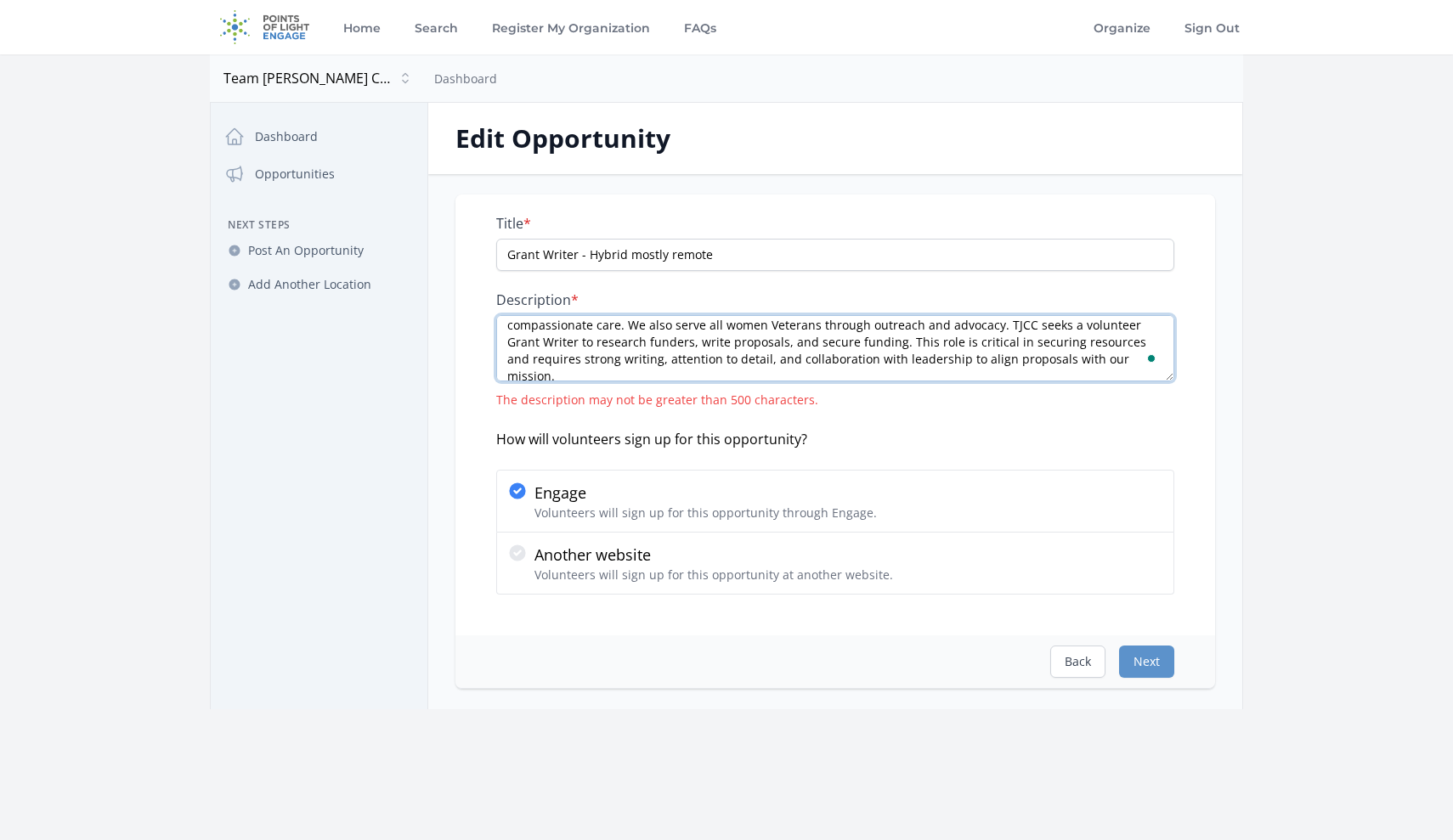
click at [509, 378] on textarea "TJCC supports female Veterans with terminal cancer through final expense covera…" at bounding box center [835, 348] width 678 height 67
click at [1148, 661] on button "Next" at bounding box center [1146, 661] width 55 height 32
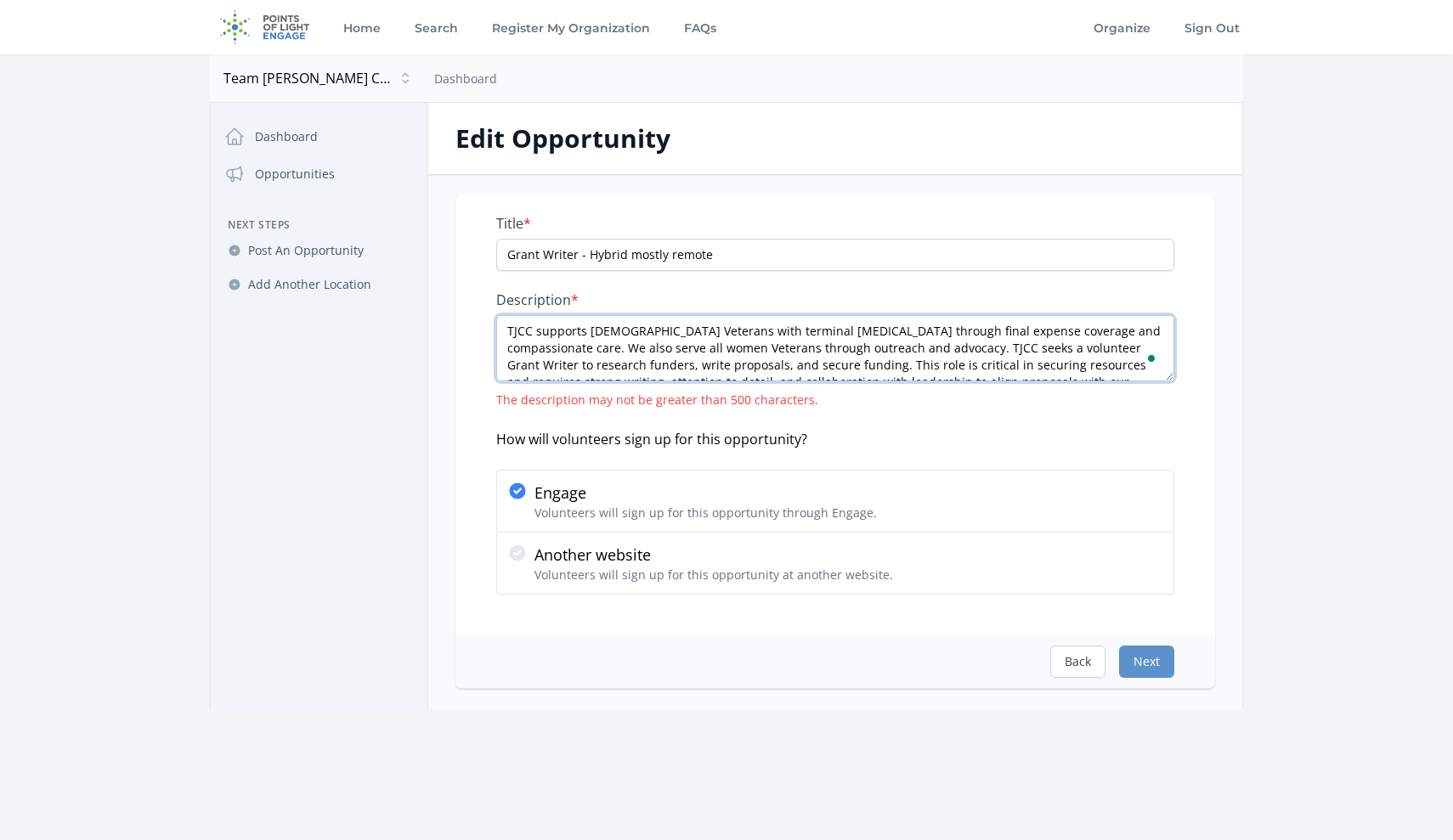
scroll to position [0, 0]
drag, startPoint x: 768, startPoint y: 375, endPoint x: 420, endPoint y: 267, distance: 364.4
click at [420, 268] on div "Close dialog Team Jennifer Cahill Charities Team Jennifer Cahill Charities Dash…" at bounding box center [726, 406] width 1033 height 606
click at [998, 349] on textarea "TJCC supports female Veterans with terminal cancer through final expense covera…" at bounding box center [835, 348] width 678 height 67
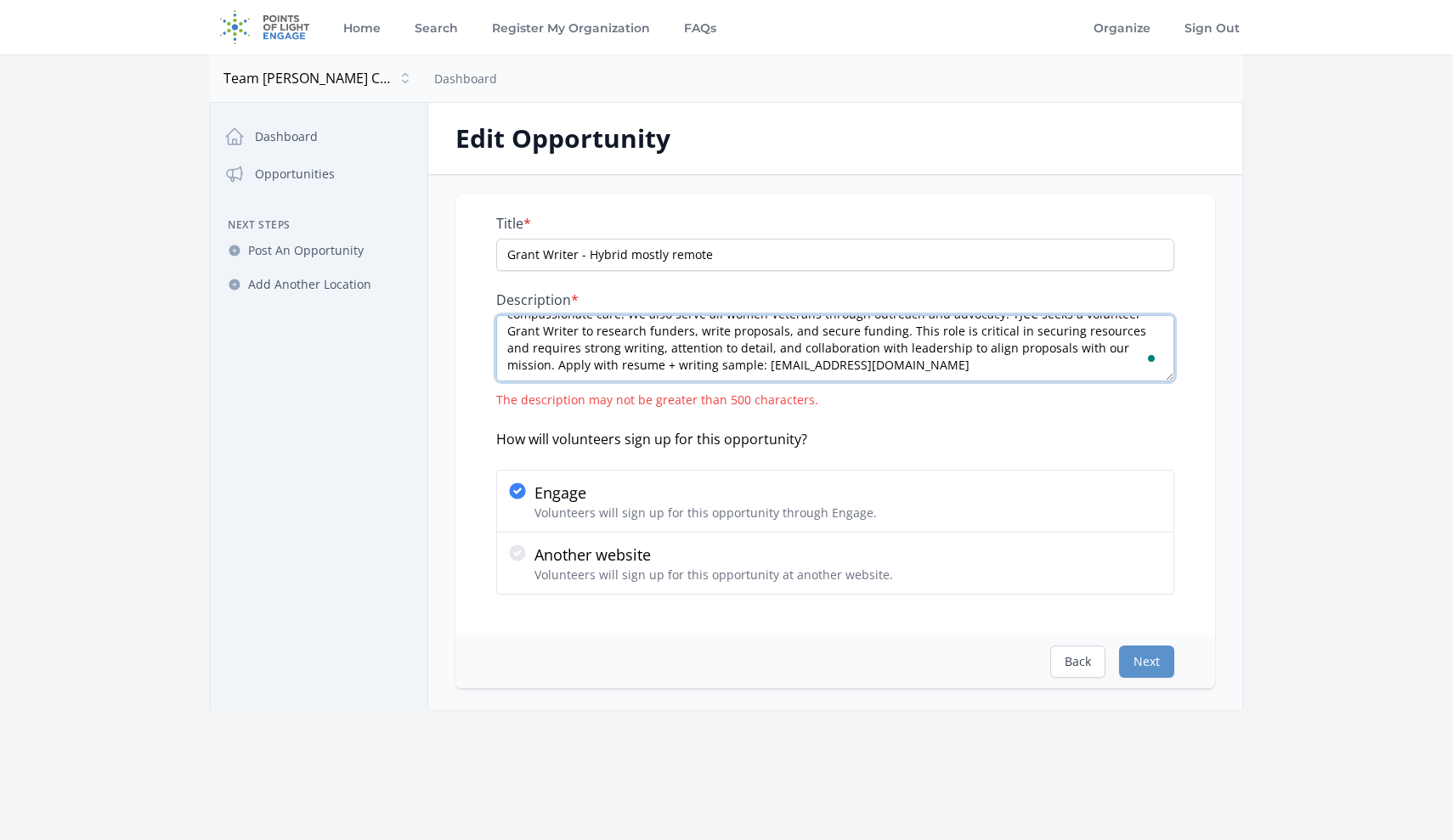
drag, startPoint x: 934, startPoint y: 349, endPoint x: 993, endPoint y: 355, distance: 59.3
click at [993, 355] on textarea "TJCC supports female Veterans with terminal cancer through final expense covera…" at bounding box center [835, 348] width 678 height 67
click at [1052, 372] on textarea "TJCC supports female Veterans with terminal cancer through final expense covera…" at bounding box center [835, 348] width 678 height 67
click at [1152, 662] on button "Next" at bounding box center [1146, 661] width 55 height 32
click at [862, 372] on textarea "TJCC supports female Veterans with terminal cancer through final expense covera…" at bounding box center [835, 348] width 678 height 67
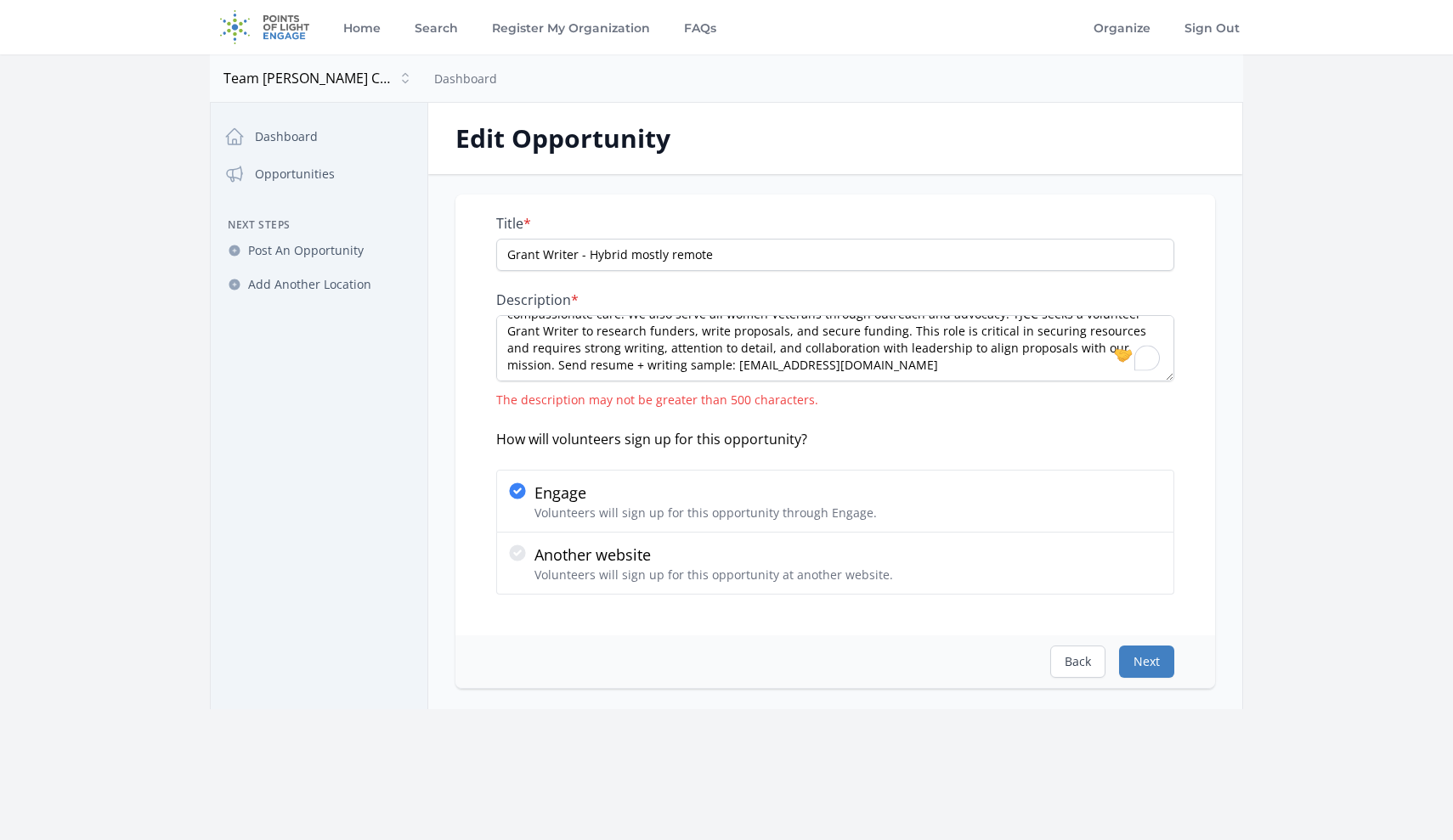
click at [1155, 663] on button "Next" at bounding box center [1146, 661] width 55 height 32
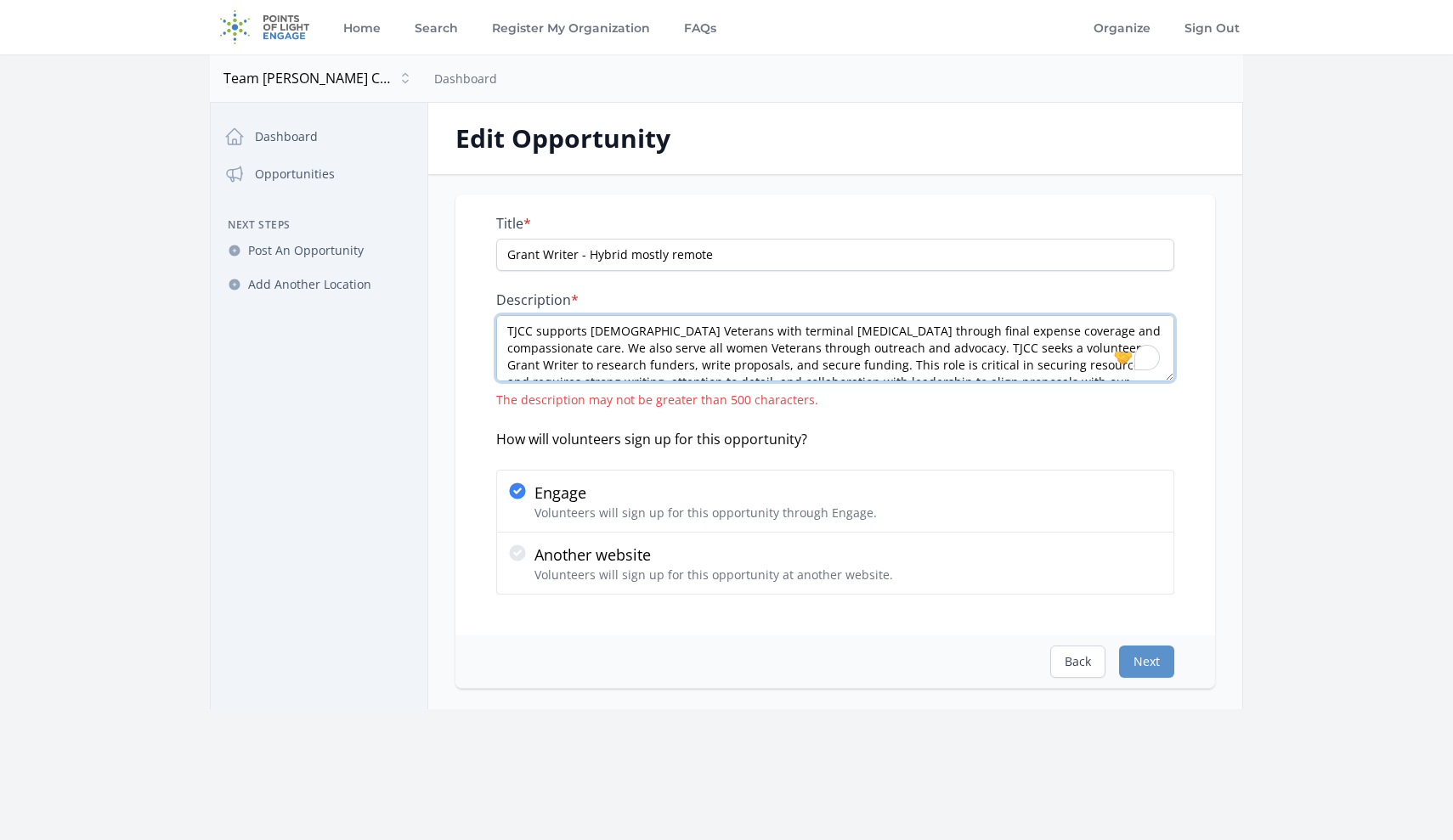
scroll to position [0, 0]
drag, startPoint x: 775, startPoint y: 373, endPoint x: 447, endPoint y: 294, distance: 337.4
click at [447, 294] on div "Title * Grant Writer - Hybrid mostly remote Description * TJCC supports female …" at bounding box center [835, 442] width 814 height 494
click at [970, 362] on textarea "TJCC supports female Veterans with terminal cancer through final expense covera…" at bounding box center [835, 348] width 678 height 67
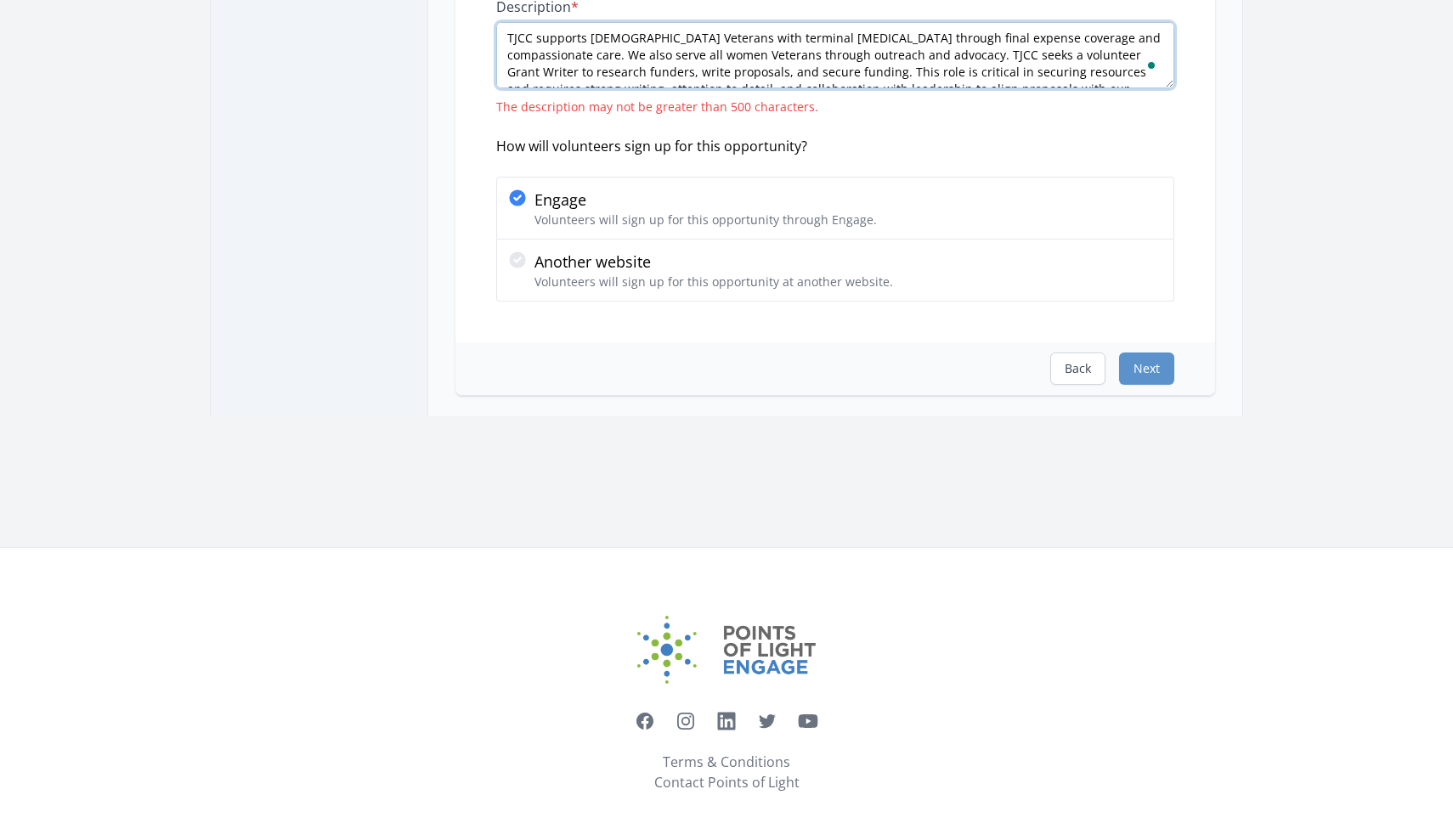
scroll to position [22, 0]
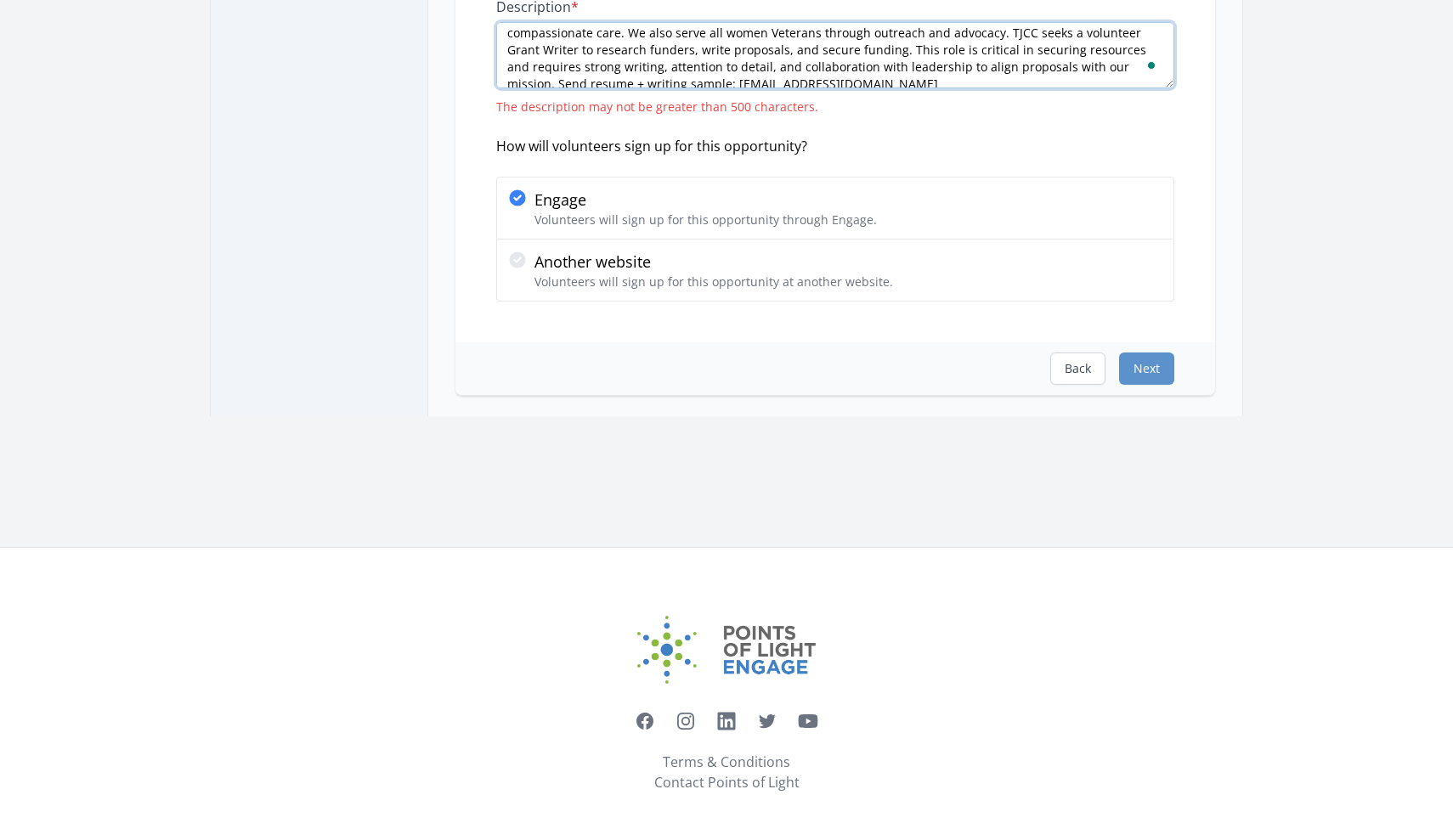
drag, startPoint x: 705, startPoint y: 53, endPoint x: 627, endPoint y: 47, distance: 78.2
click at [627, 47] on textarea "TJCC supports female Veterans with terminal cancer through final expense covera…" at bounding box center [835, 55] width 678 height 67
click at [754, 58] on textarea "TJCC supports female Veterans with terminal cancer through final expense covera…" at bounding box center [835, 55] width 678 height 67
drag, startPoint x: 641, startPoint y: 70, endPoint x: 620, endPoint y: 64, distance: 21.8
click at [620, 64] on textarea "TJCC supports female Veterans with terminal cancer through final expense covera…" at bounding box center [835, 55] width 678 height 67
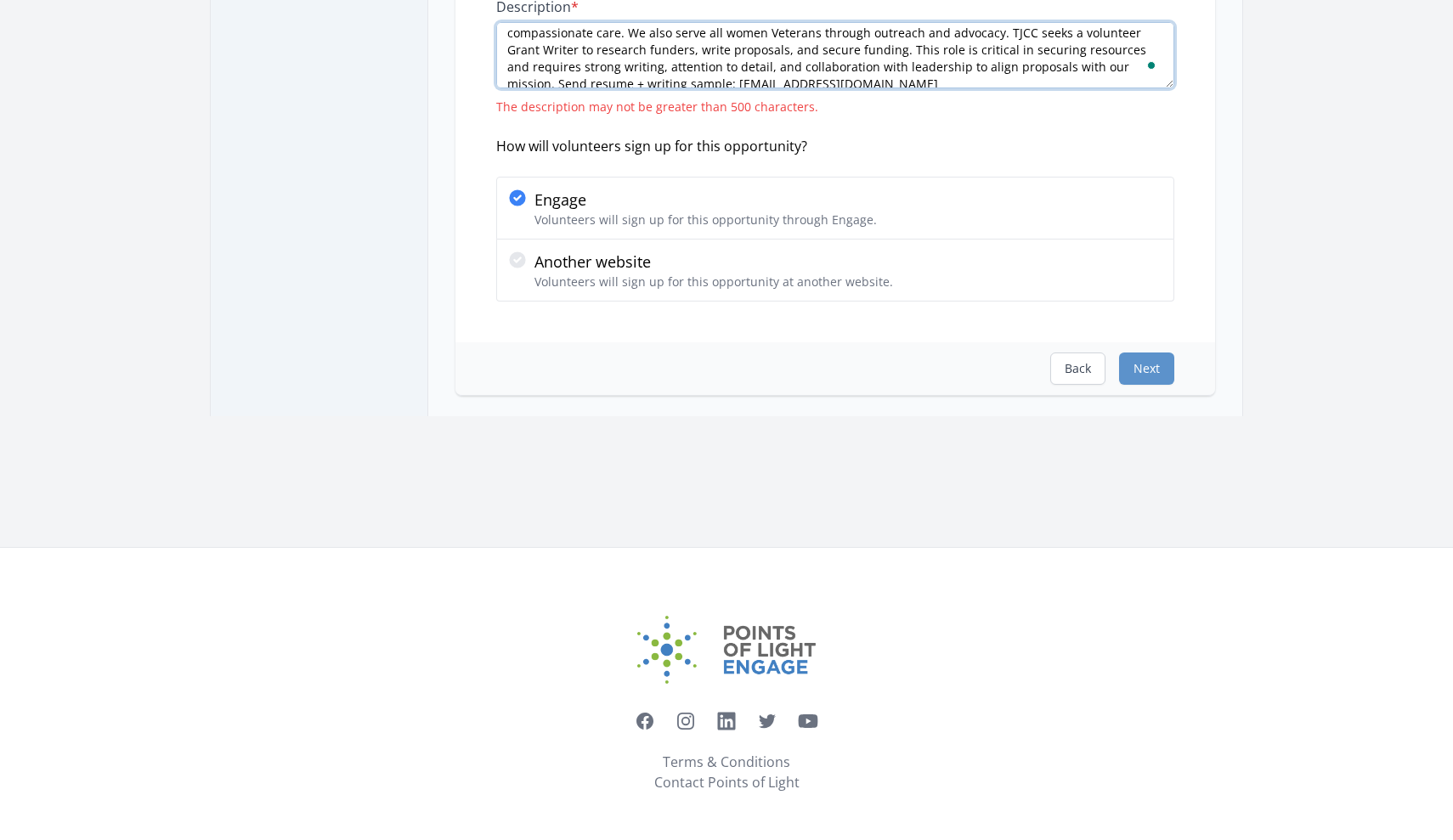
click at [665, 68] on textarea "TJCC supports female Veterans with terminal cancer through final expense covera…" at bounding box center [835, 55] width 678 height 67
type textarea "TJCC supports female Veterans with terminal cancer through final expense covera…"
click at [1148, 372] on button "Next" at bounding box center [1146, 368] width 55 height 32
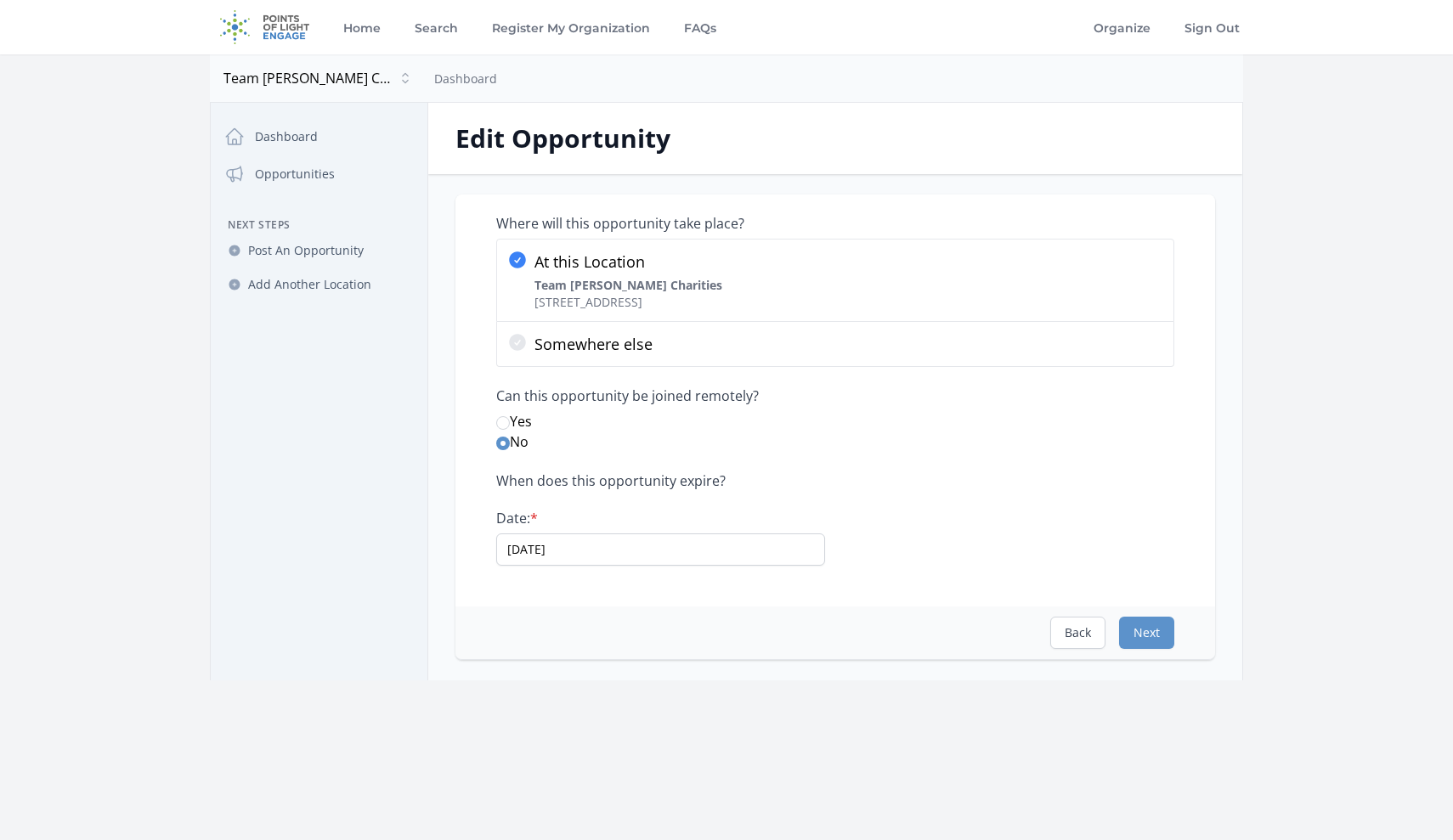
click at [501, 427] on input "Yes" at bounding box center [503, 423] width 14 height 14
radio input "true"
click at [1157, 629] on button "Next" at bounding box center [1146, 632] width 55 height 32
select select "Writing"
select select "Veterans & Military Families"
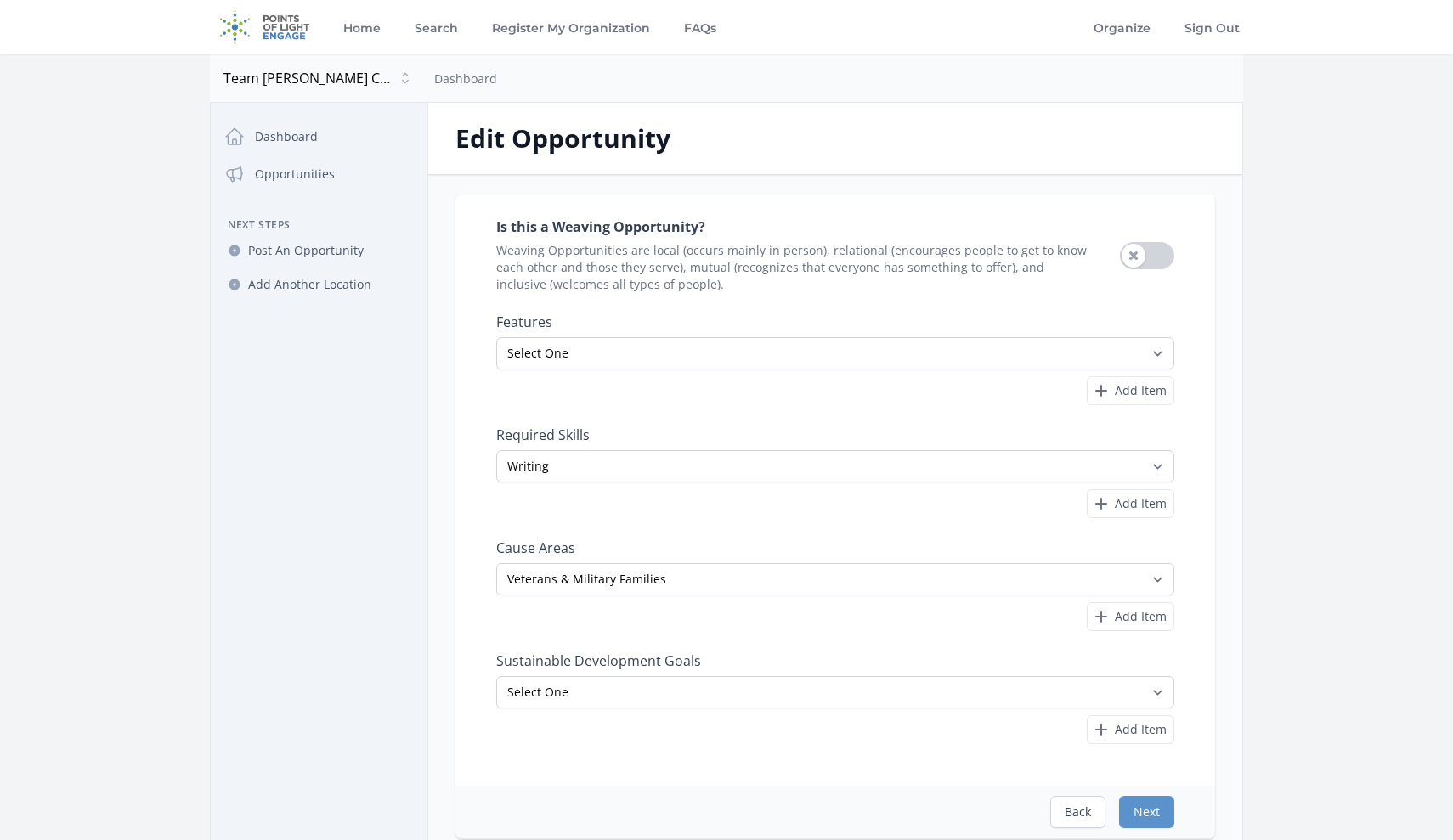
click at [1144, 251] on button "Use setting" at bounding box center [1147, 256] width 54 height 27
click at [1169, 684] on select "Select One No Poverty Zero Hunger Good Health and Well-Being Quality Education …" at bounding box center [835, 692] width 678 height 32
select select "Reduced Inequalities"
click at [1145, 807] on button "Next" at bounding box center [1146, 812] width 55 height 32
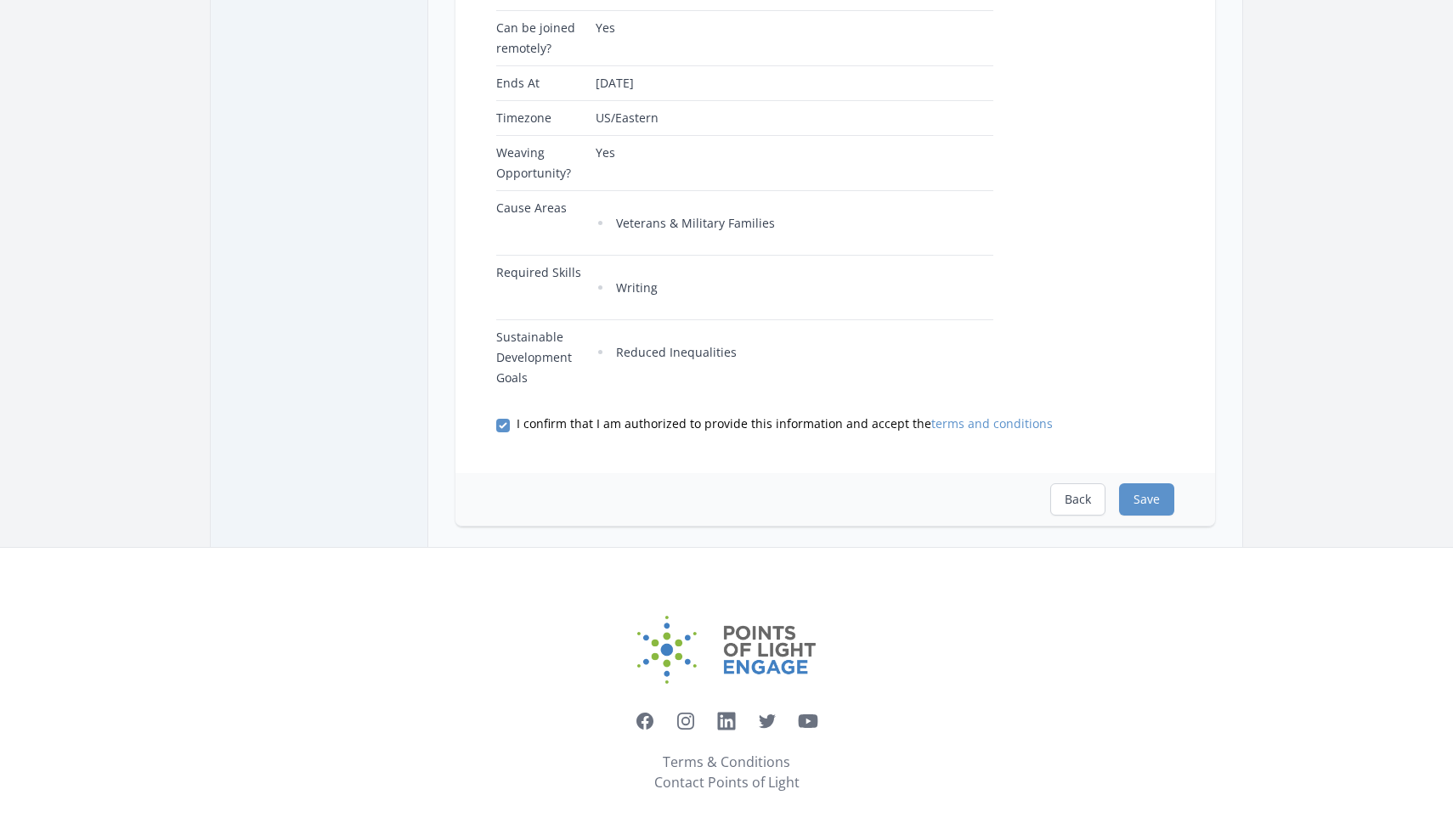
scroll to position [554, 0]
click at [1144, 504] on button "Save" at bounding box center [1146, 499] width 55 height 32
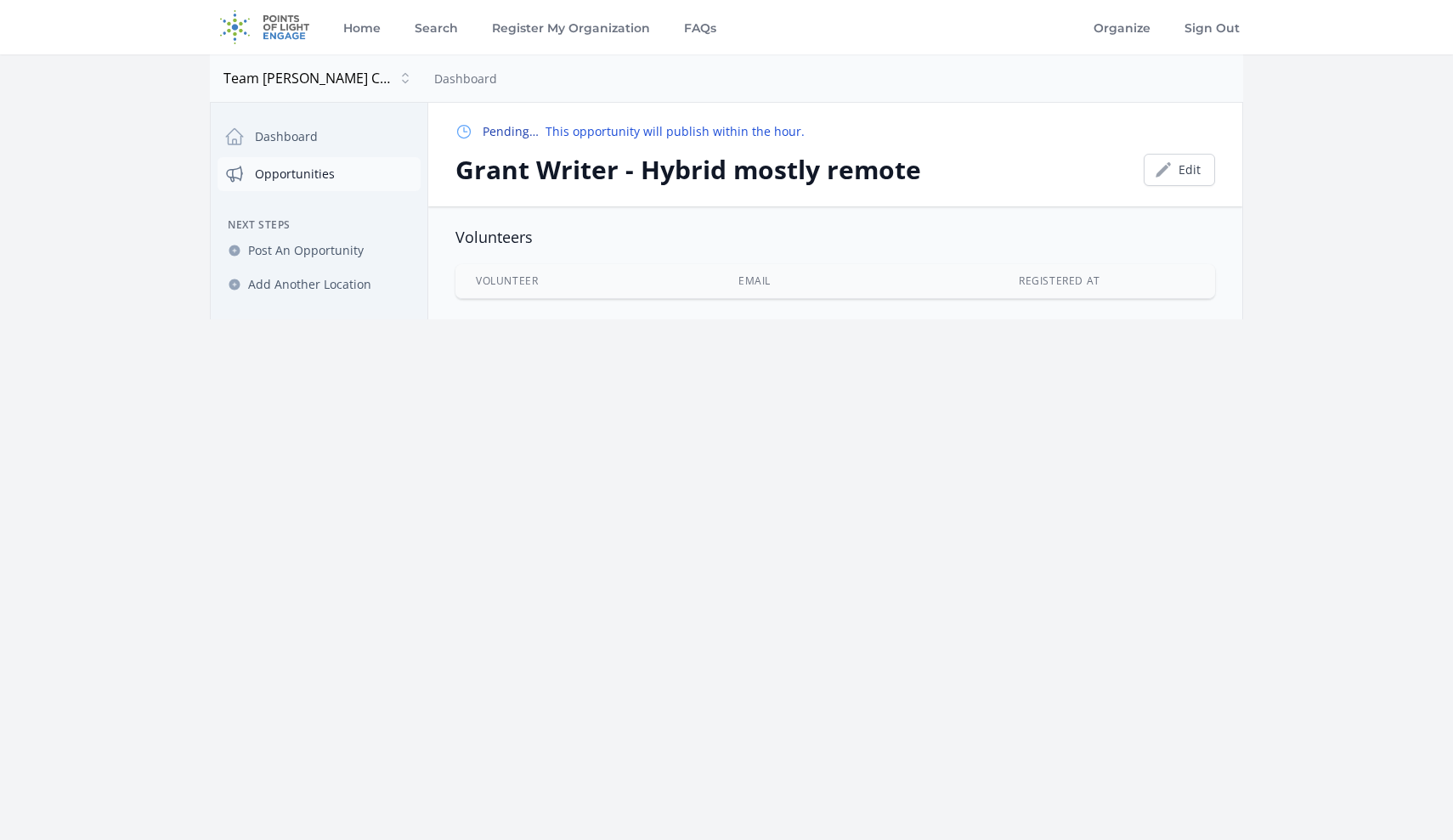
click at [286, 175] on link "Opportunities" at bounding box center [319, 174] width 203 height 34
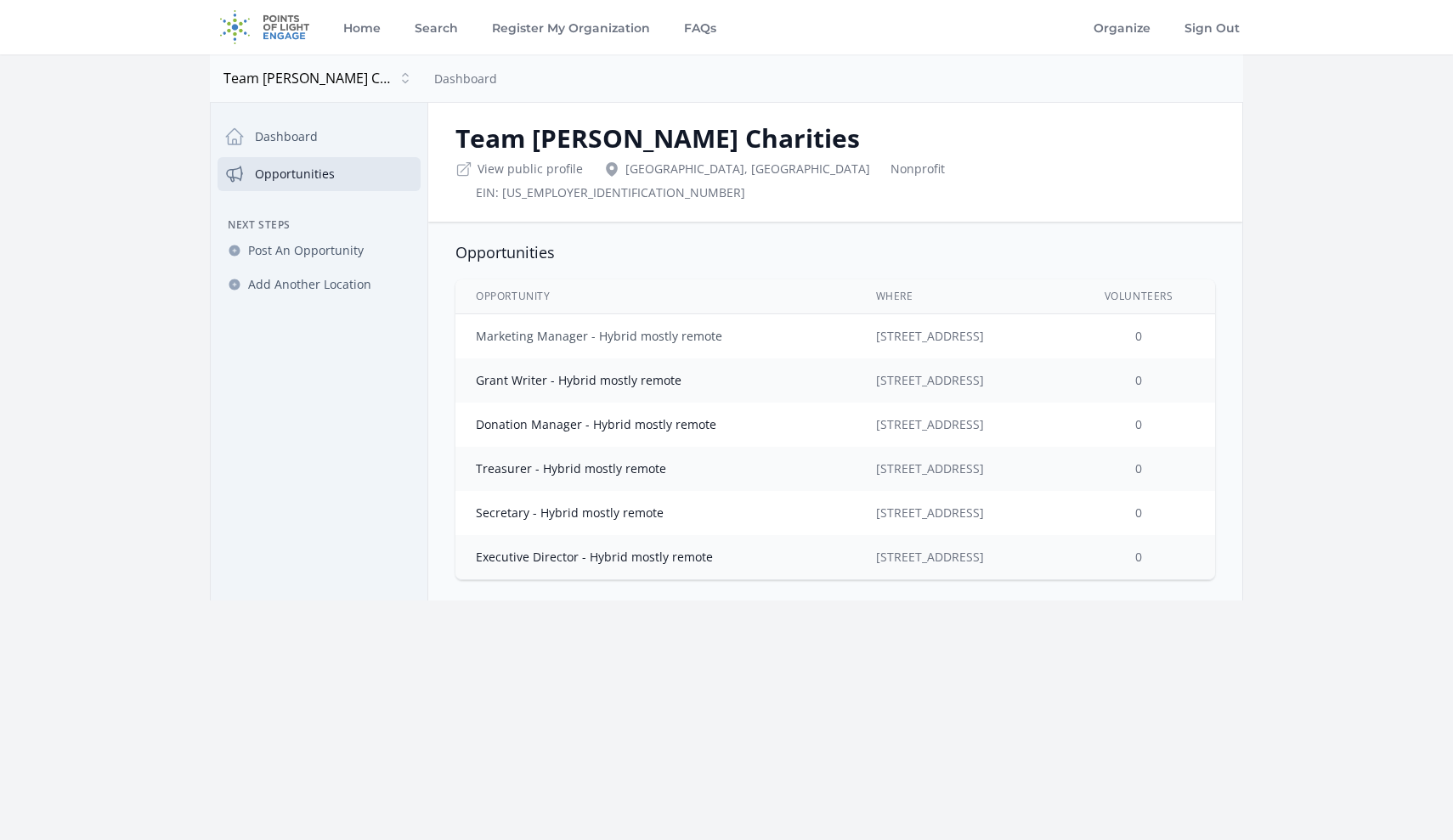
click at [577, 328] on link "Marketing Manager - Hybrid mostly remote" at bounding box center [599, 336] width 246 height 16
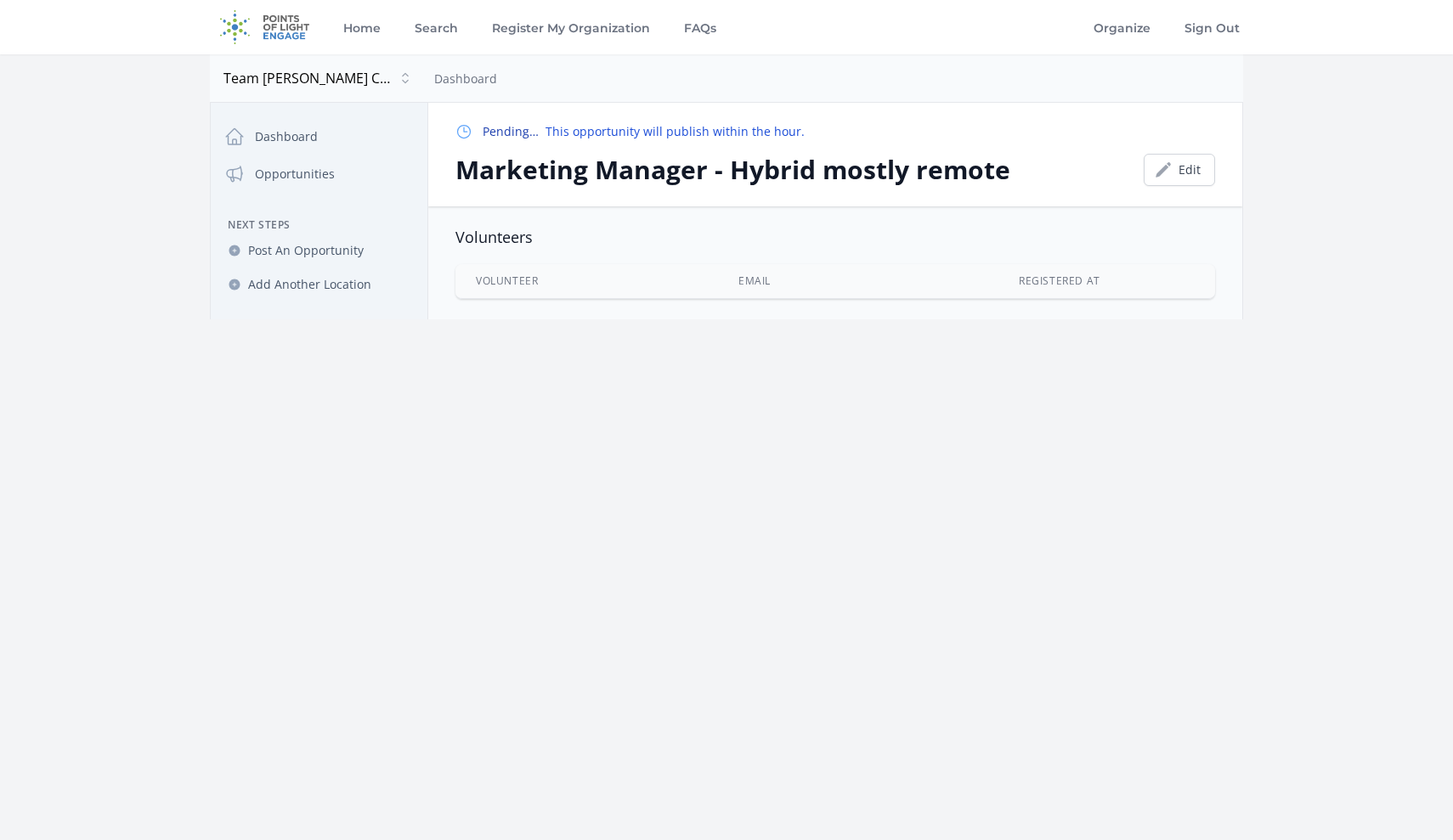
click at [94, 188] on main "Open sidebar Team [PERSON_NAME] Team [PERSON_NAME] Dashboard Close dialog Team …" at bounding box center [726, 186] width 1453 height 266
click at [286, 174] on link "Opportunities" at bounding box center [319, 174] width 203 height 34
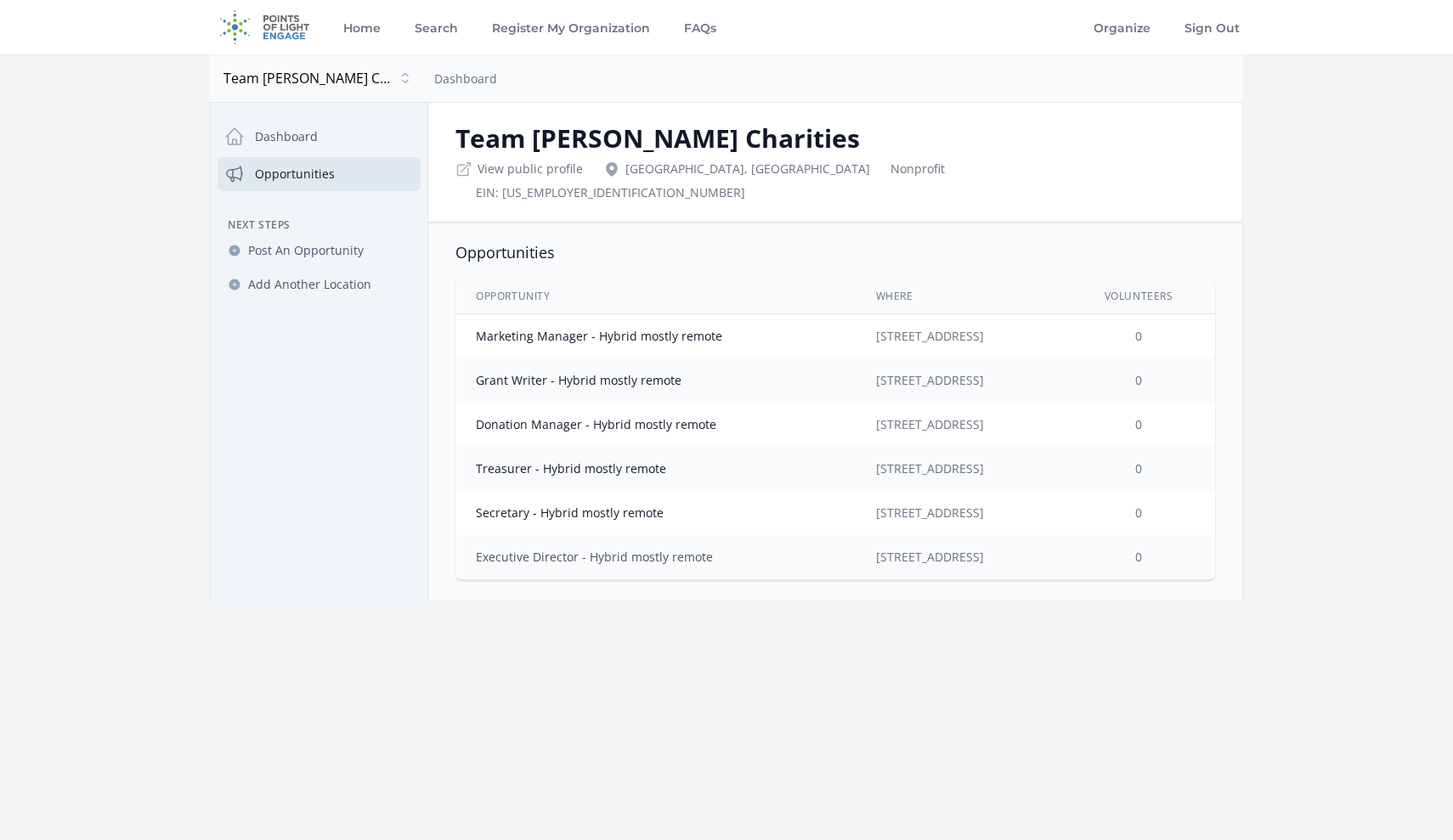
click at [542, 549] on link "Executive Director - Hybrid mostly remote" at bounding box center [595, 557] width 238 height 16
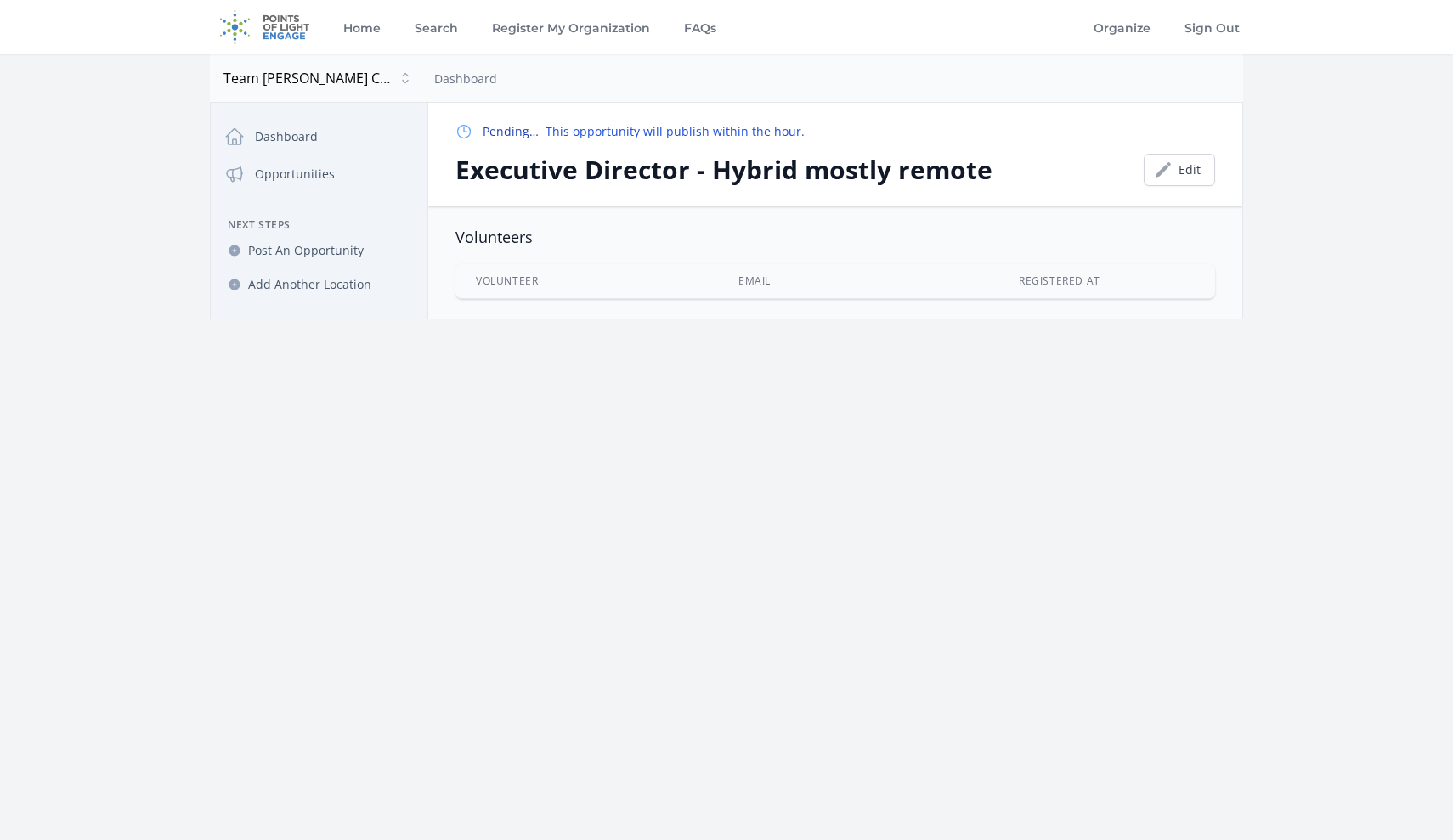
click at [462, 128] on icon at bounding box center [464, 132] width 17 height 17
click at [491, 130] on strong "Pending…" at bounding box center [511, 131] width 56 height 16
click at [288, 174] on link "Opportunities" at bounding box center [319, 174] width 203 height 34
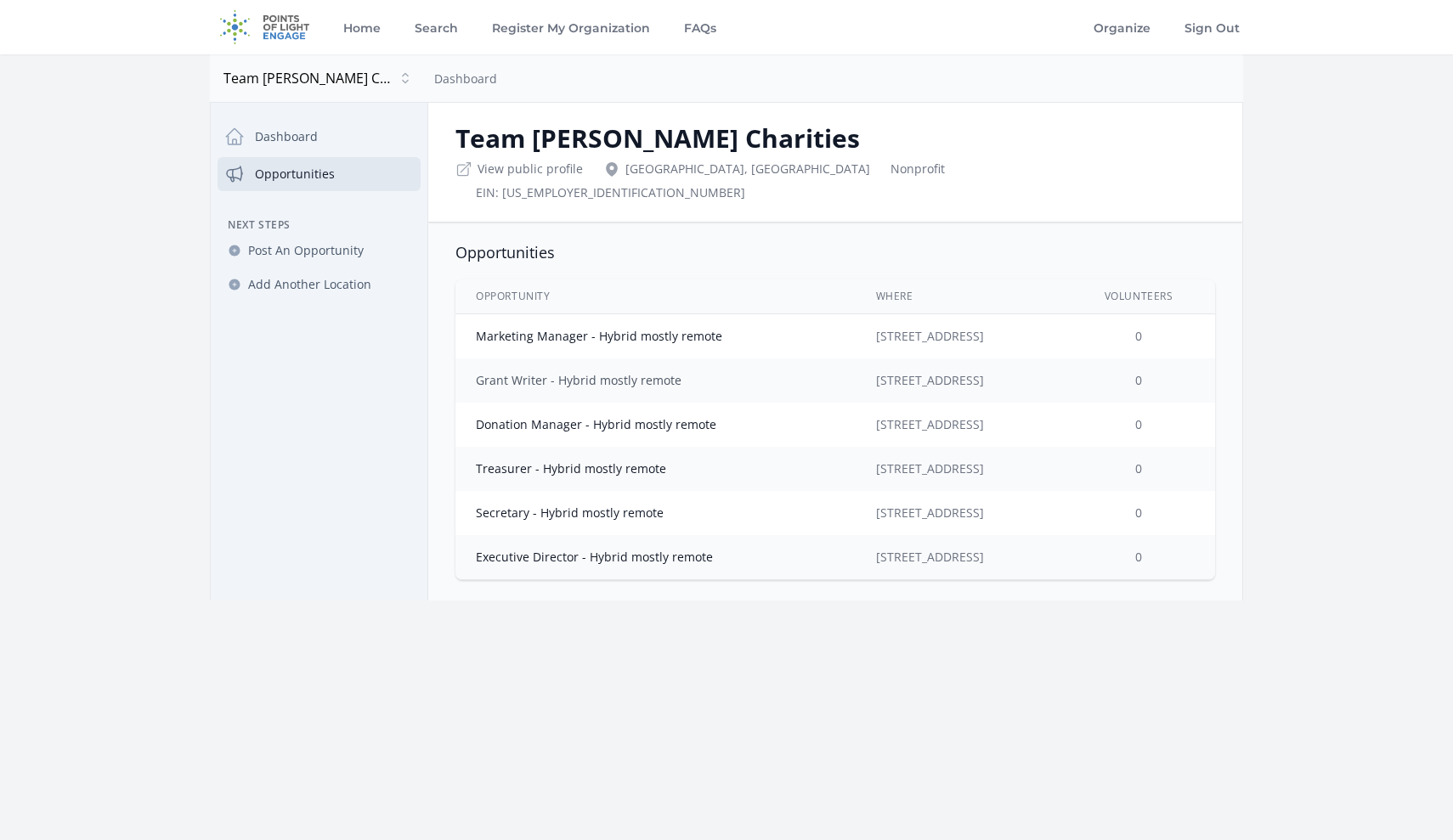
click at [569, 372] on link "Grant Writer - Hybrid mostly remote" at bounding box center [578, 379] width 206 height 16
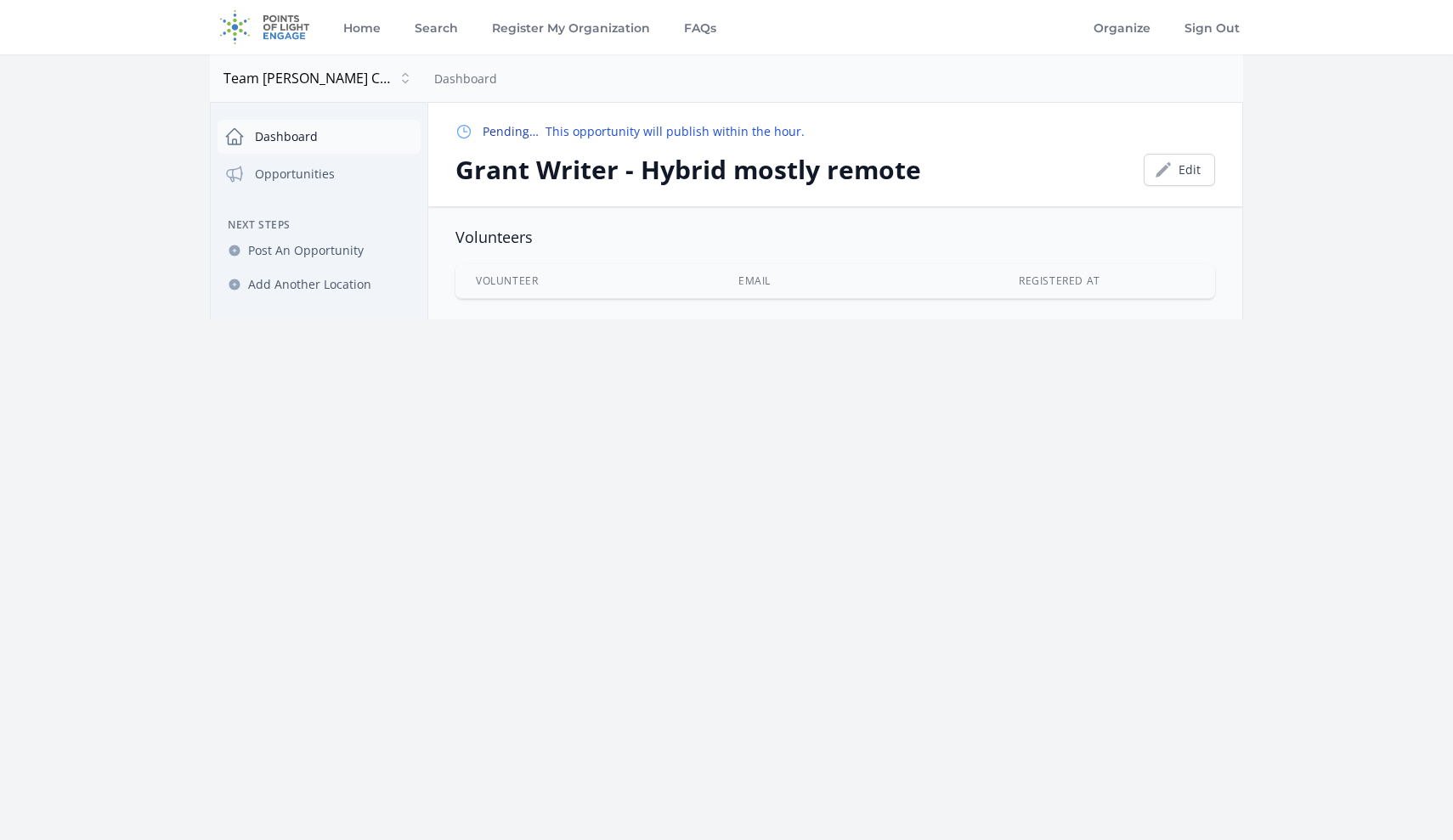
click at [302, 136] on link "Dashboard" at bounding box center [319, 136] width 203 height 34
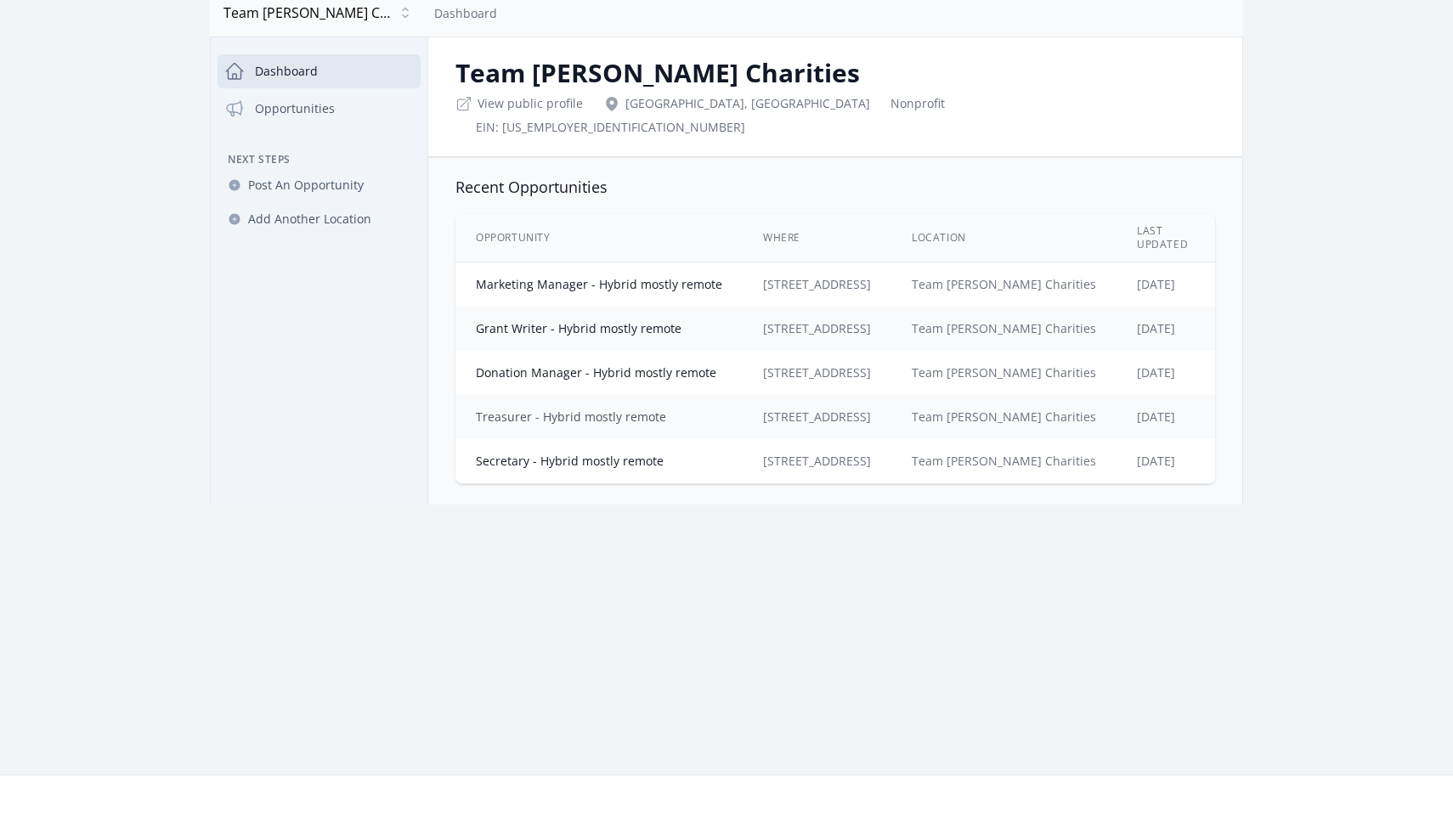
scroll to position [63, 0]
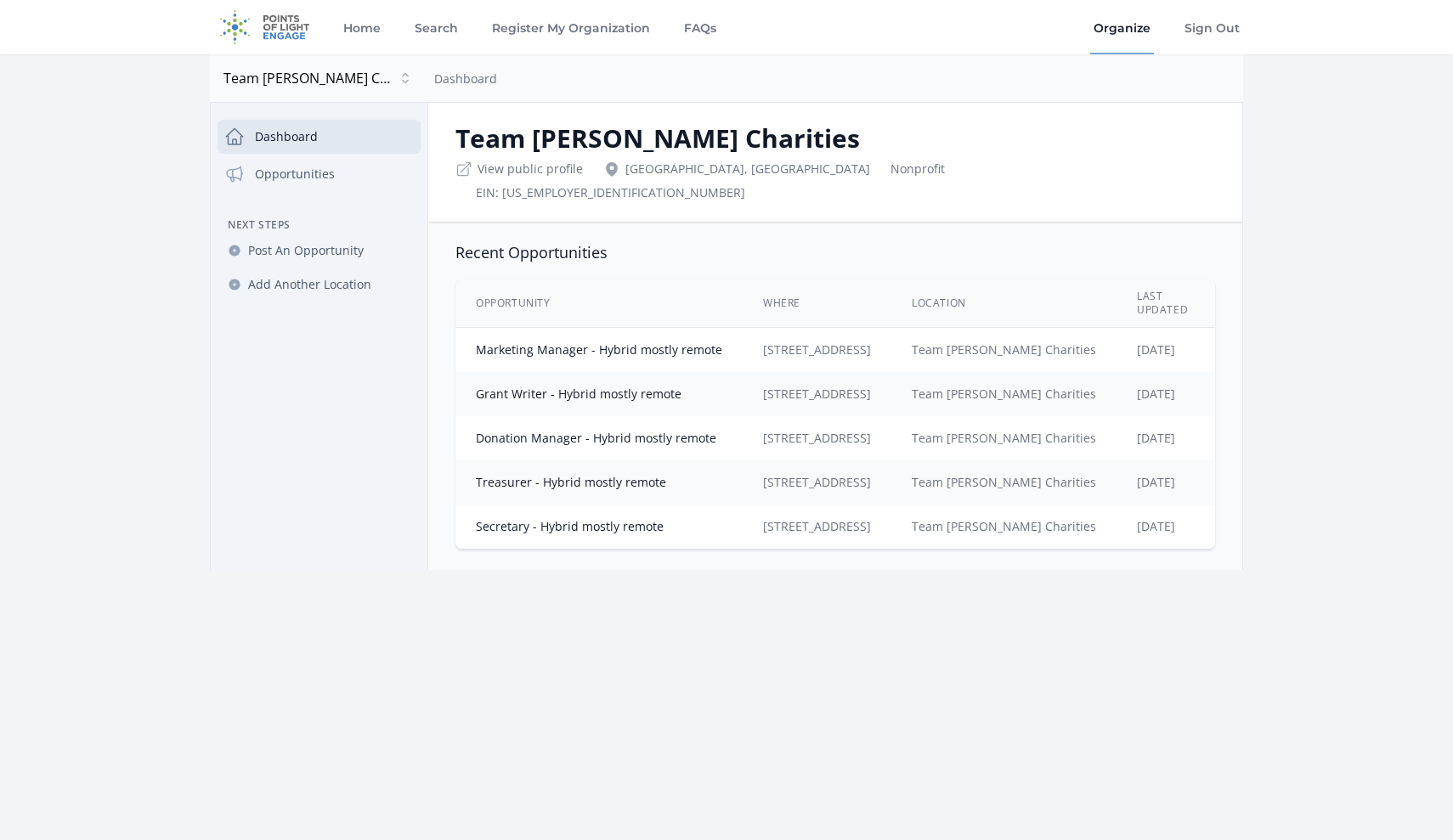
scroll to position [63, 0]
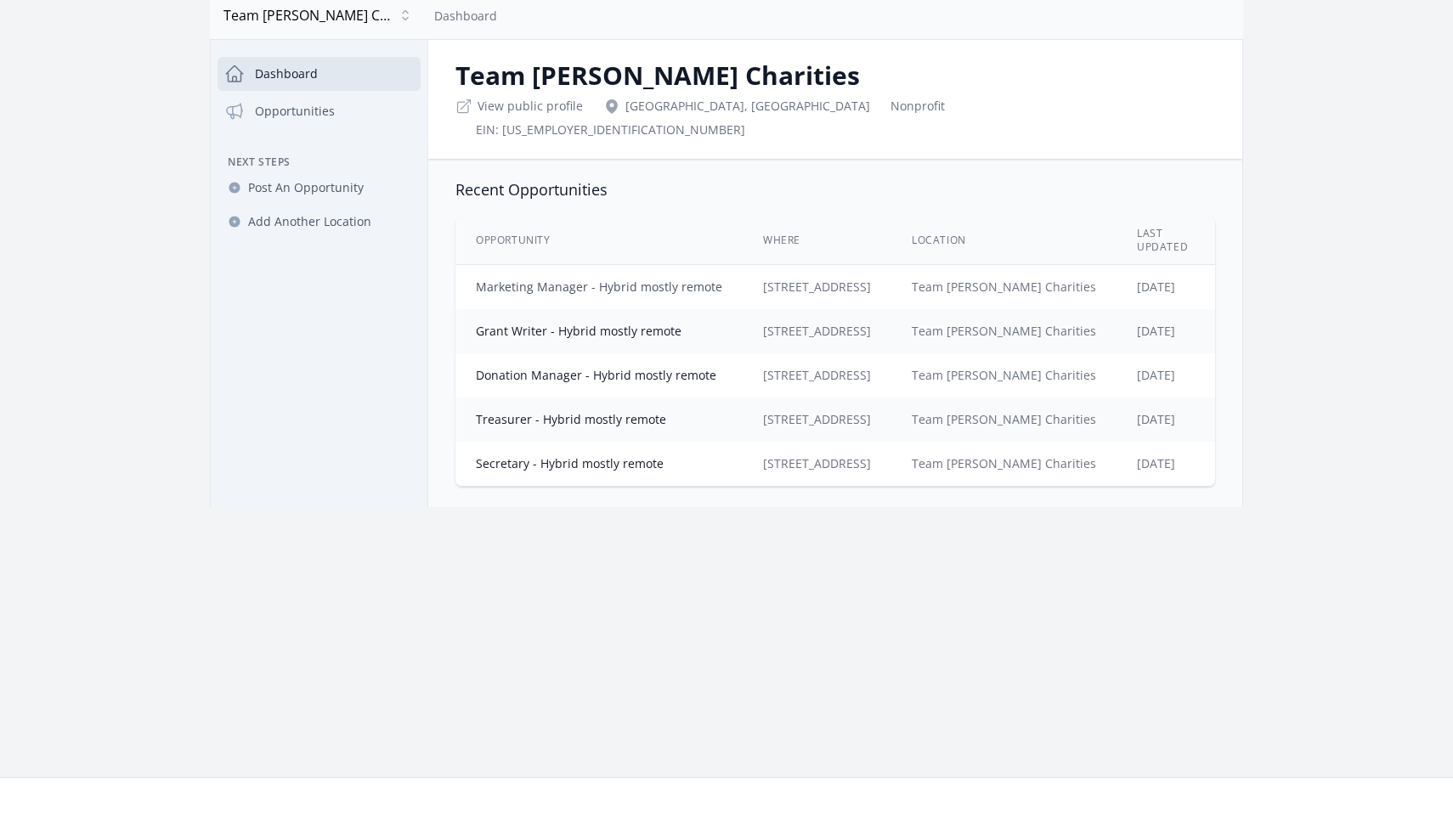
click at [514, 279] on link "Marketing Manager - Hybrid mostly remote" at bounding box center [599, 287] width 246 height 16
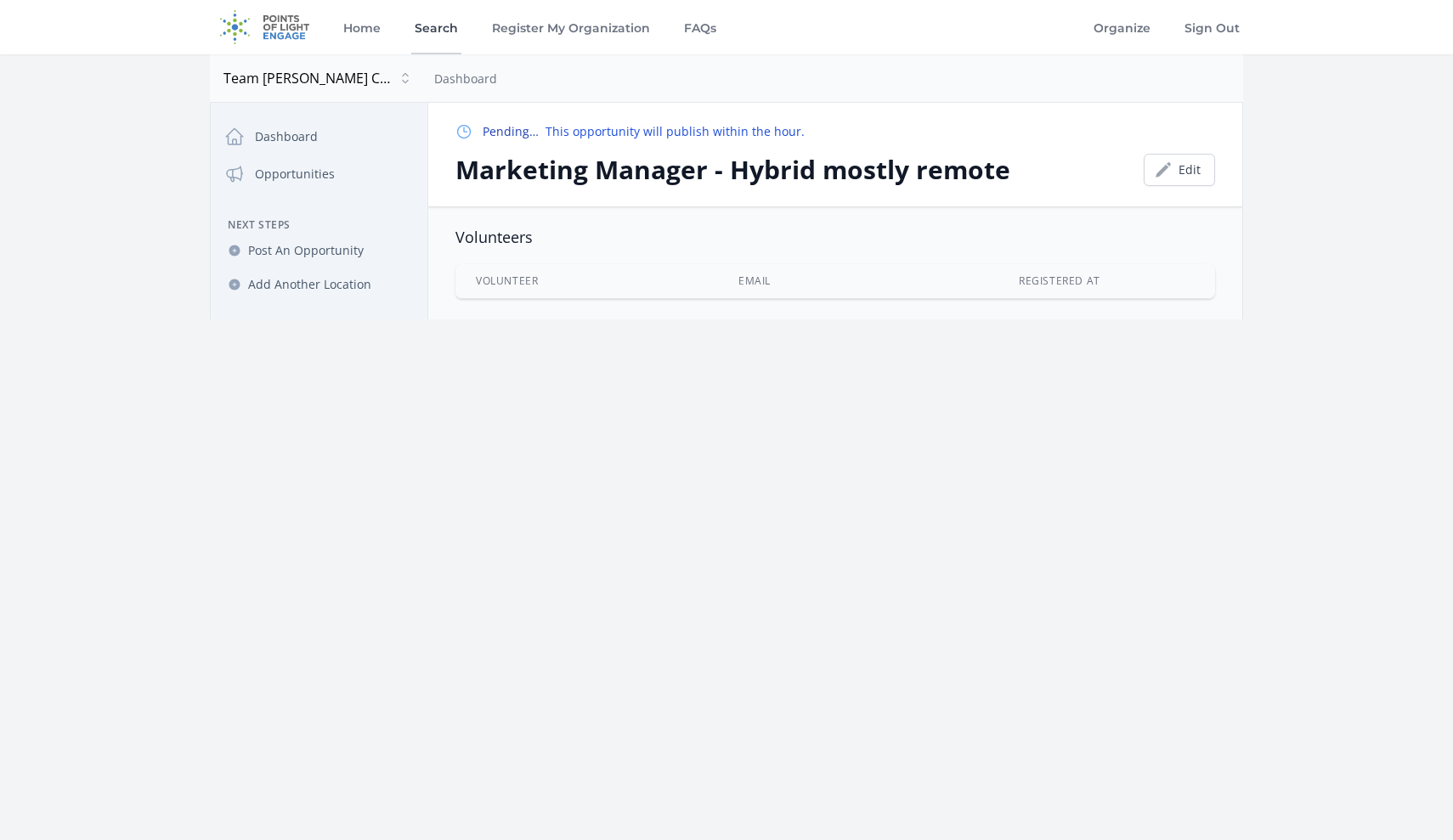
click at [434, 26] on link "Search" at bounding box center [436, 27] width 50 height 54
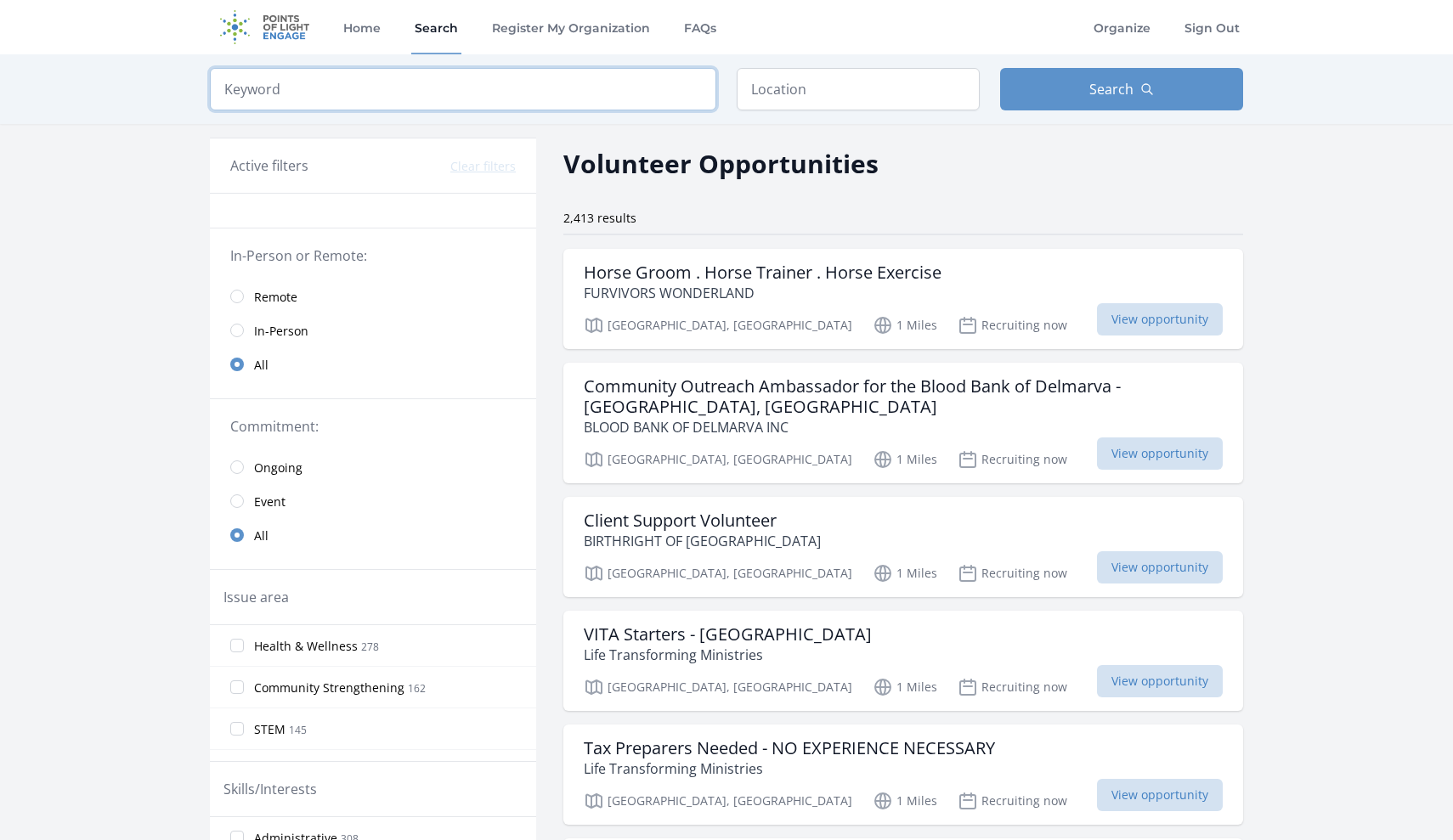
click at [568, 96] on input "search" at bounding box center [462, 89] width 507 height 42
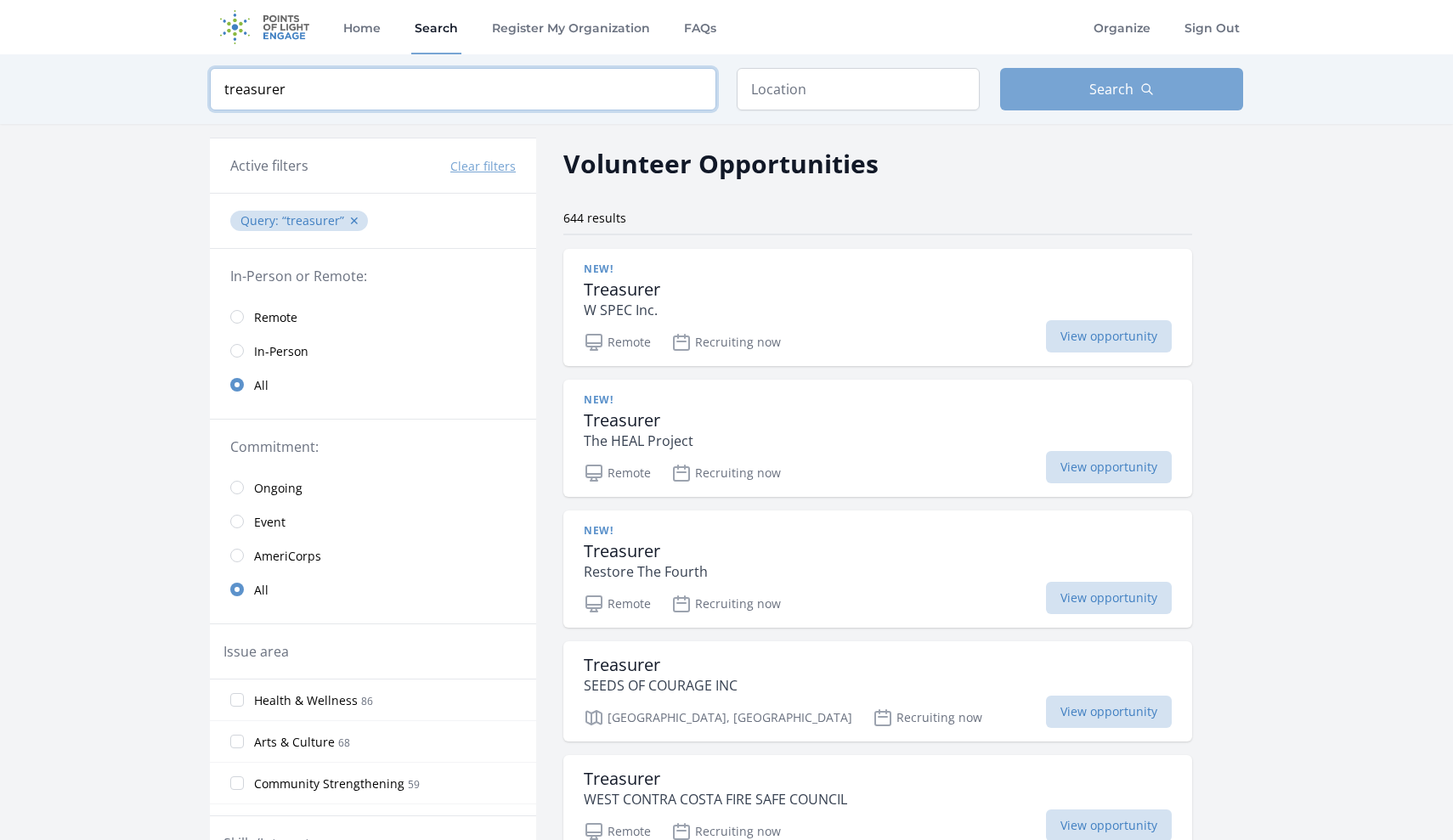
type input "treasurer"
click at [1105, 89] on span "Search" at bounding box center [1111, 89] width 44 height 20
click at [875, 96] on input "text" at bounding box center [858, 89] width 243 height 42
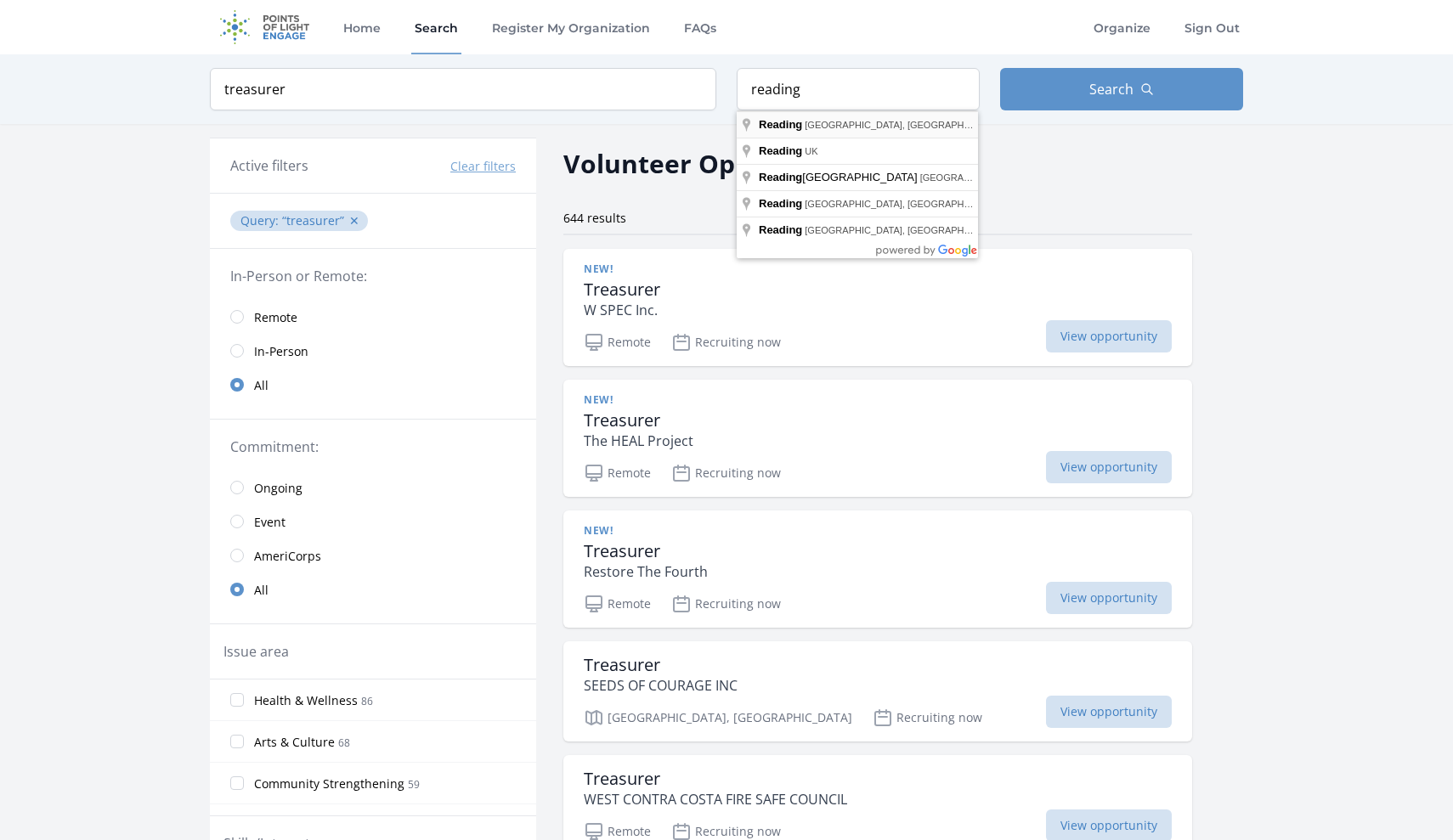
type input "[GEOGRAPHIC_DATA], [GEOGRAPHIC_DATA], [GEOGRAPHIC_DATA]"
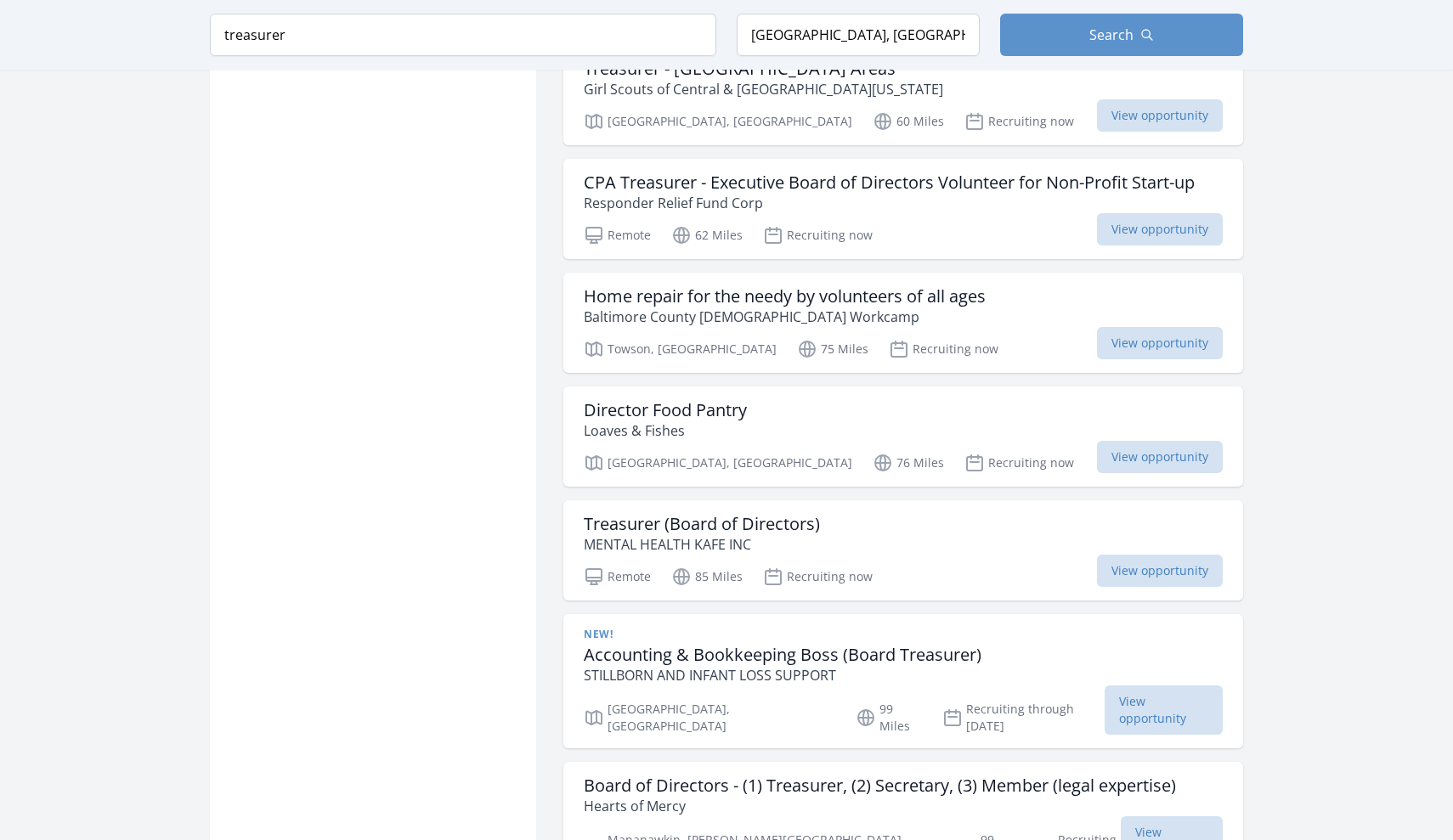
scroll to position [1215, 0]
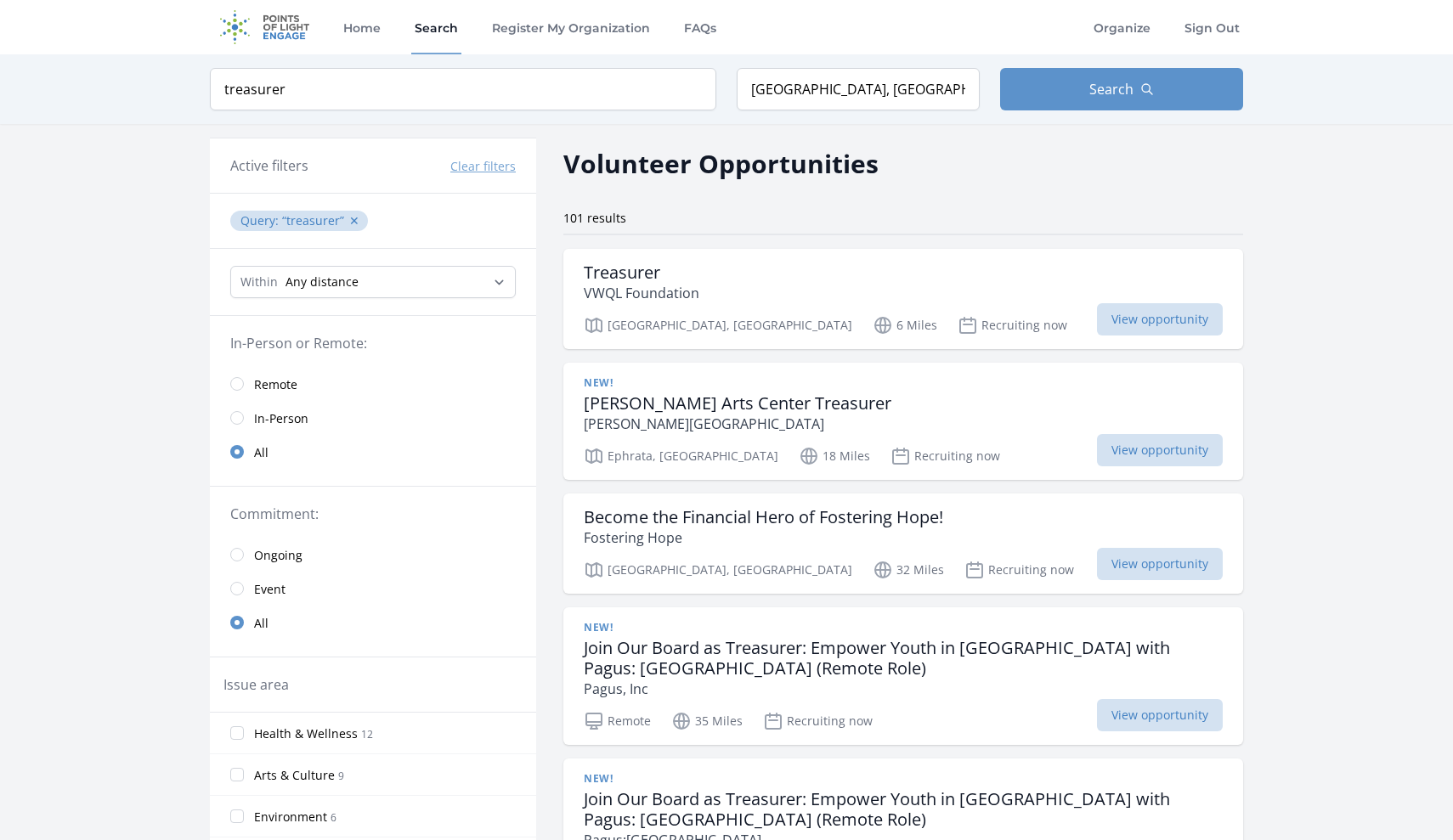
click at [237, 380] on input "radio" at bounding box center [237, 384] width 14 height 14
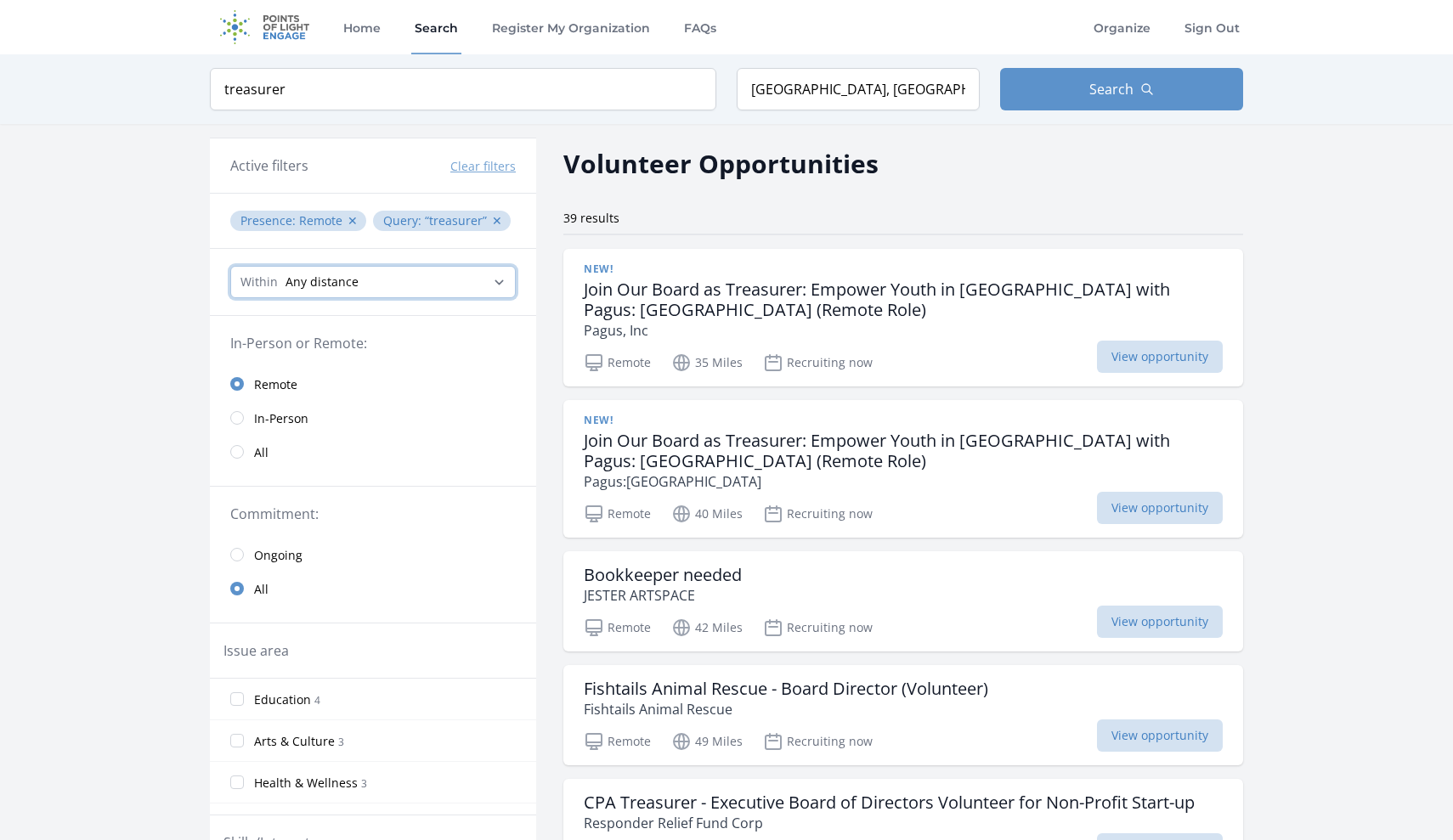
select select "8046"
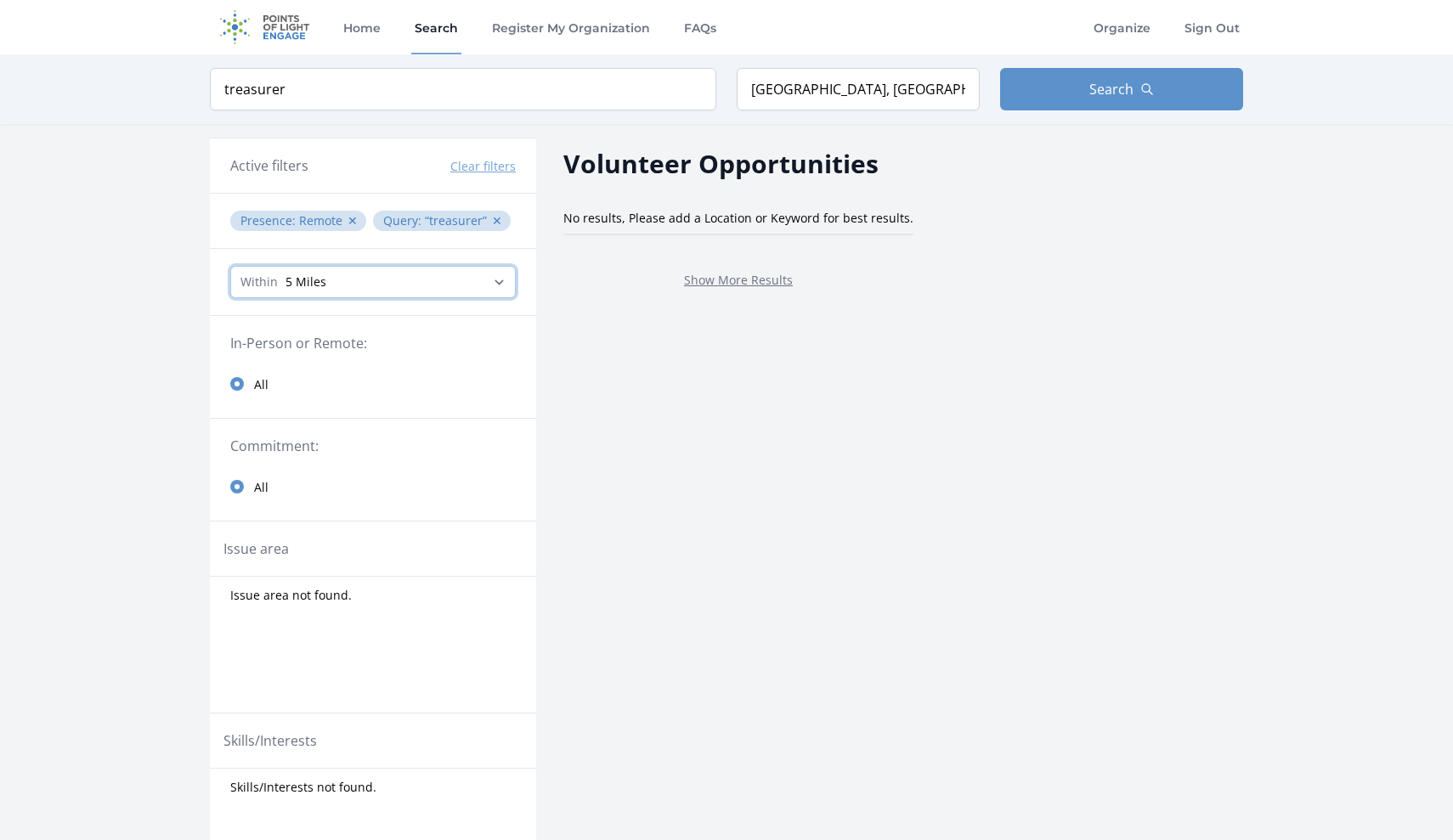
select select "32186"
click at [639, 89] on input "treasurer" at bounding box center [462, 89] width 507 height 42
click at [697, 88] on input "treasurer" at bounding box center [462, 89] width 507 height 42
type input "TJCC"
click at [350, 223] on button "✕" at bounding box center [352, 221] width 11 height 17
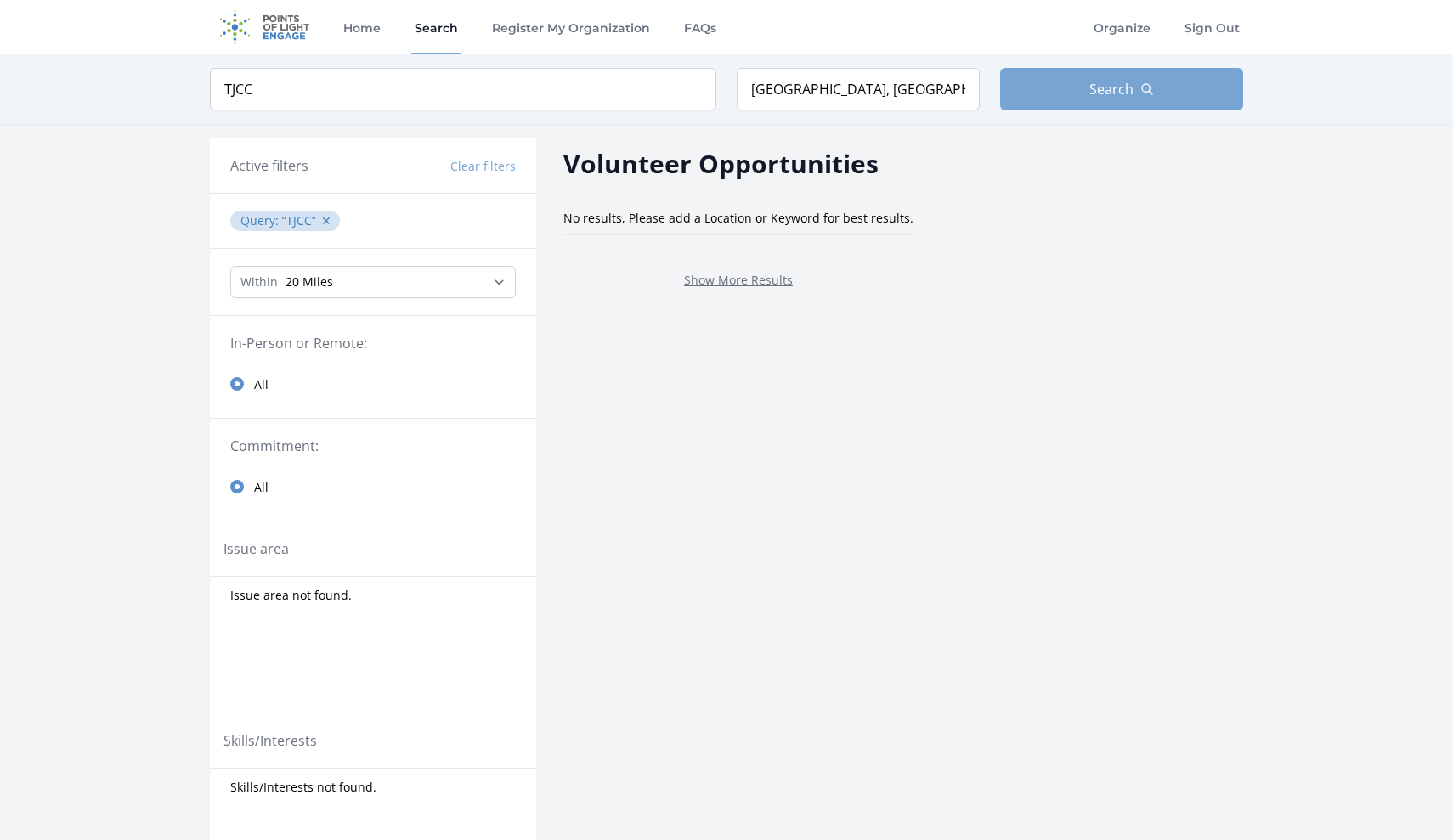
click at [1110, 91] on span "Search" at bounding box center [1111, 89] width 44 height 20
click at [869, 89] on input "[GEOGRAPHIC_DATA], [GEOGRAPHIC_DATA], [GEOGRAPHIC_DATA]" at bounding box center [858, 89] width 243 height 42
click at [1107, 88] on span "Search" at bounding box center [1111, 89] width 44 height 20
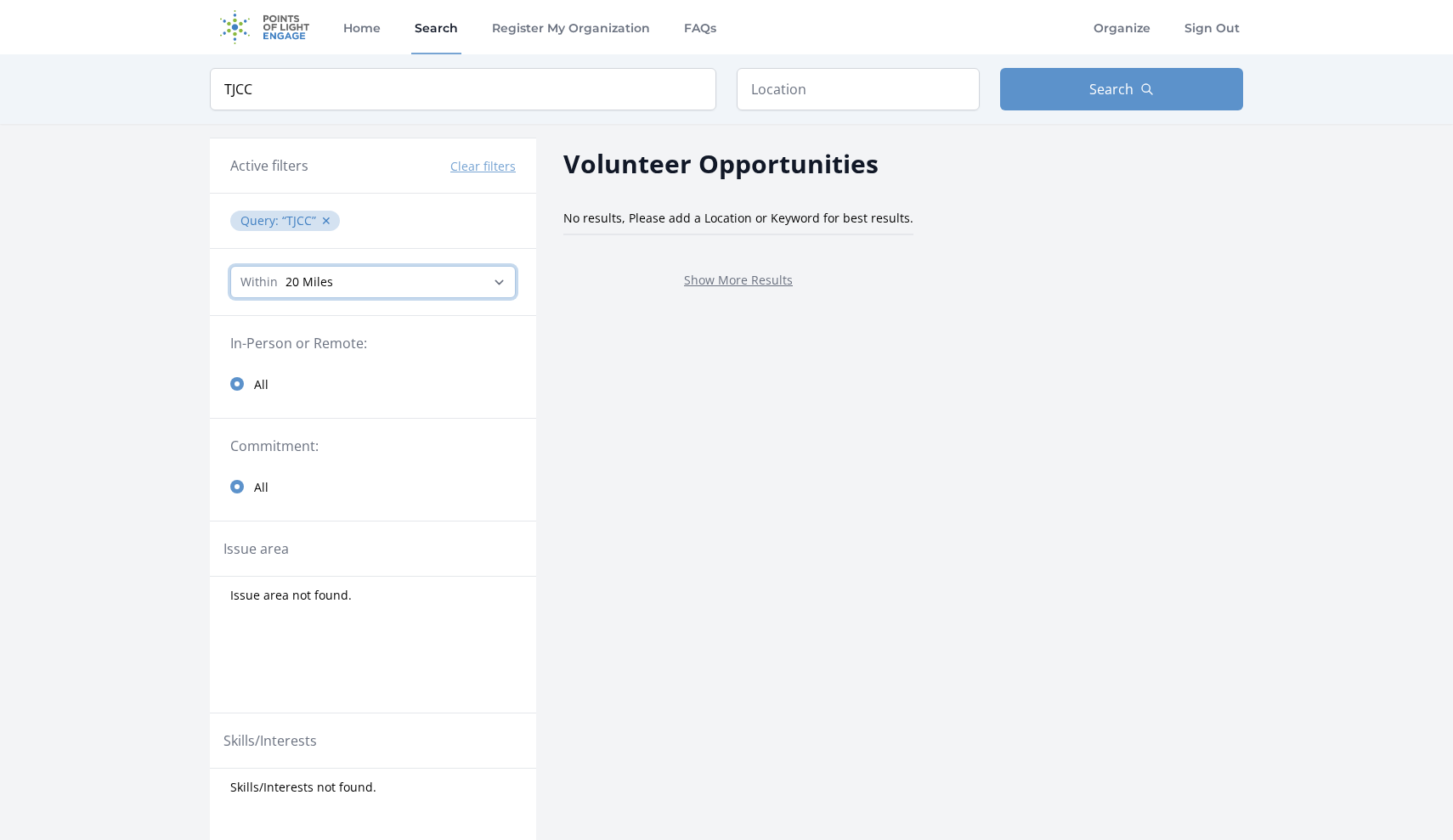
select select "all"
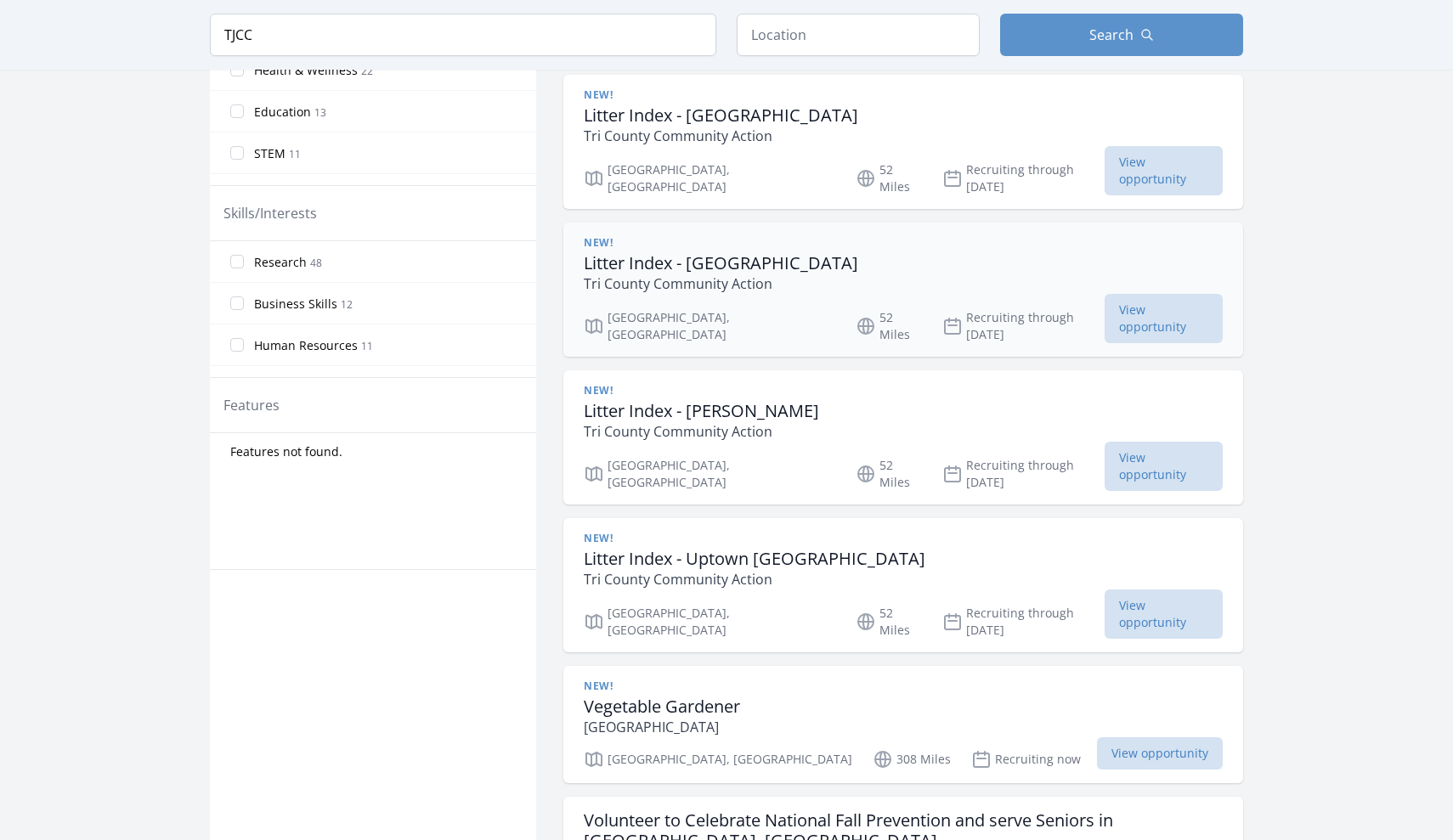
scroll to position [663, 0]
click at [237, 350] on input "Human Resources 11" at bounding box center [237, 345] width 14 height 14
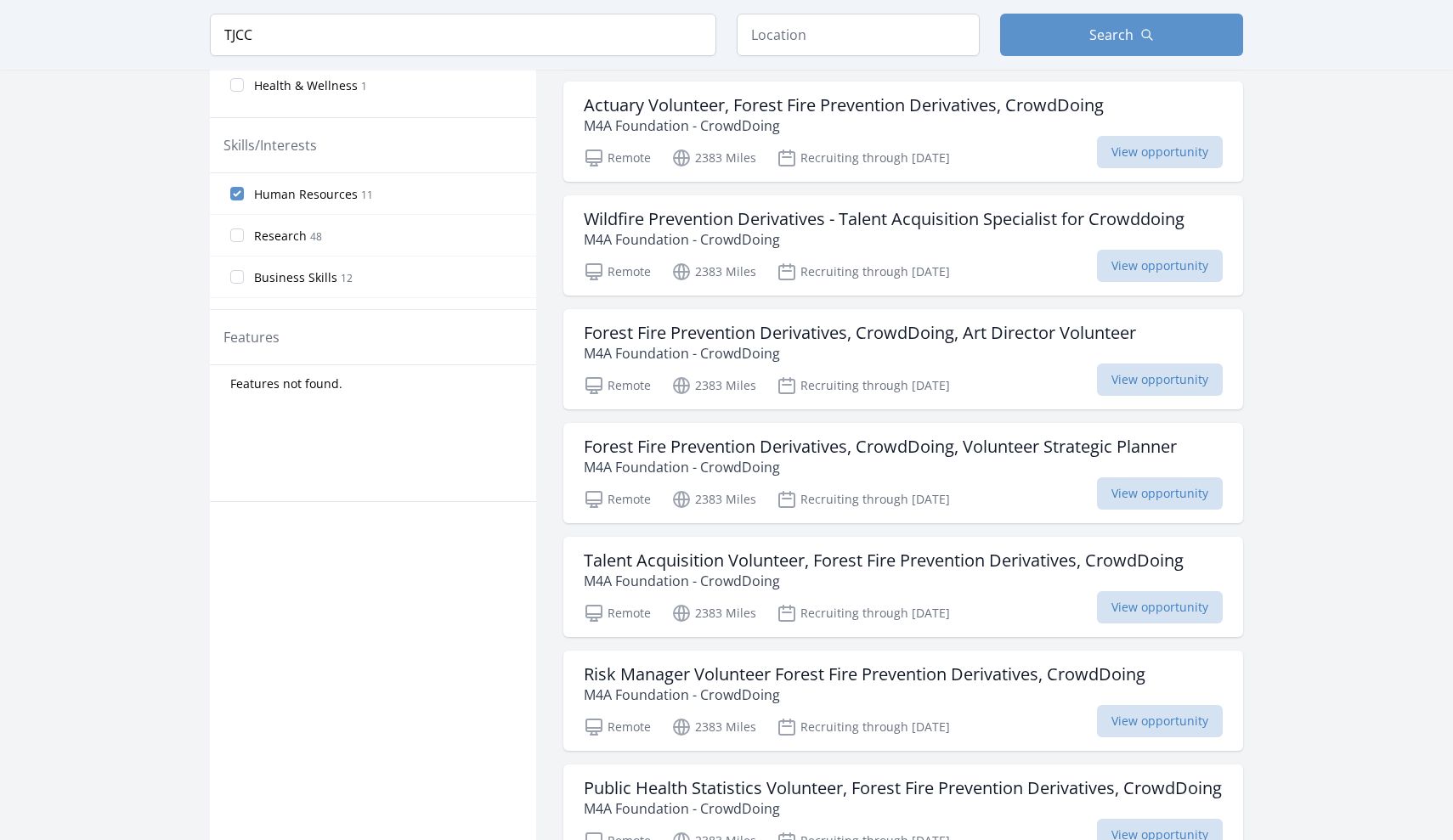
click at [238, 343] on legend "Features" at bounding box center [251, 337] width 56 height 20
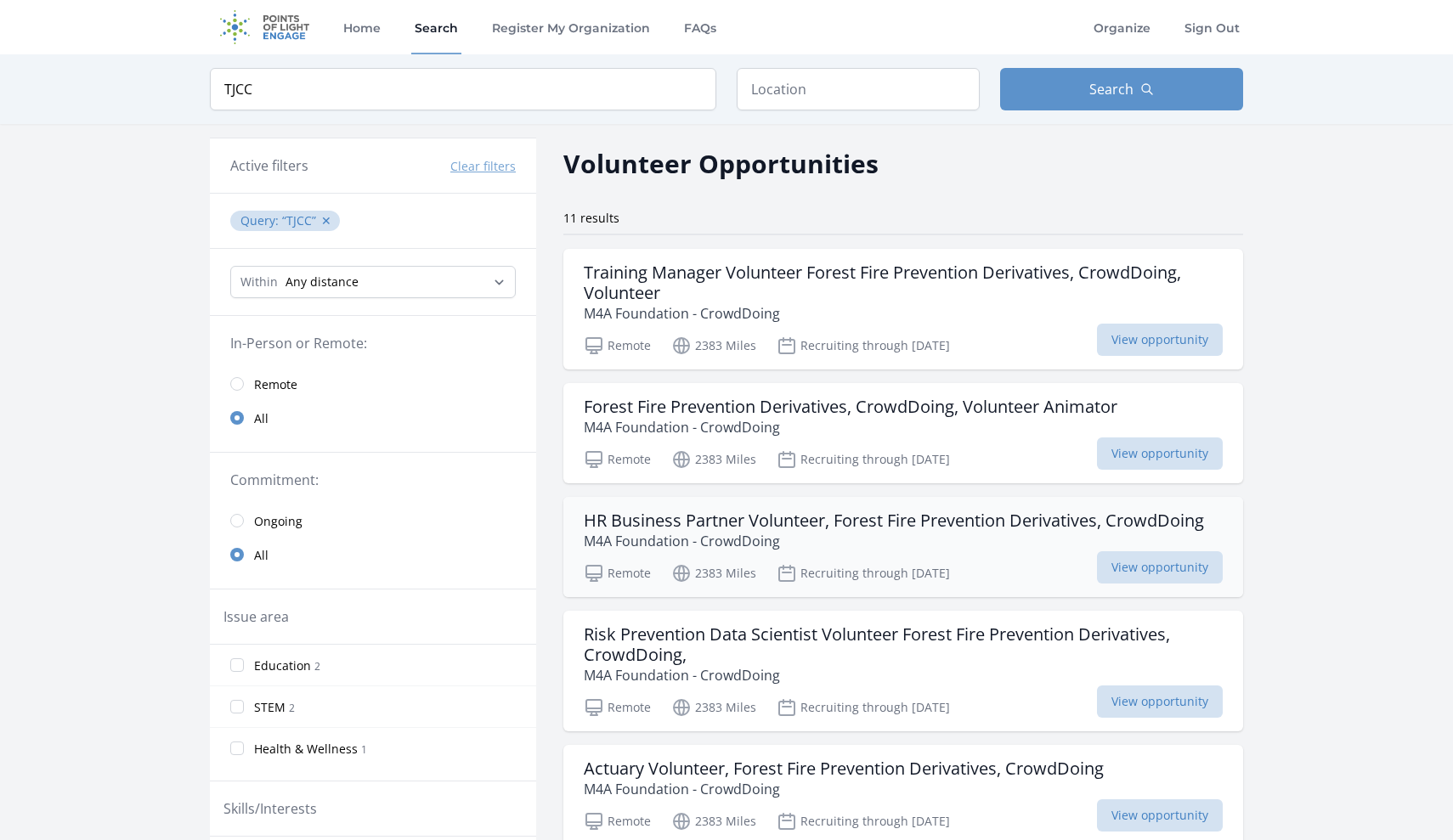
scroll to position [0, 0]
click at [235, 519] on input "radio" at bounding box center [237, 520] width 14 height 14
